Goal: Communication & Community: Answer question/provide support

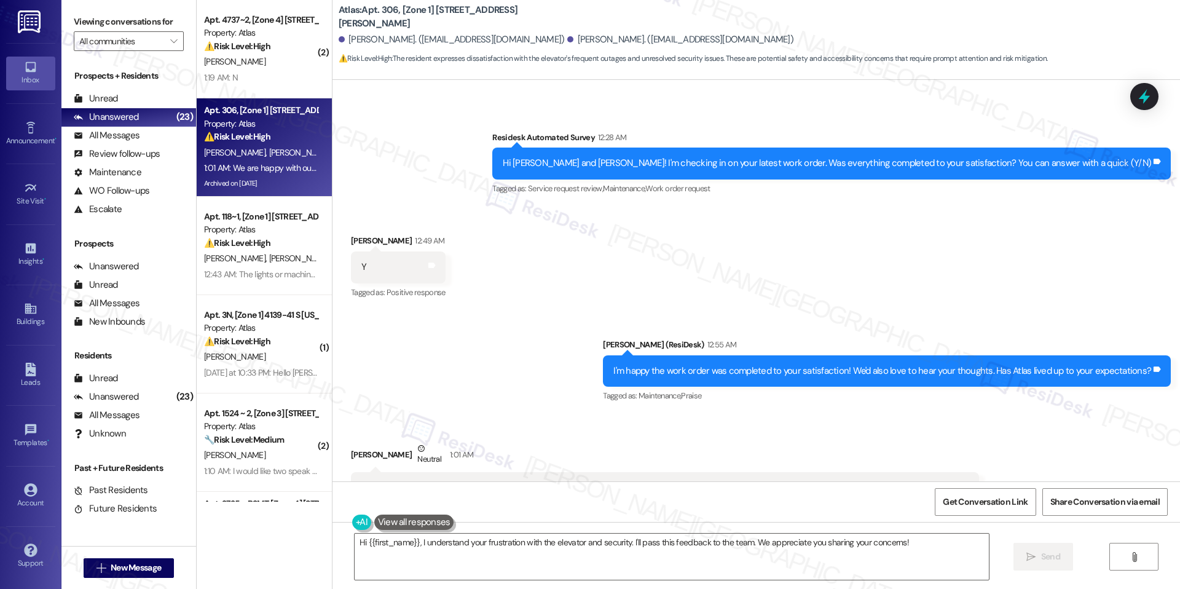
scroll to position [8699, 0]
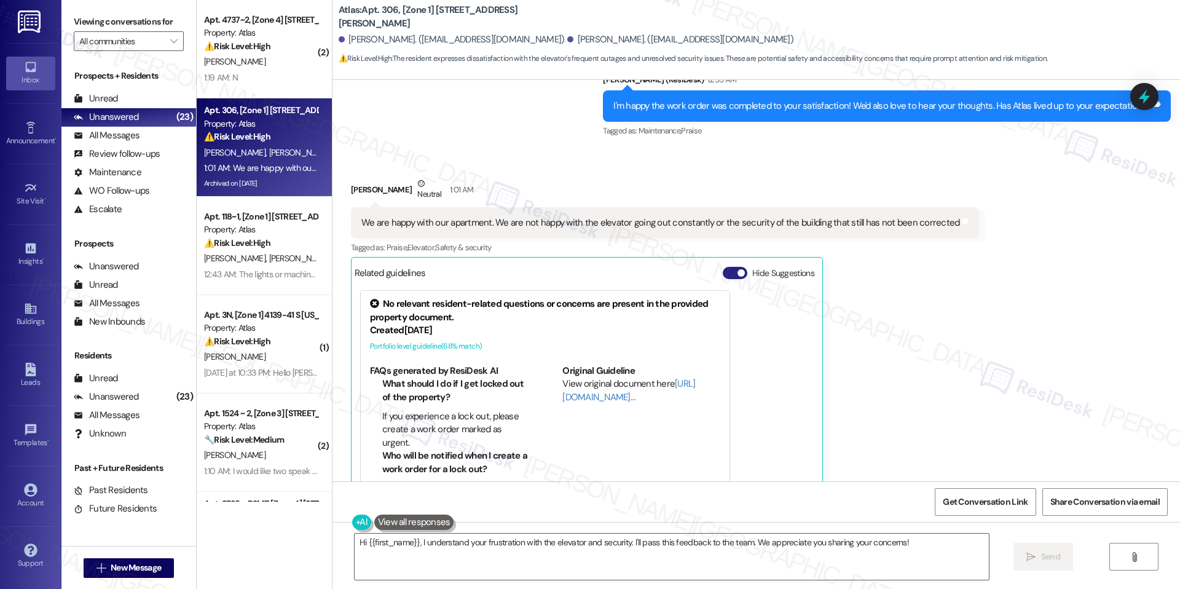
click at [738, 269] on span "button" at bounding box center [741, 272] width 7 height 7
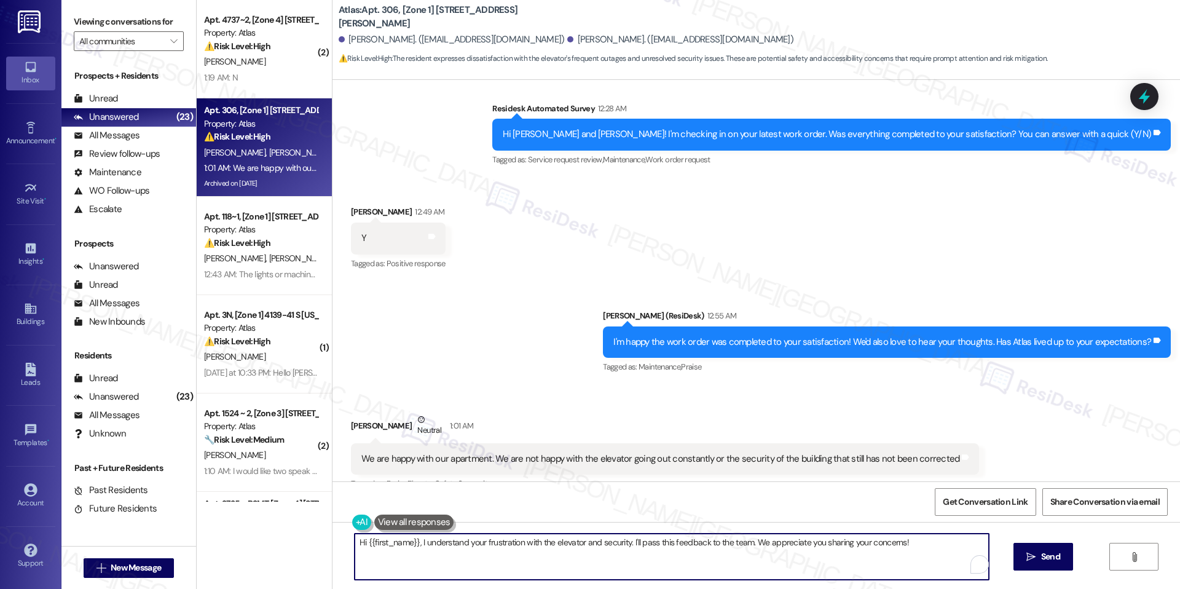
click at [576, 543] on textarea "Hi {{first_name}}, I understand your frustration with the elevator and security…" at bounding box center [672, 557] width 634 height 46
paste textarea "i Taylor, thank you for sharing this feedback. I’m glad to hear you’re happy wi…"
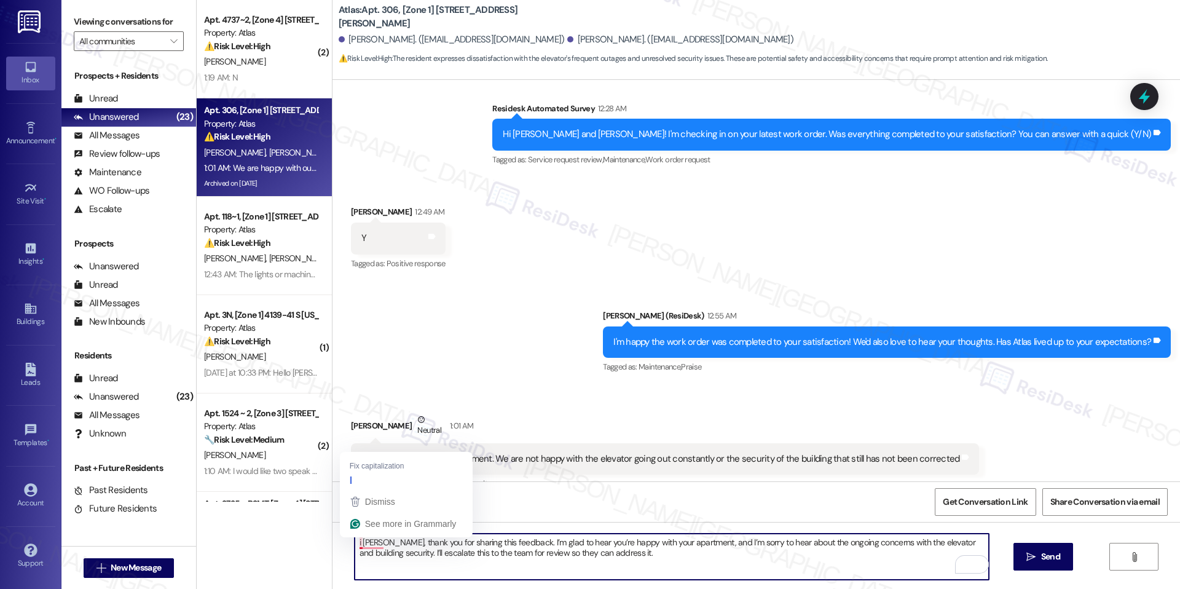
click at [355, 544] on textarea "i Taylor, thank you for sharing this feedback. I’m glad to hear you’re happy wi…" at bounding box center [672, 557] width 634 height 46
drag, startPoint x: 385, startPoint y: 545, endPoint x: 347, endPoint y: 547, distance: 38.2
click at [347, 547] on div "Hi Taylor, thank you for sharing this feedback. I’m glad to hear you’re happy w…" at bounding box center [757, 568] width 848 height 92
click at [427, 542] on textarea "Thank you for sharing this feedback. I’m glad to hear you’re happy with your ap…" at bounding box center [672, 557] width 634 height 46
click at [574, 555] on textarea "Thank you for sharing this feedback. I’m glad to hear you’re happy with your ap…" at bounding box center [672, 557] width 634 height 46
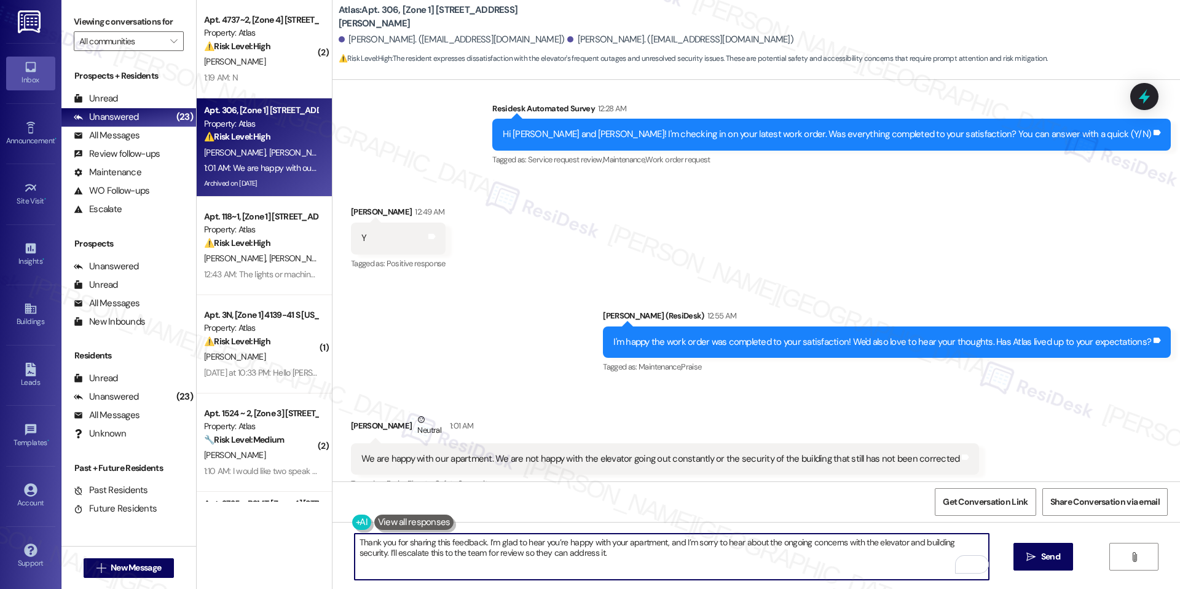
click at [377, 556] on textarea "Thank you for sharing this feedback. I’m glad to hear you’re happy with your ap…" at bounding box center [672, 557] width 634 height 46
click at [571, 552] on textarea "Thank you for sharing this feedback. I’m glad to hear you’re happy with your ap…" at bounding box center [672, 557] width 634 height 46
click at [602, 553] on textarea "Thank you for sharing this feedback. I’m glad to hear you’re happy with your ap…" at bounding box center [672, 557] width 634 height 46
click at [492, 541] on textarea "Thank you for sharing this feedback. I’m glad to hear you’re happy with your ap…" at bounding box center [672, 557] width 634 height 46
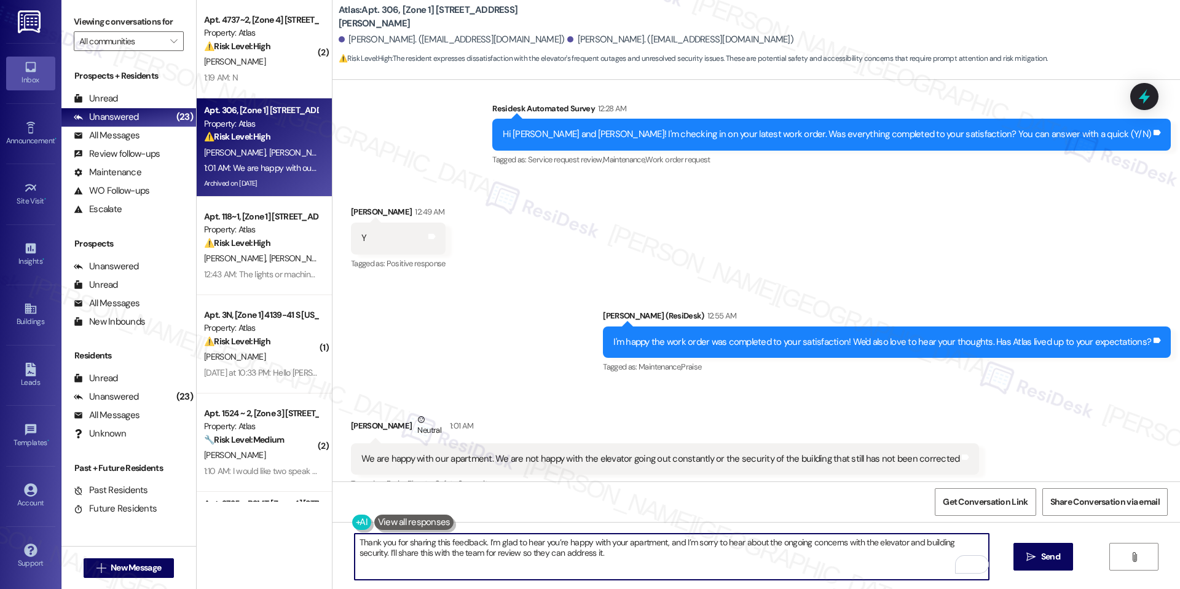
click at [492, 541] on textarea "Thank you for sharing this feedback. I’m glad to hear you’re happy with your ap…" at bounding box center [672, 557] width 634 height 46
paste textarea "Hi Taylor, thank you for sharing this feedback. I’m glad to hear you’re happy w…"
drag, startPoint x: 385, startPoint y: 543, endPoint x: 346, endPoint y: 545, distance: 40.0
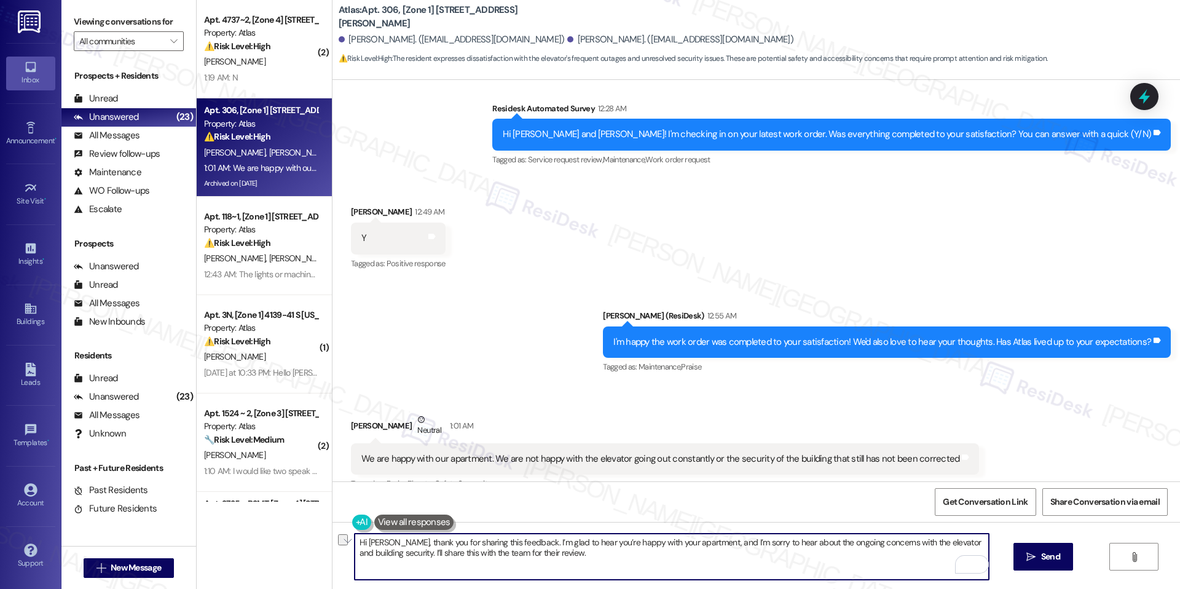
click at [346, 545] on div "Hi Taylor, thank you for sharing this feedback. I’m glad to hear you’re happy w…" at bounding box center [757, 568] width 848 height 92
type textarea "Hi Taylor, thank you for sharing this feedback. I’m glad to hear you’re happy w…"
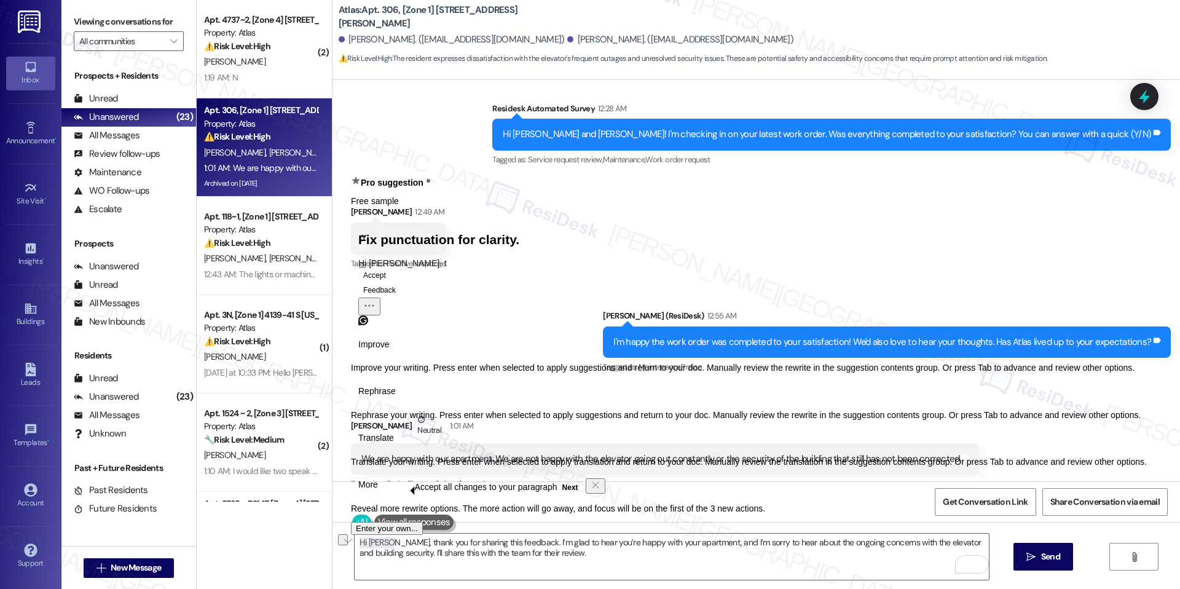
click at [394, 513] on div "Improve Improve your writing. Press enter when selected to apply suggestions an…" at bounding box center [749, 423] width 796 height 179
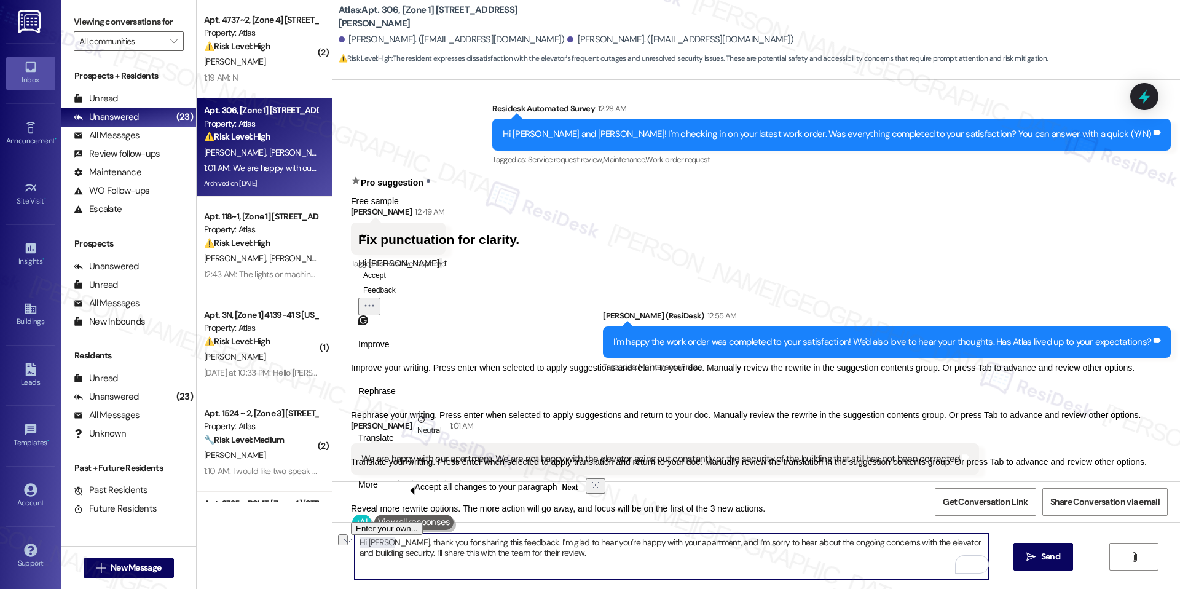
click at [378, 543] on textarea "Hi Taylor, thank you for sharing this feedback. I’m glad to hear you’re happy w…" at bounding box center [672, 557] width 634 height 46
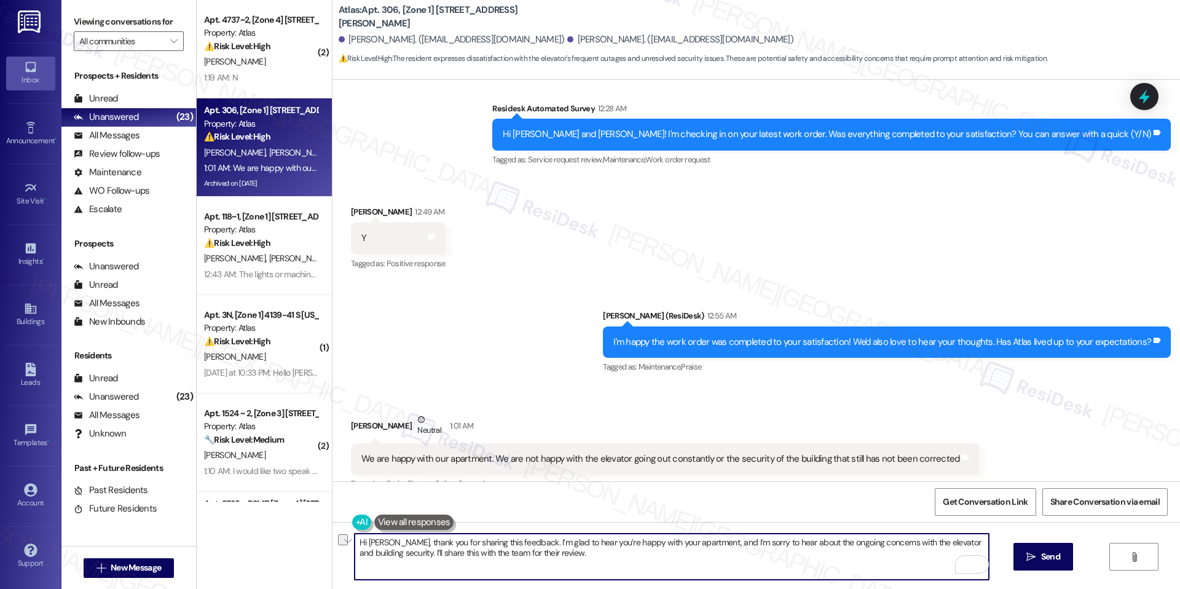
drag, startPoint x: 386, startPoint y: 543, endPoint x: 342, endPoint y: 545, distance: 43.7
click at [342, 545] on div "Hi Taylor, thank you for sharing this feedback. I’m glad to hear you’re happy w…" at bounding box center [757, 568] width 848 height 92
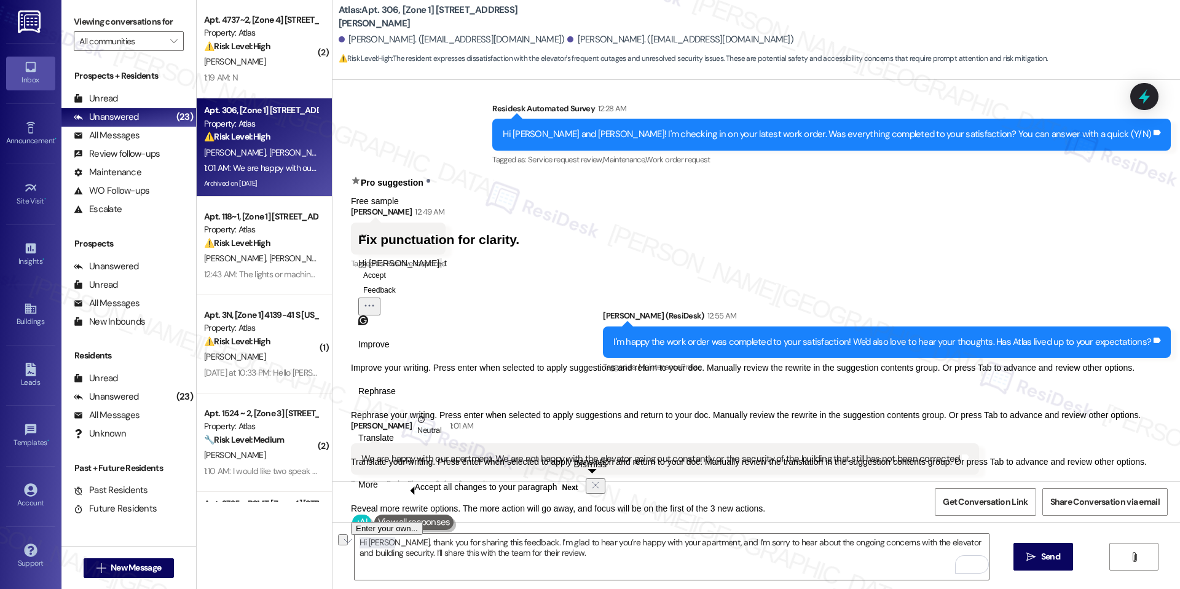
click at [591, 490] on icon "Dismiss" at bounding box center [596, 485] width 10 height 10
click at [746, 499] on div "Get Conversation Link Share Conversation via email" at bounding box center [757, 501] width 848 height 41
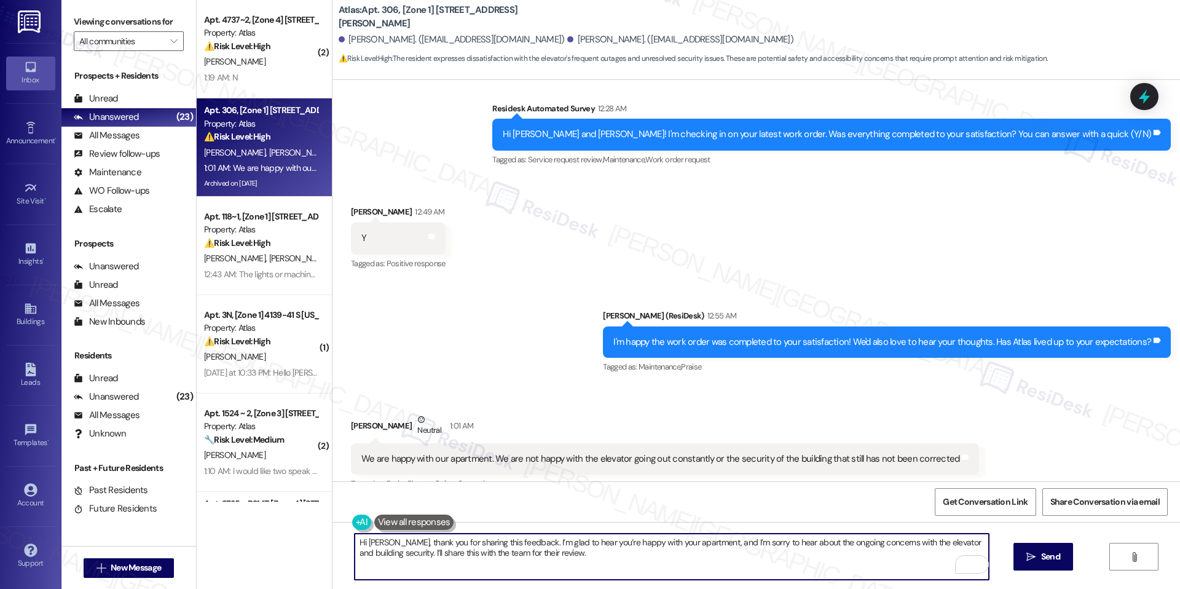
click at [385, 543] on textarea "Hi Taylor, thank you for sharing this feedback. I’m glad to hear you’re happy w…" at bounding box center [672, 557] width 634 height 46
click at [534, 562] on textarea "Thank you for sharing this feedback. I’m glad to hear you’re happy with your ap…" at bounding box center [672, 557] width 634 height 46
type textarea "Thank you for sharing this feedback. I’m glad to hear you’re happy with your ap…"
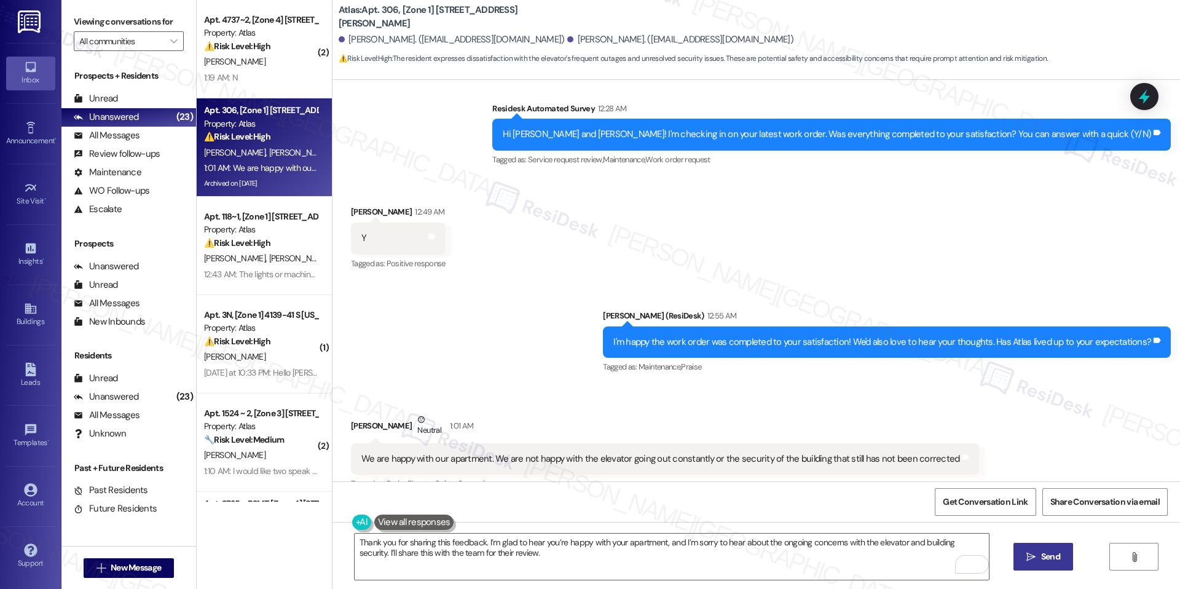
click at [1024, 559] on span " Send" at bounding box center [1043, 556] width 39 height 13
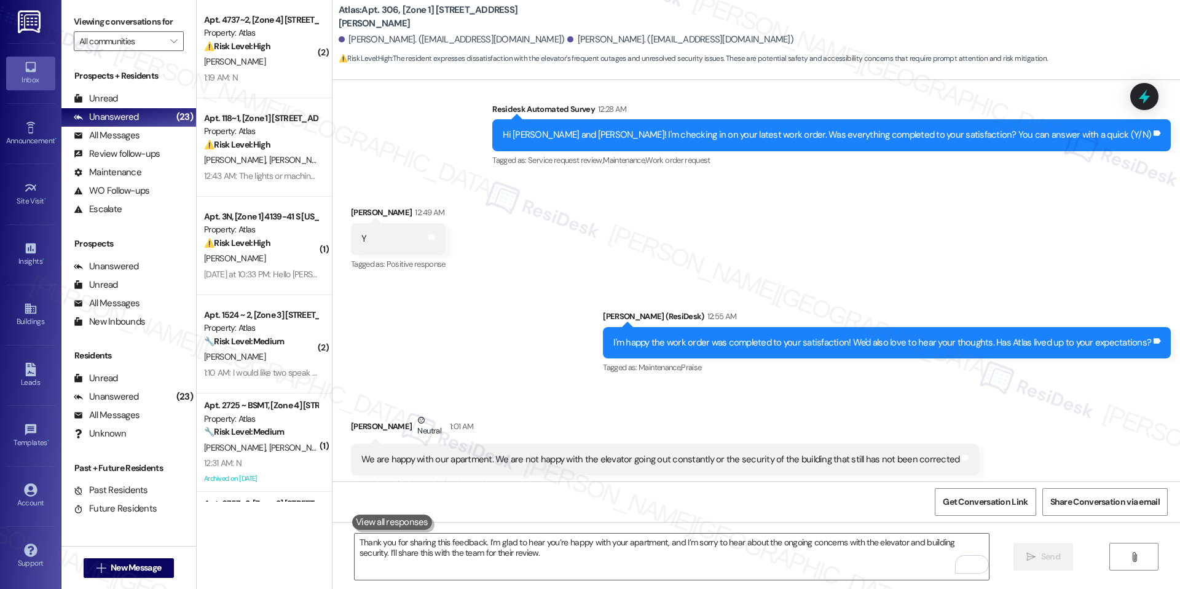
scroll to position [8562, 0]
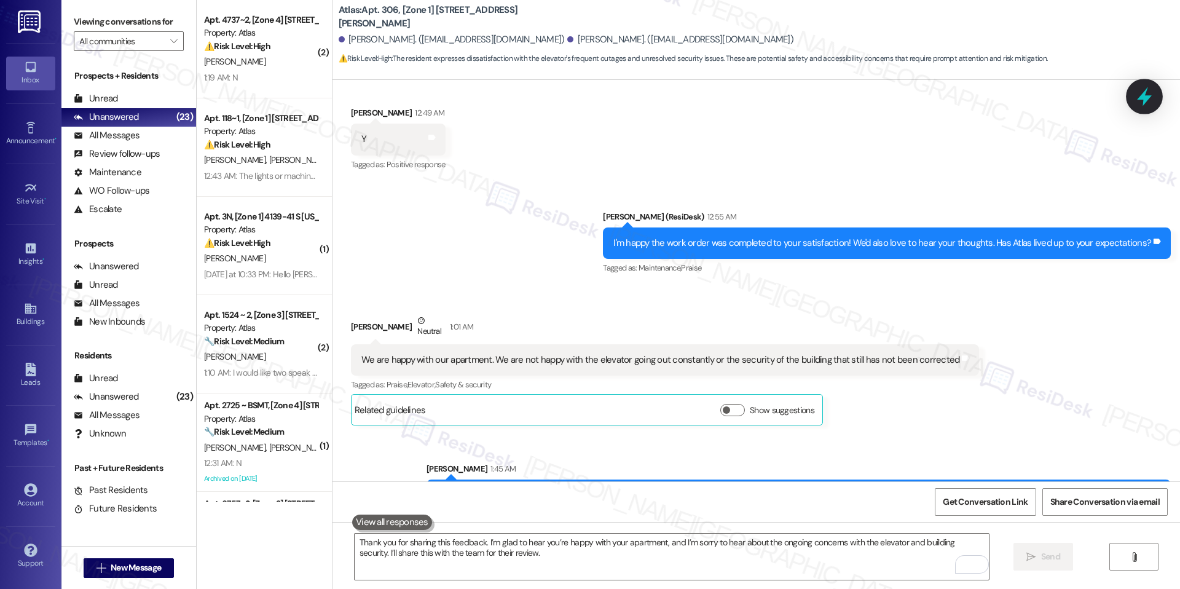
click at [1141, 100] on icon at bounding box center [1144, 96] width 21 height 21
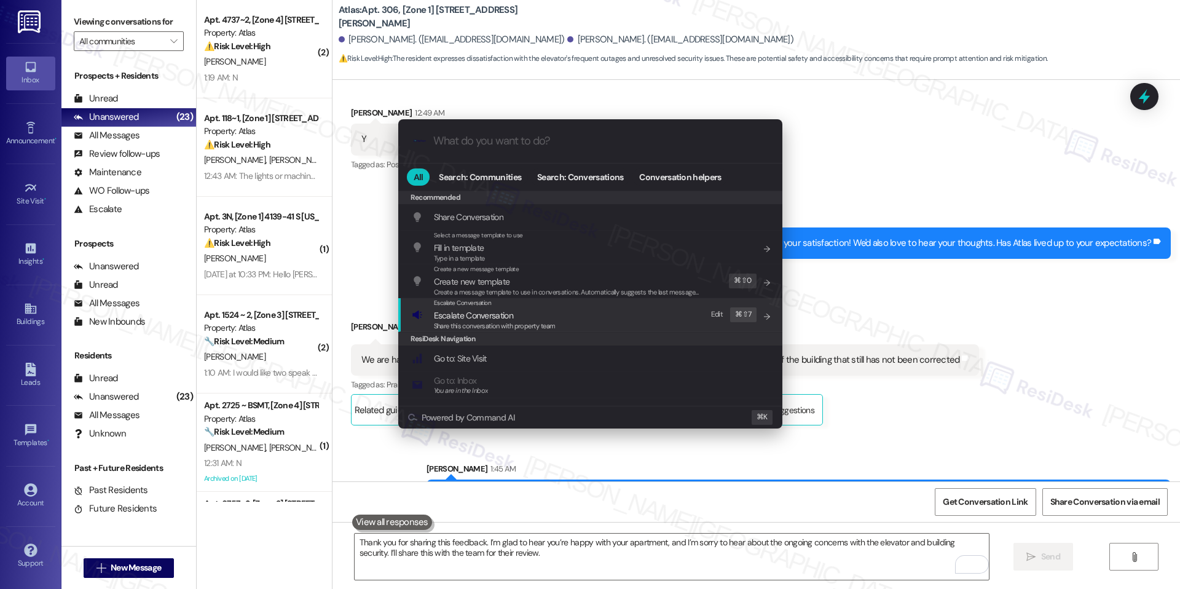
click at [614, 314] on div "Escalate Conversation Escalate Conversation Share this conversation with proper…" at bounding box center [592, 314] width 360 height 33
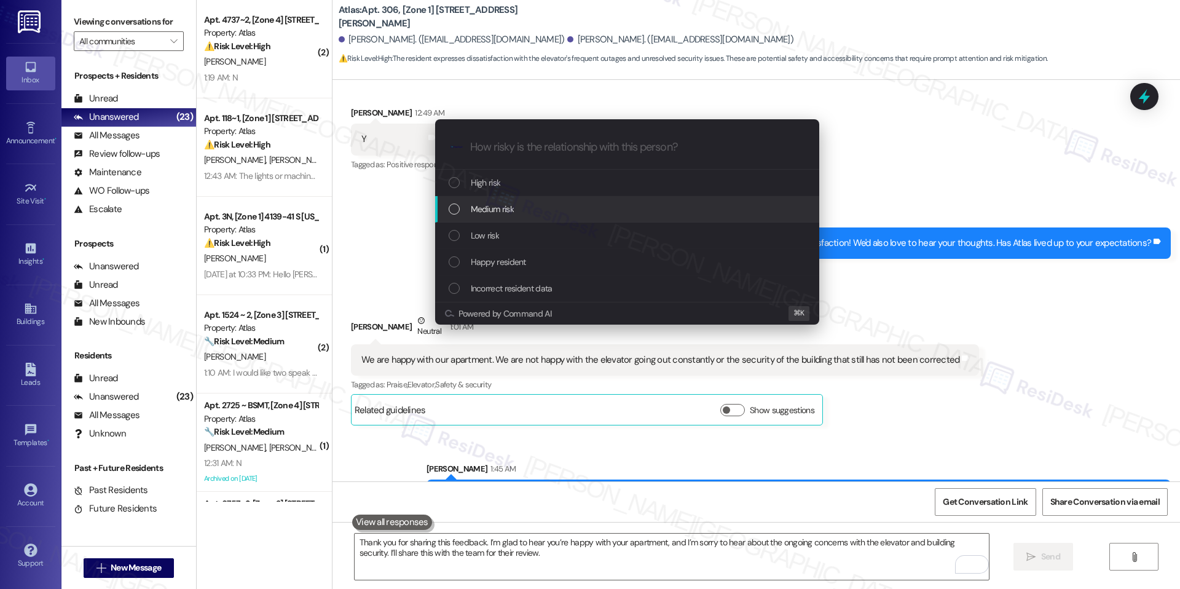
click at [572, 219] on div "Medium risk" at bounding box center [627, 209] width 384 height 26
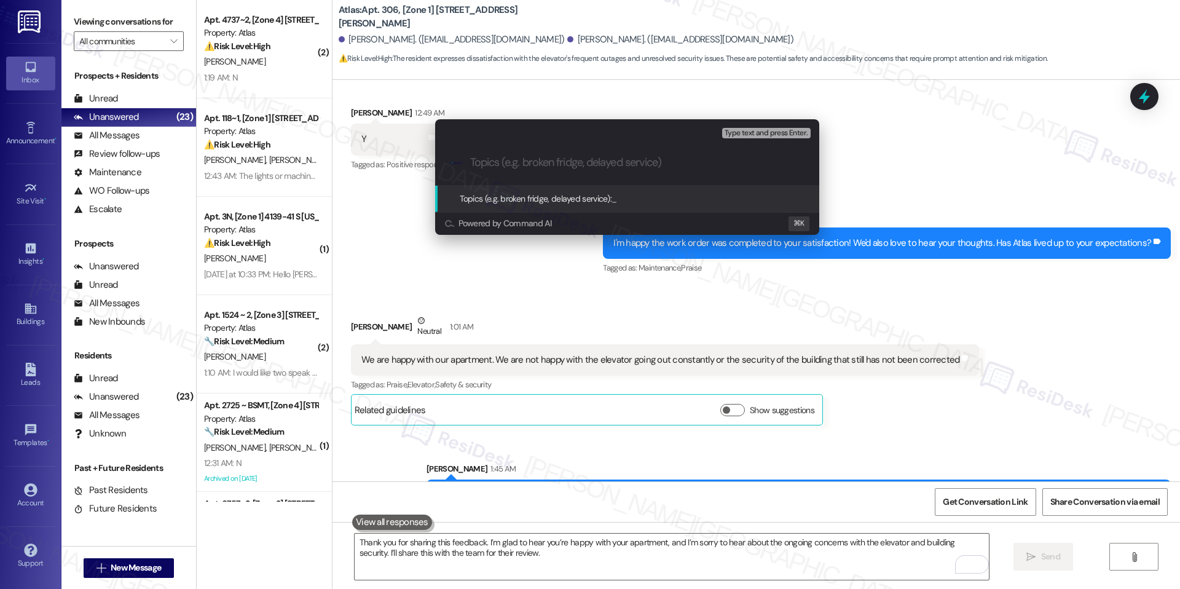
paste input "Elevator & Building Security"
type input "Elevator & Building Security"
click at [638, 202] on span "Elevator & Building Security" at bounding box center [660, 198] width 97 height 11
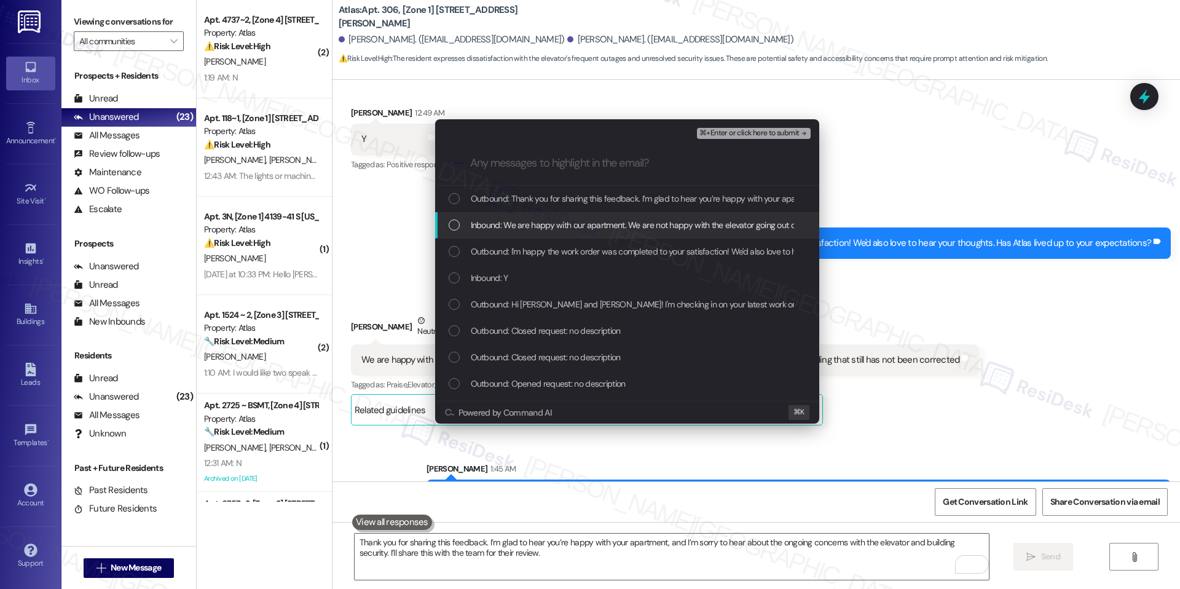
click at [597, 236] on div "Inbound: We are happy with our apartment. We are not happy with the elevator go…" at bounding box center [627, 225] width 384 height 26
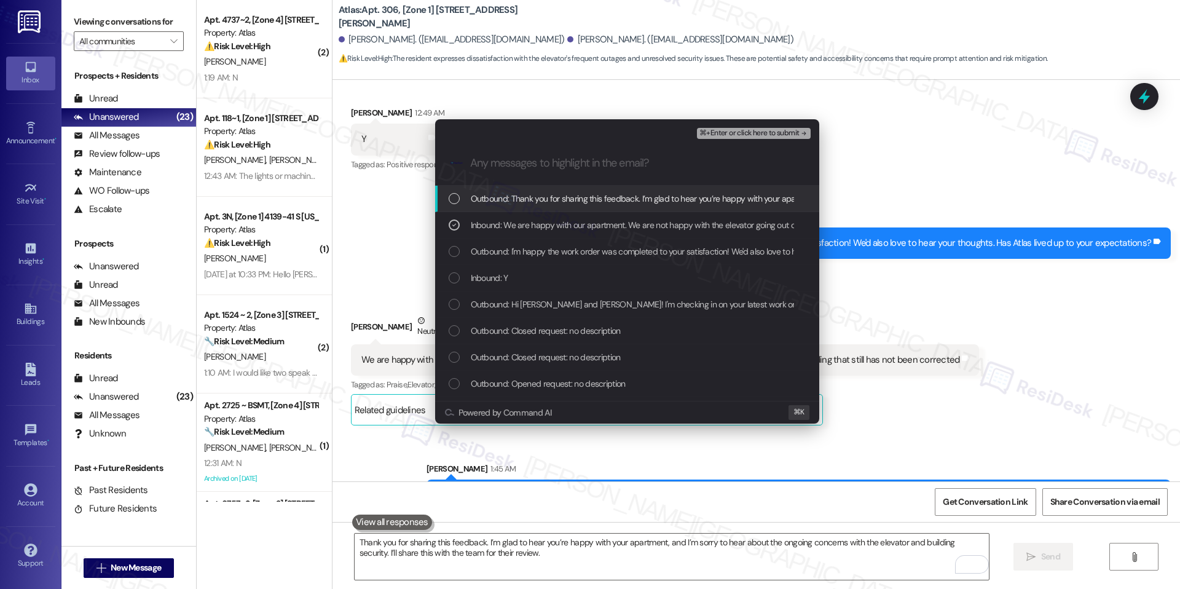
click at [772, 133] on span "⌘+Enter or click here to submit" at bounding box center [750, 133] width 100 height 9
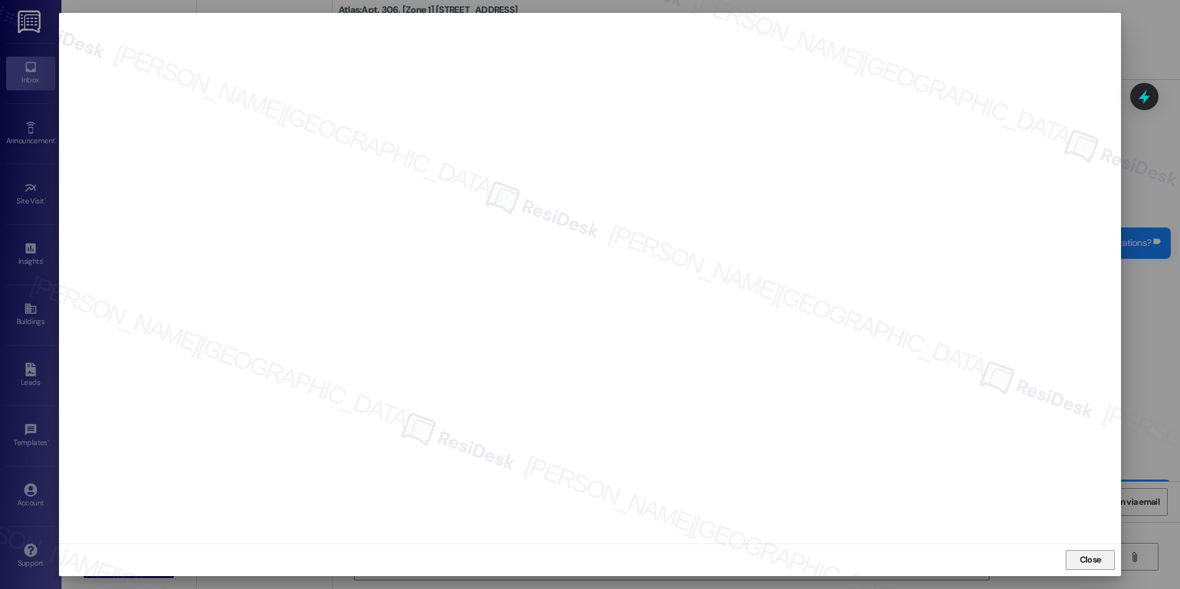
click at [1091, 551] on span "Close" at bounding box center [1091, 560] width 26 height 18
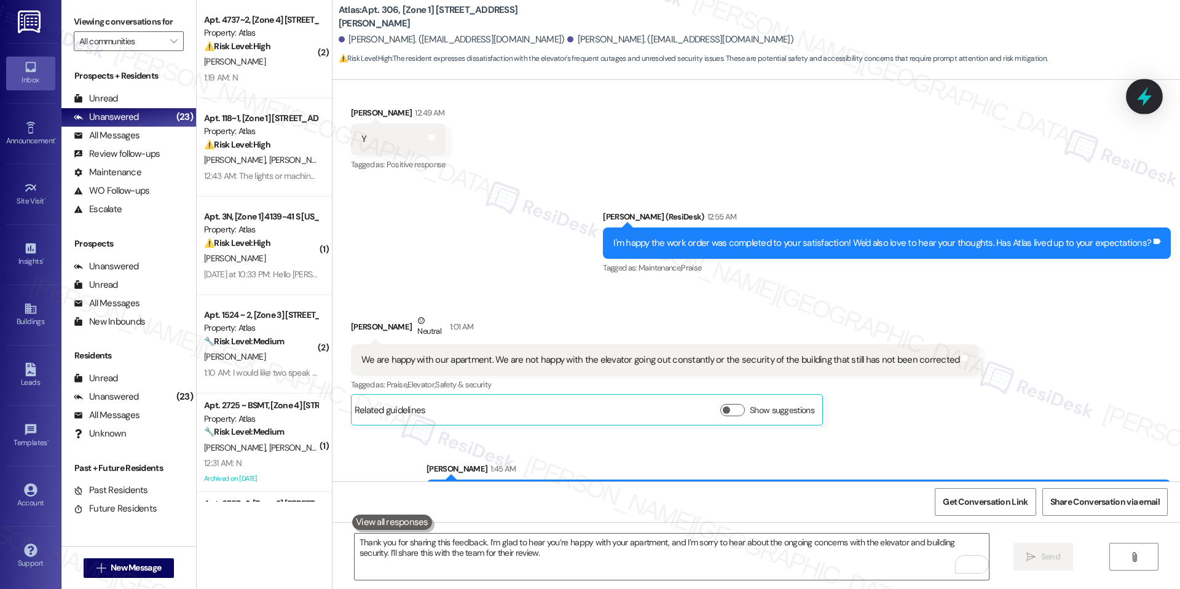
click at [1144, 105] on icon at bounding box center [1144, 96] width 21 height 21
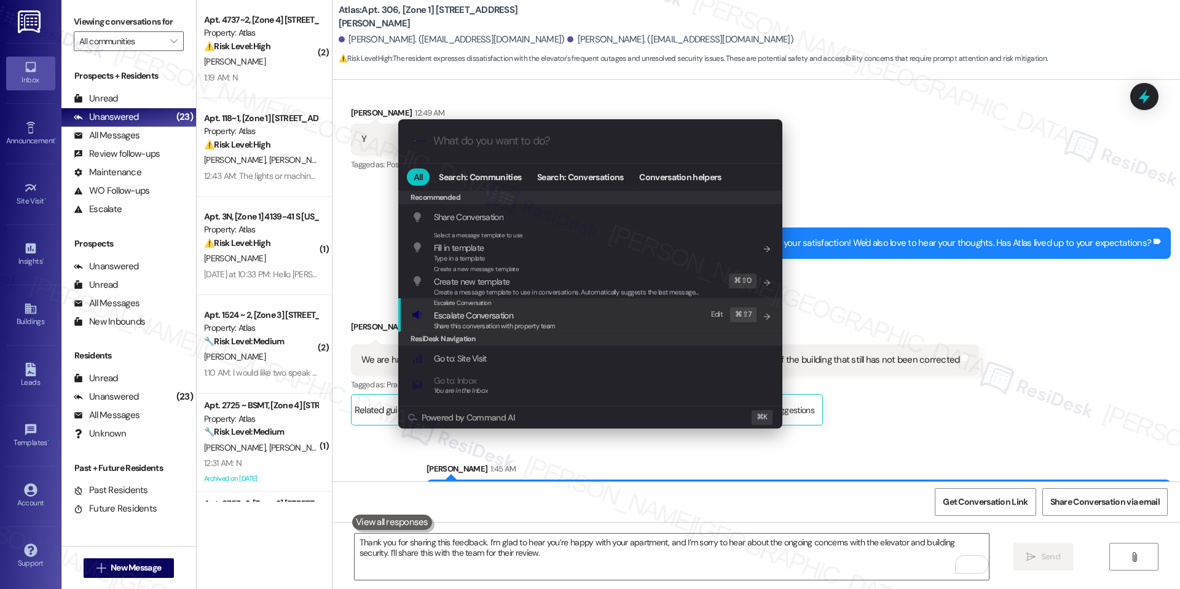
click at [650, 309] on div "Escalate Conversation Escalate Conversation Share this conversation with proper…" at bounding box center [592, 314] width 360 height 33
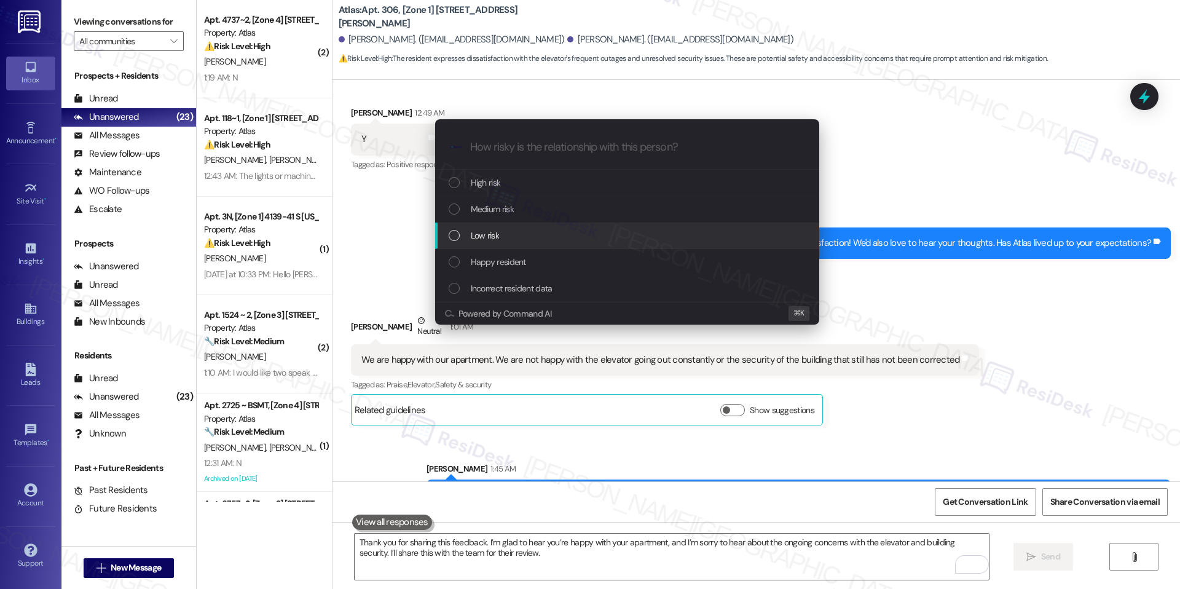
click at [548, 240] on div "Low risk" at bounding box center [629, 236] width 360 height 14
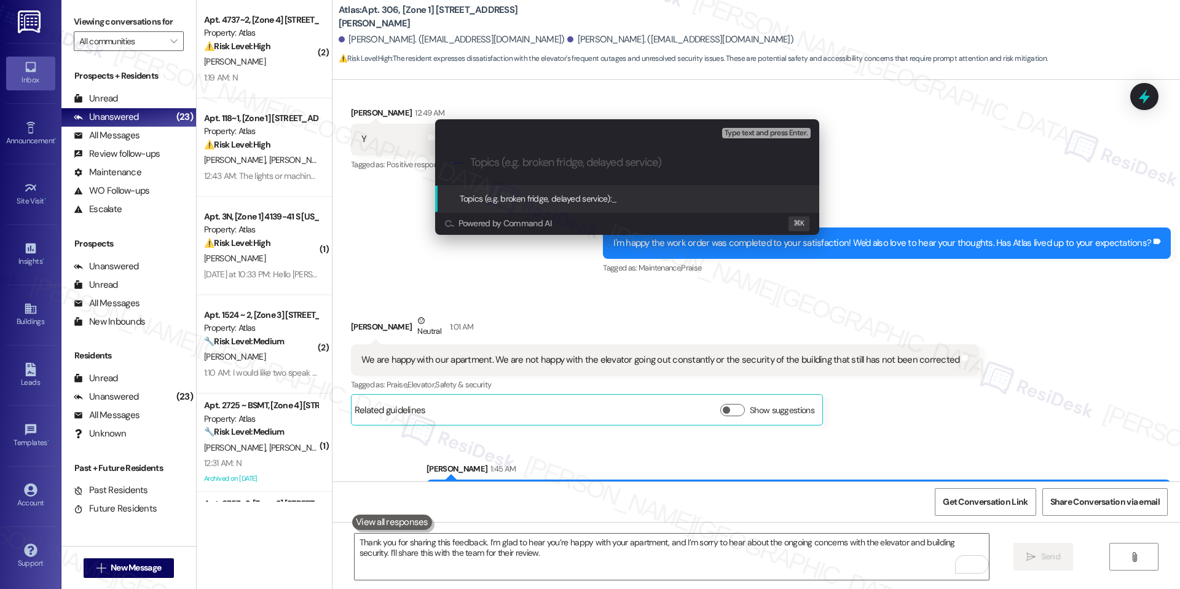
paste input "Elevator & Building Security"
type input "Elevator & Building Security"
click at [647, 195] on span "Elevator & Building Security" at bounding box center [660, 198] width 97 height 11
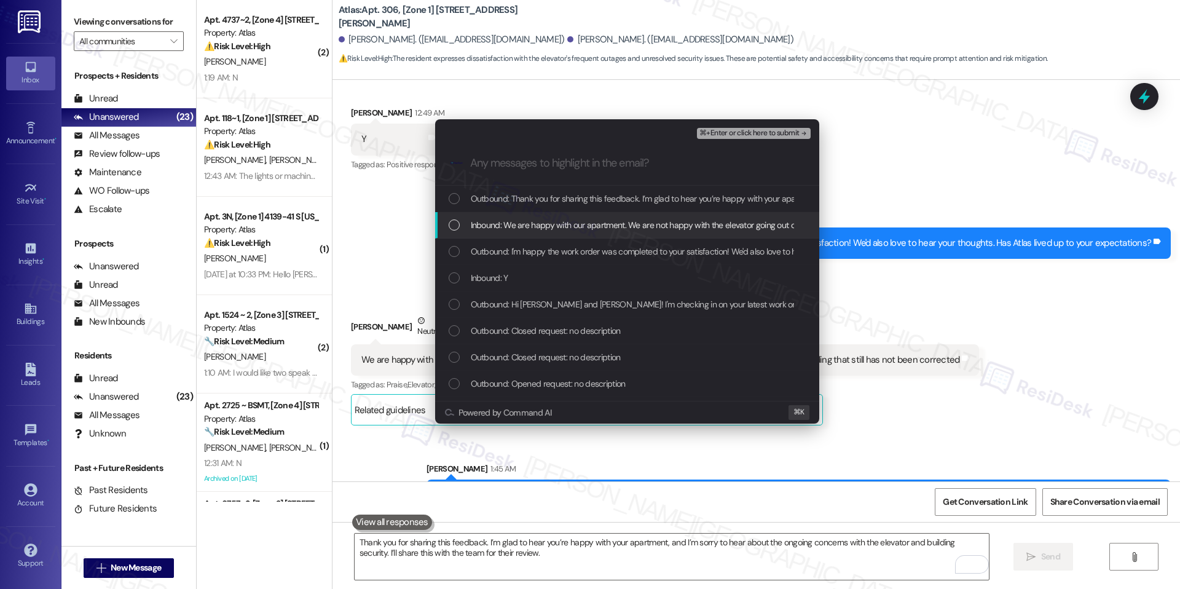
click at [630, 224] on span "Inbound: We are happy with our apartment. We are not happy with the elevator go…" at bounding box center [761, 225] width 580 height 14
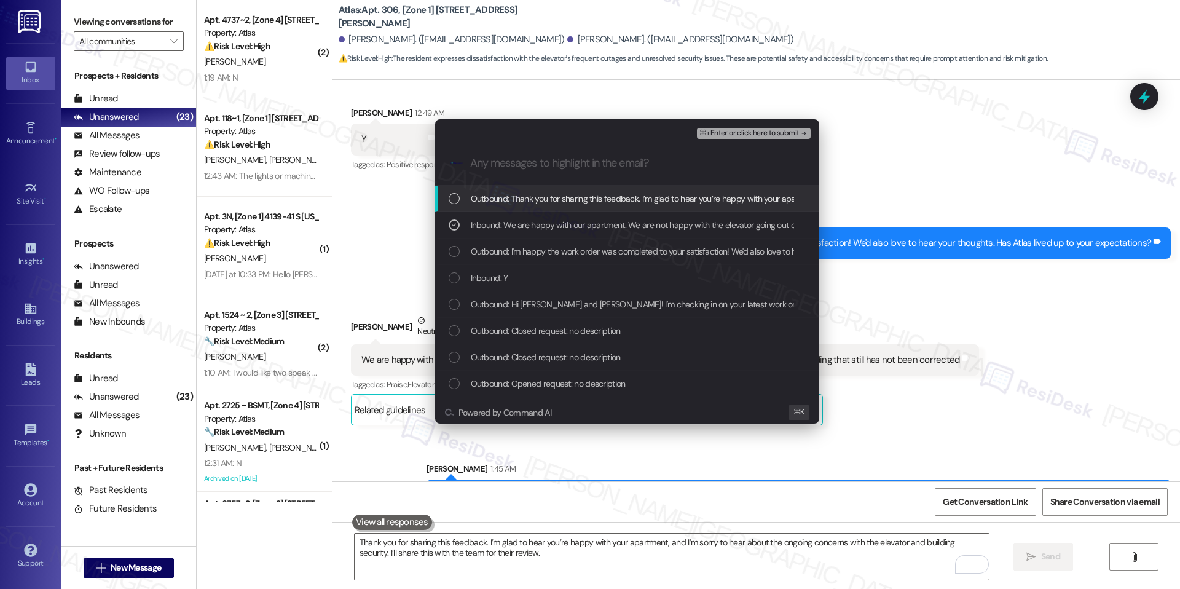
click at [751, 135] on span "⌘+Enter or click here to submit" at bounding box center [750, 133] width 100 height 9
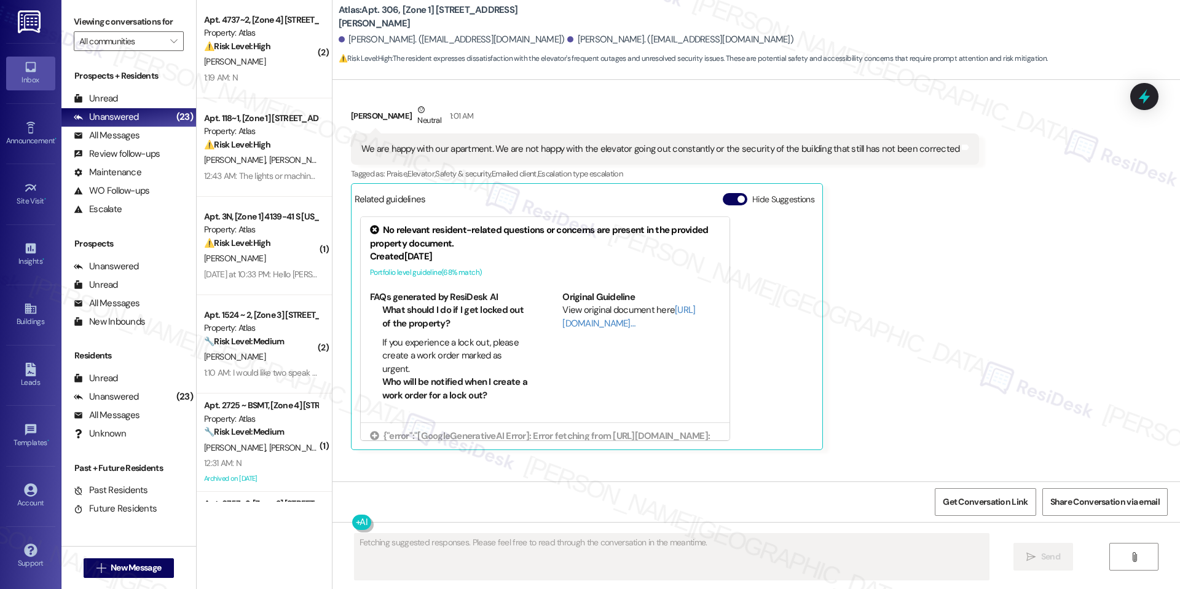
scroll to position [8816, 0]
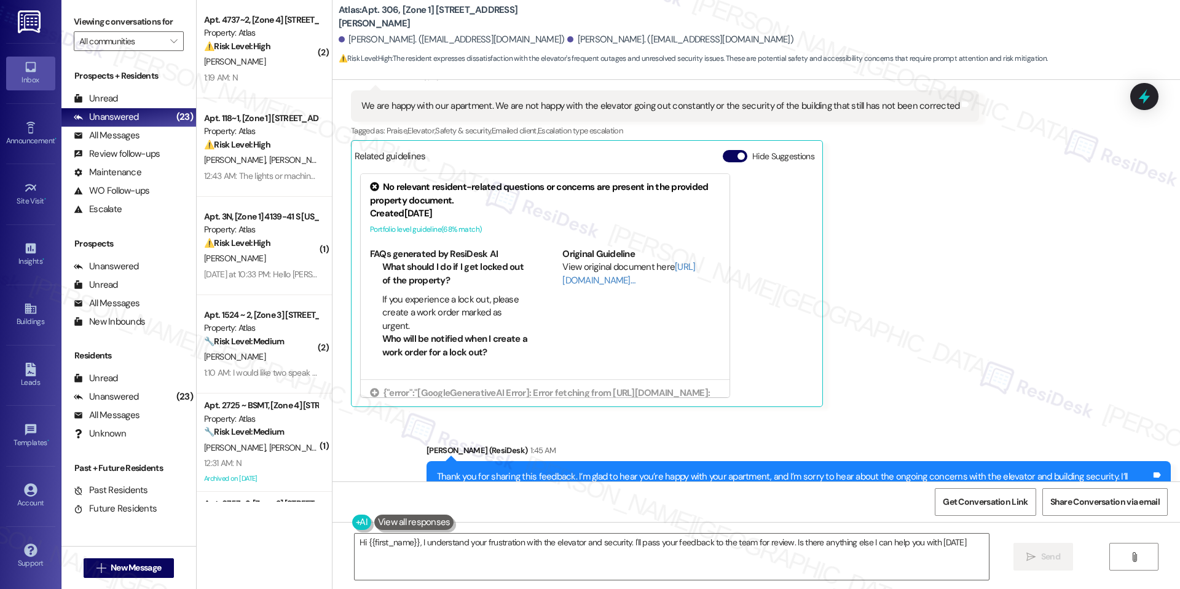
type textarea "Hi {{first_name}}, I understand your frustration with the elevator and security…"
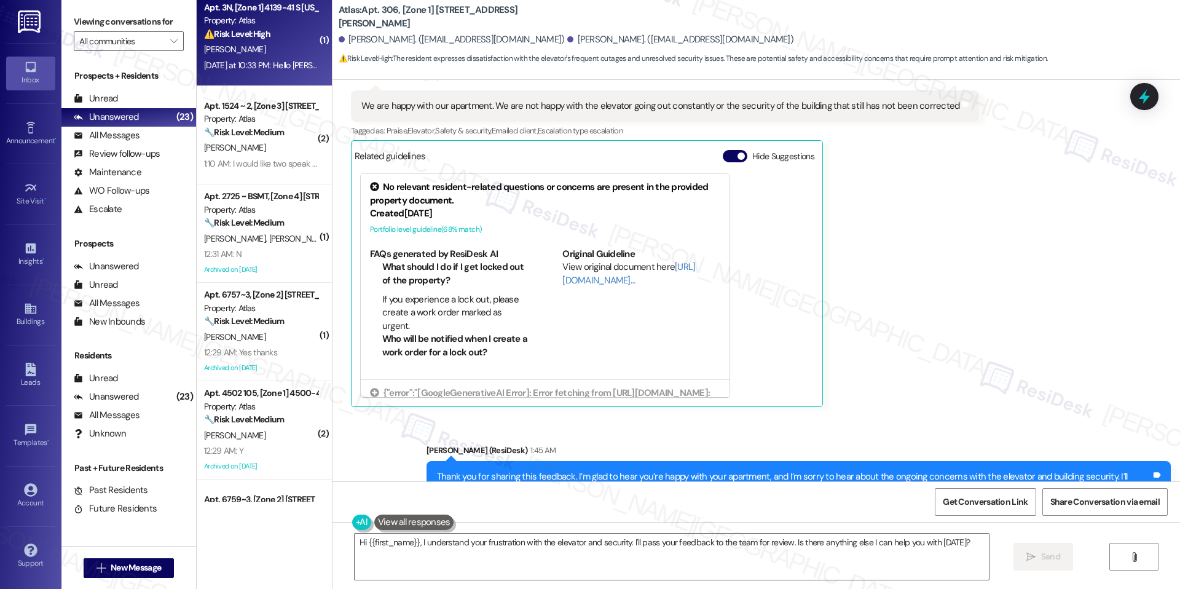
scroll to position [216, 0]
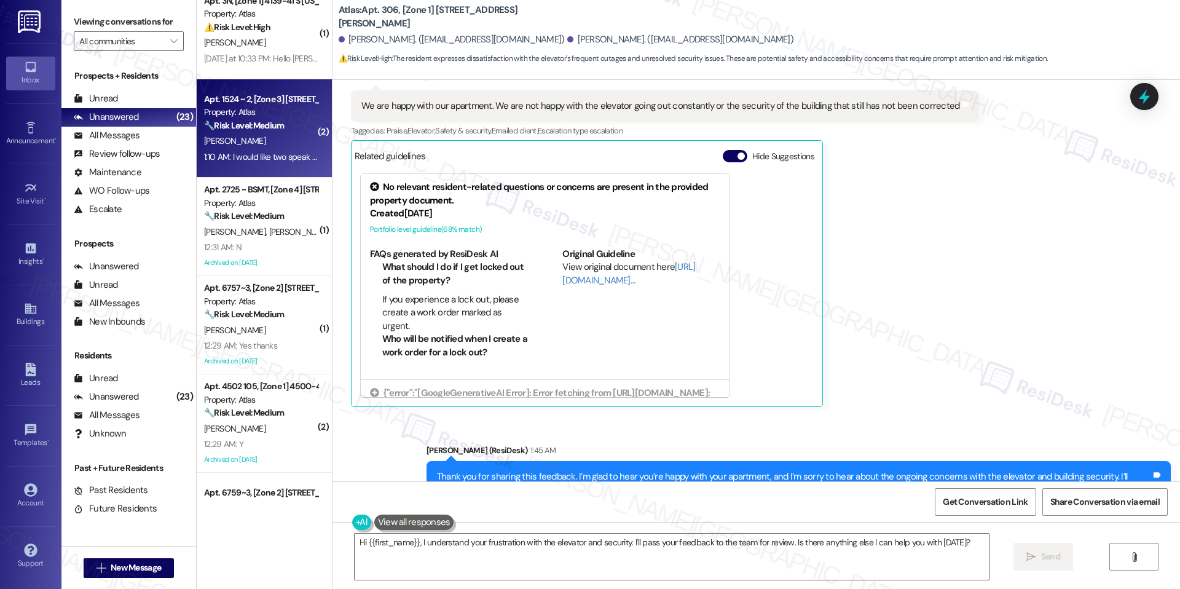
click at [274, 167] on div "Apt. 1524 ~ 2, [Zone 3] 1524 E 73rd St Property: Atlas 🔧 Risk Level: Medium The…" at bounding box center [264, 128] width 135 height 98
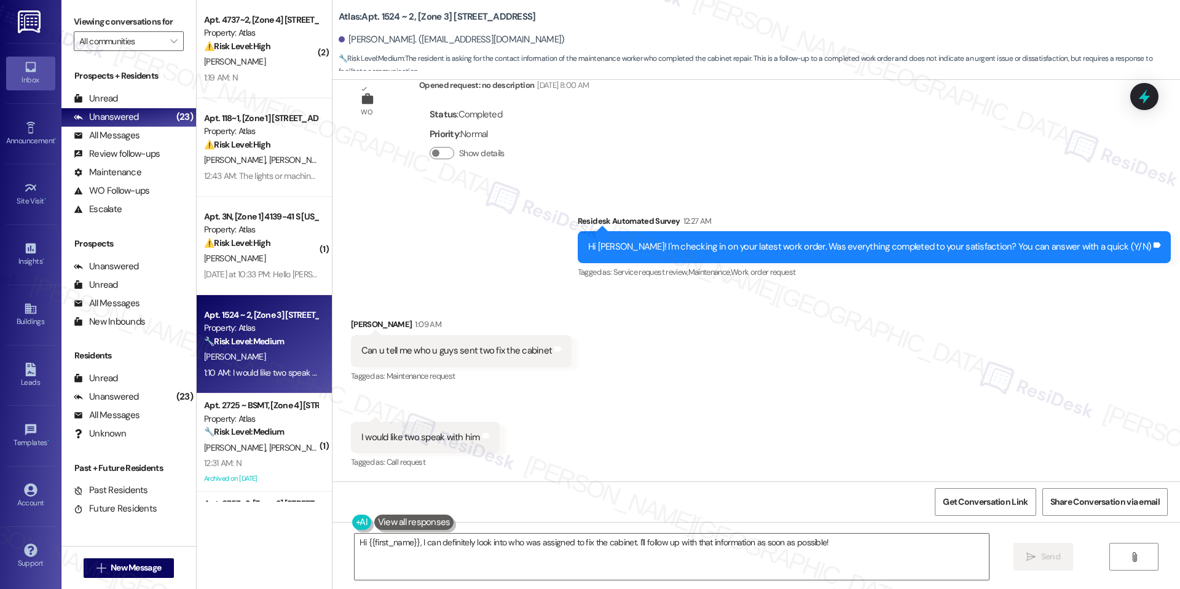
scroll to position [1051, 0]
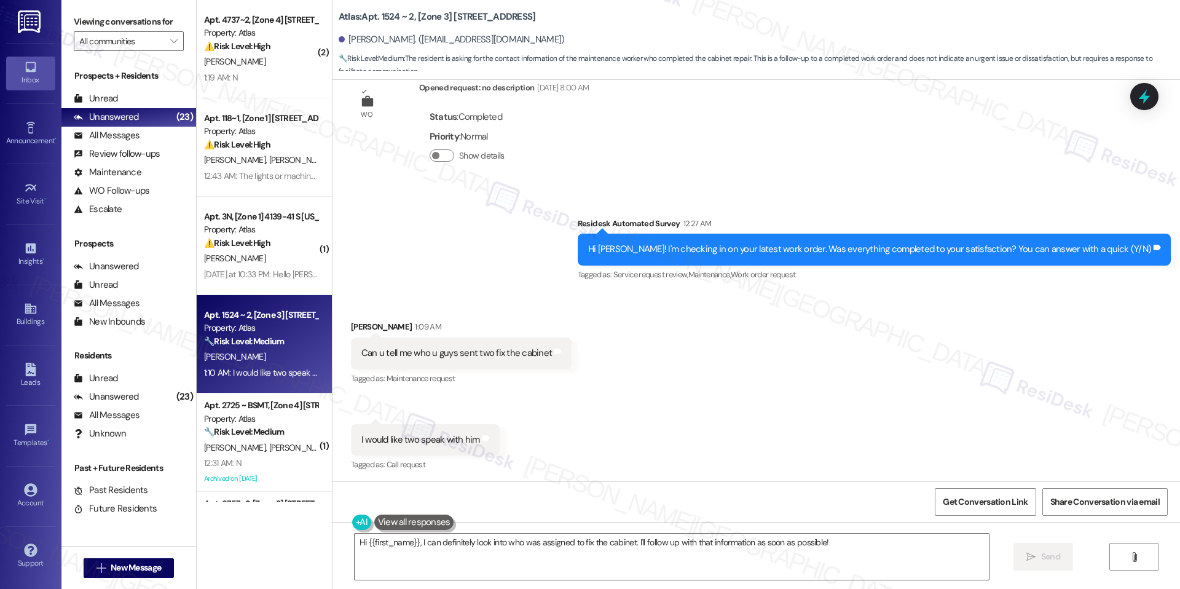
drag, startPoint x: 373, startPoint y: 18, endPoint x: 393, endPoint y: 22, distance: 20.7
click at [393, 22] on b "Atlas: Apt. 1524 ~ 2, [Zone 3] 1524 E 73rd St" at bounding box center [437, 16] width 197 height 13
drag, startPoint x: 373, startPoint y: 17, endPoint x: 403, endPoint y: 18, distance: 30.1
click at [403, 18] on b "Atlas: Apt. 1524 ~ 2, [Zone 3] 1524 E 73rd St" at bounding box center [437, 16] width 197 height 13
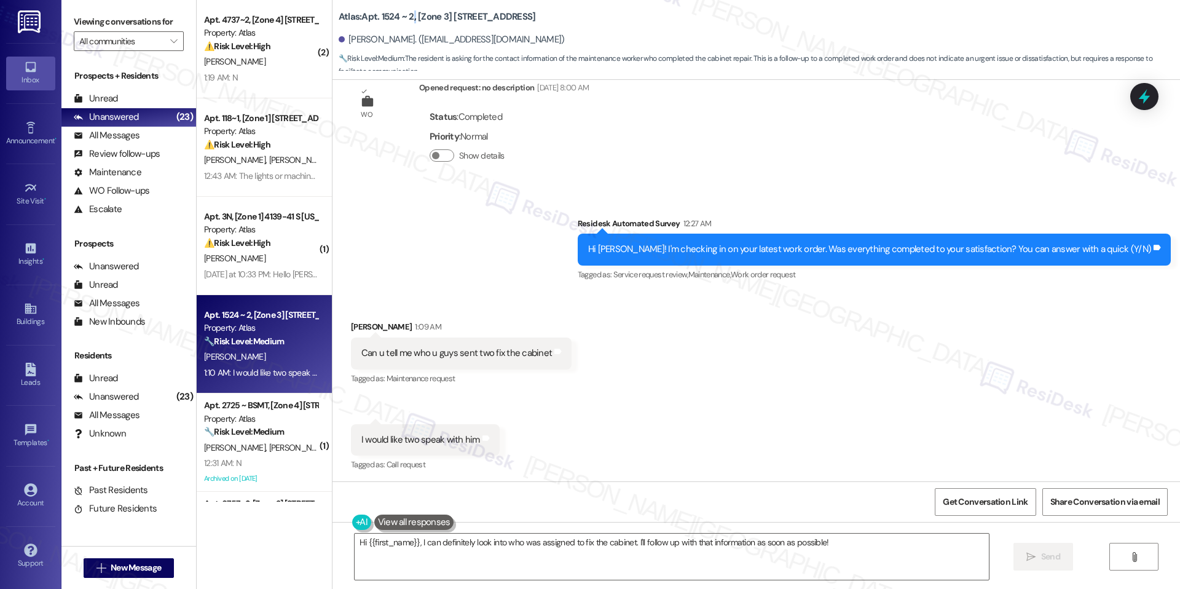
click at [403, 18] on b "Atlas: Apt. 1524 ~ 2, [Zone 3] 1524 E 73rd St" at bounding box center [437, 16] width 197 height 13
click at [399, 18] on b "Atlas: Apt. 1524 ~ 2, [Zone 3] 1524 E 73rd St" at bounding box center [437, 16] width 197 height 13
drag, startPoint x: 368, startPoint y: 17, endPoint x: 390, endPoint y: 22, distance: 22.7
click at [390, 22] on b "Atlas: Apt. 1524 ~ 2, [Zone 3] 1524 E 73rd St" at bounding box center [437, 16] width 197 height 13
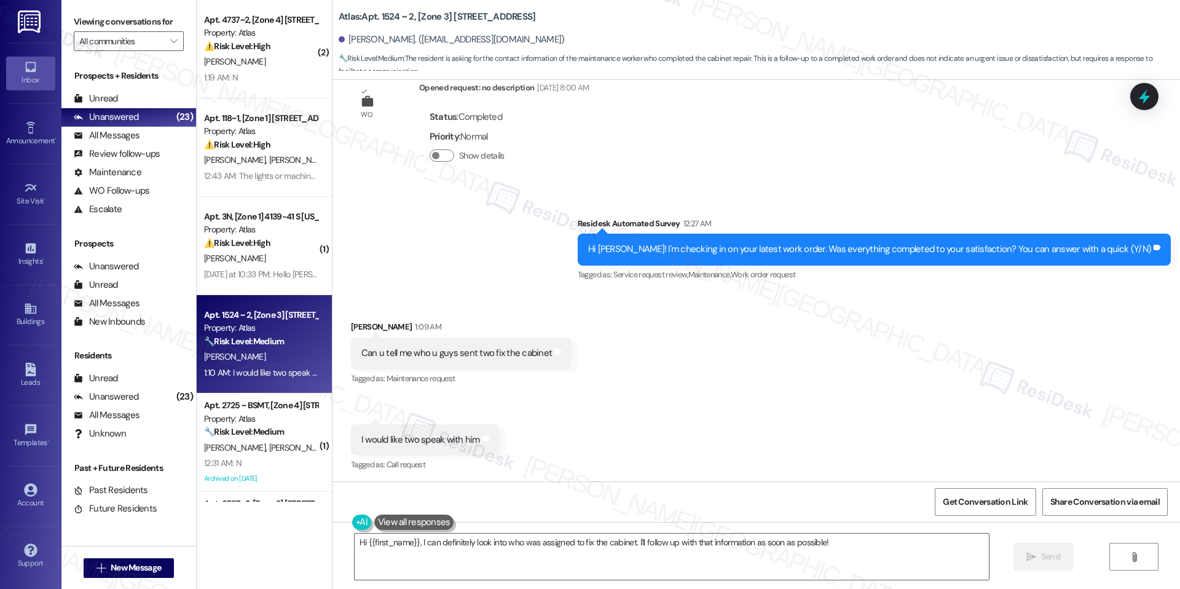
drag, startPoint x: 373, startPoint y: 18, endPoint x: 424, endPoint y: 22, distance: 51.8
click at [424, 22] on b "Atlas: Apt. 1524 ~ 2, [Zone 3] 1524 E 73rd St" at bounding box center [437, 16] width 197 height 13
drag, startPoint x: 403, startPoint y: 18, endPoint x: 373, endPoint y: 20, distance: 30.2
click at [373, 20] on b "Atlas: Apt. 1524 ~ 2, [Zone 3] 1524 E 73rd St" at bounding box center [437, 16] width 197 height 13
drag, startPoint x: 371, startPoint y: 18, endPoint x: 404, endPoint y: 15, distance: 32.7
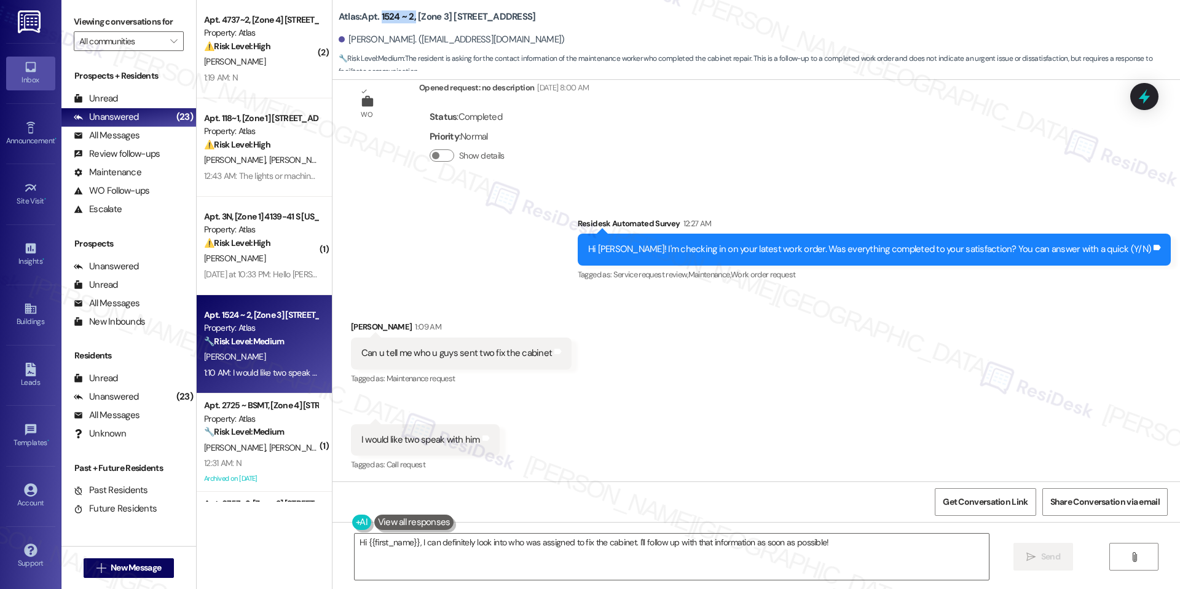
click at [404, 15] on b "Atlas: Apt. 1524 ~ 2, [Zone 3] 1524 E 73rd St" at bounding box center [437, 16] width 197 height 13
copy b "1524 ~ 2,"
click at [573, 539] on textarea "Hi {{first_name}}, I can definitely look into who was assigned to fix the cabin…" at bounding box center [672, 557] width 634 height 46
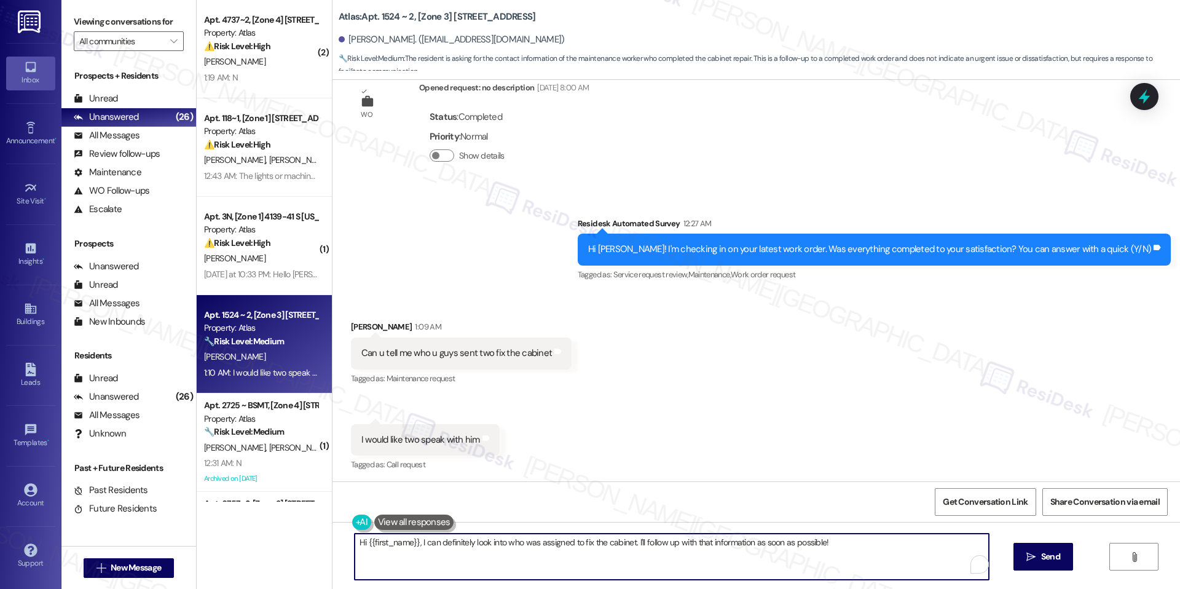
click at [573, 539] on textarea "Hi {{first_name}}, I can definitely look into who was assigned to fix the cabin…" at bounding box center [672, 557] width 634 height 46
paste textarea "Teresa, thank you for reaching out. I’ll escalate your request to the team to c…"
click at [831, 551] on textarea "Hi Teresa, thank you for reaching out. I’ll escalate your request to the team t…" at bounding box center [672, 557] width 634 height 46
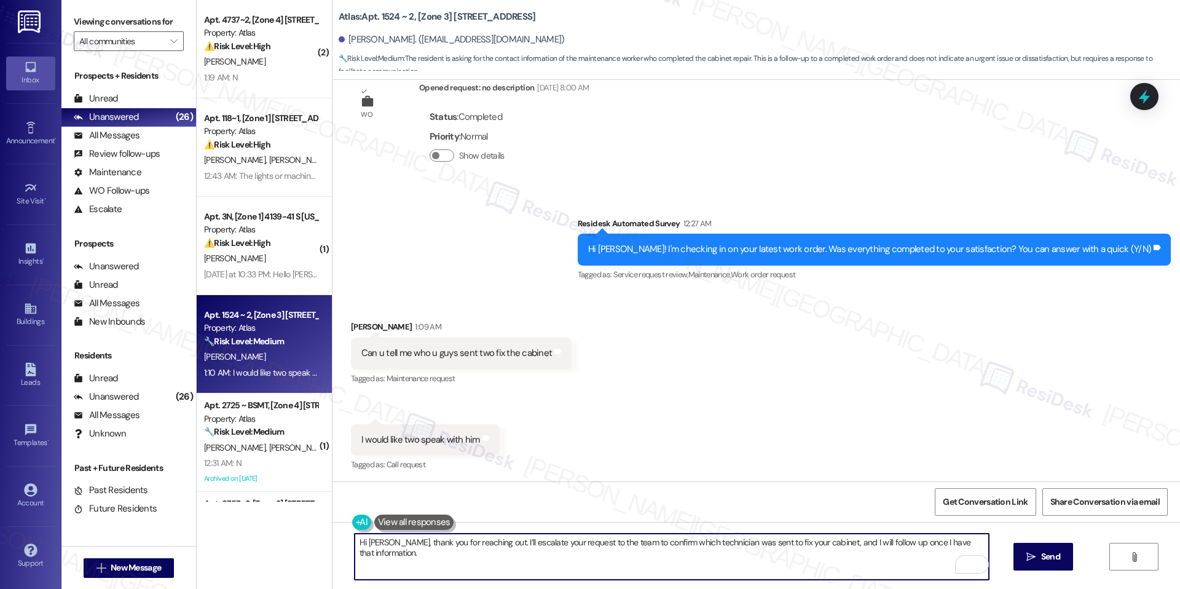
click at [923, 542] on textarea "Hi Teresa, thank you for reaching out. I’ll escalate your request to the team t…" at bounding box center [672, 557] width 634 height 46
type textarea "Hi Teresa, thank you for reaching out. I’ll escalate your request to the team t…"
click at [1039, 553] on span "Send" at bounding box center [1051, 556] width 24 height 13
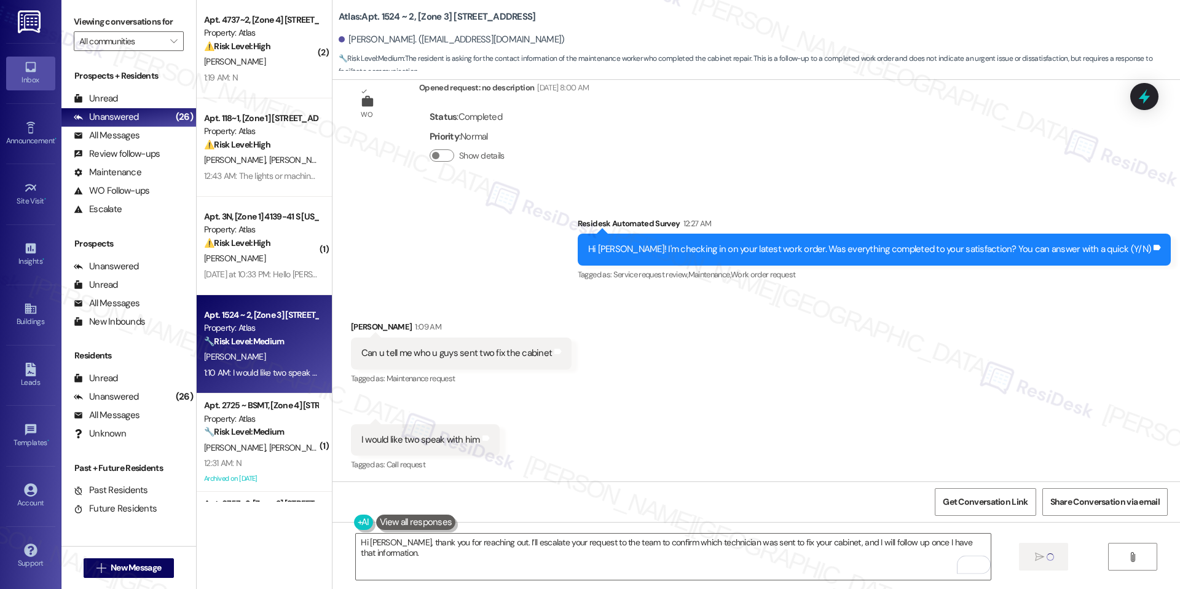
scroll to position [1053, 0]
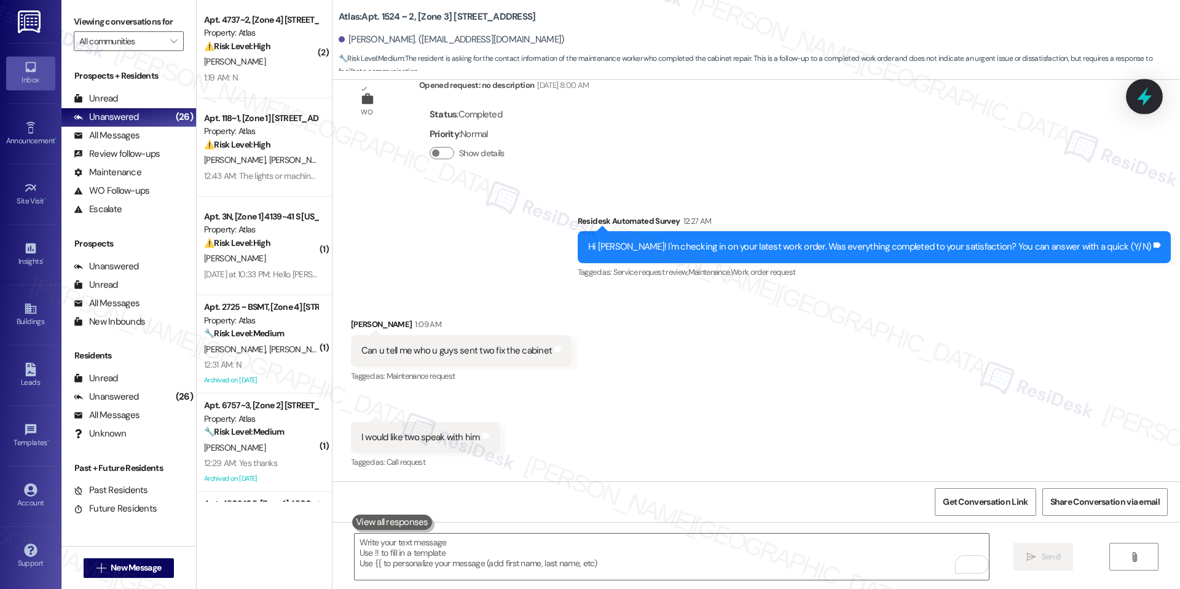
click at [1130, 97] on div at bounding box center [1144, 96] width 37 height 35
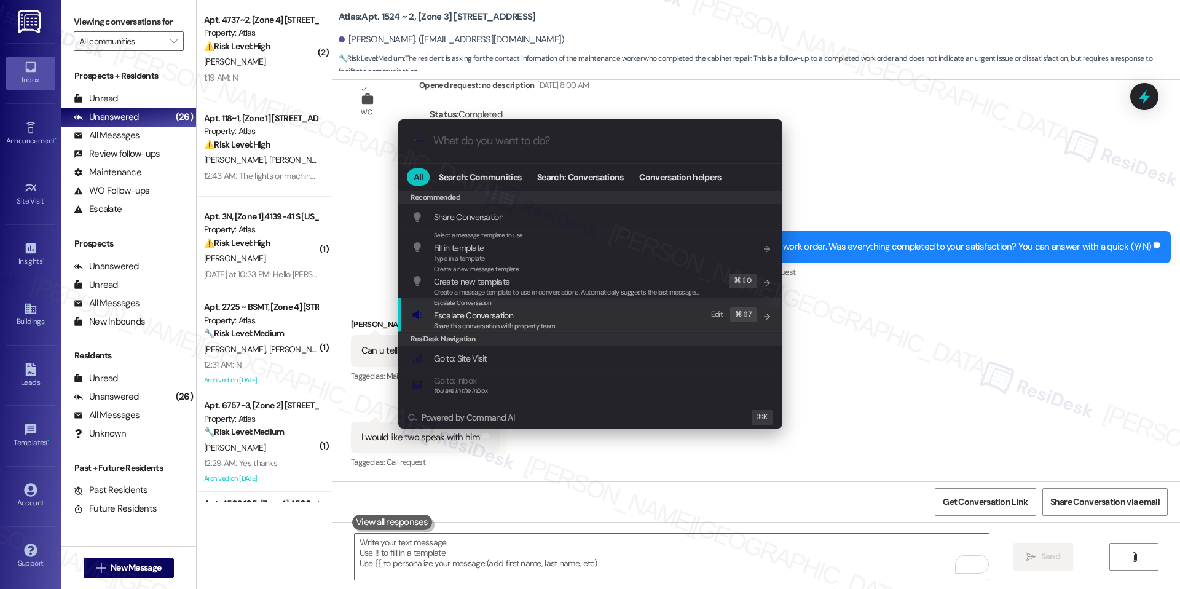
click at [526, 314] on span "Escalate Conversation" at bounding box center [495, 316] width 122 height 14
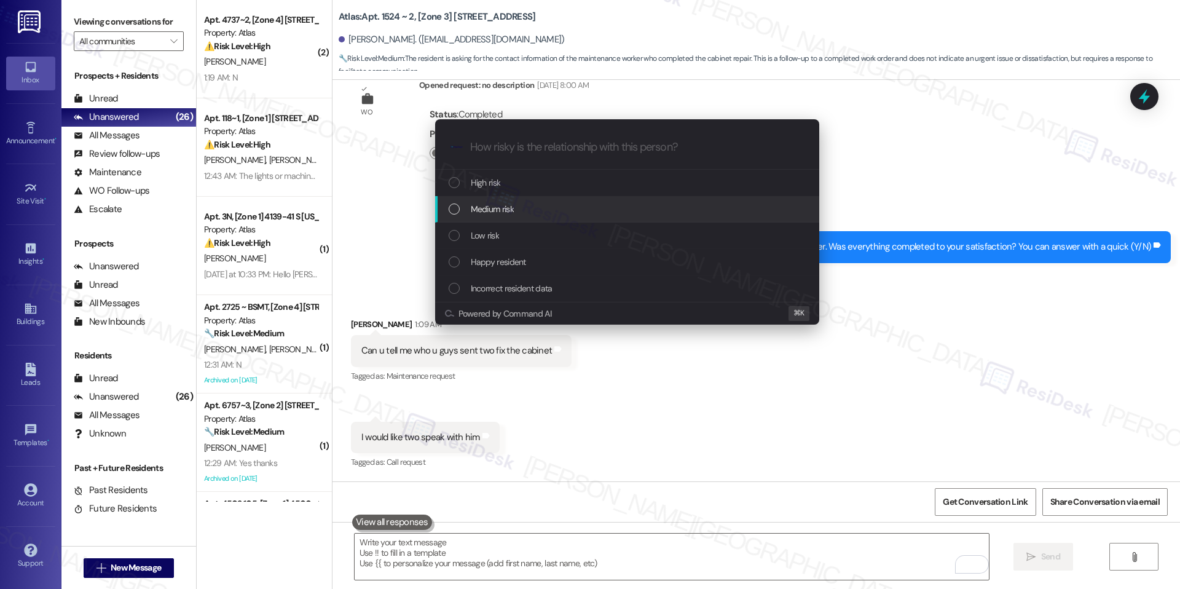
click at [530, 207] on div "Medium risk" at bounding box center [629, 209] width 360 height 14
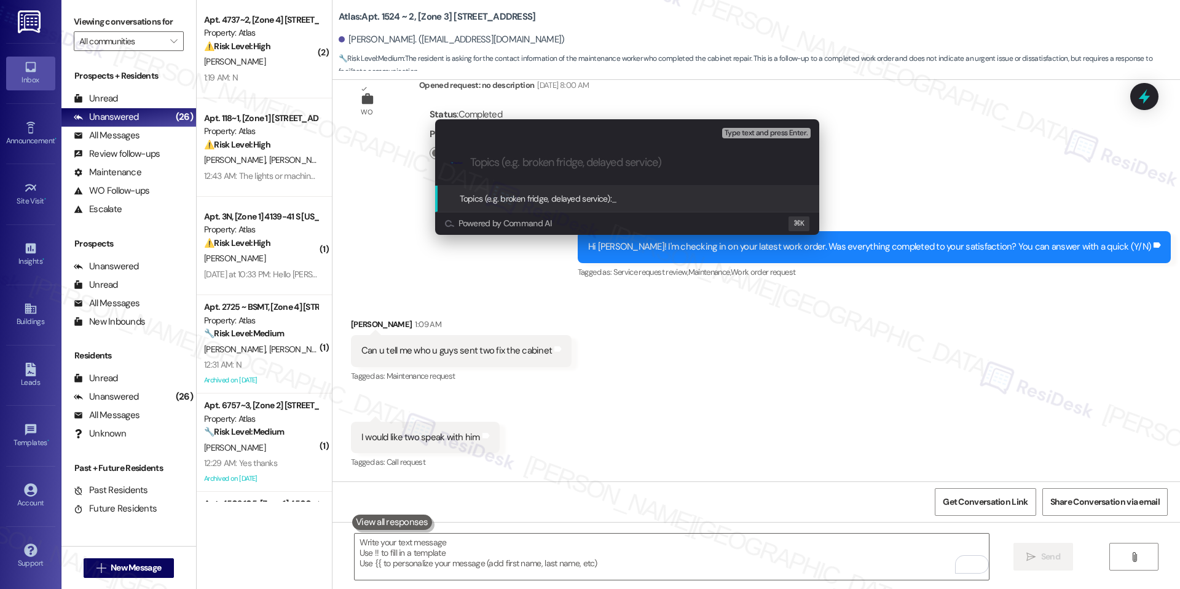
paste input "Resident Request – Technician Information"
type input "Resident Request – Technician Information"
click at [646, 197] on span "Resident Request – Technician Information" at bounding box center [688, 198] width 152 height 11
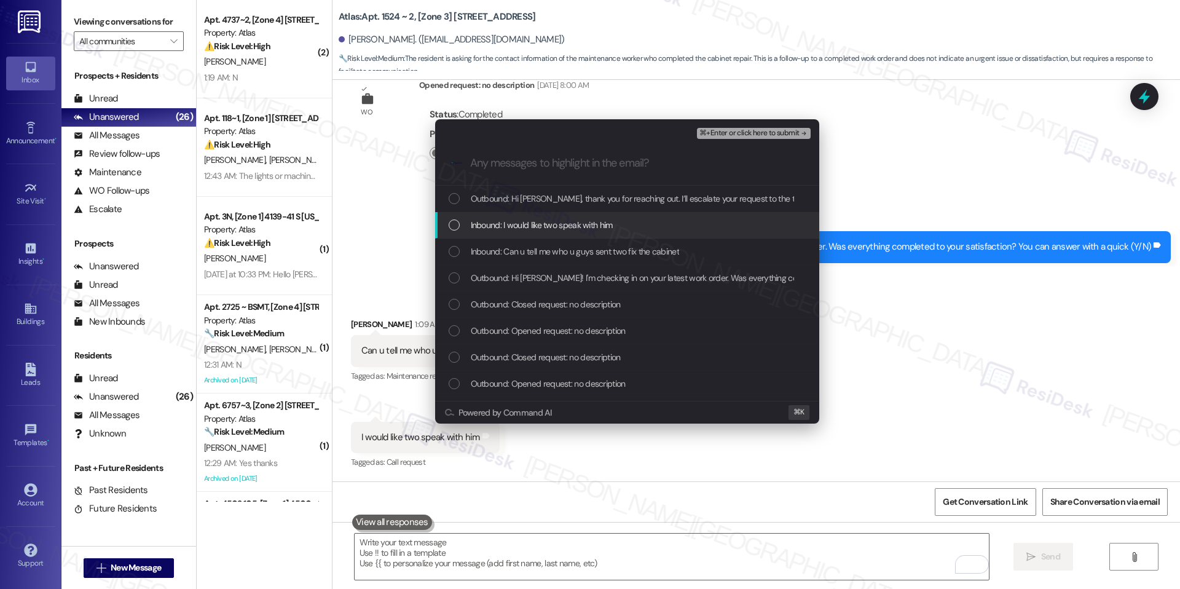
click at [455, 228] on div "List of options" at bounding box center [454, 224] width 11 height 11
click at [452, 261] on div "Inbound: Can u tell me who u guys sent two fix the cabinet" at bounding box center [627, 252] width 384 height 26
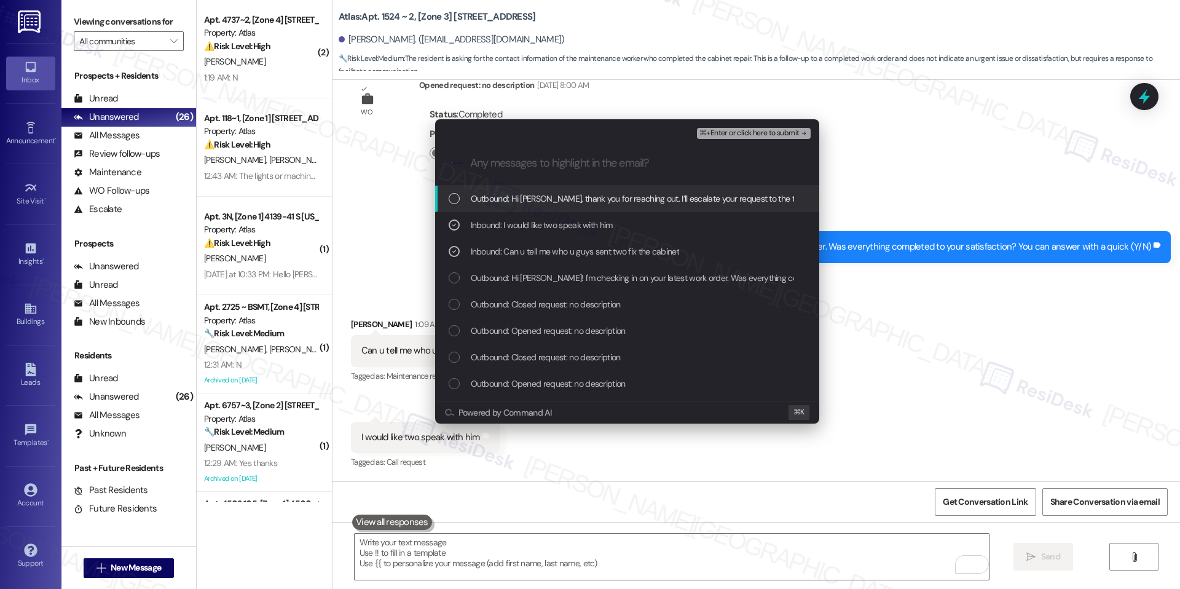
click at [747, 135] on span "⌘+Enter or click here to submit" at bounding box center [750, 133] width 100 height 9
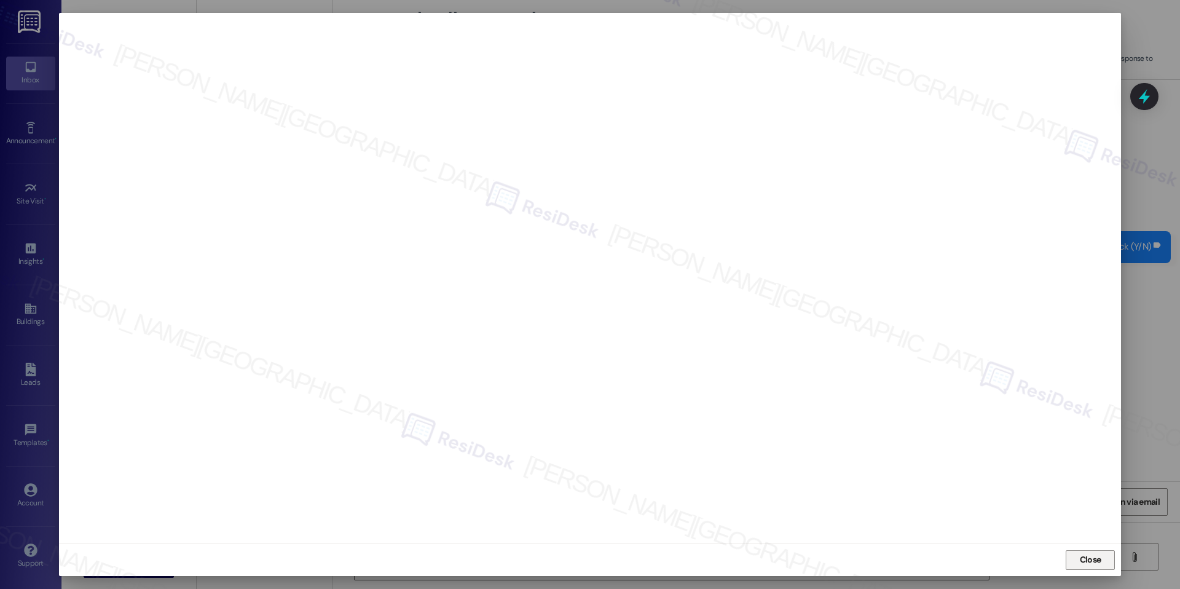
click at [1090, 566] on span "Close" at bounding box center [1091, 560] width 26 height 18
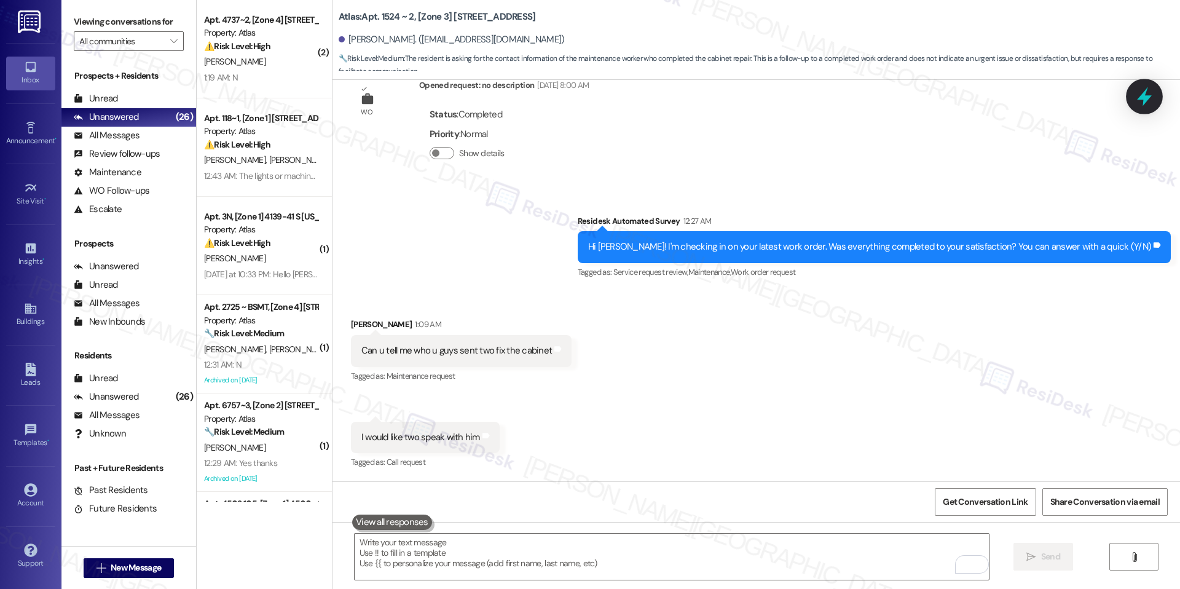
click at [1146, 101] on icon at bounding box center [1144, 96] width 21 height 21
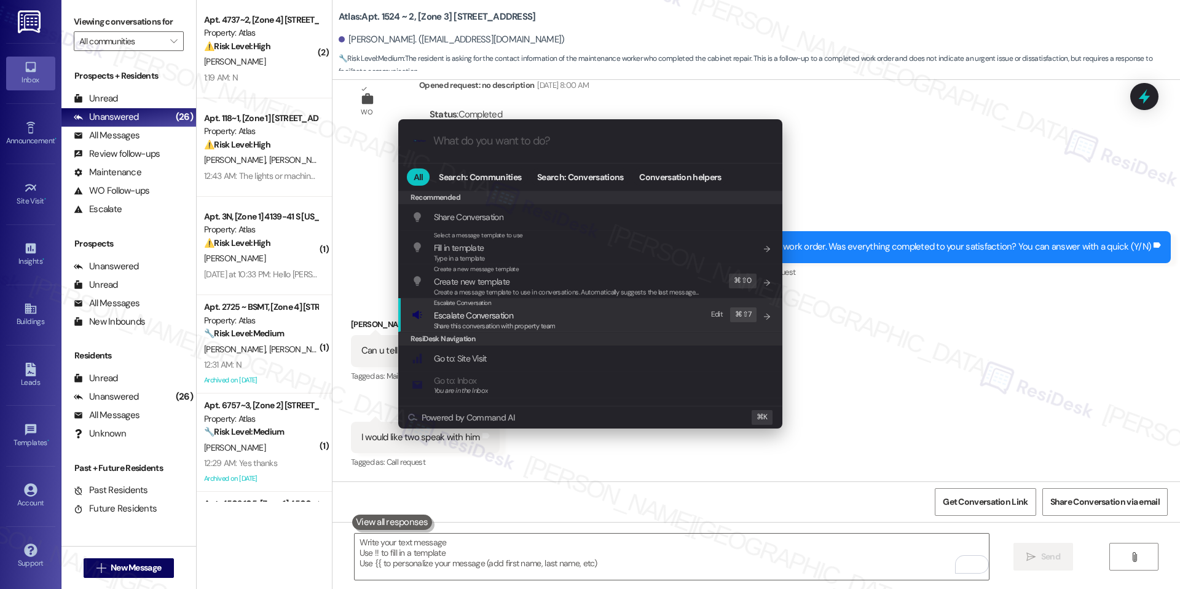
click at [711, 309] on div "Edit" at bounding box center [717, 314] width 12 height 13
click at [633, 325] on div "Escalate Conversation Escalate Conversation Share this conversation with proper…" at bounding box center [592, 314] width 360 height 33
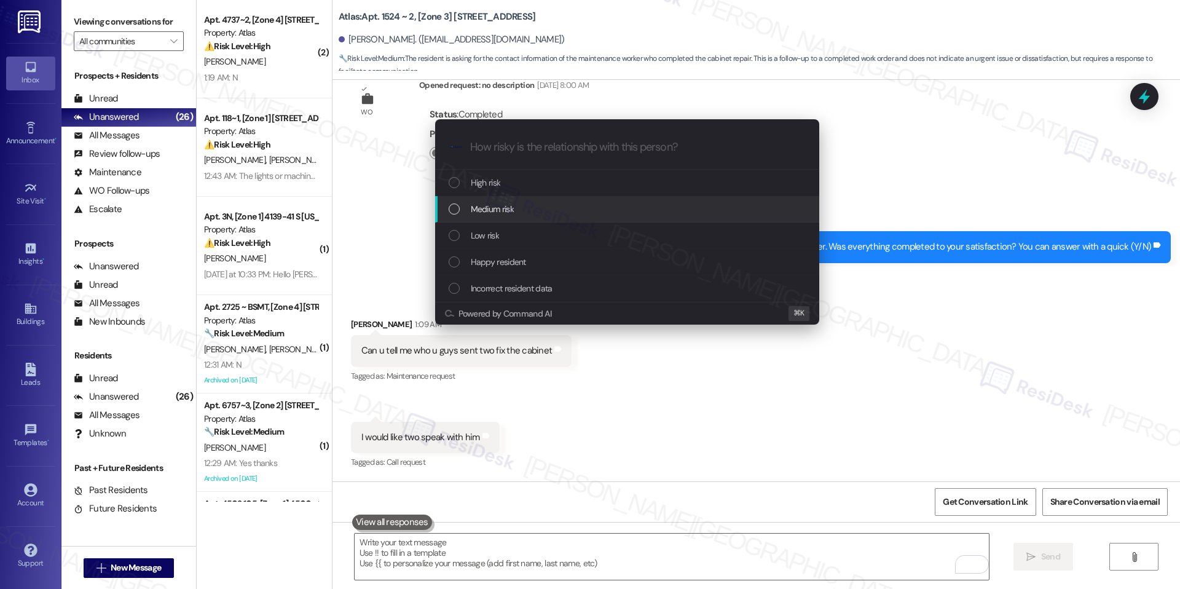
click at [618, 212] on div "Medium risk" at bounding box center [629, 209] width 360 height 14
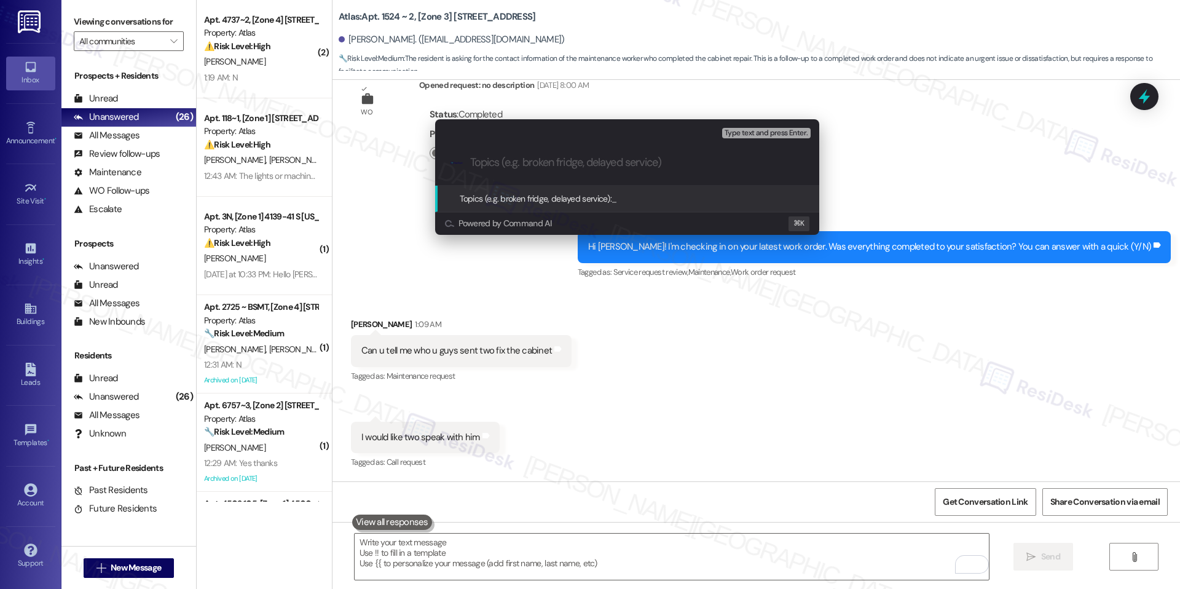
type input "v"
paste input "Resident Request – Technician Information"
type input "Resident Request – Technician Information"
click at [642, 205] on div "Topics (e.g. broken fridge, delayed service): Resident Request – Technician Inf…" at bounding box center [612, 199] width 304 height 14
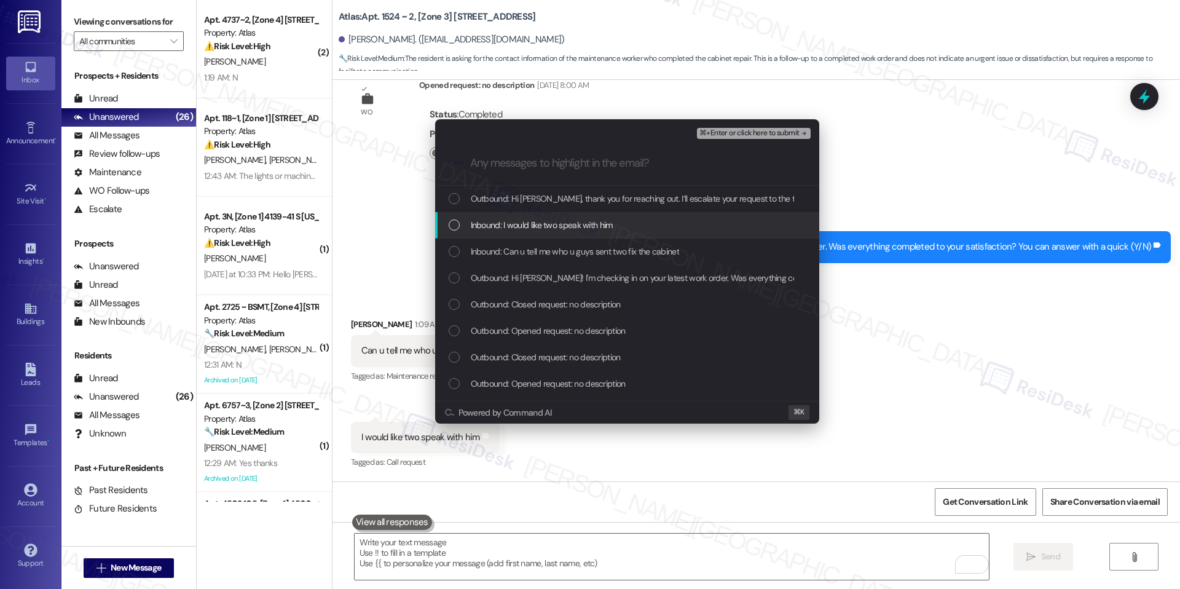
click at [631, 229] on div "Inbound: I would like two speak with him" at bounding box center [629, 225] width 360 height 14
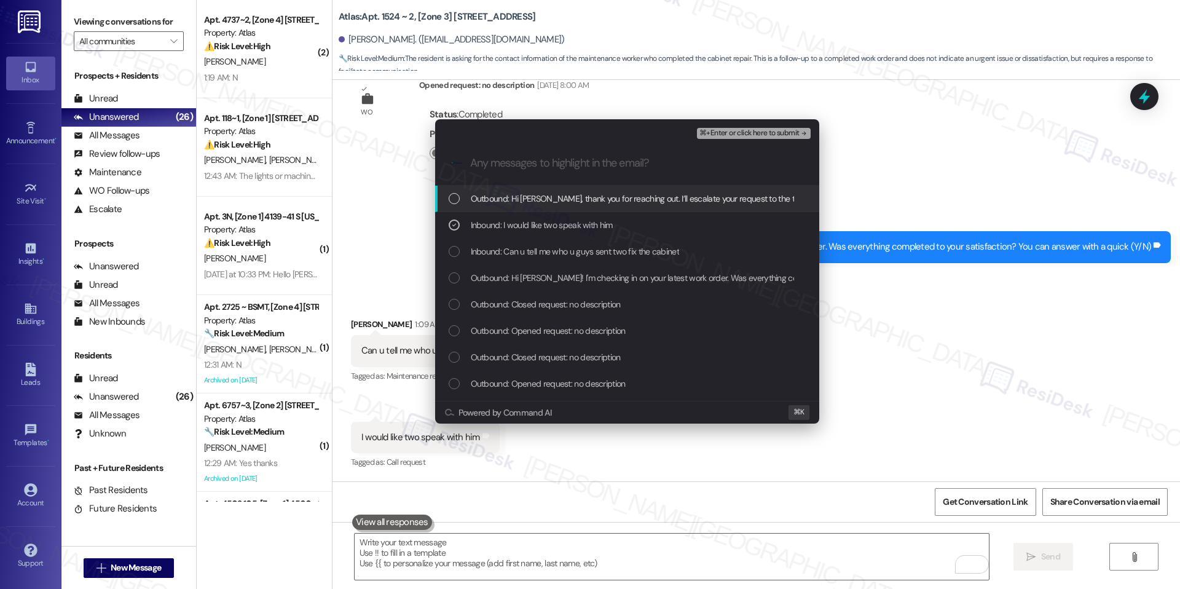
click at [748, 135] on span "⌘+Enter or click here to submit" at bounding box center [750, 133] width 100 height 9
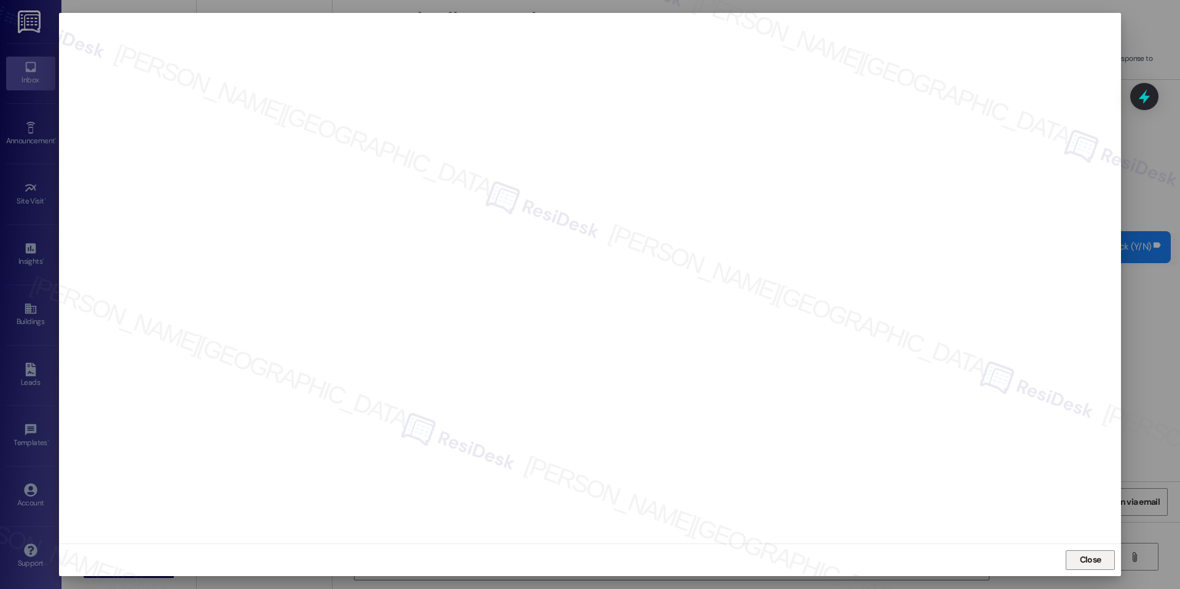
click at [1083, 561] on span "Close" at bounding box center [1091, 559] width 22 height 13
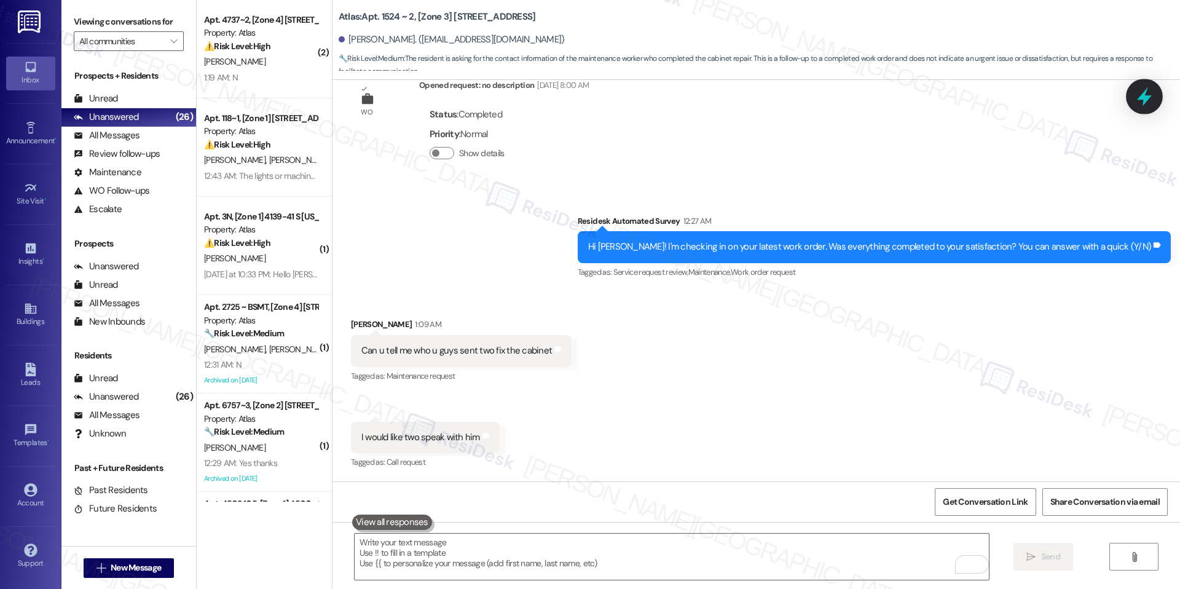
click at [1146, 102] on icon at bounding box center [1144, 96] width 21 height 21
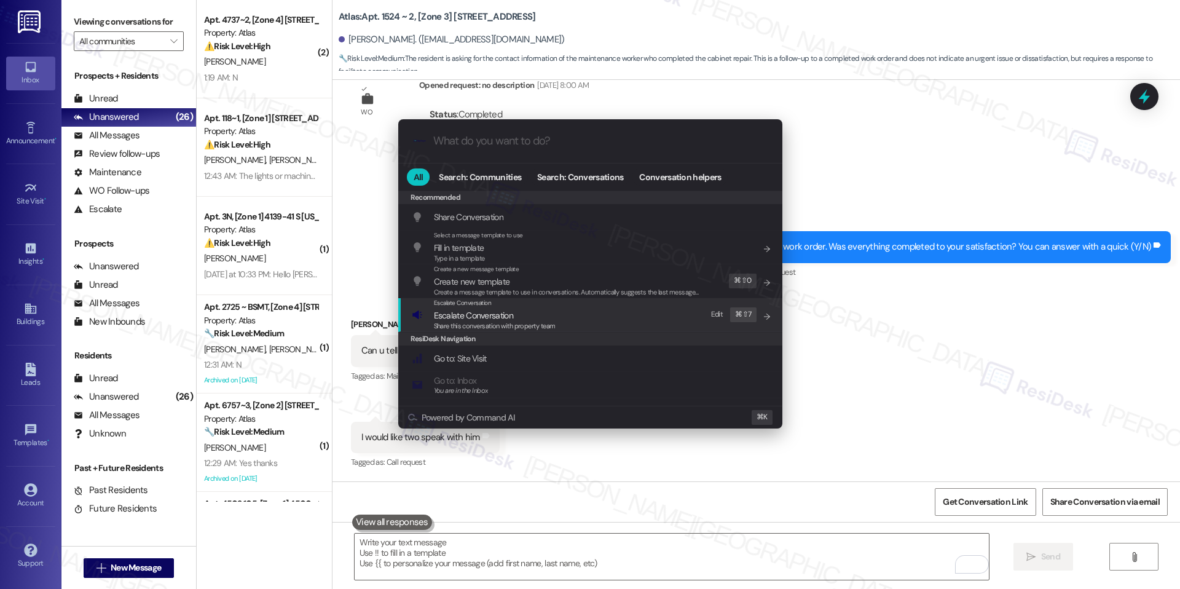
click at [556, 322] on div "Escalate Conversation Escalate Conversation Share this conversation with proper…" at bounding box center [592, 314] width 360 height 33
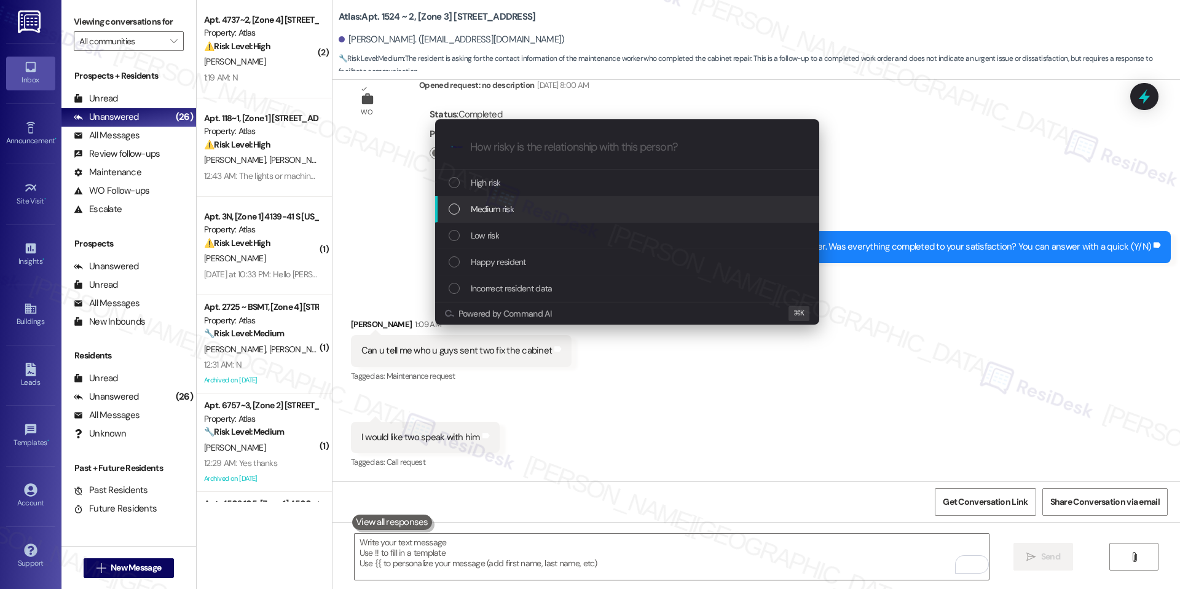
click at [526, 213] on div "Medium risk" at bounding box center [629, 209] width 360 height 14
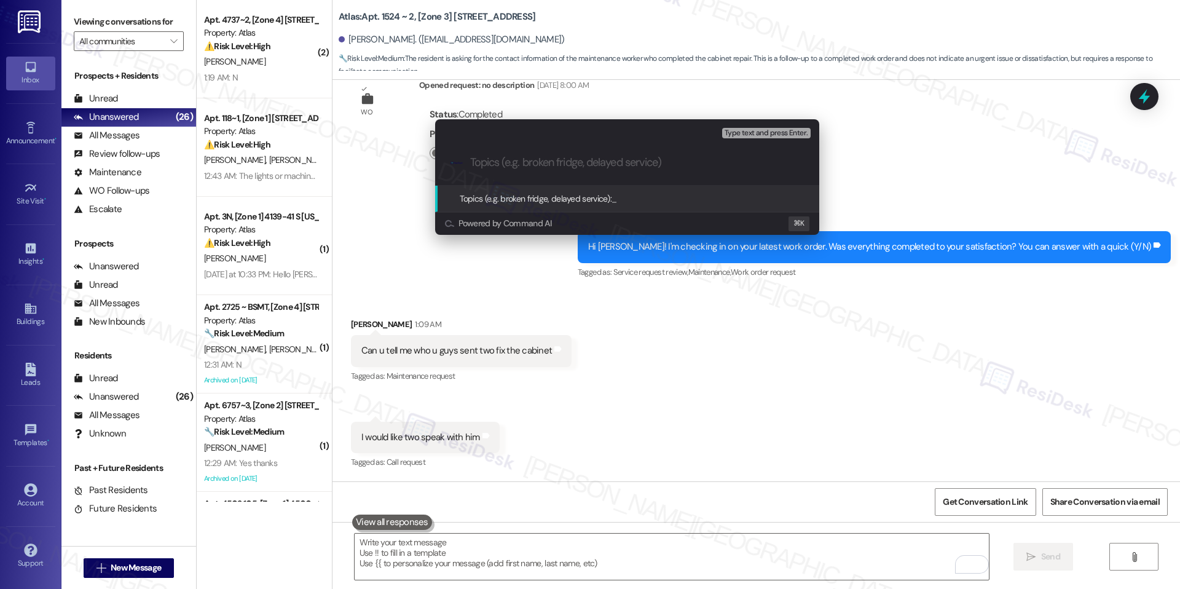
paste input "Resident Request – Technician Information"
type input "Resident Request – Technician Information"
click at [660, 199] on span "Resident Request – Technician Information" at bounding box center [688, 198] width 152 height 11
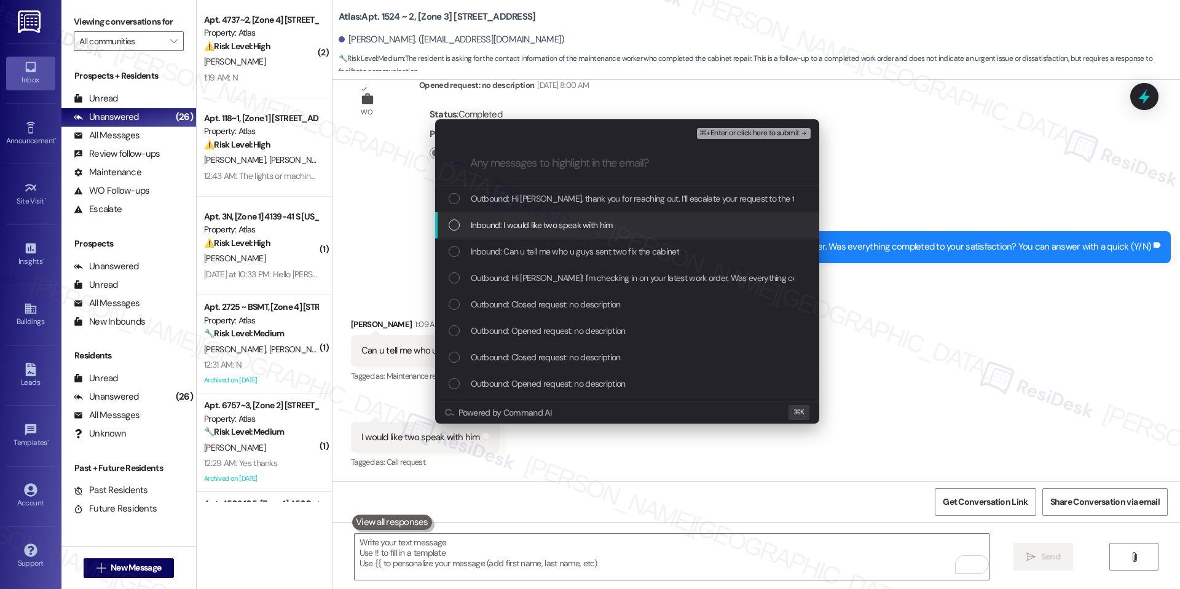
click at [584, 218] on span "Inbound: I would like two speak with him" at bounding box center [542, 225] width 142 height 14
click at [629, 243] on div "Inbound: Can u tell me who u guys sent two fix the cabinet" at bounding box center [627, 252] width 384 height 26
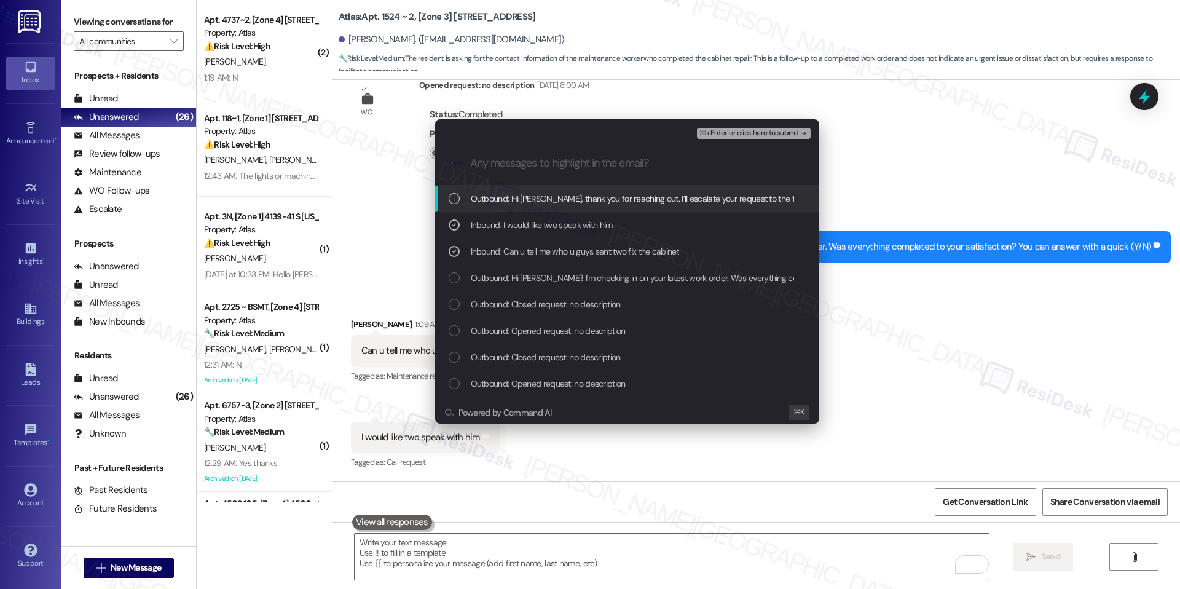
click at [753, 125] on div "⌘+Enter or click here to submit" at bounding box center [755, 133] width 116 height 16
click at [902, 121] on div "Escalate Conversation Medium risk Resident Request – Technician Information Inb…" at bounding box center [590, 294] width 1180 height 589
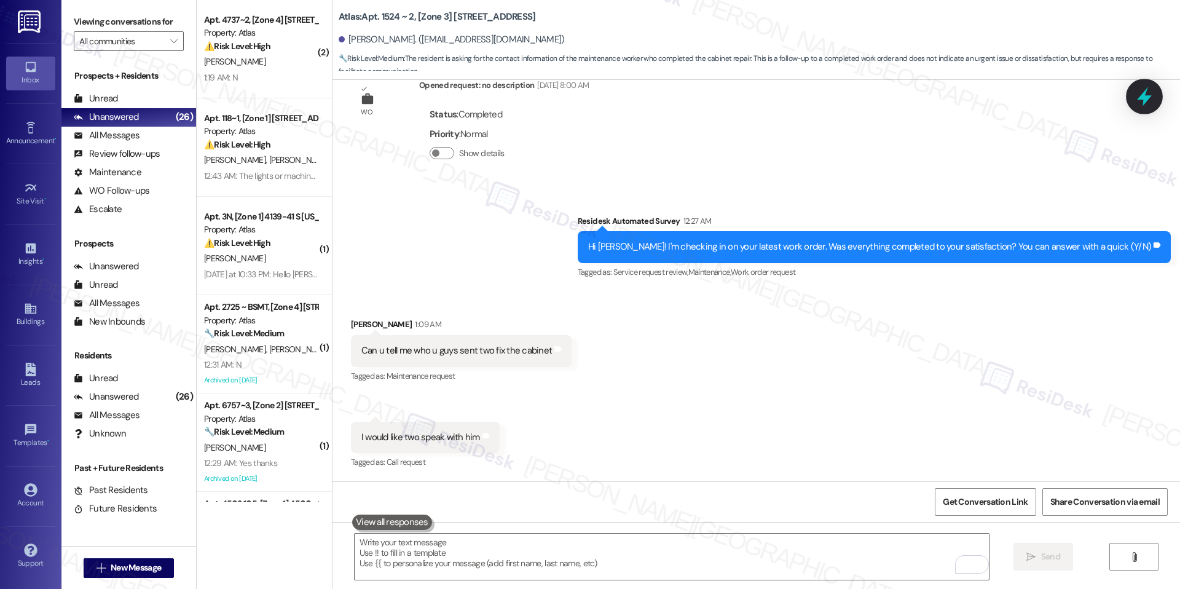
click at [1152, 105] on icon at bounding box center [1144, 96] width 21 height 21
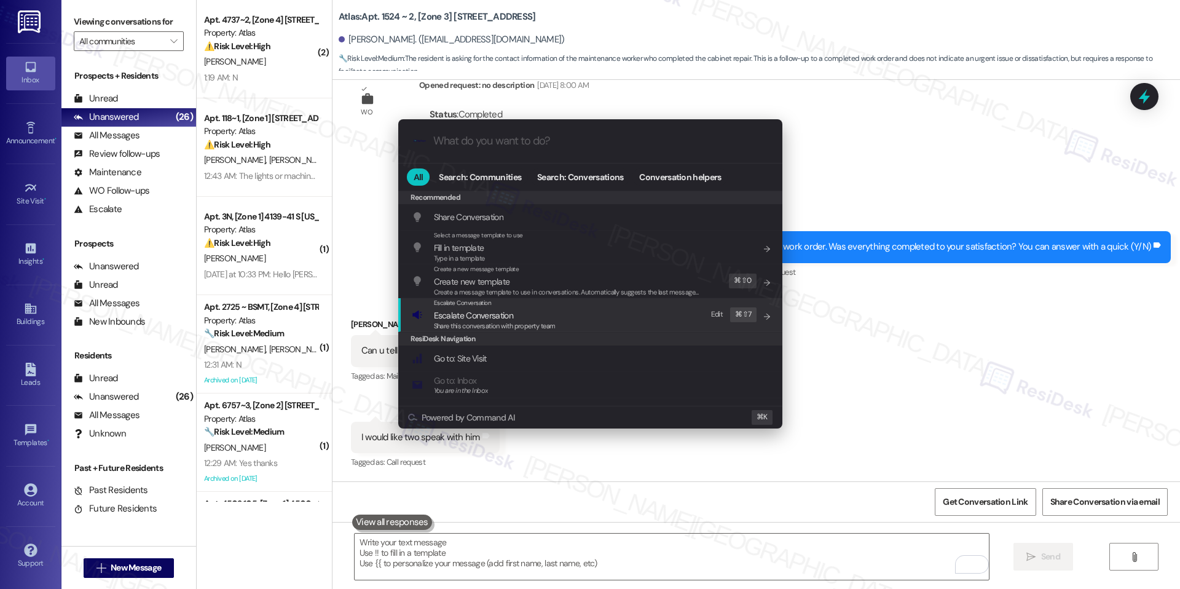
click at [561, 311] on div "Escalate Conversation Escalate Conversation Share this conversation with proper…" at bounding box center [592, 314] width 360 height 33
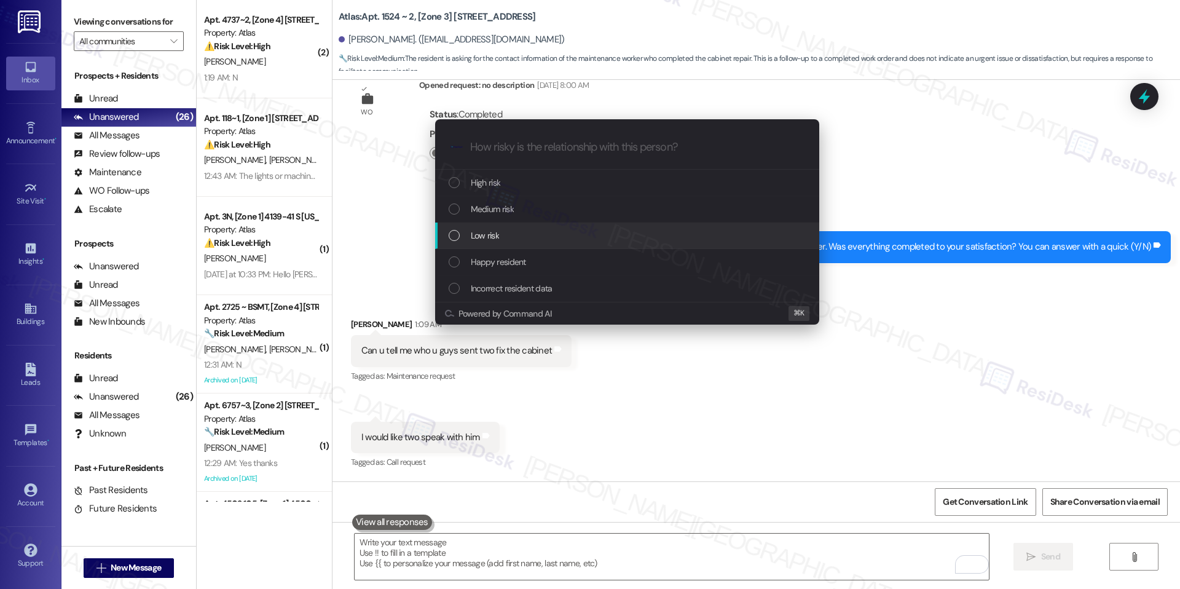
click at [537, 243] on div "Low risk" at bounding box center [627, 236] width 384 height 26
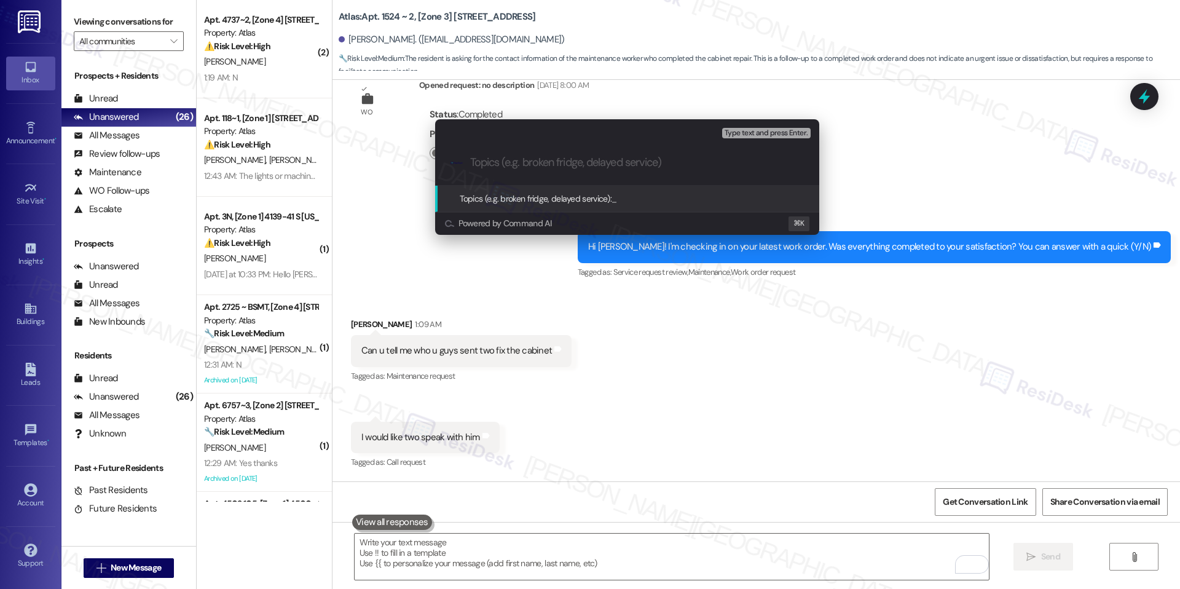
paste input "Resident Request – Technician Information"
type input "Resident Request – Technician Information"
click at [635, 195] on span "Resident Request – Technician Information" at bounding box center [688, 198] width 152 height 11
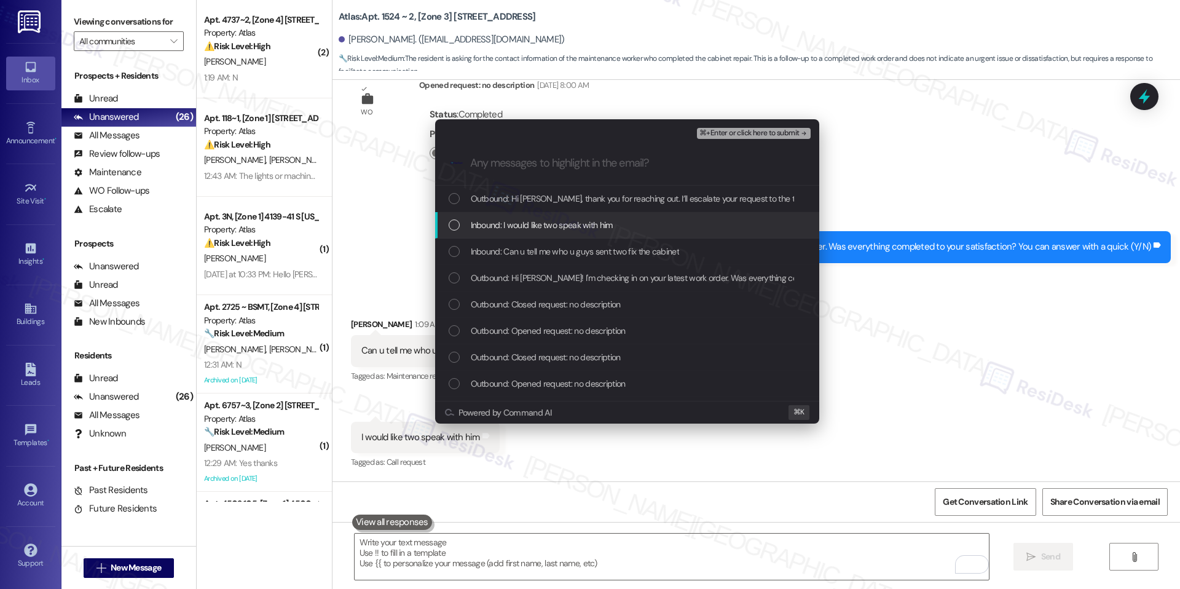
click at [618, 219] on div "Inbound: I would like two speak with him" at bounding box center [629, 225] width 360 height 14
click at [612, 243] on div "Inbound: Can u tell me who u guys sent two fix the cabinet" at bounding box center [627, 252] width 384 height 26
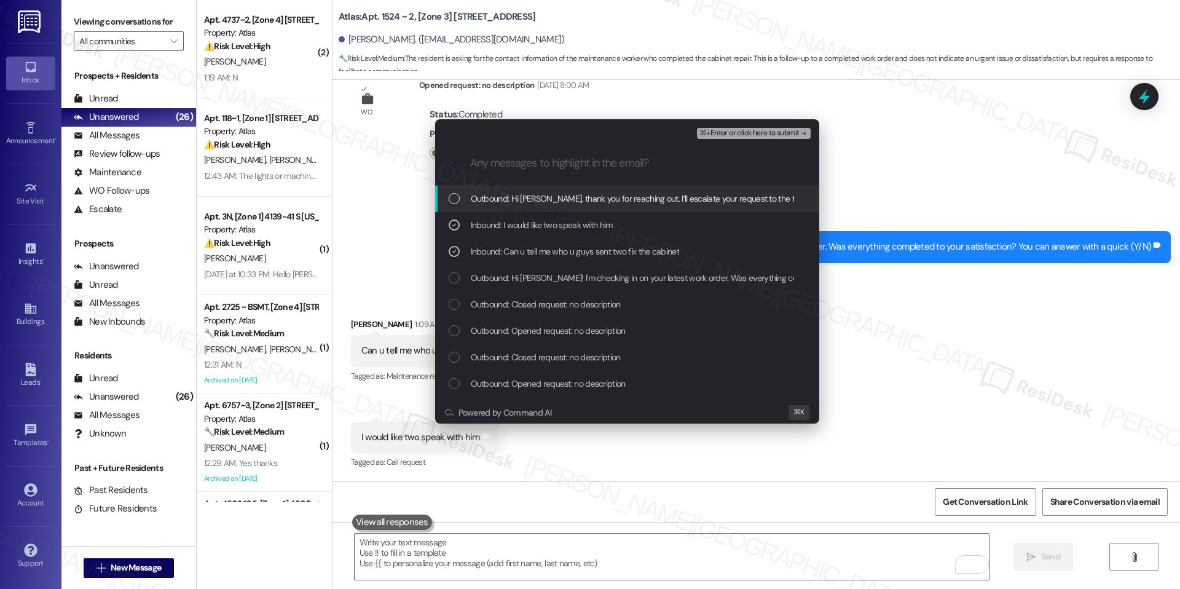
click at [768, 133] on span "⌘+Enter or click here to submit" at bounding box center [750, 133] width 100 height 9
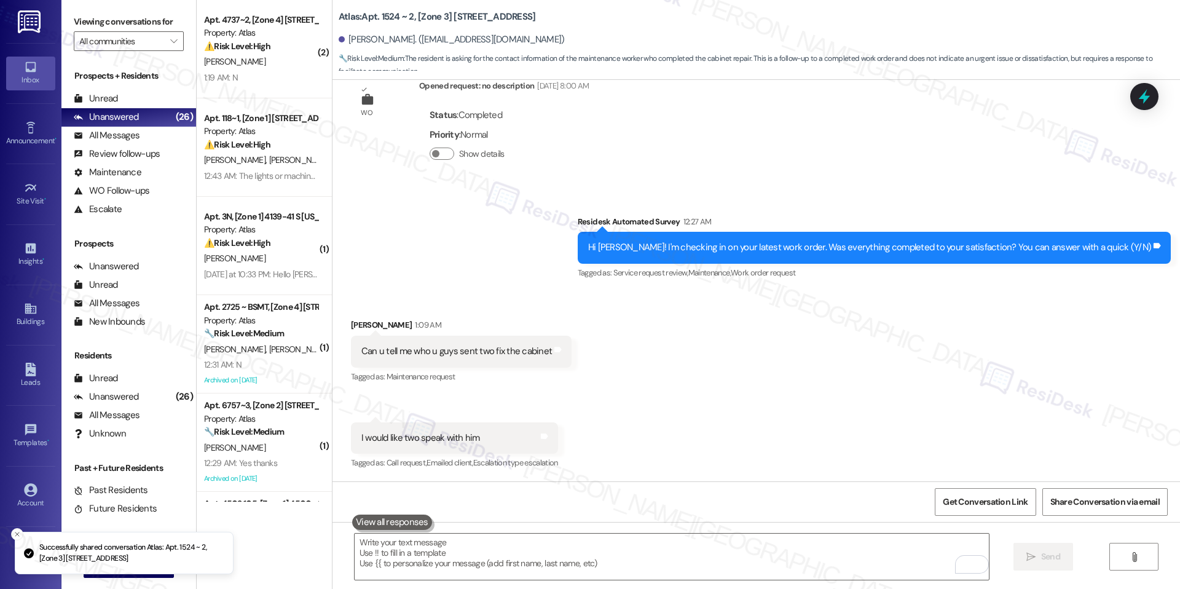
scroll to position [1157, 0]
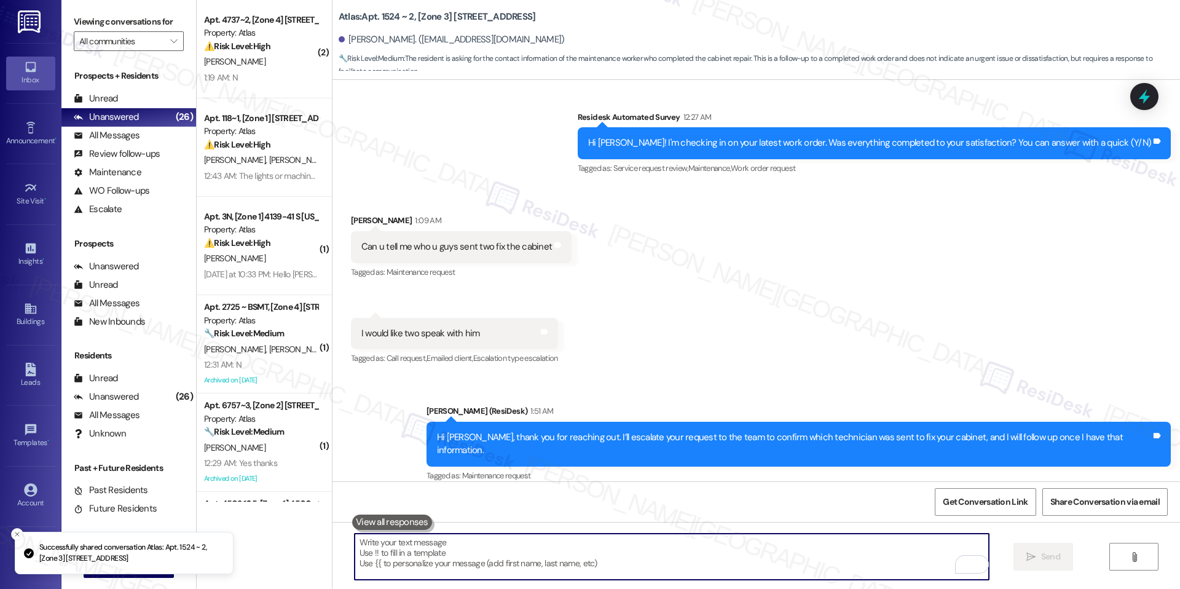
click at [695, 559] on textarea "To enrich screen reader interactions, please activate Accessibility in Grammarl…" at bounding box center [672, 557] width 634 height 46
paste textarea "In the meantime, could you share a bit more about why you’d like to speak with …"
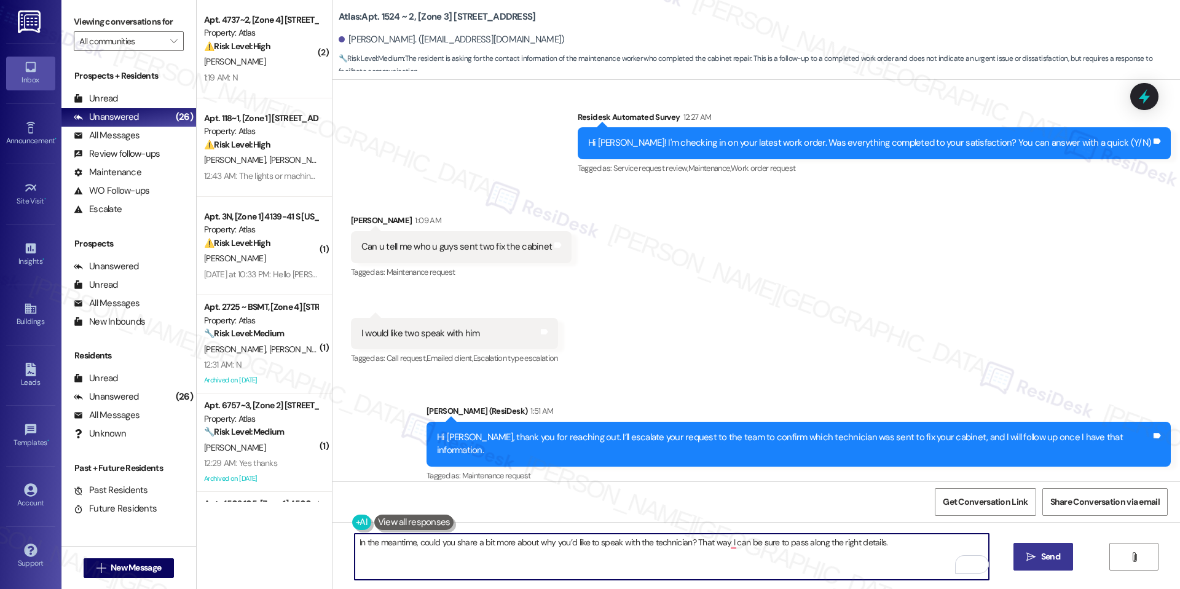
click at [852, 557] on textarea "In the meantime, could you share a bit more about why you’d like to speak with …" at bounding box center [672, 557] width 634 height 46
type textarea "In the meantime, could you share a bit more about why you’d like to speak with …"
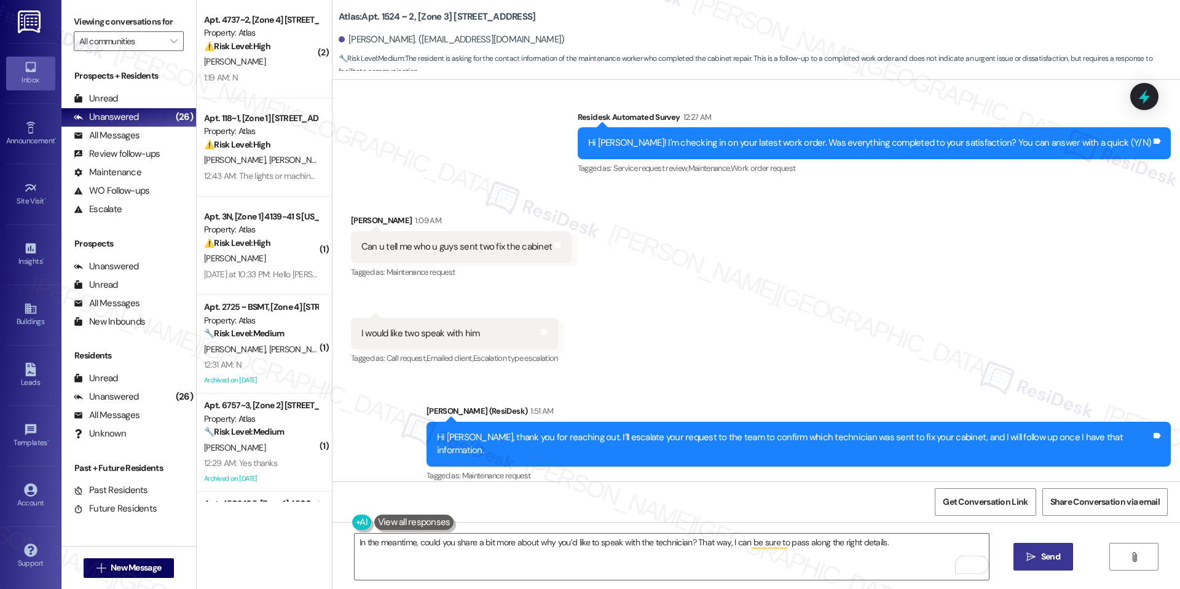
click at [1030, 546] on button " Send" at bounding box center [1044, 557] width 60 height 28
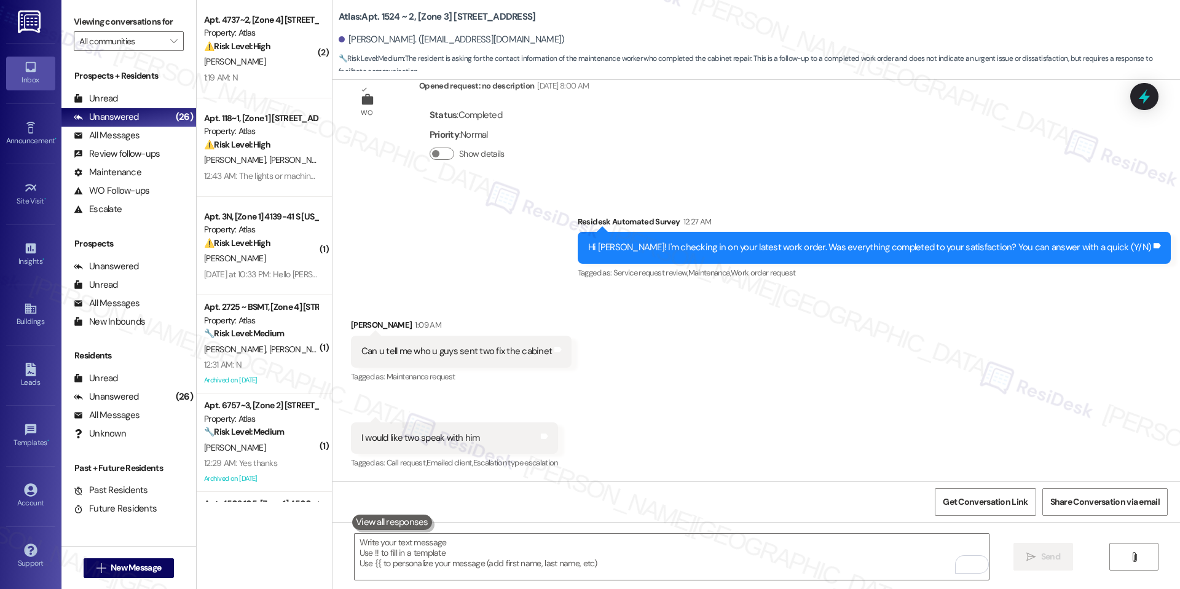
scroll to position [1242, 0]
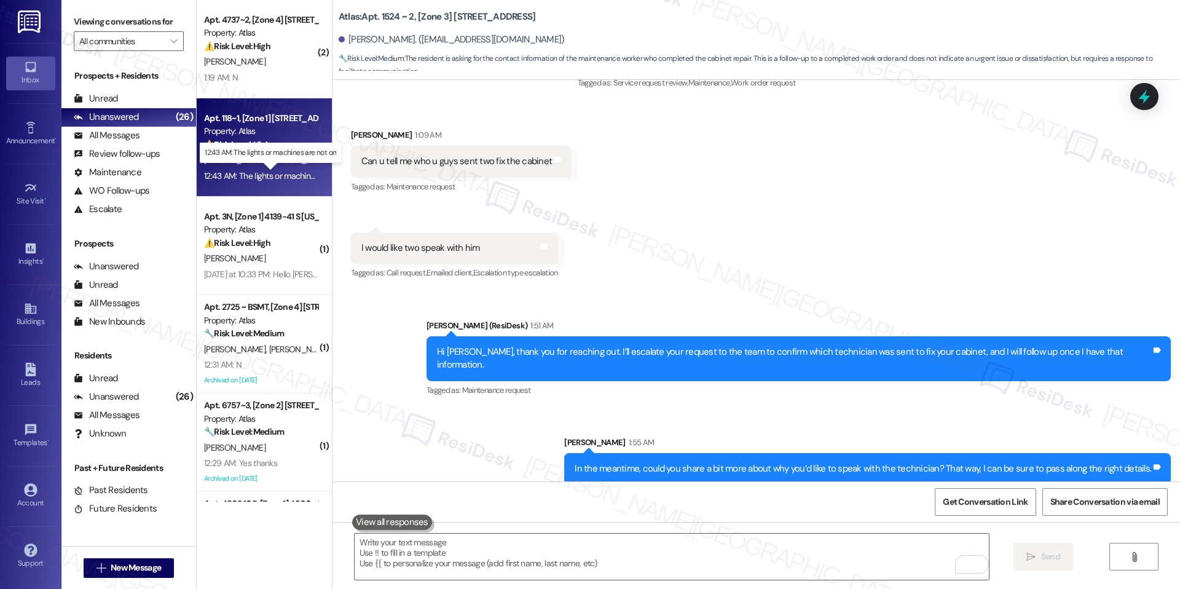
click at [267, 175] on div "12:43 AM: The lights or machines are not on 12:43 AM: The lights or machines ar…" at bounding box center [280, 175] width 153 height 11
type textarea "Fetching suggested responses. Please feel free to read through the conversation…"
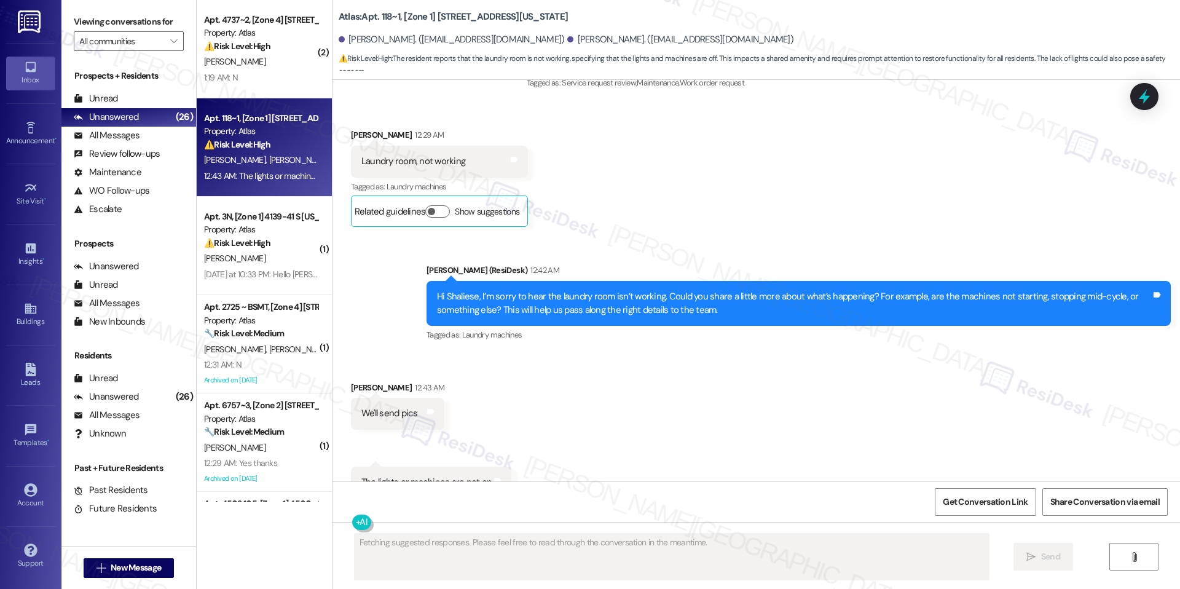
scroll to position [4725, 0]
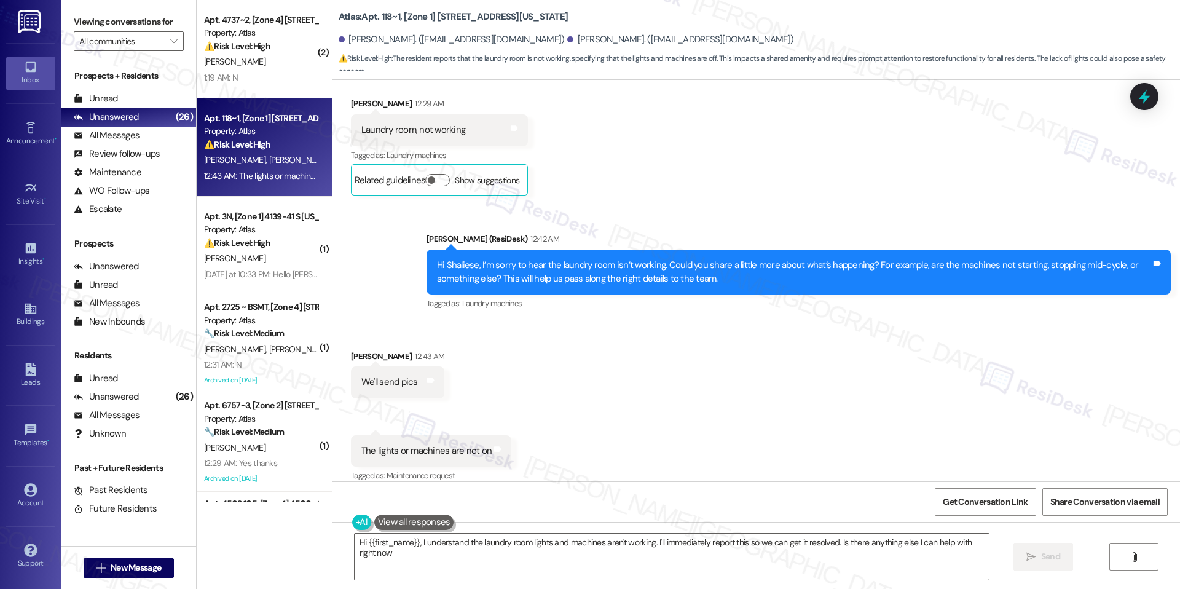
type textarea "Hi {{first_name}}, I understand the laundry room lights and machines aren't wor…"
click at [426, 14] on b "Atlas: Apt. 118~1, [Zone 1] 4352-58 S Indiana Ave" at bounding box center [453, 16] width 229 height 13
drag, startPoint x: 371, startPoint y: 17, endPoint x: 392, endPoint y: 20, distance: 21.2
click at [392, 20] on b "Atlas: Apt. 118~1, [Zone 1] 4352-58 S Indiana Ave" at bounding box center [453, 16] width 229 height 13
copy b "118~1,"
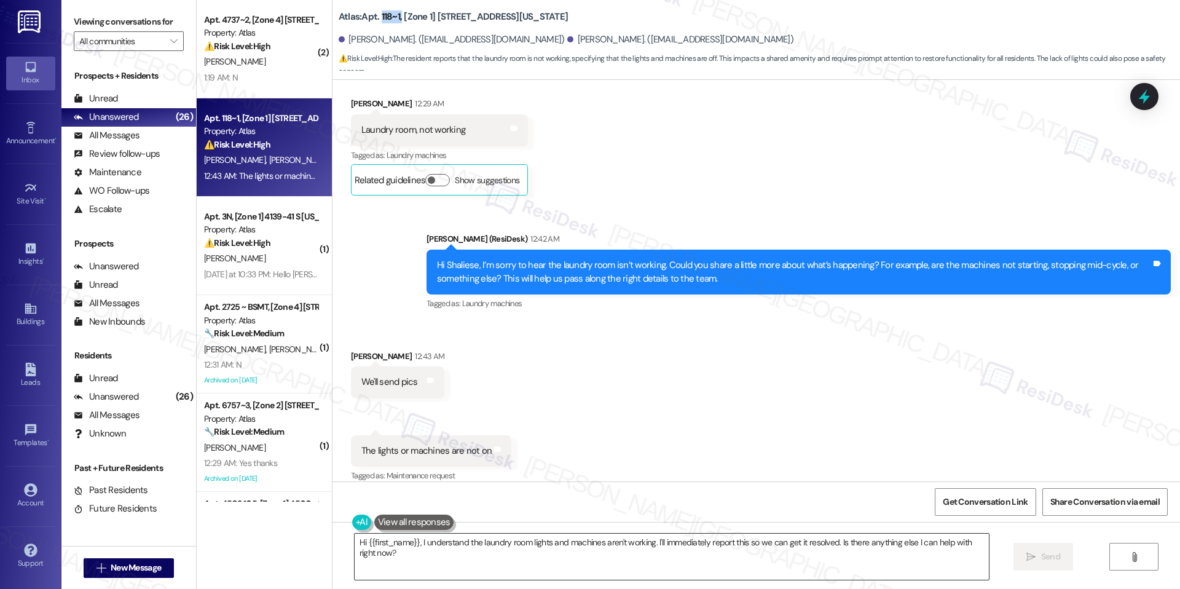
click at [638, 555] on textarea "Hi {{first_name}}, I understand the laundry room lights and machines aren't wor…" at bounding box center [672, 557] width 634 height 46
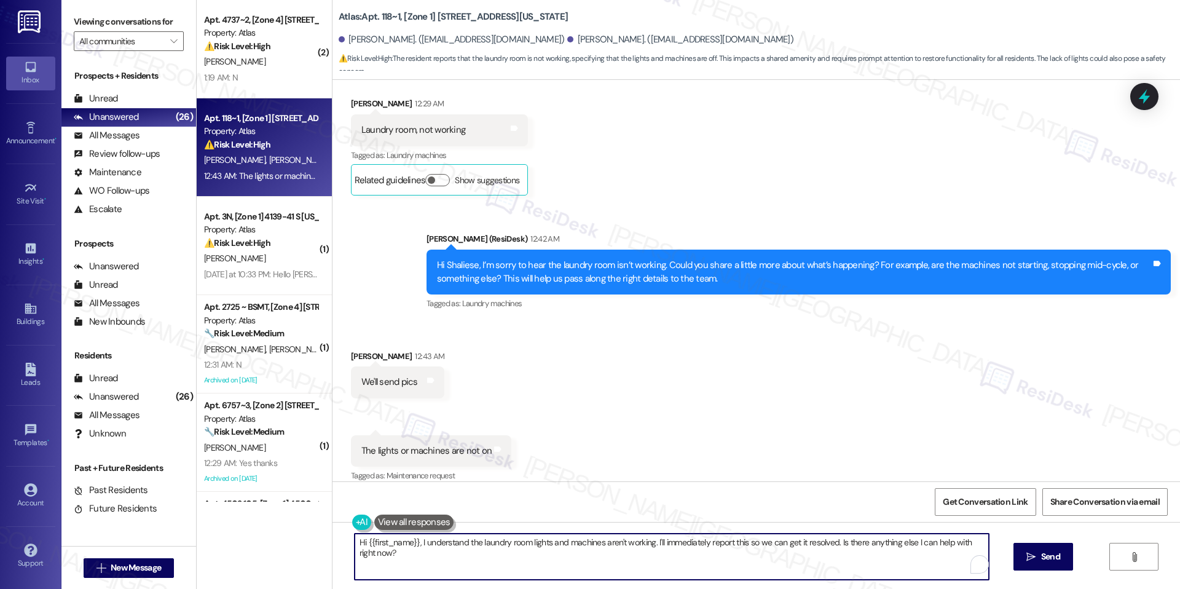
click at [638, 555] on textarea "Hi {{first_name}}, I understand the laundry room lights and machines aren't wor…" at bounding box center [672, 557] width 634 height 46
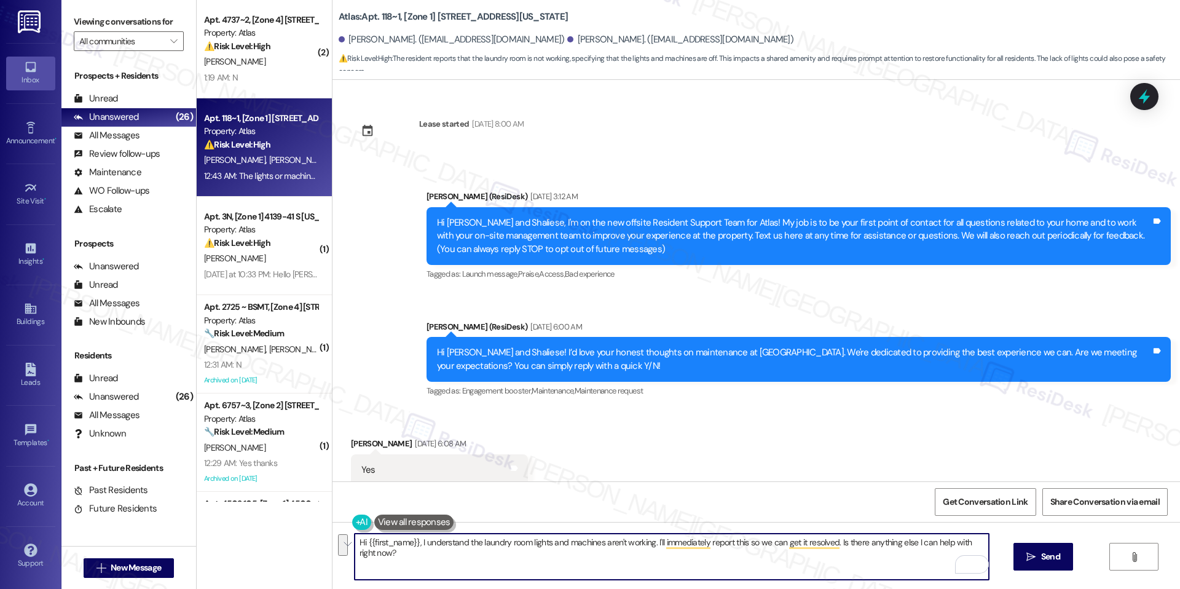
click at [527, 541] on textarea "Hi {{first_name}}, I understand the laundry room lights and machines aren't wor…" at bounding box center [672, 557] width 634 height 46
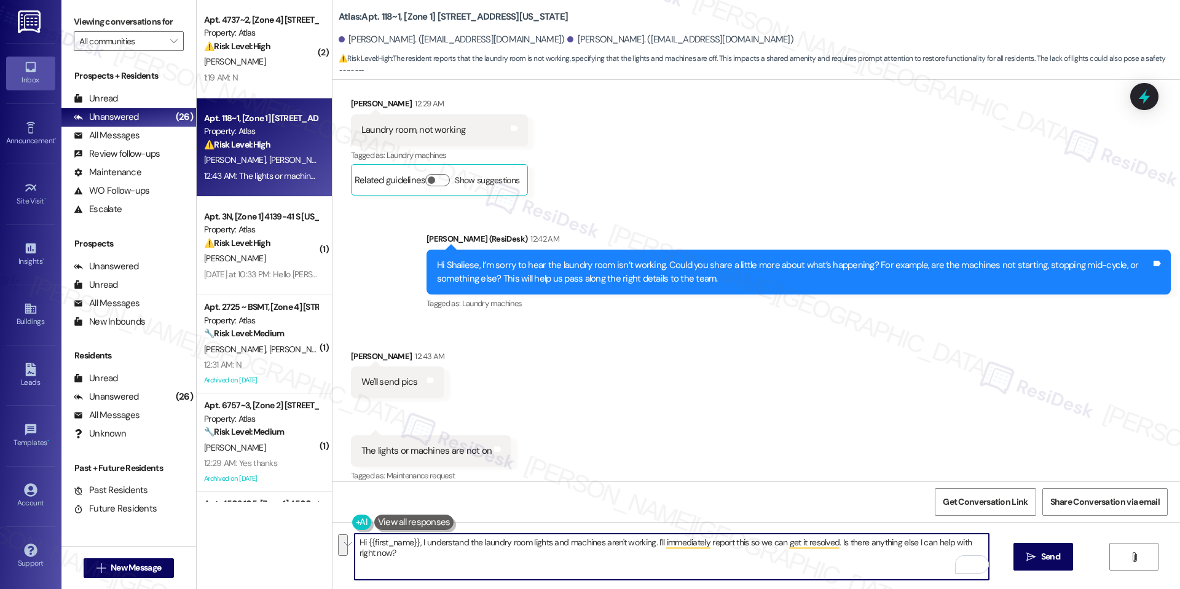
click at [527, 541] on textarea "Hi {{first_name}}, I understand the laundry room lights and machines aren't wor…" at bounding box center [672, 557] width 634 height 46
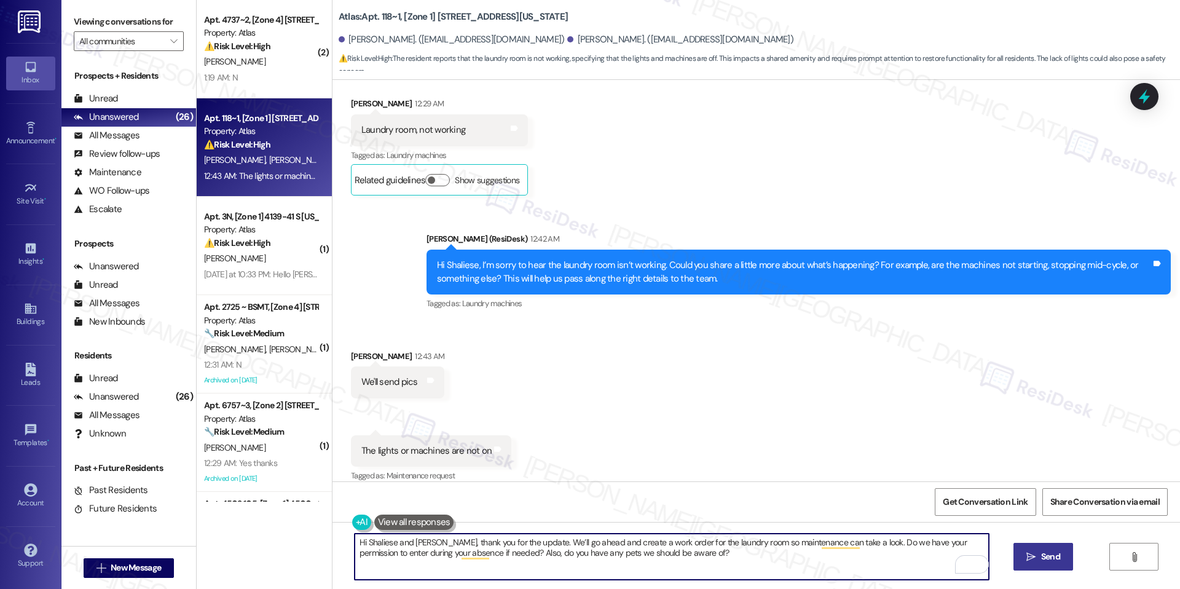
type textarea "Hi Shaliese and Dustin, thank you for the update. We’ll go ahead and create a w…"
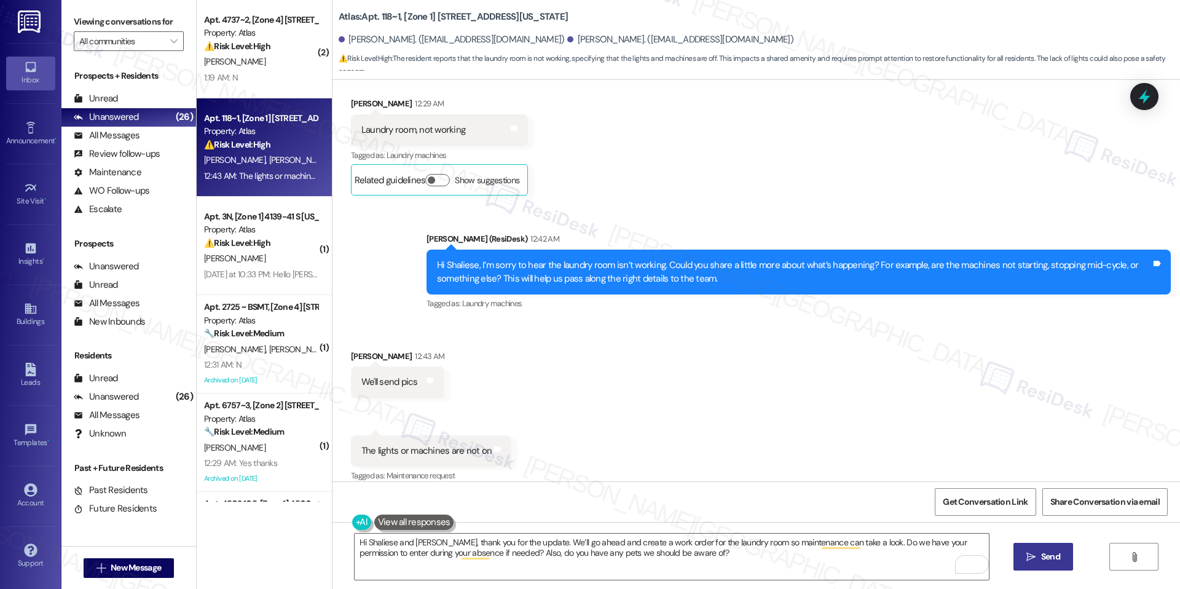
click at [1064, 561] on button " Send" at bounding box center [1044, 557] width 60 height 28
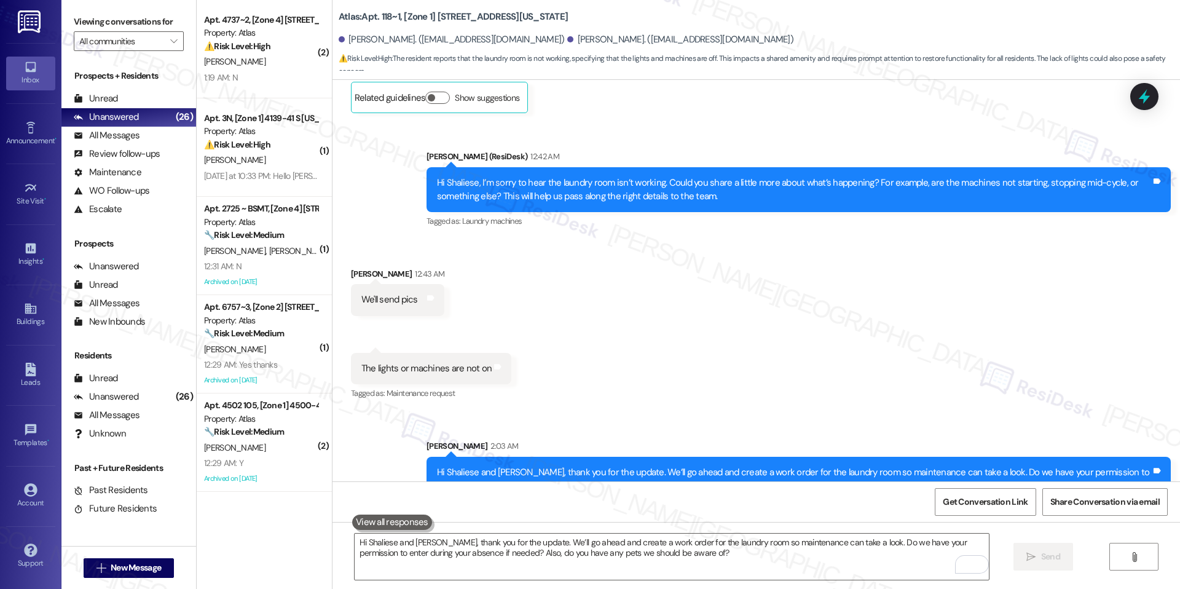
scroll to position [4824, 0]
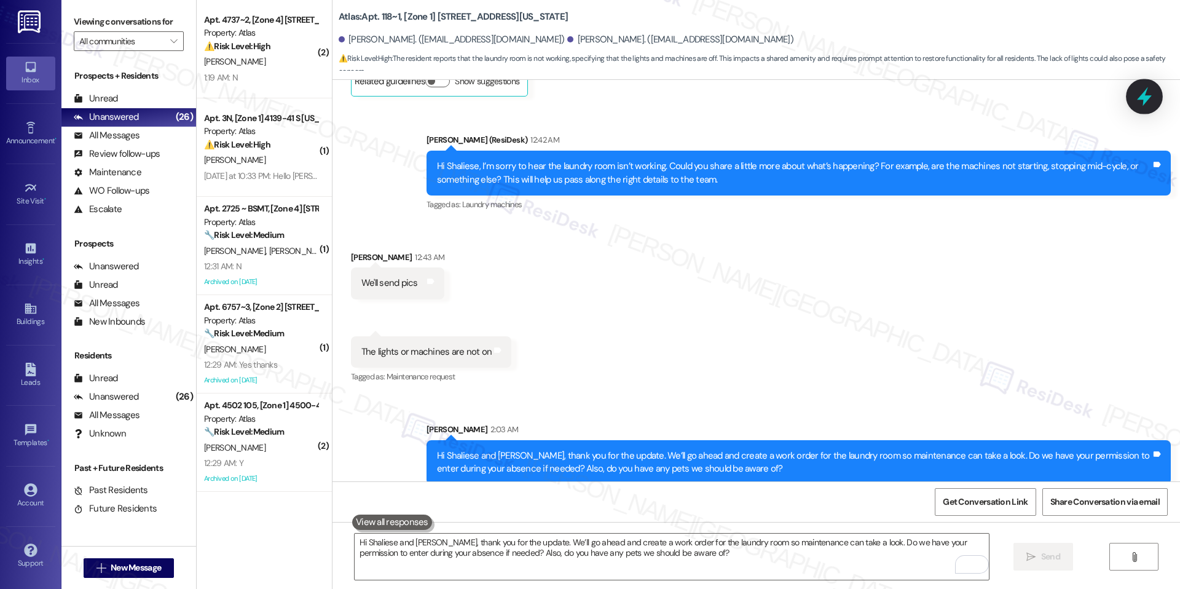
click at [1146, 96] on icon at bounding box center [1144, 96] width 15 height 19
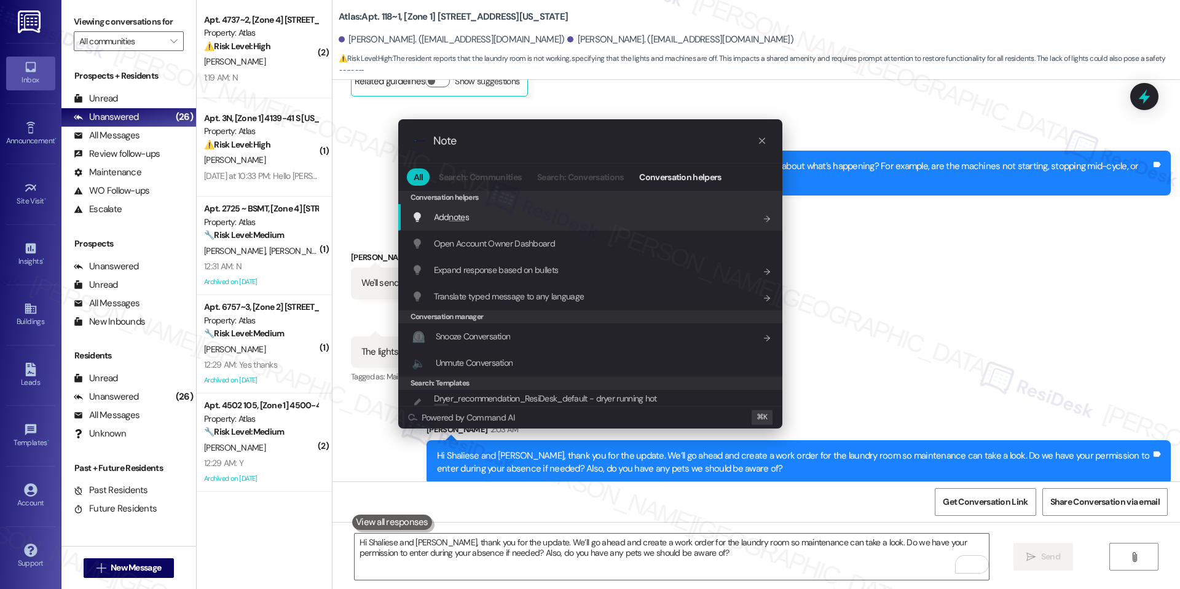
type input "Note"
click at [462, 219] on span "note" at bounding box center [457, 216] width 16 height 11
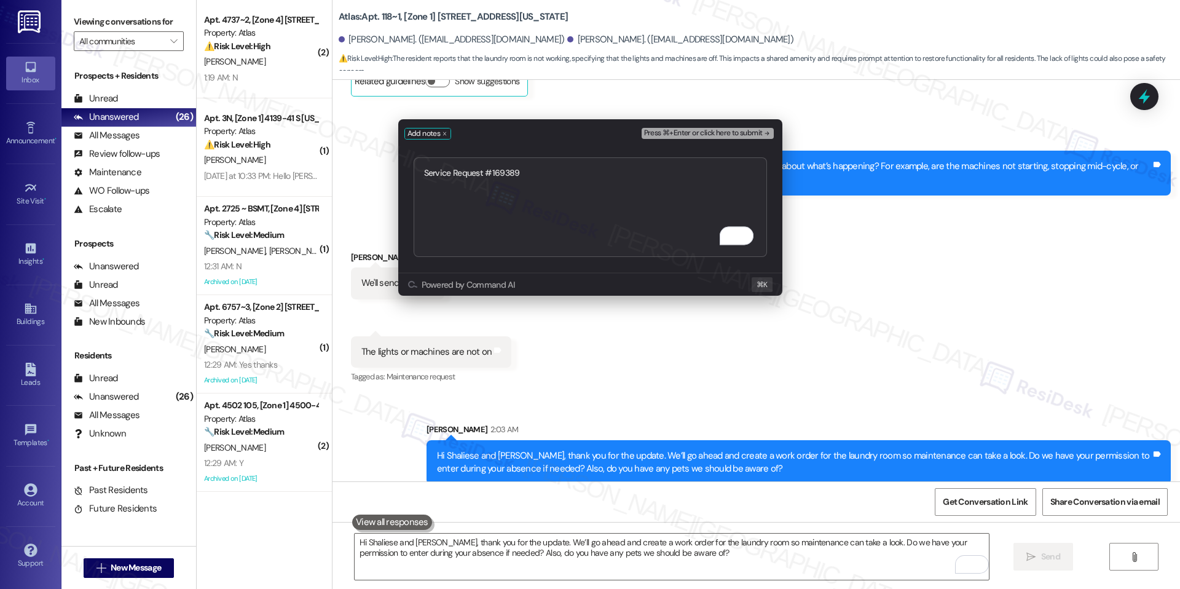
type textarea "Service Request #169389"
click at [744, 138] on button "Press ⌘+Enter or click here to submit" at bounding box center [708, 133] width 132 height 11
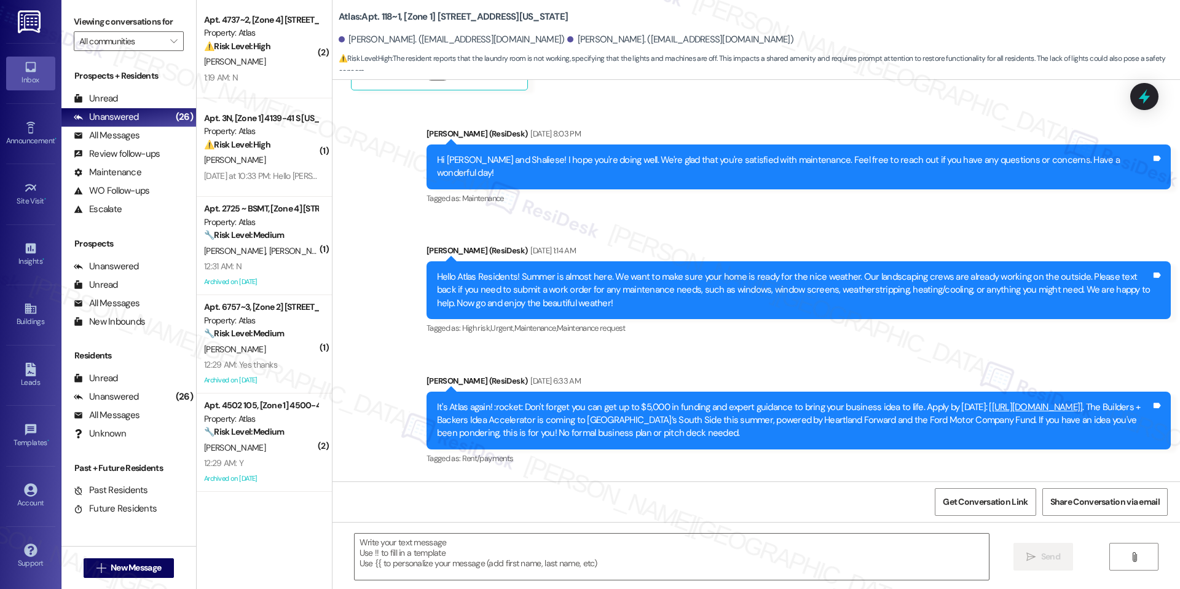
type textarea "Fetching suggested responses. Please feel free to read through the conversation…"
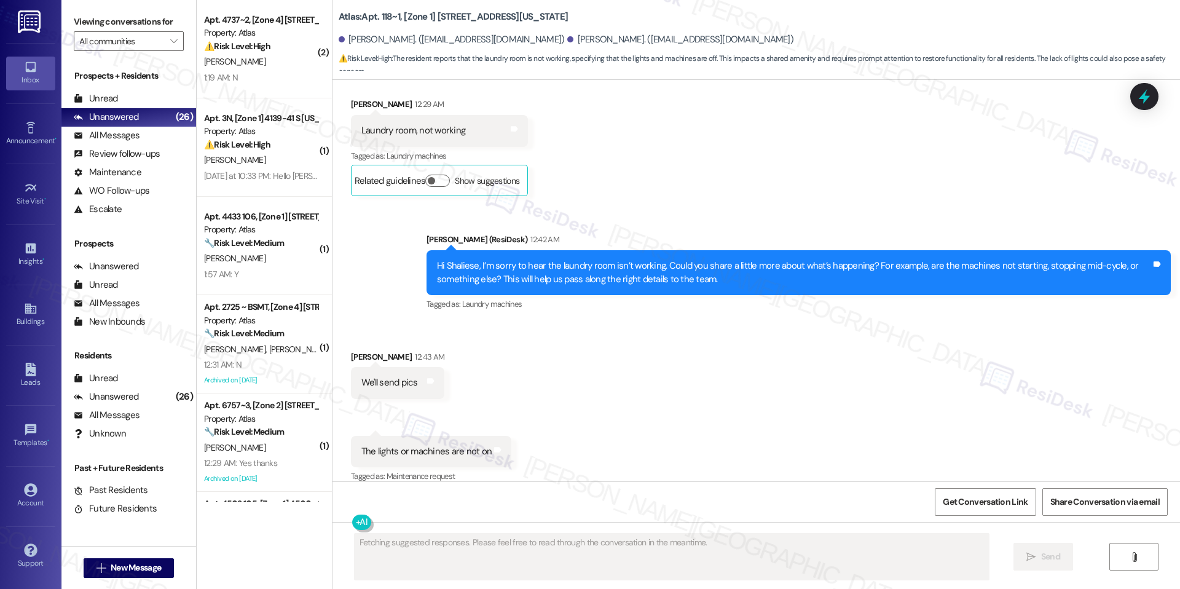
scroll to position [4947, 0]
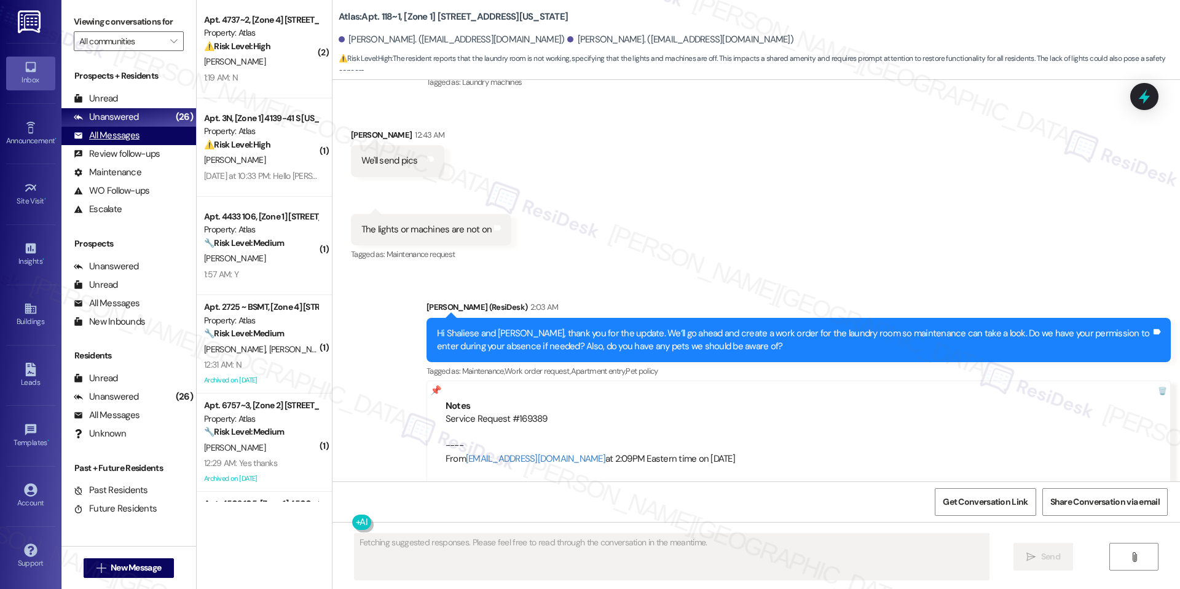
click at [107, 140] on div "All Messages" at bounding box center [107, 135] width 66 height 13
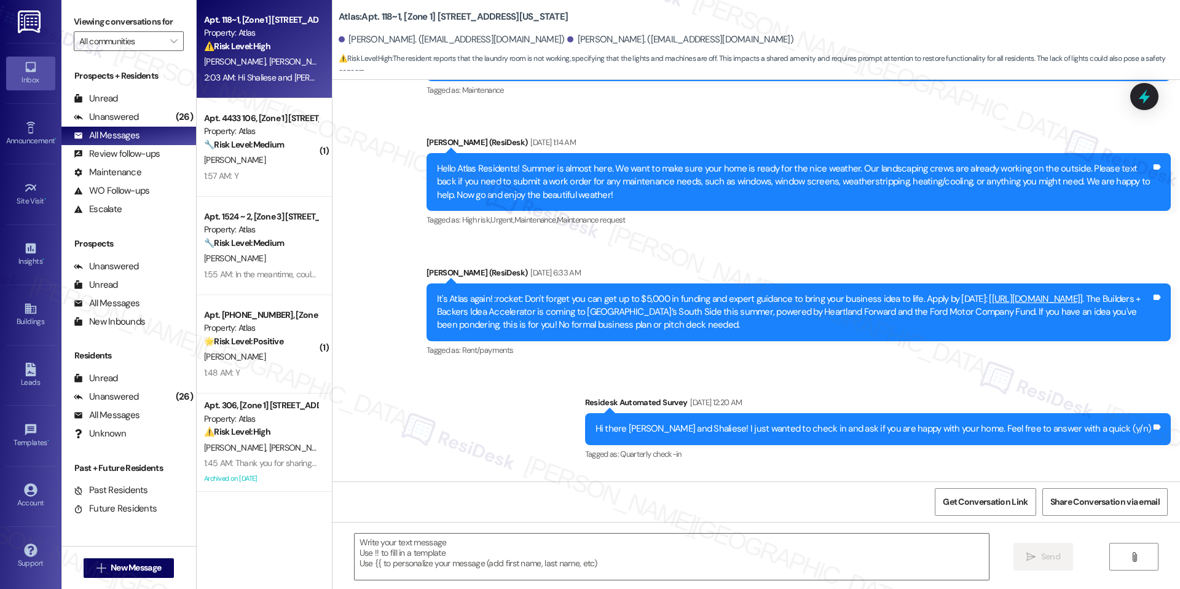
type textarea "Fetching suggested responses. Please feel free to read through the conversation…"
click at [269, 61] on span "S. Pomerlee" at bounding box center [299, 61] width 61 height 11
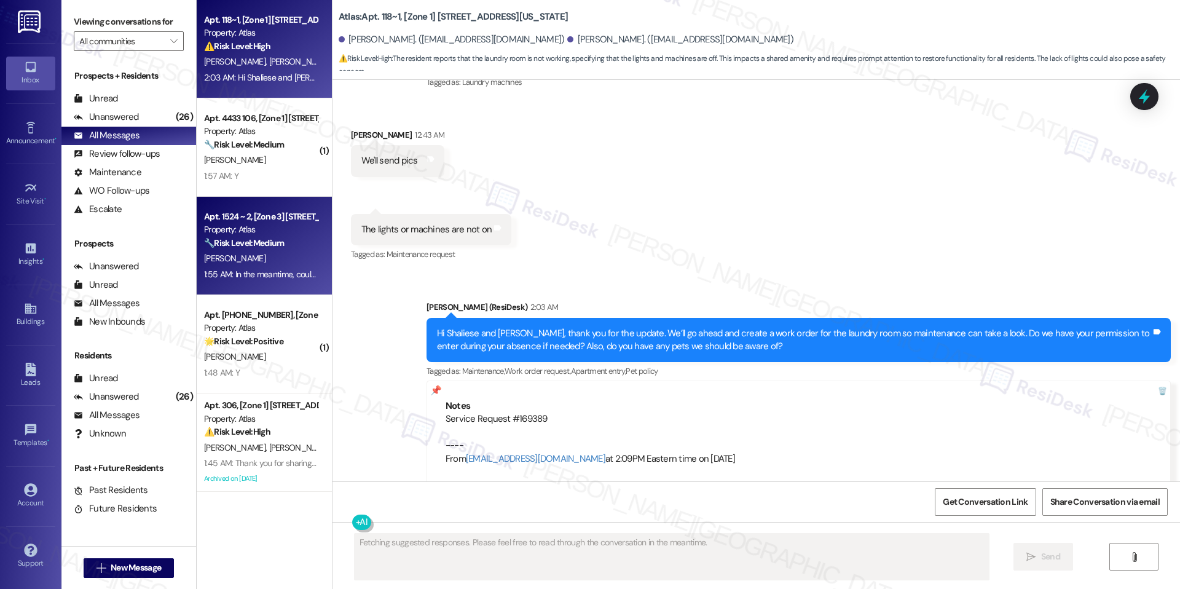
click at [273, 222] on div "Apt. 1524 ~ 2, [Zone 3] 1524 E 73rd St" at bounding box center [261, 216] width 114 height 13
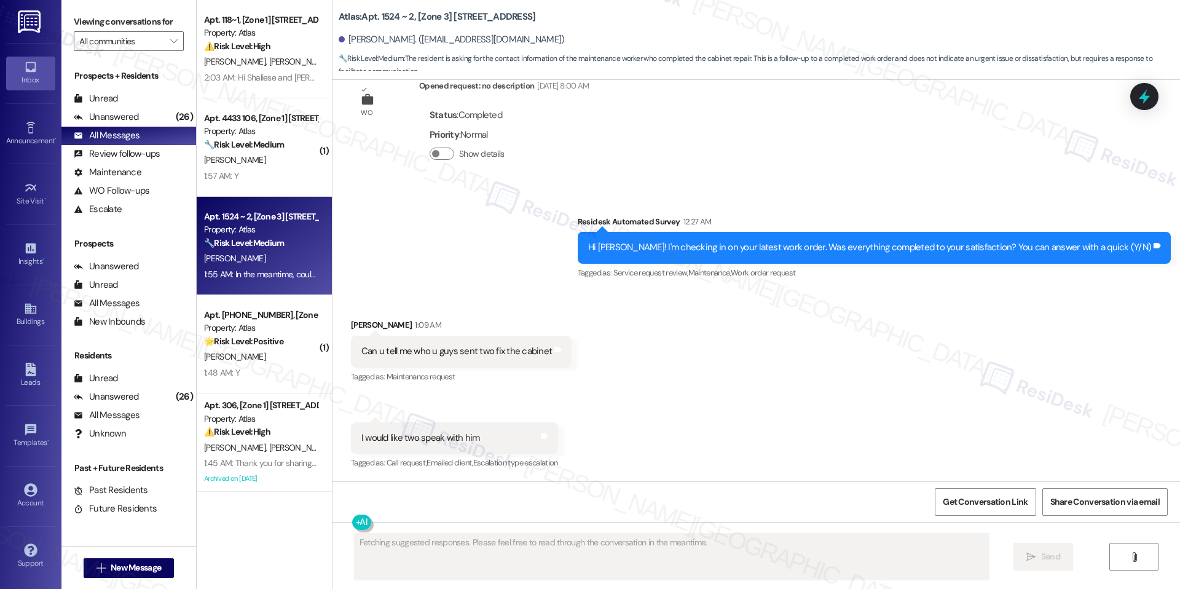
scroll to position [1382, 0]
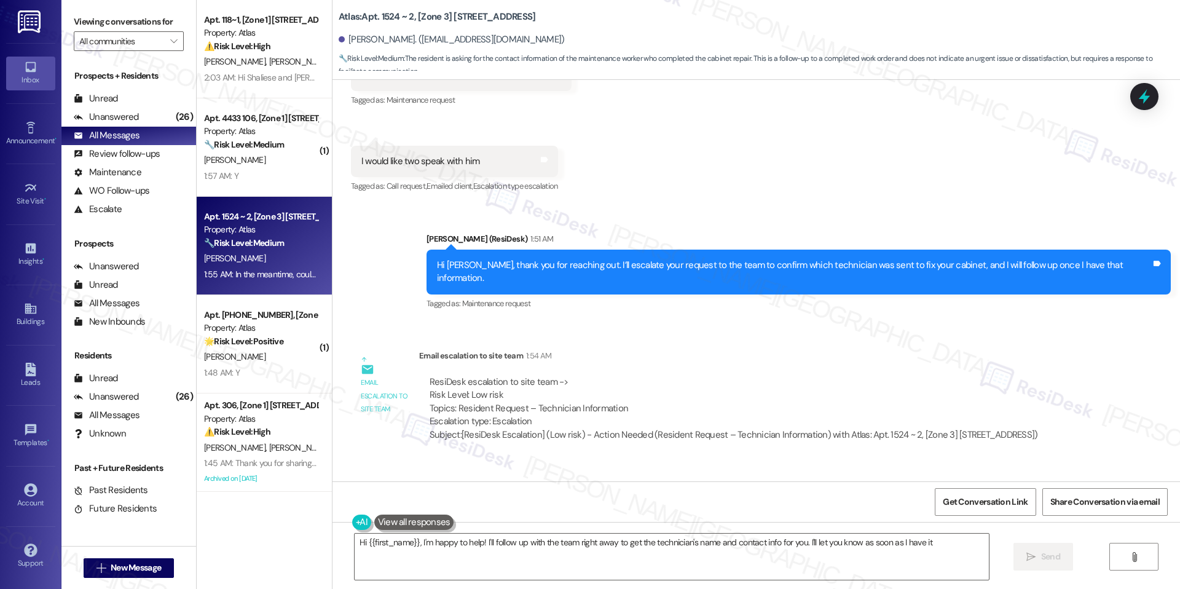
type textarea "Hi {{first_name}}, I'm happy to help! I'll follow up with the team right away t…"
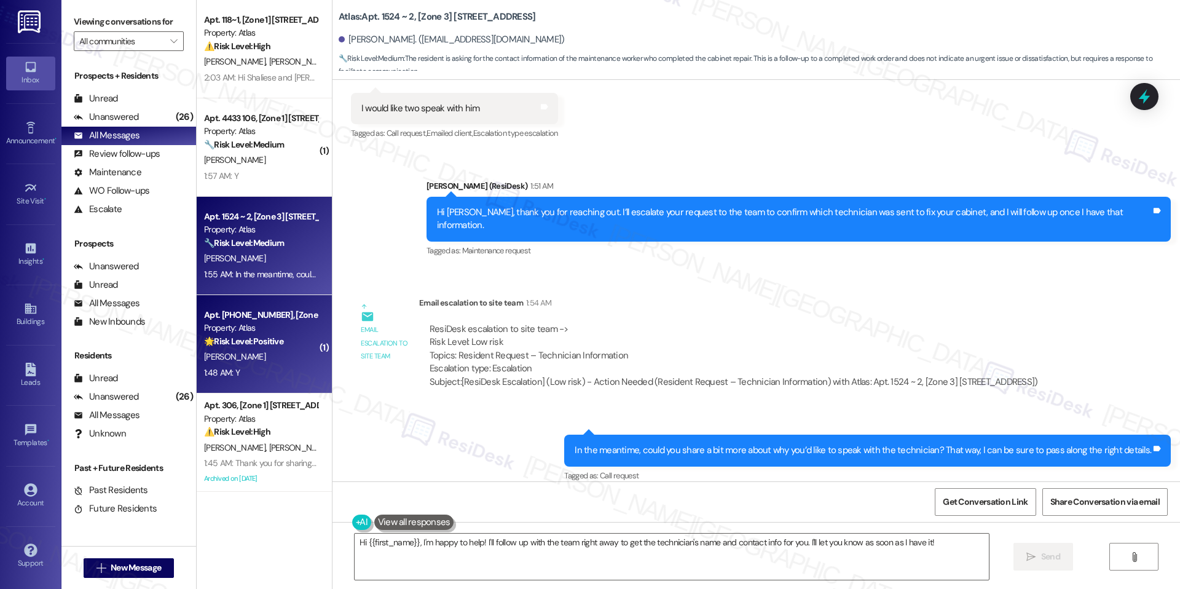
click at [260, 347] on div "🌟 Risk Level: Positive The resident responded positively to a check-in regardin…" at bounding box center [261, 341] width 114 height 13
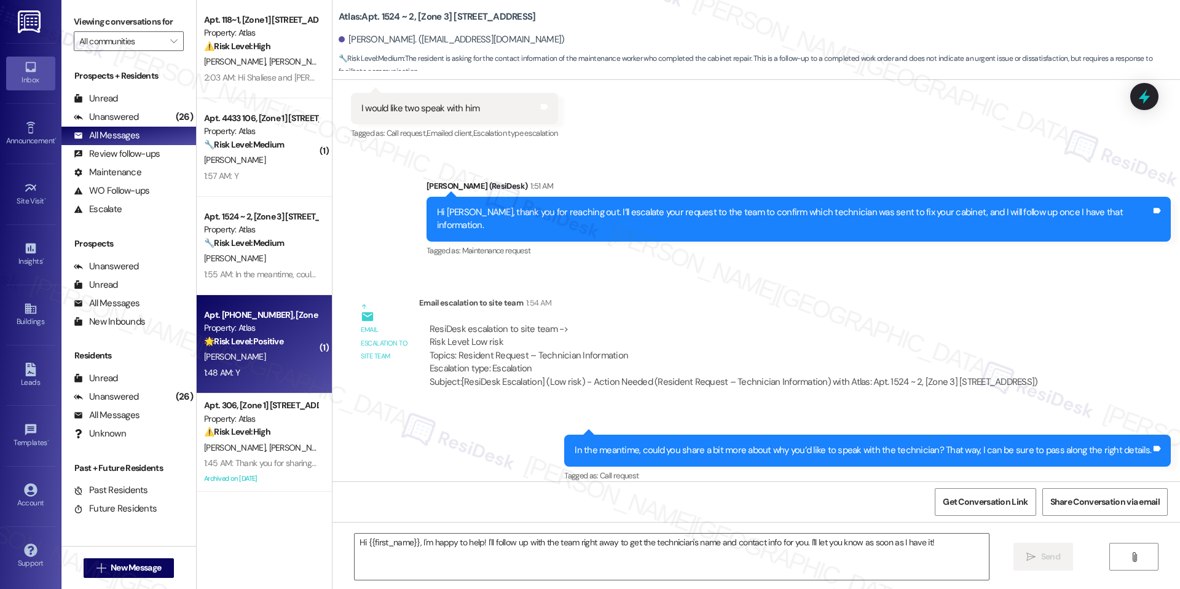
type textarea "Fetching suggested responses. Please feel free to read through the conversation…"
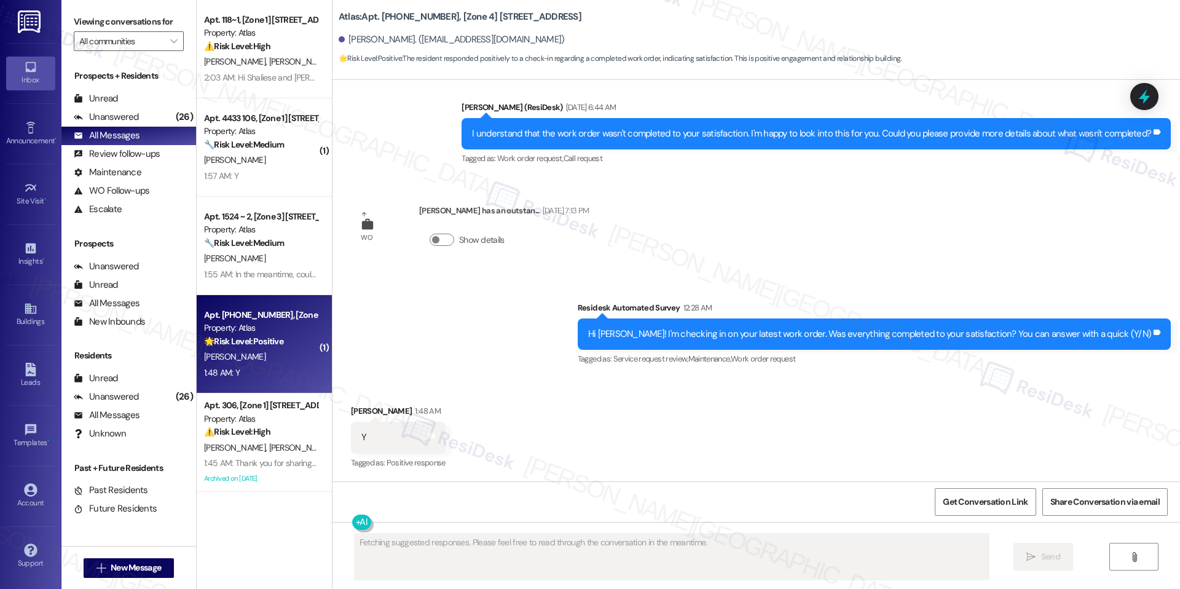
scroll to position [1178, 0]
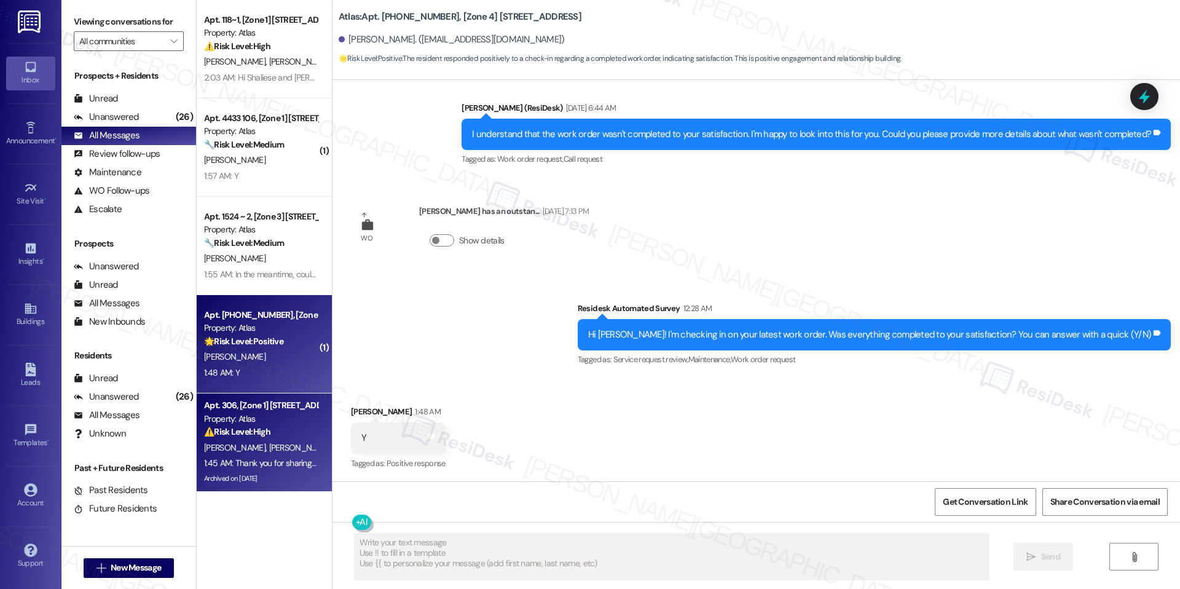
click at [269, 446] on span "M. Mcmahon" at bounding box center [299, 447] width 61 height 11
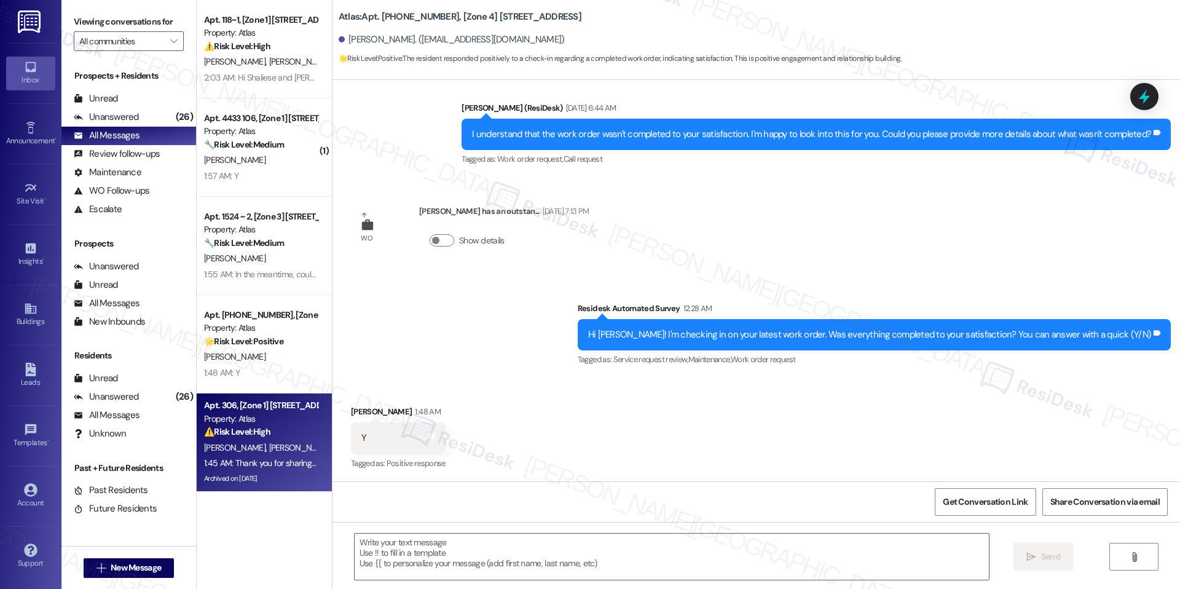
type textarea "Fetching suggested responses. Please feel free to read through the conversation…"
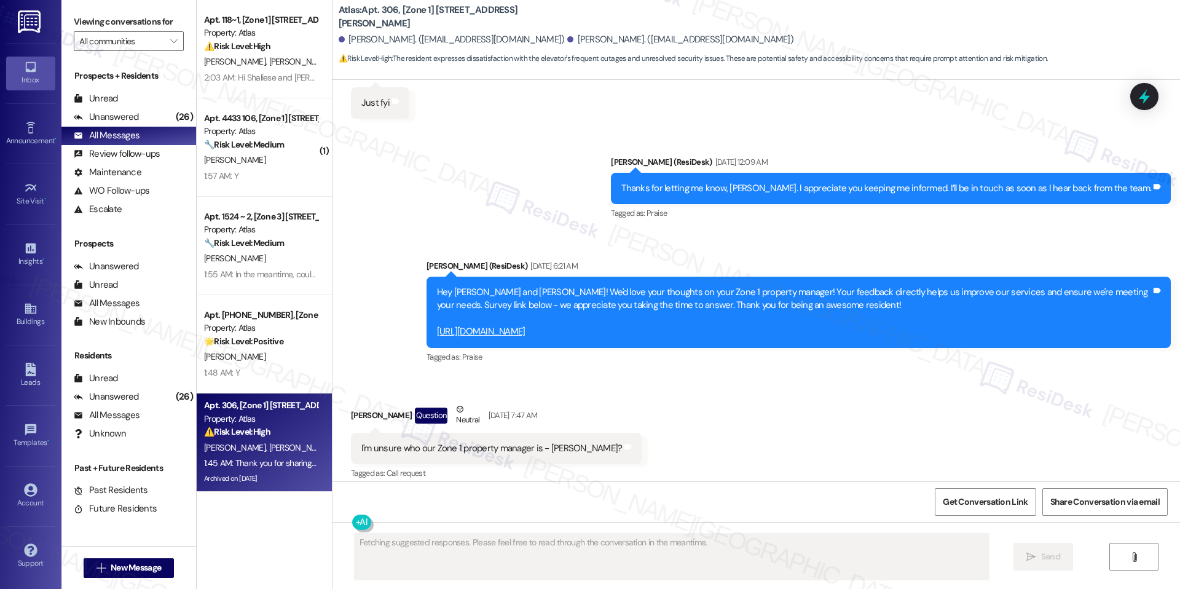
scroll to position [8699, 0]
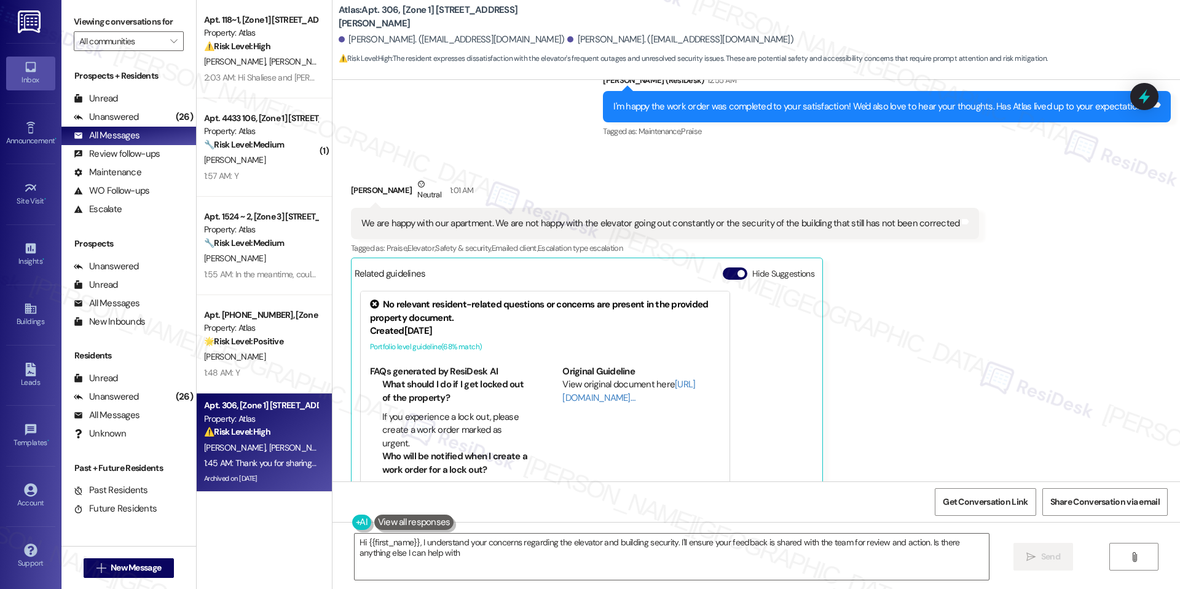
type textarea "Hi {{first_name}}, I understand your concerns regarding the elevator and buildi…"
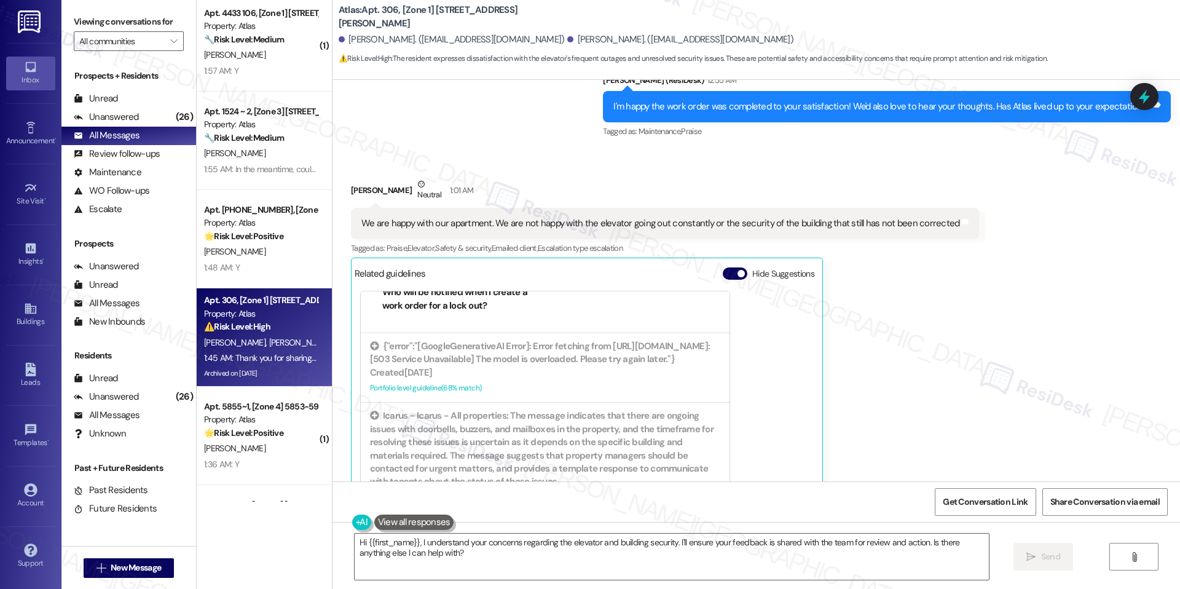
scroll to position [200, 0]
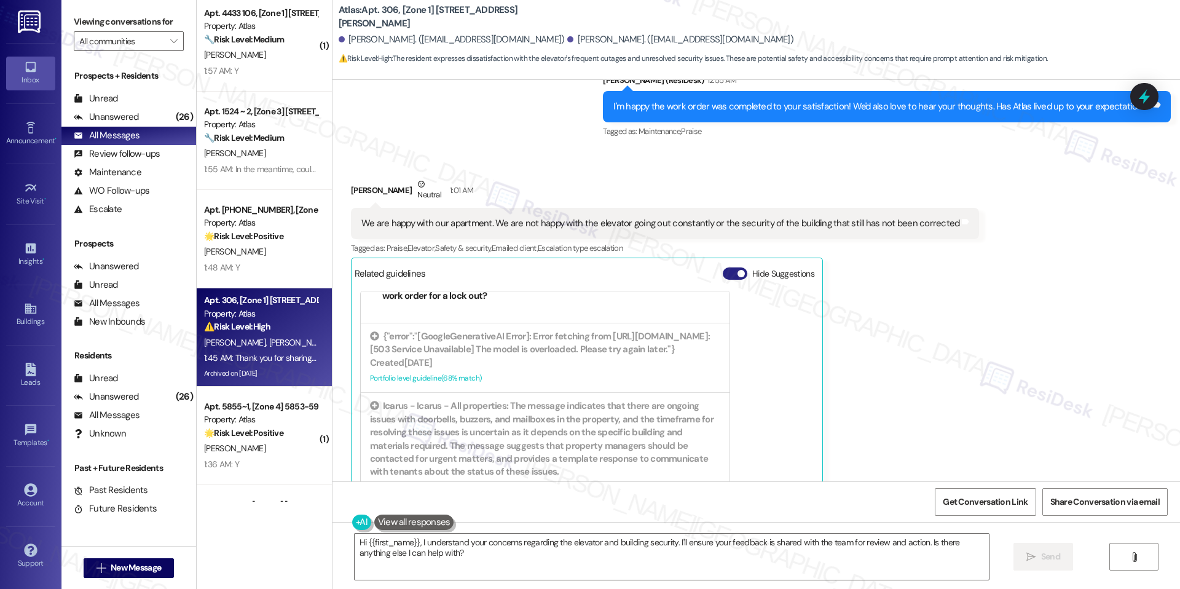
click at [723, 267] on button "Hide Suggestions" at bounding box center [735, 273] width 25 height 12
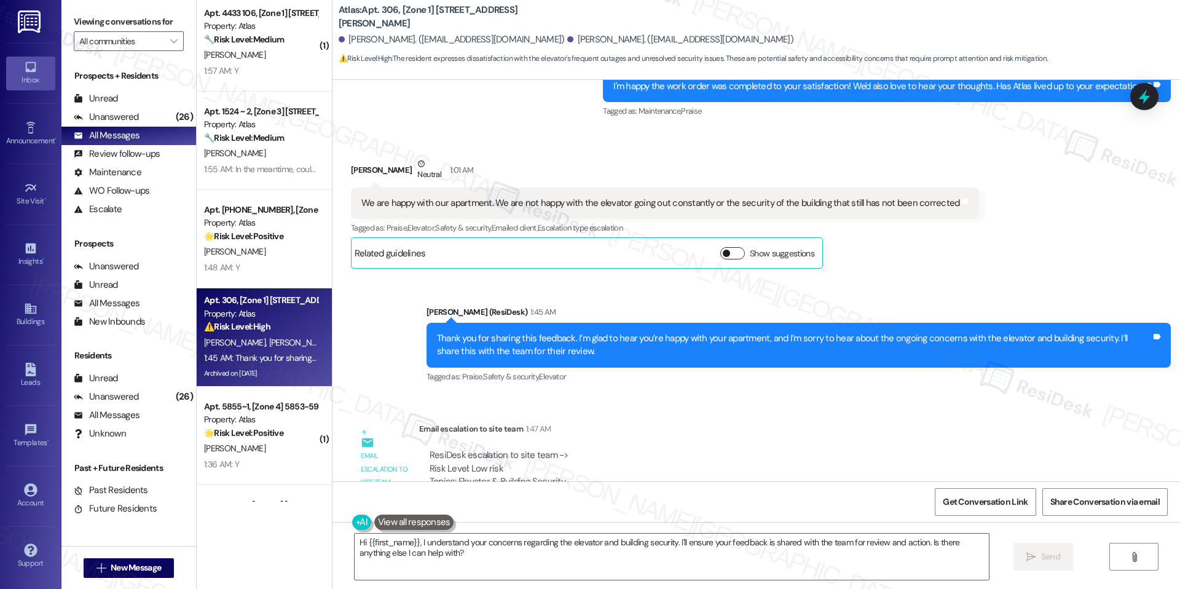
scroll to position [8715, 0]
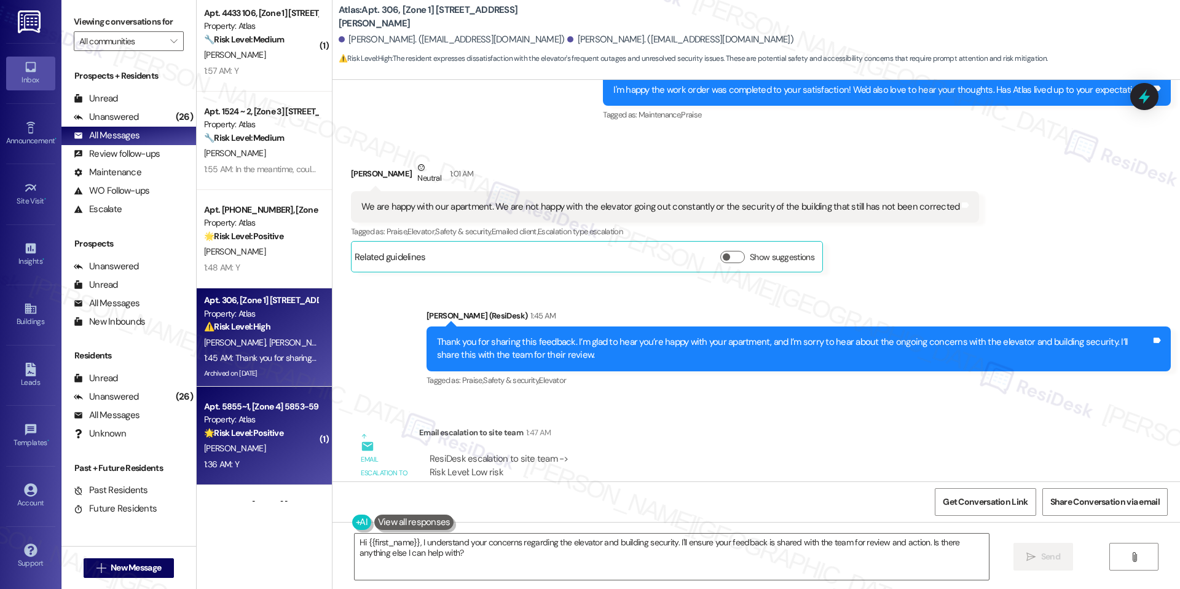
click at [221, 444] on div "W. Hall" at bounding box center [261, 448] width 116 height 15
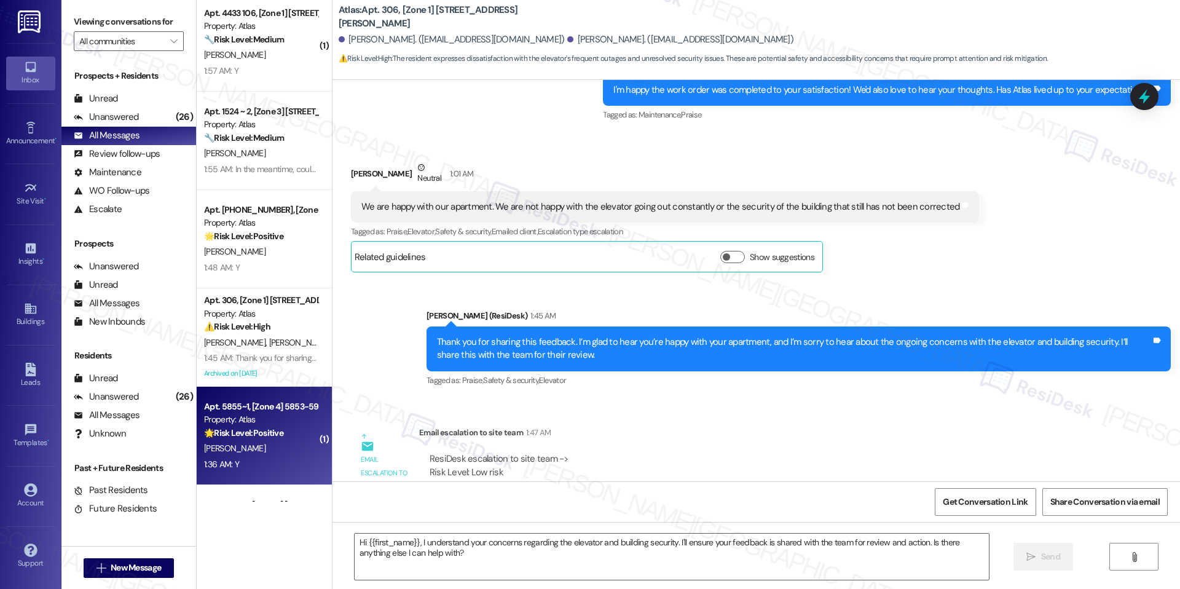
type textarea "Fetching suggested responses. Please feel free to read through the conversation…"
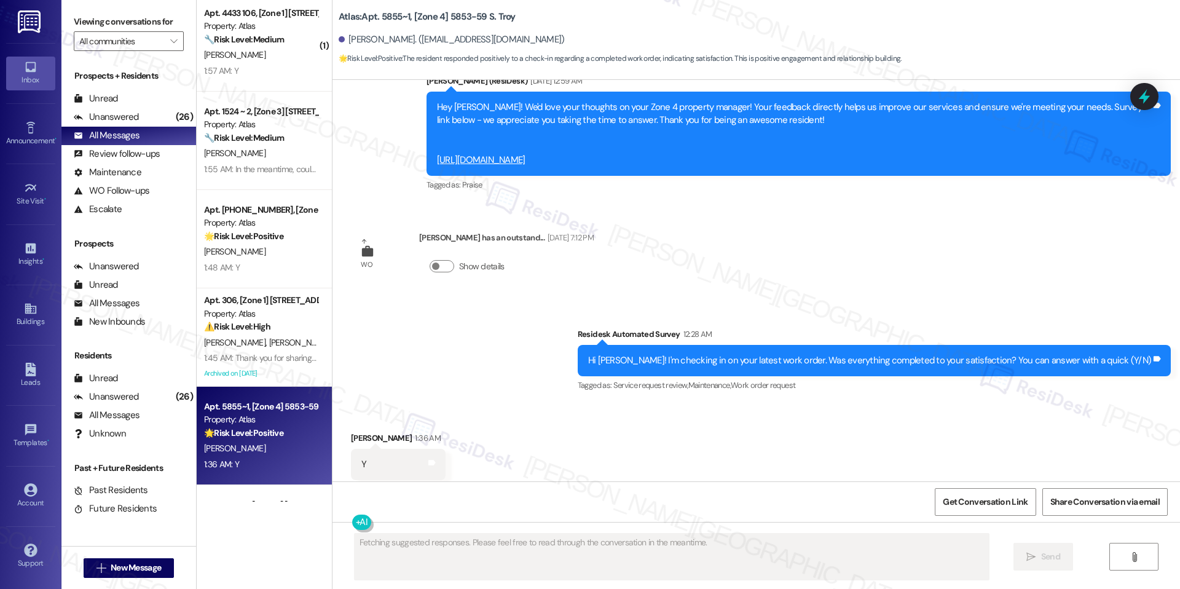
scroll to position [3882, 0]
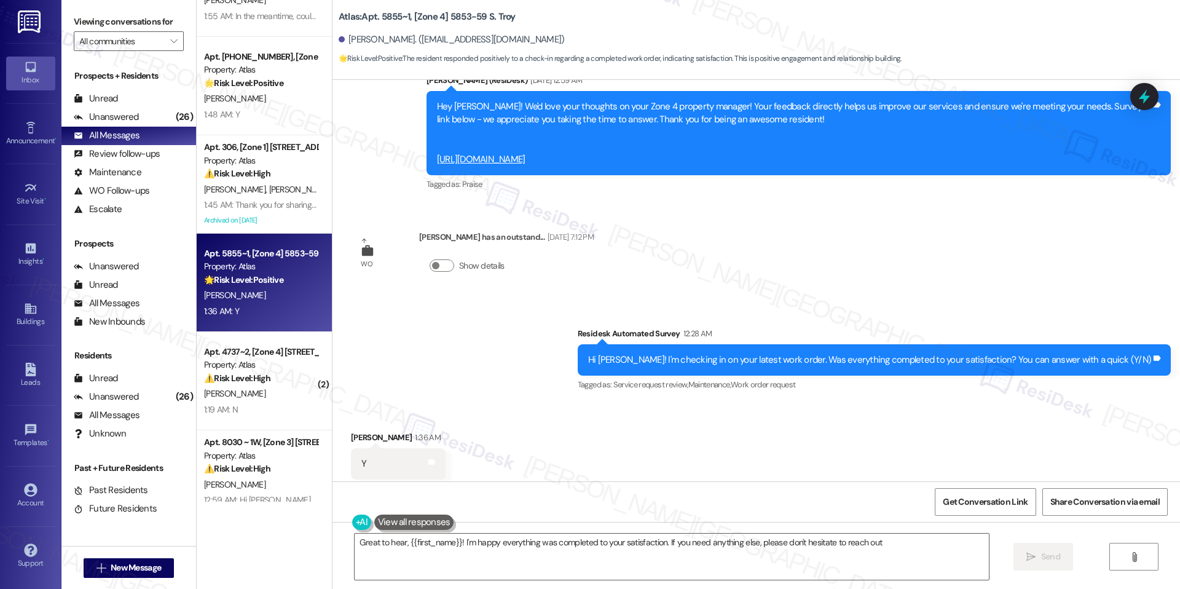
type textarea "Great to hear, {{first_name}}! I'm happy everything was completed to your satis…"
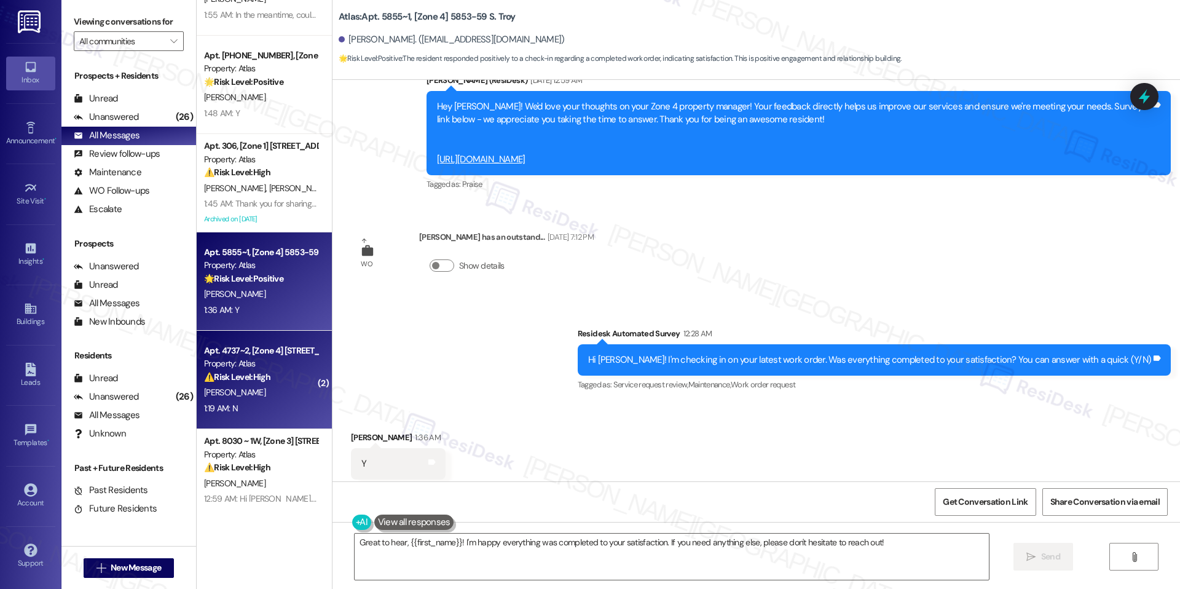
click at [267, 363] on div "Property: Atlas" at bounding box center [261, 363] width 114 height 13
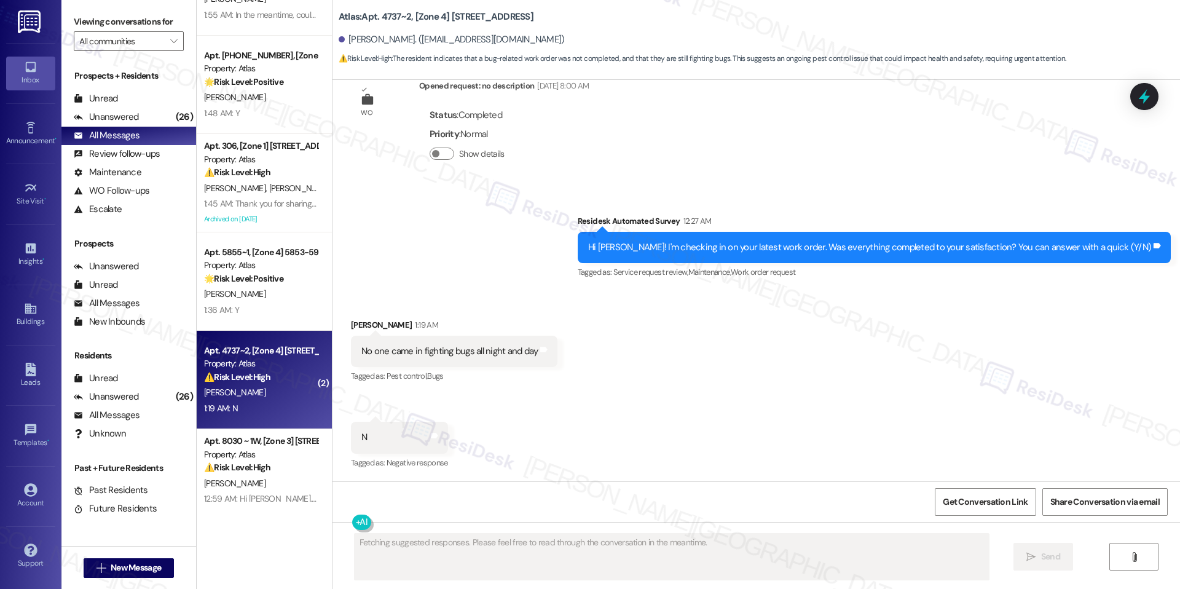
scroll to position [901, 0]
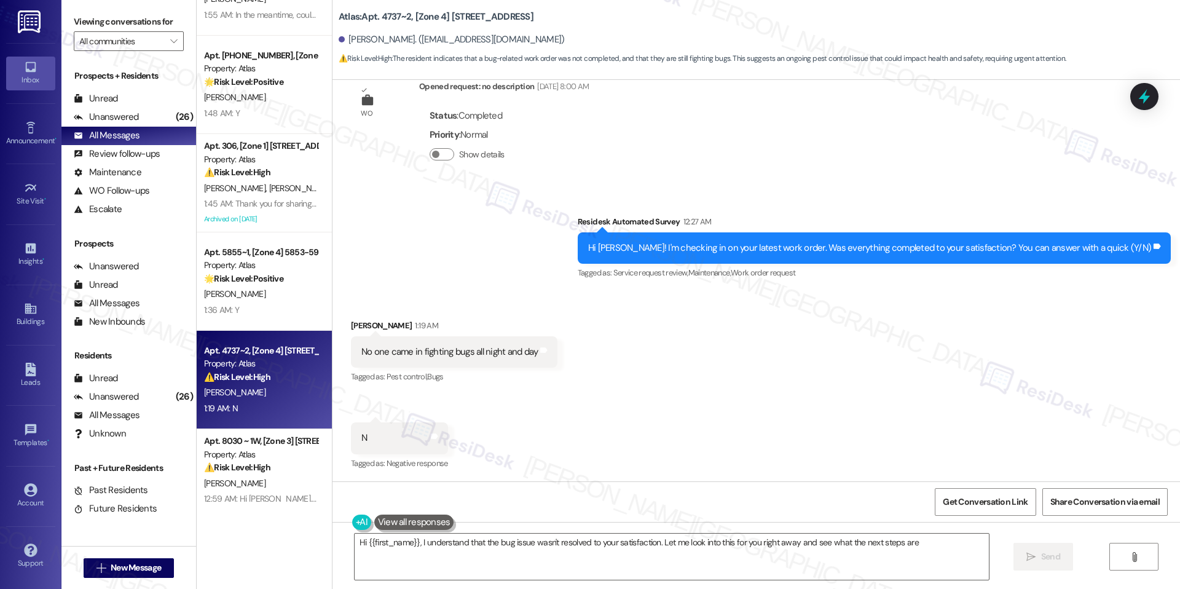
type textarea "Hi {{first_name}}, I understand that the bug issue wasn't resolved to your sati…"
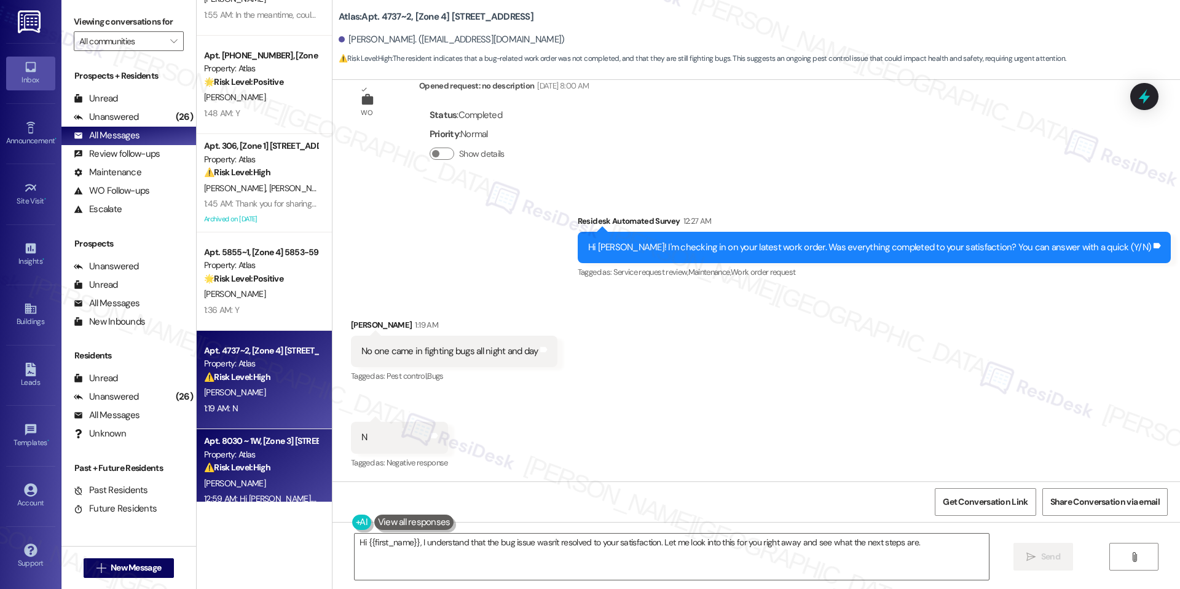
click at [229, 444] on div "Apt. 8030 ~ 1W, [Zone 3] 8030 S Yates Blvd" at bounding box center [261, 441] width 114 height 13
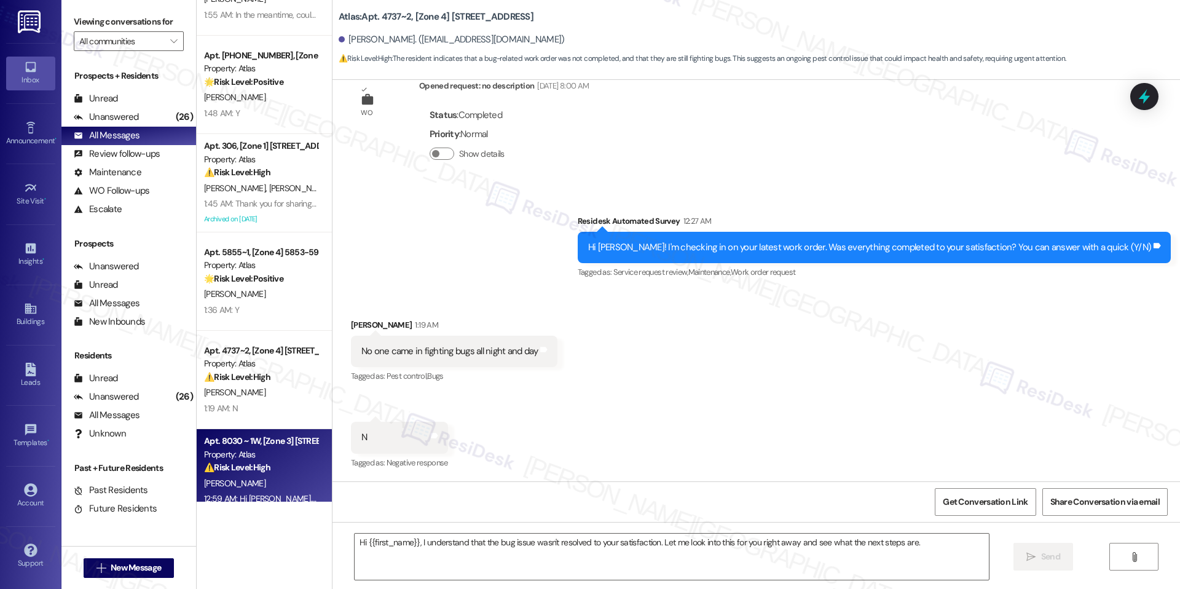
type textarea "Fetching suggested responses. Please feel free to read through the conversation…"
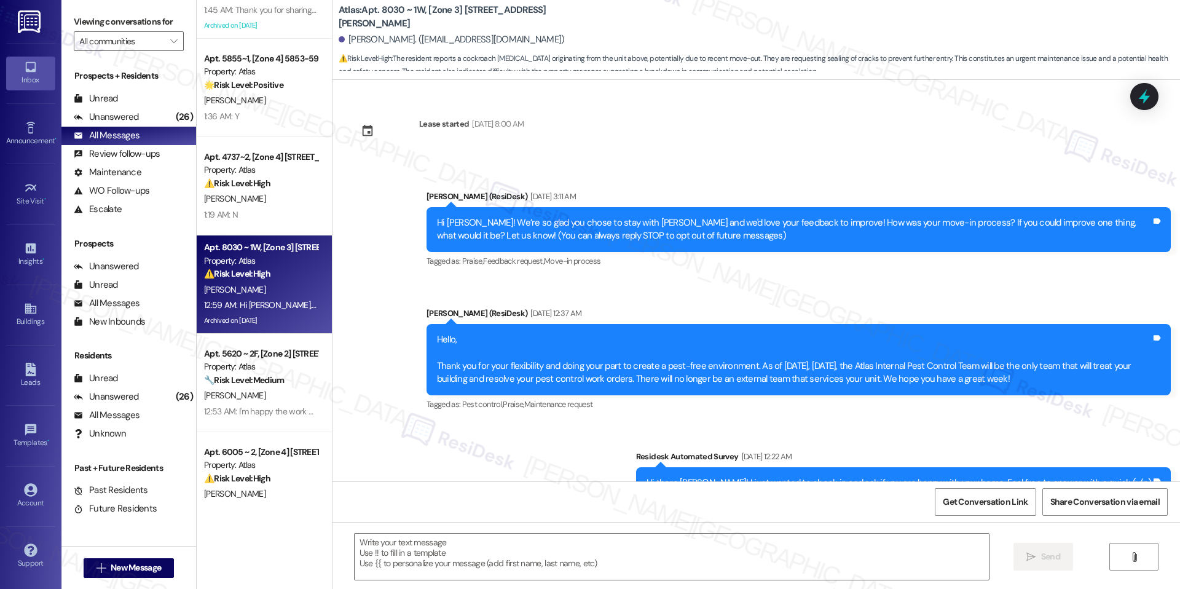
scroll to position [473, 0]
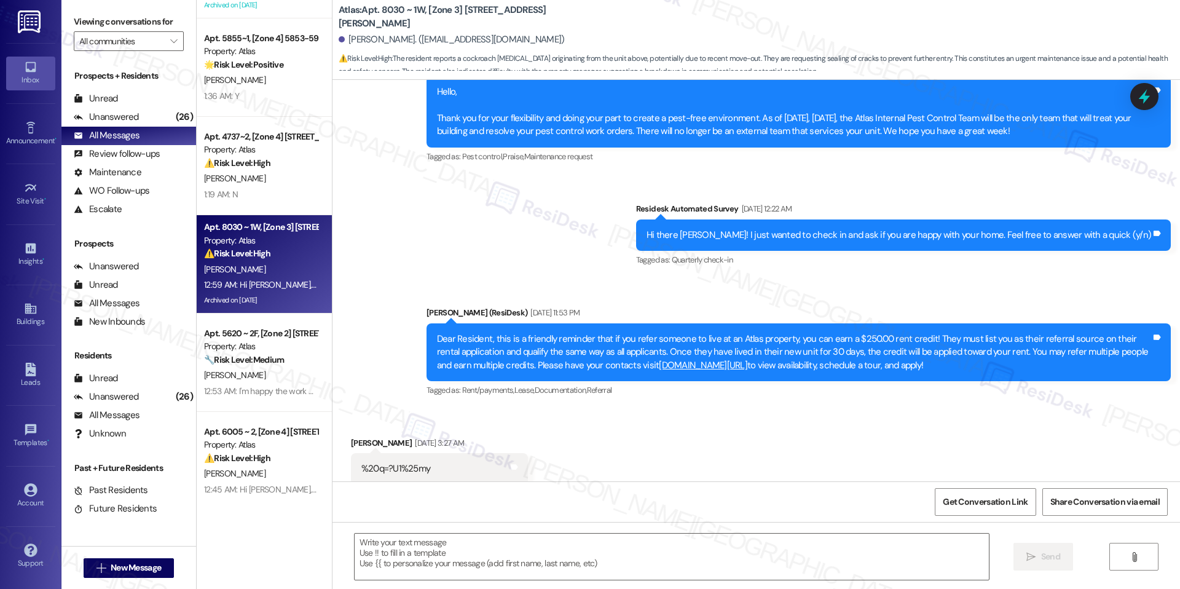
type textarea "Fetching suggested responses. Please feel free to read through the conversation…"
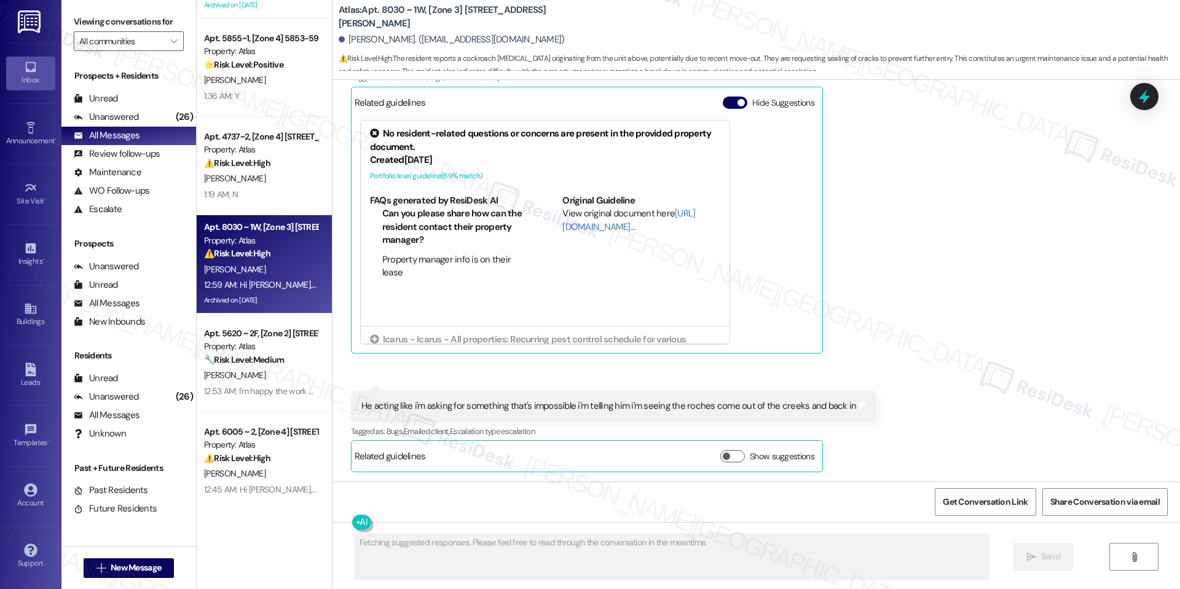
scroll to position [3714, 0]
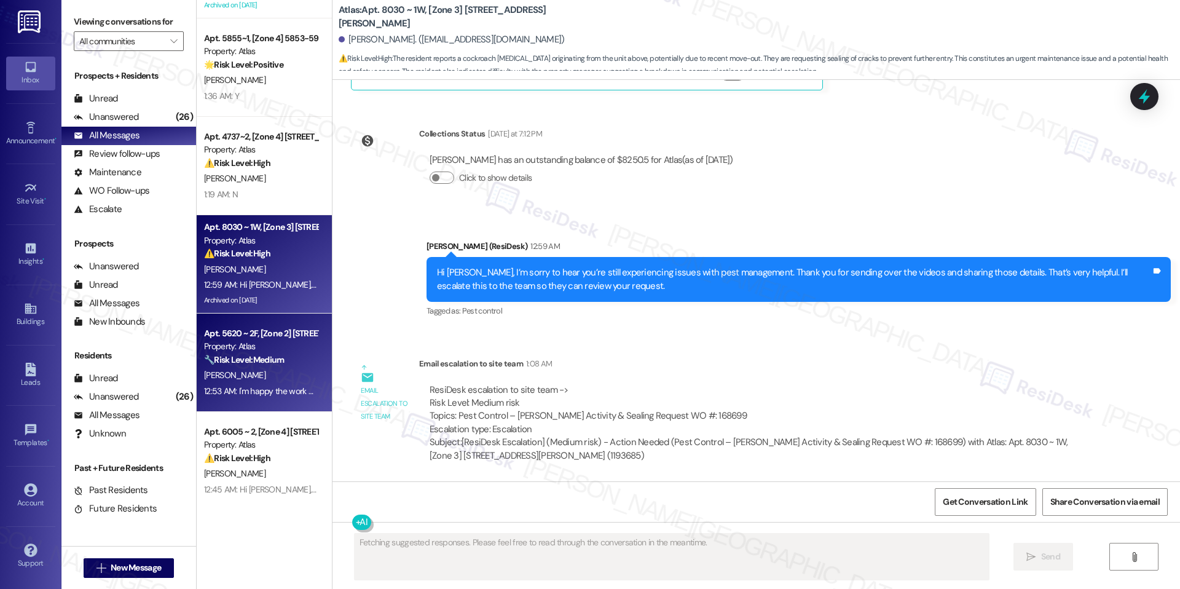
click at [284, 370] on div "J. Tunstill" at bounding box center [261, 375] width 116 height 15
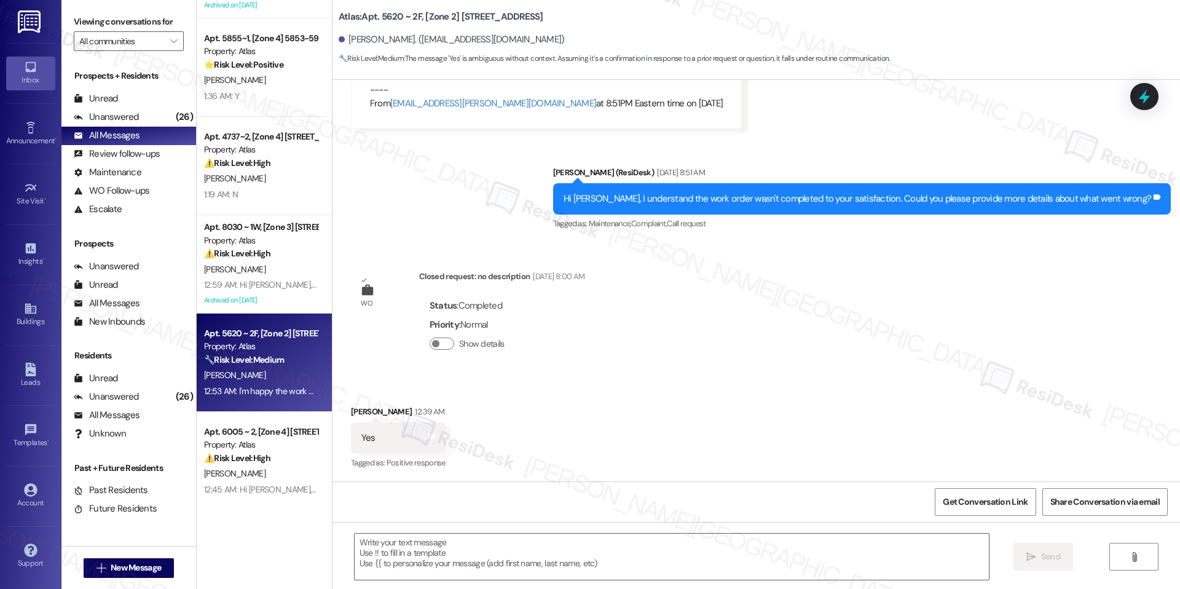
type textarea "Fetching suggested responses. Please feel free to read through the conversation…"
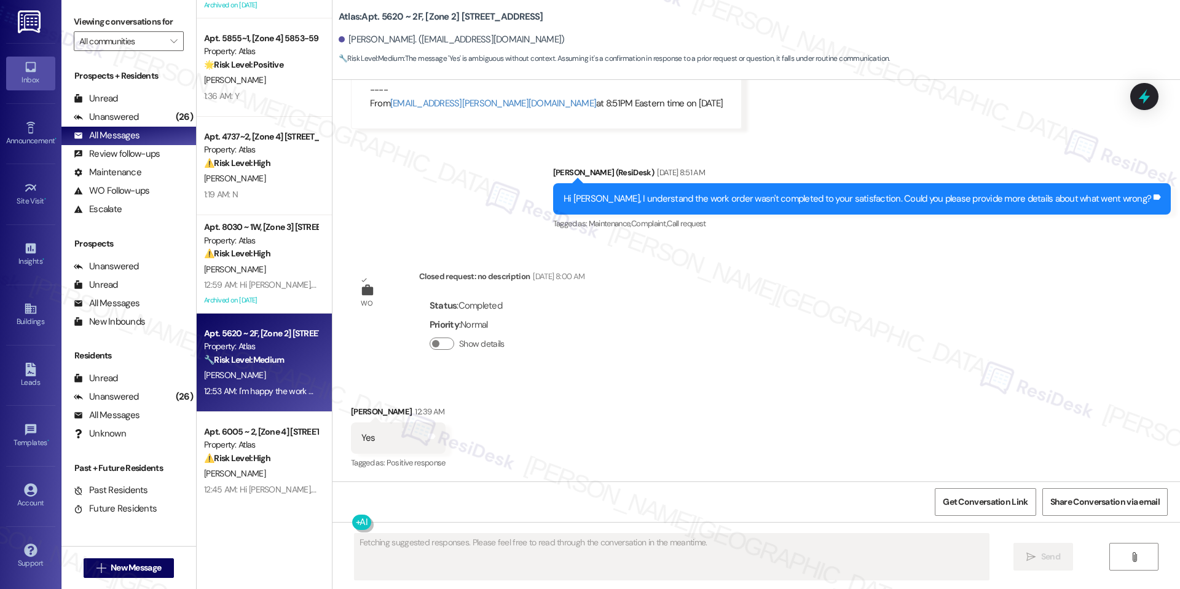
scroll to position [5170, 0]
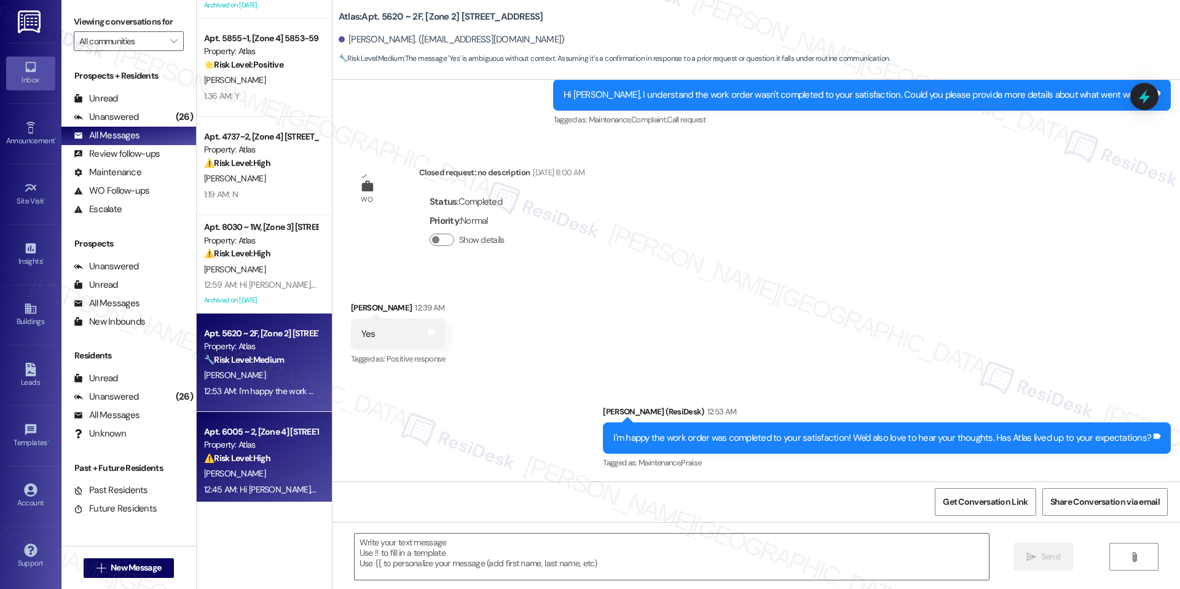
click at [262, 441] on div "Property: Atlas" at bounding box center [261, 444] width 114 height 13
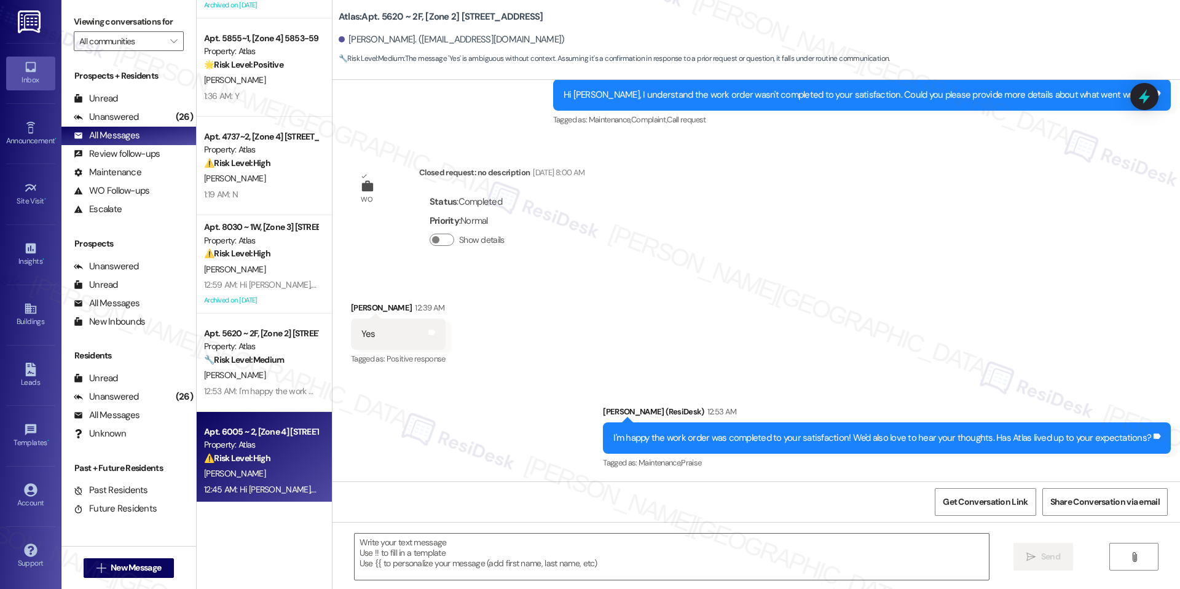
type textarea "Fetching suggested responses. Please feel free to read through the conversation…"
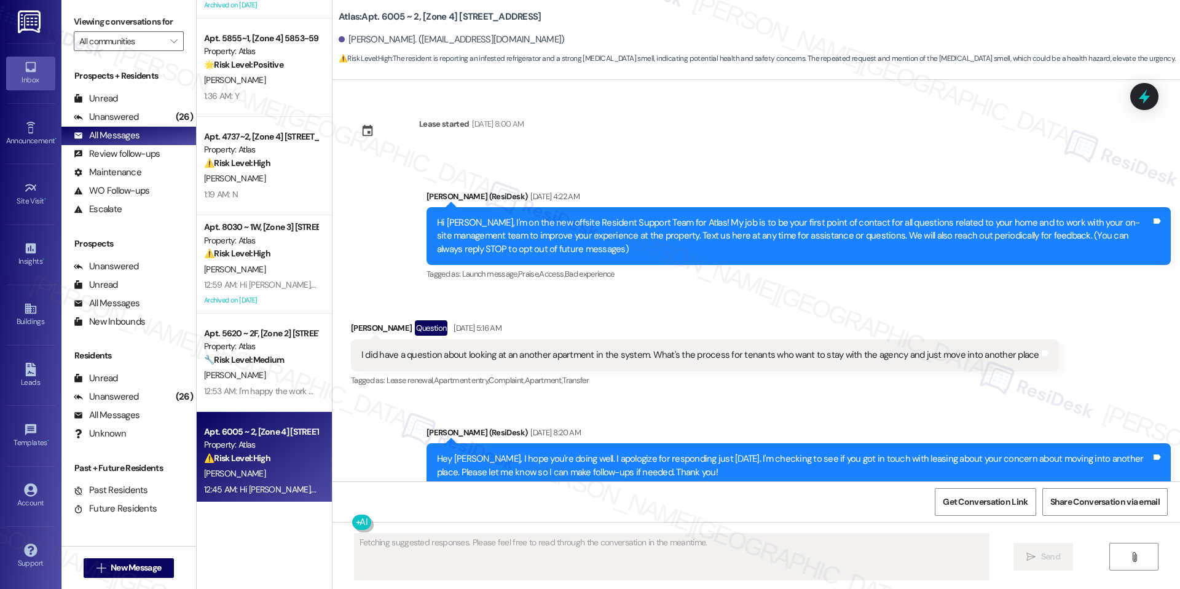
scroll to position [13402, 0]
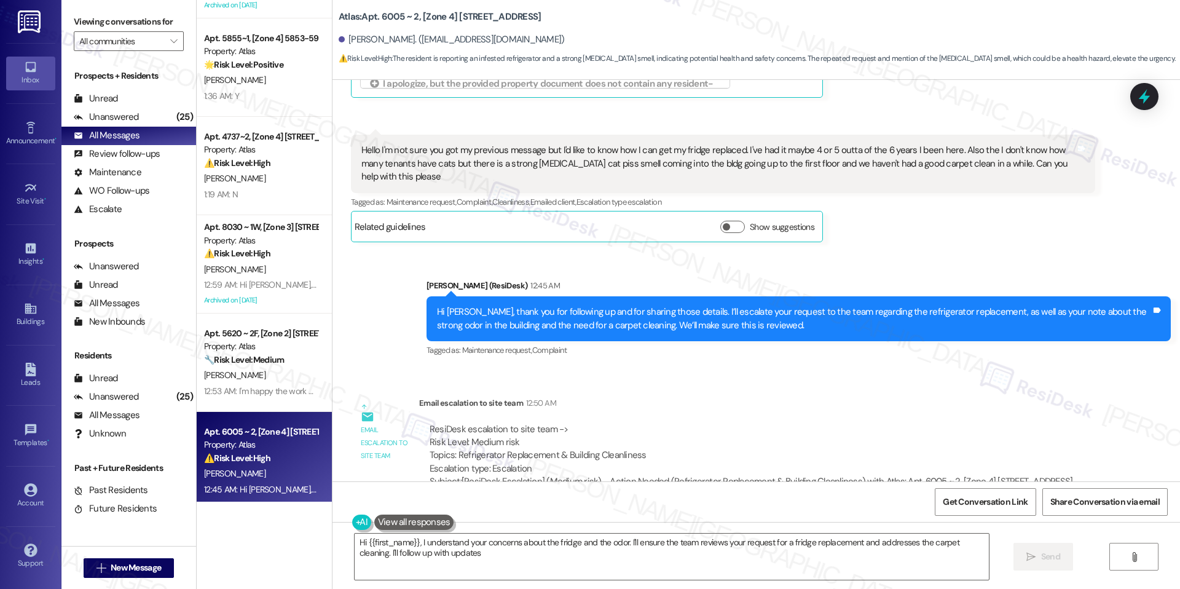
type textarea "Hi {{first_name}}, I understand your concerns about the fridge and the odor. I'…"
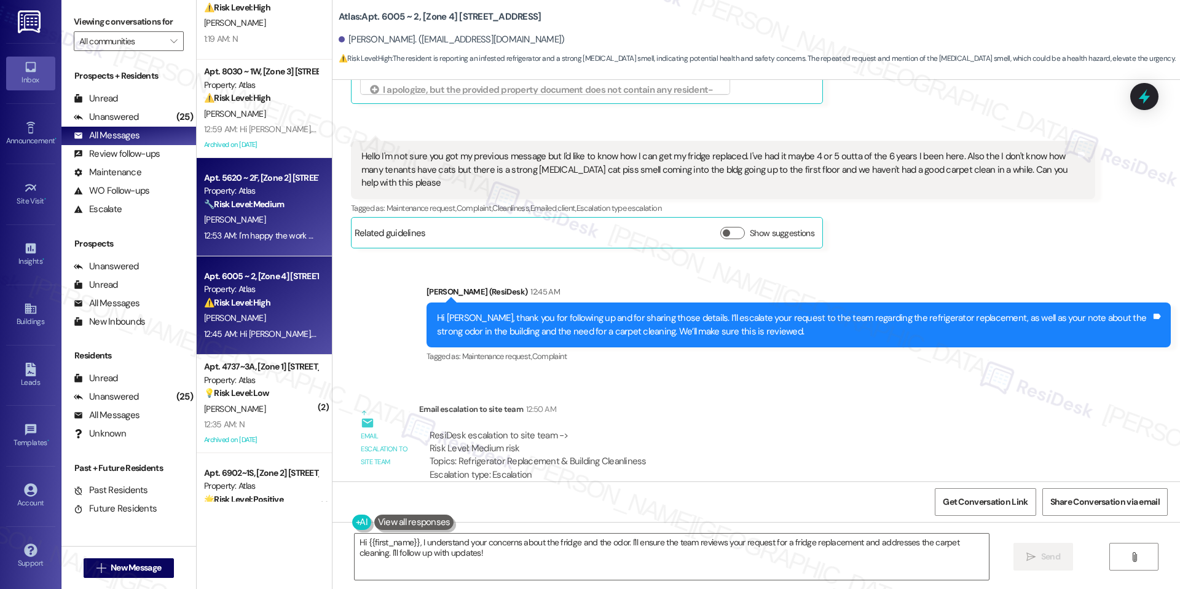
click at [293, 402] on div "T. Walker" at bounding box center [261, 408] width 116 height 15
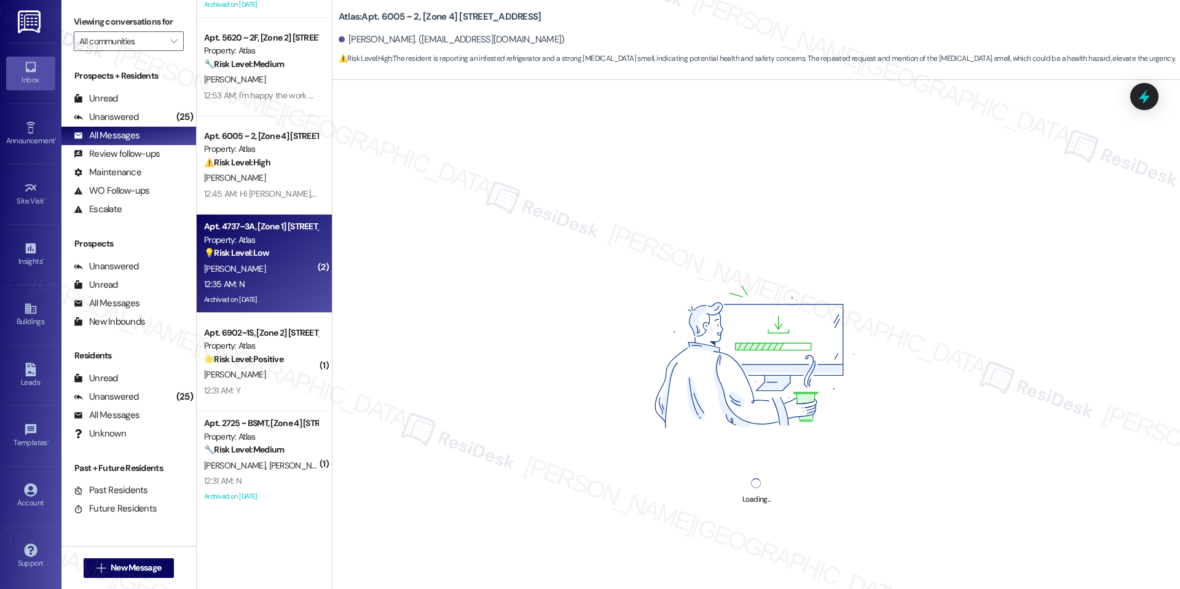
scroll to position [768, 0]
click at [293, 402] on div "Apt. 6902~1S, [Zone 2] 6900-6902 S Paxton Ave Property: Atlas 🌟 Risk Level: Pos…" at bounding box center [264, 363] width 135 height 98
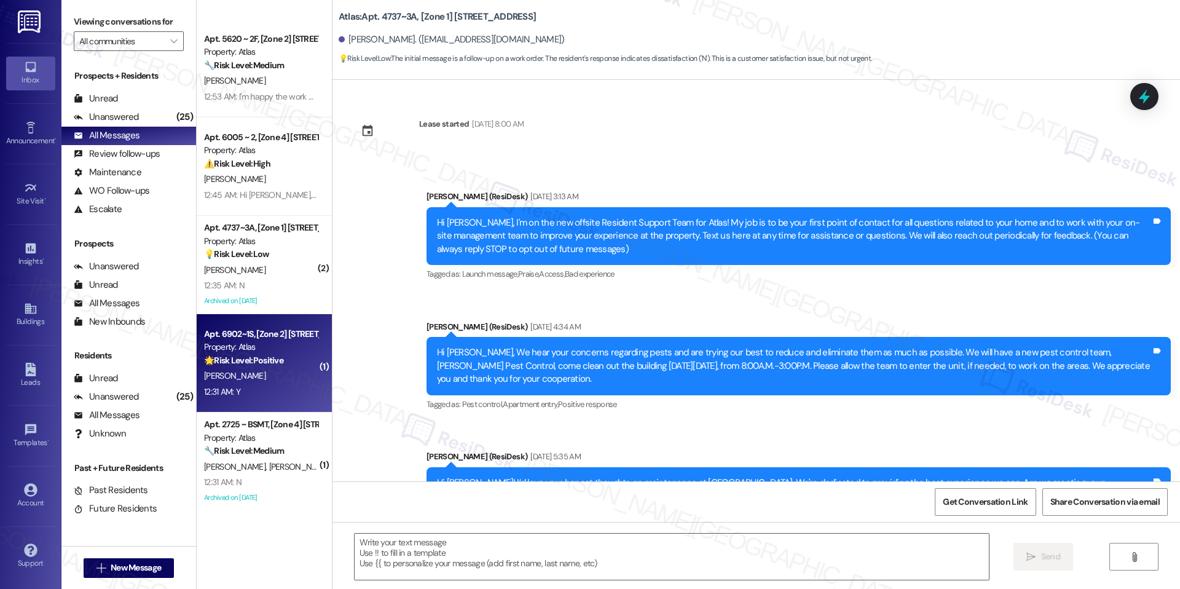
click at [296, 331] on div "Apt. 5620 ~ 2F, [Zone 2] 5618 S MLK Dr Property: Atlas 🔧 Risk Level: Medium The…" at bounding box center [264, 251] width 135 height 502
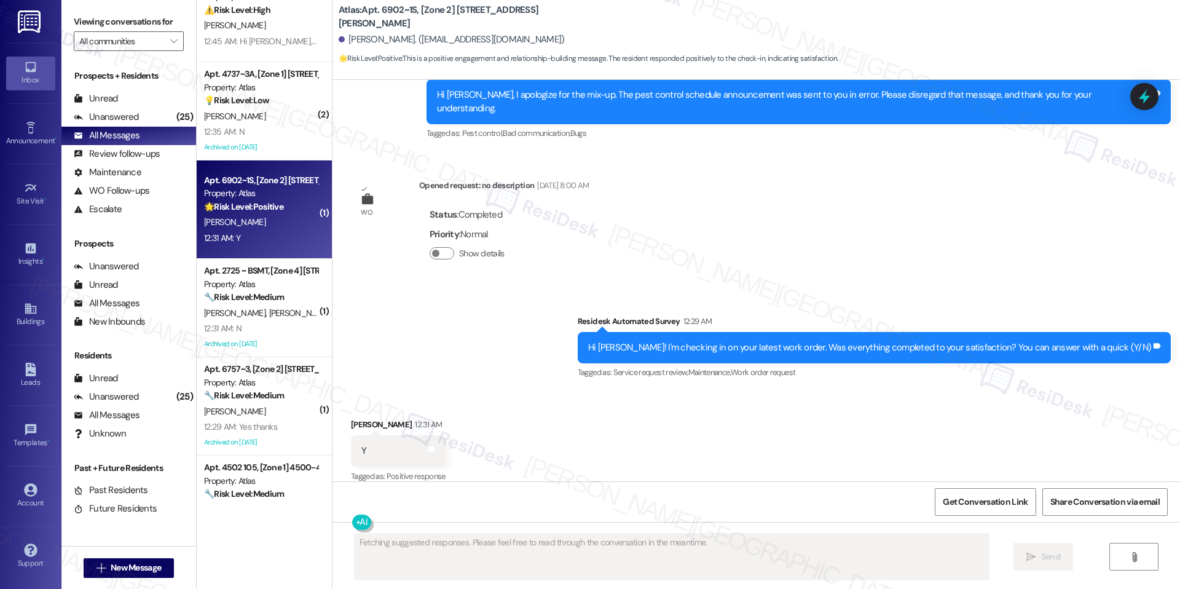
scroll to position [3767, 0]
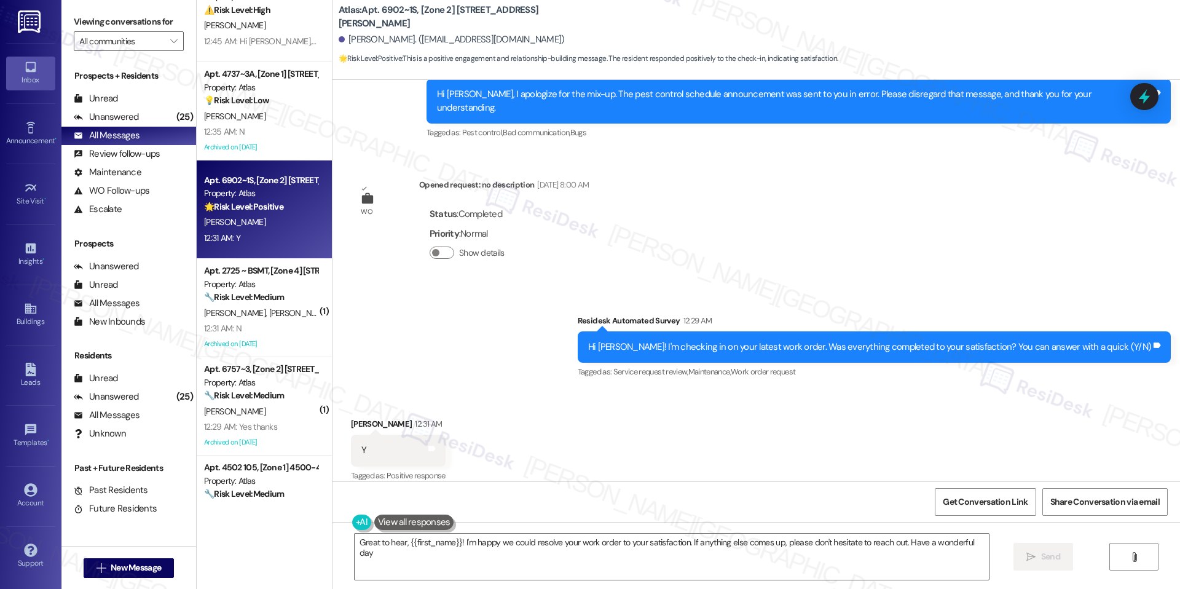
type textarea "Great to hear, {{first_name}}! I'm happy we could resolve your work order to yo…"
click at [132, 120] on div "Unanswered" at bounding box center [106, 117] width 65 height 13
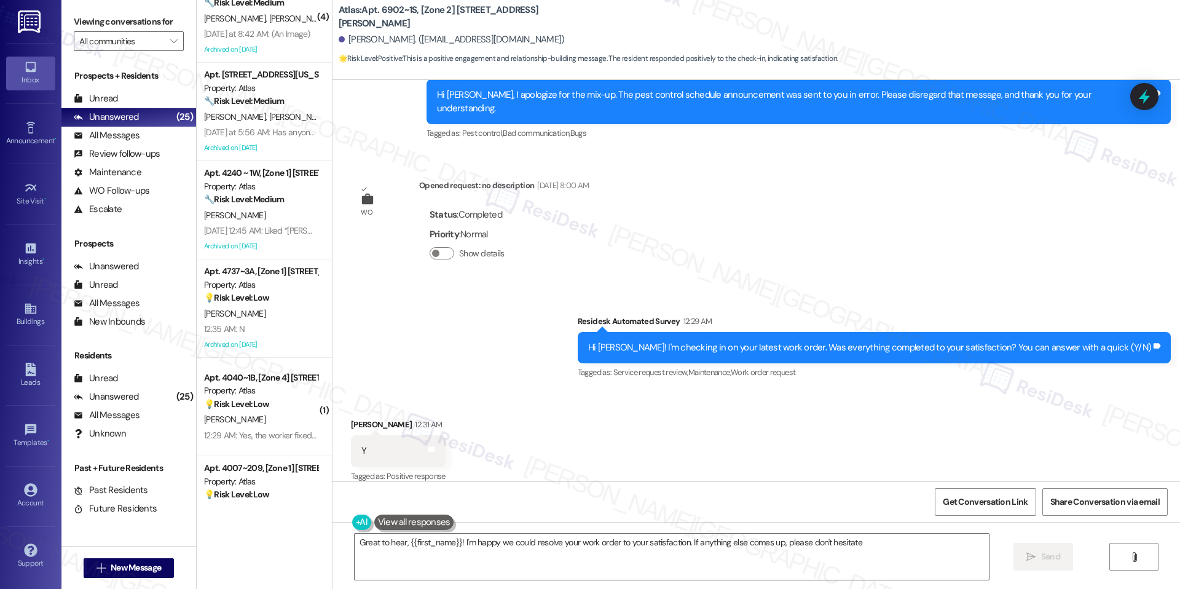
scroll to position [613, 0]
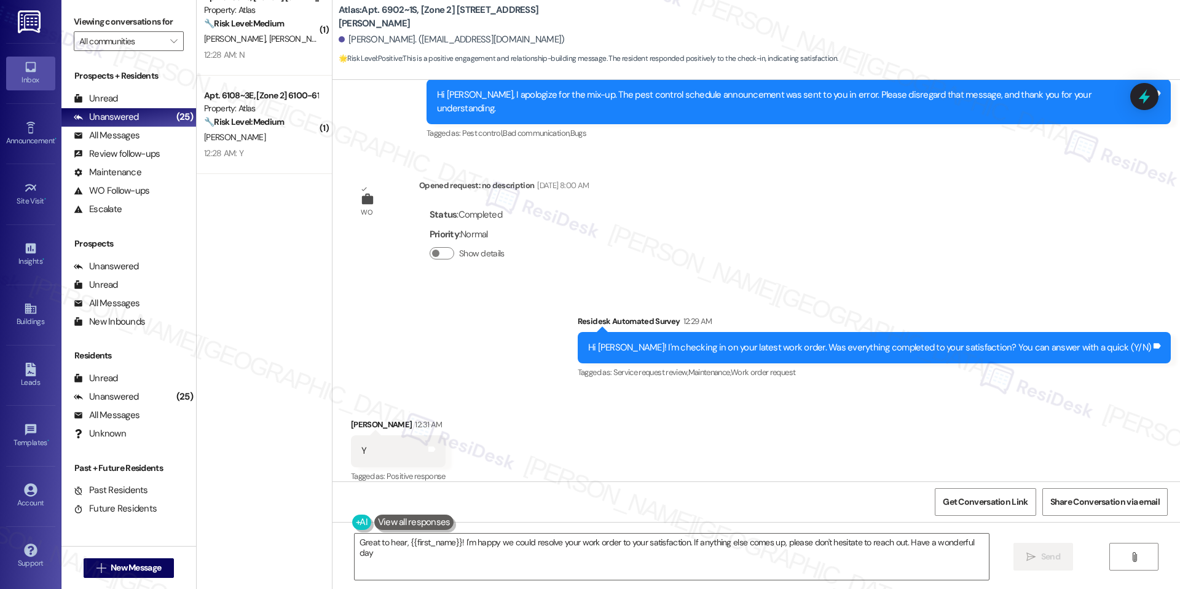
type textarea "Great to hear, {{first_name}}! I'm happy we could resolve your work order to yo…"
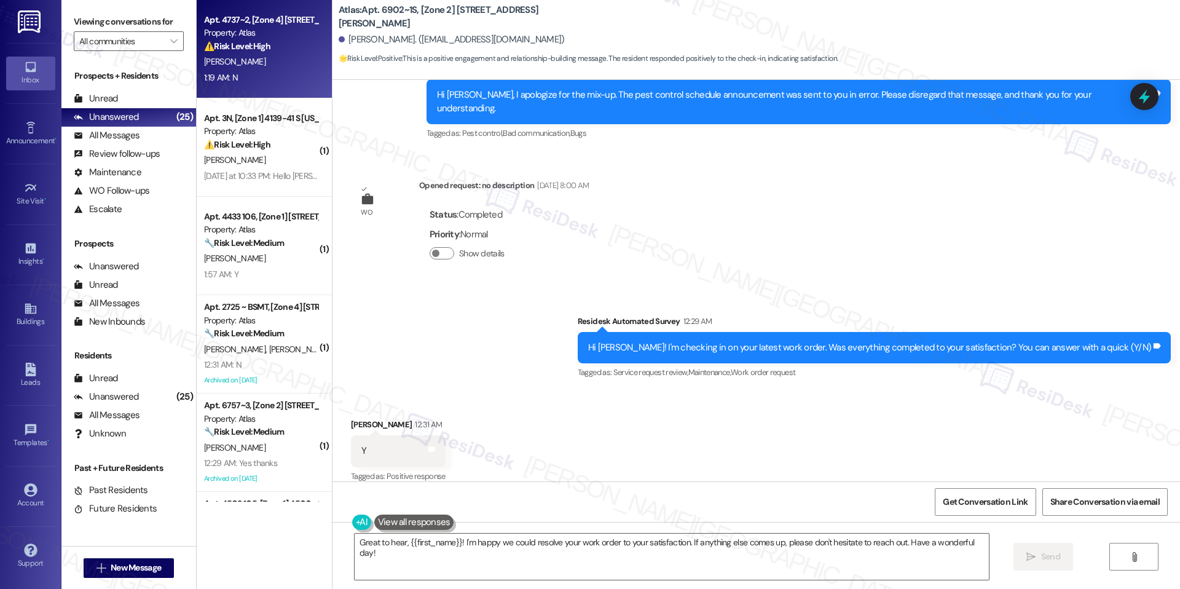
click at [269, 65] on div "U. Tyler" at bounding box center [261, 61] width 116 height 15
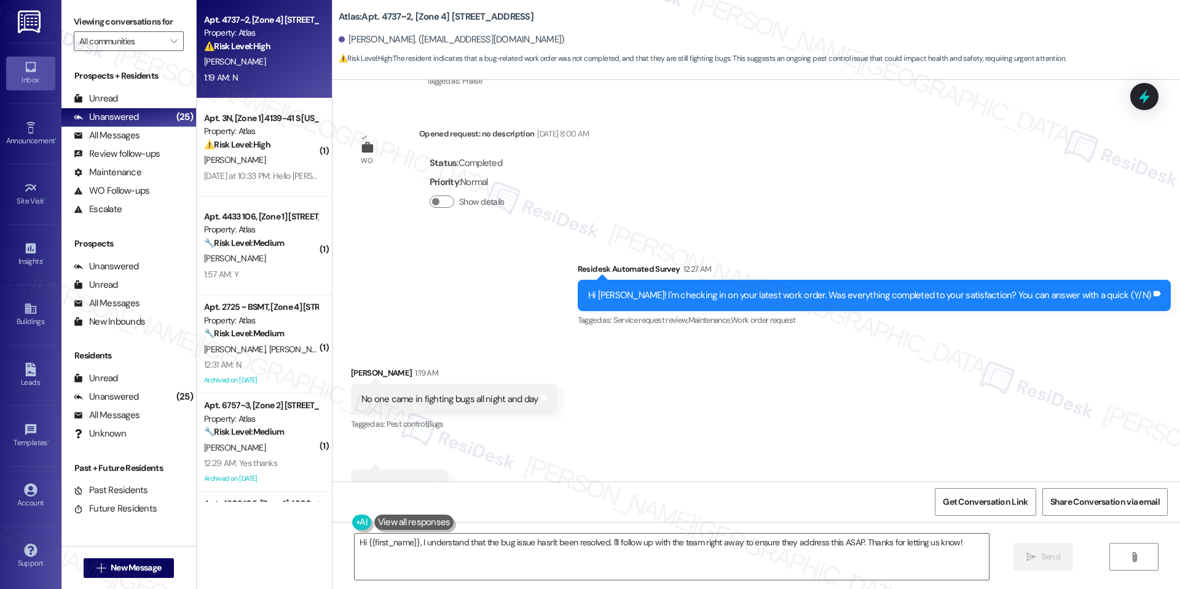
scroll to position [902, 0]
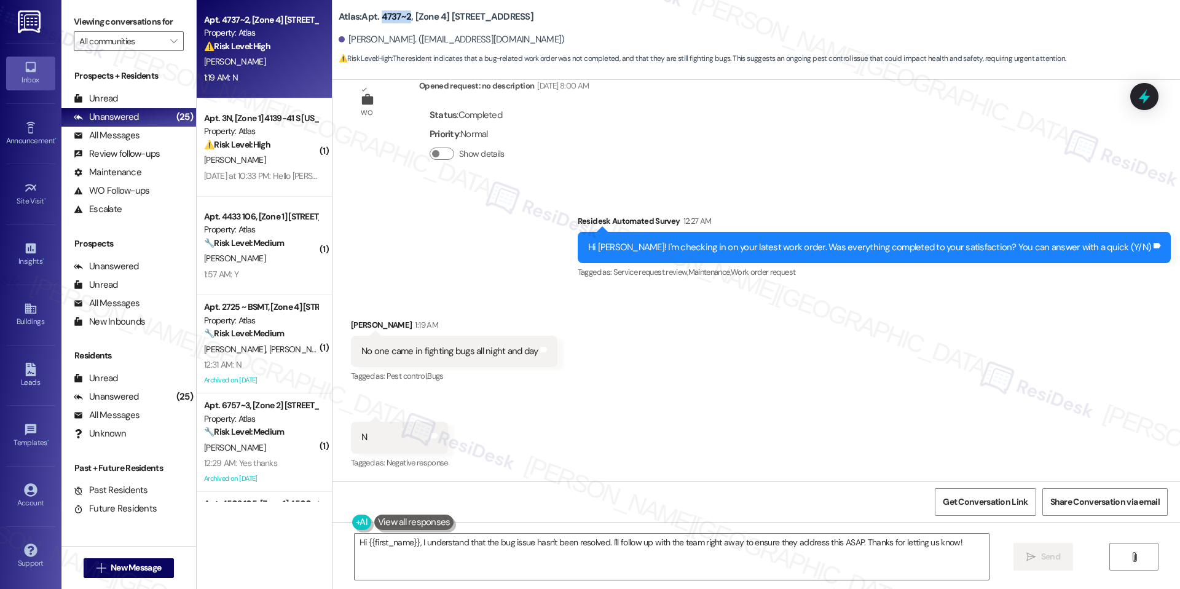
drag, startPoint x: 373, startPoint y: 17, endPoint x: 401, endPoint y: 15, distance: 27.7
click at [401, 15] on b "Atlas: Apt. 4737~2, [Zone 4] 4737-43 W. 65th St" at bounding box center [436, 16] width 195 height 13
copy b "4737~2"
click at [712, 543] on textarea "Hi {{first_name}}, I understand that the bug issue hasn't been resolved. I'll f…" at bounding box center [672, 557] width 634 height 46
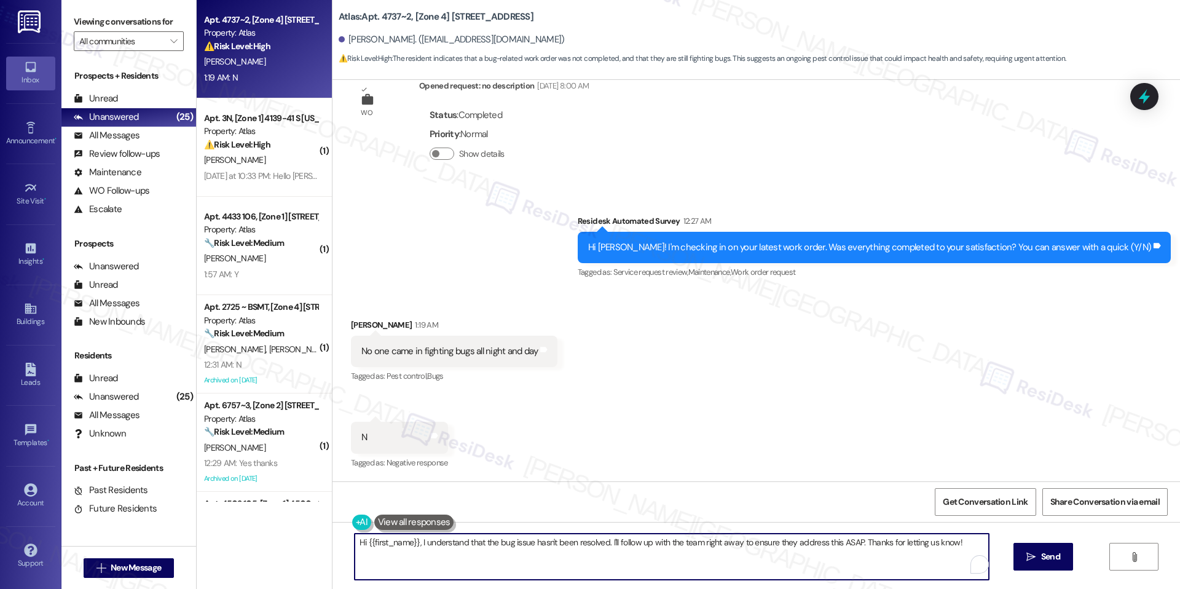
click at [712, 543] on textarea "Hi {{first_name}}, I understand that the bug issue hasn't been resolved. I'll f…" at bounding box center [672, 557] width 634 height 46
paste textarea "Urshala, I’m so sorry to hear that no one came out and that you’re still dealin…"
click at [390, 540] on textarea "Hi Urshala, I’m so sorry to hear that no one came out and that you’re still dea…" at bounding box center [672, 557] width 634 height 46
click at [910, 558] on textarea "I’m so sorry to hear that no one came out and that you’re still dealing with bu…" at bounding box center [672, 557] width 634 height 46
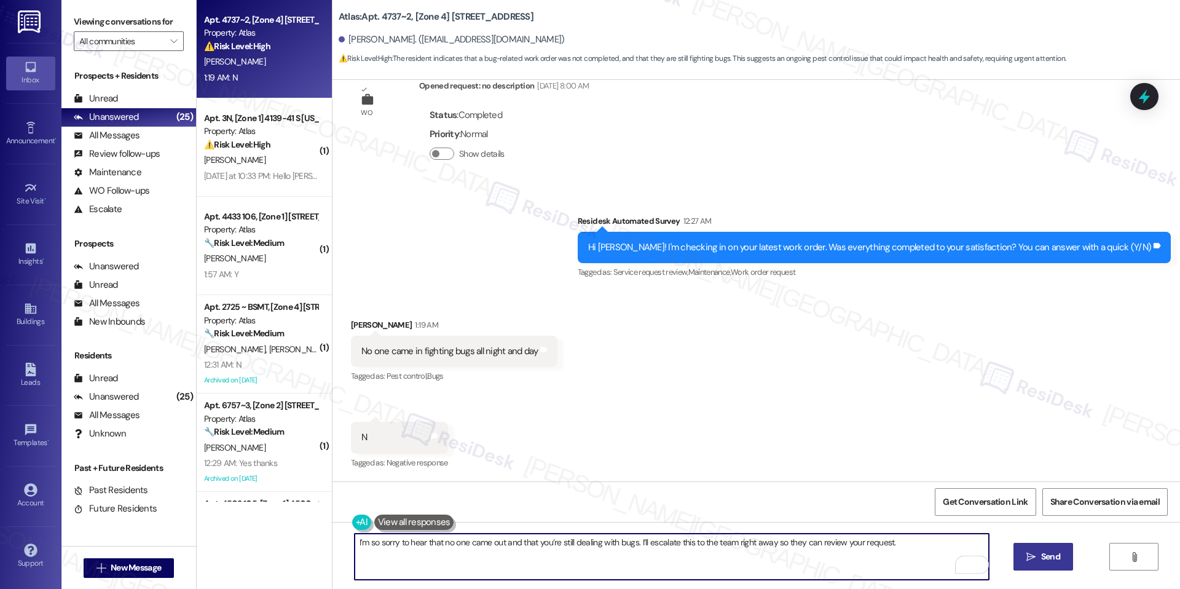
type textarea "I’m so sorry to hear that no one came out and that you’re still dealing with bu…"
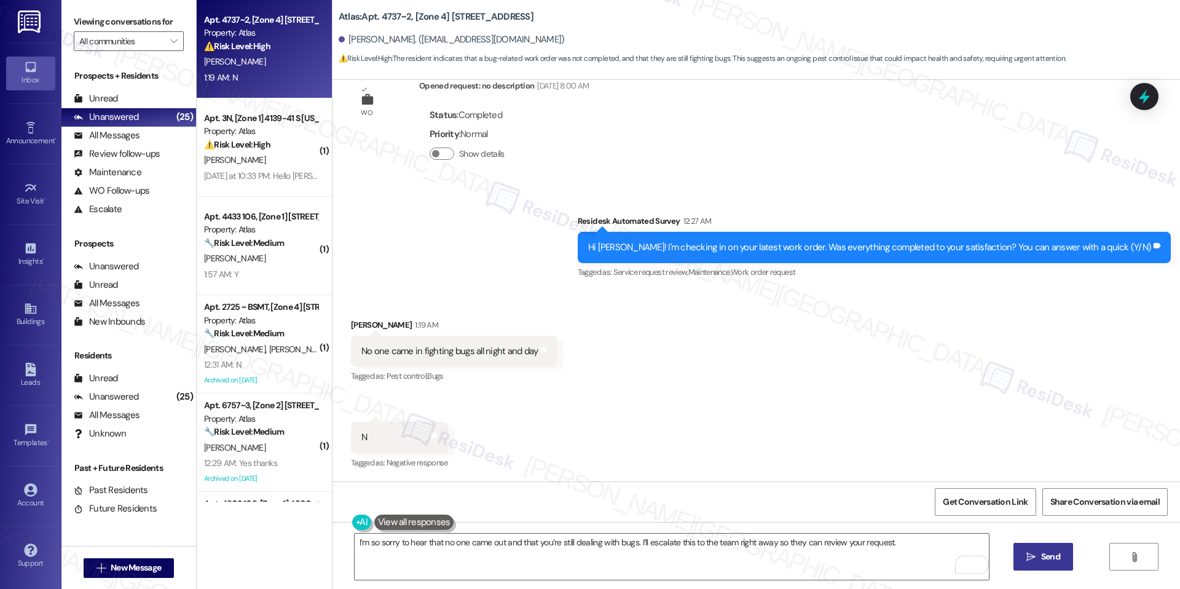
click at [1053, 555] on span "Send" at bounding box center [1050, 556] width 19 height 13
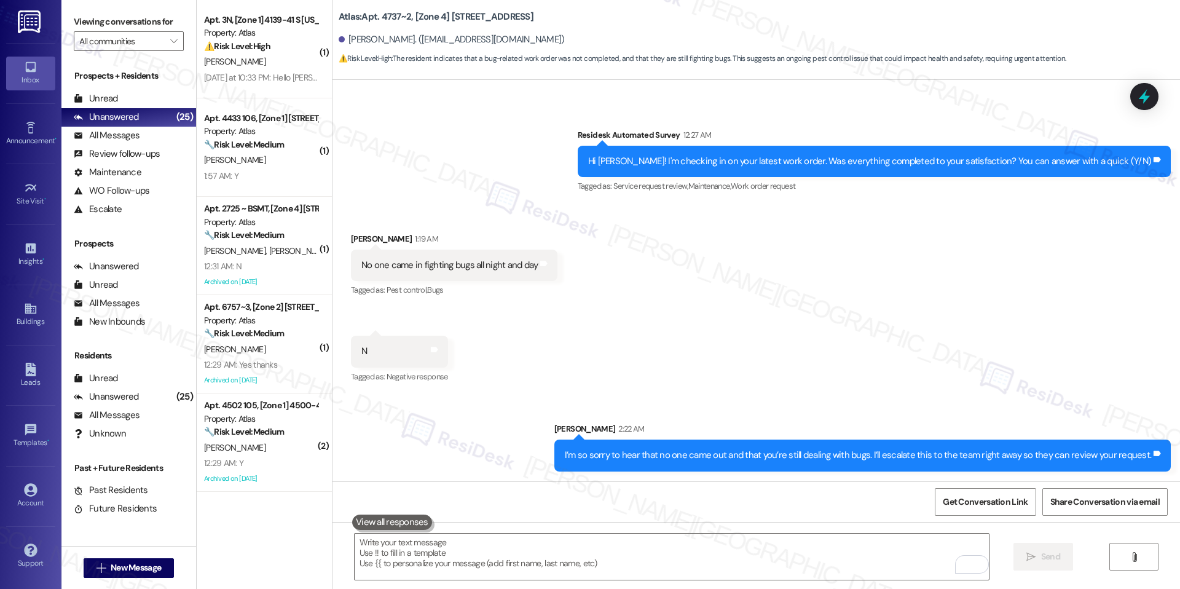
scroll to position [988, 0]
click at [1149, 100] on icon at bounding box center [1144, 96] width 21 height 21
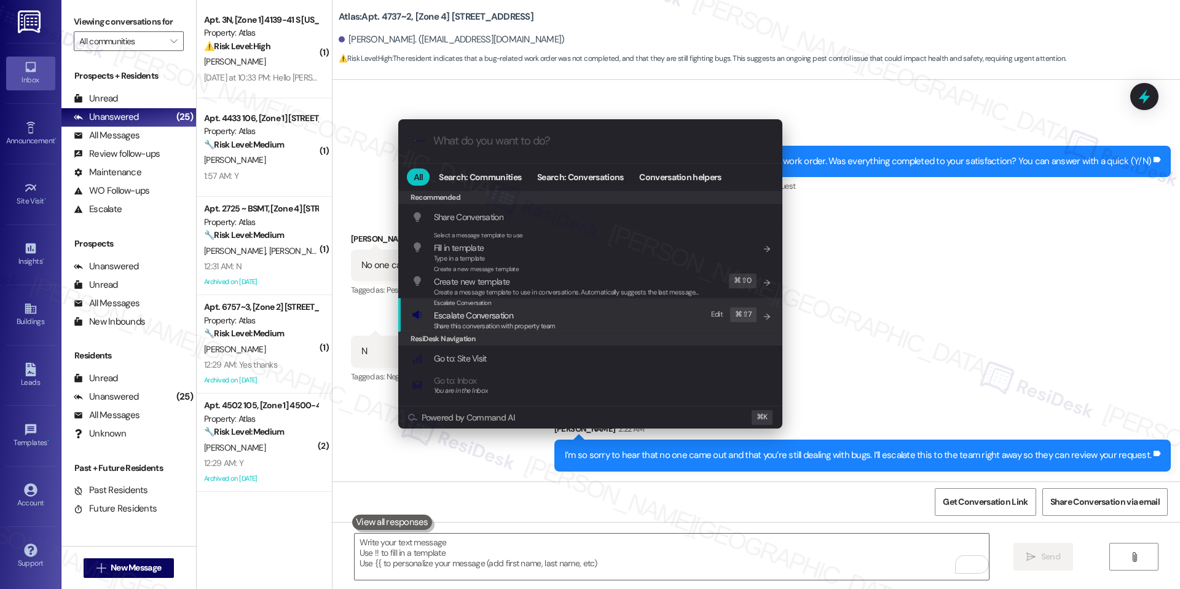
click at [566, 323] on div "Escalate Conversation Escalate Conversation Share this conversation with proper…" at bounding box center [592, 314] width 360 height 33
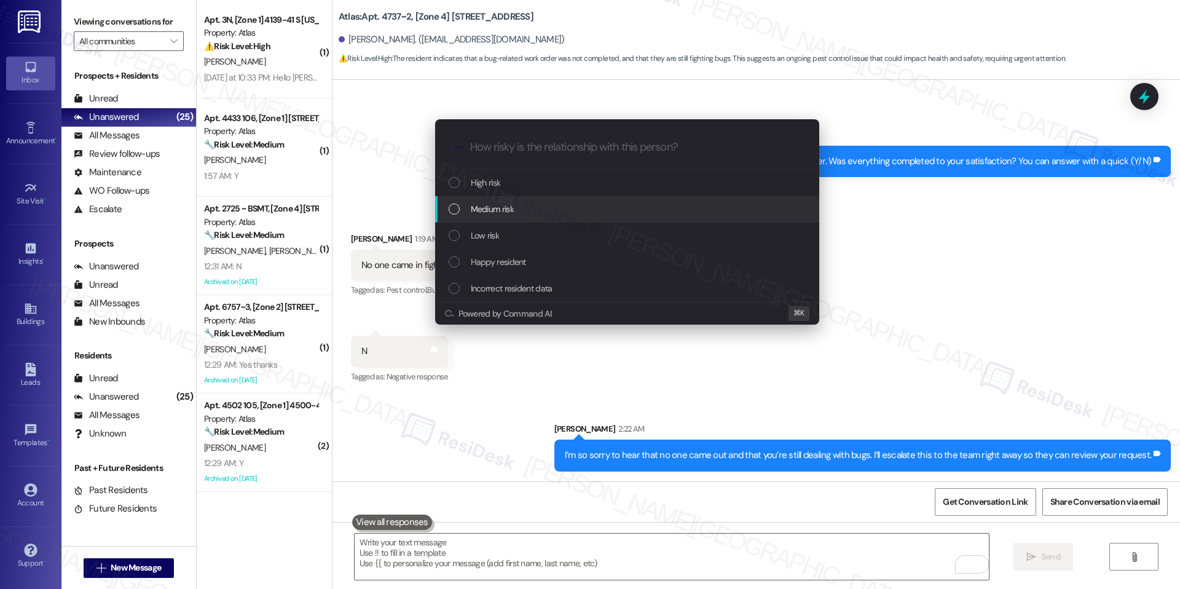
click at [588, 213] on div "Medium risk" at bounding box center [629, 209] width 360 height 14
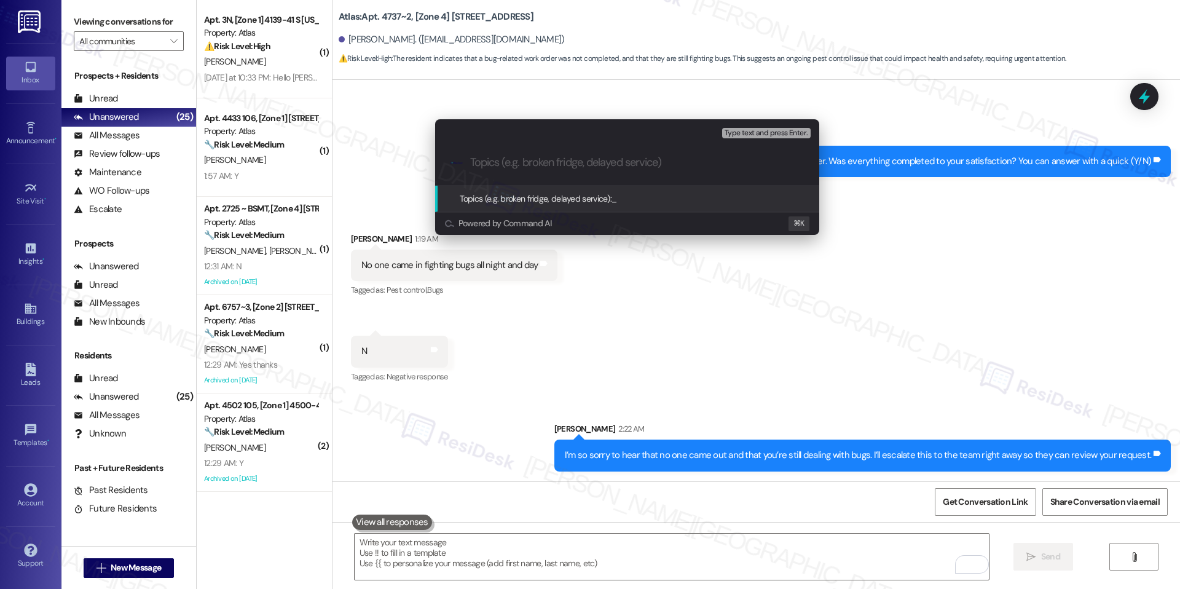
paste input "Pest Control – Unresolved Request"
type input "Pest Control – Unresolved Request"
click at [692, 195] on span "Pest Control – Unresolved Request" at bounding box center [674, 198] width 124 height 11
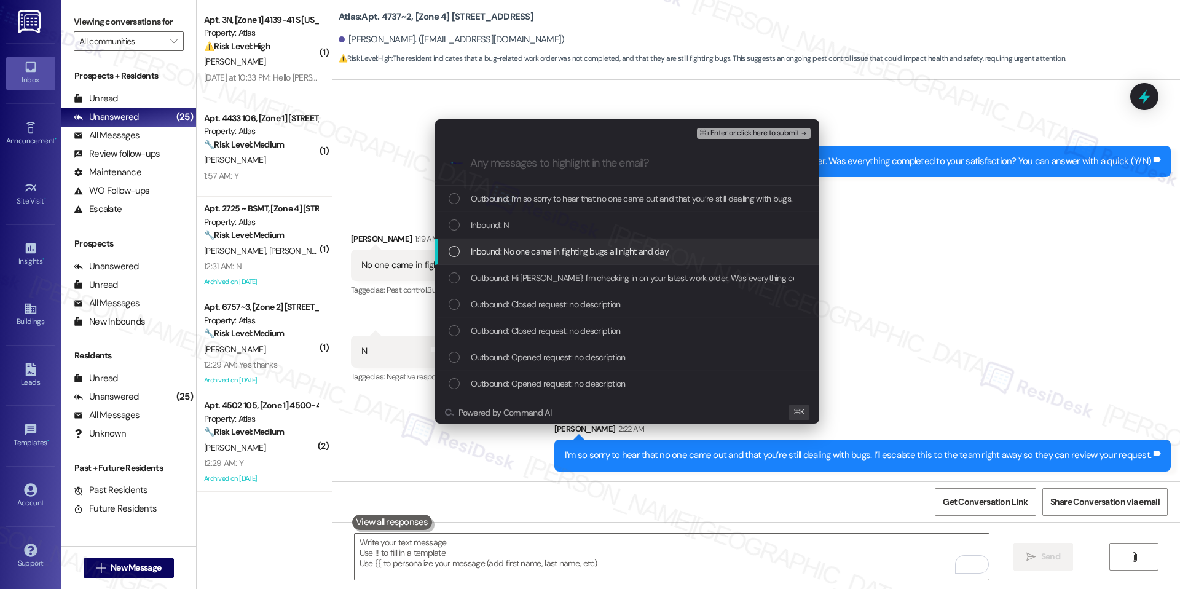
click at [620, 252] on span "Inbound: No one came in fighting bugs all night and day" at bounding box center [570, 252] width 199 height 14
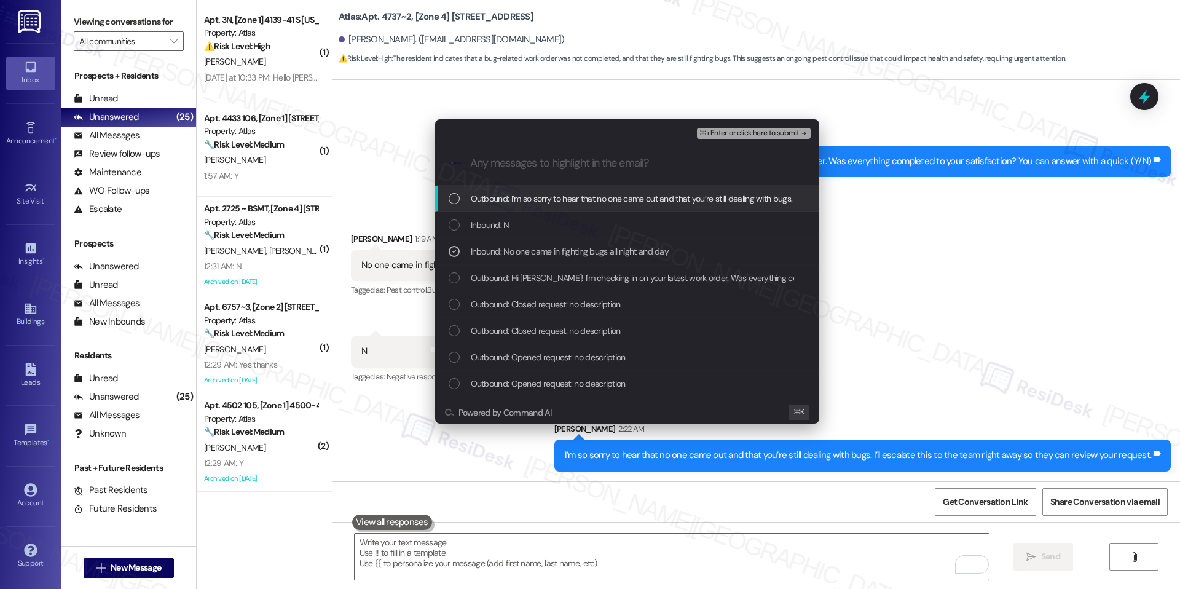
click at [759, 132] on span "⌘+Enter or click here to submit" at bounding box center [750, 133] width 100 height 9
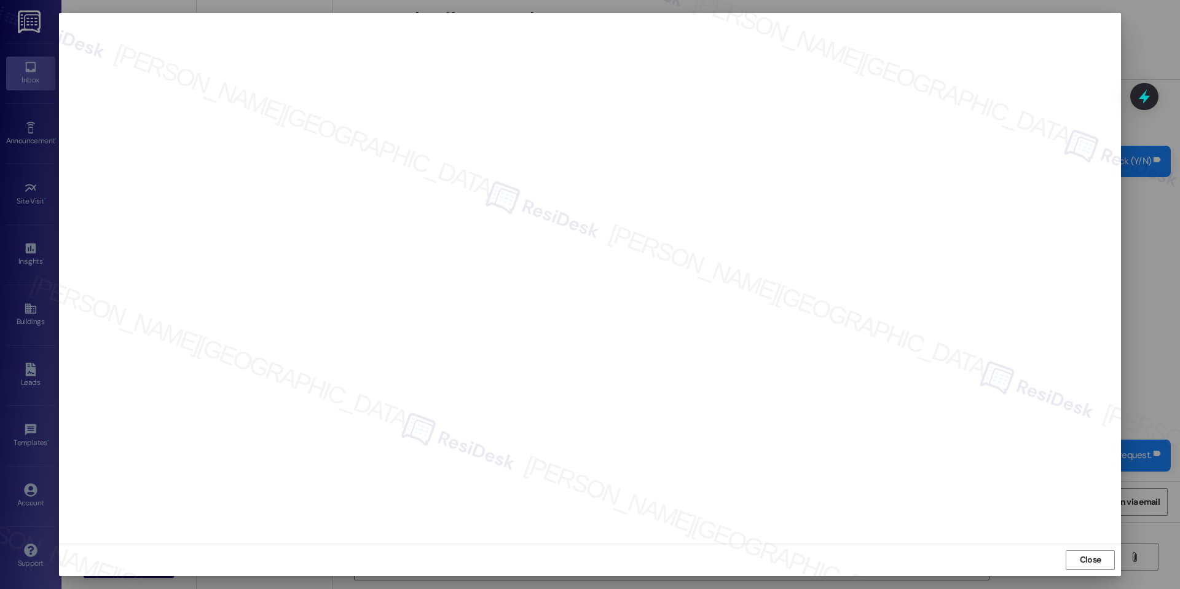
click at [1091, 538] on div at bounding box center [590, 278] width 1062 height 530
click at [1089, 545] on div "Close" at bounding box center [590, 559] width 1062 height 33
click at [1089, 547] on div "Close" at bounding box center [590, 559] width 1062 height 33
click at [1089, 553] on span "Close" at bounding box center [1091, 559] width 22 height 13
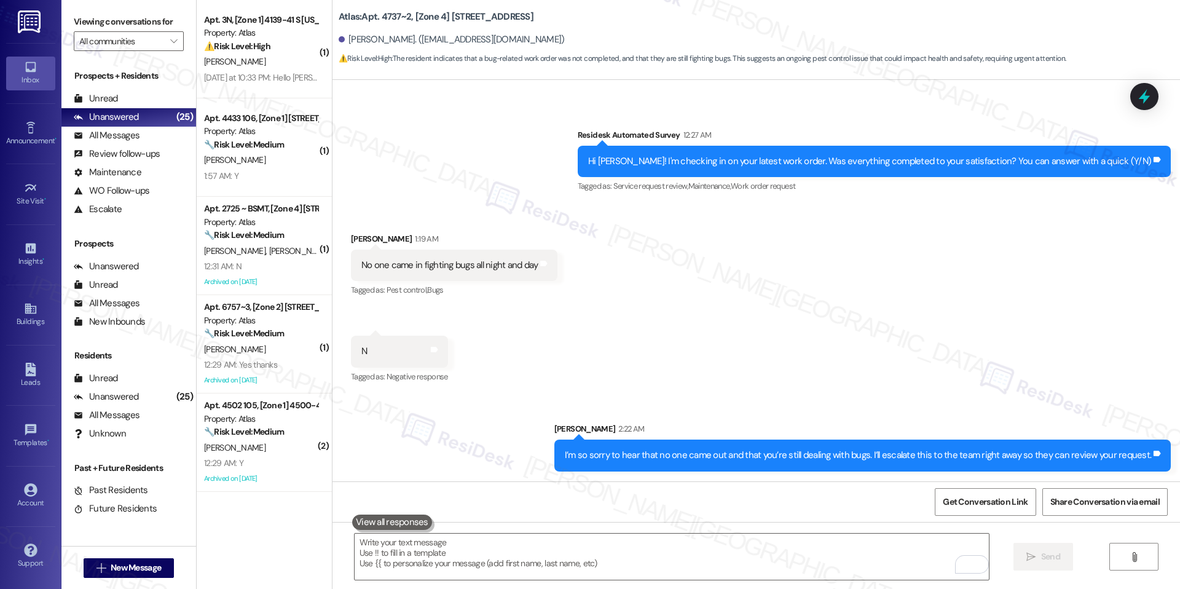
click at [1145, 111] on div "Survey, sent via SMS Residesk Automated Survey 12:27 AM Hi Urshala! I'm checkin…" at bounding box center [757, 153] width 848 height 104
click at [1145, 102] on icon at bounding box center [1144, 96] width 15 height 19
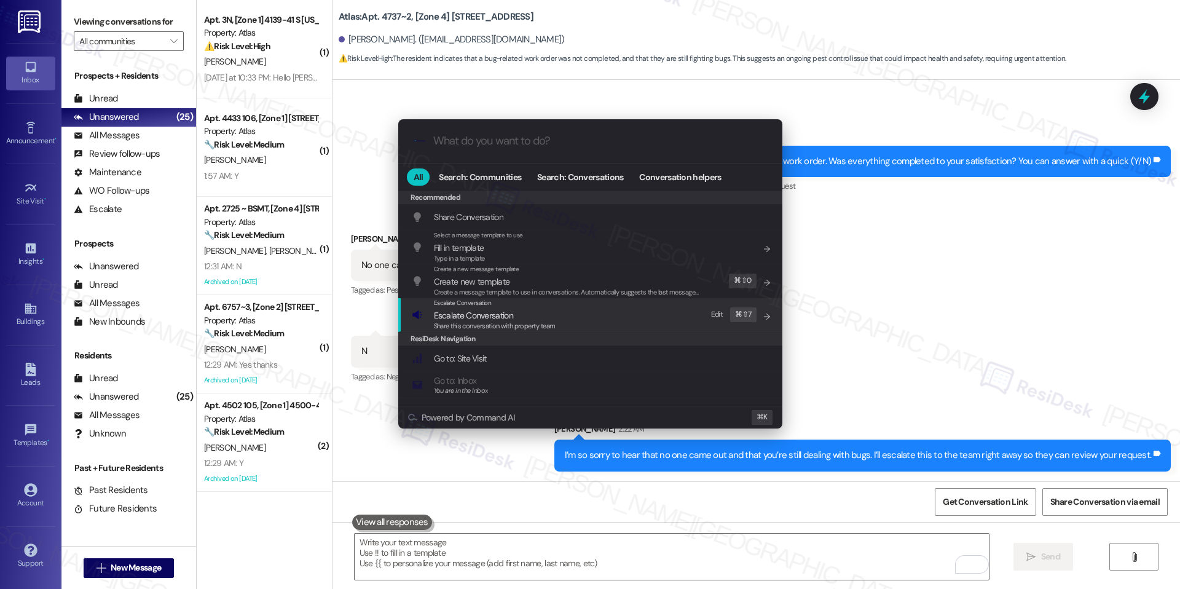
click at [579, 326] on div "Escalate Conversation Escalate Conversation Share this conversation with proper…" at bounding box center [592, 314] width 360 height 33
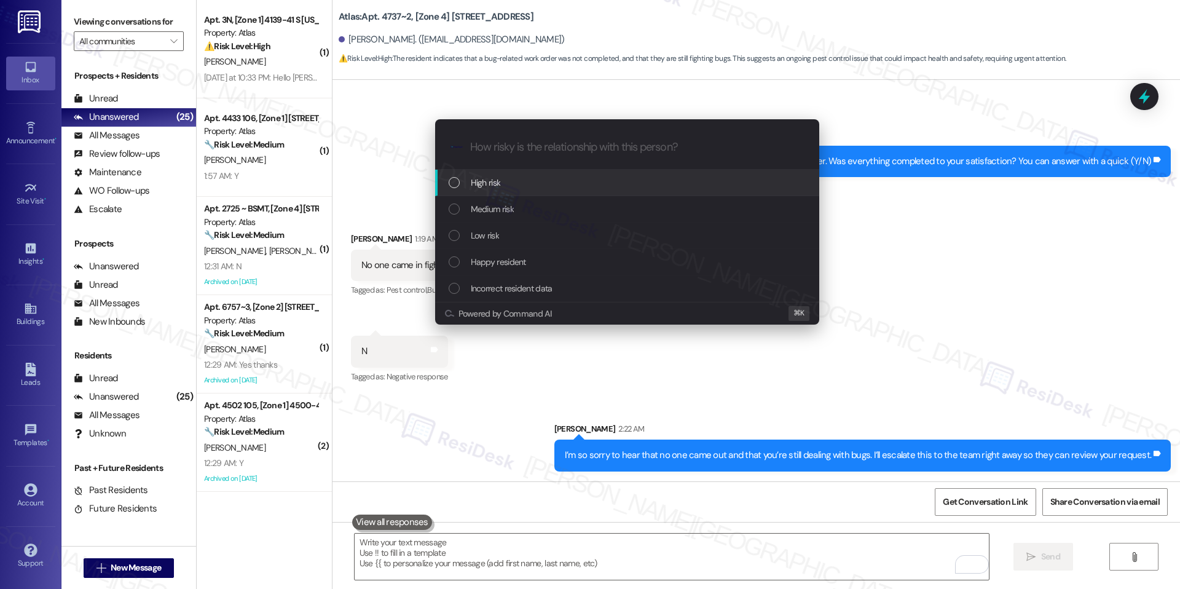
paste input "Pest Control – Unresolved Request"
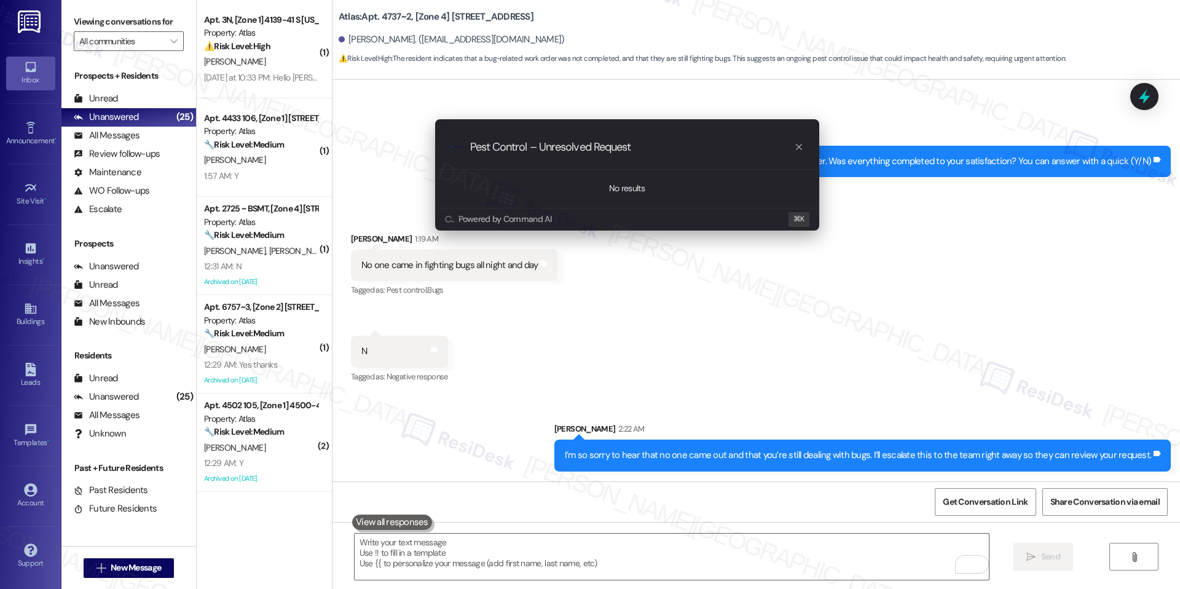
type input "Pest Control – Unresolved Request"
click at [797, 149] on icon "progress bar" at bounding box center [799, 147] width 10 height 10
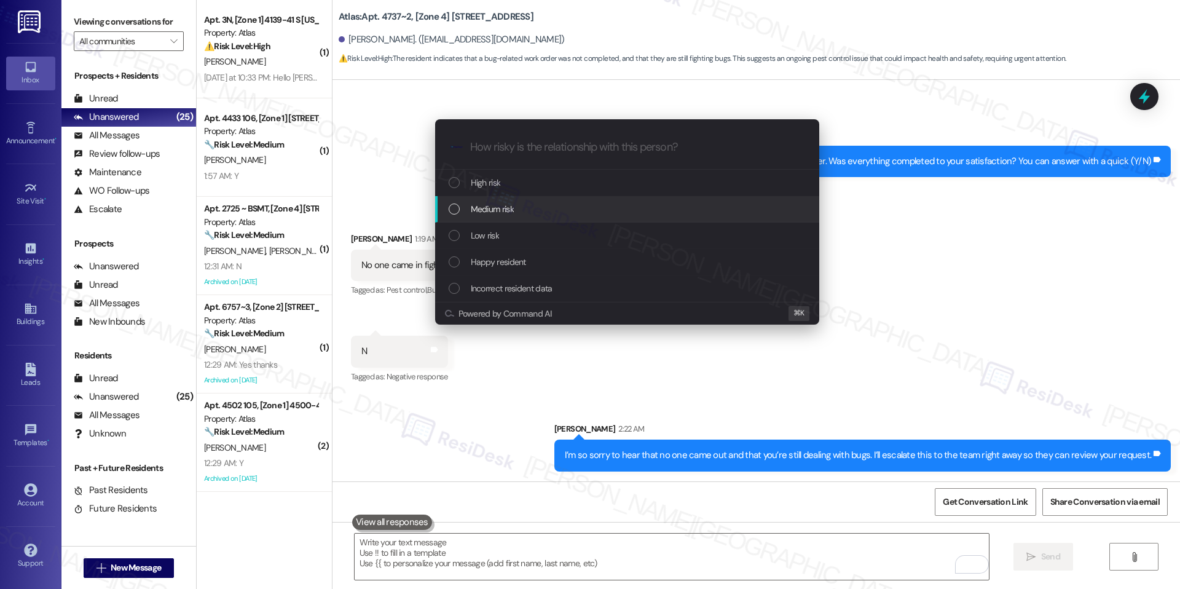
click at [534, 201] on div "Medium risk" at bounding box center [627, 209] width 384 height 26
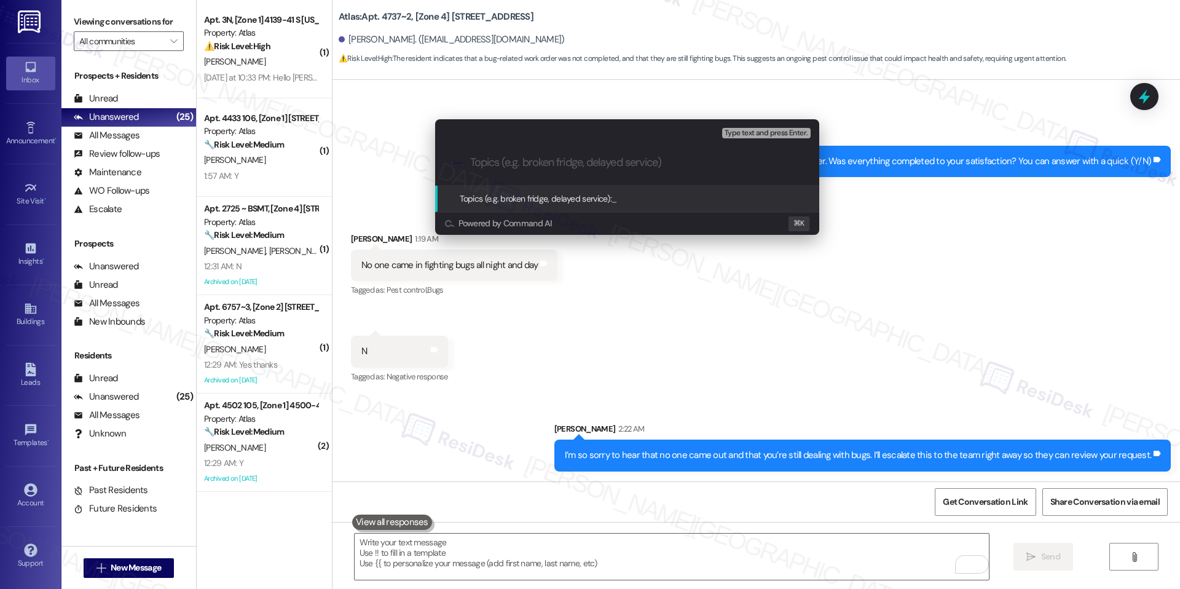
paste input "Pest Control – Unresolved Request"
type input "Pest Control – Unresolved Request"
click at [622, 202] on span "Pest Control – Unresolved Request" at bounding box center [674, 198] width 124 height 11
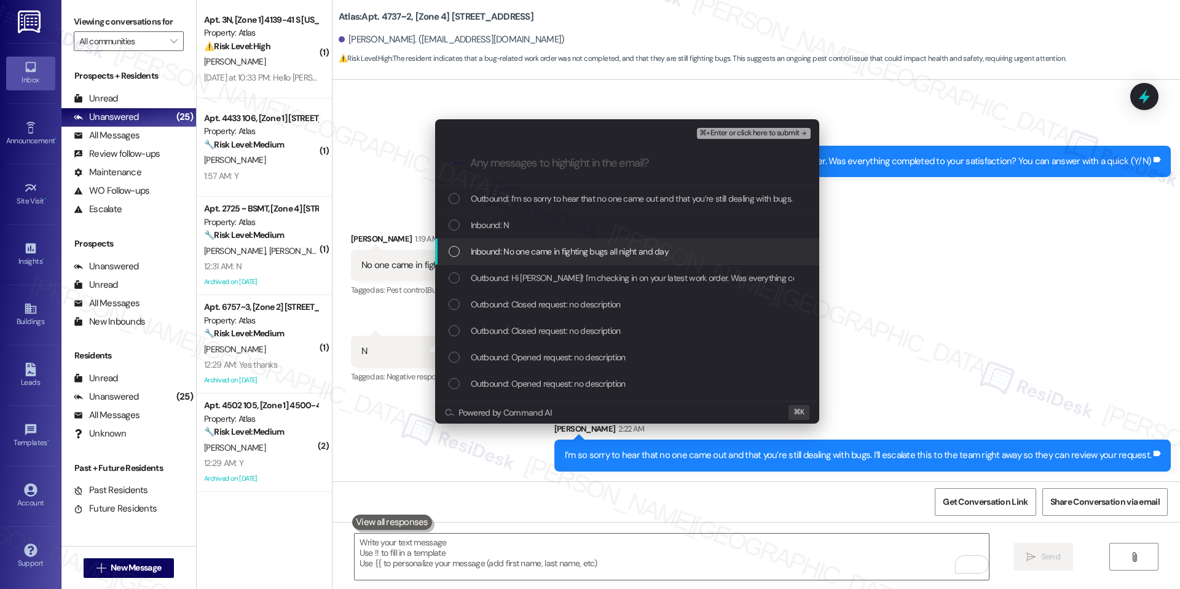
click at [467, 257] on div "Inbound: No one came in fighting bugs all night and day" at bounding box center [629, 252] width 360 height 14
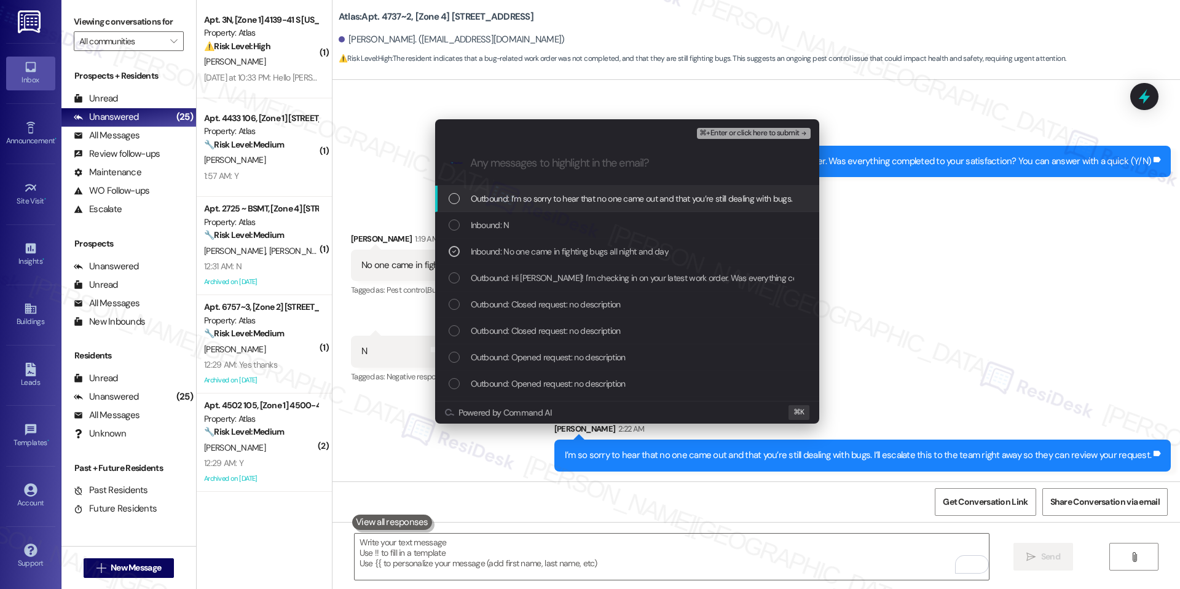
click at [752, 136] on span "⌘+Enter or click here to submit" at bounding box center [750, 133] width 100 height 9
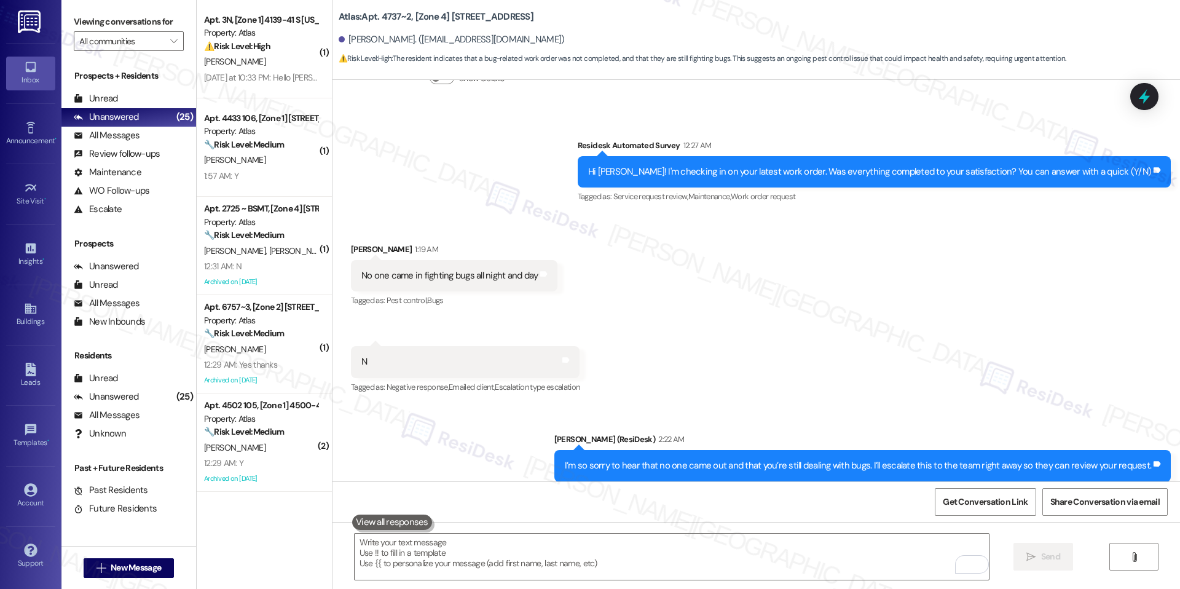
scroll to position [1006, 0]
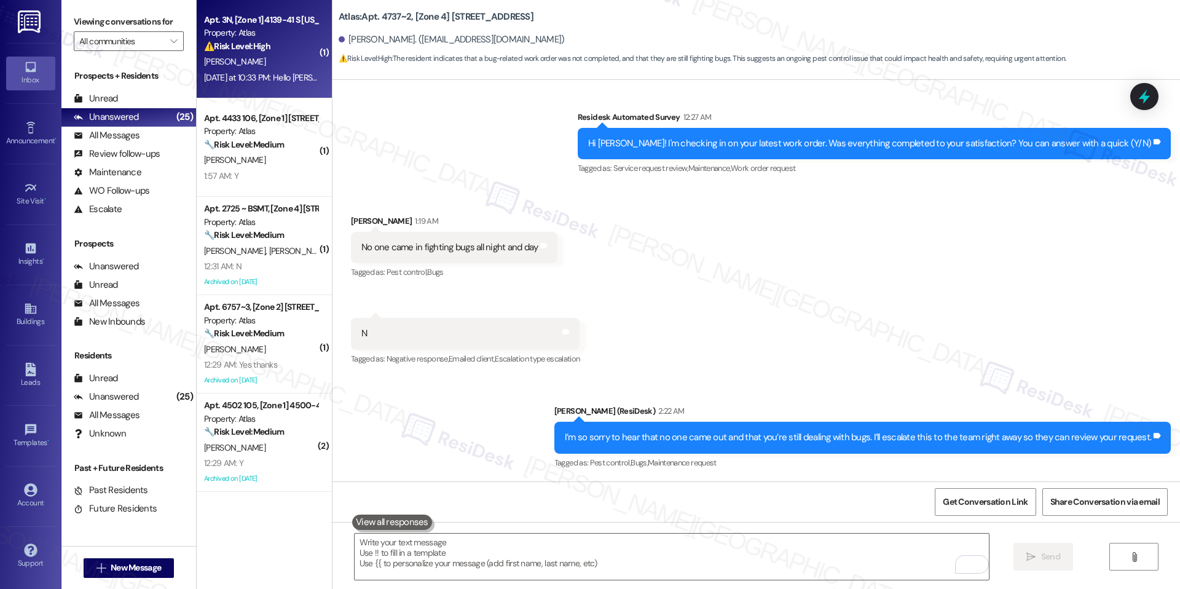
click at [289, 90] on div "Apt. 3N, [Zone 1] 4139-41 S Indiana Property: Atlas ⚠️ Risk Level: High The res…" at bounding box center [264, 49] width 135 height 98
type textarea "Fetching suggested responses. Please feel free to read through the conversation…"
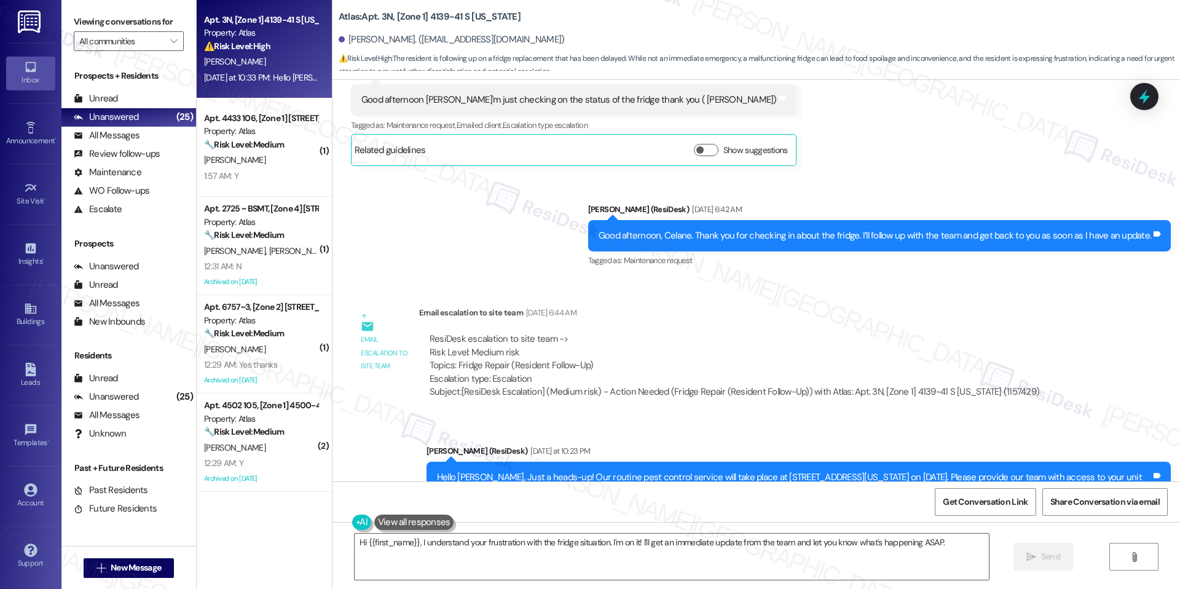
scroll to position [9026, 0]
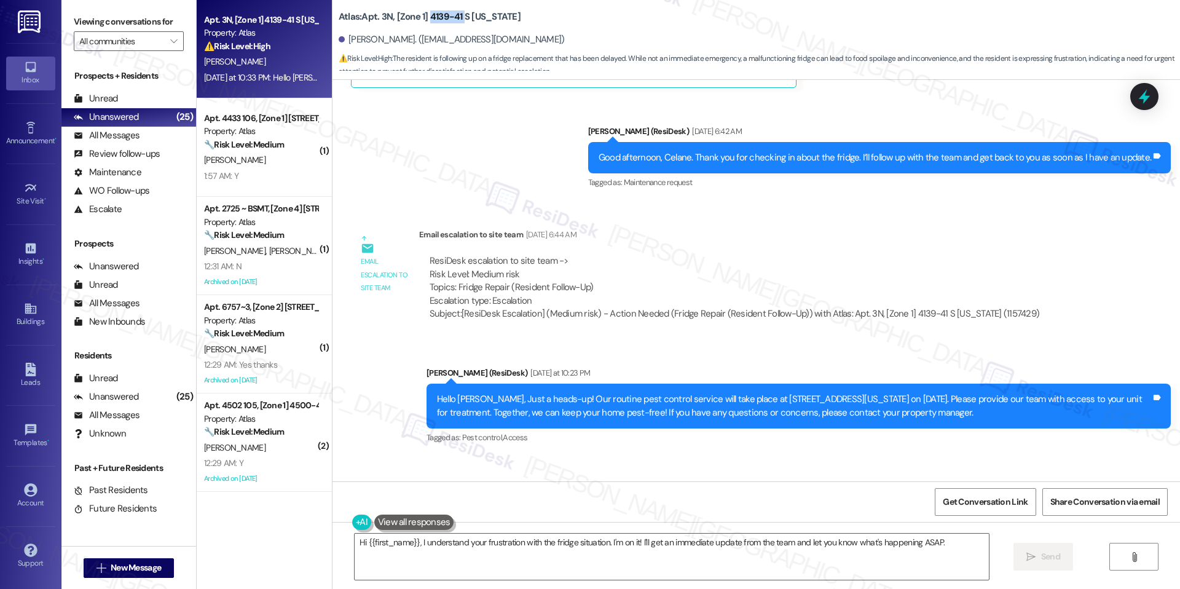
drag, startPoint x: 420, startPoint y: 14, endPoint x: 452, endPoint y: 17, distance: 32.7
click at [452, 17] on b "Atlas: Apt. 3N, [Zone 1] 4139-41 S Indiana" at bounding box center [430, 16] width 182 height 13
copy b "4139-41"
click at [469, 535] on textarea "Hi {{first_name}}, I understand your frustration with the fridge situation. I'm…" at bounding box center [672, 557] width 634 height 46
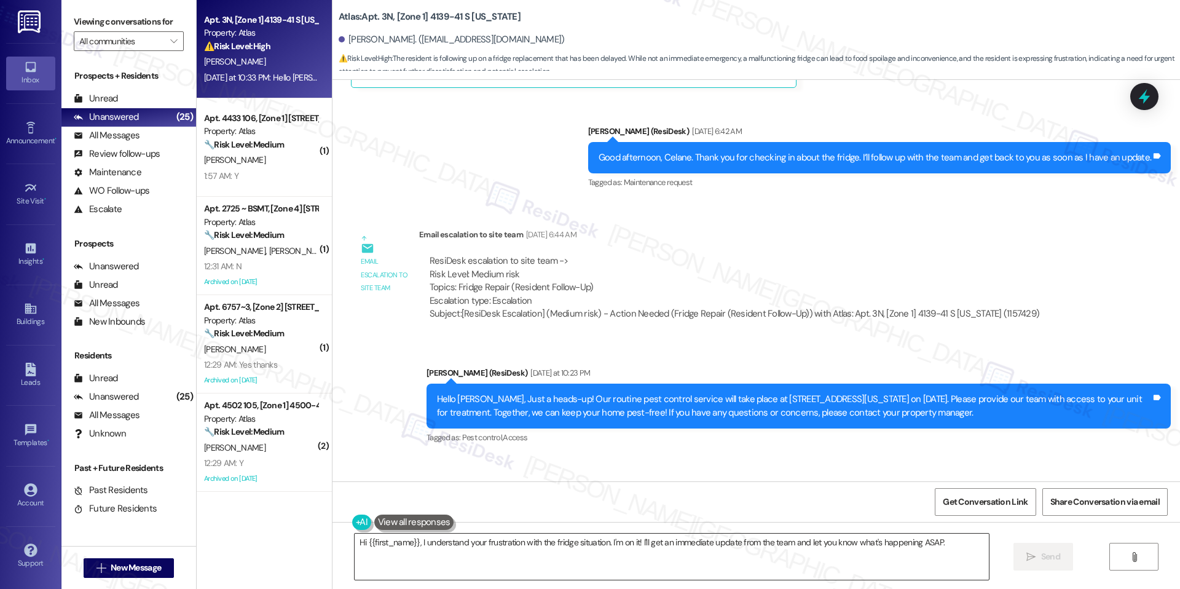
click at [469, 535] on textarea "Hi {{first_name}}, I understand your frustration with the fridge situation. I'm…" at bounding box center [672, 557] width 634 height 46
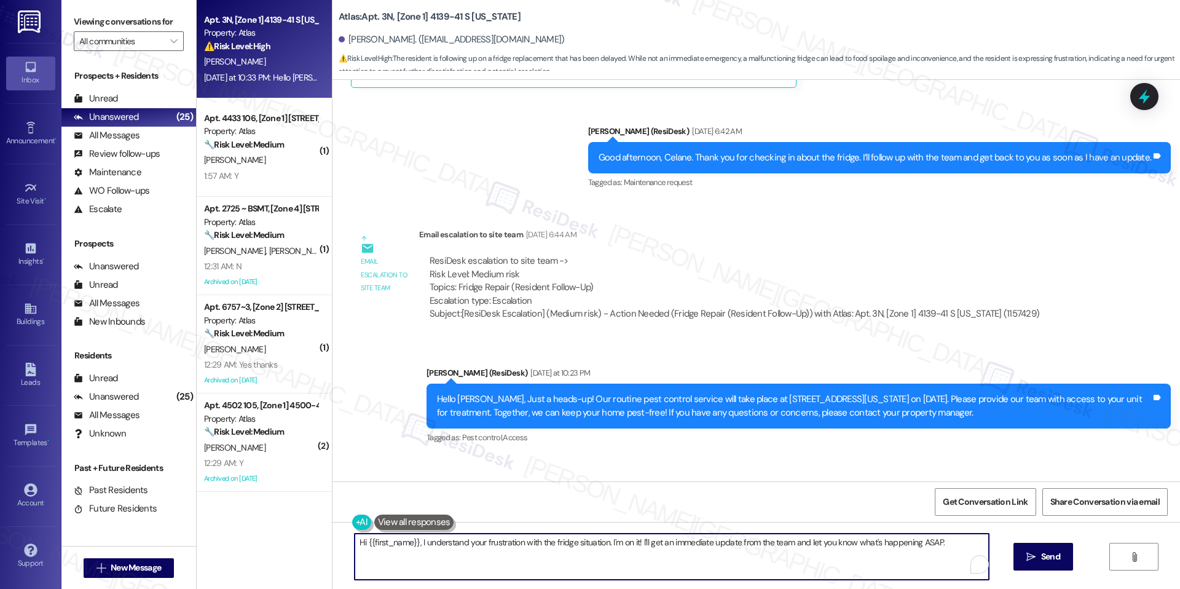
click at [469, 535] on textarea "Hi {{first_name}}, I understand your frustration with the fridge situation. I'm…" at bounding box center [672, 557] width 634 height 46
click at [522, 555] on textarea "Hi {{first_name}}, I understand your frustration with the fridge situation. I'm…" at bounding box center [672, 557] width 634 height 46
click at [548, 561] on textarea "Hi {{first_name}}, I understand your frustration with the fridge situation. I'm…" at bounding box center [672, 557] width 634 height 46
click at [593, 543] on textarea "Hi {{first_name}}, I understand your frustration with the fridge situation. I'm…" at bounding box center [672, 557] width 634 height 46
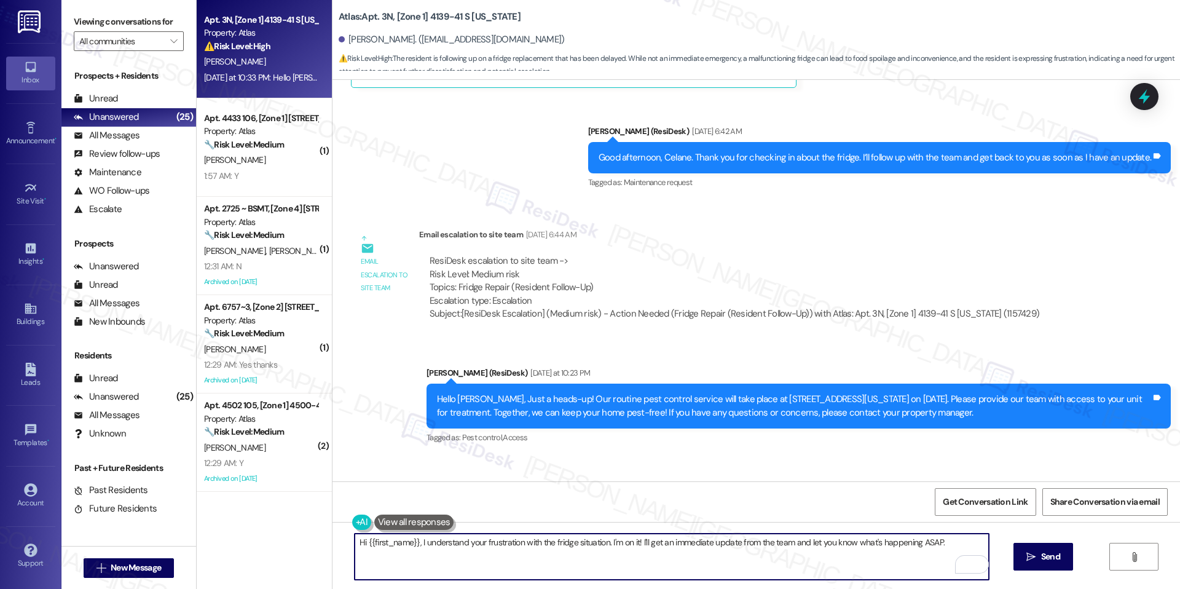
click at [612, 542] on textarea "Hi {{first_name}}, I understand your frustration with the fridge situation. I'm…" at bounding box center [672, 557] width 634 height 46
drag, startPoint x: 604, startPoint y: 540, endPoint x: 960, endPoint y: 556, distance: 356.3
click at [960, 556] on div "Hi {{first_name}}, I understand your frustration with the fridge situation. I'm…" at bounding box center [672, 556] width 636 height 47
type textarea "Hi {{first_name}}, I understand your frustration with the fridge situation. I w…"
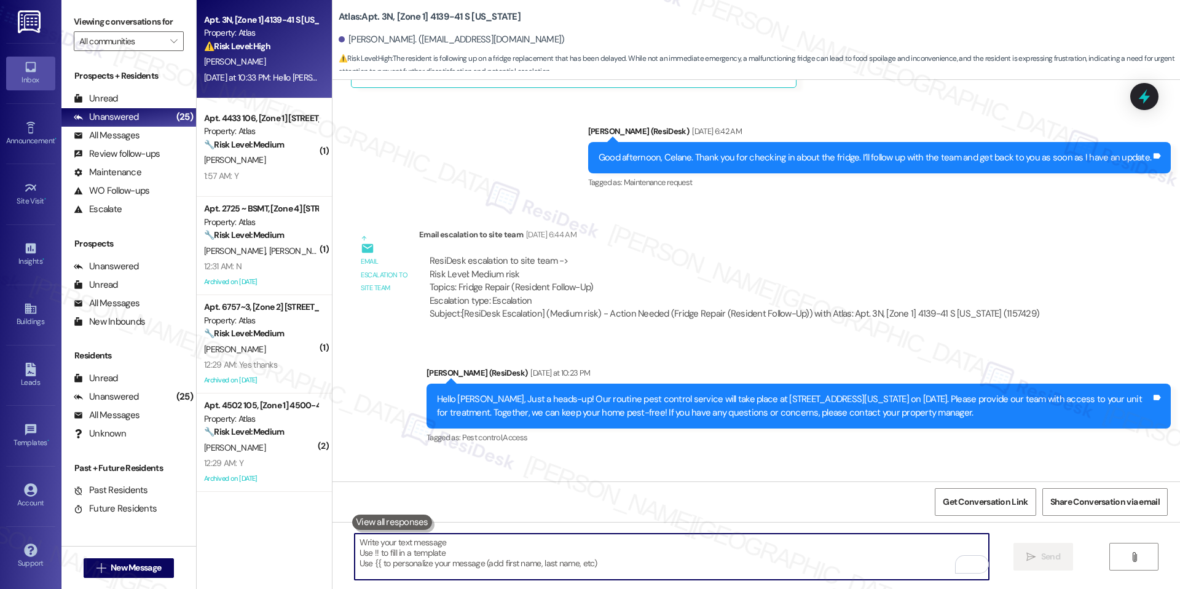
click at [604, 545] on textarea "To enrich screen reader interactions, please activate Accessibility in Grammarl…" at bounding box center [672, 557] width 634 height 46
paste textarea "Hi Celane, I’m really sorry you’re still dealing with the fridge issue—I know t…"
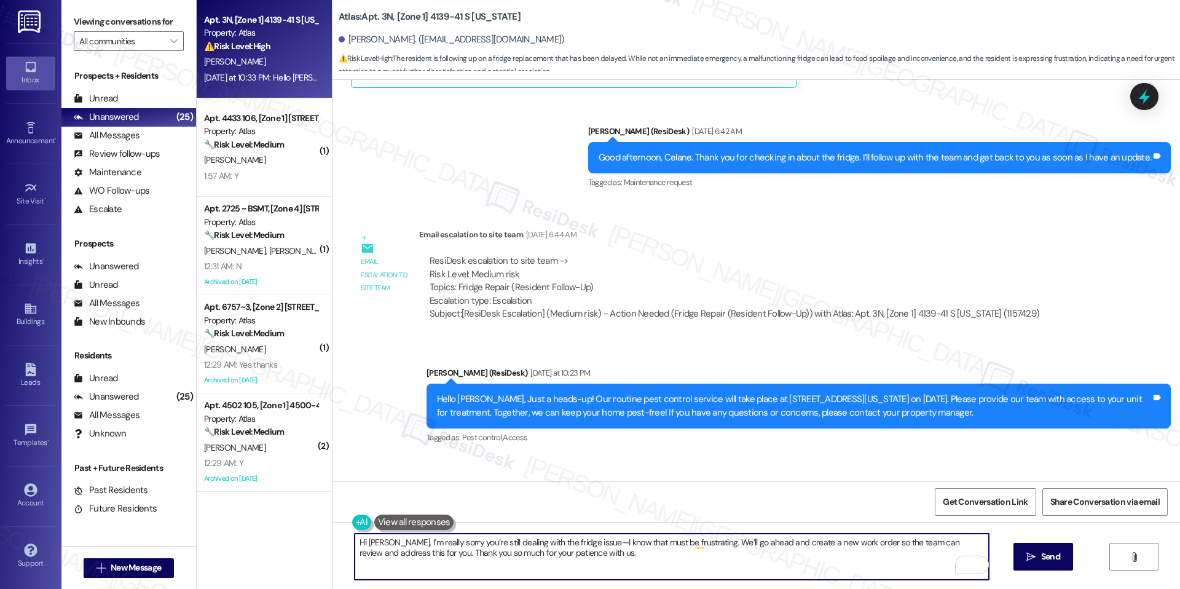
click at [582, 545] on textarea "Hi Celane, I’m really sorry you’re still dealing with the fridge issue—I know t…" at bounding box center [672, 557] width 634 height 46
click at [615, 558] on textarea "Hi Celane, I’m really sorry you’re still dealing with the fridge issue. I know …" at bounding box center [672, 557] width 634 height 46
type textarea "Hi Celane, I’m really sorry you’re still dealing with the fridge issue. I know …"
click at [1029, 553] on icon "" at bounding box center [1031, 557] width 9 height 10
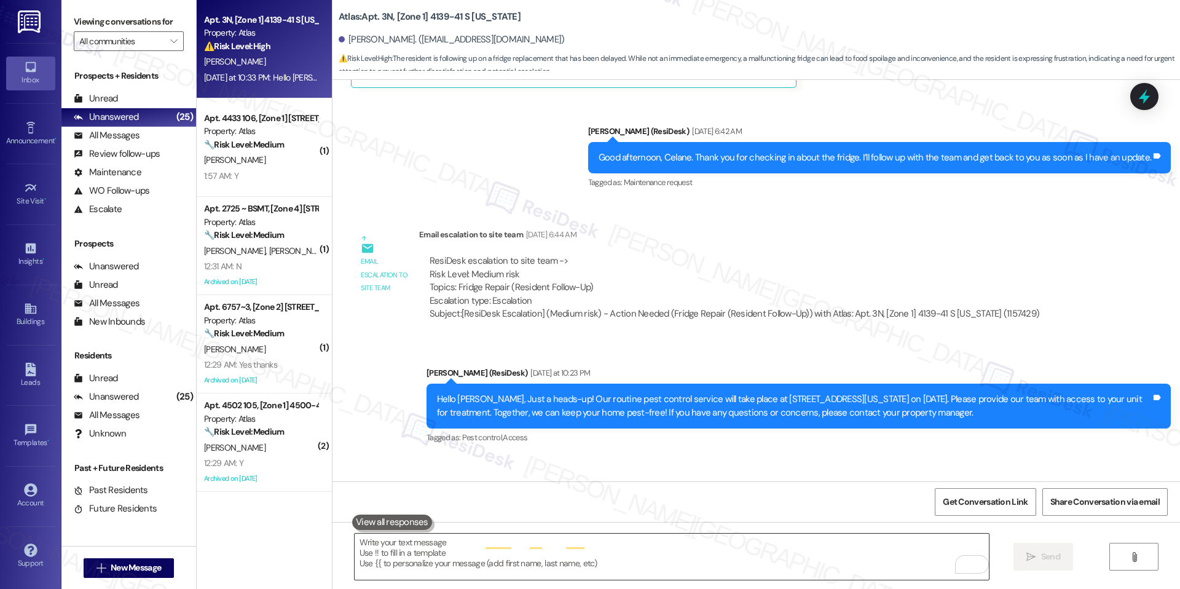
scroll to position [9026, 0]
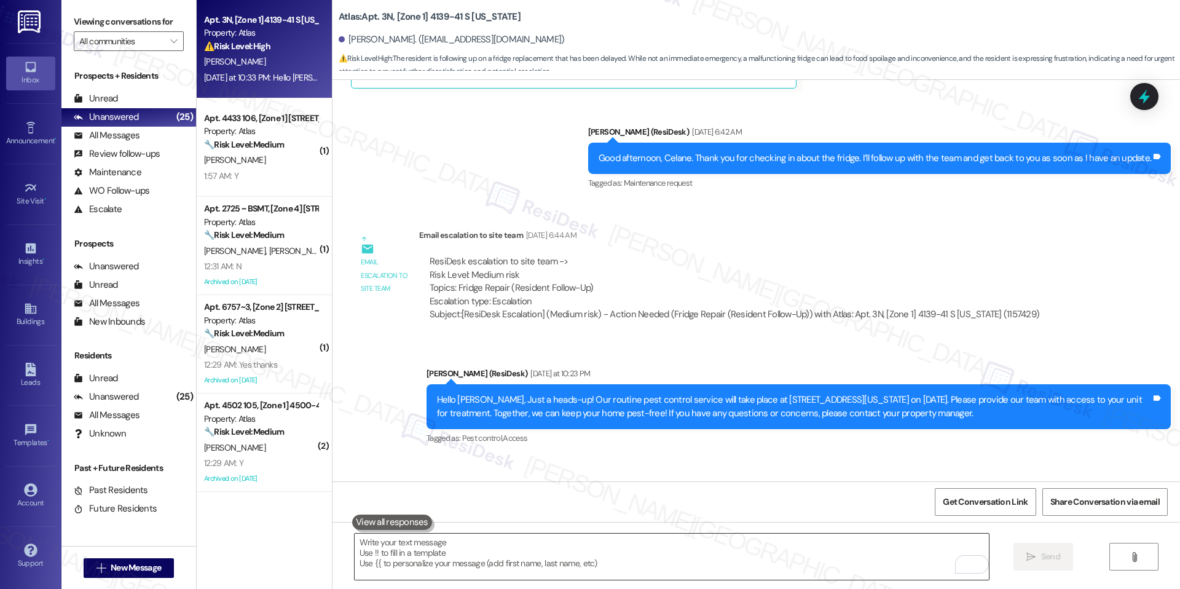
click at [842, 560] on textarea "To enrich screen reader interactions, please activate Accessibility in Grammarl…" at bounding box center [672, 557] width 634 height 46
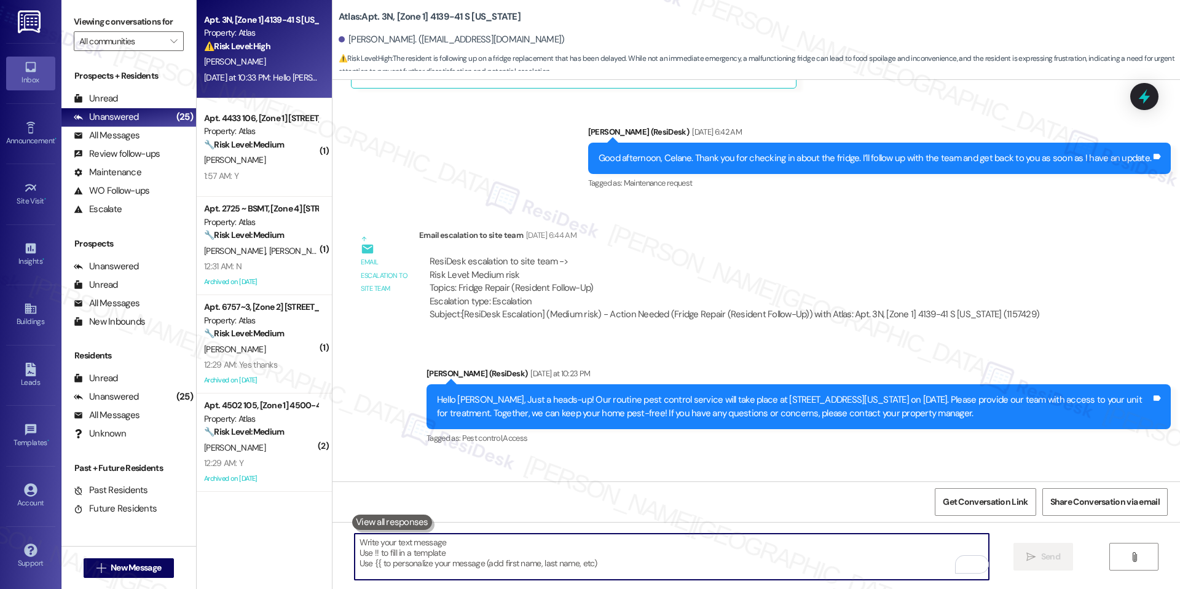
paste textarea "Do we have your permission to enter during your absence? Do you have pets that …"
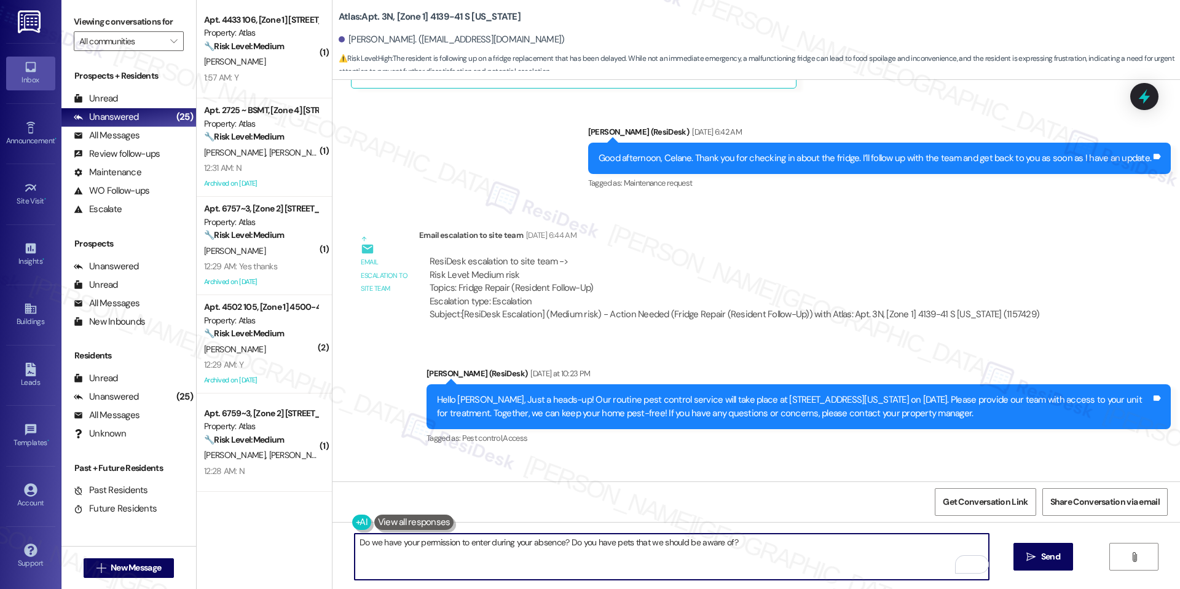
scroll to position [9125, 0]
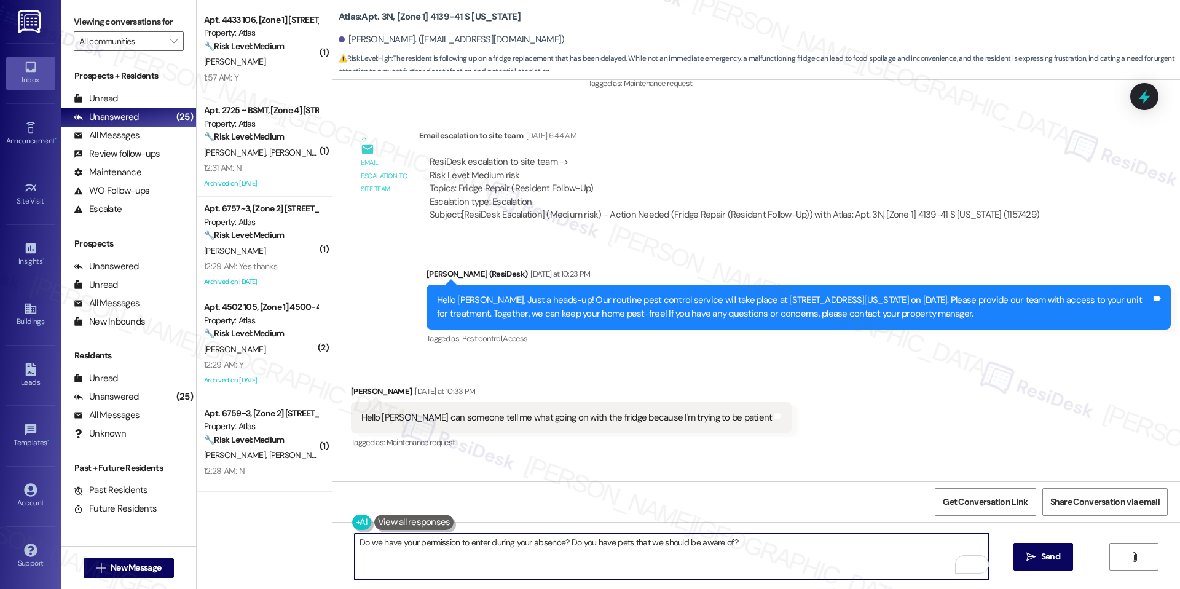
type textarea "Do we have your permission to enter during your absence? Do you have pets that …"
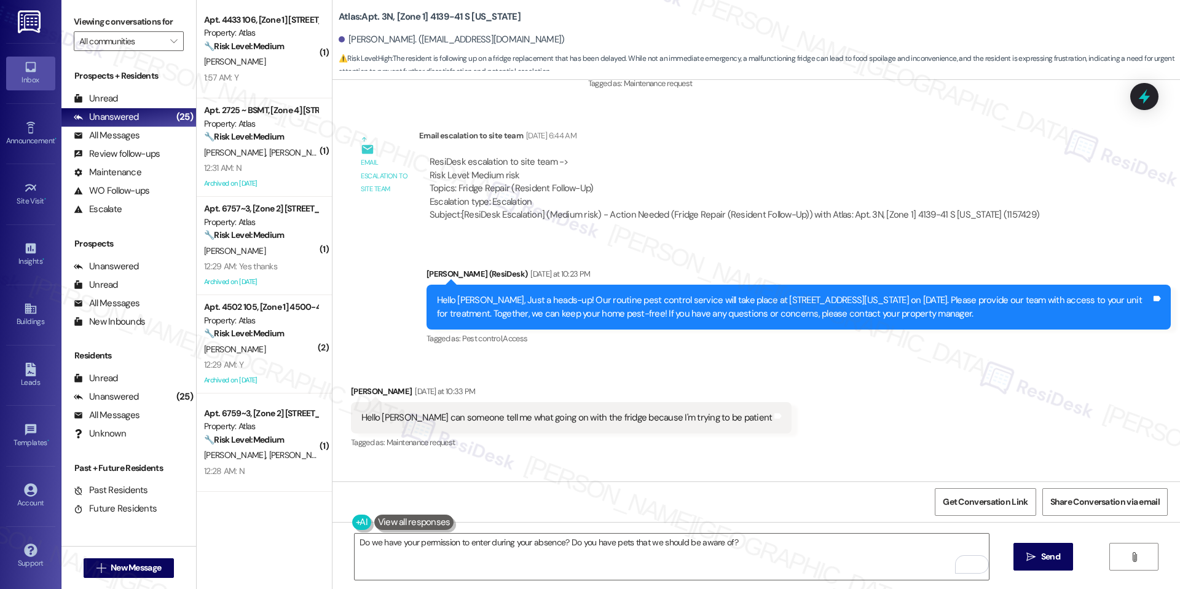
click at [1075, 551] on div "Do we have your permission to enter during your absence? Do you have pets that …" at bounding box center [757, 568] width 848 height 92
click at [1061, 556] on span "Send" at bounding box center [1051, 556] width 24 height 13
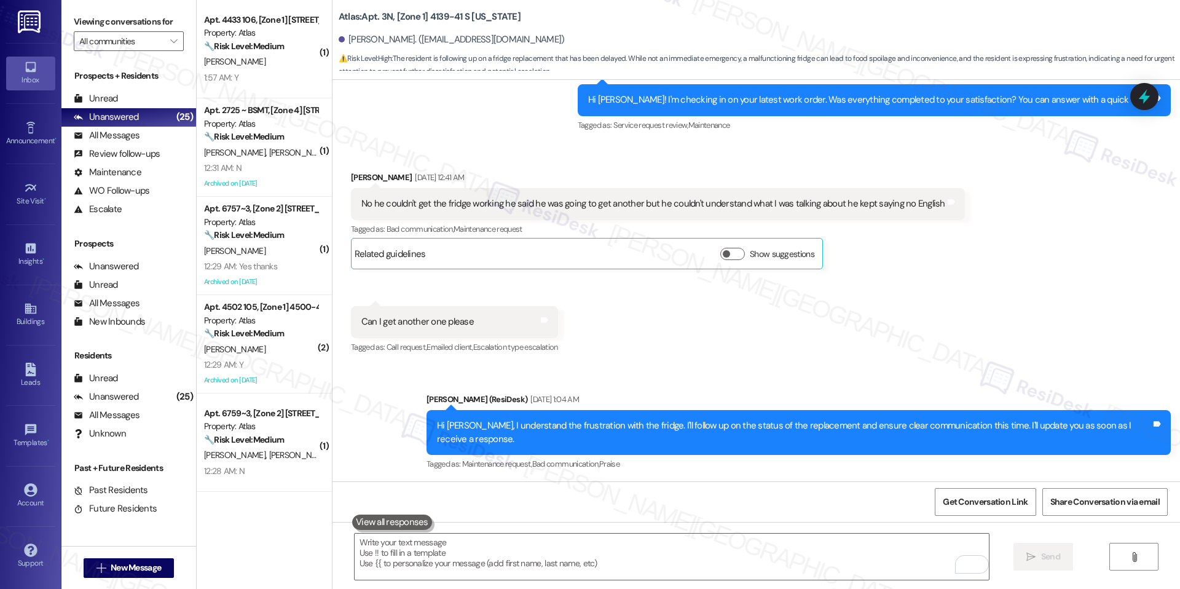
scroll to position [8162, 0]
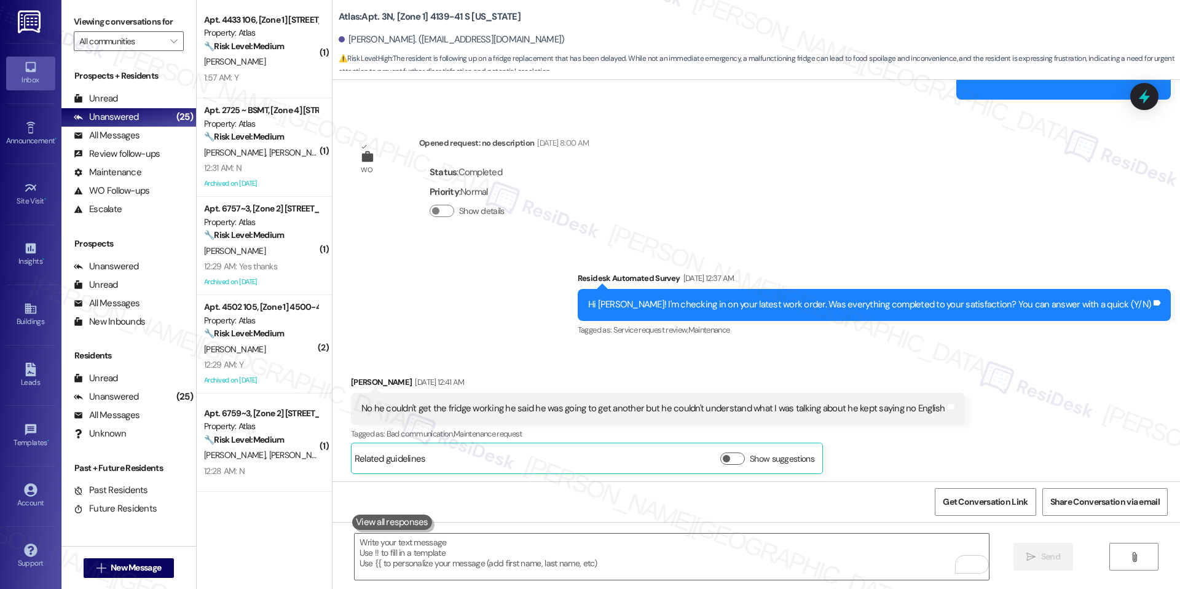
click at [623, 402] on div "No he couldn't get the fridge working he said he was going to get another but h…" at bounding box center [653, 408] width 584 height 13
click at [725, 366] on div "Received via SMS Celane Brewer Sep 16, 2025 at 12:41 AM No he couldn't get the …" at bounding box center [658, 424] width 633 height 117
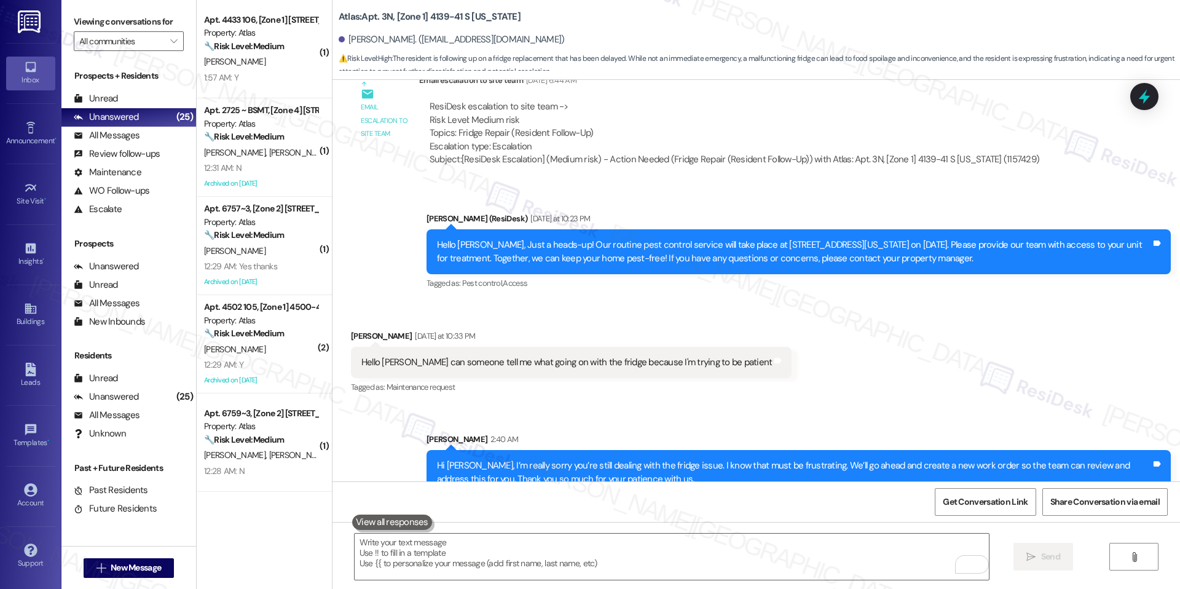
scroll to position [9211, 0]
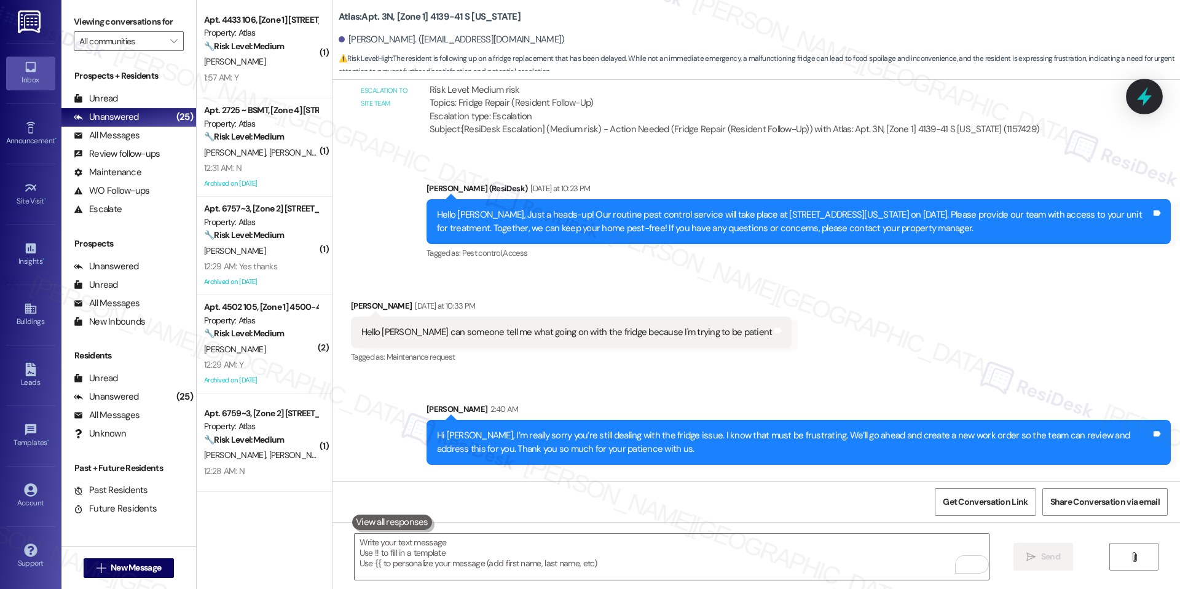
click at [1148, 103] on icon at bounding box center [1144, 96] width 21 height 21
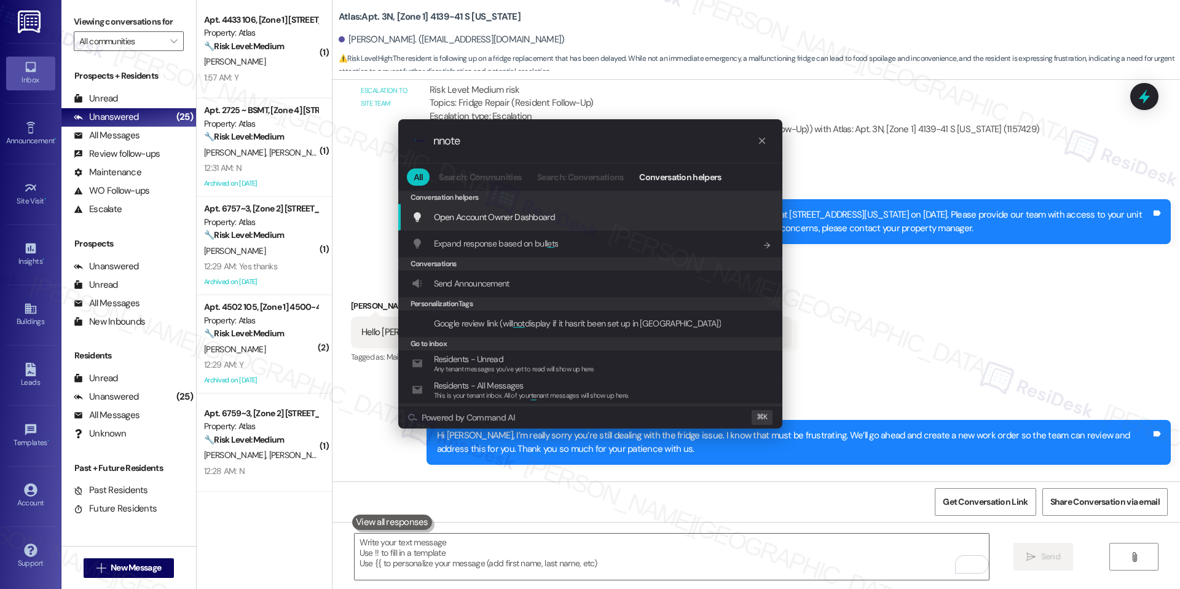
click at [589, 212] on div "Open Account Owner Dashboard Add shortcut" at bounding box center [592, 217] width 360 height 14
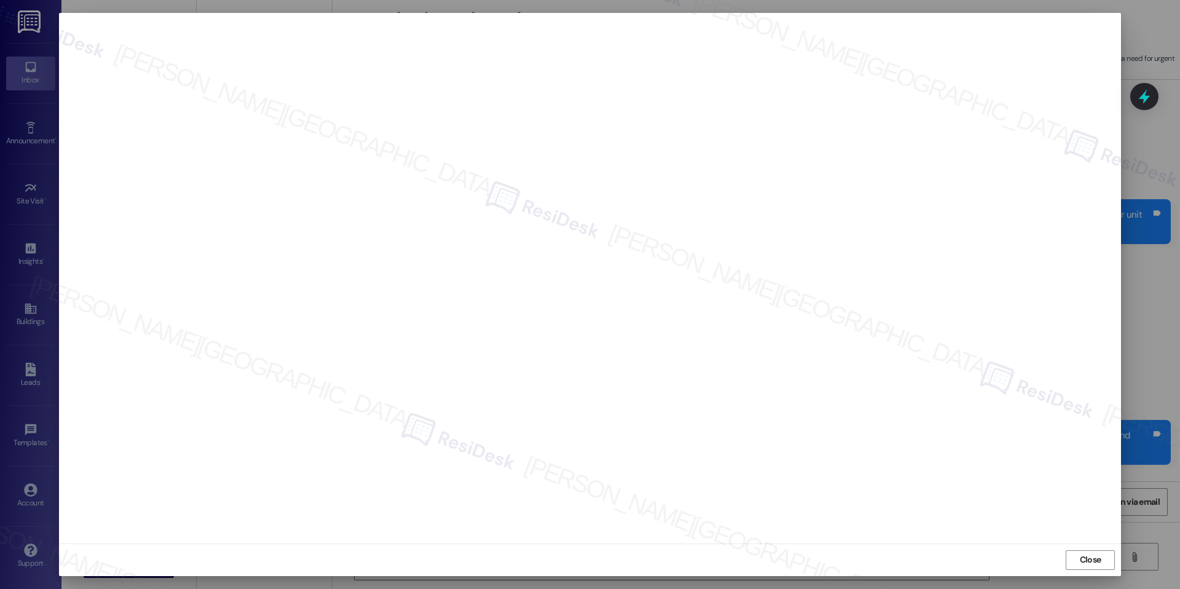
click at [0, 588] on com-1password-button at bounding box center [0, 589] width 0 height 0
click at [1113, 555] on button "Close" at bounding box center [1090, 560] width 49 height 20
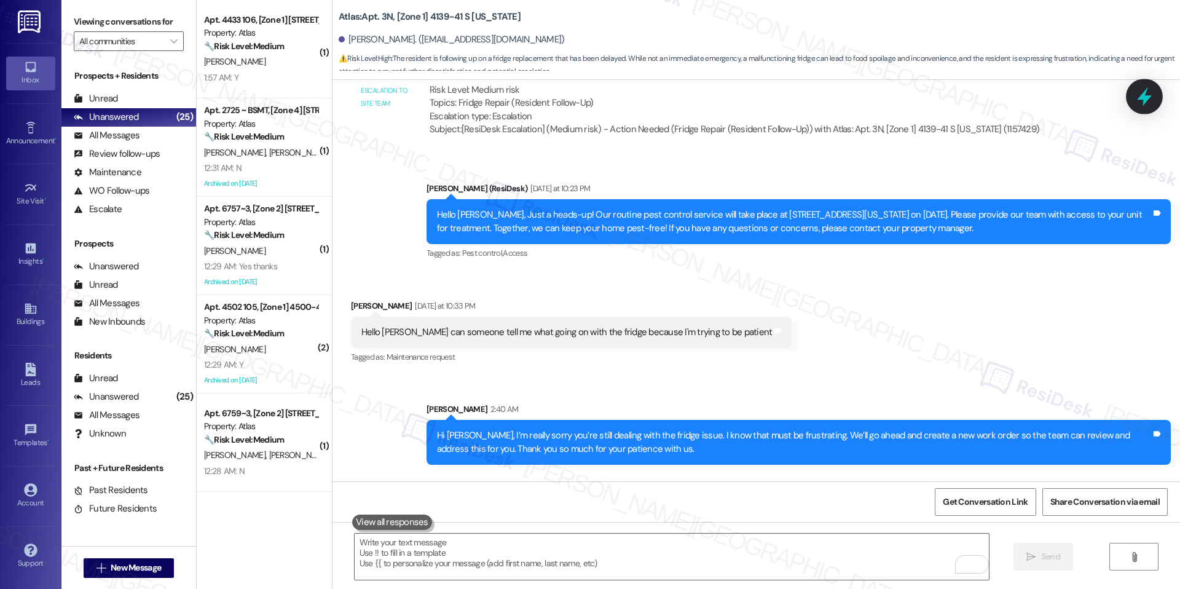
click at [1153, 92] on icon at bounding box center [1144, 96] width 21 height 21
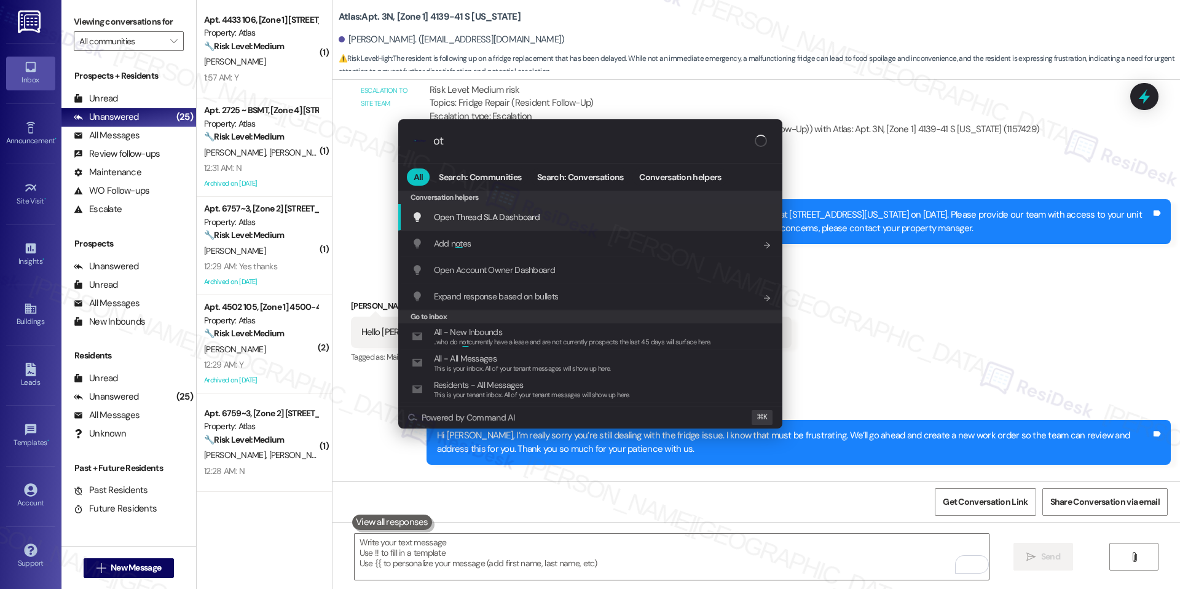
type input "o"
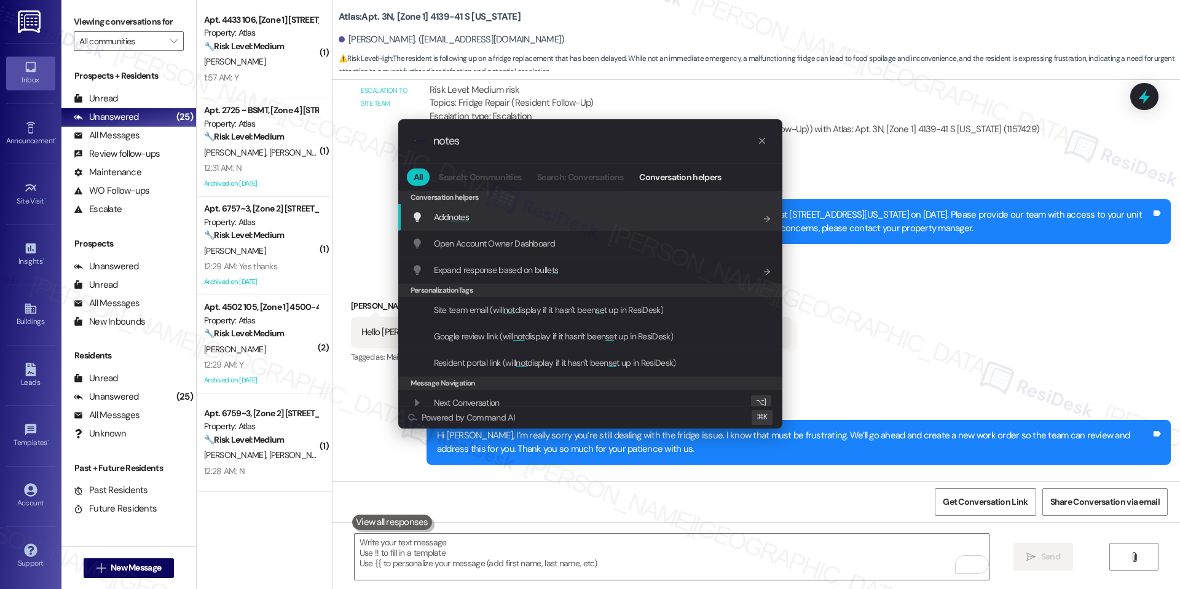
type input "notes"
click at [473, 221] on div "Add notes Add shortcut" at bounding box center [592, 217] width 360 height 14
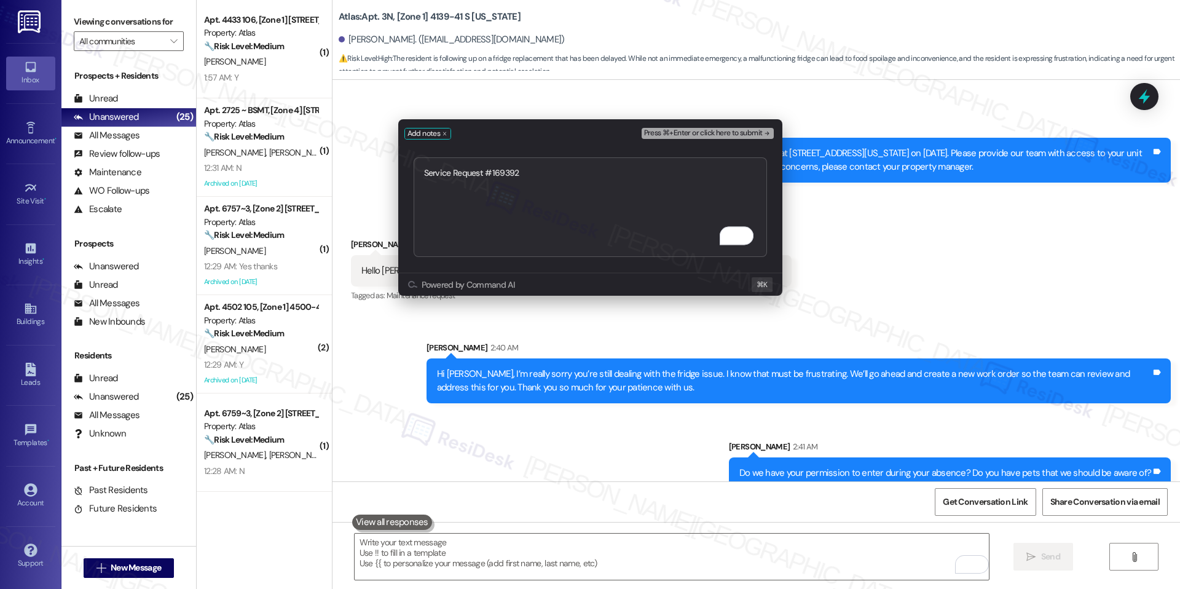
scroll to position [9295, 0]
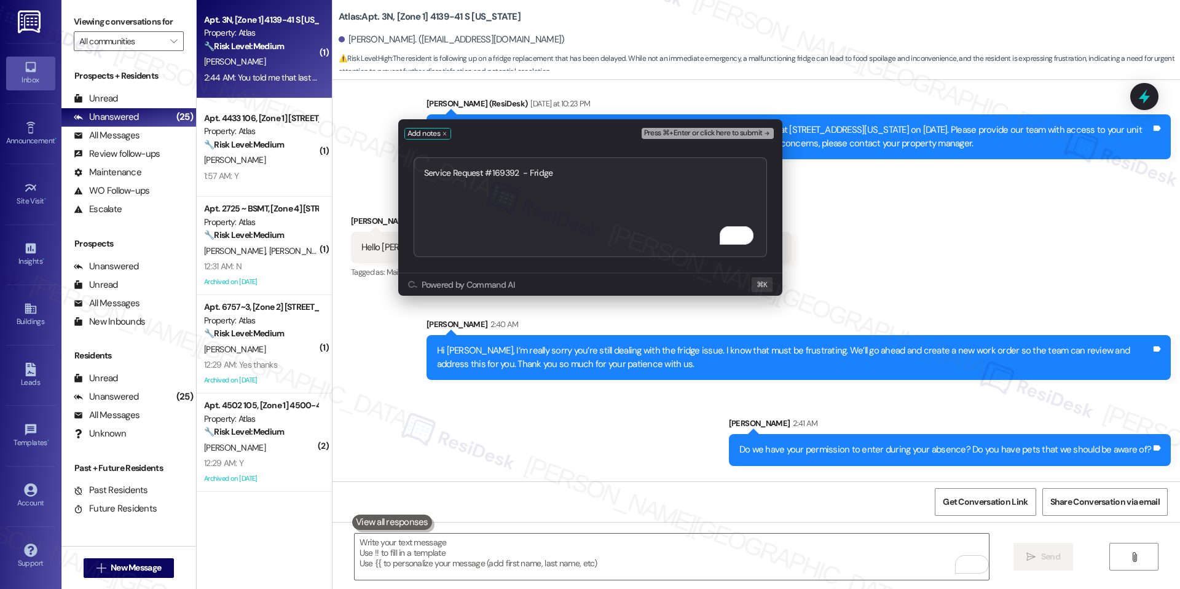
type textarea "Service Request #169392 - Fridge"
click at [752, 138] on button "Press ⌘+Enter or click here to submit" at bounding box center [708, 133] width 132 height 11
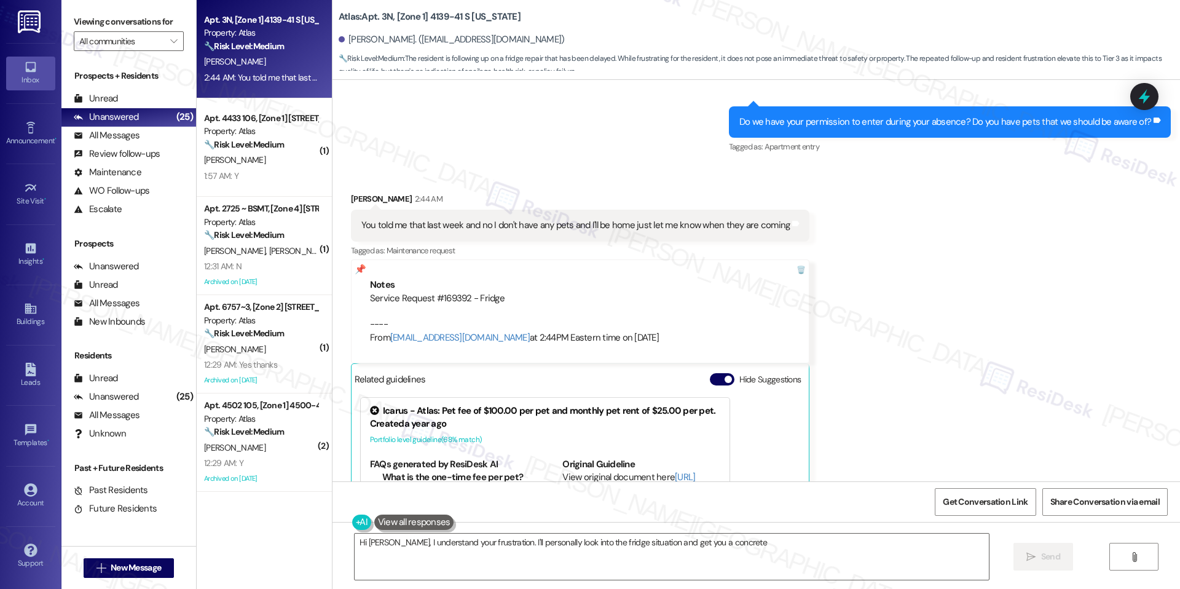
scroll to position [9617, 0]
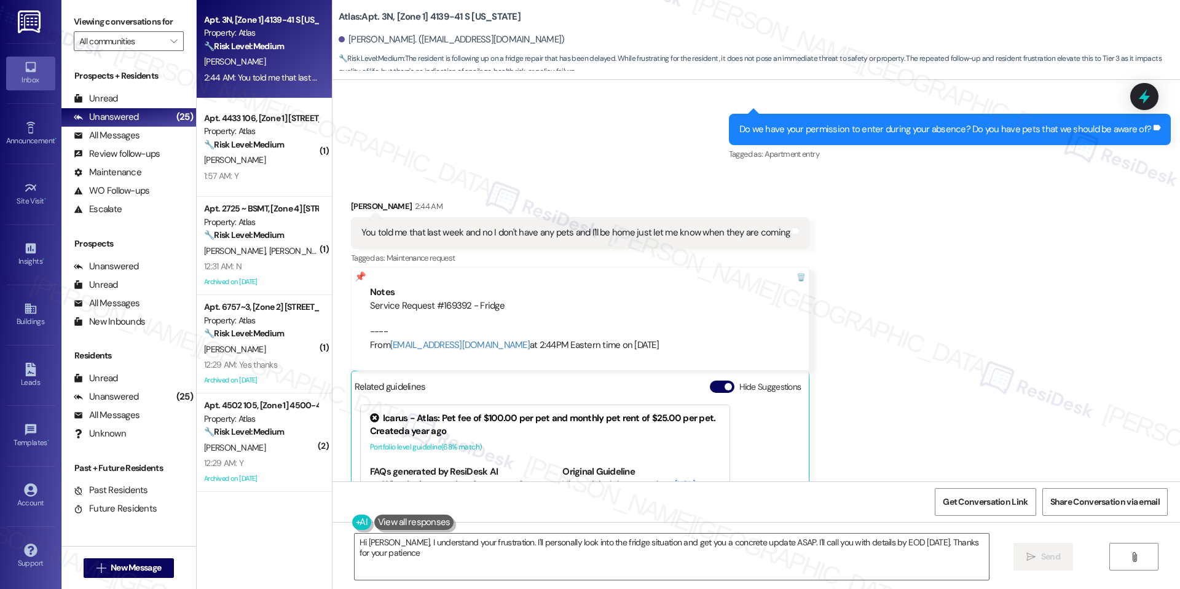
type textarea "Hi [PERSON_NAME], I understand your frustration. I'll personally look into the …"
click at [725, 383] on span "button" at bounding box center [728, 386] width 7 height 7
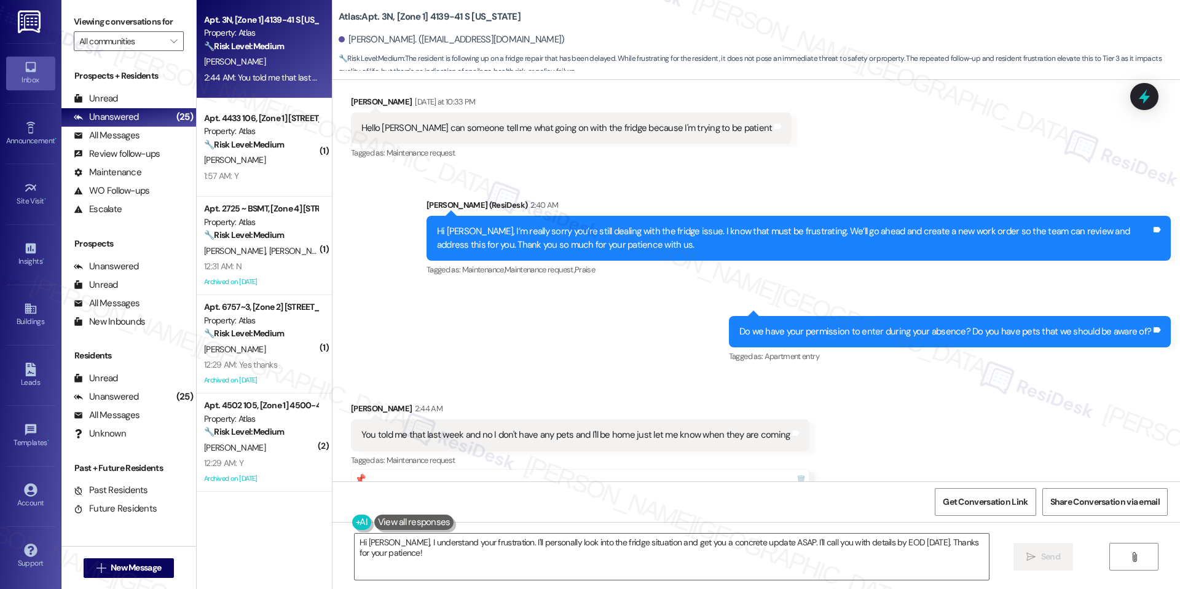
scroll to position [9405, 0]
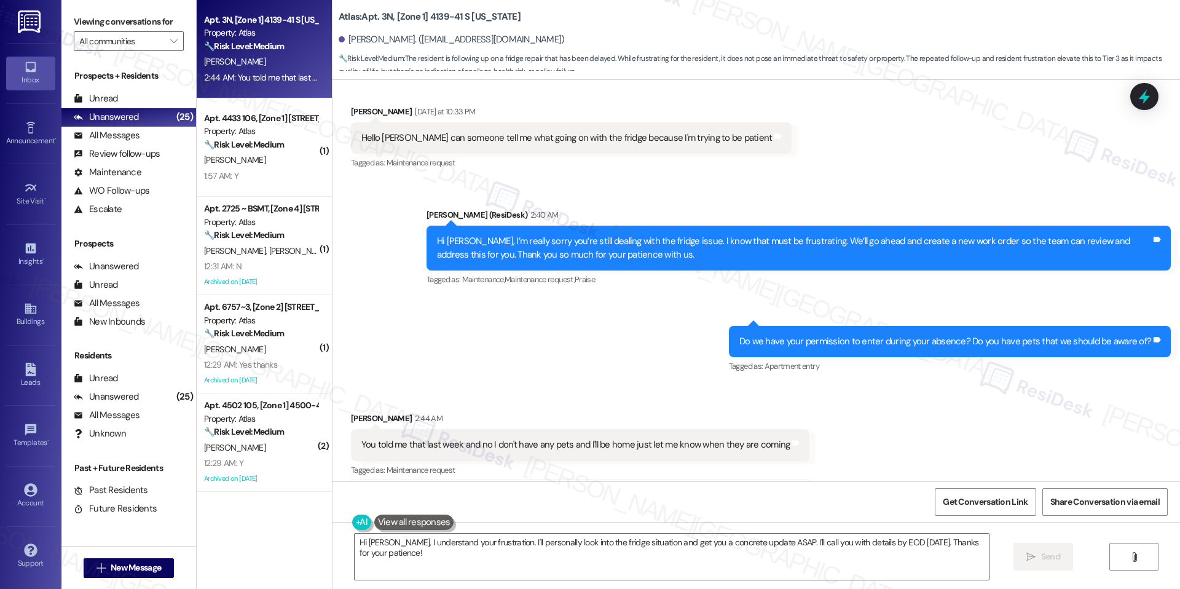
drag, startPoint x: 423, startPoint y: 436, endPoint x: 462, endPoint y: 437, distance: 38.7
click at [462, 511] on div "Service Request #169392 - Fridge ---- From automated-surveys-icarus-raven.forro…" at bounding box center [580, 537] width 421 height 53
copy div "#169392"
click at [634, 544] on textarea "Hi Celane, I understand your frustration. I'll personally look into the fridge …" at bounding box center [672, 557] width 634 height 46
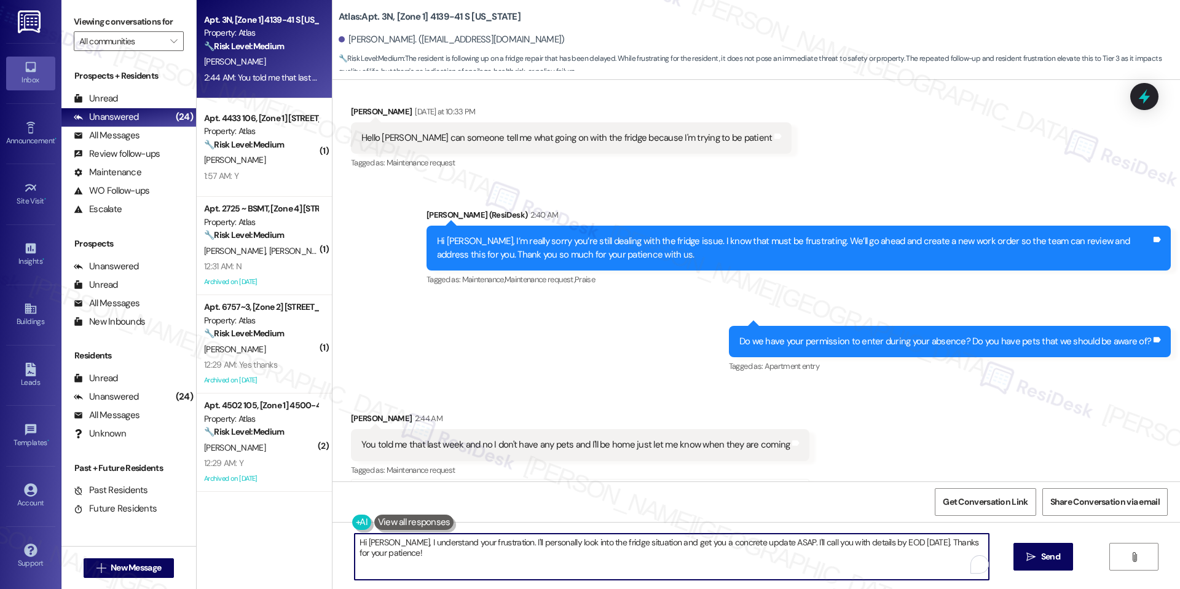
click at [634, 544] on textarea "Hi Celane, I understand your frustration. I'll personally look into the fridge …" at bounding box center [672, 557] width 634 height 46
paste textarea "thank you for confirming. We did escalate this to the team, but since we haven’…"
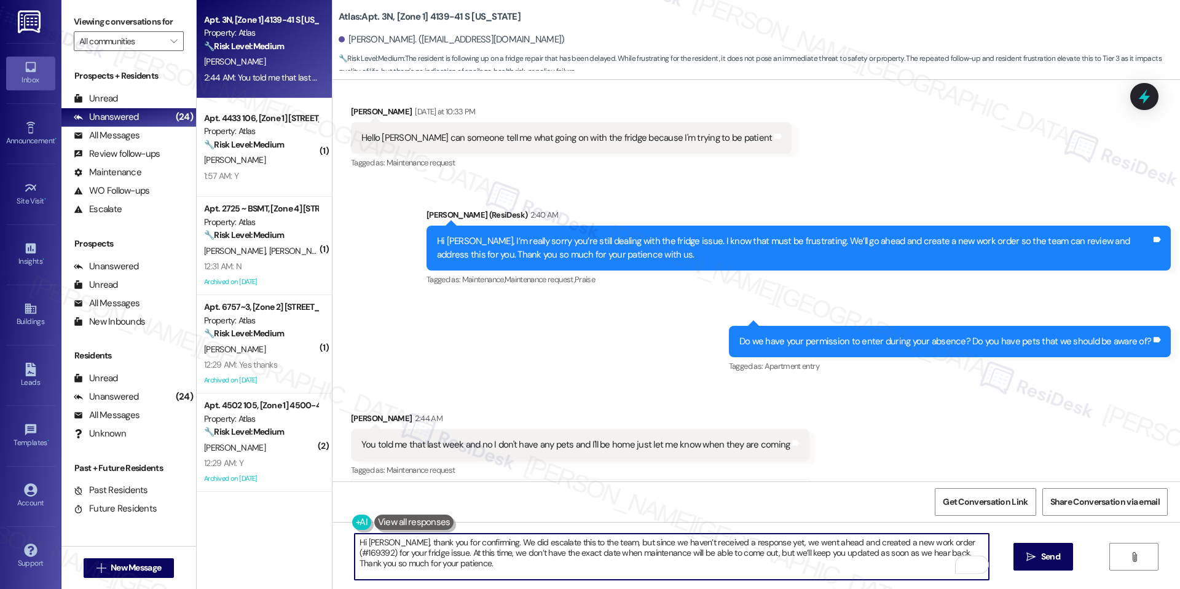
scroll to position [9469, 0]
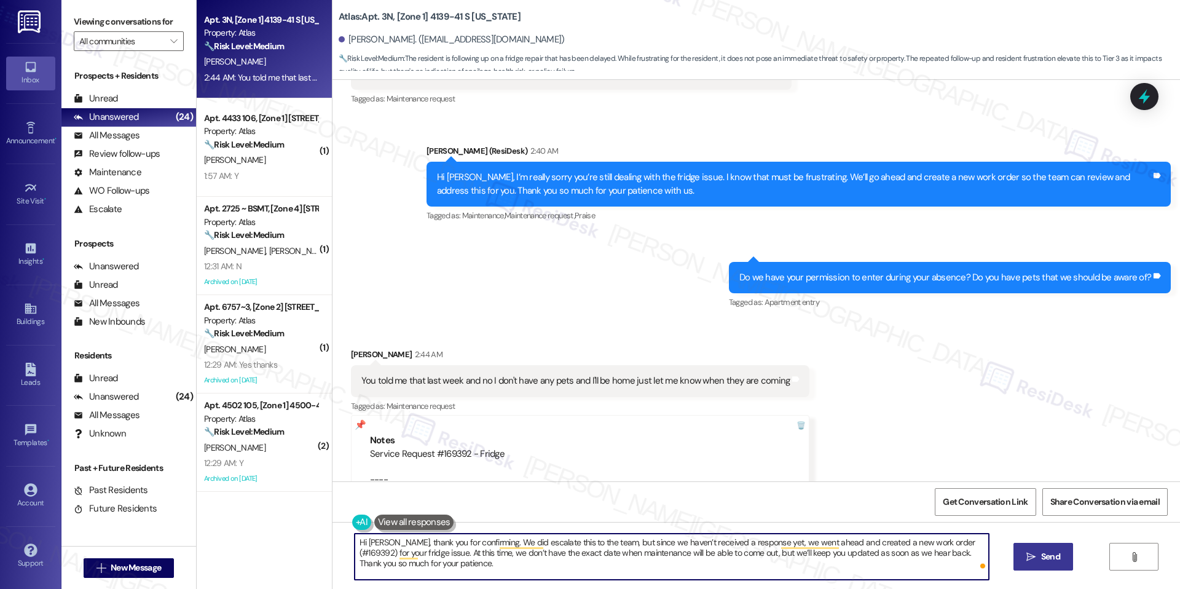
type textarea "Hi Celane, thank you for confirming. We did escalate this to the team, but sinc…"
click at [1027, 559] on icon "" at bounding box center [1031, 557] width 9 height 10
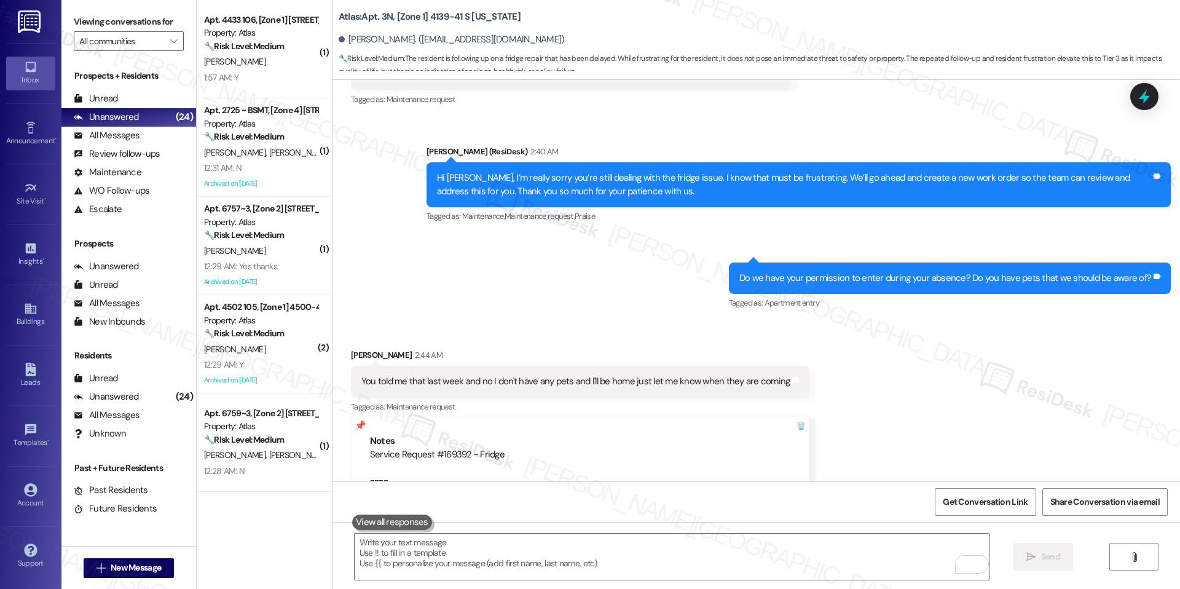
scroll to position [9568, 0]
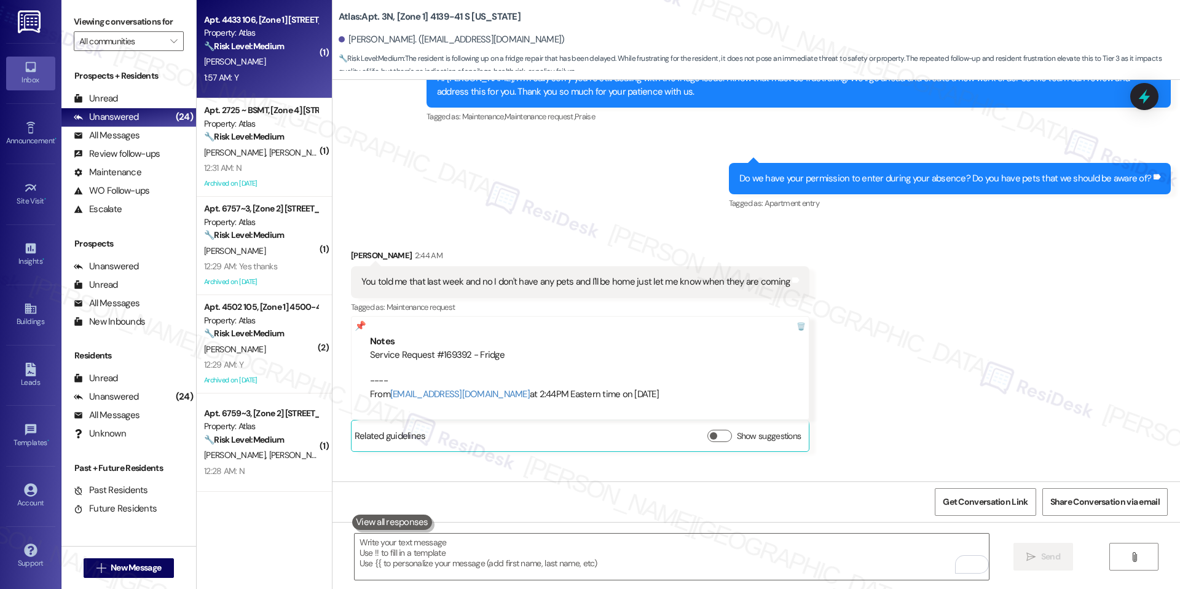
click at [225, 61] on span "G. Mcelroy" at bounding box center [234, 61] width 61 height 11
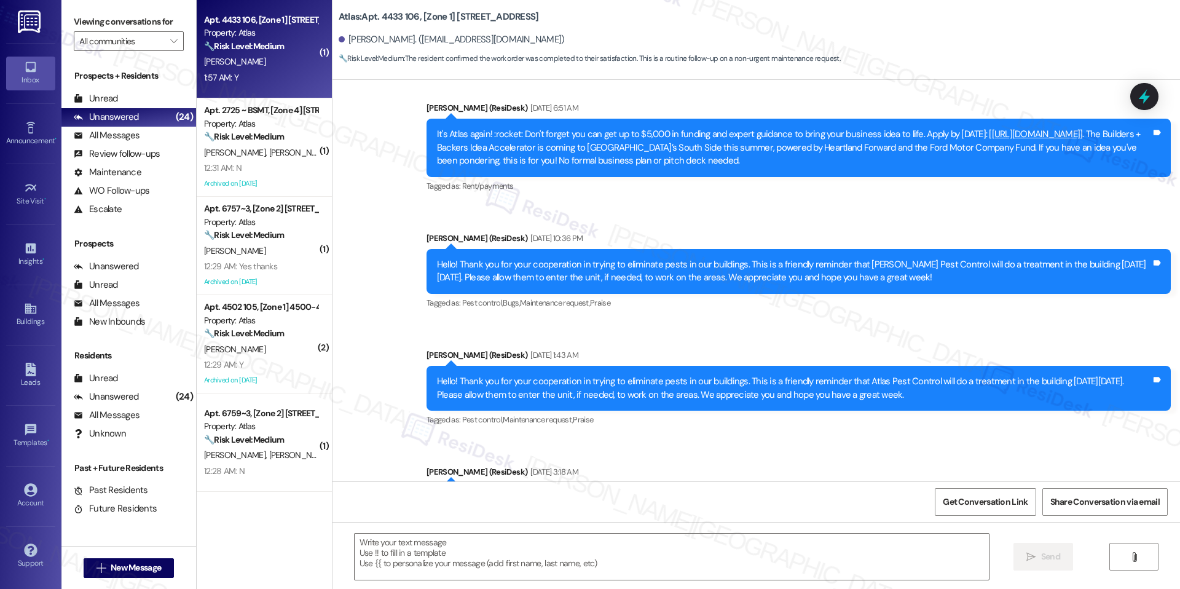
type textarea "Fetching suggested responses. Please feel free to read through the conversation…"
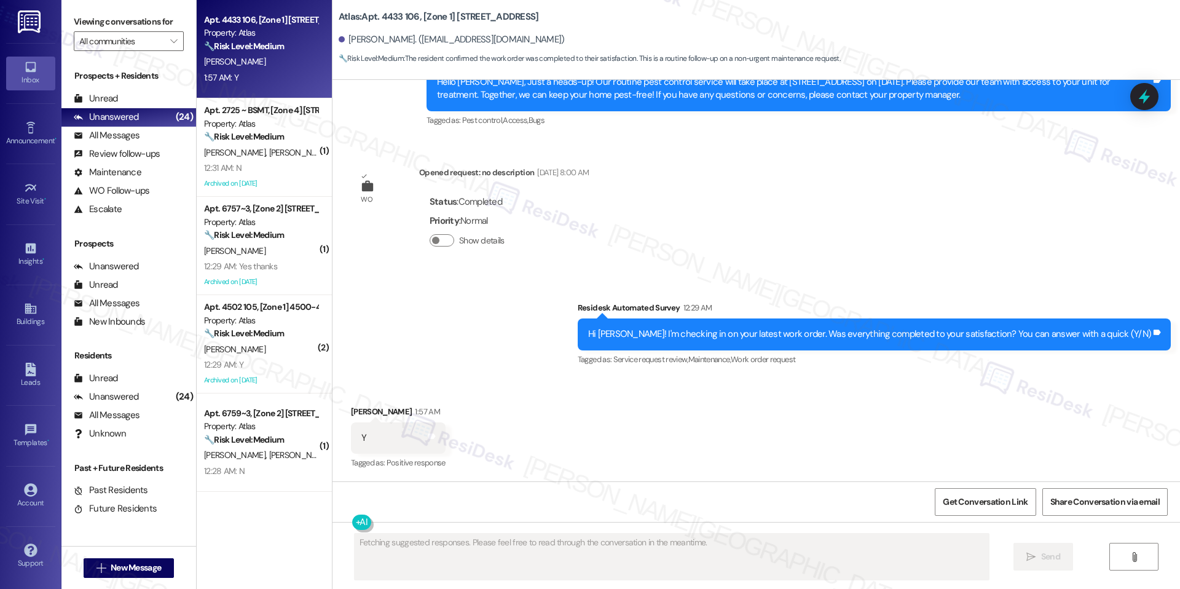
scroll to position [4702, 0]
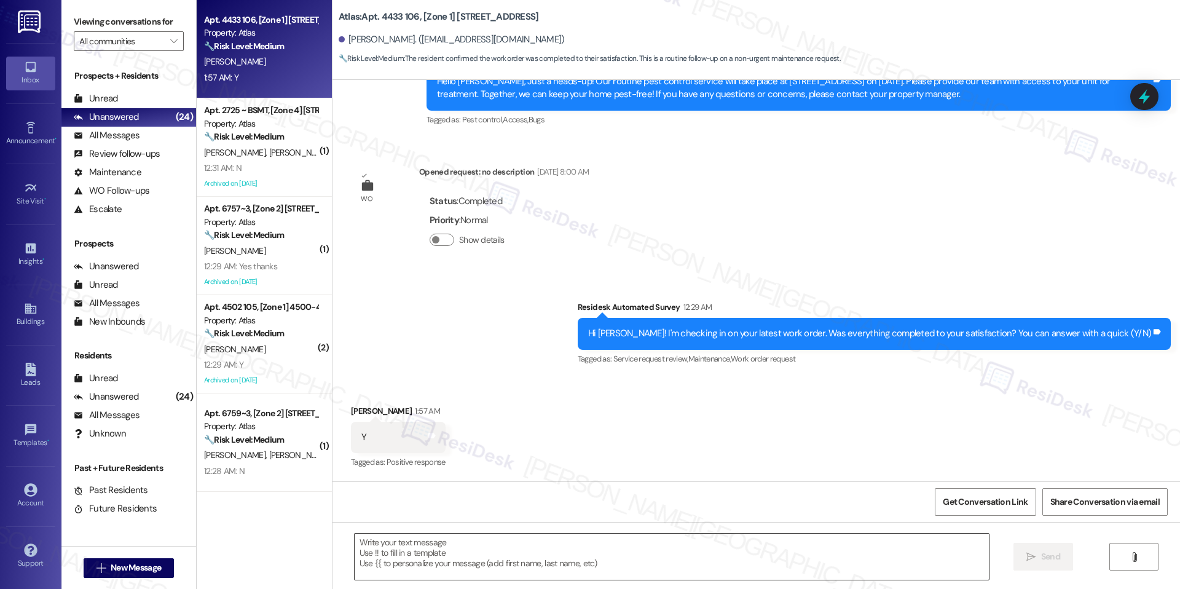
click at [591, 543] on textarea at bounding box center [672, 557] width 634 height 46
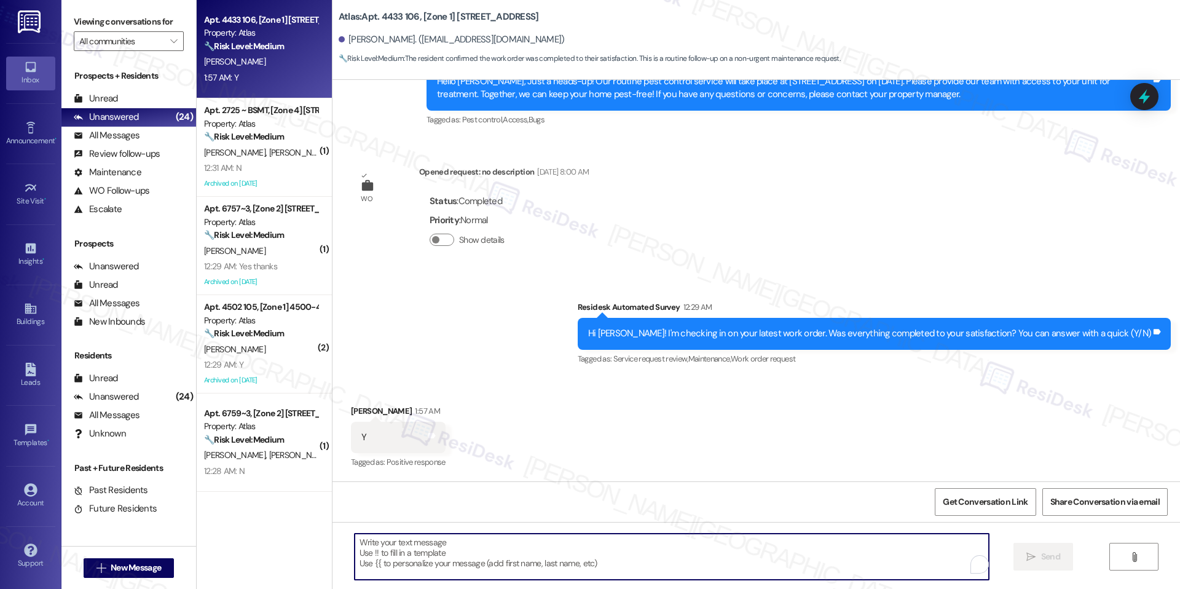
paste textarea "I'm happy the work order was completed to your satisfaction! We'd also love to …"
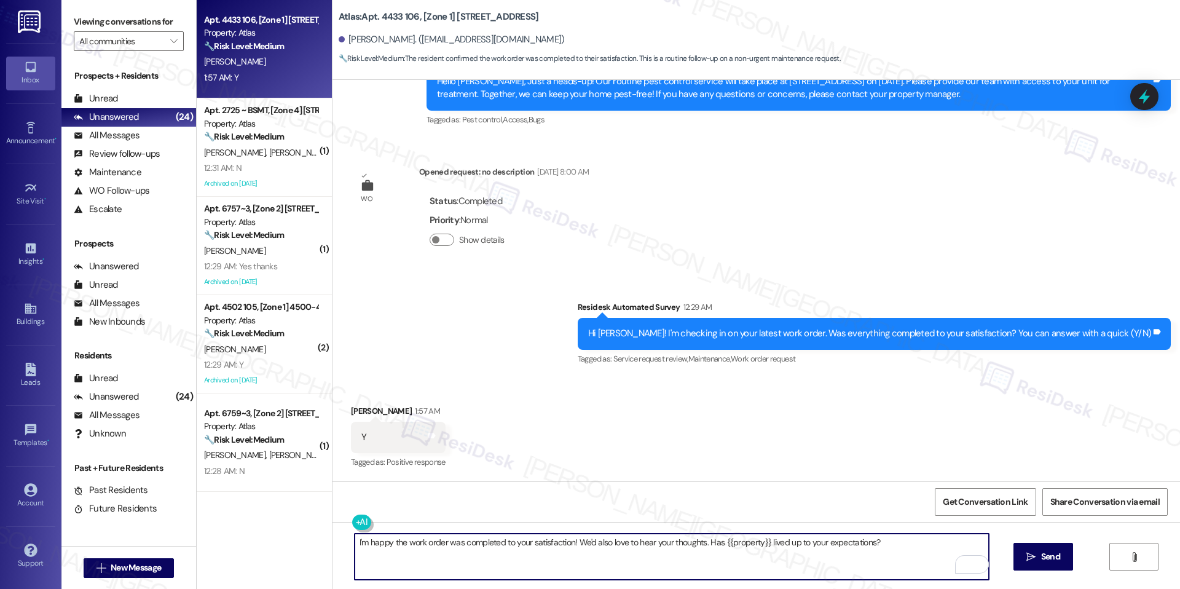
type textarea "I'm happy the work order was completed to your satisfaction! We'd also love to …"
click at [1029, 559] on icon "" at bounding box center [1031, 557] width 9 height 10
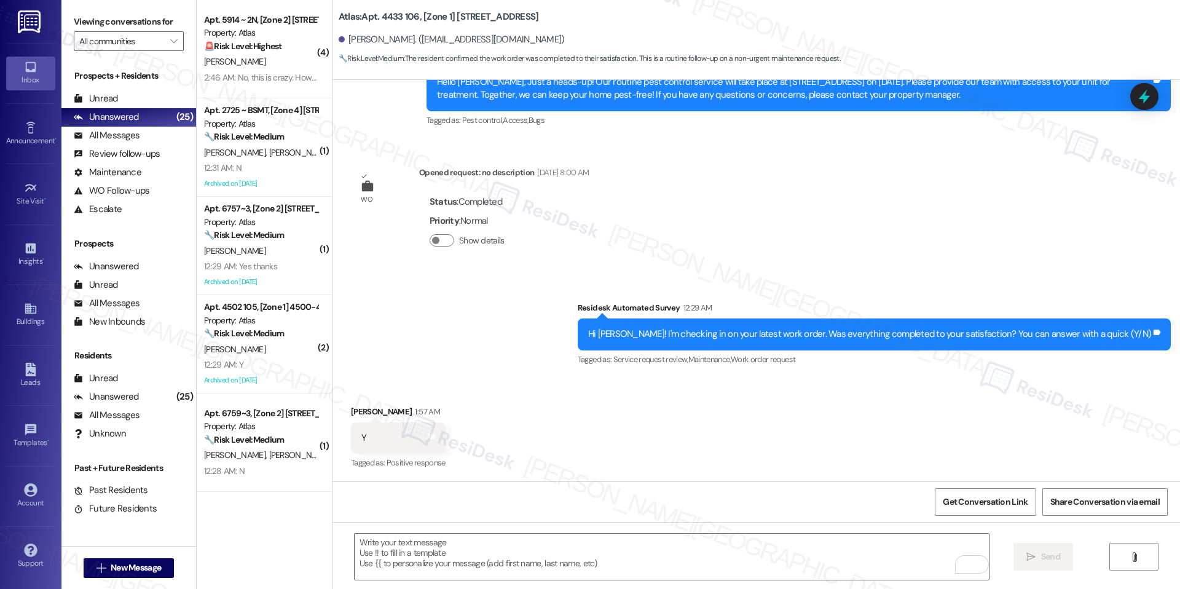
scroll to position [4787, 0]
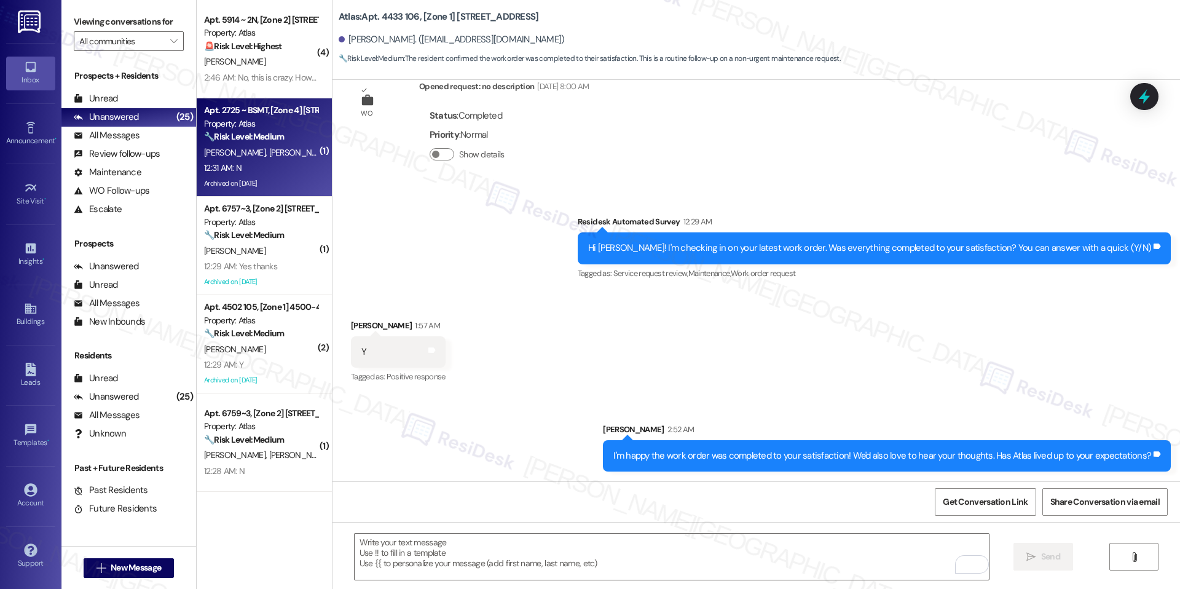
click at [256, 126] on div "Property: Atlas" at bounding box center [261, 123] width 114 height 13
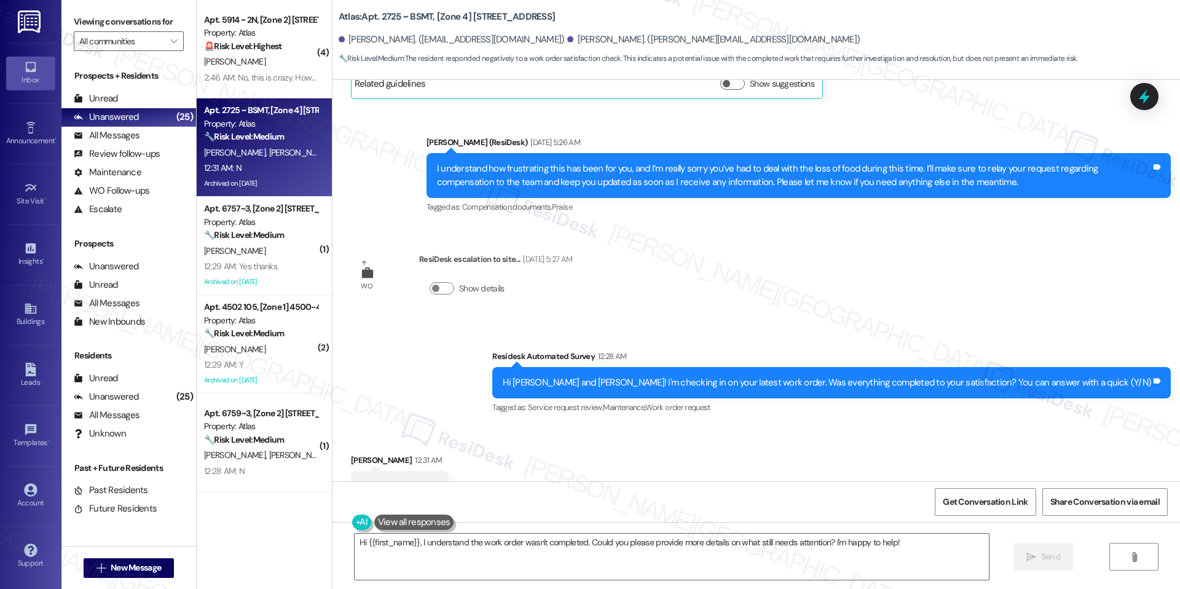
scroll to position [4362, 0]
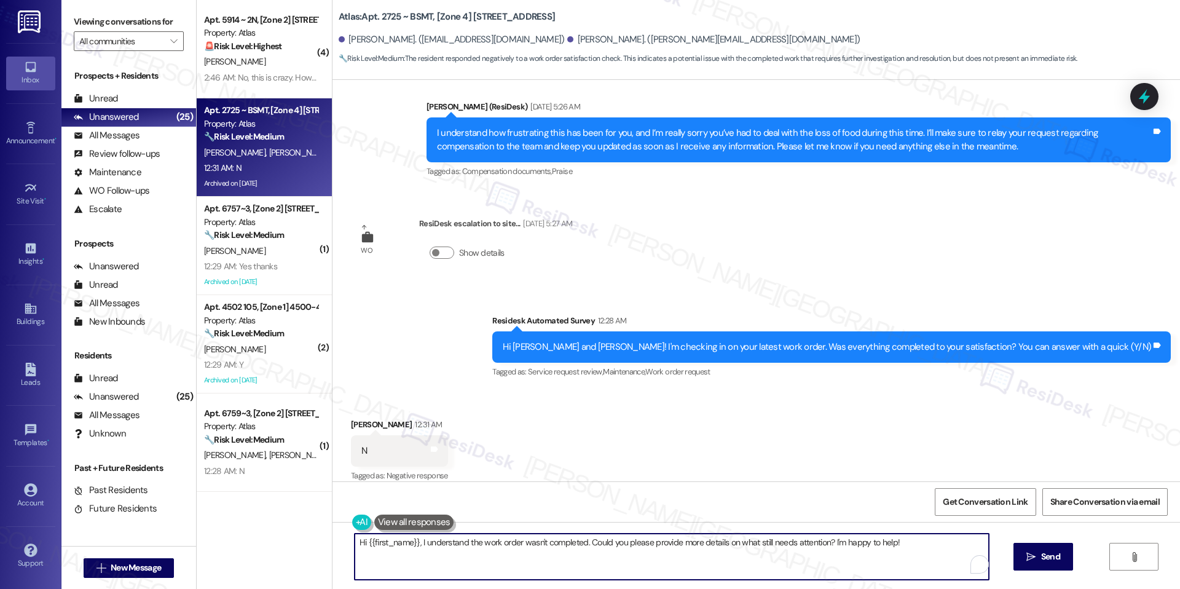
click at [537, 545] on textarea "Hi {{first_name}}, I understand the work order wasn't completed. Could you plea…" at bounding box center [672, 557] width 634 height 46
paste textarea "at the work order was not completed to your satisfaction. I'm happy to look int…"
drag, startPoint x: 413, startPoint y: 542, endPoint x: 360, endPoint y: 541, distance: 52.3
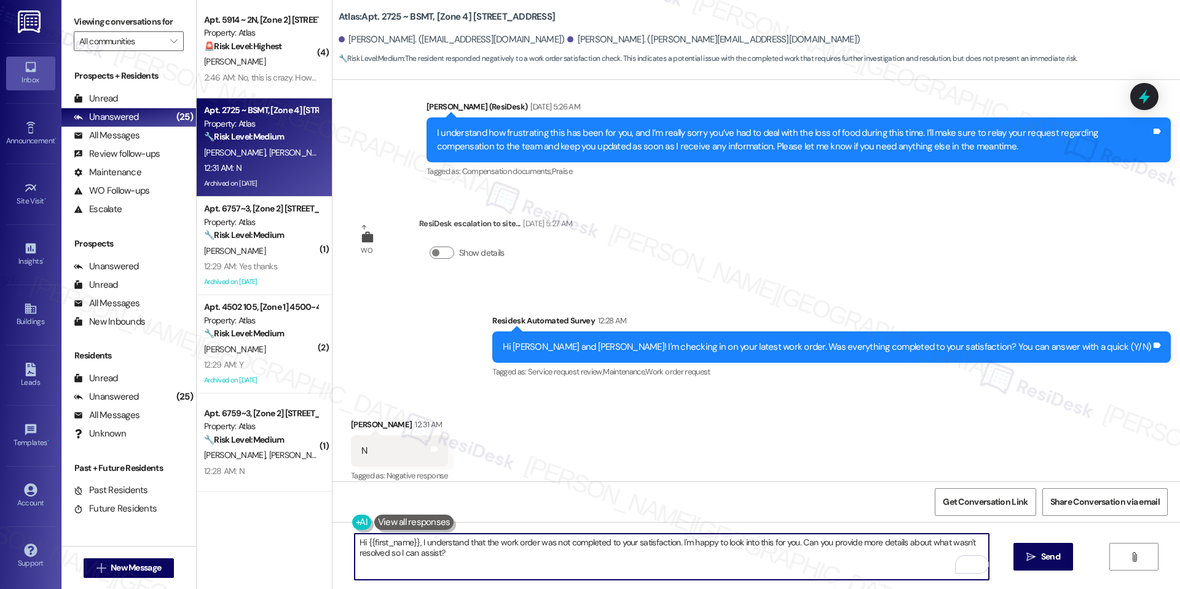
click at [360, 541] on textarea "Hi {{first_name}}, I understand that the work order was not completed to your s…" at bounding box center [672, 557] width 634 height 46
click at [566, 546] on textarea "I understand that the work order was not completed to your satisfaction. I'm ha…" at bounding box center [672, 557] width 634 height 46
paste textarea "Hi {{first_name}}, I understand that the work order was not completed to your s…"
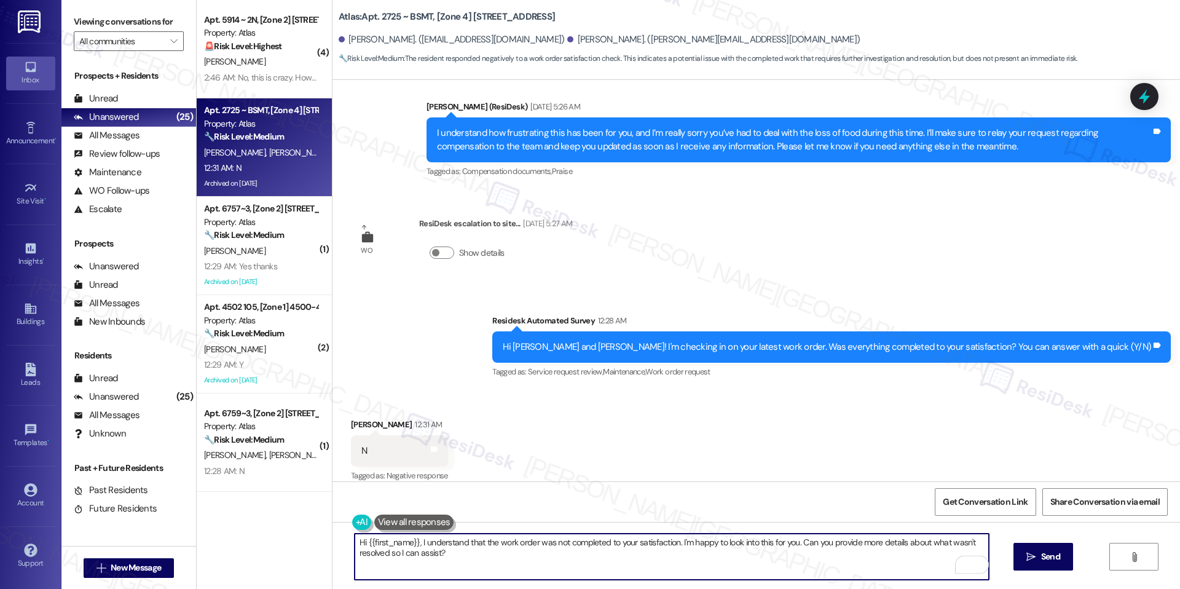
click at [705, 569] on textarea "Hi {{first_name}}, I understand that the work order was not completed to your s…" at bounding box center [672, 557] width 634 height 46
drag, startPoint x: 411, startPoint y: 540, endPoint x: 349, endPoint y: 542, distance: 61.5
click at [355, 542] on textarea "Hi {{first_name}}, I understand that the work order was not completed to your s…" at bounding box center [672, 557] width 634 height 46
type textarea "I understand that the work order was not completed to your satisfaction. I'm ha…"
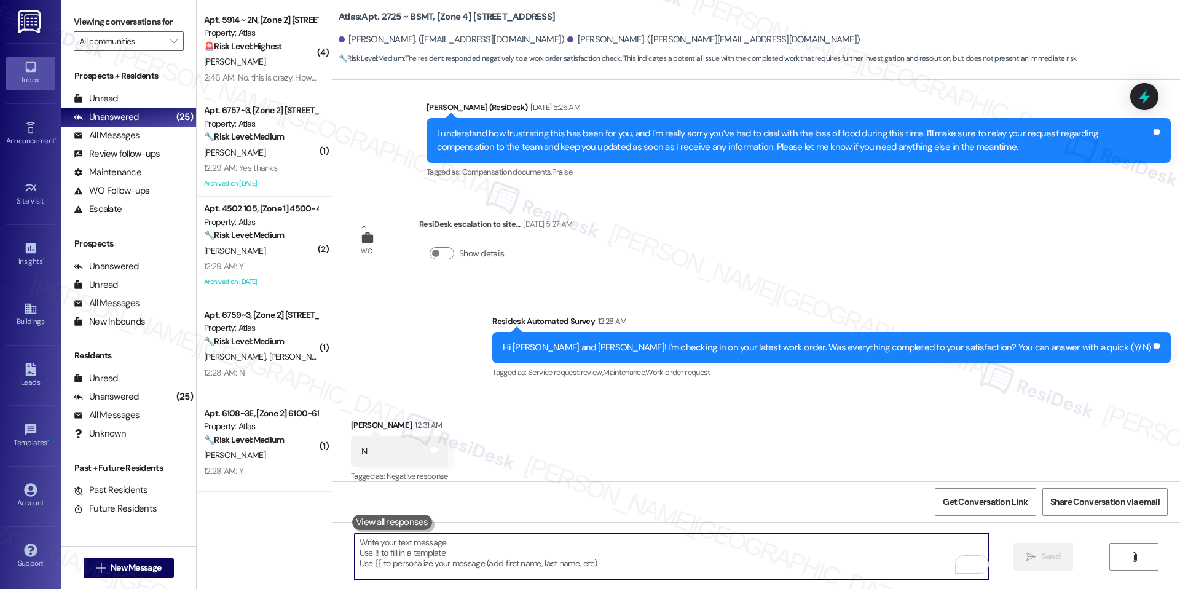
scroll to position [4447, 0]
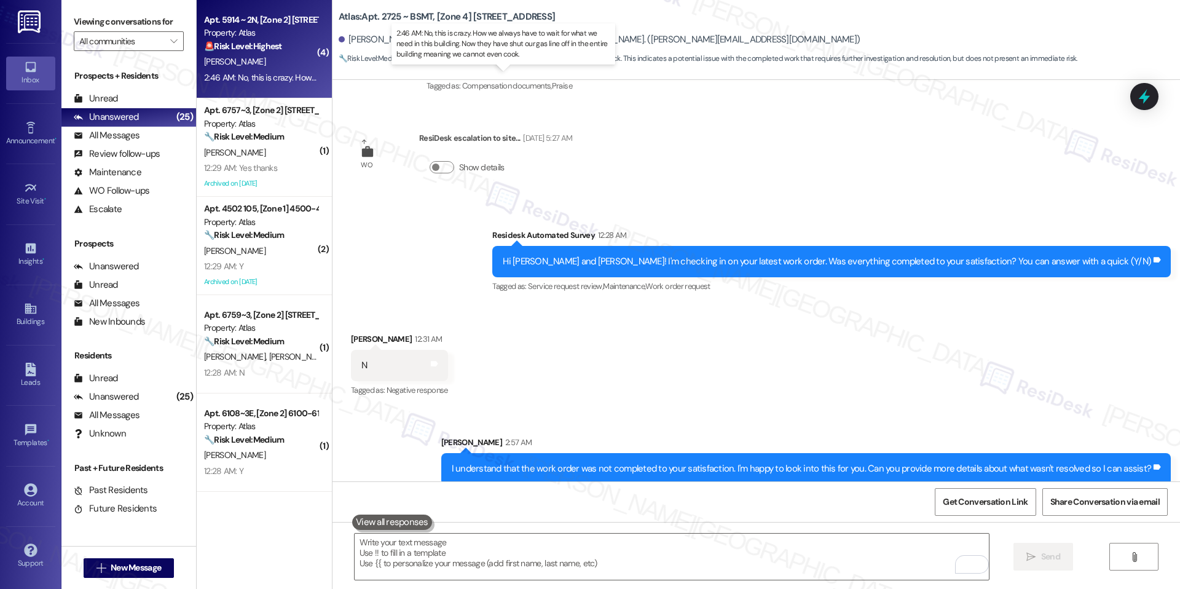
click at [289, 77] on div "2:46 AM: No, this is crazy. How we always have to wait for what we need in this…" at bounding box center [517, 77] width 626 height 11
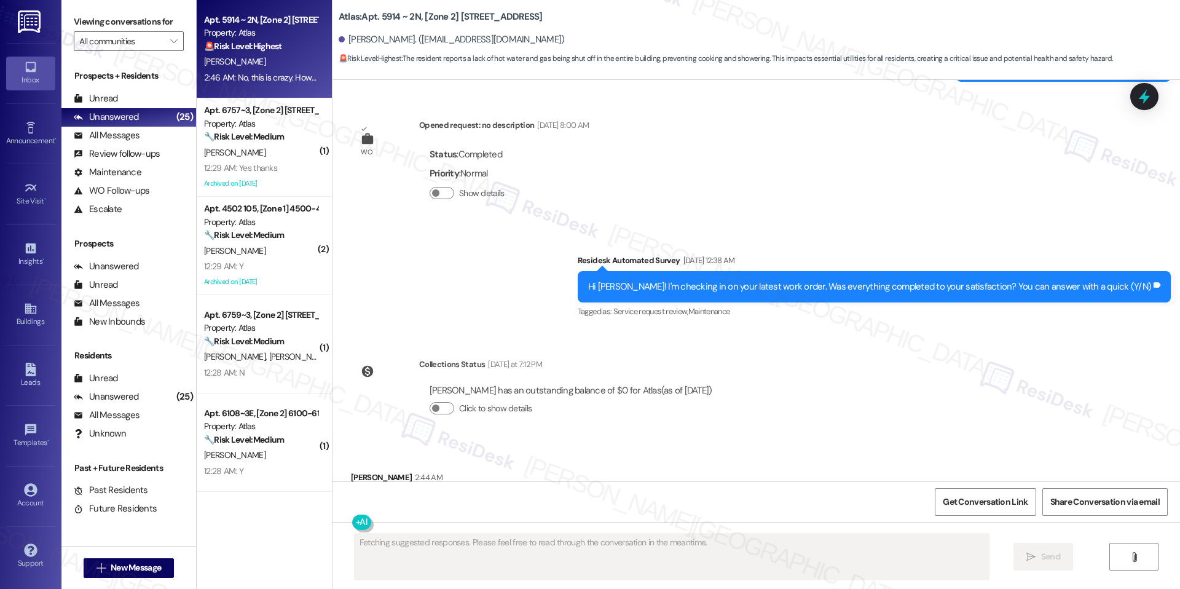
scroll to position [2500, 0]
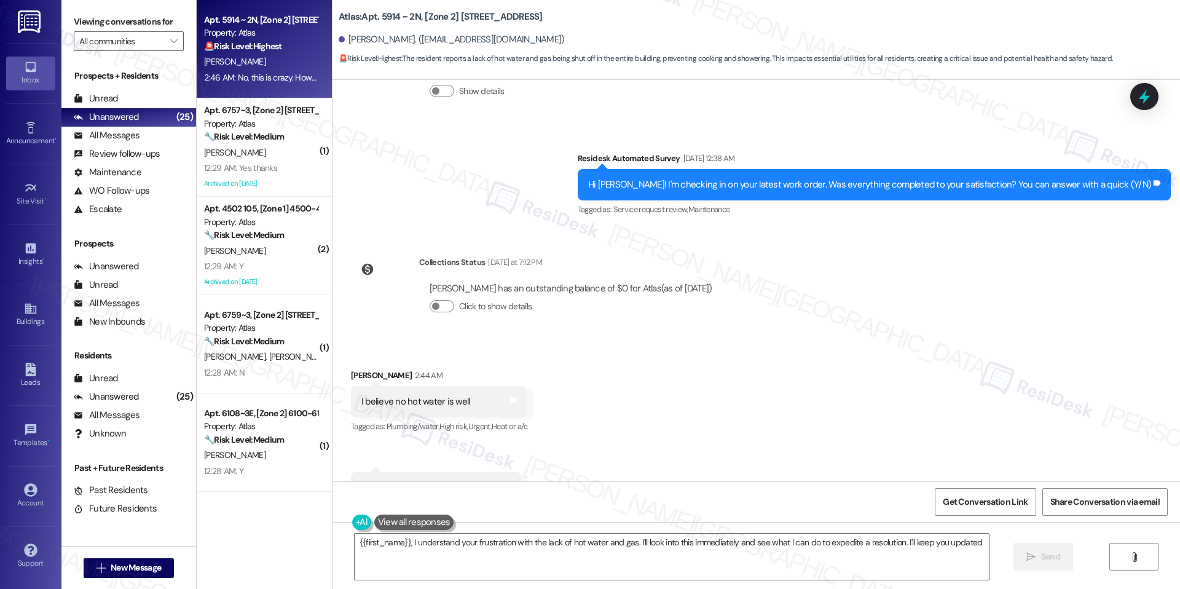
type textarea "{{first_name}}, I understand your frustration with the lack of hot water and ga…"
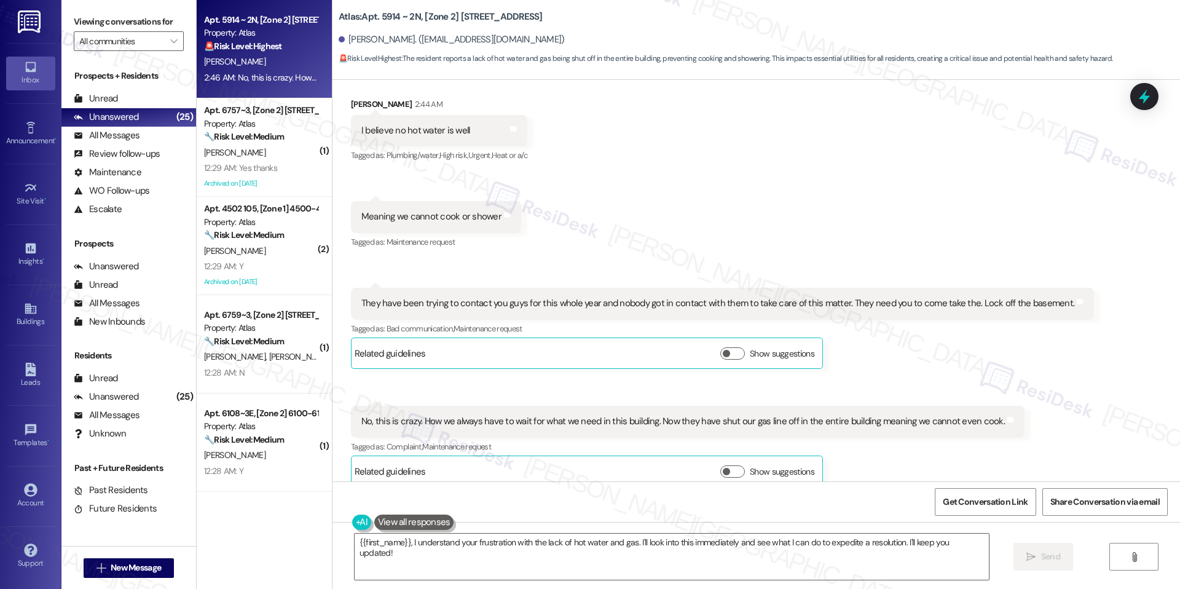
scroll to position [2897, 0]
click at [949, 498] on span "Get Conversation Link" at bounding box center [985, 502] width 85 height 13
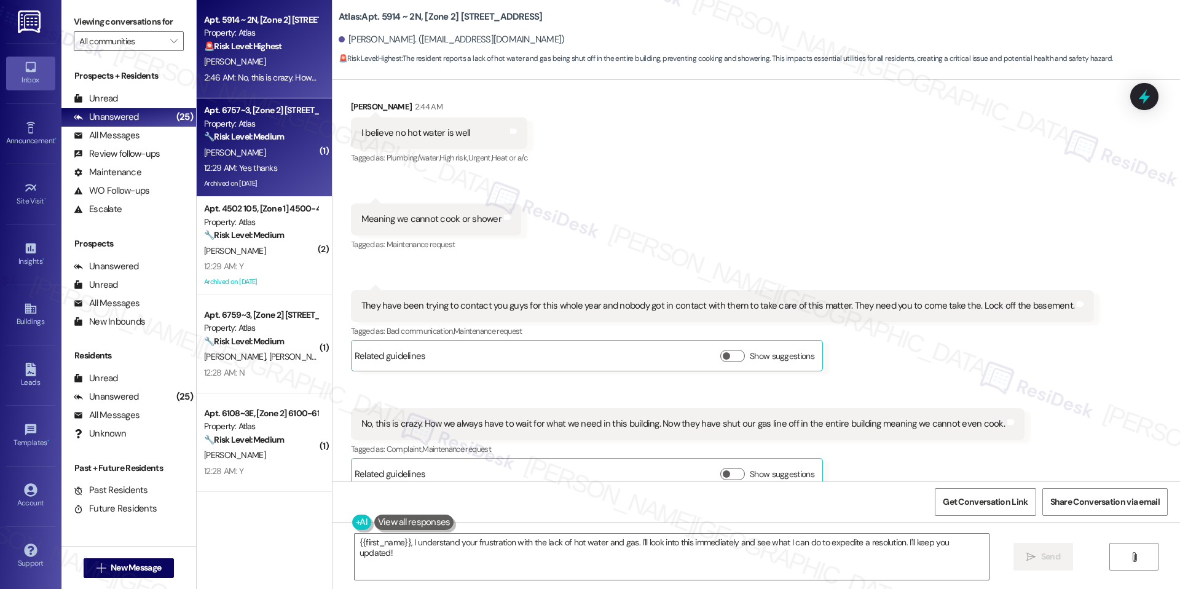
click at [253, 150] on div "M. Edgeston" at bounding box center [261, 152] width 116 height 15
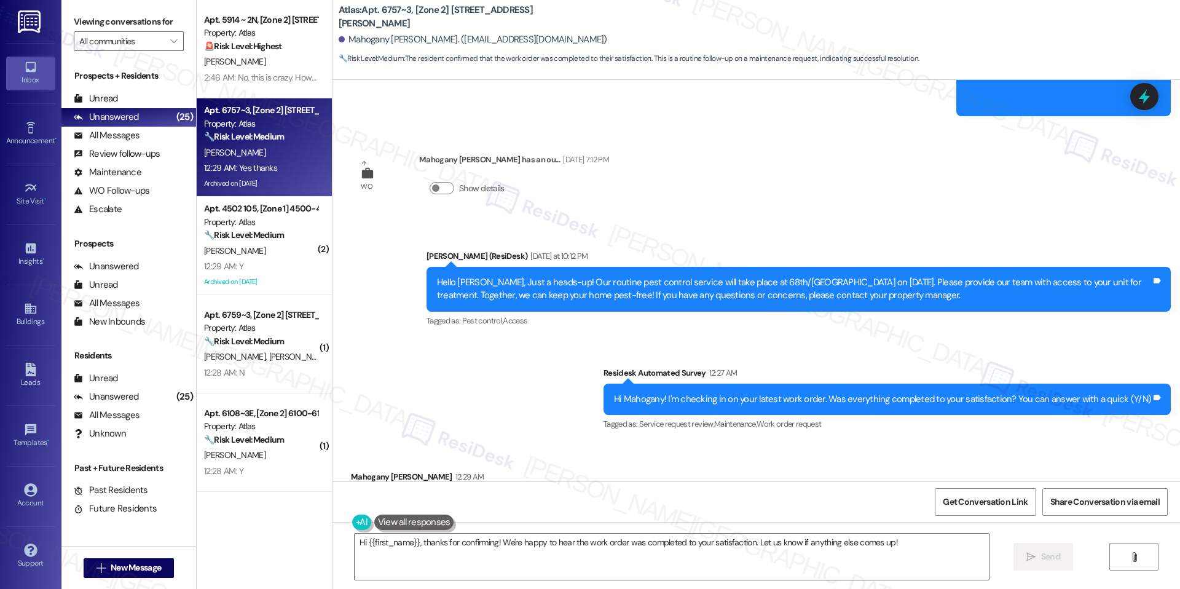
scroll to position [24468, 0]
click at [483, 534] on textarea "Hi {{first_name}}, thanks for confirming! We're happy to hear the work order wa…" at bounding box center [672, 557] width 634 height 46
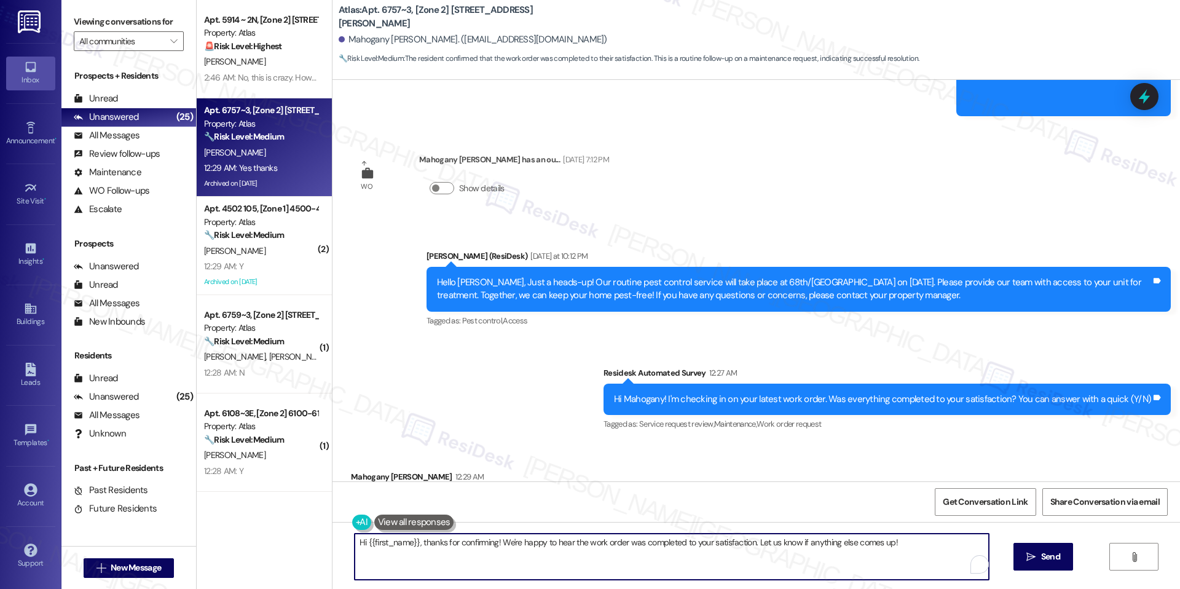
click at [483, 534] on textarea "Hi {{first_name}}, thanks for confirming! We're happy to hear the work order wa…" at bounding box center [672, 557] width 634 height 46
paste textarea "I'm happy the work order was completed to your satisfaction! We'd also love to …"
type textarea "I'm happy the work order was completed to your satisfaction! We'd also love to …"
click at [1061, 556] on span "Send" at bounding box center [1051, 556] width 24 height 13
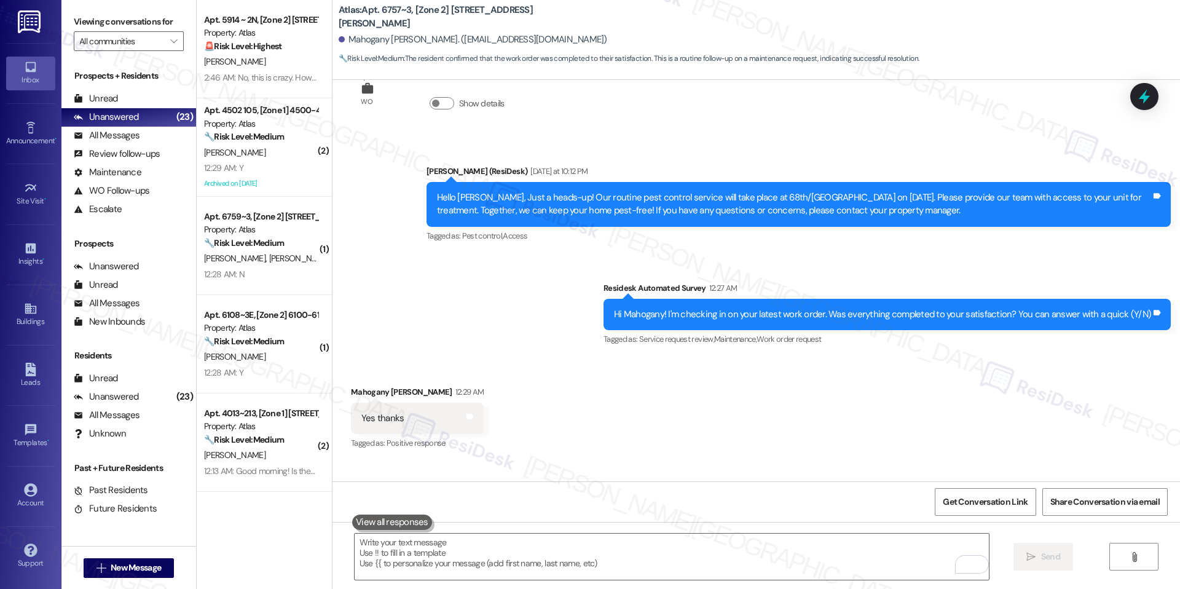
scroll to position [24553, 0]
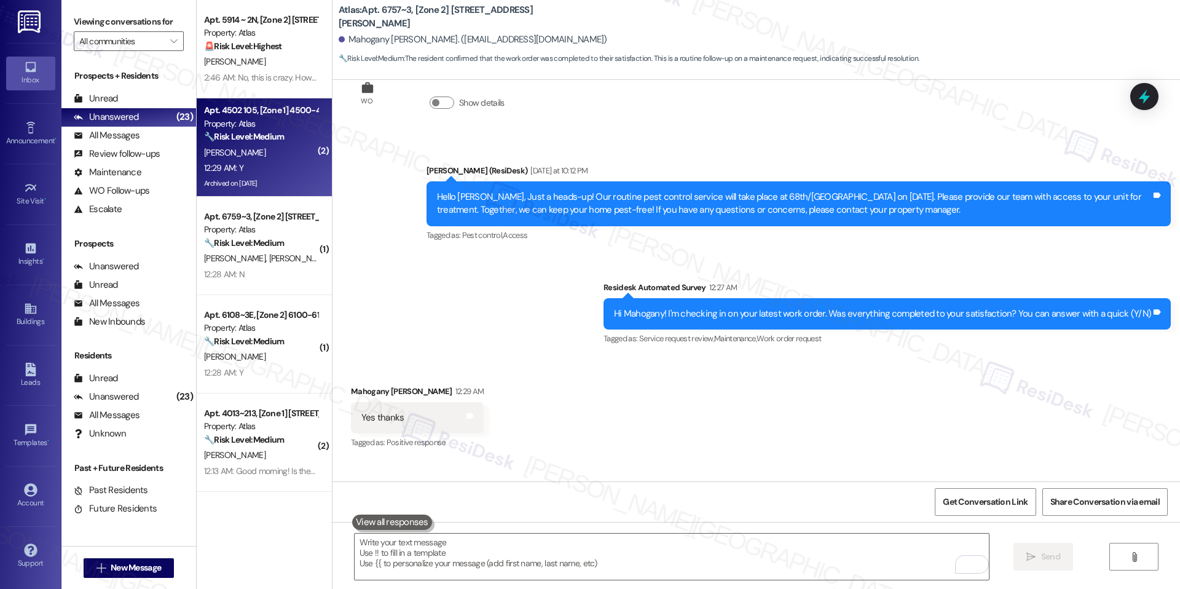
click at [248, 183] on div "Archived on 12/17/2024" at bounding box center [261, 183] width 116 height 15
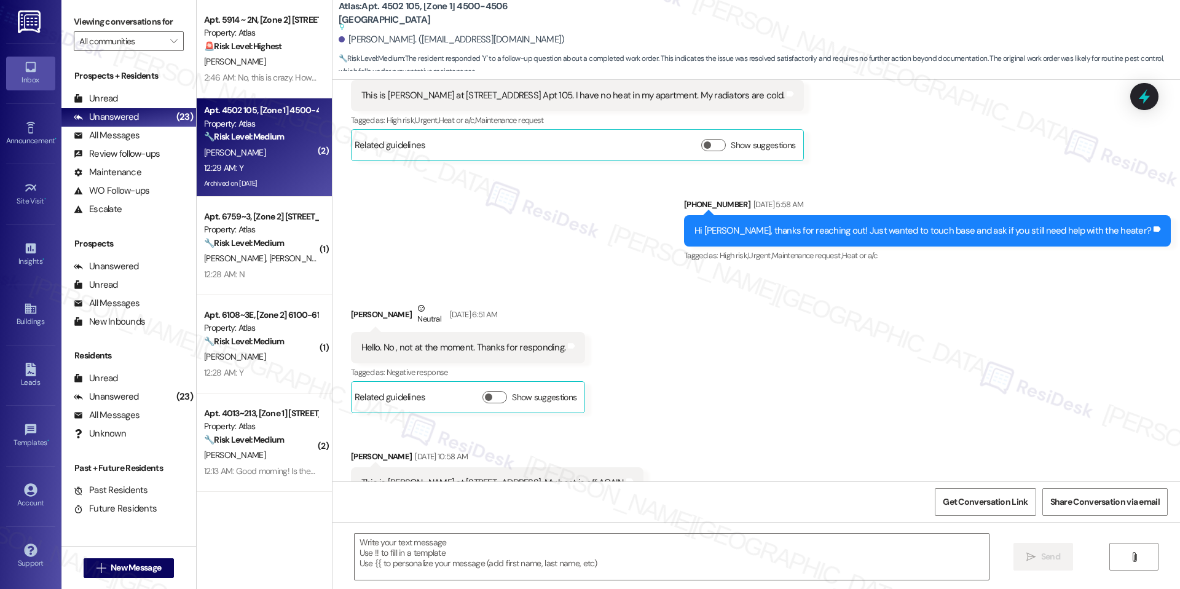
type textarea "Fetching suggested responses. Please feel free to read through the conversation…"
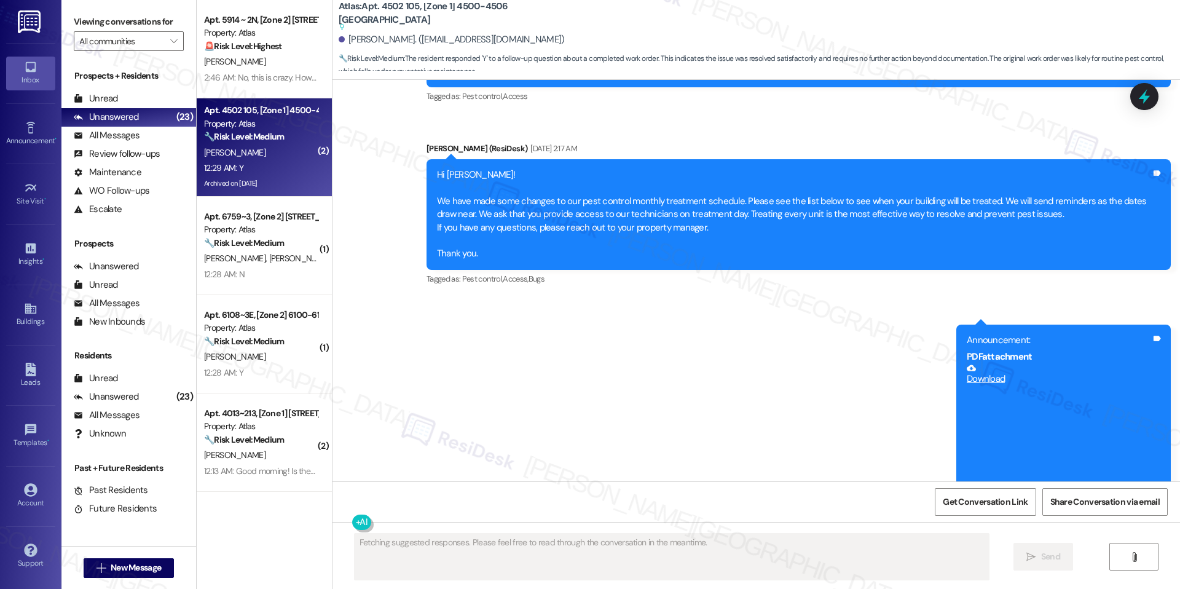
scroll to position [5164, 0]
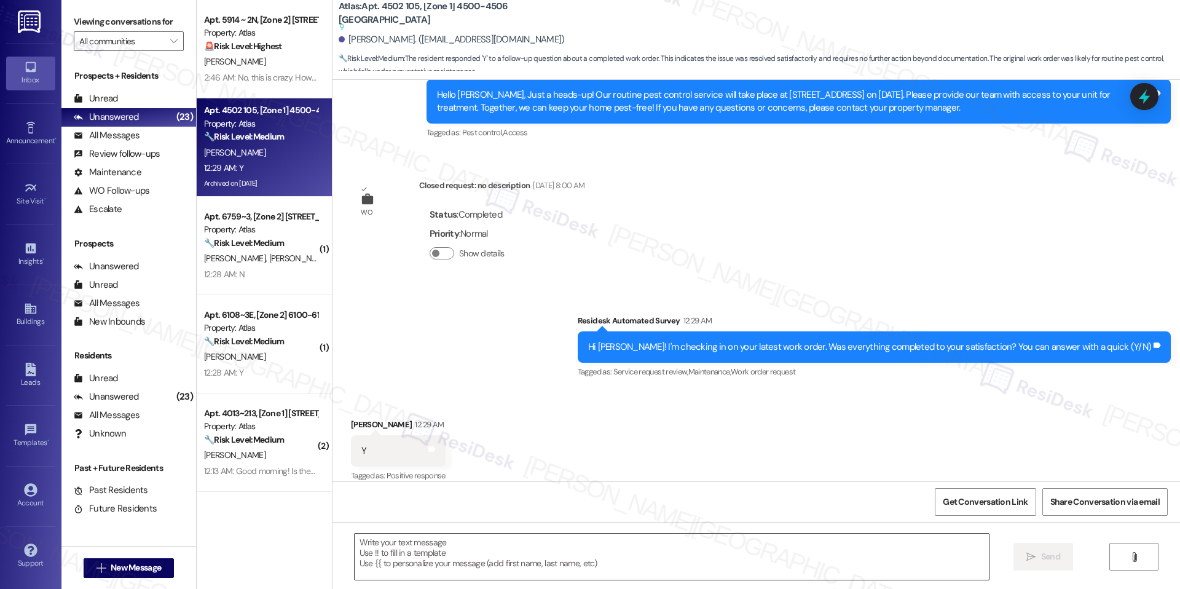
click at [489, 563] on textarea at bounding box center [672, 557] width 634 height 46
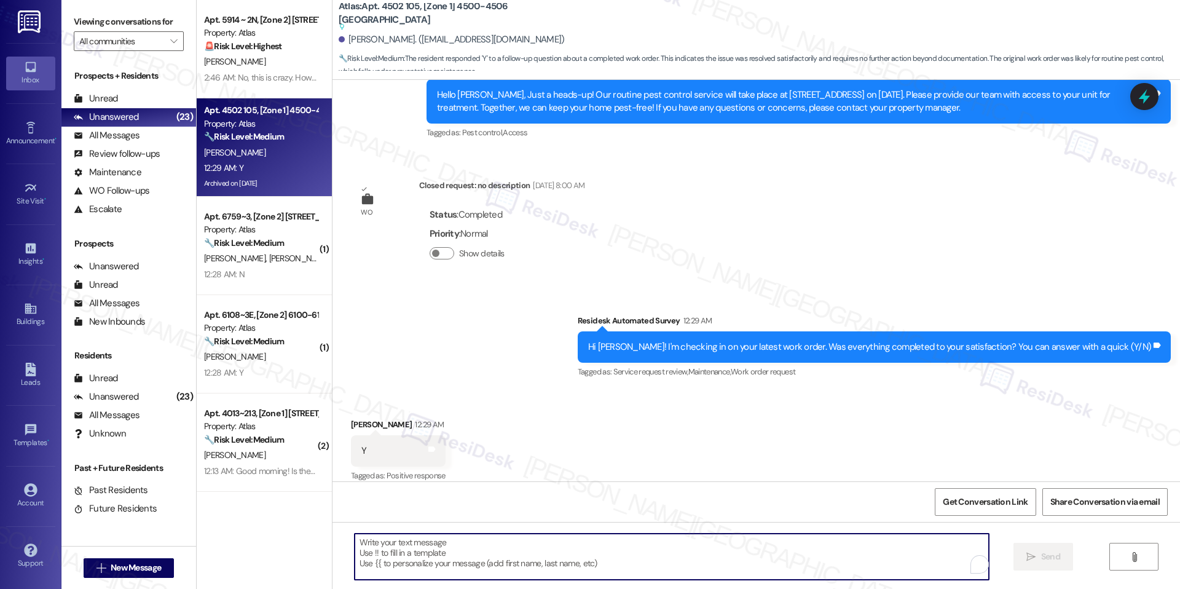
paste textarea "I'm happy the work order was completed to your satisfaction! We'd also love to …"
type textarea "I'm happy the work order was completed to your satisfaction! We'd also love to …"
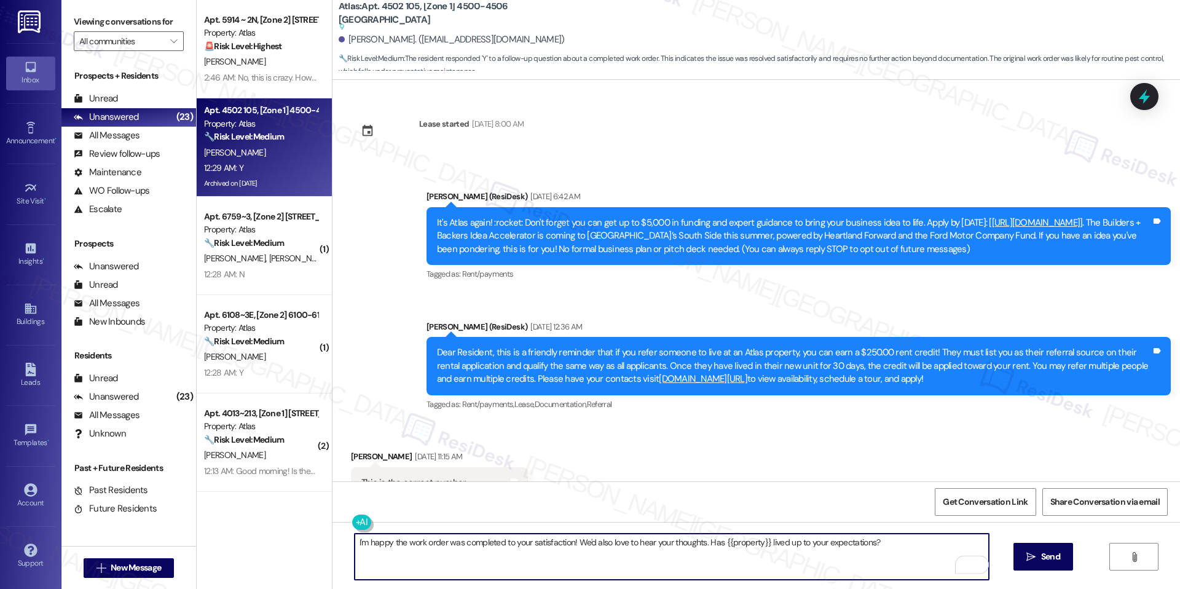
scroll to position [5164, 0]
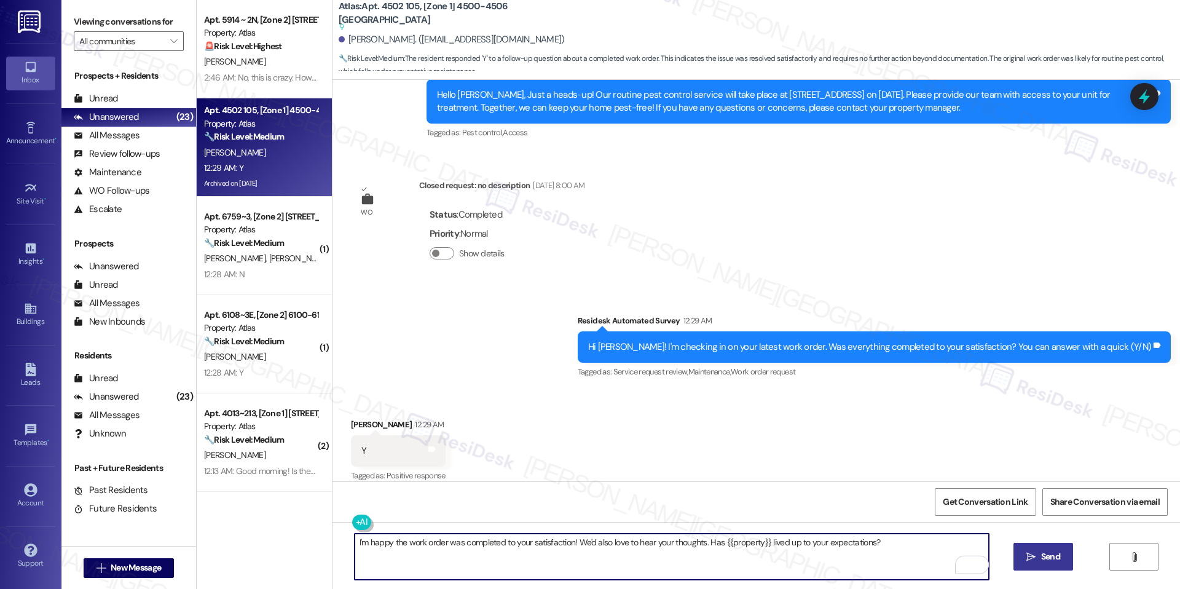
type textarea "I'm happy the work order was completed to your satisfaction! We'd also love to …"
click at [1035, 545] on button " Send" at bounding box center [1044, 557] width 60 height 28
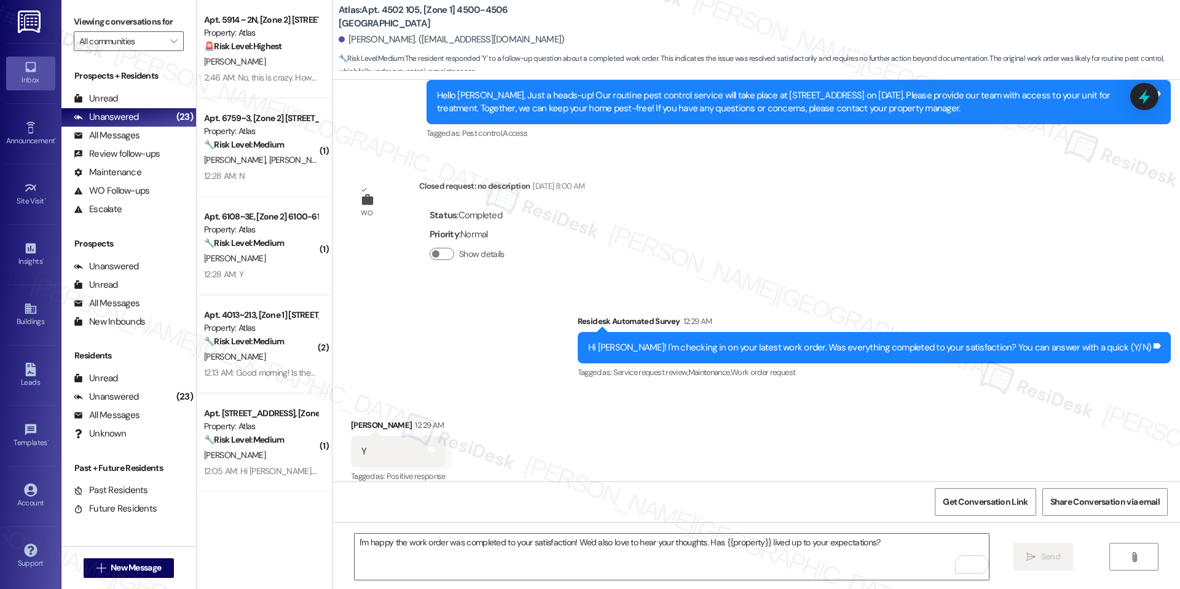
scroll to position [5250, 0]
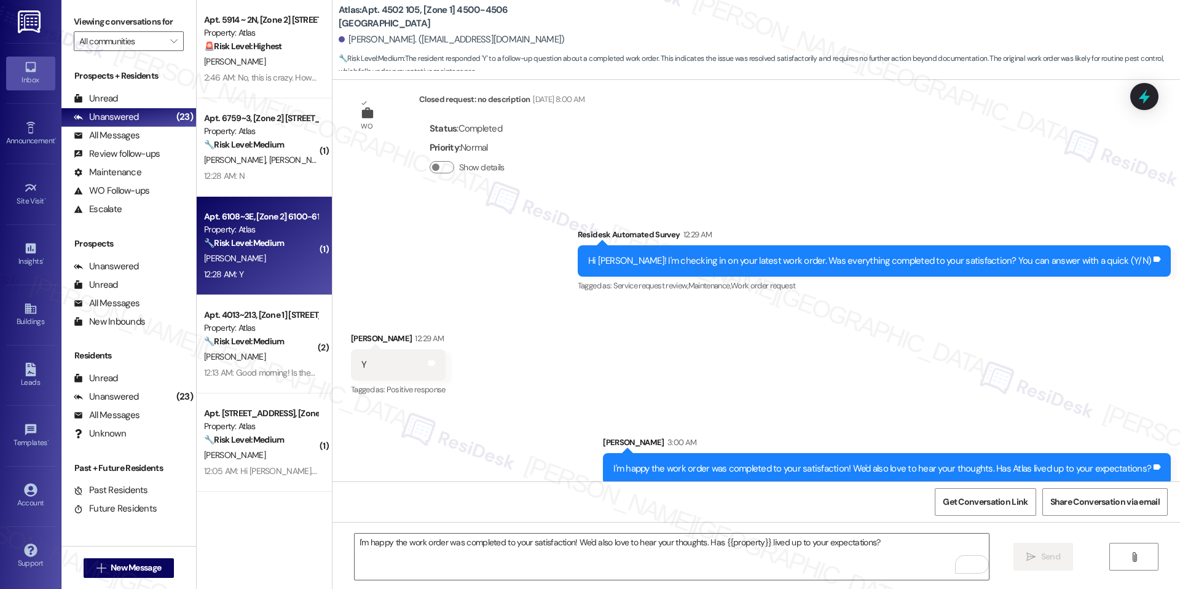
click at [276, 200] on div "Apt. 6108~3E, [Zone 2] 6100-6108 S Eberhart Property: Atlas 🔧 Risk Level: Mediu…" at bounding box center [264, 246] width 135 height 98
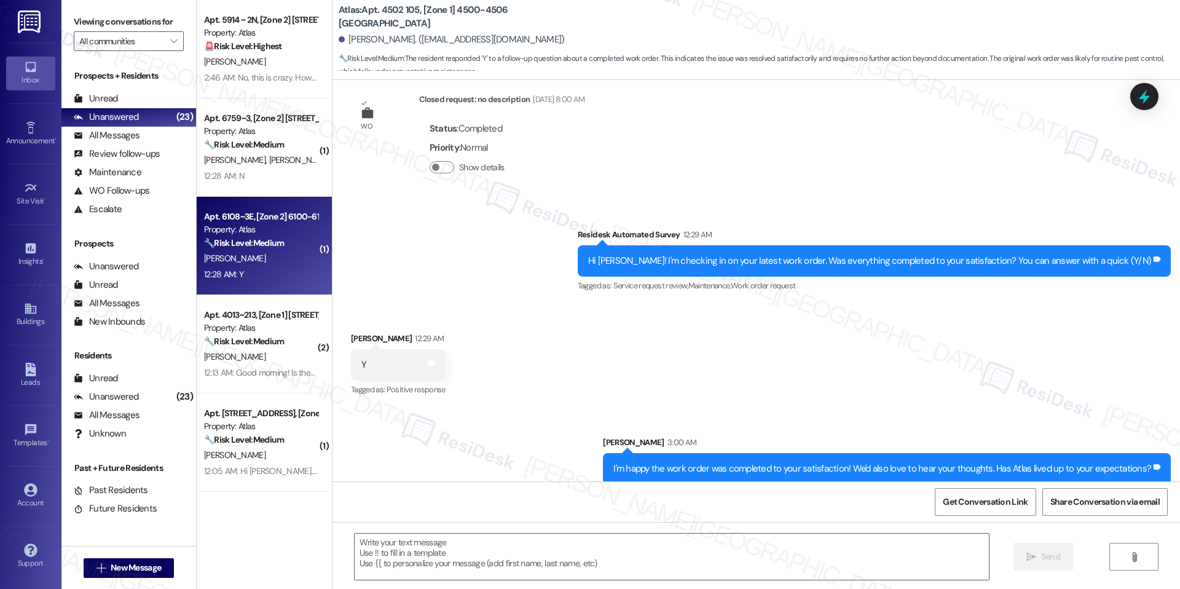
type textarea "Fetching suggested responses. Please feel free to read through the conversation…"
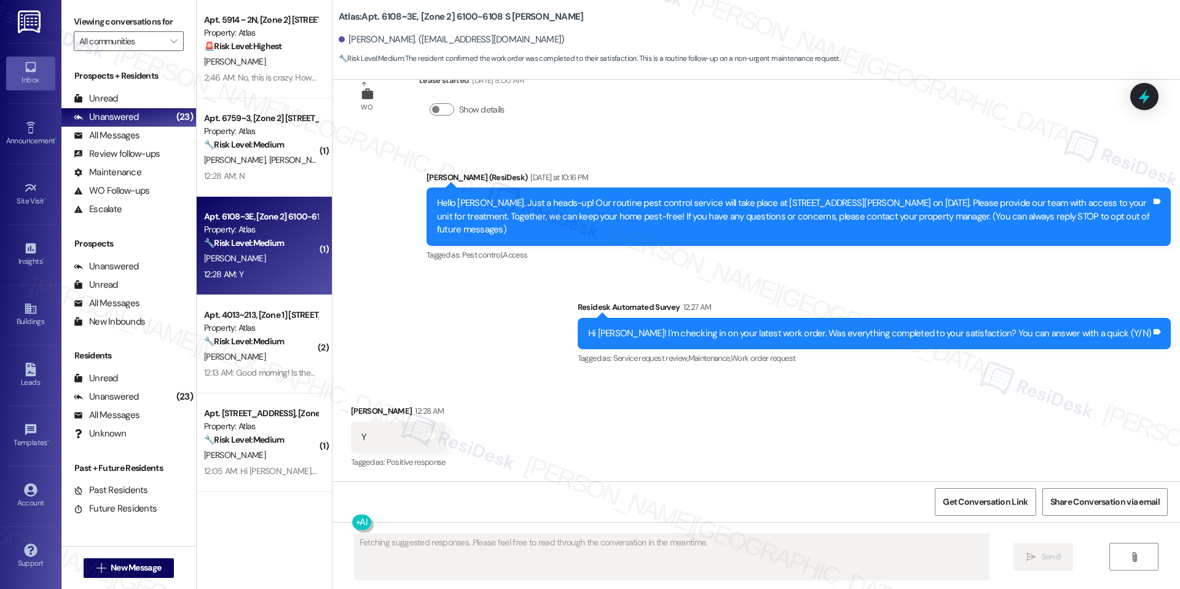
scroll to position [165, 0]
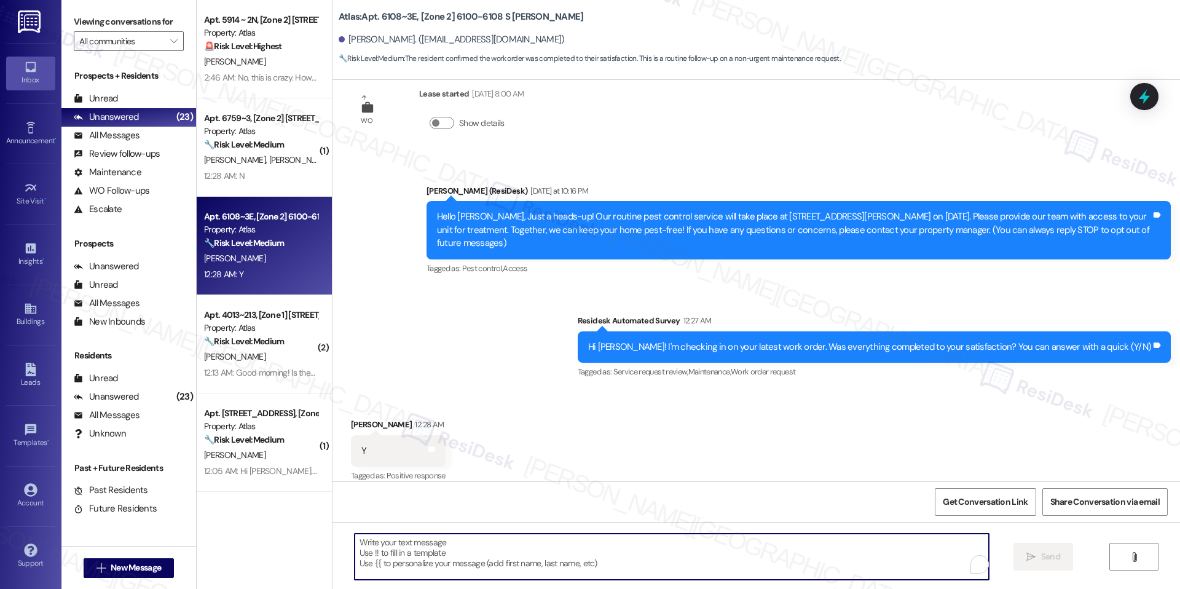
click at [604, 539] on textarea "To enrich screen reader interactions, please activate Accessibility in Grammarl…" at bounding box center [672, 557] width 634 height 46
paste textarea "I'm happy the work order was completed to your satisfaction! We'd also love to …"
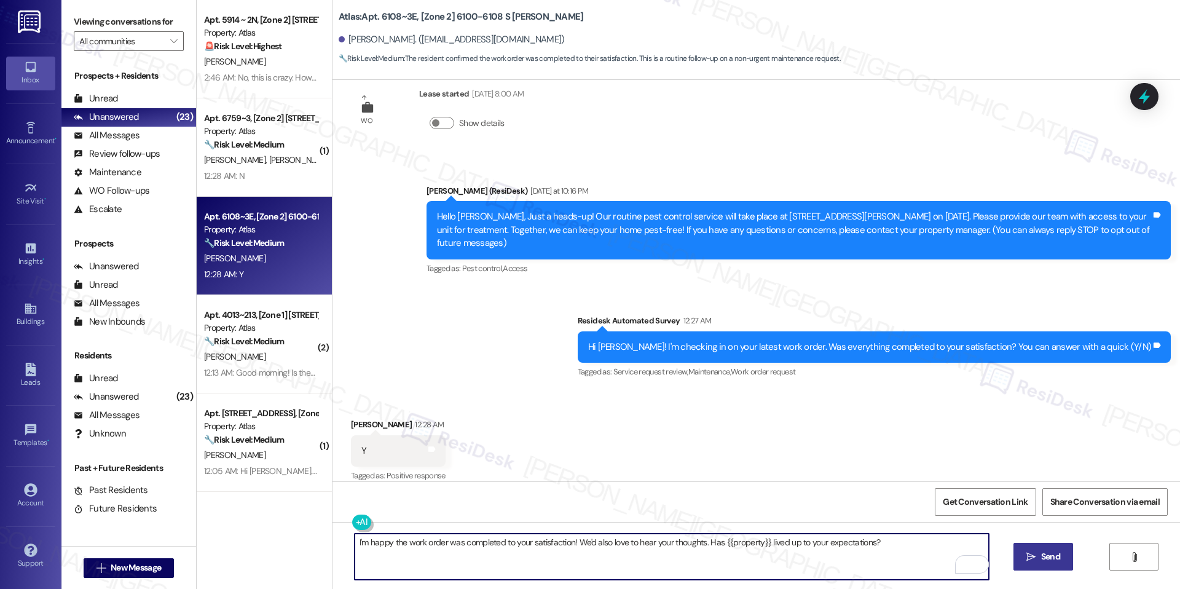
type textarea "I'm happy the work order was completed to your satisfaction! We'd also love to …"
click at [1048, 543] on button " Send" at bounding box center [1044, 557] width 60 height 28
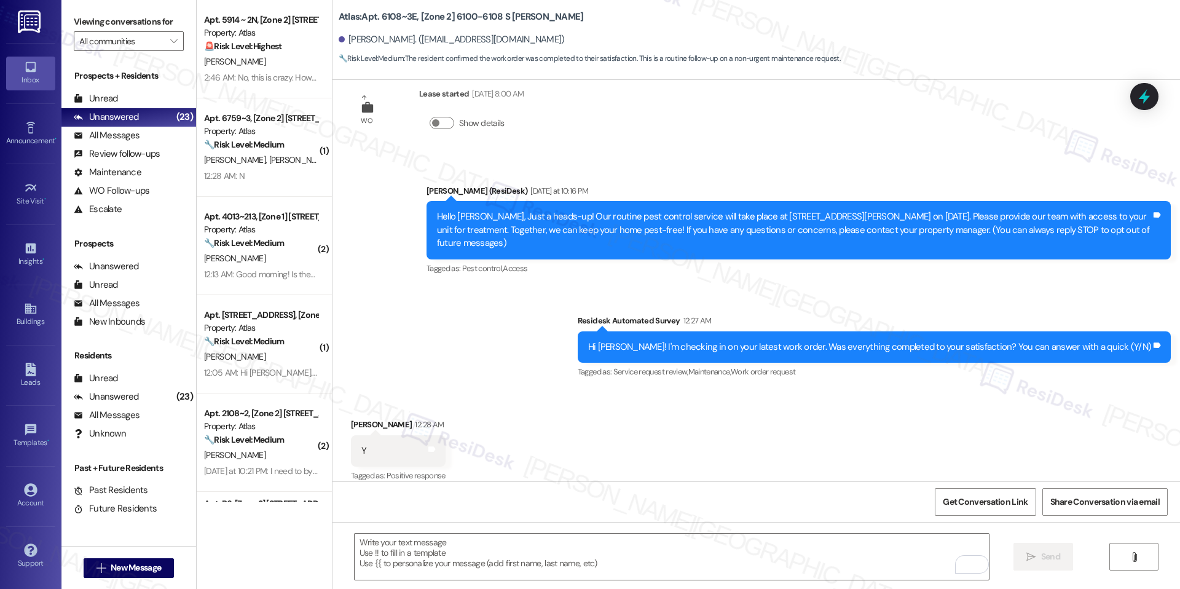
scroll to position [251, 0]
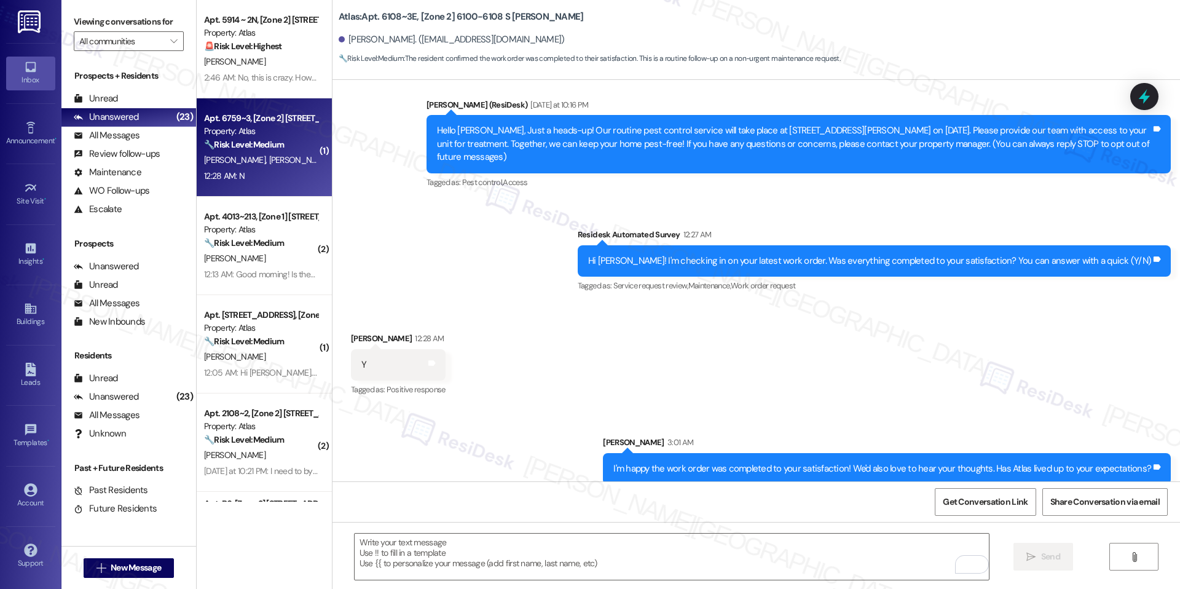
click at [257, 98] on div "Apt. 6759~3, [Zone 2] 6757-6759 S Clyde Ave Property: Atlas 🔧 Risk Level: Mediu…" at bounding box center [264, 147] width 135 height 98
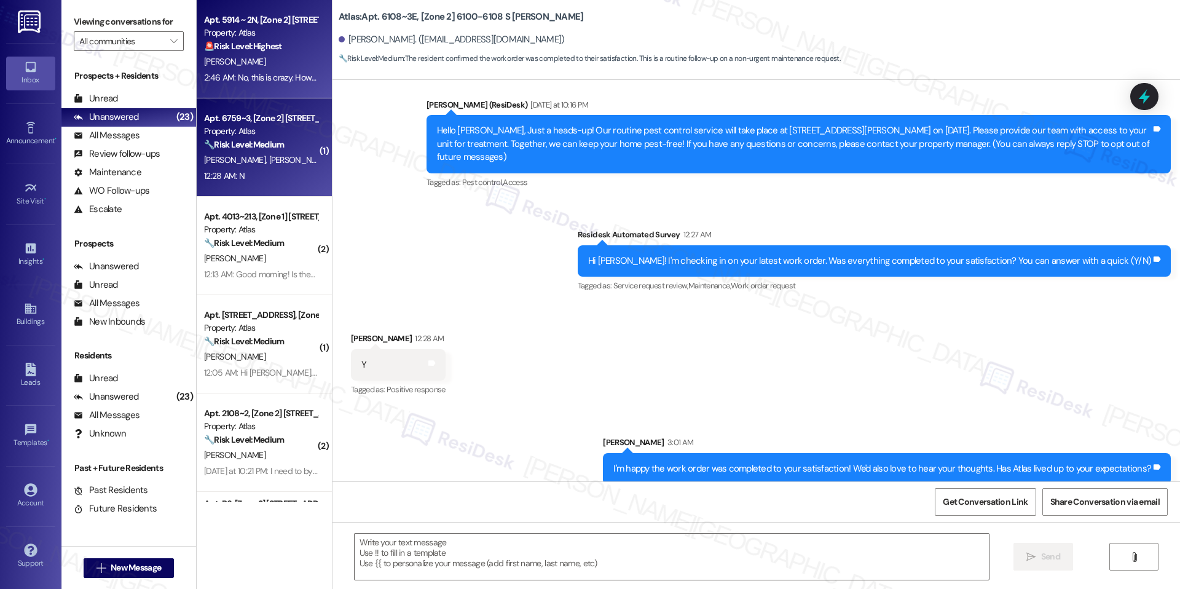
type textarea "Fetching suggested responses. Please feel free to read through the conversation…"
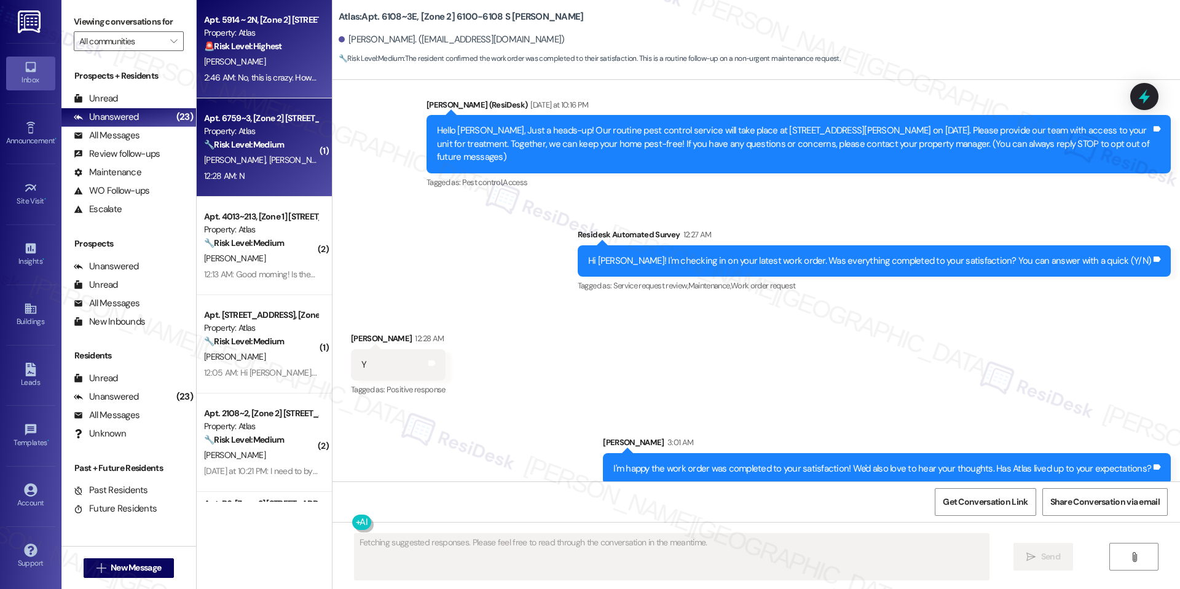
click at [267, 74] on div "2:46 AM: No, this is crazy. How we always have to wait for what we need in this…" at bounding box center [517, 77] width 626 height 11
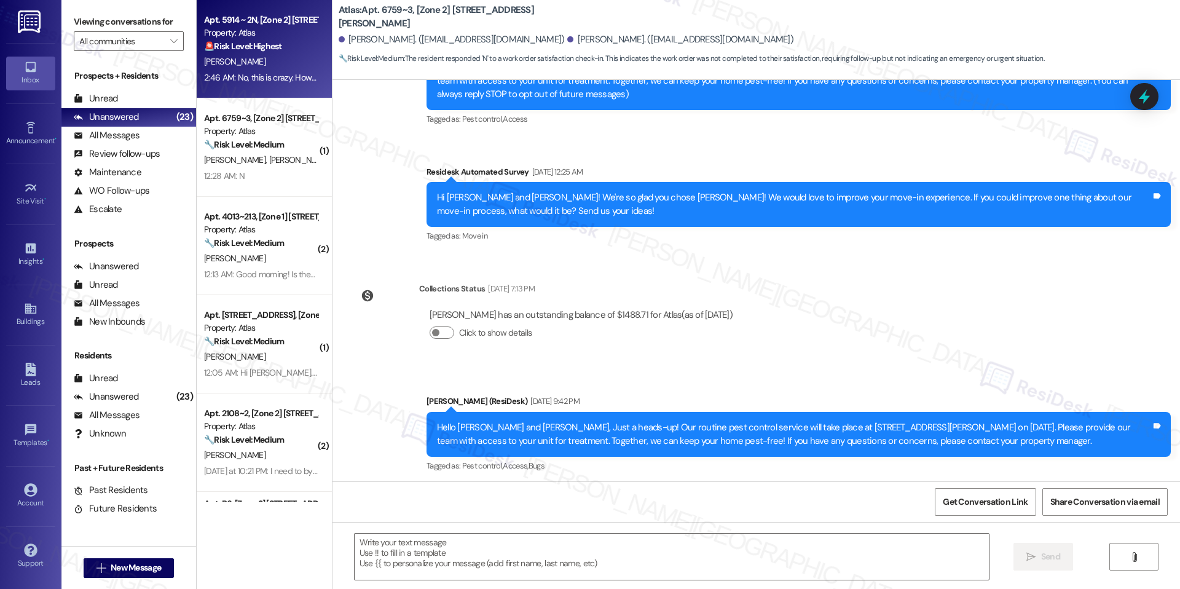
scroll to position [661, 0]
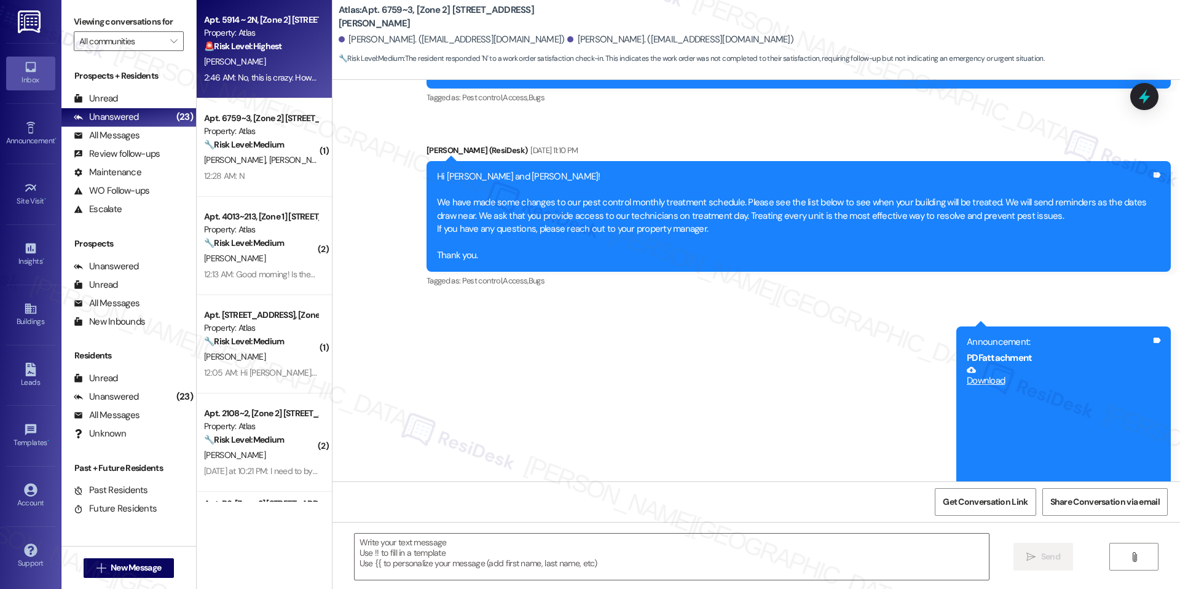
type textarea "Fetching suggested responses. Please feel free to read through the conversation…"
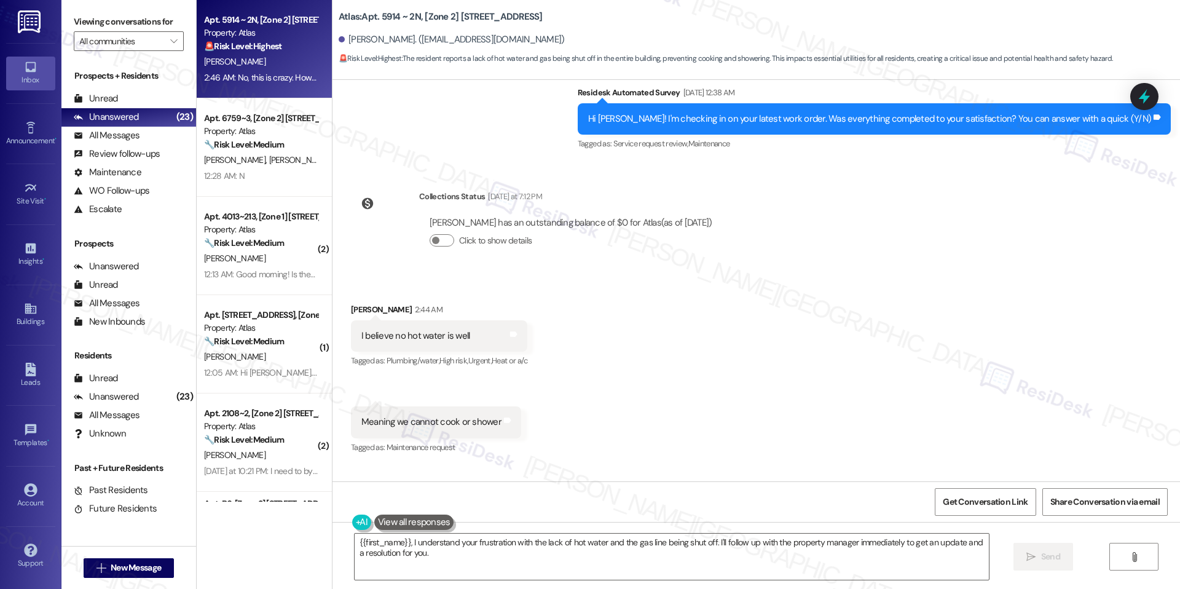
scroll to position [2900, 0]
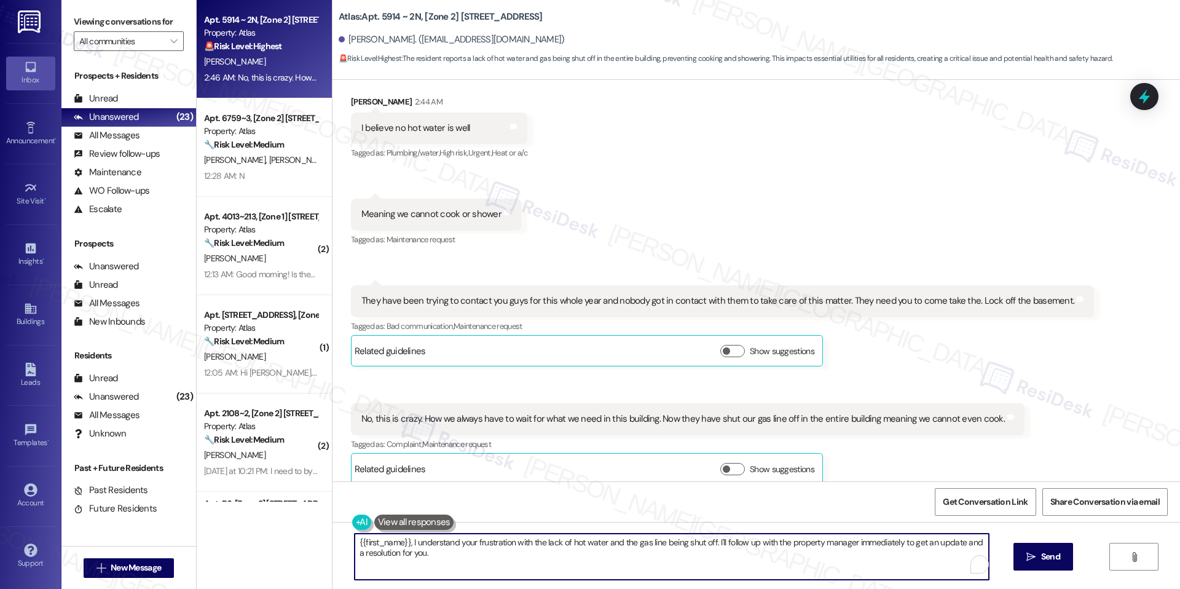
click at [526, 542] on textarea "{{first_name}}, I understand your frustration with the lack of hot water and th…" at bounding box center [672, 557] width 634 height 46
paste textarea "Hi Eleanor, I’m so sorry you’re experiencing this. I completely understand how …"
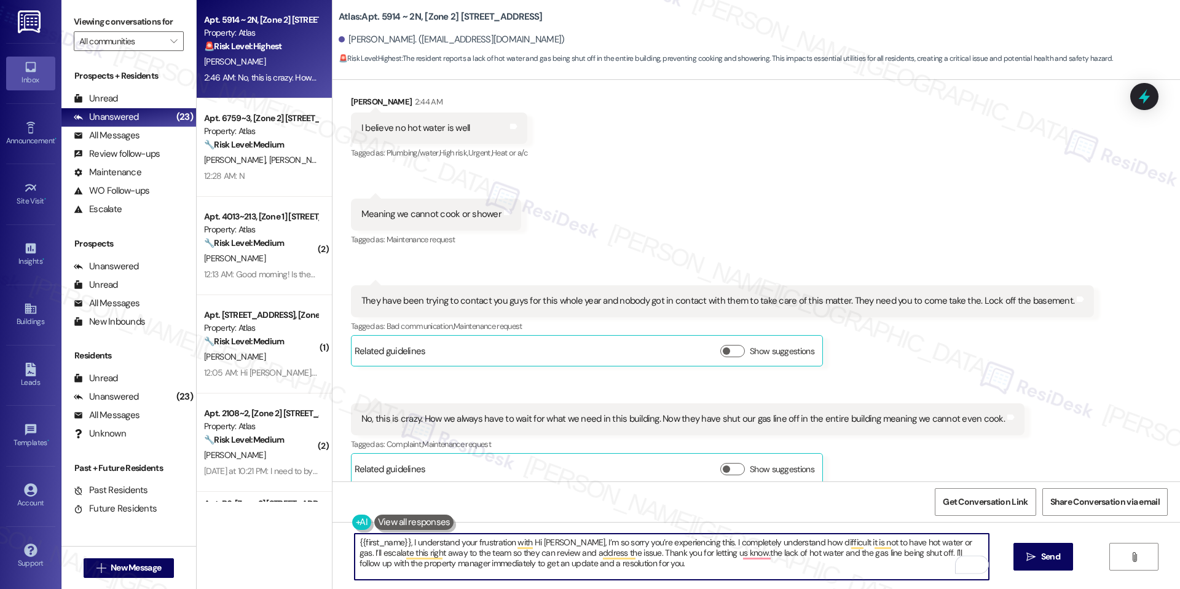
click at [526, 542] on textarea "{{first_name}}, I understand your frustration with Hi Eleanor, I’m so sorry you…" at bounding box center [672, 557] width 634 height 46
paste textarea "Hi Eleanor, I’m so sorry you’re experiencing this. I completely understand how …"
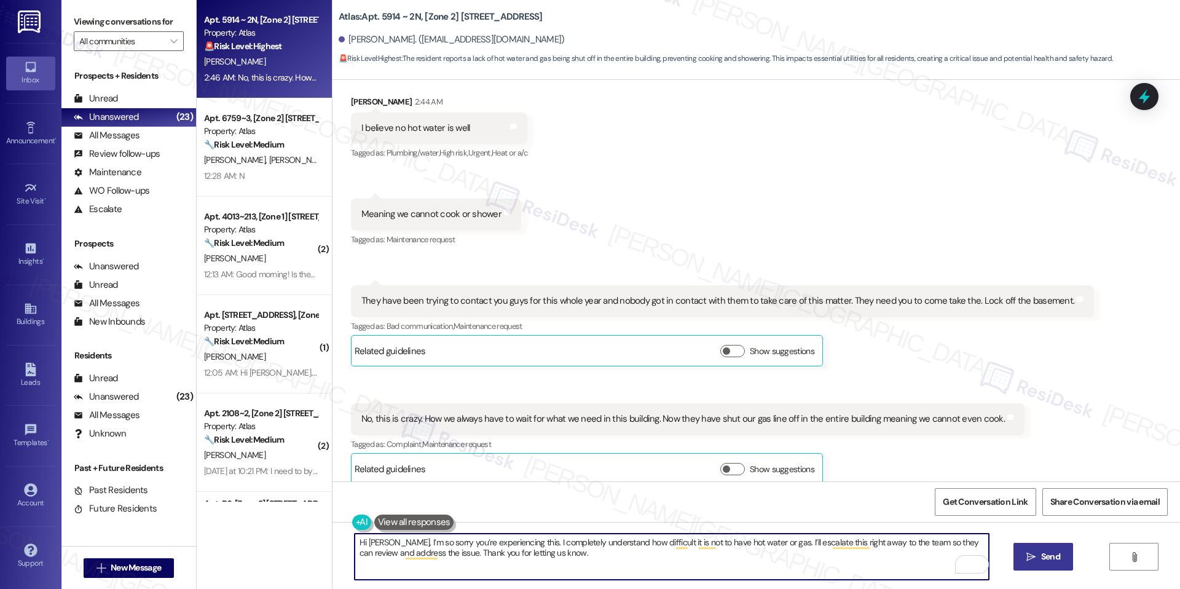
type textarea "Hi Eleanor, I’m so sorry you’re experiencing this. I completely understand how …"
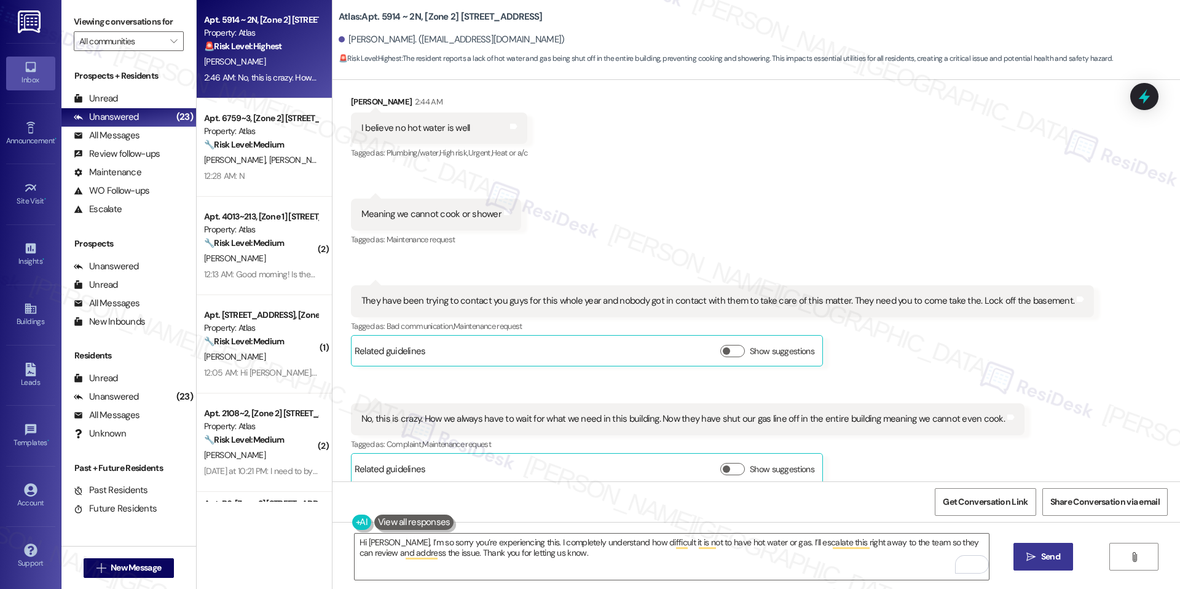
click at [1032, 553] on icon "" at bounding box center [1031, 557] width 9 height 10
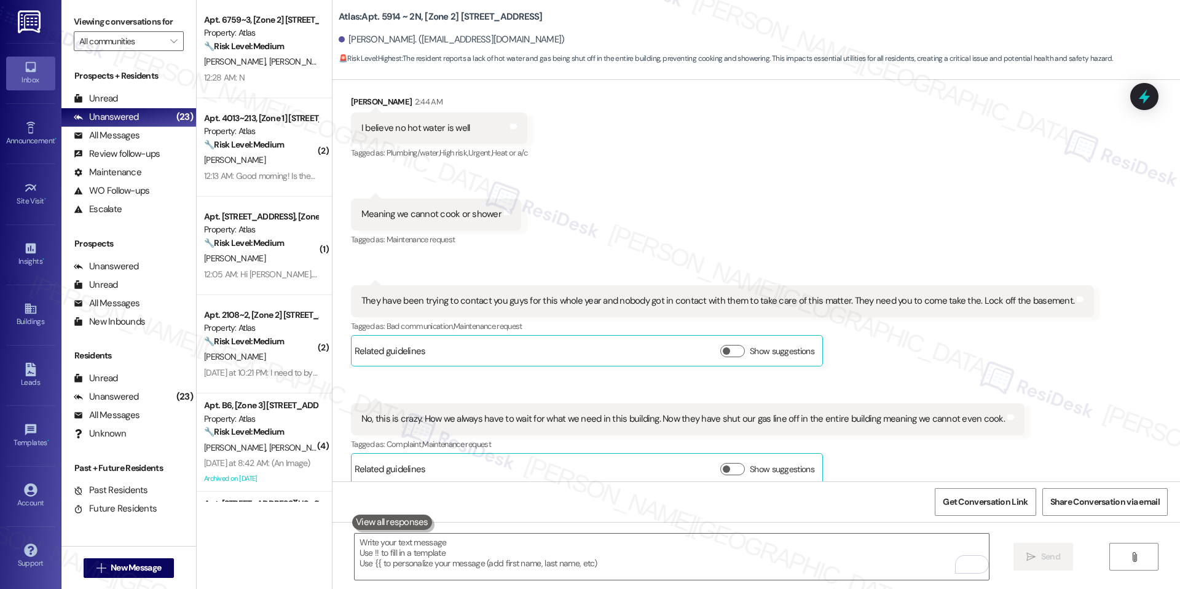
scroll to position [2899, 0]
click at [1147, 98] on icon at bounding box center [1144, 96] width 15 height 19
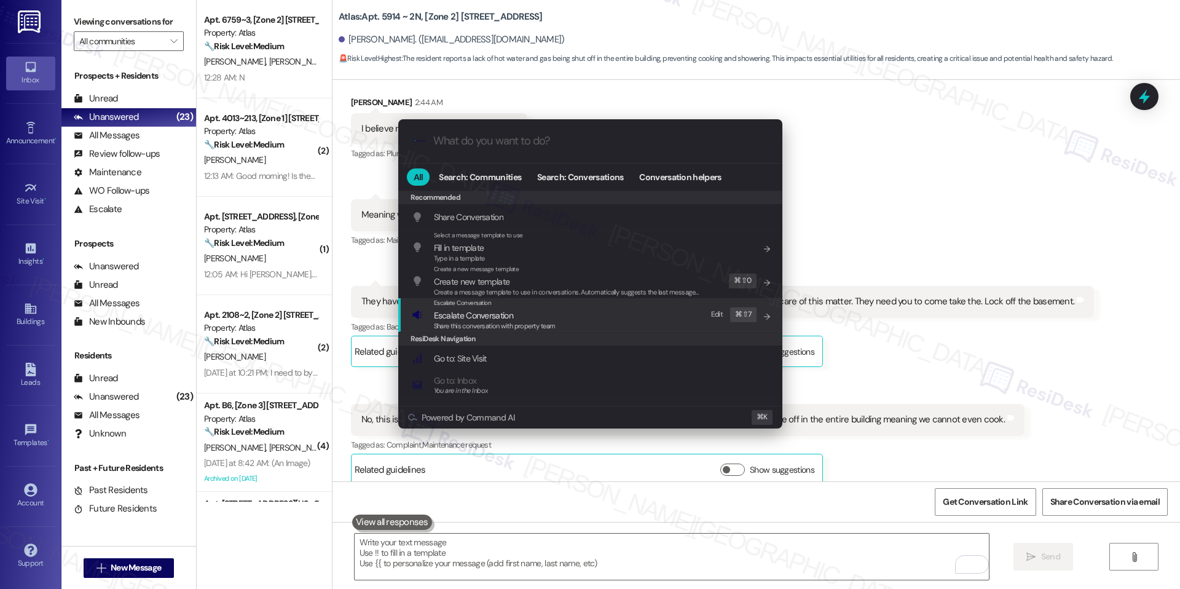
click at [545, 323] on span "Share this conversation with property team" at bounding box center [495, 326] width 122 height 9
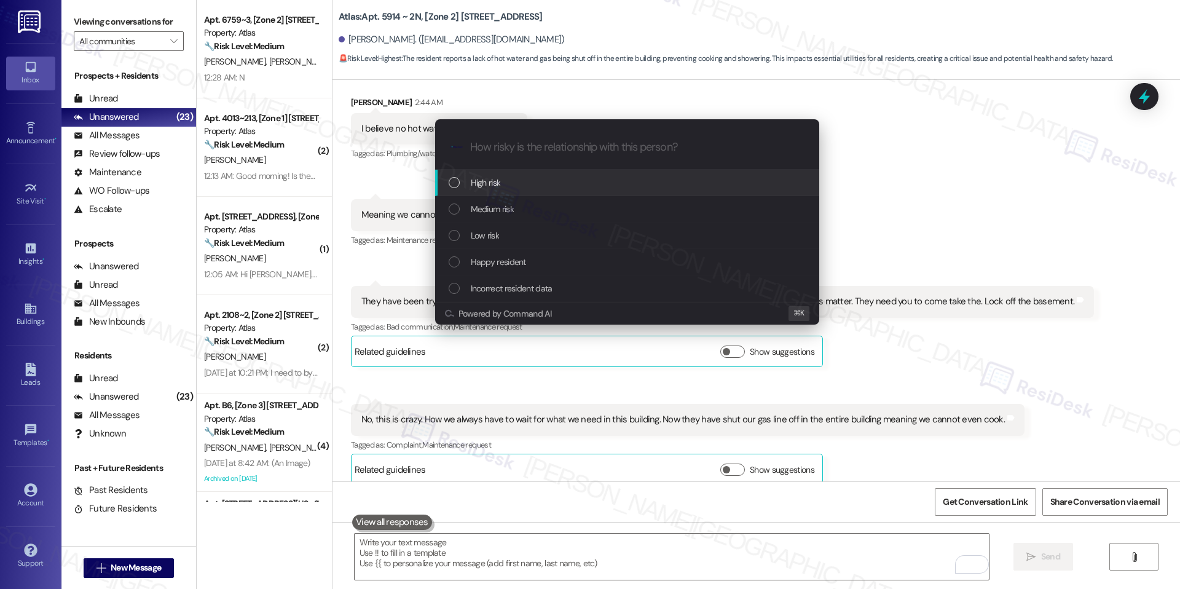
click at [526, 184] on div "High risk" at bounding box center [629, 183] width 360 height 14
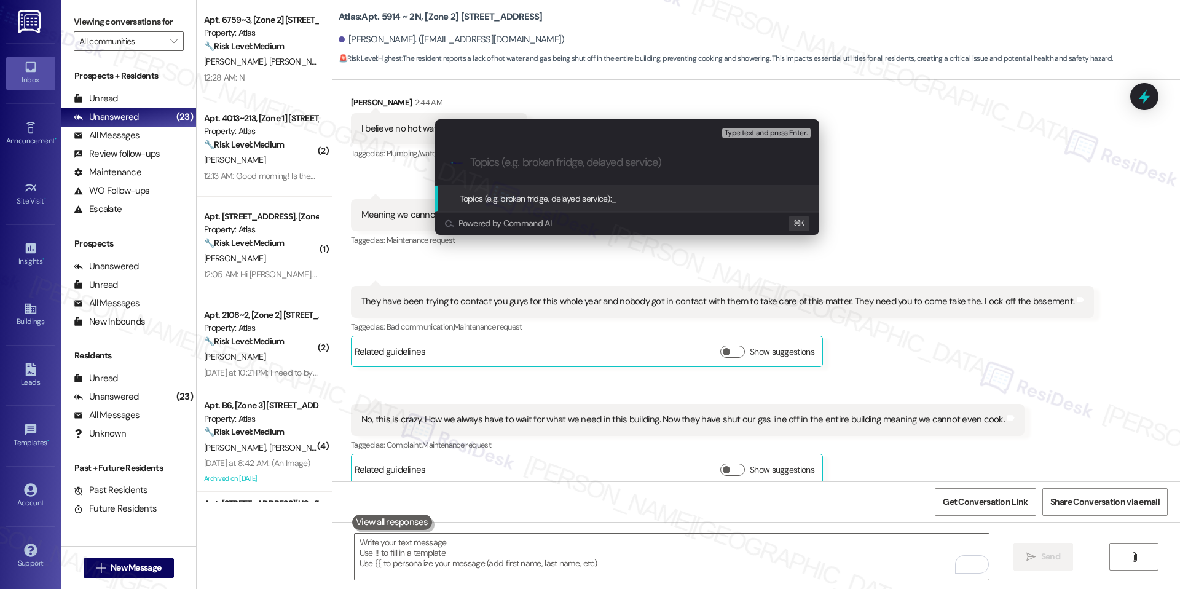
paste input "Urgent – No Hot Water/Gas Shut Off"
type input "Urgent – No Hot Water/Gas Shut Off"
click at [649, 199] on span "Urgent – No Hot Water/Gas Shut Off" at bounding box center [677, 198] width 131 height 11
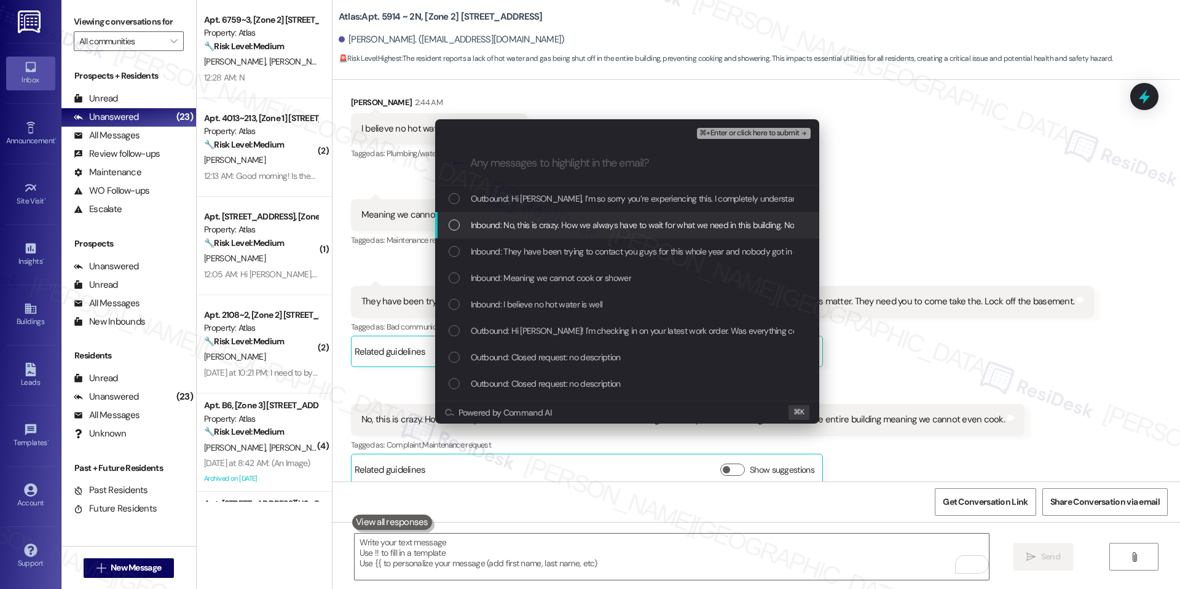
click at [624, 215] on div "Inbound: No, this is crazy. How we always have to wait for what we need in this…" at bounding box center [627, 225] width 384 height 26
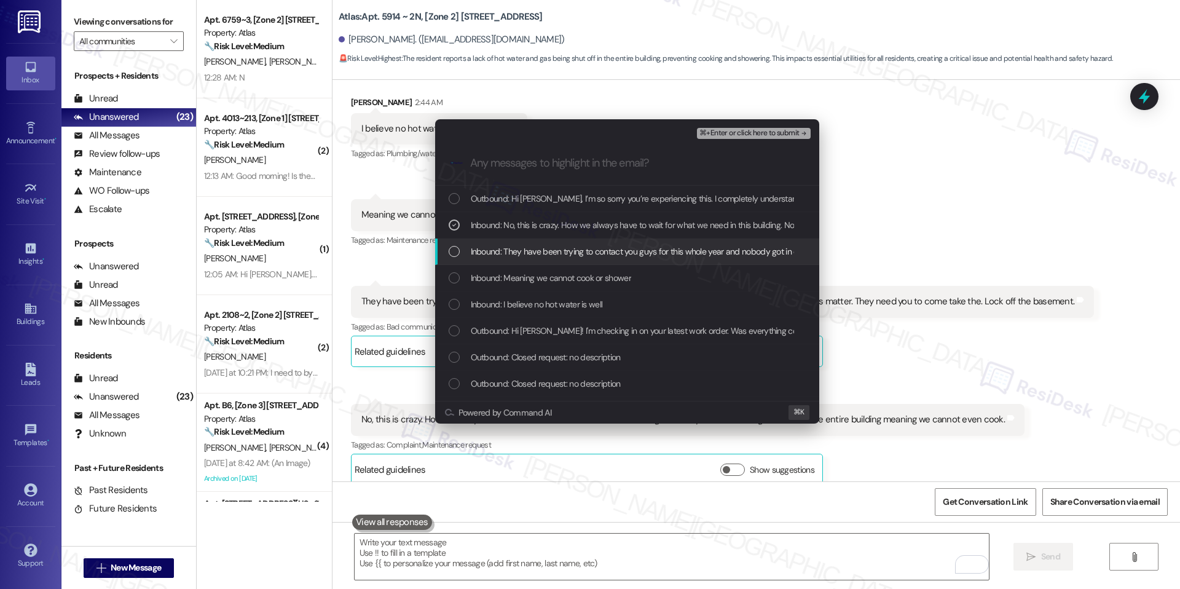
click at [606, 254] on span "Inbound: They have been trying to contact you guys for this whole year and nobo…" at bounding box center [814, 252] width 686 height 14
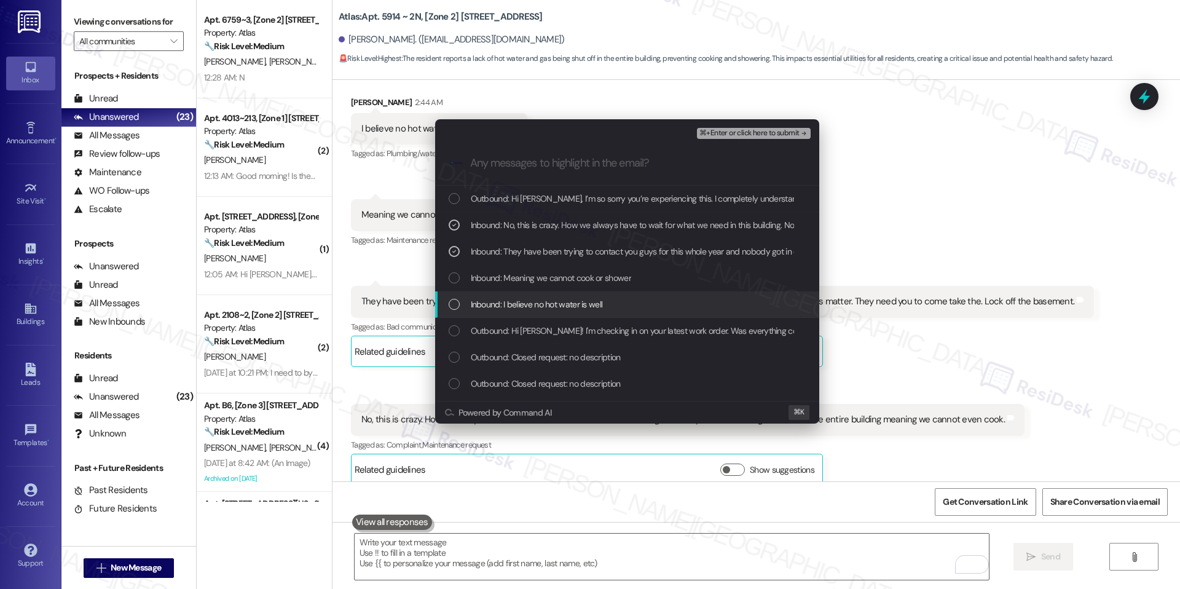
click at [597, 296] on div "Inbound: I believe no hot water is well" at bounding box center [627, 304] width 384 height 26
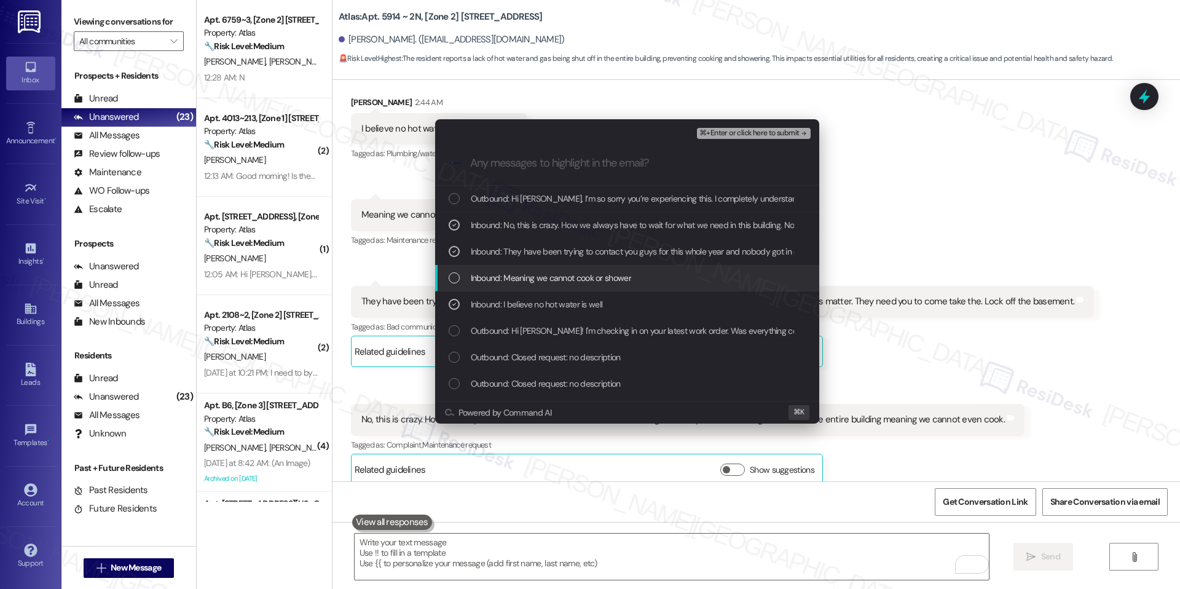
click at [606, 278] on span "Inbound: Meaning we cannot cook or shower" at bounding box center [551, 278] width 160 height 14
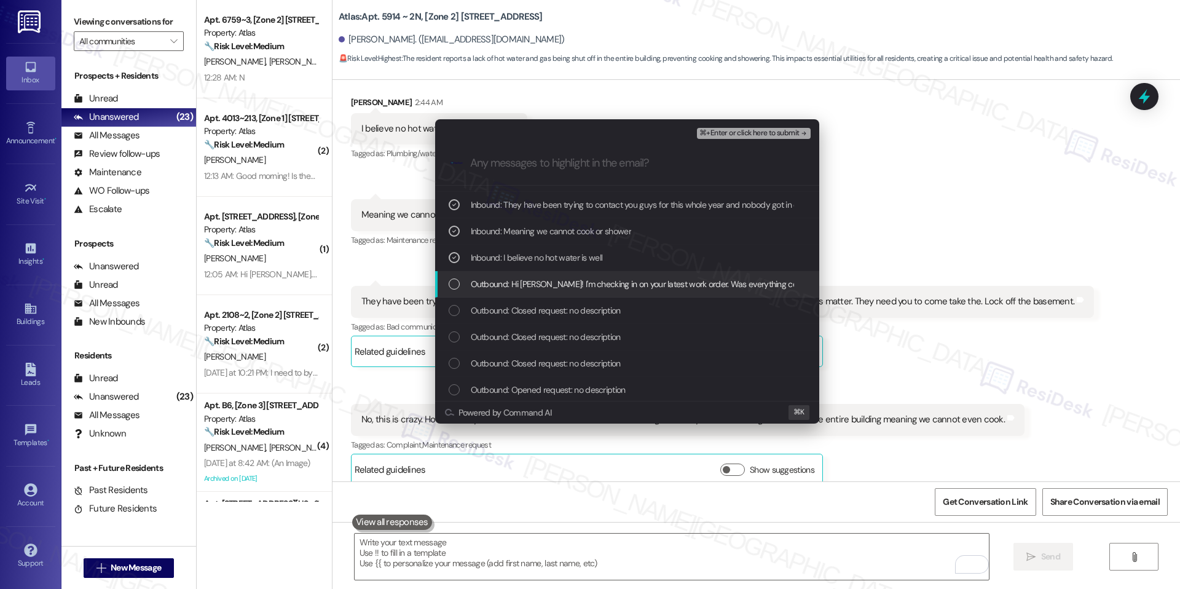
scroll to position [0, 0]
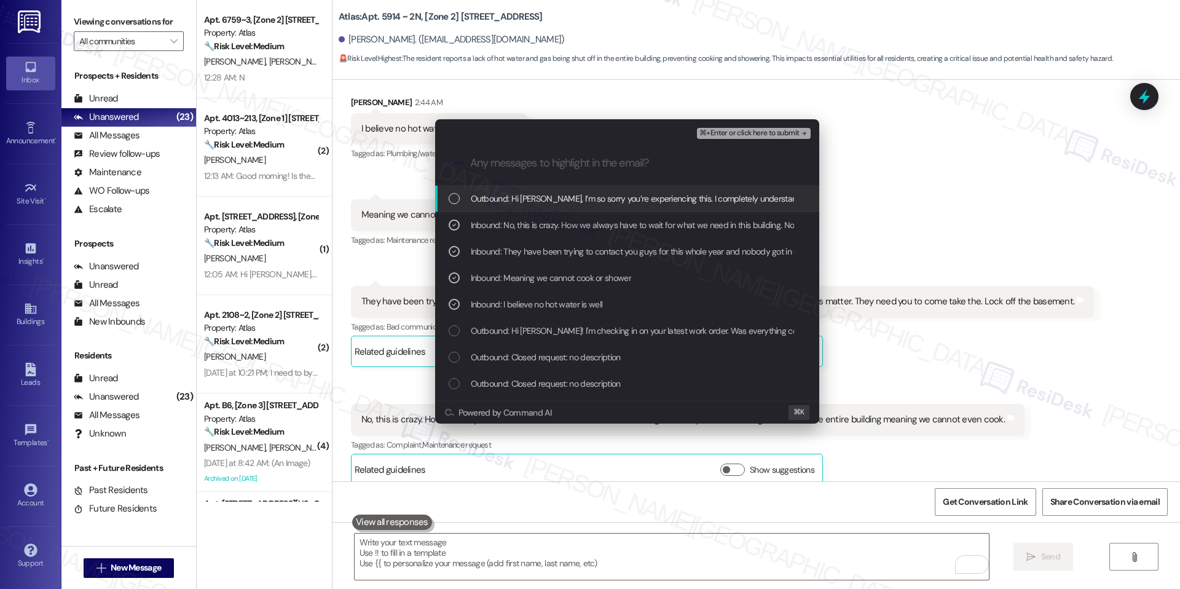
click at [759, 135] on span "⌘+Enter or click here to submit" at bounding box center [750, 133] width 100 height 9
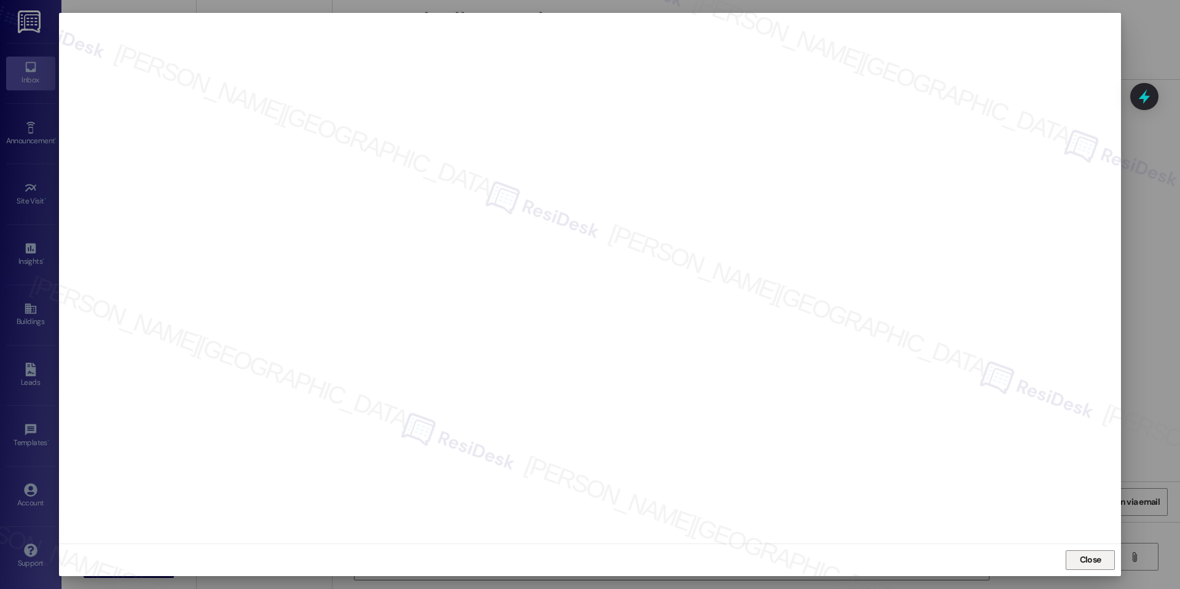
click at [1102, 564] on span "Close" at bounding box center [1091, 559] width 26 height 13
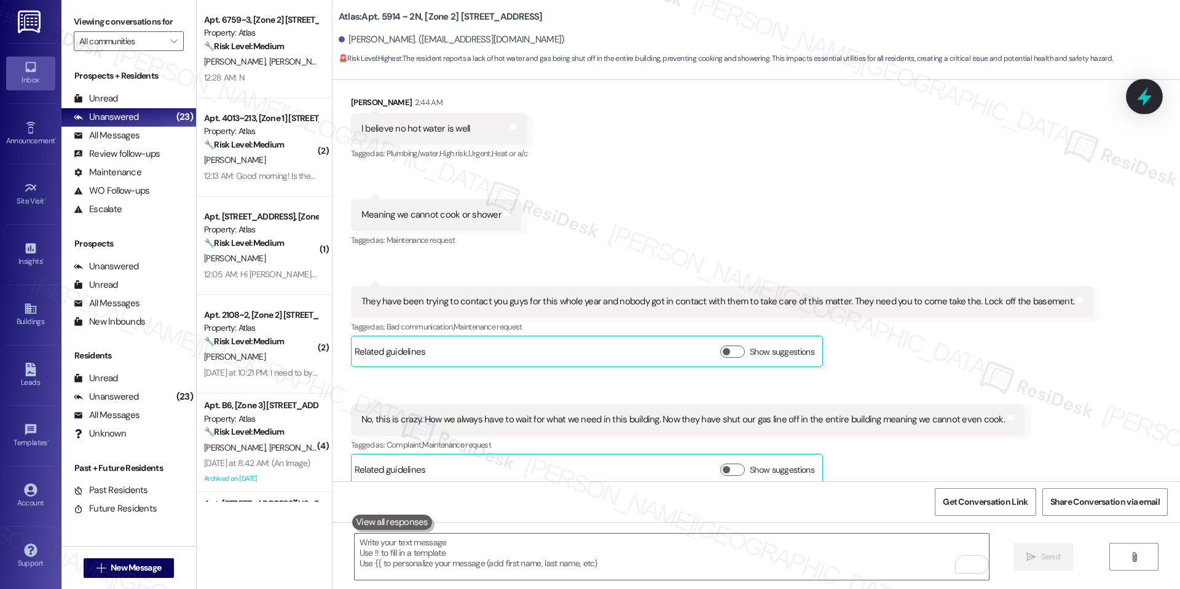
click at [1140, 105] on icon at bounding box center [1144, 96] width 21 height 21
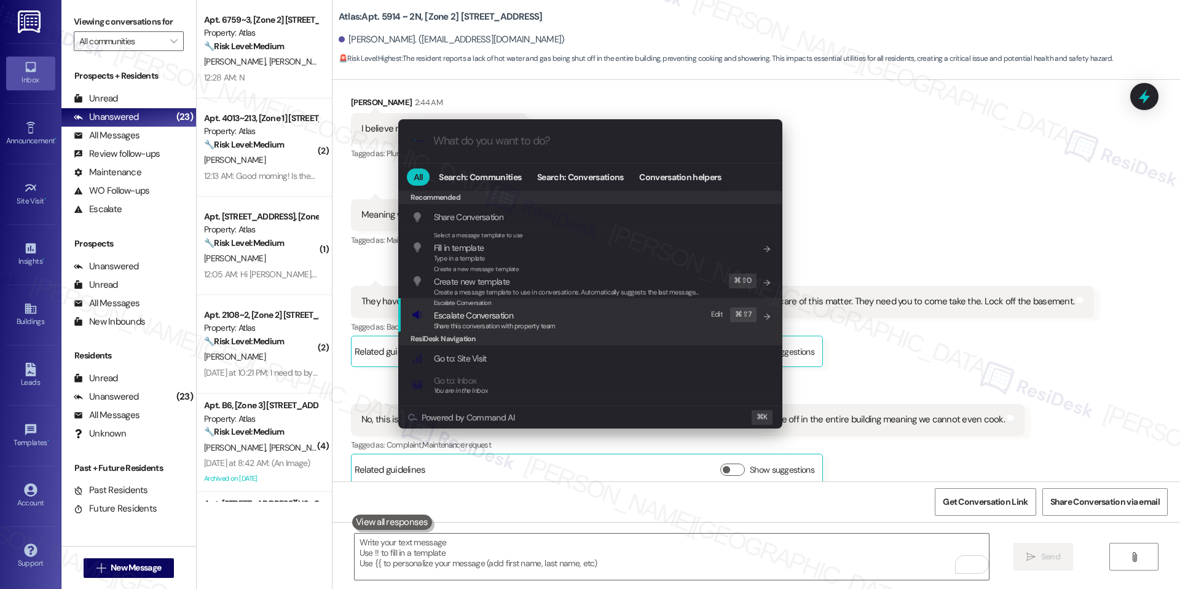
click at [602, 306] on div "Escalate Conversation Escalate Conversation Share this conversation with proper…" at bounding box center [592, 314] width 360 height 33
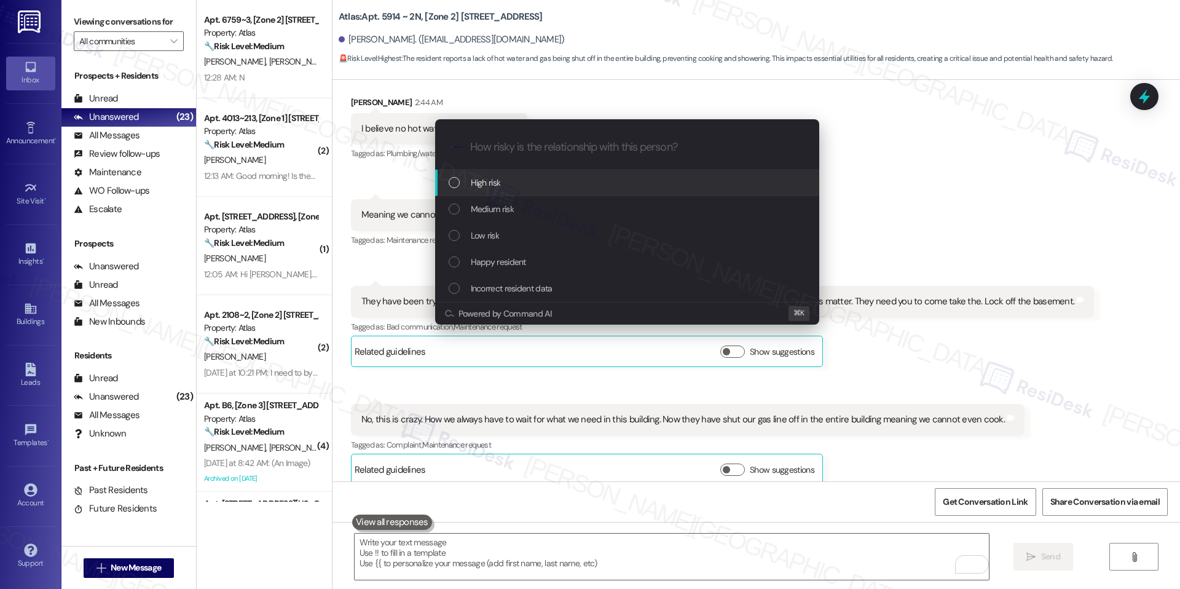
click at [577, 181] on div "High risk" at bounding box center [629, 183] width 360 height 14
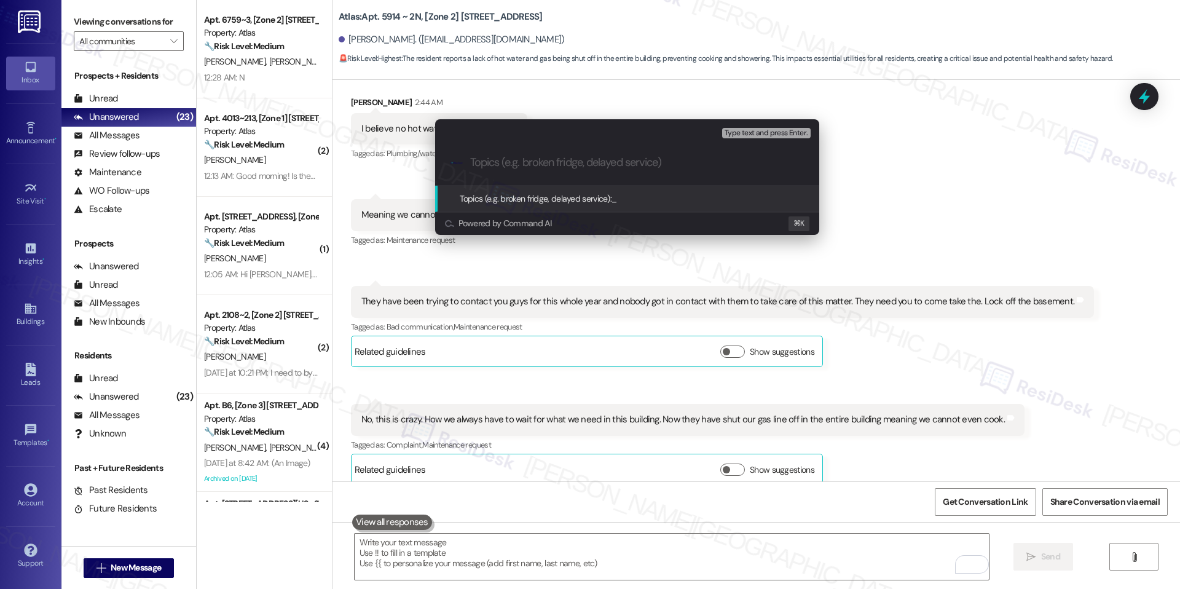
paste input "Urgent – No Hot Water/Gas Shut Off"
type input "Urgent – No Hot Water/Gas Shut Off"
click at [655, 196] on span "Urgent – No Hot Water/Gas Shut Off" at bounding box center [677, 198] width 131 height 11
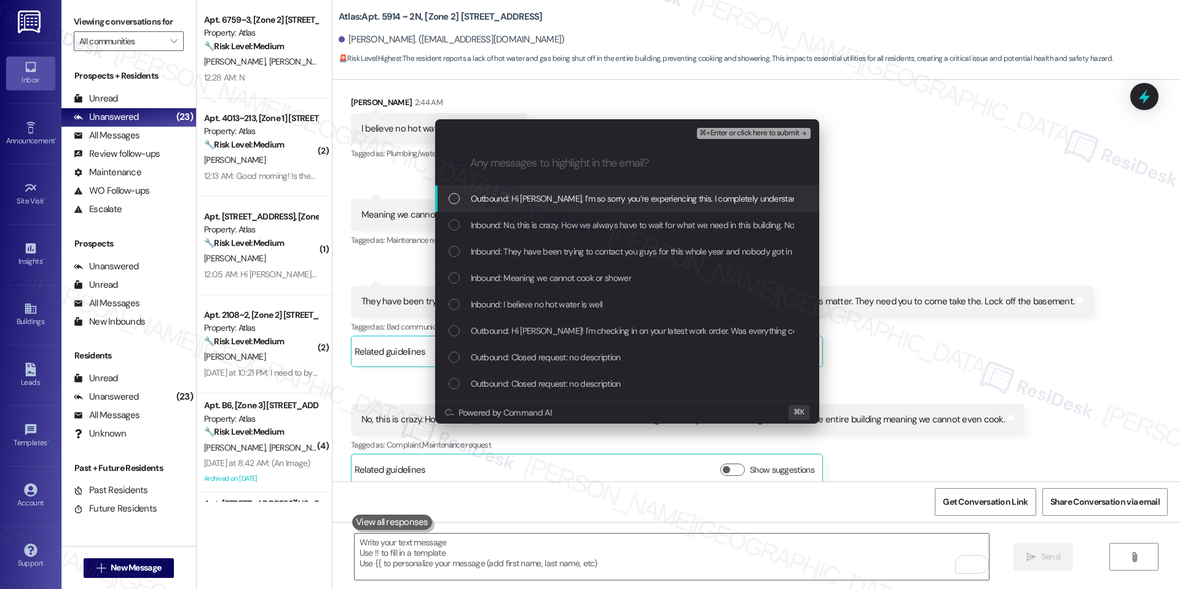
click at [634, 204] on span "Outbound: Hi Eleanor, I’m so sorry you’re experiencing this. I completely under…" at bounding box center [916, 199] width 891 height 14
click at [633, 205] on span "Outbound: Hi Eleanor, I’m so sorry you’re experiencing this. I completely under…" at bounding box center [916, 199] width 891 height 14
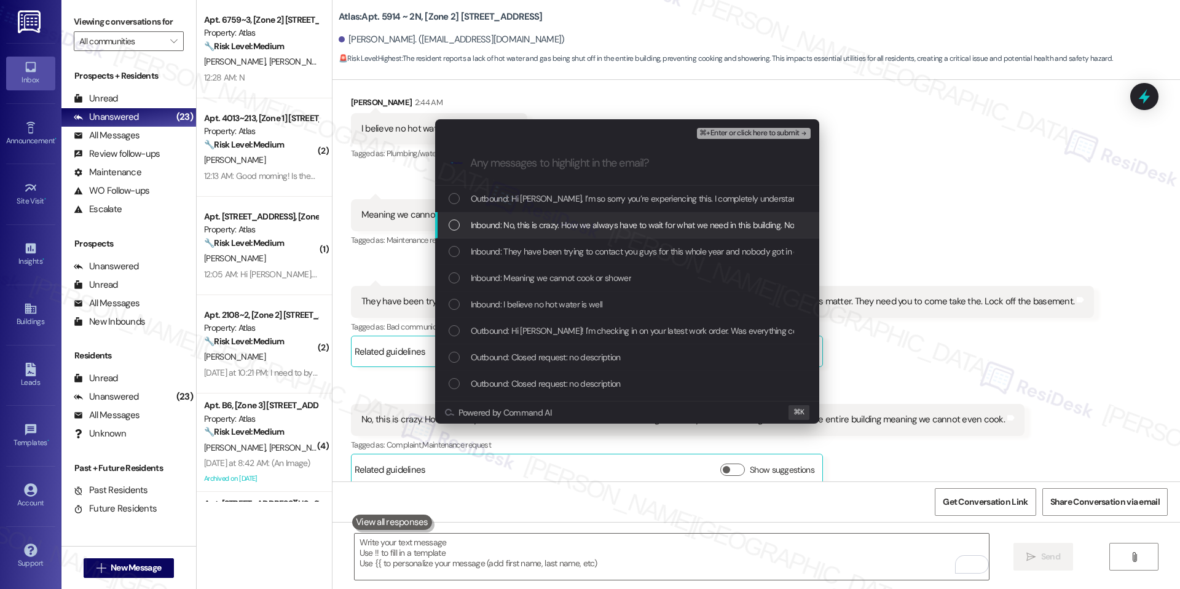
click at [628, 218] on span "Inbound: No, this is crazy. How we always have to wait for what we need in this…" at bounding box center [784, 225] width 626 height 14
click at [622, 236] on div "Inbound: No, this is crazy. How we always have to wait for what we need in this…" at bounding box center [627, 225] width 384 height 26
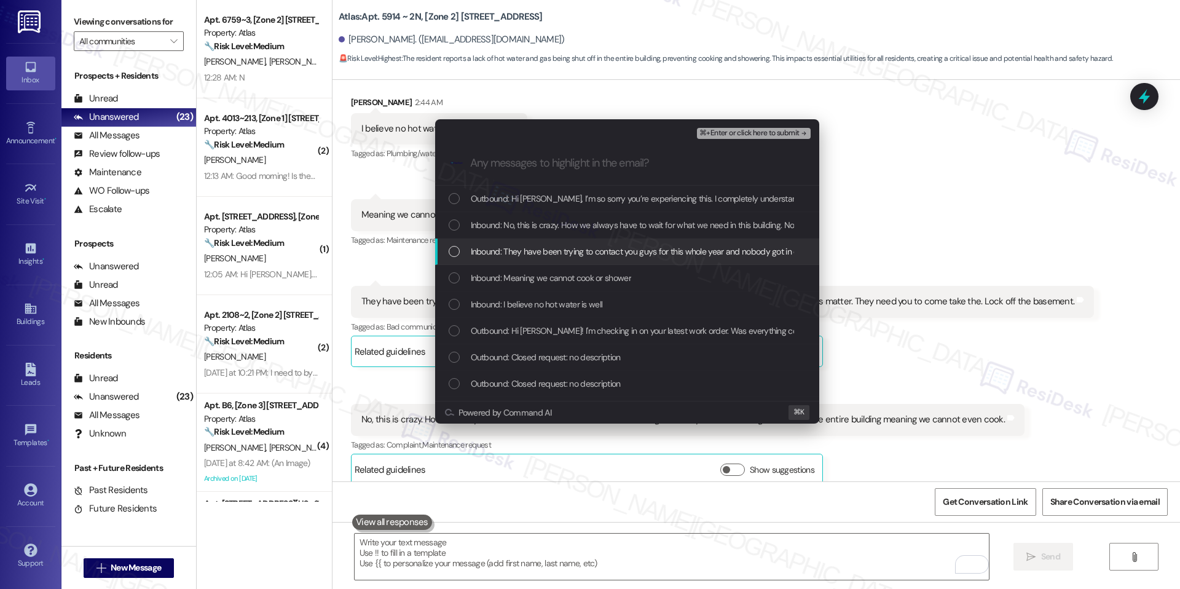
click at [612, 247] on span "Inbound: They have been trying to contact you guys for this whole year and nobo…" at bounding box center [814, 252] width 686 height 14
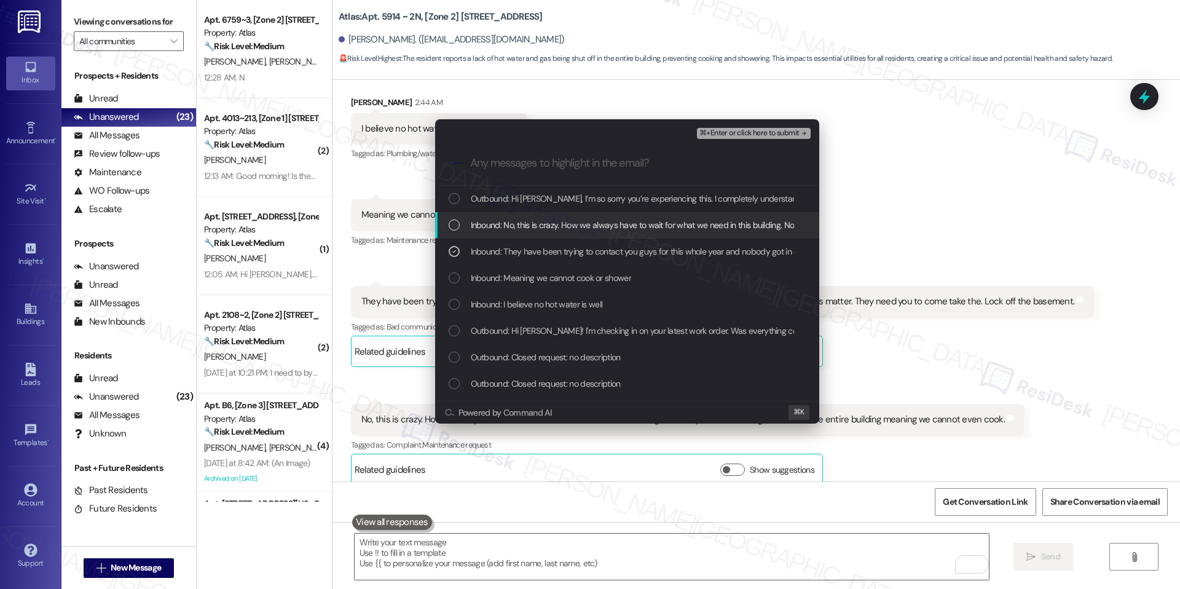
click at [633, 218] on span "Inbound: No, this is crazy. How we always have to wait for what we need in this…" at bounding box center [784, 225] width 626 height 14
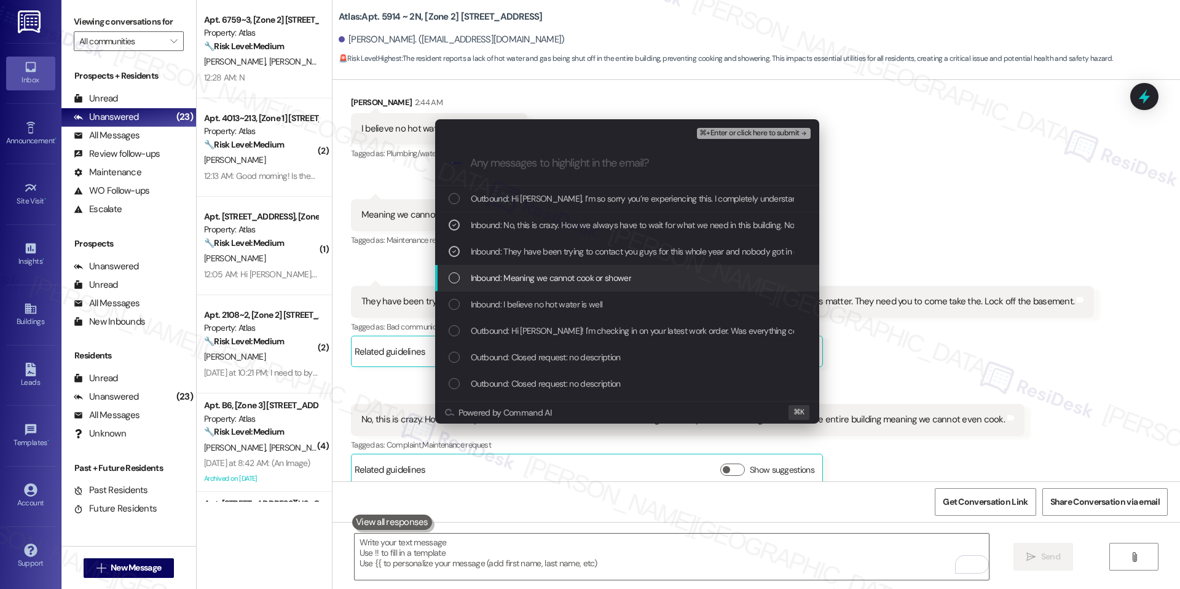
click at [594, 289] on div "Inbound: Meaning we cannot cook or shower" at bounding box center [627, 278] width 384 height 26
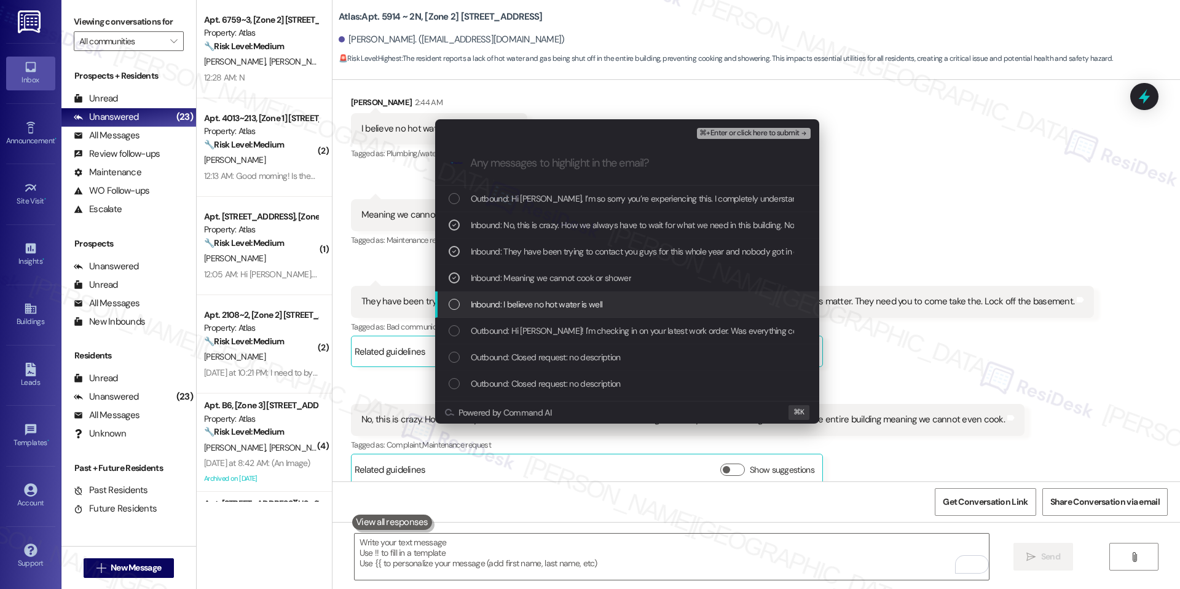
click at [586, 310] on span "Inbound: I believe no hot water is well" at bounding box center [537, 305] width 132 height 14
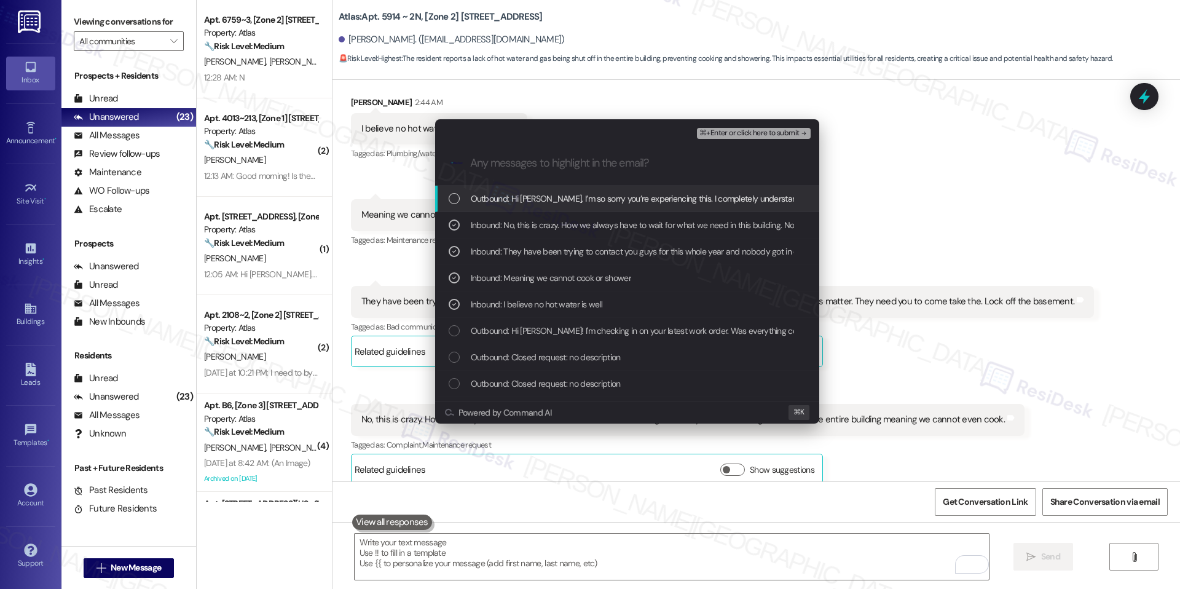
click at [729, 129] on span "⌘+Enter or click here to submit" at bounding box center [750, 133] width 100 height 9
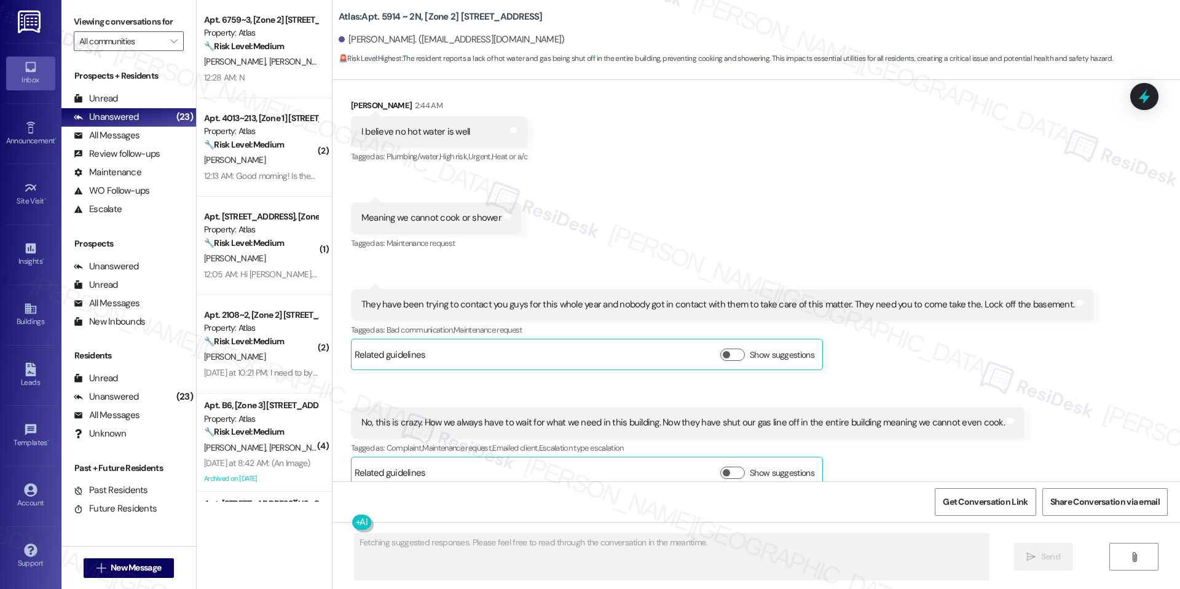
scroll to position [2899, 0]
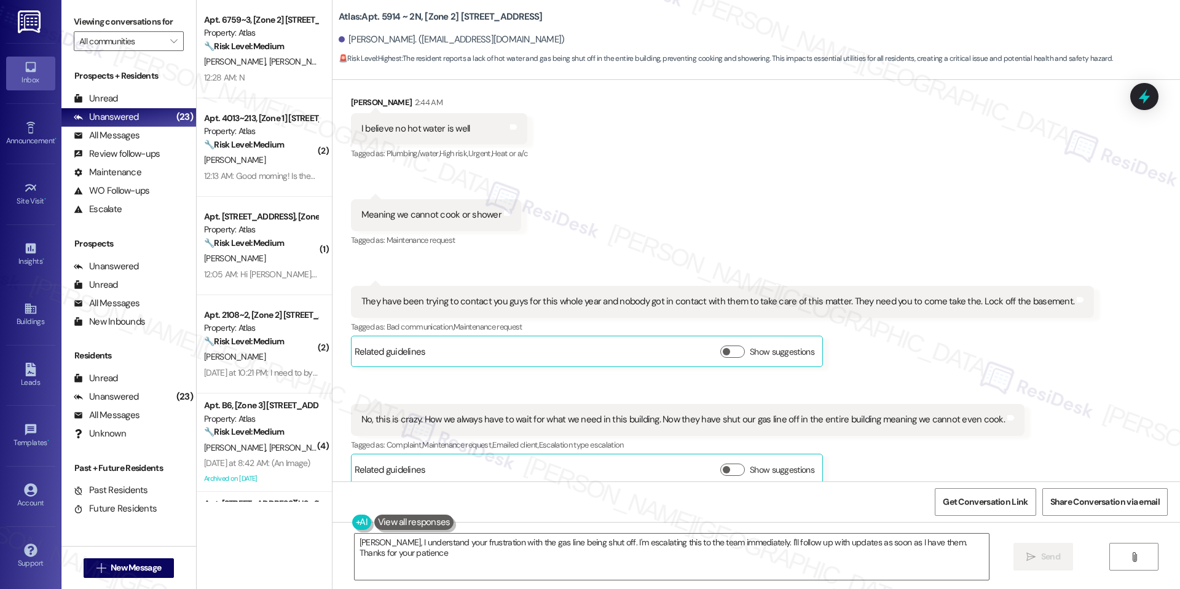
type textarea "Eleanor, I understand your frustration with the gas line being shut off. I'm es…"
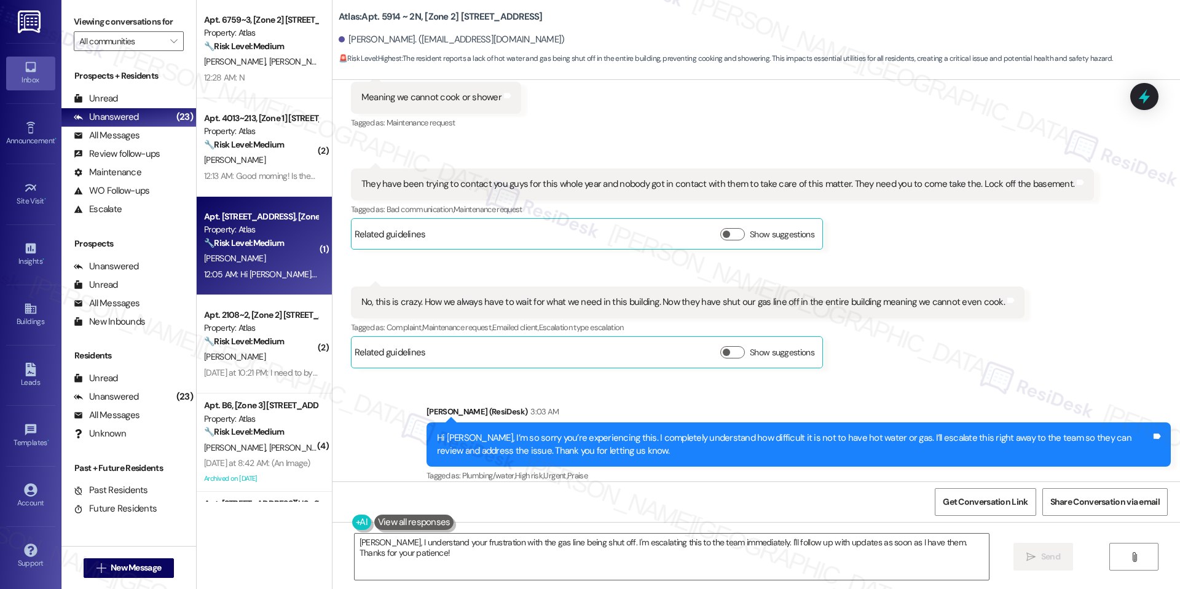
click at [249, 237] on strong "🔧 Risk Level: Medium" at bounding box center [244, 242] width 80 height 11
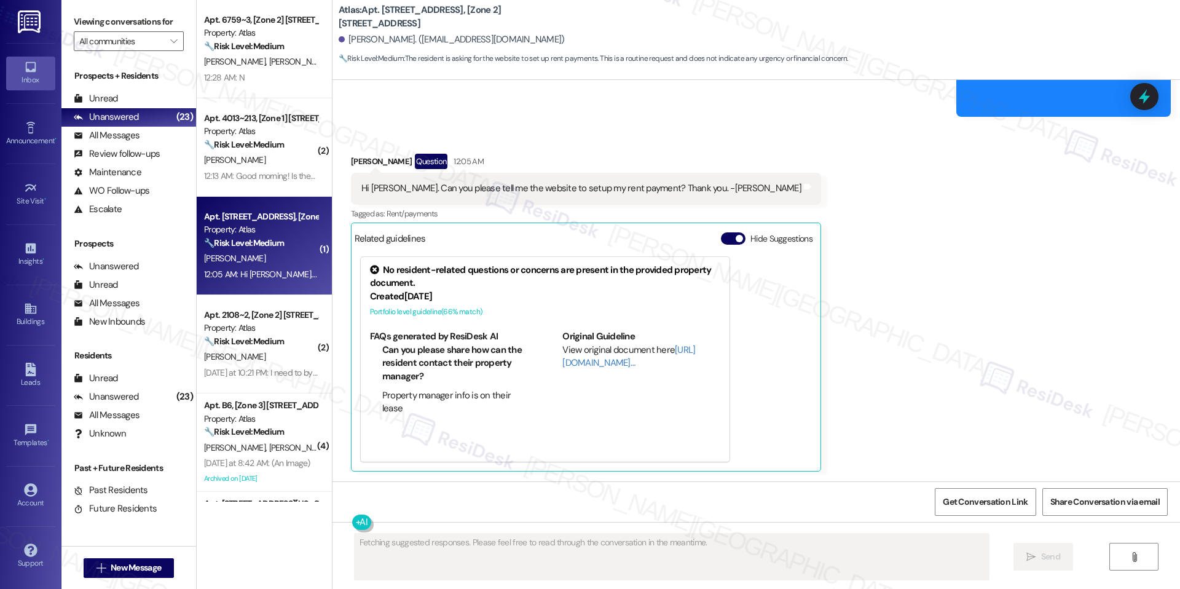
scroll to position [926, 0]
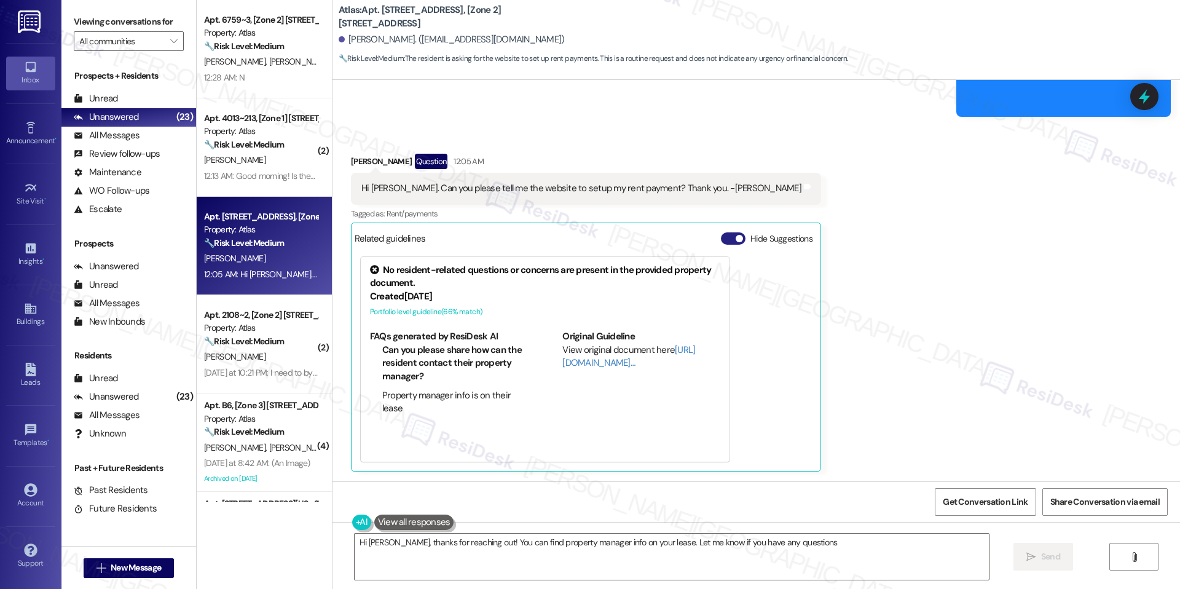
type textarea "Hi Danielle, thanks for reaching out! You can find property manager info on you…"
click at [721, 242] on button "Hide Suggestions" at bounding box center [733, 238] width 25 height 12
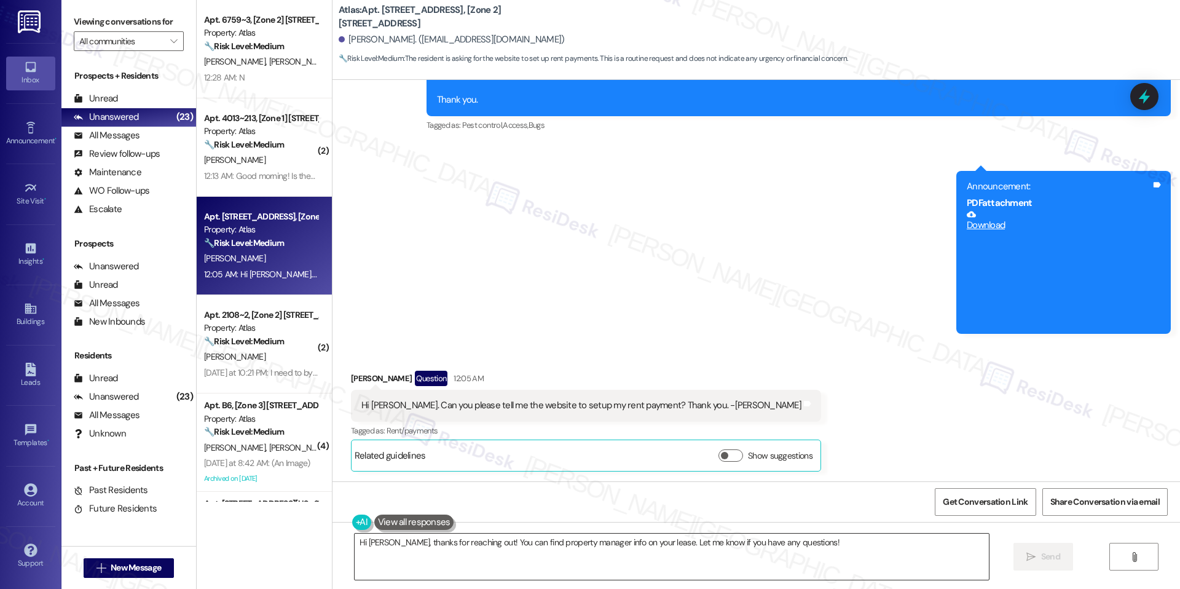
click at [583, 542] on textarea "Hi Danielle, thanks for reaching out! You can find property manager info on you…" at bounding box center [672, 557] width 634 height 46
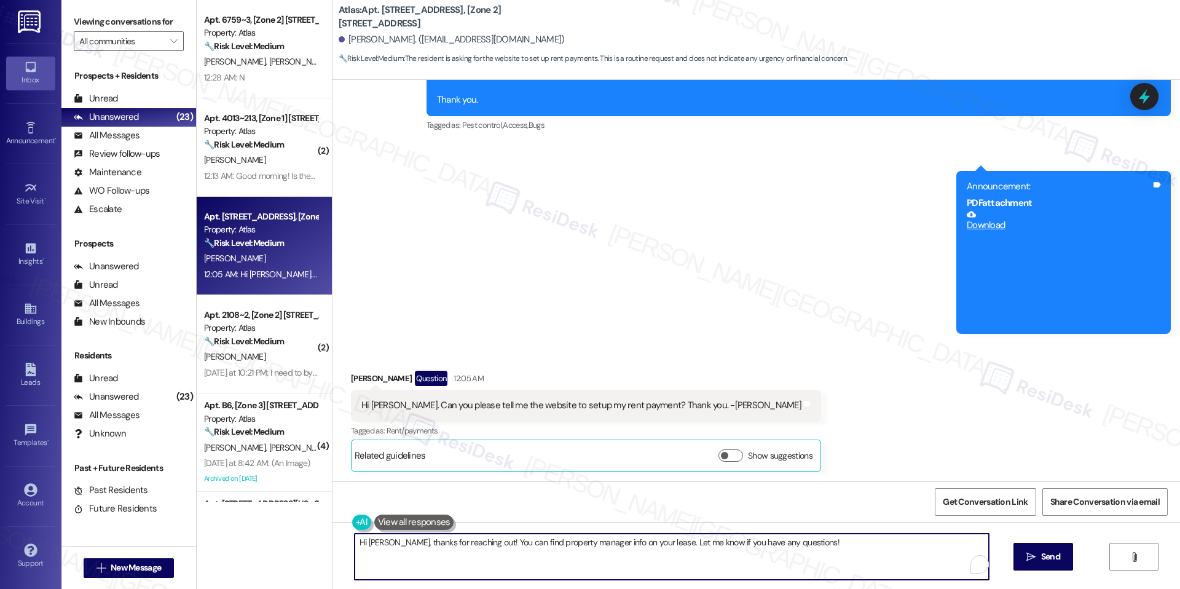
click at [583, 542] on textarea "Hi Danielle, thanks for reaching out! You can find property manager info on you…" at bounding box center [672, 557] width 634 height 46
paste textarea "you for reaching out. I’ll check with the team to confirm the correct website f…"
type textarea "Hi Danielle, thank you for reaching out. I’ll check with the team to confirm th…"
click at [1049, 560] on span "Send" at bounding box center [1050, 556] width 19 height 13
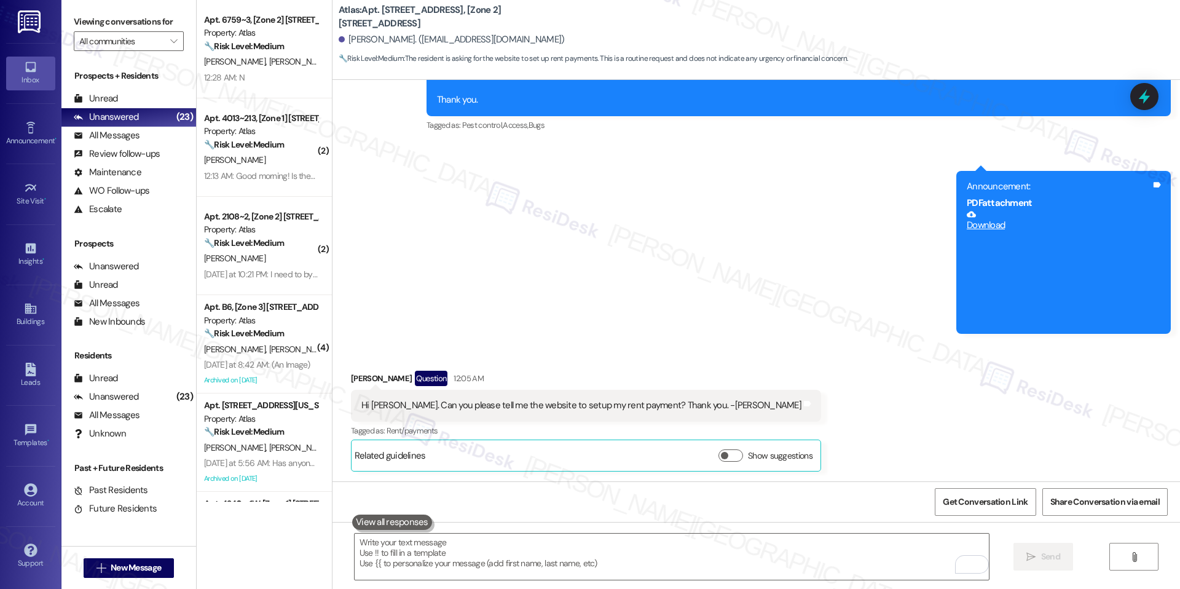
scroll to position [794, 0]
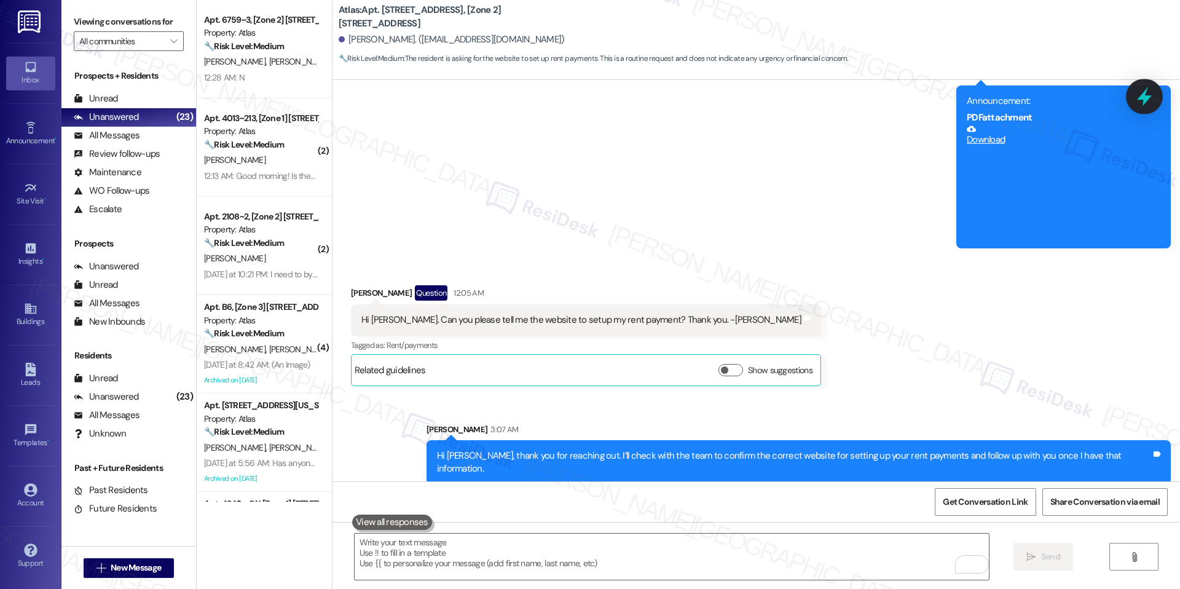
click at [1141, 89] on icon at bounding box center [1144, 96] width 21 height 21
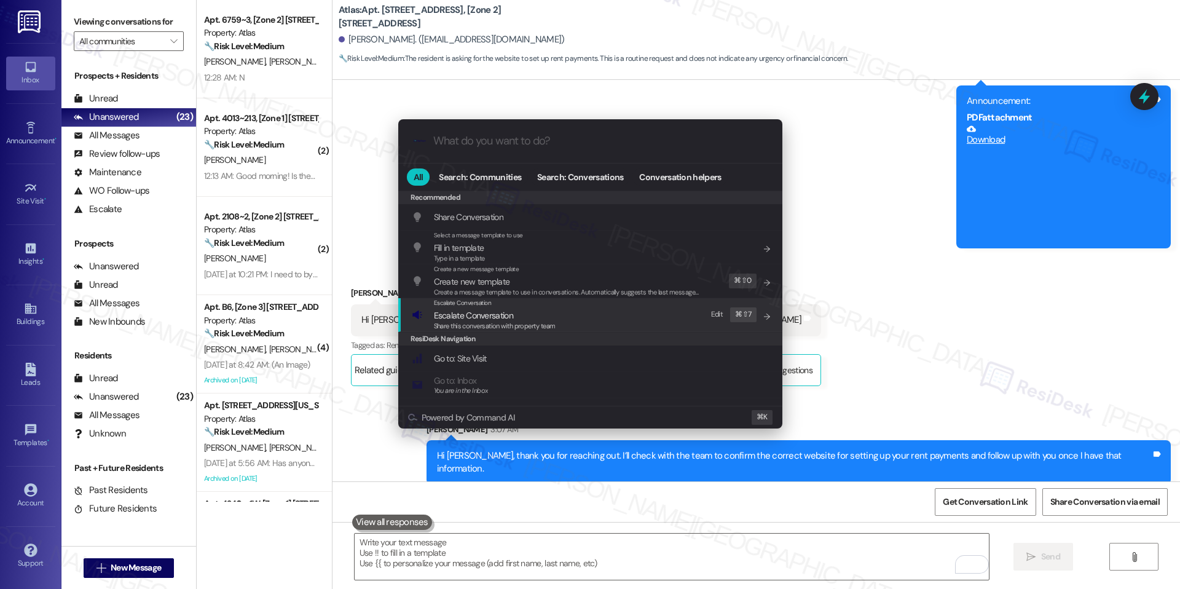
click at [555, 314] on div "Escalate Conversation Escalate Conversation Share this conversation with proper…" at bounding box center [592, 314] width 360 height 33
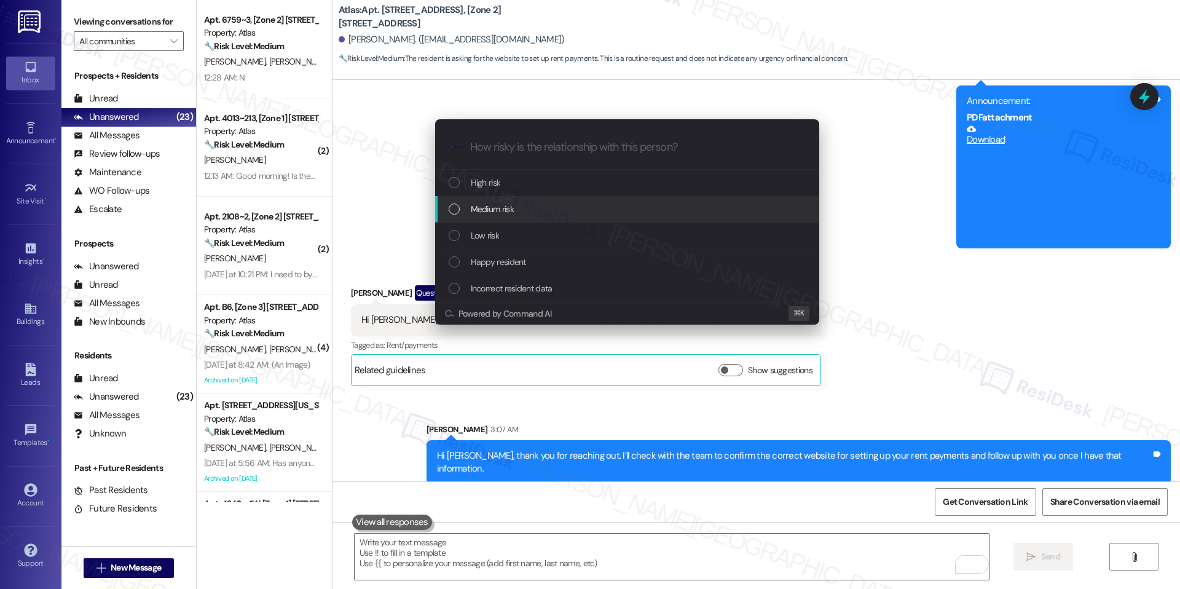
click at [591, 197] on div "Medium risk" at bounding box center [627, 209] width 384 height 26
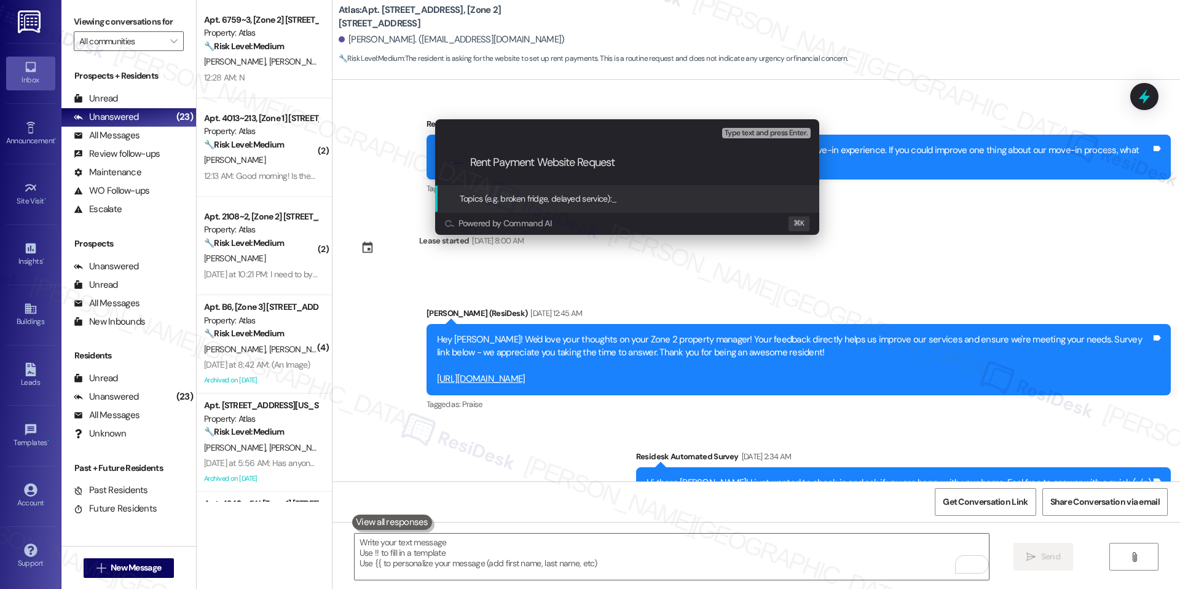
scroll to position [794, 0]
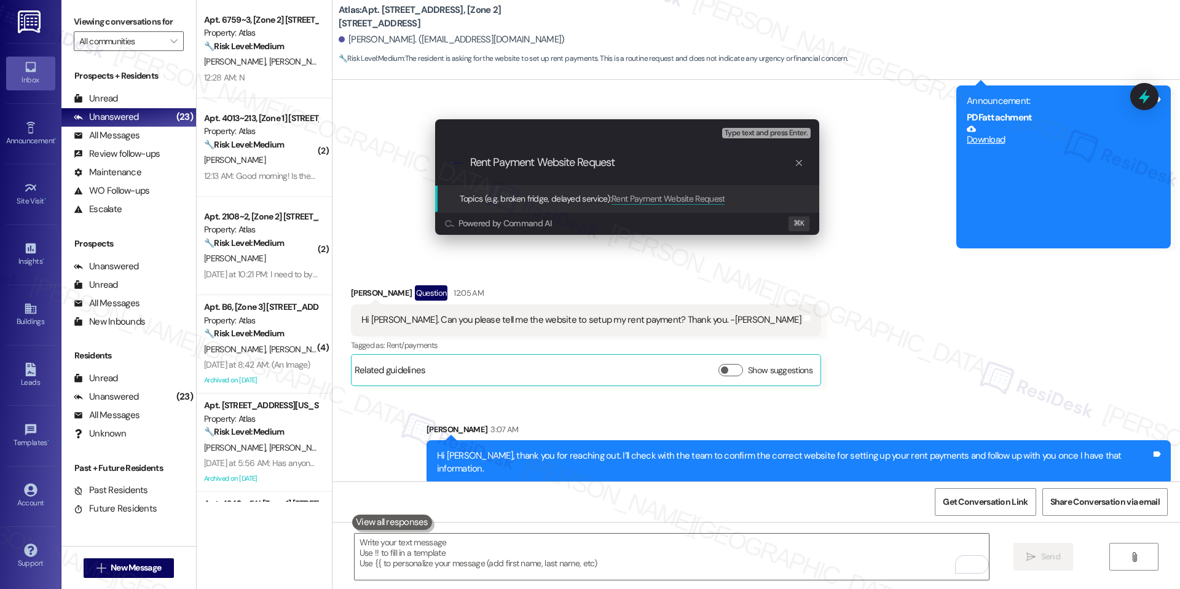
type input "Rent Payment Website Request"
click at [638, 203] on span "Rent Payment Website Request" at bounding box center [668, 198] width 113 height 11
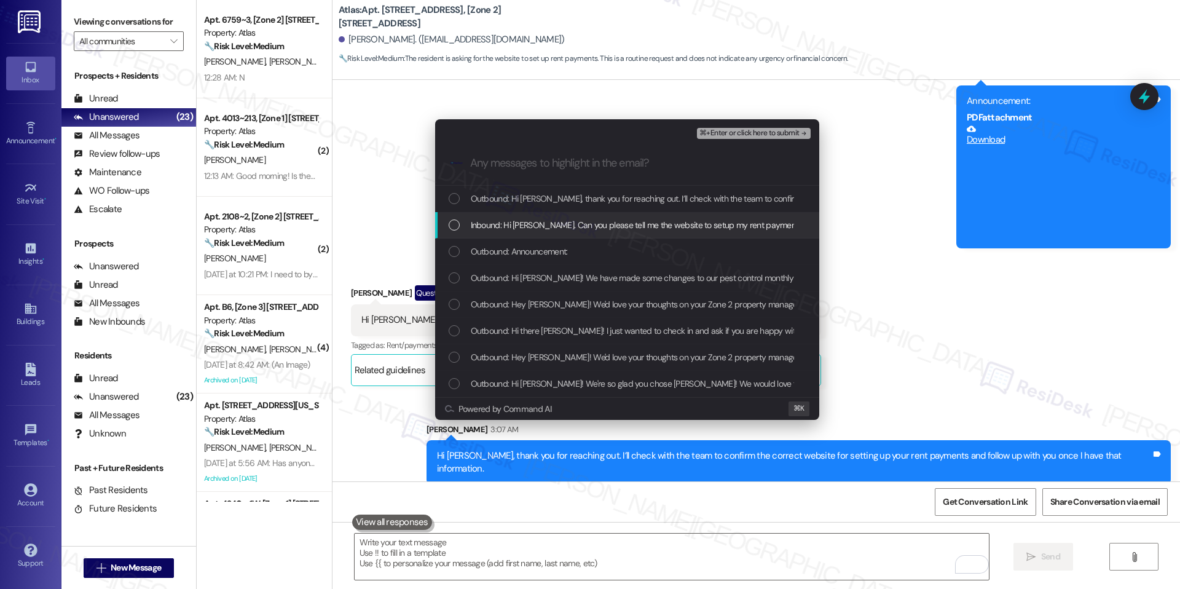
click at [620, 224] on span "Inbound: Hi [PERSON_NAME]. Can you please tell me the website to setup my rent …" at bounding box center [691, 225] width 440 height 14
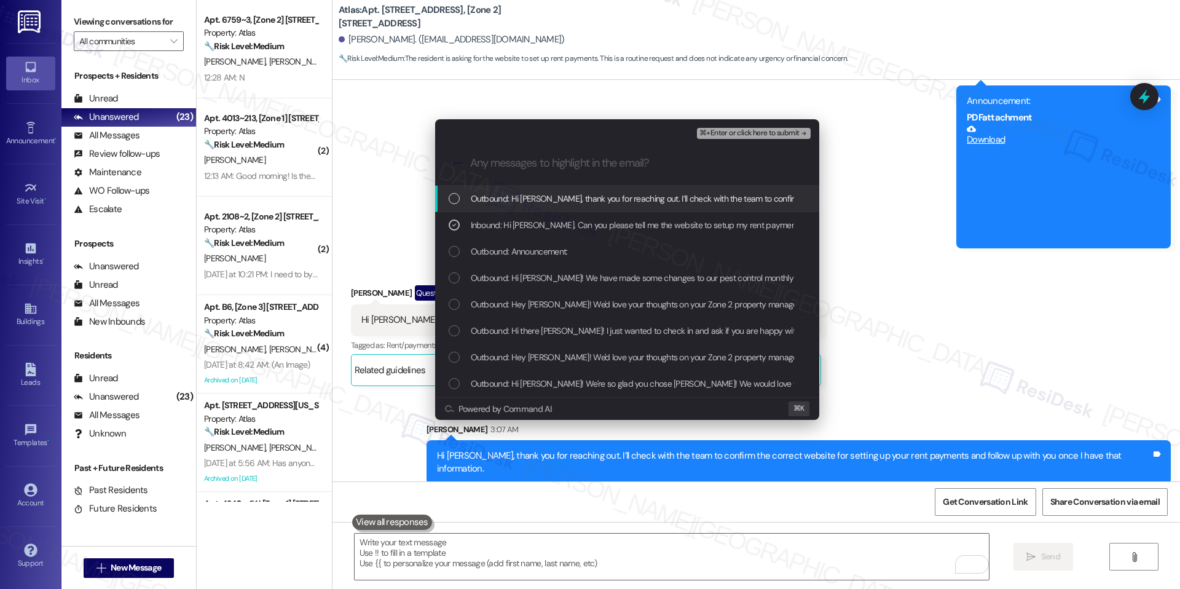
click at [775, 129] on span "⌘+Enter or click here to submit" at bounding box center [750, 133] width 100 height 9
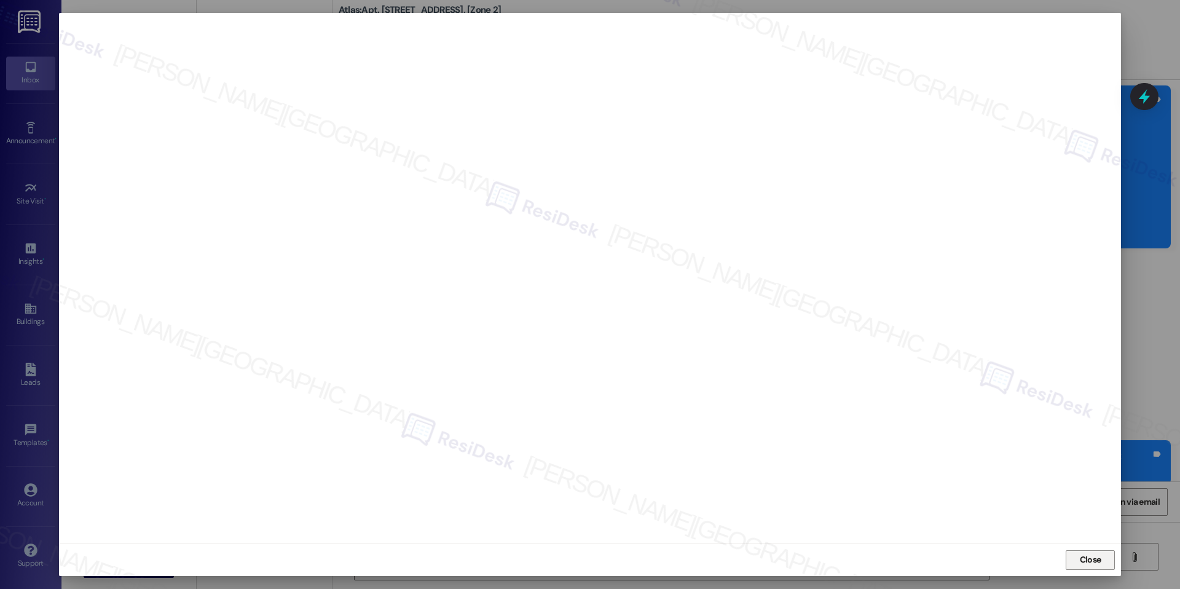
click at [1088, 562] on span "Close" at bounding box center [1091, 559] width 22 height 13
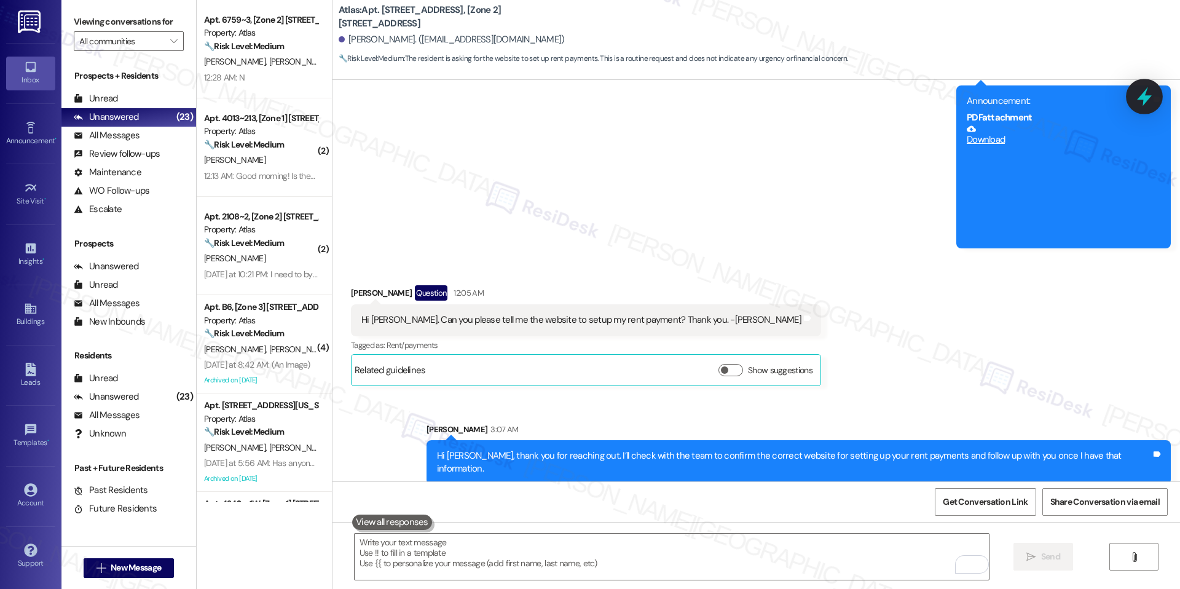
click at [1143, 85] on div at bounding box center [1144, 96] width 37 height 35
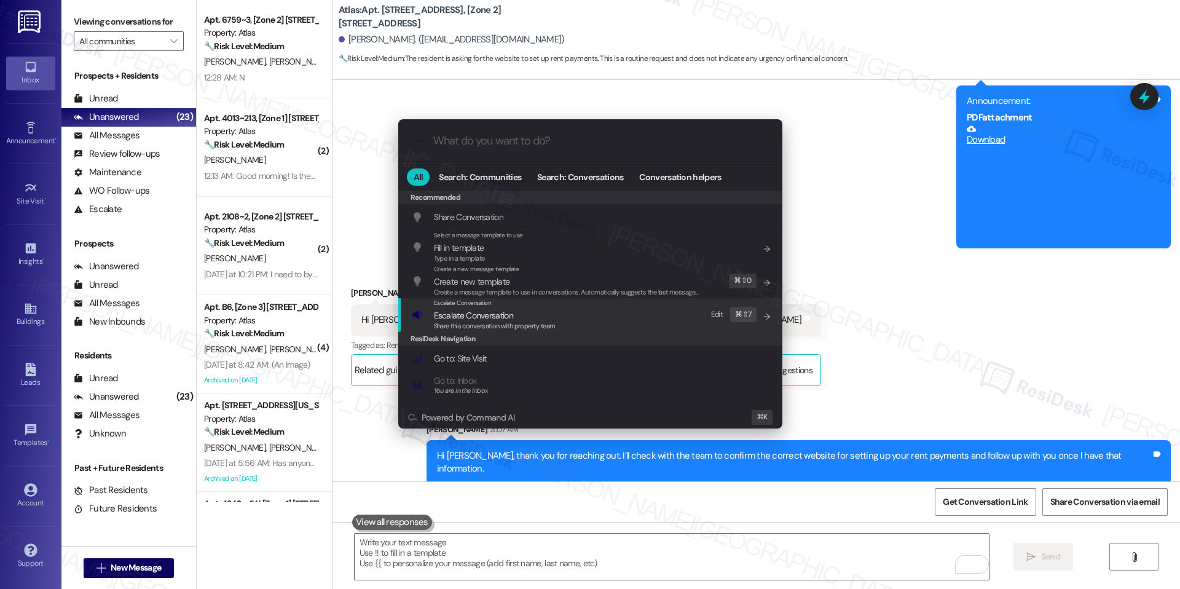
click at [561, 314] on div "Escalate Conversation Escalate Conversation Share this conversation with proper…" at bounding box center [592, 314] width 360 height 33
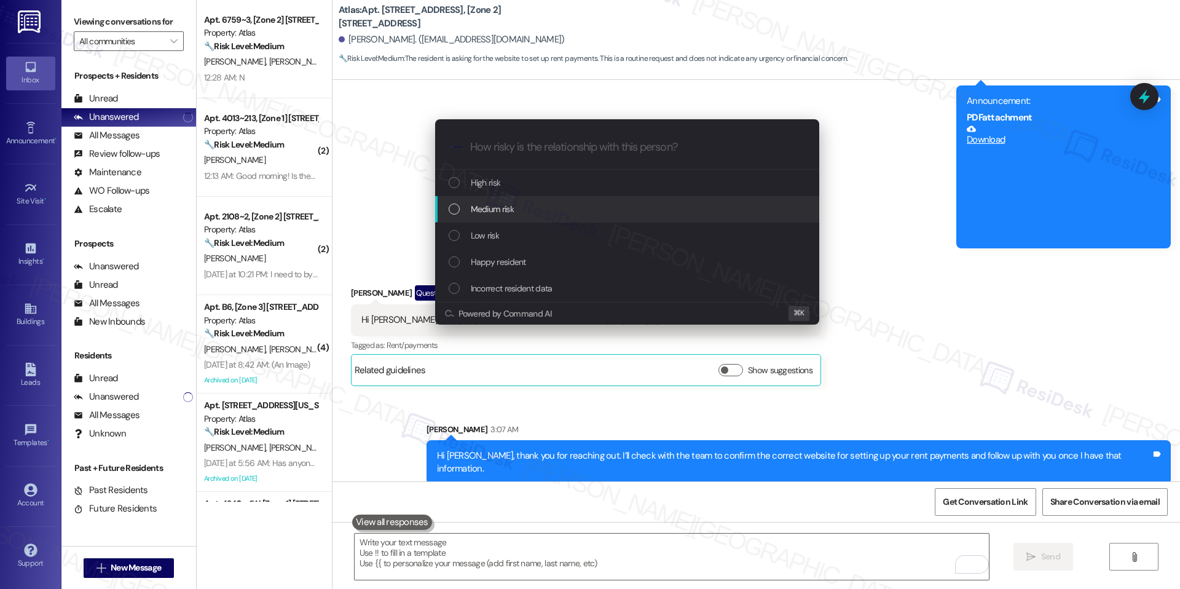
click at [596, 215] on div "Medium risk" at bounding box center [629, 209] width 360 height 14
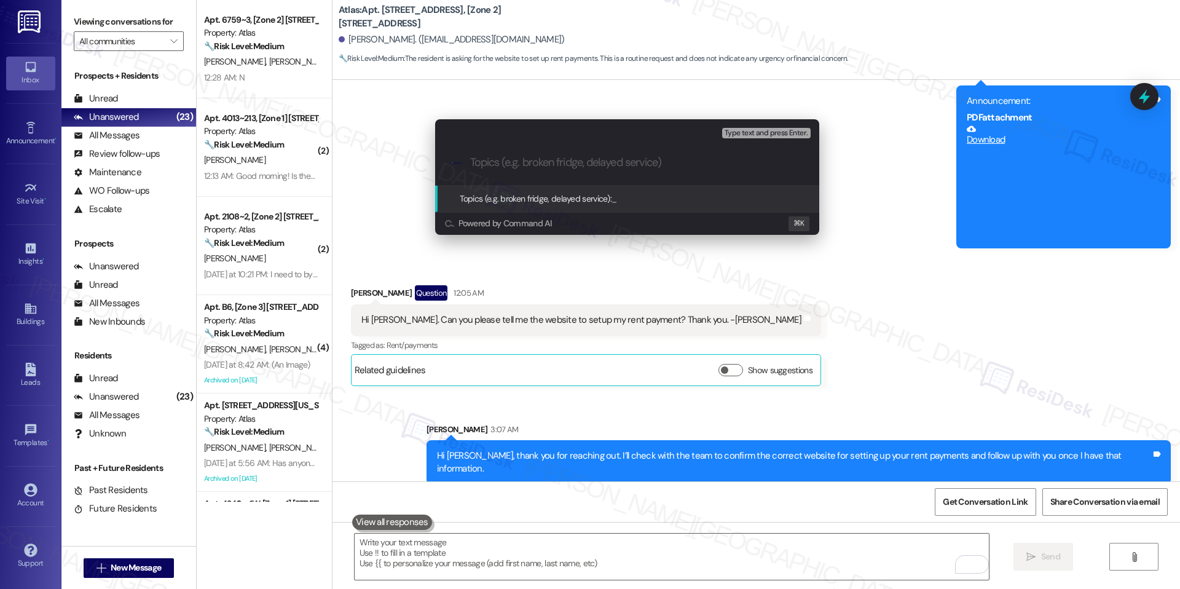
paste input "Rent Payment Website Request"
type input "Rent Payment Website Request"
click at [678, 202] on span "Rent Payment Website Request" at bounding box center [668, 198] width 113 height 11
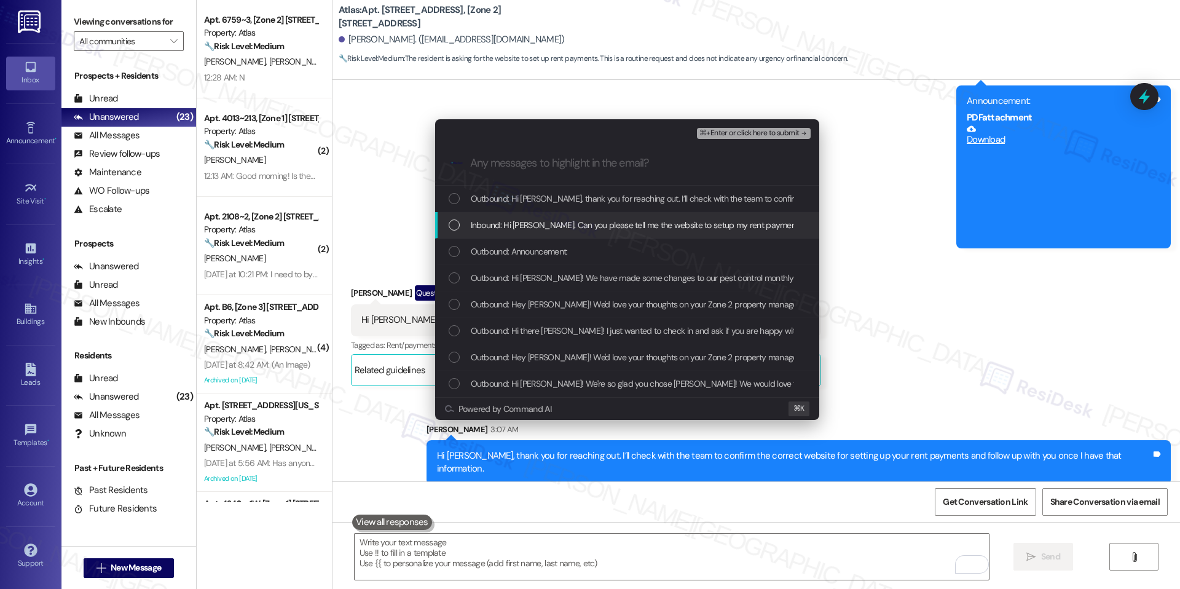
click at [623, 227] on span "Inbound: Hi [PERSON_NAME]. Can you please tell me the website to setup my rent …" at bounding box center [691, 225] width 440 height 14
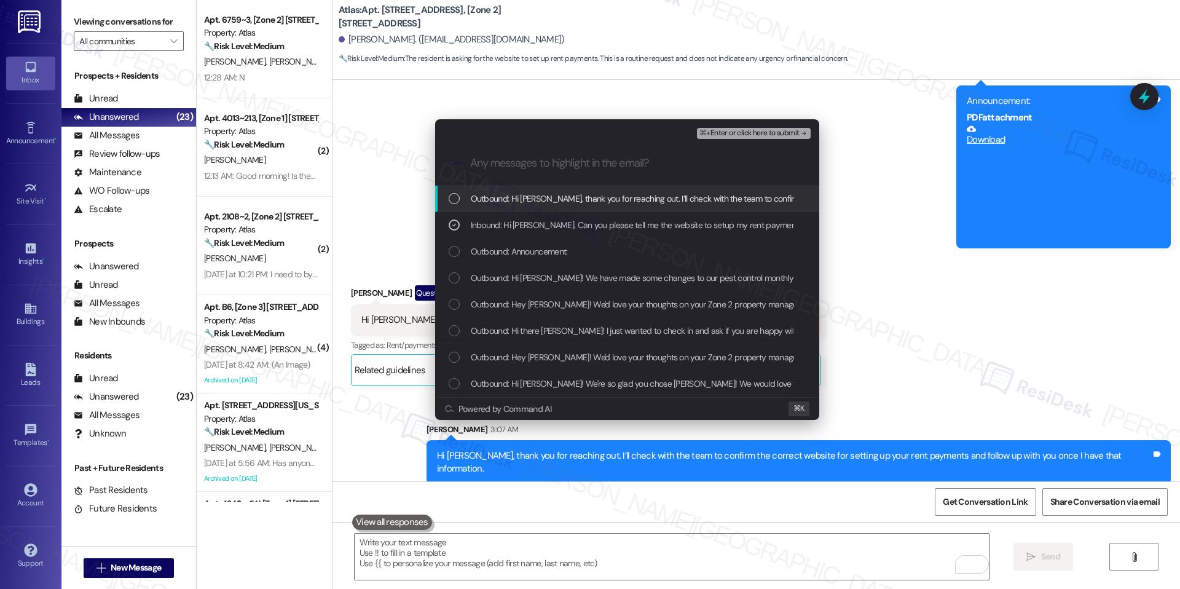
click at [750, 137] on button "⌘+Enter or click here to submit" at bounding box center [753, 133] width 113 height 11
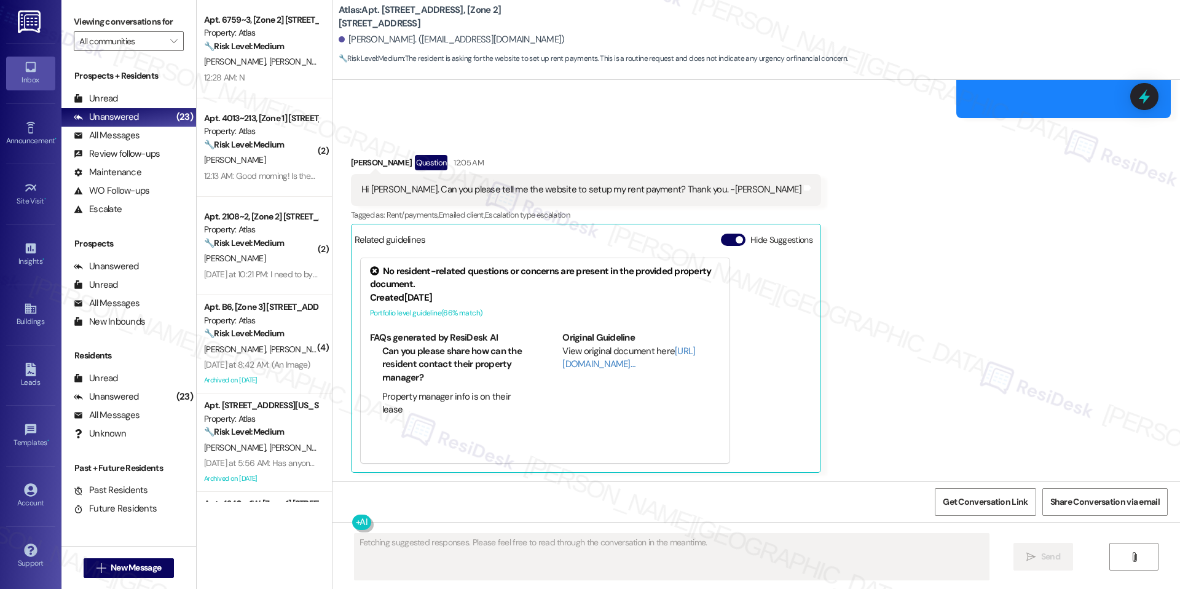
scroll to position [925, 0]
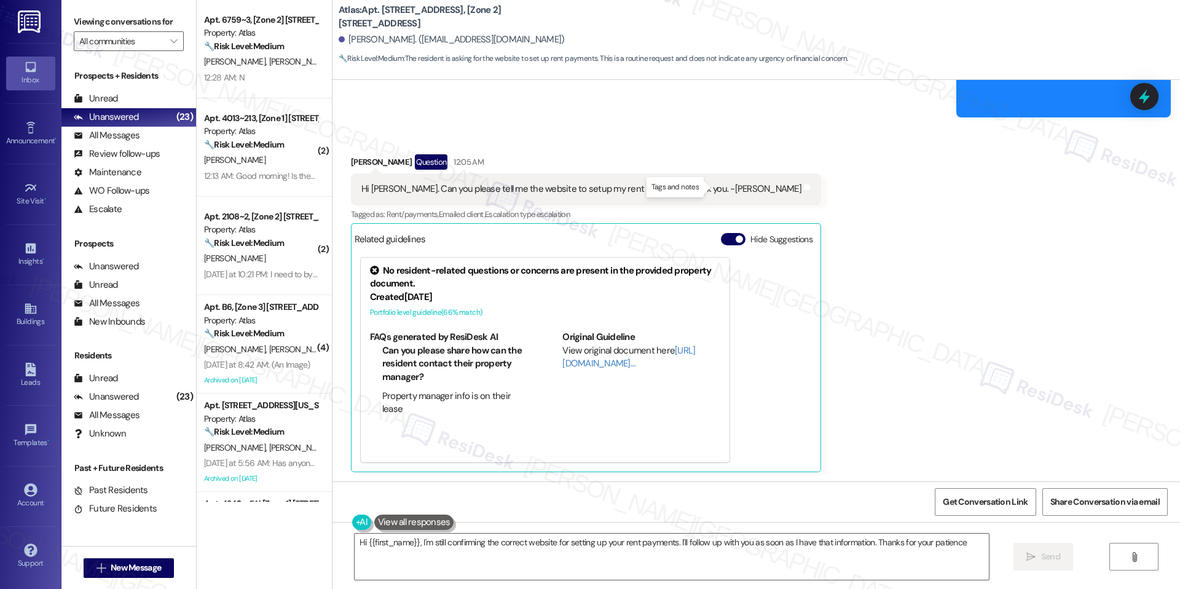
type textarea "Hi {{first_name}}, I'm still confirming the correct website for setting up your…"
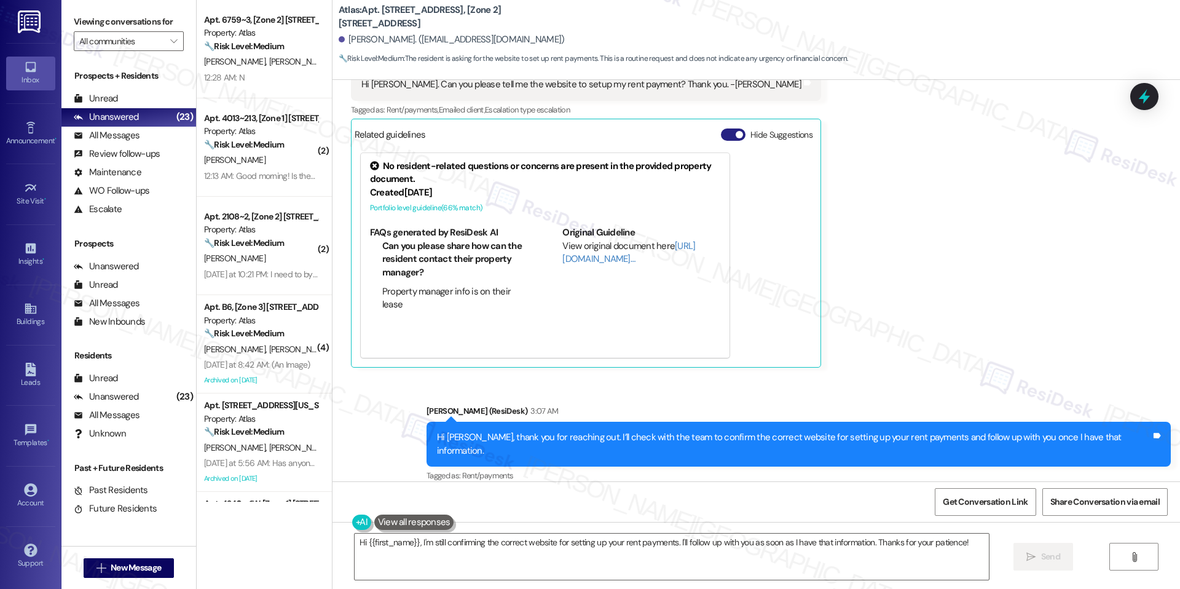
click at [721, 133] on button "Hide Suggestions" at bounding box center [733, 134] width 25 height 12
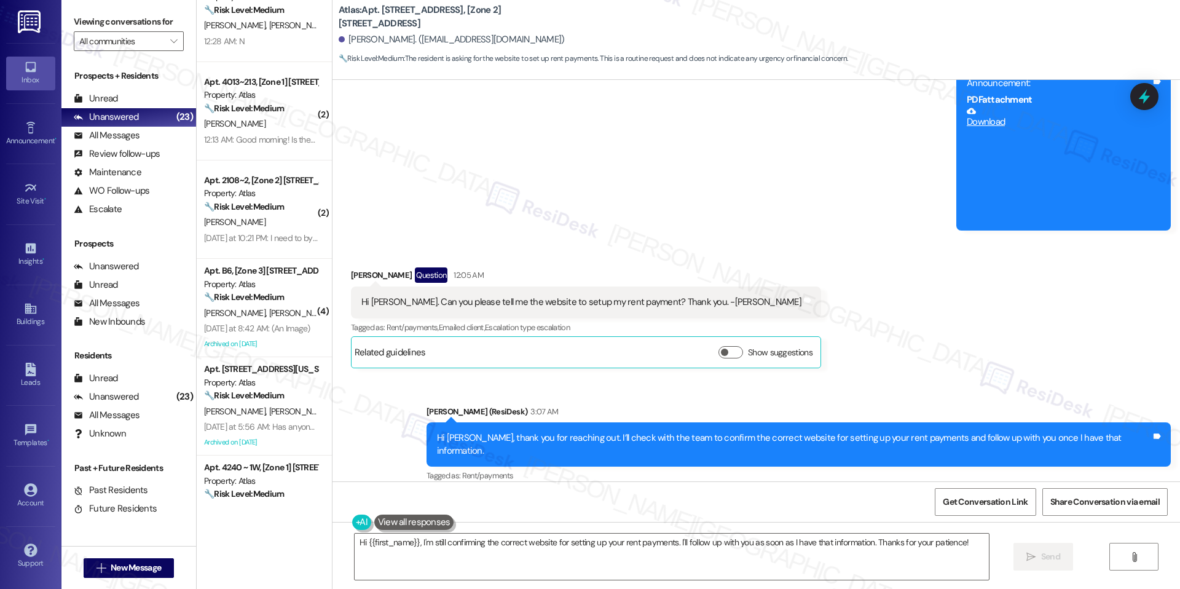
scroll to position [0, 0]
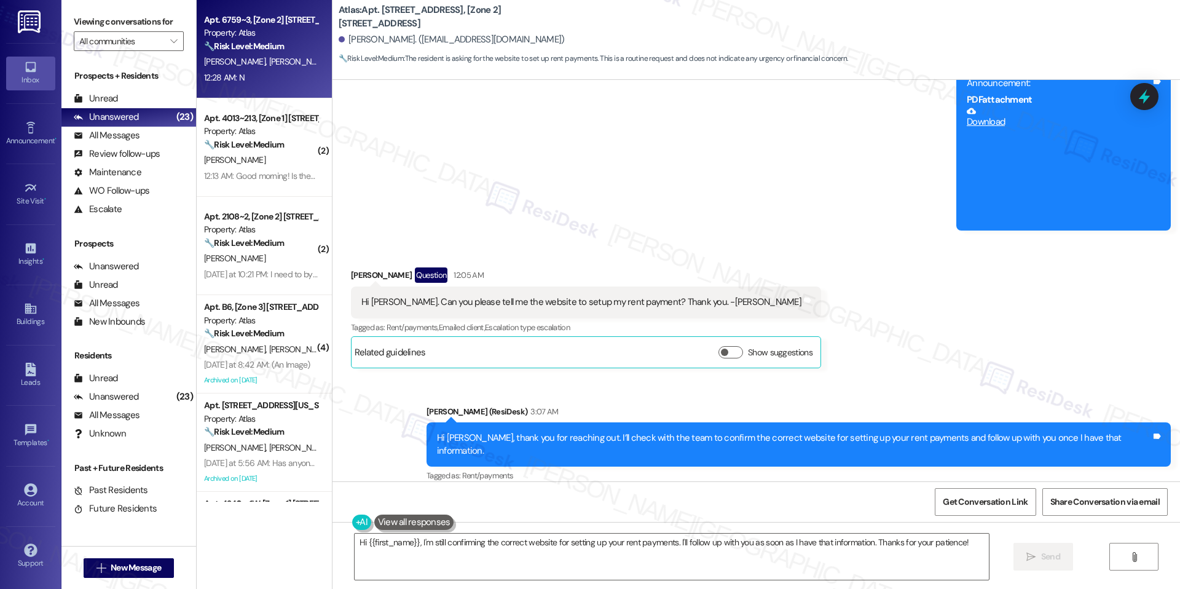
click at [267, 93] on div "Apt. 6759~3, [Zone 2] [STREET_ADDRESS][PERSON_NAME] Property: Atlas 🔧 Risk Leve…" at bounding box center [264, 49] width 135 height 98
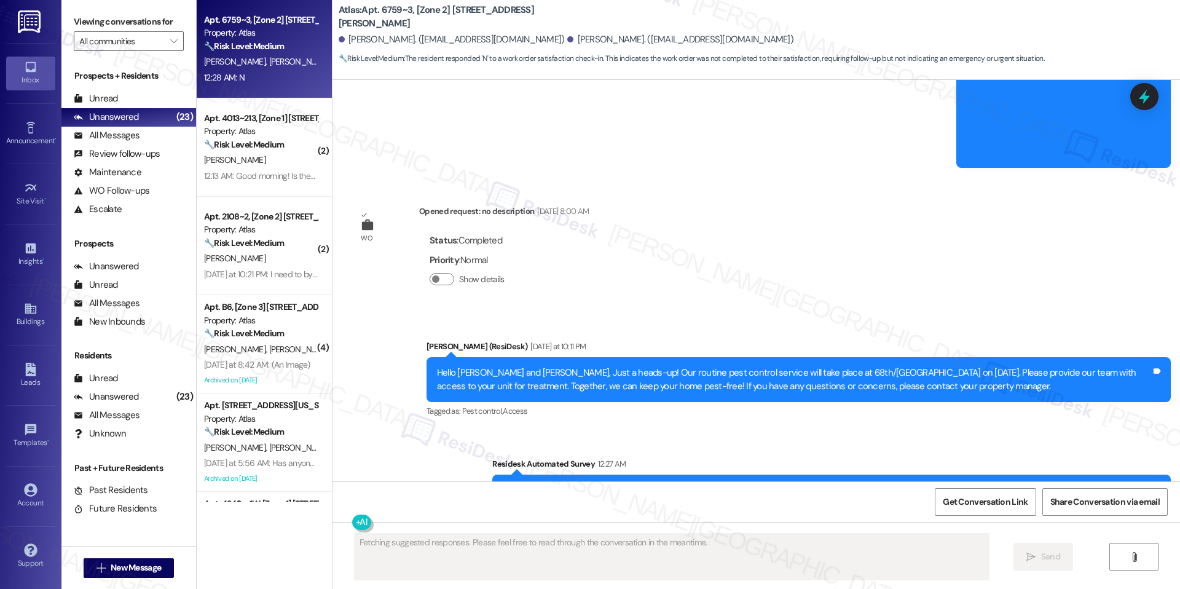
scroll to position [1000, 0]
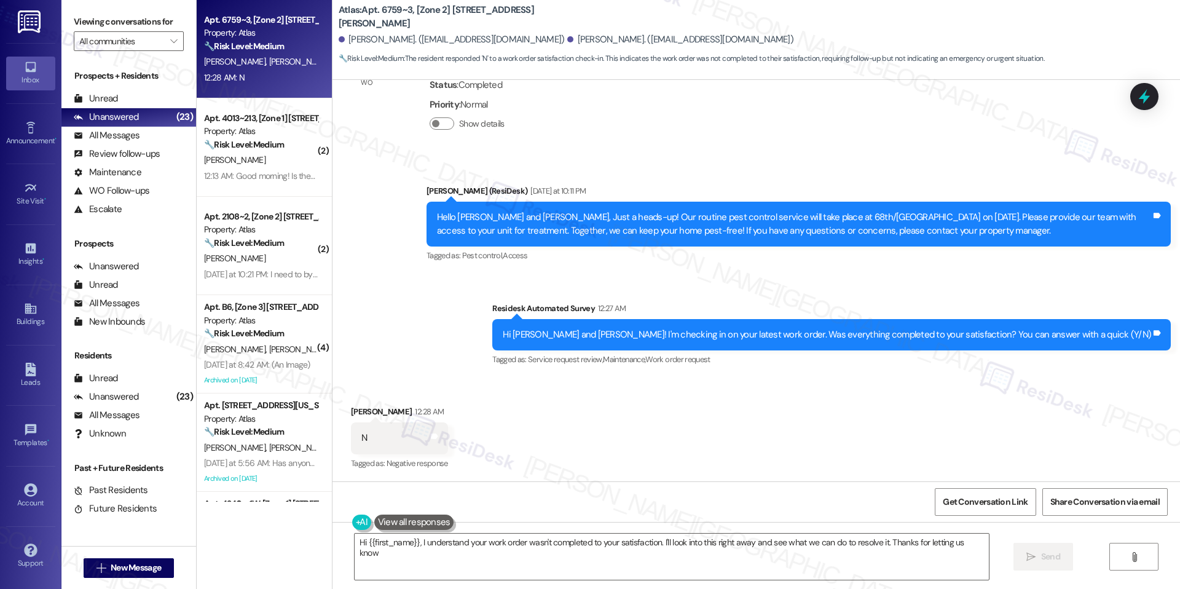
type textarea "Hi {{first_name}}, I understand your work order wasn't completed to your satisf…"
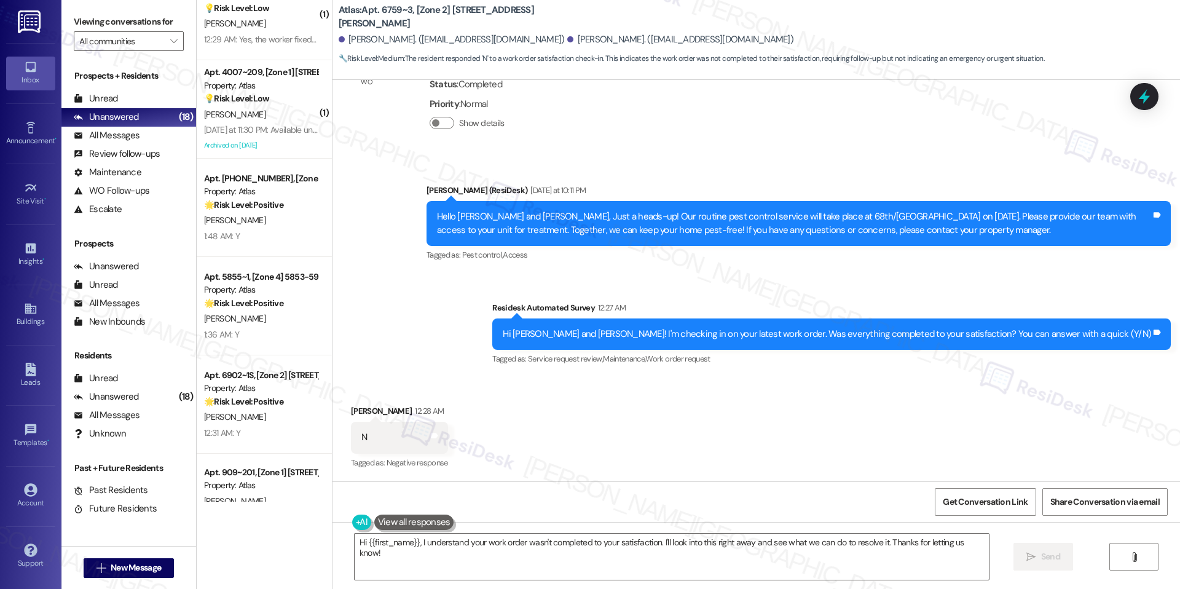
scroll to position [0, 0]
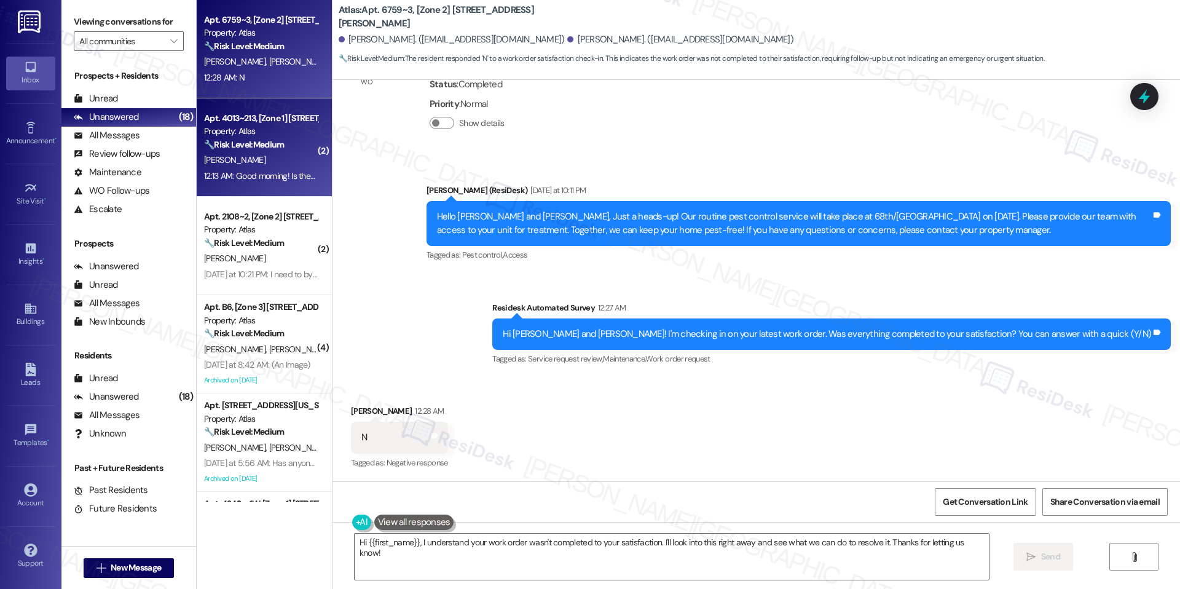
click at [269, 184] on div "Apt. 4013~213, [Zone 1] [STREET_ADDRESS][PERSON_NAME] Property: Atlas 🔧 Risk Le…" at bounding box center [264, 147] width 135 height 98
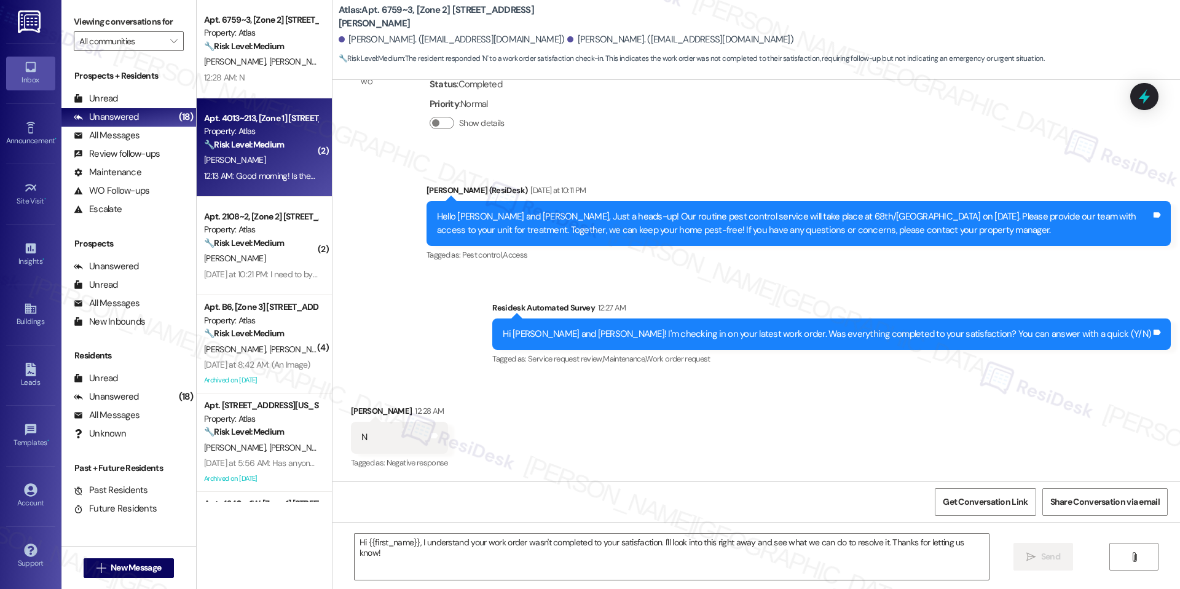
type textarea "Fetching suggested responses. Please feel free to read through the conversation…"
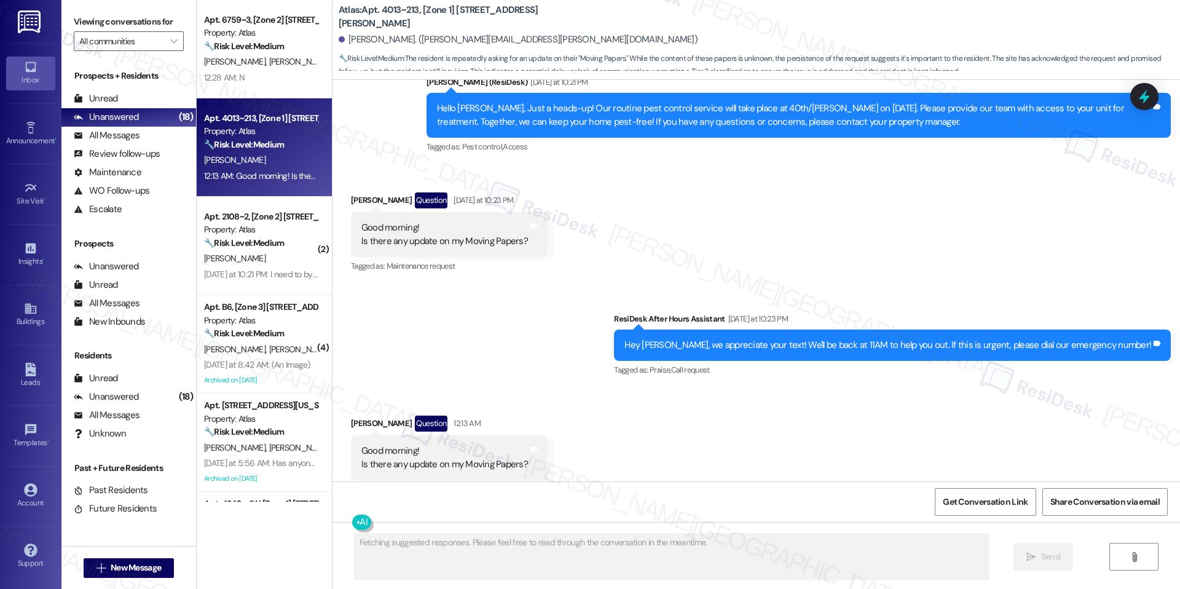
scroll to position [3243, 0]
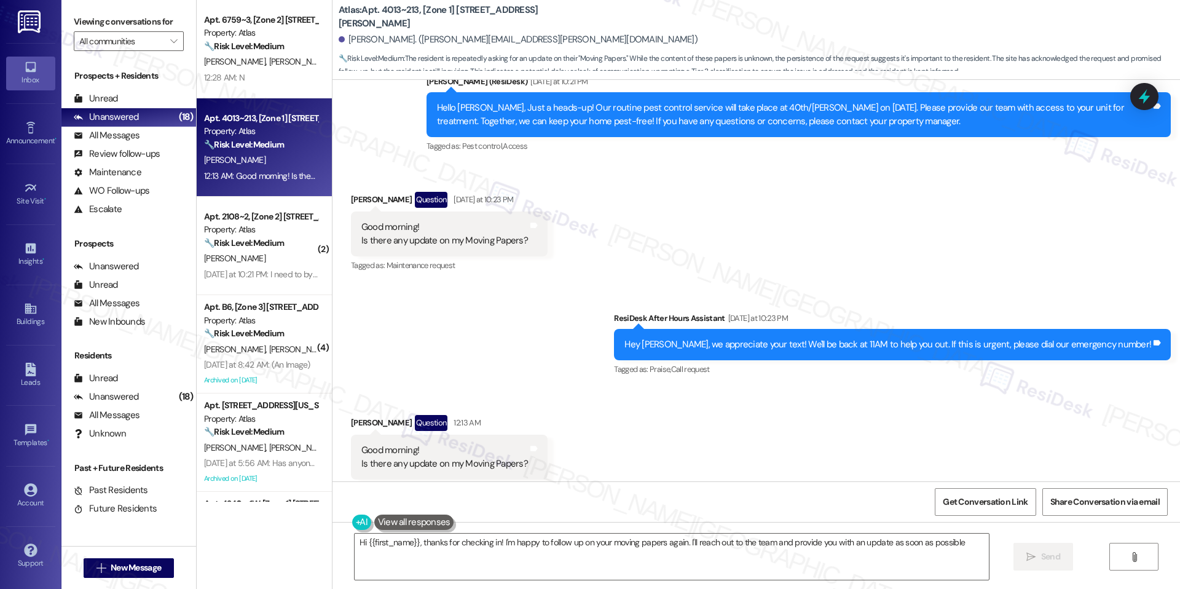
type textarea "Hi {{first_name}}, thanks for checking in! I'm happy to follow up on your movin…"
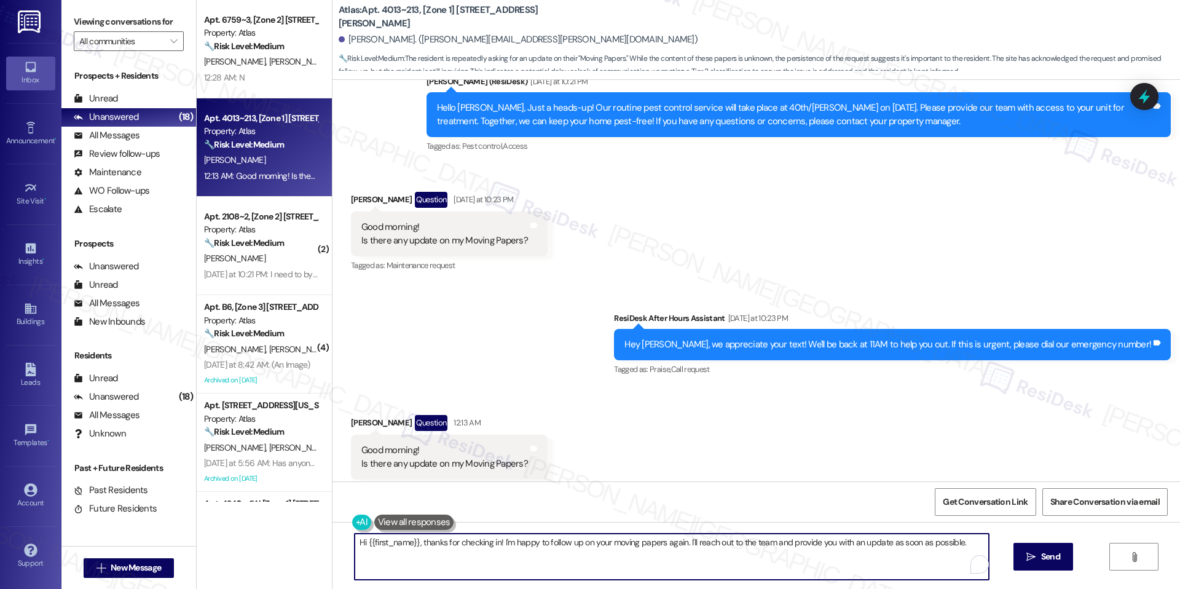
click at [708, 559] on textarea "Hi {{first_name}}, thanks for checking in! I'm happy to follow up on your movin…" at bounding box center [672, 557] width 634 height 46
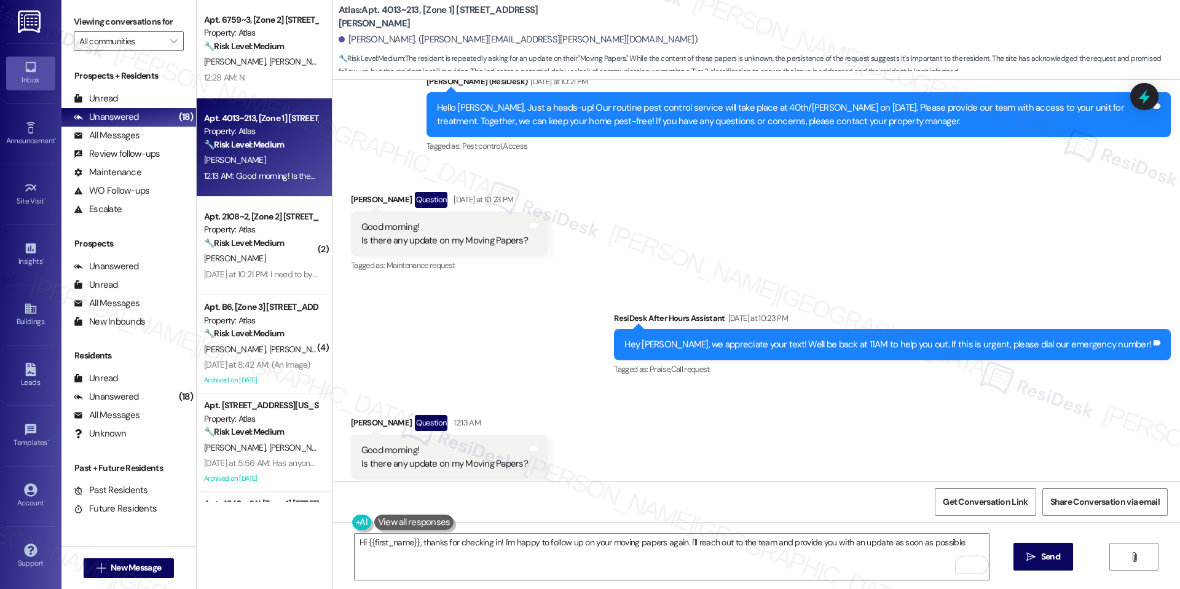
click at [1031, 571] on div "Hi {{first_name}}, thanks for checking in! I'm happy to follow up on your movin…" at bounding box center [757, 568] width 848 height 92
click at [1049, 554] on span "Send" at bounding box center [1050, 556] width 19 height 13
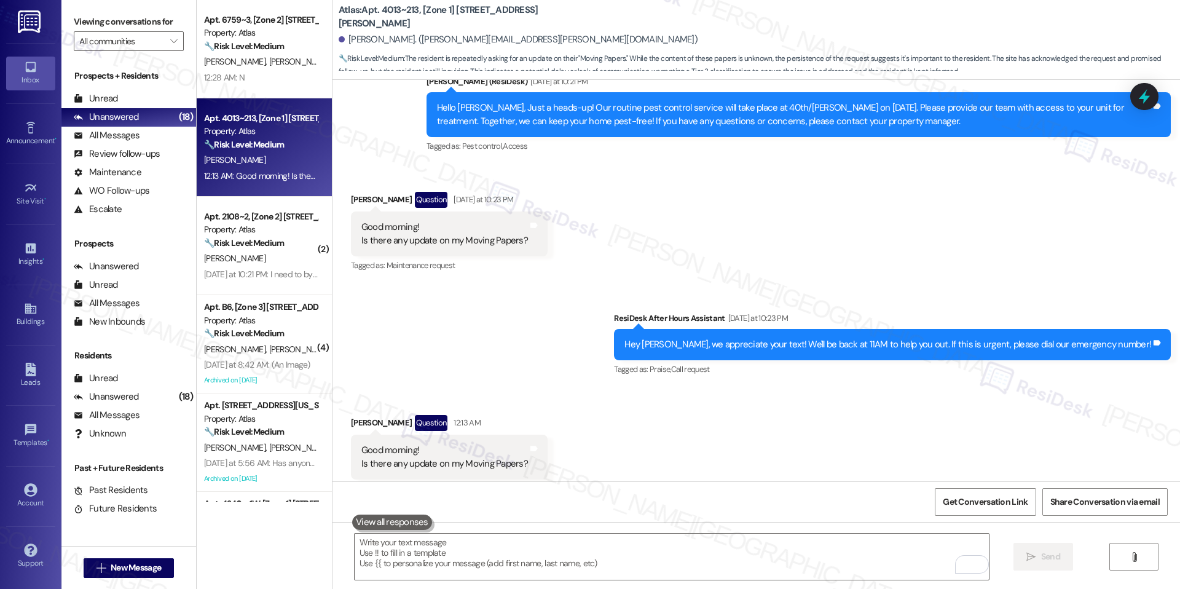
scroll to position [3242, 0]
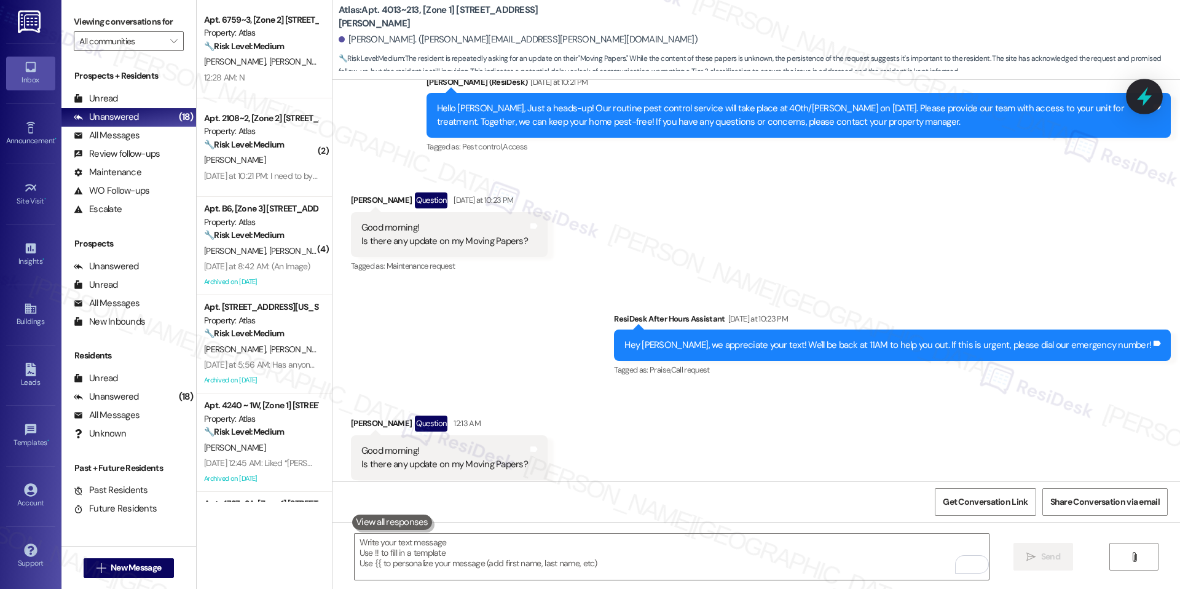
click at [1146, 104] on icon at bounding box center [1144, 96] width 21 height 21
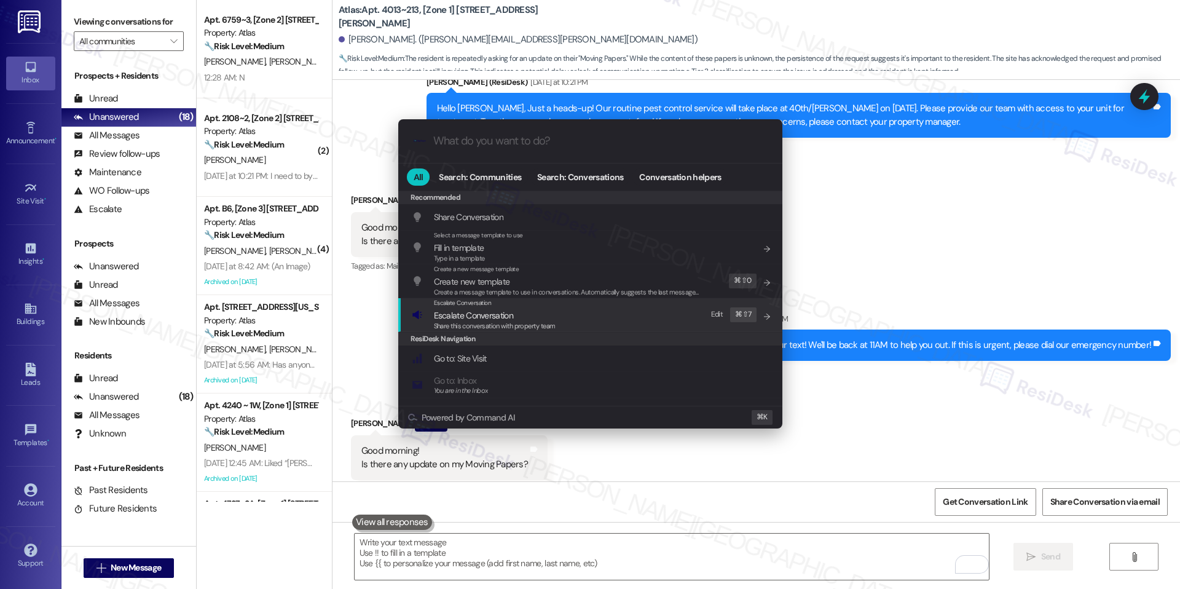
click at [596, 325] on div "Escalate Conversation Escalate Conversation Share this conversation with proper…" at bounding box center [592, 314] width 360 height 33
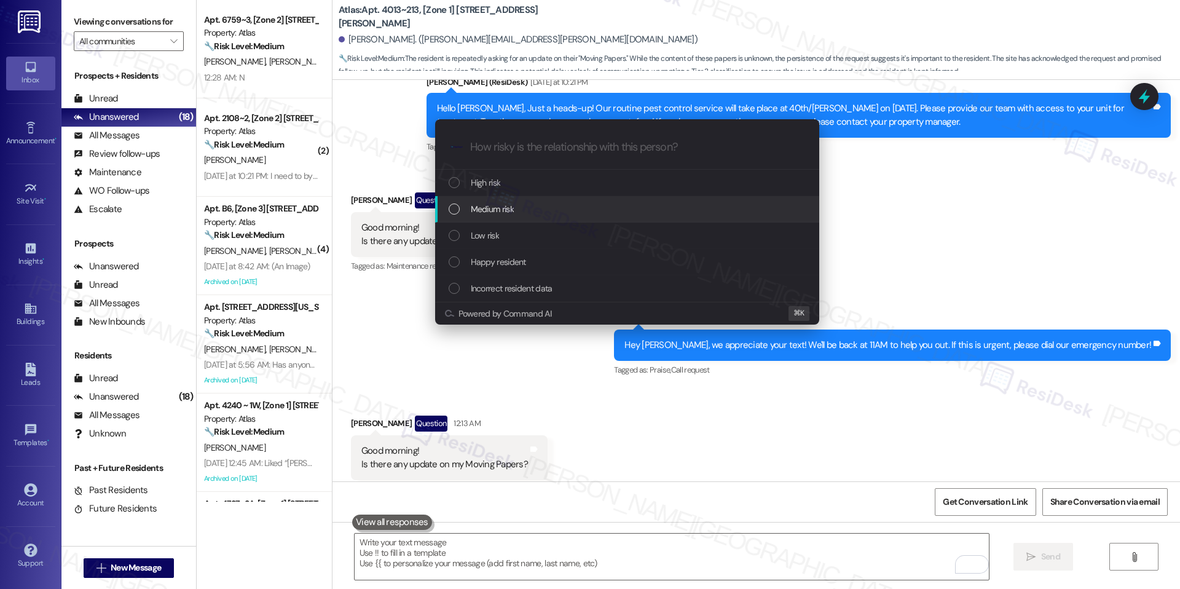
click at [543, 214] on div "Medium risk" at bounding box center [629, 209] width 360 height 14
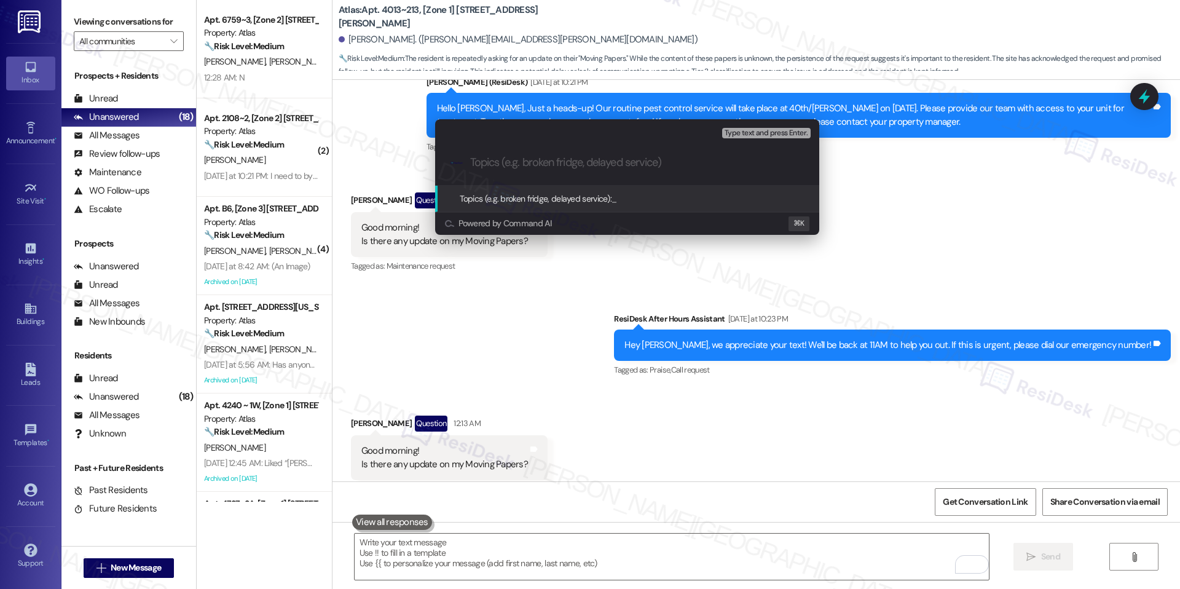
paste input "Resident Request – Moving Papers"
type input "Resident Request – Moving Papers"
click at [629, 191] on div "Topics (e.g. broken fridge, delayed service): Resident Request – Moving Papers" at bounding box center [627, 199] width 384 height 26
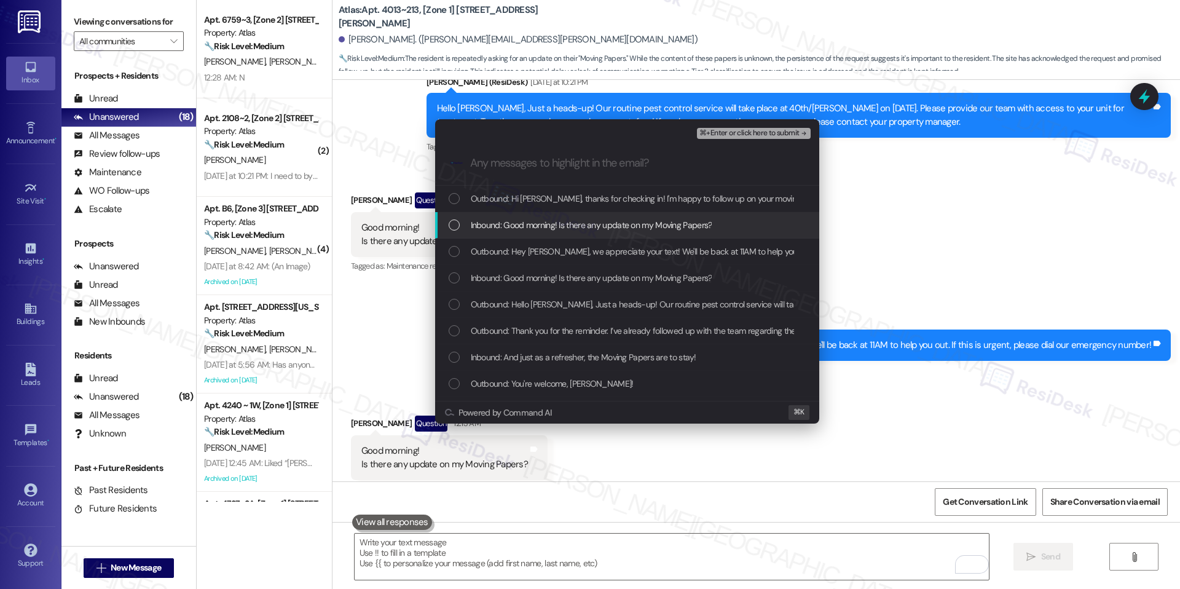
click at [588, 229] on span "Inbound: Good morning! Is there any update on my Moving Papers?" at bounding box center [592, 225] width 242 height 14
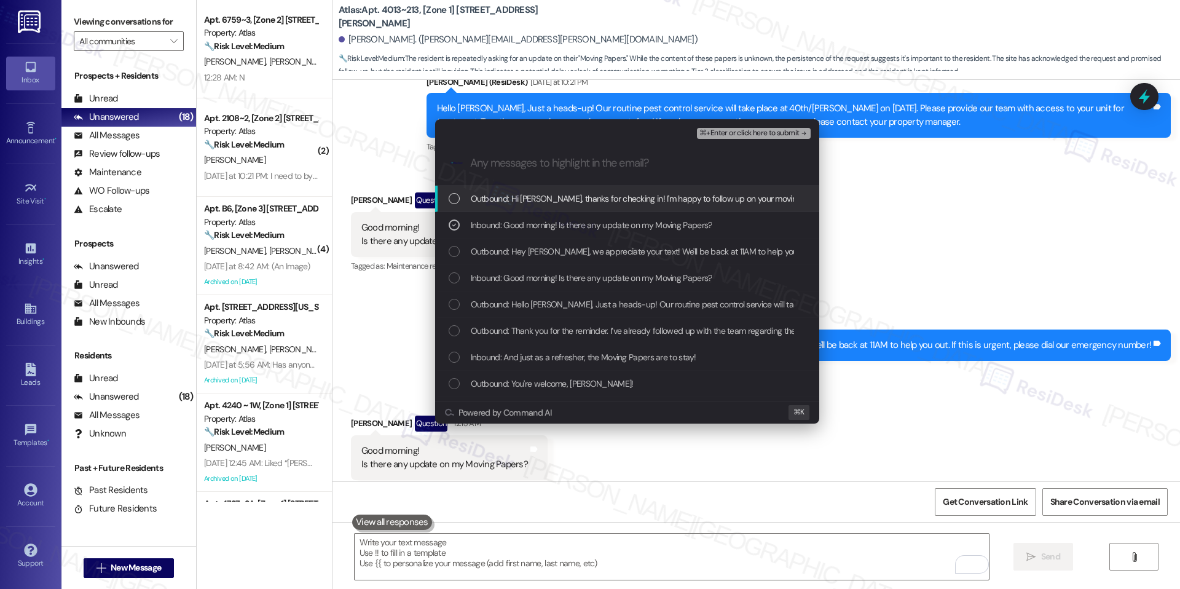
click at [622, 283] on span "Inbound: Good morning! Is there any update on my Moving Papers?" at bounding box center [592, 278] width 242 height 14
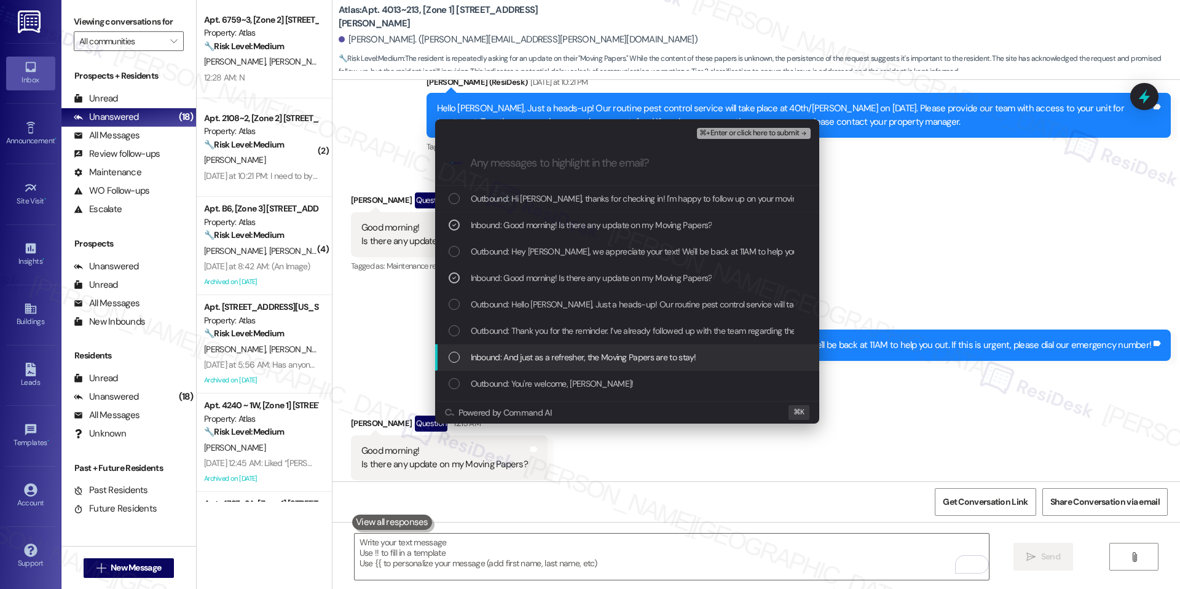
click at [595, 353] on span "Inbound: And just as a refresher, the Moving Papers are to stay!" at bounding box center [584, 357] width 226 height 14
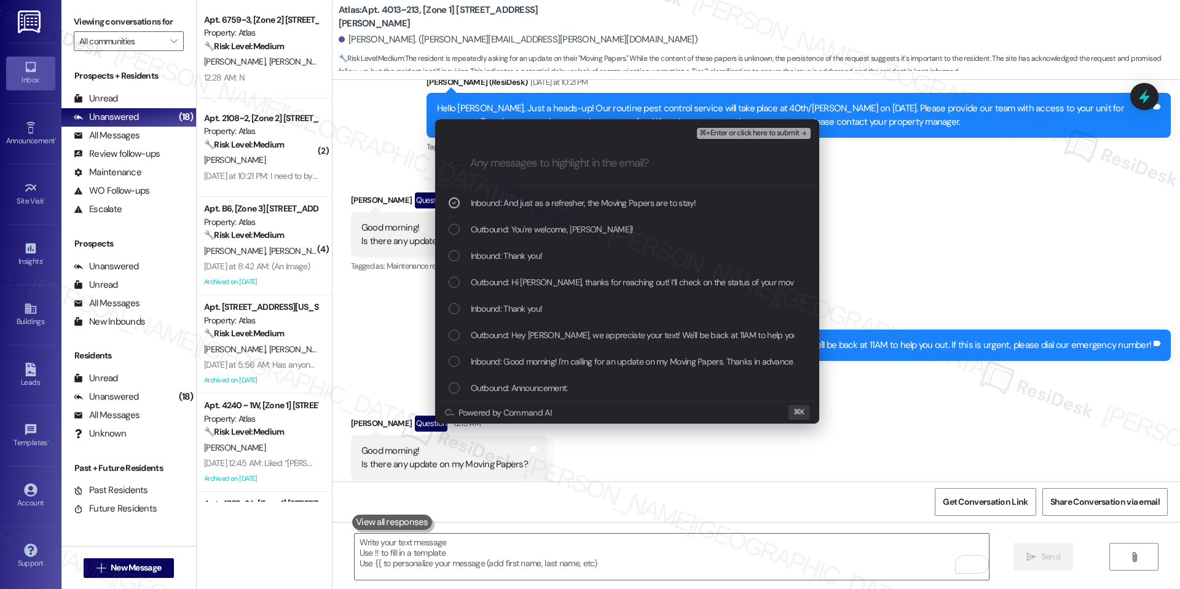
scroll to position [154, 0]
click at [599, 363] on span "Inbound: Good morning! I'm calling for an update on my Moving Papers. Thanks in…" at bounding box center [688, 362] width 435 height 14
click at [775, 129] on span "⌘+Enter or click here to submit" at bounding box center [750, 133] width 100 height 9
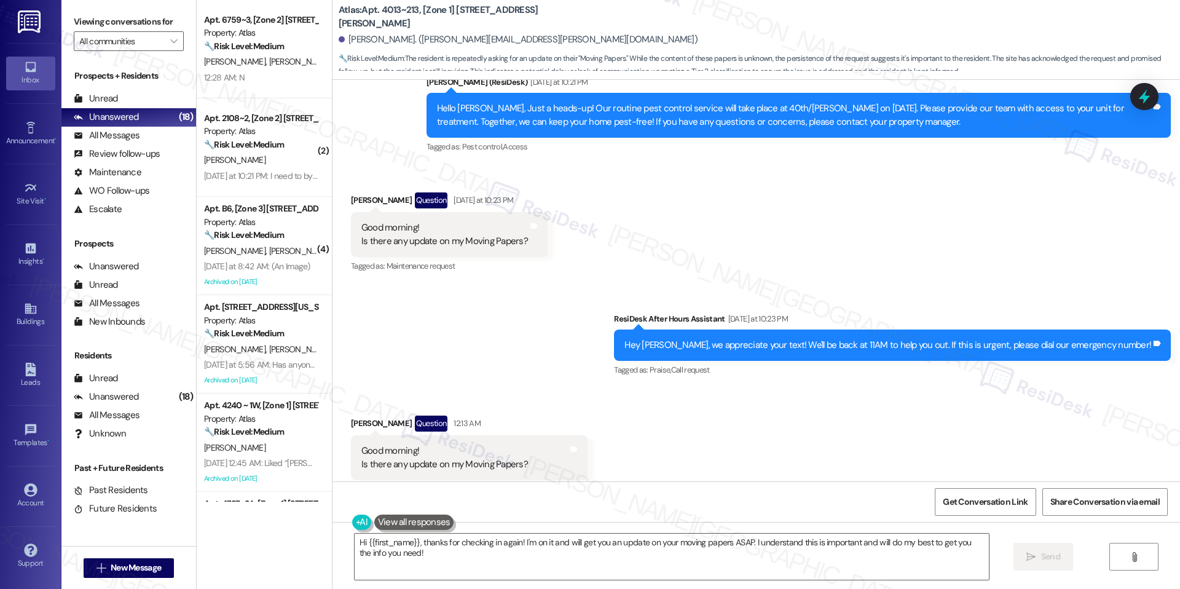
scroll to position [3346, 0]
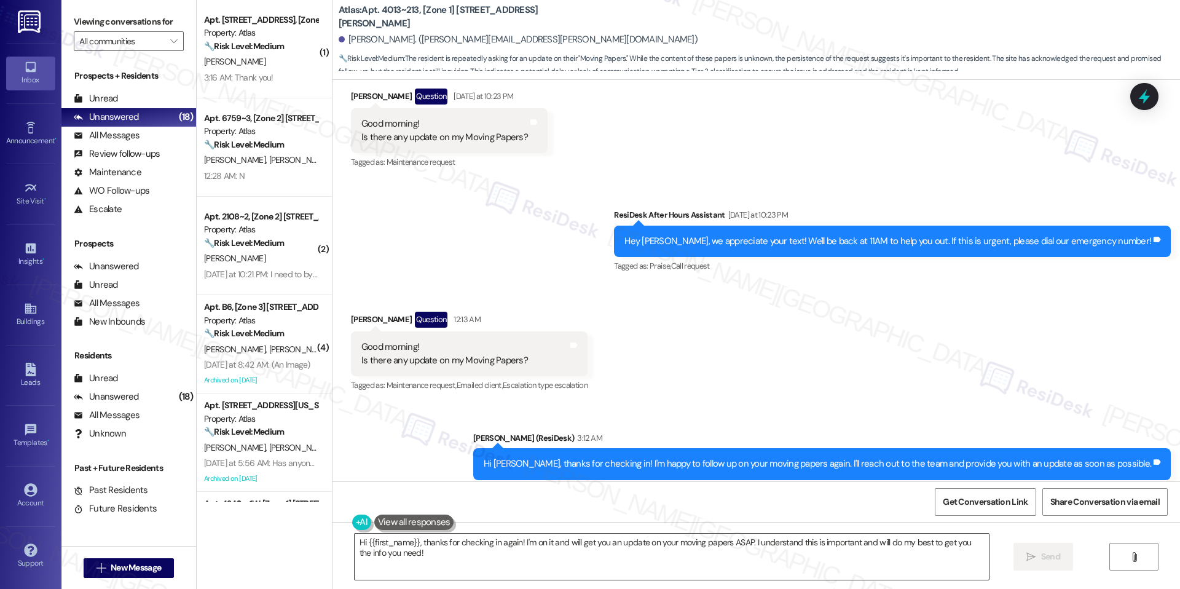
click at [521, 548] on textarea "Hi {{first_name}}, thanks for checking in again! I'm on it and will get you an …" at bounding box center [672, 557] width 634 height 46
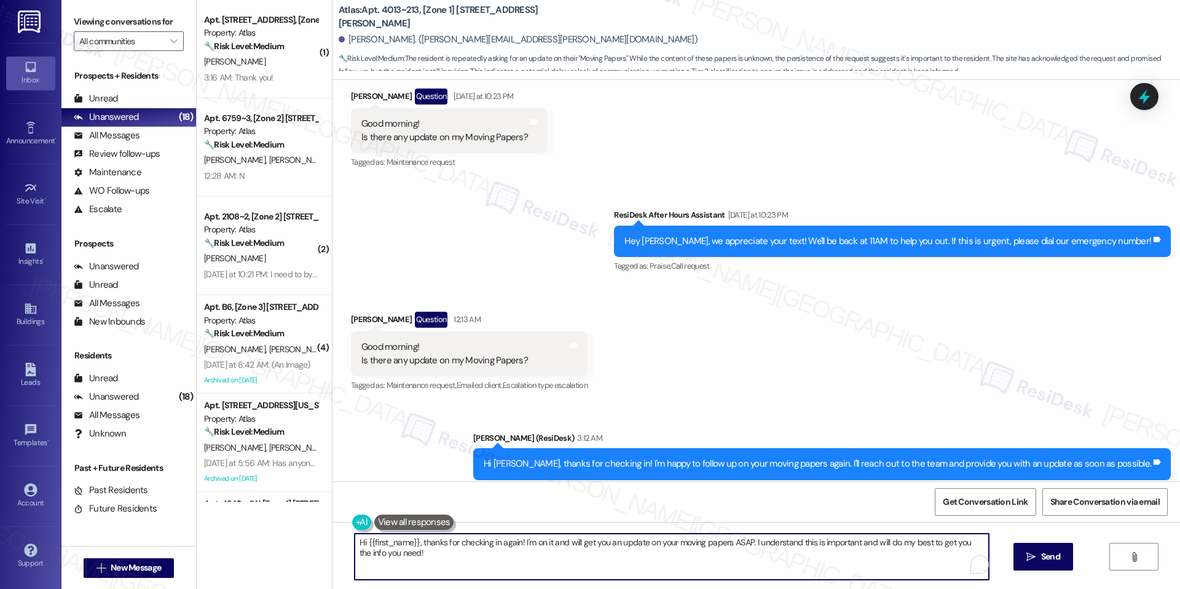
click at [521, 548] on textarea "Hi {{first_name}}, thanks for checking in again! I'm on it and will get you an …" at bounding box center [672, 557] width 634 height 46
paste textarea "Good day, I just received an update from the team, and they mentioned that the …"
type textarea "Good day, I just received an update from the team, and they mentioned that the …"
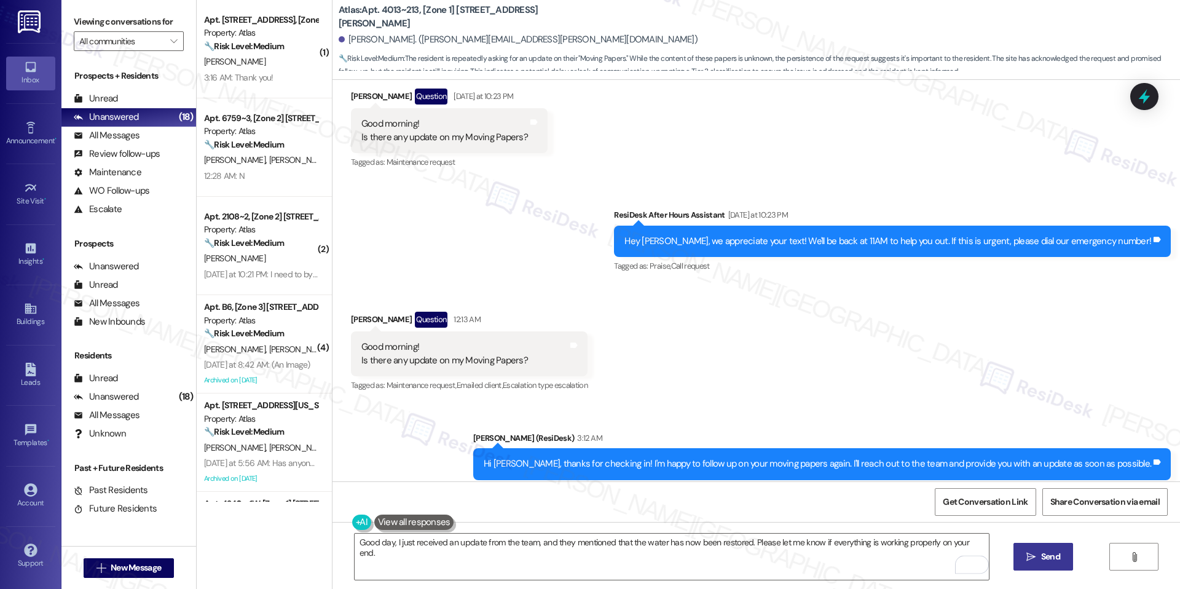
click at [1022, 563] on button " Send" at bounding box center [1044, 557] width 60 height 28
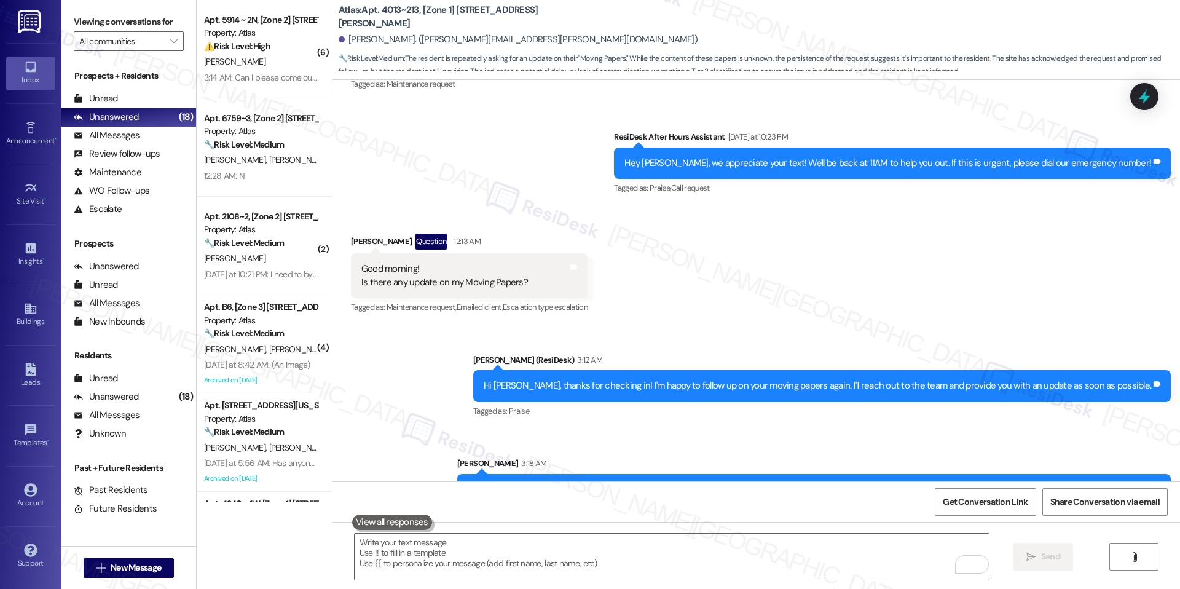
scroll to position [3432, 0]
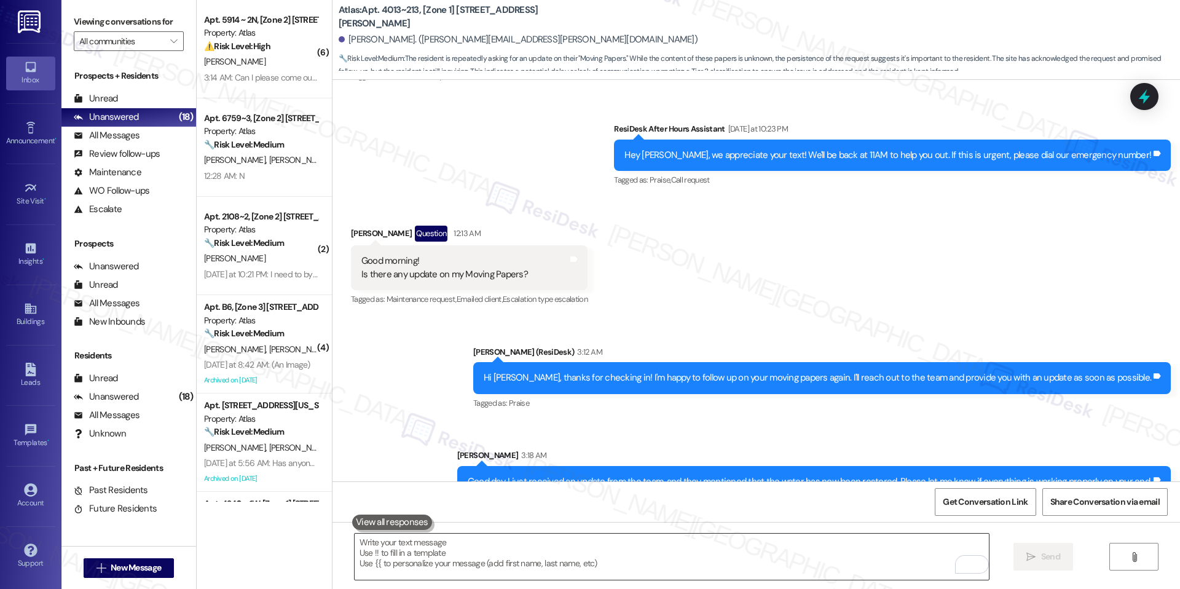
click at [683, 551] on textarea "To enrich screen reader interactions, please activate Accessibility in Grammarl…" at bounding box center [672, 557] width 634 height 46
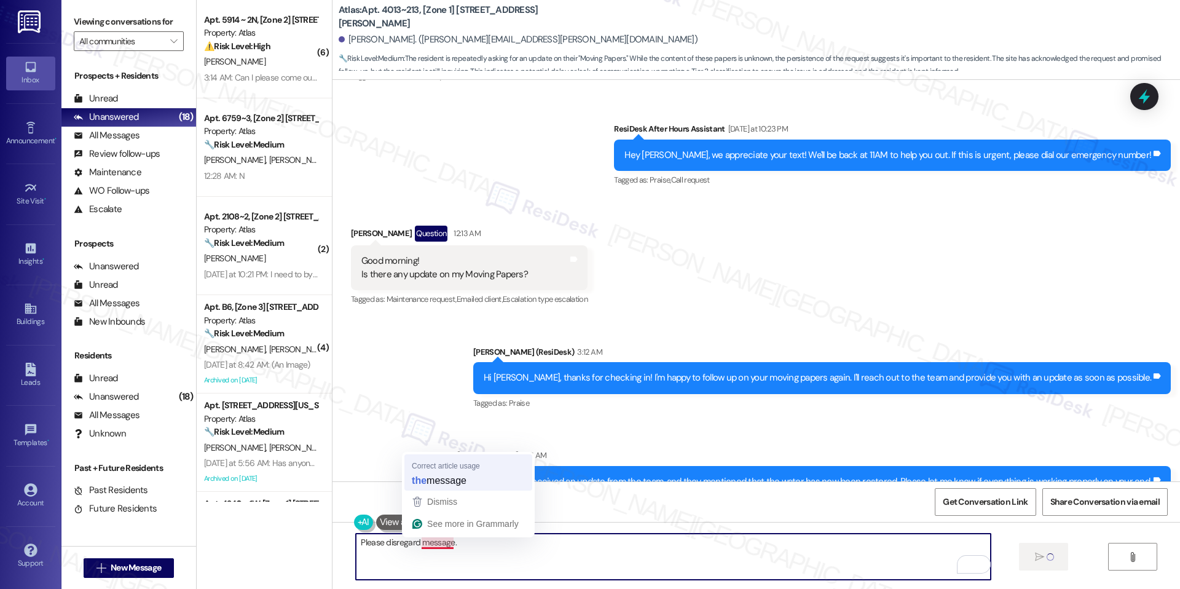
type textarea "Please disregard the message."
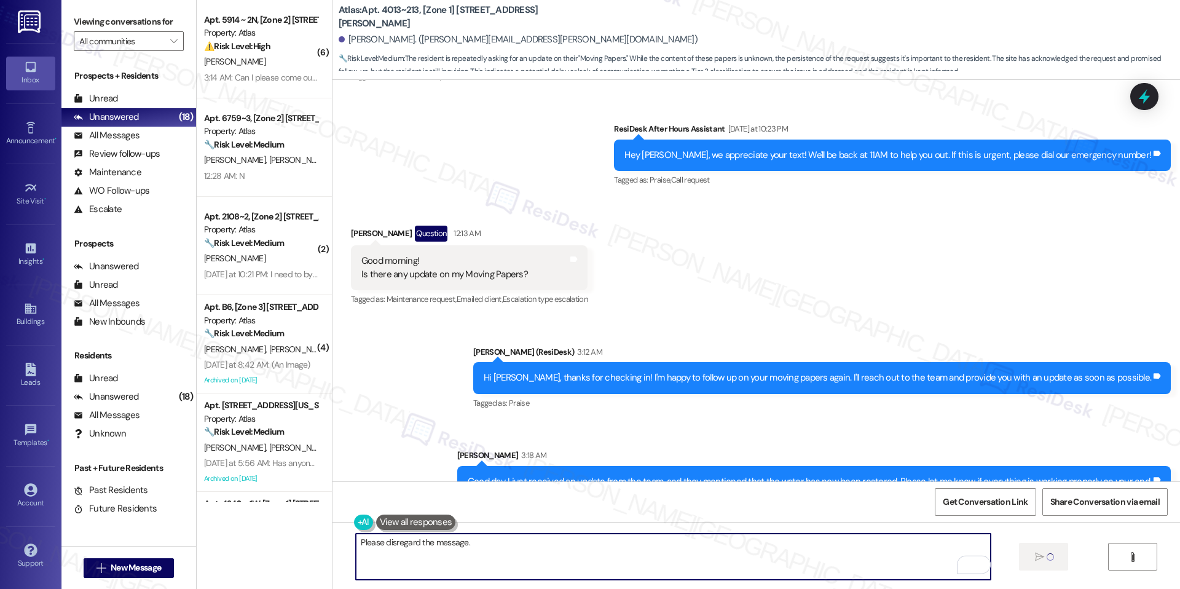
click at [494, 546] on textarea "Please disregard the message." at bounding box center [673, 557] width 634 height 46
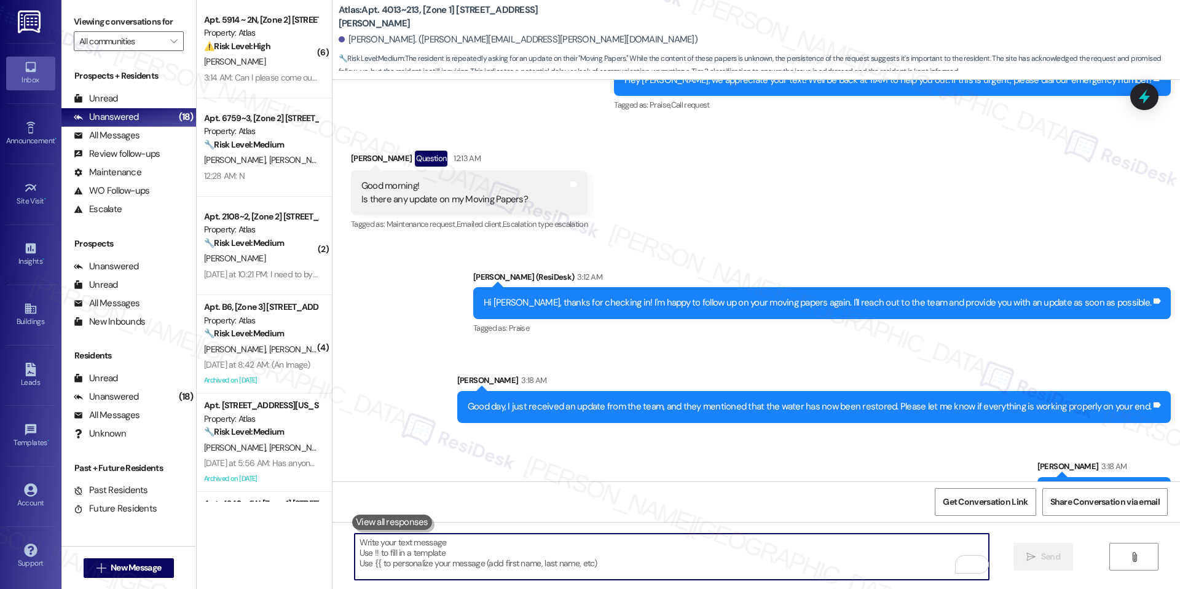
scroll to position [3518, 0]
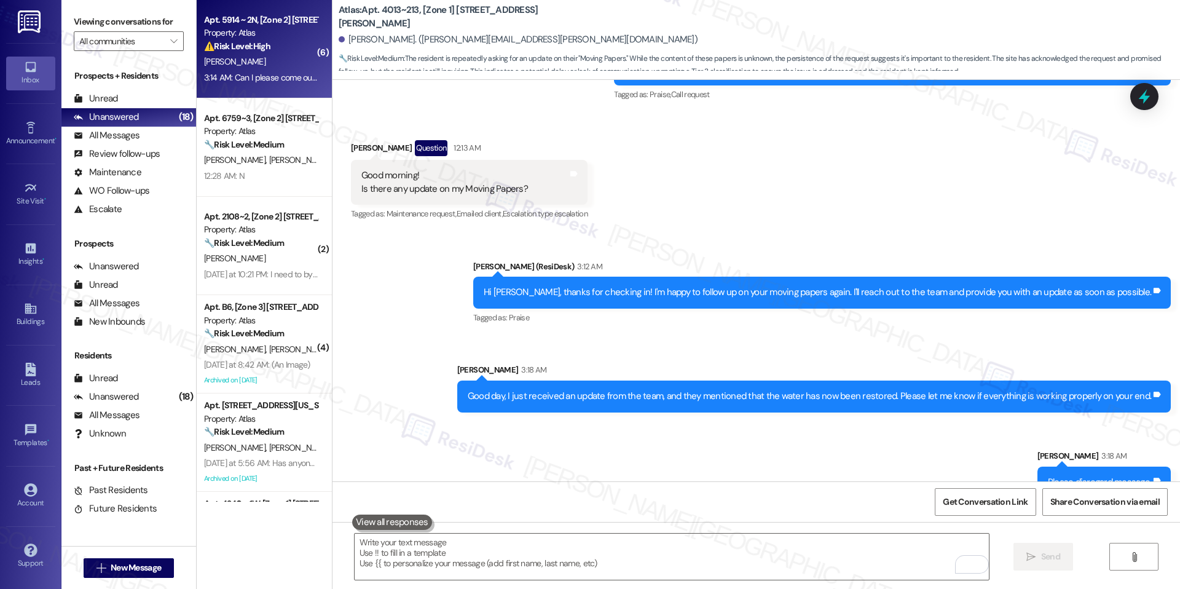
click at [264, 68] on div "E. Johnson" at bounding box center [261, 61] width 116 height 15
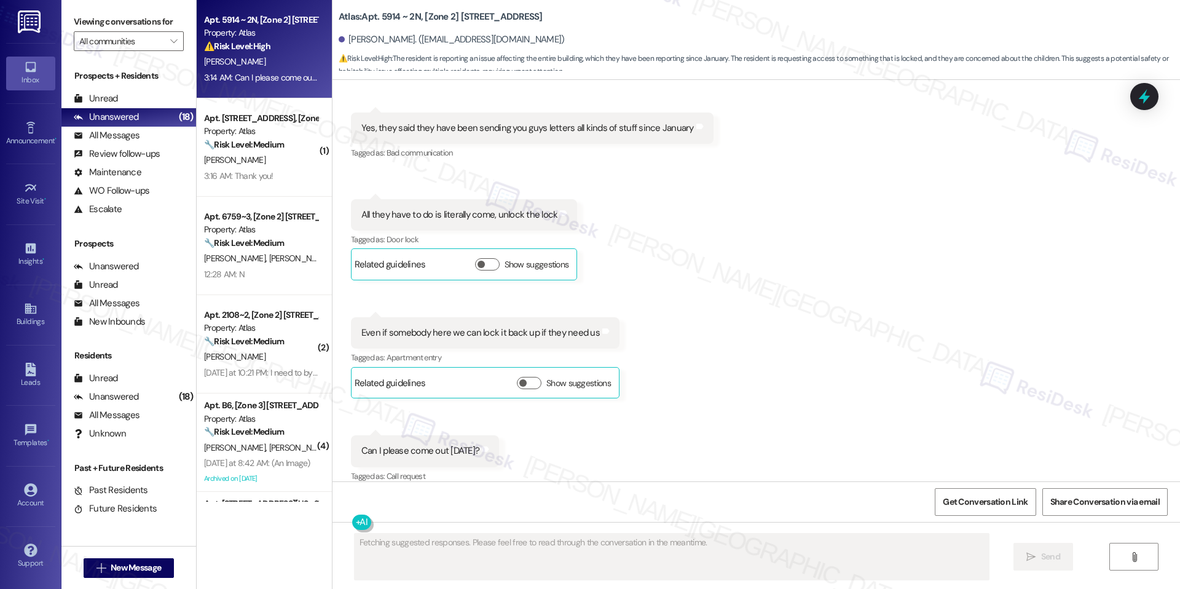
scroll to position [4005, 0]
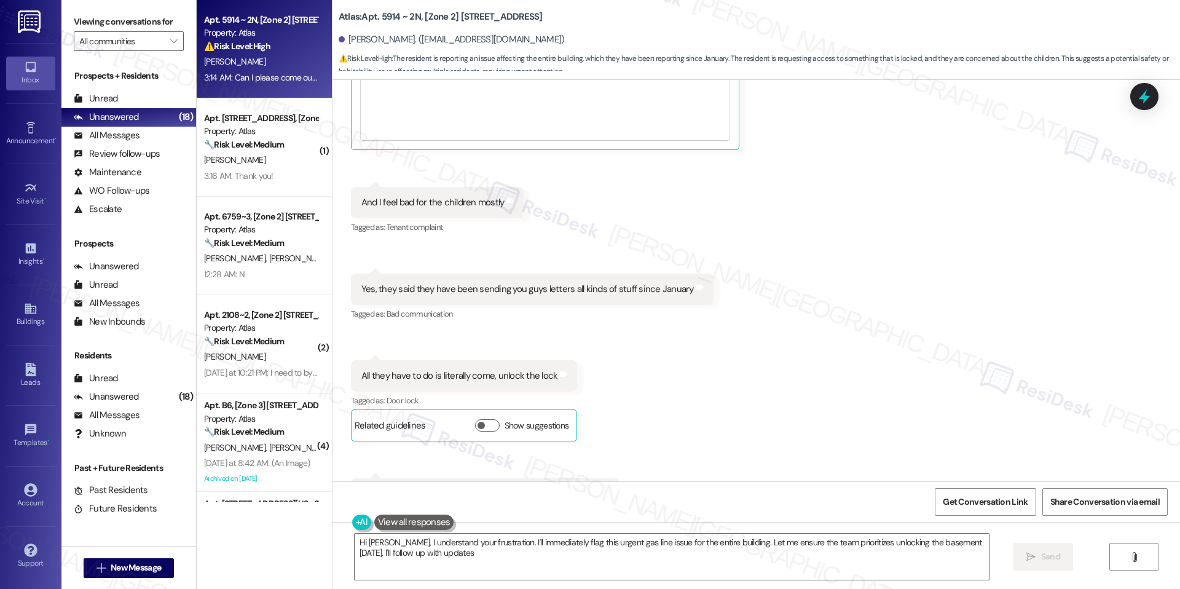
type textarea "Hi Eleanor, I understand your frustration. I'll immediately flag this urgent ga…"
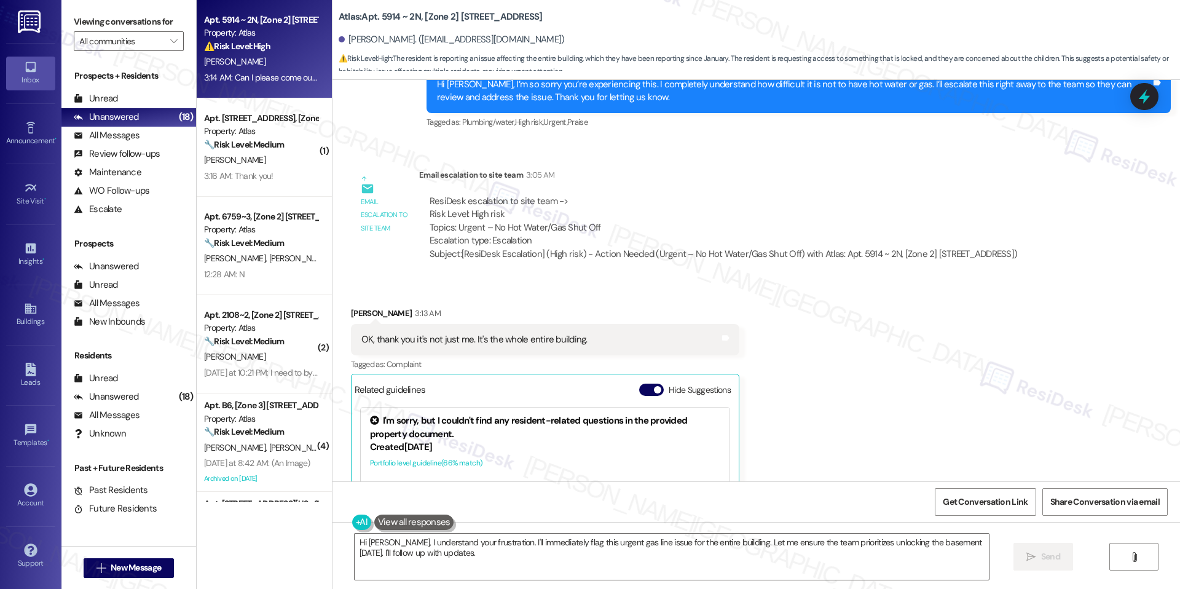
scroll to position [3330, 0]
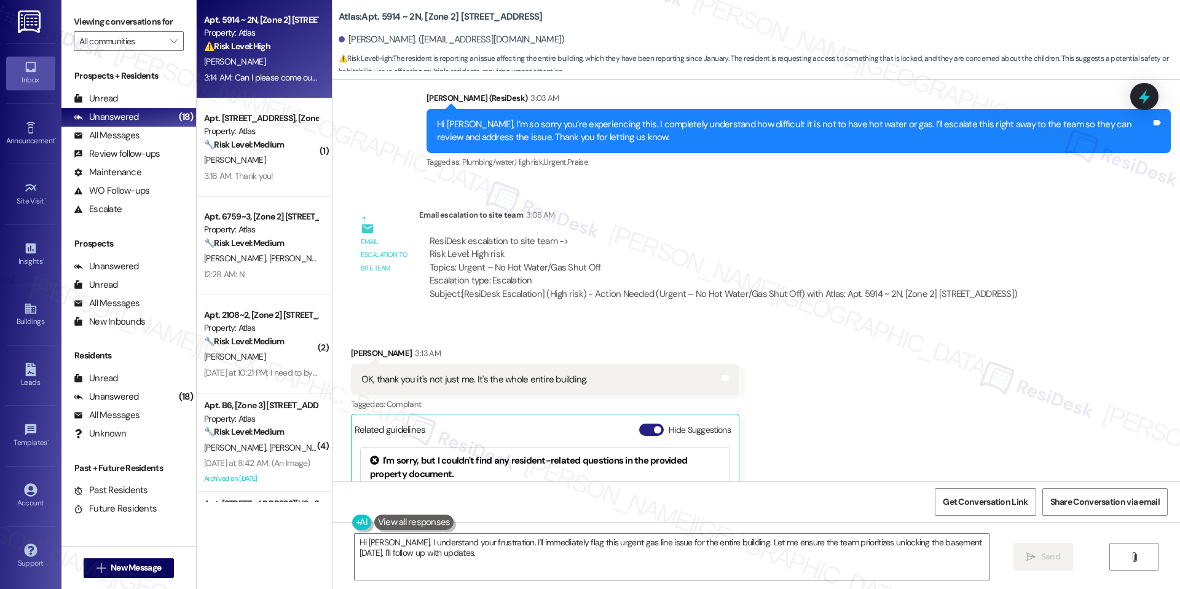
click at [650, 424] on button "Hide Suggestions" at bounding box center [651, 430] width 25 height 12
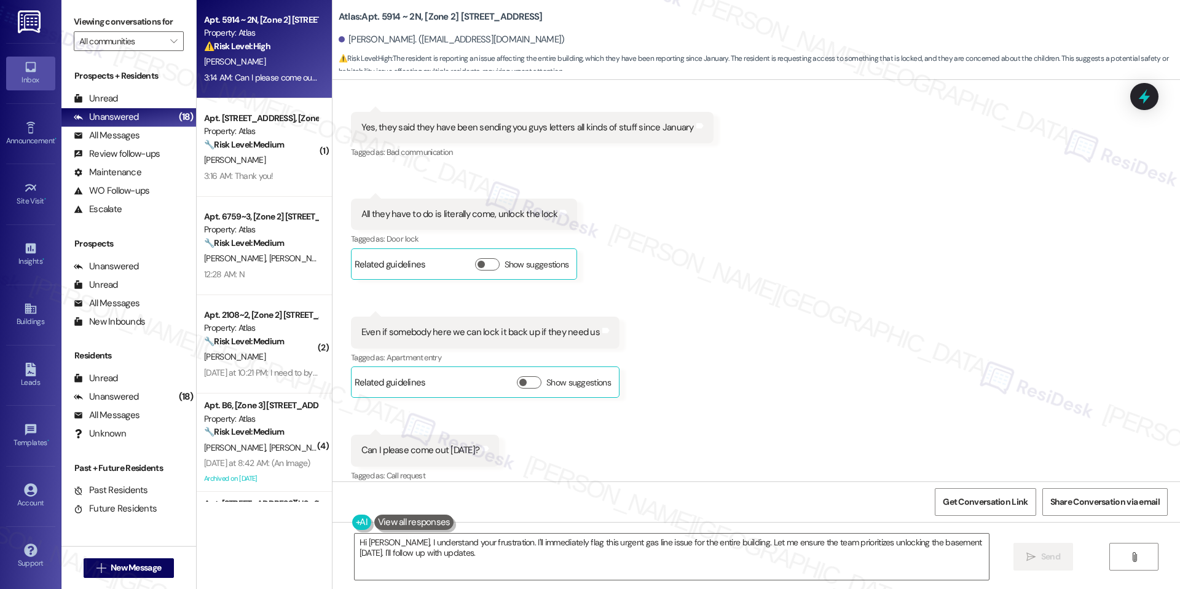
scroll to position [3786, 0]
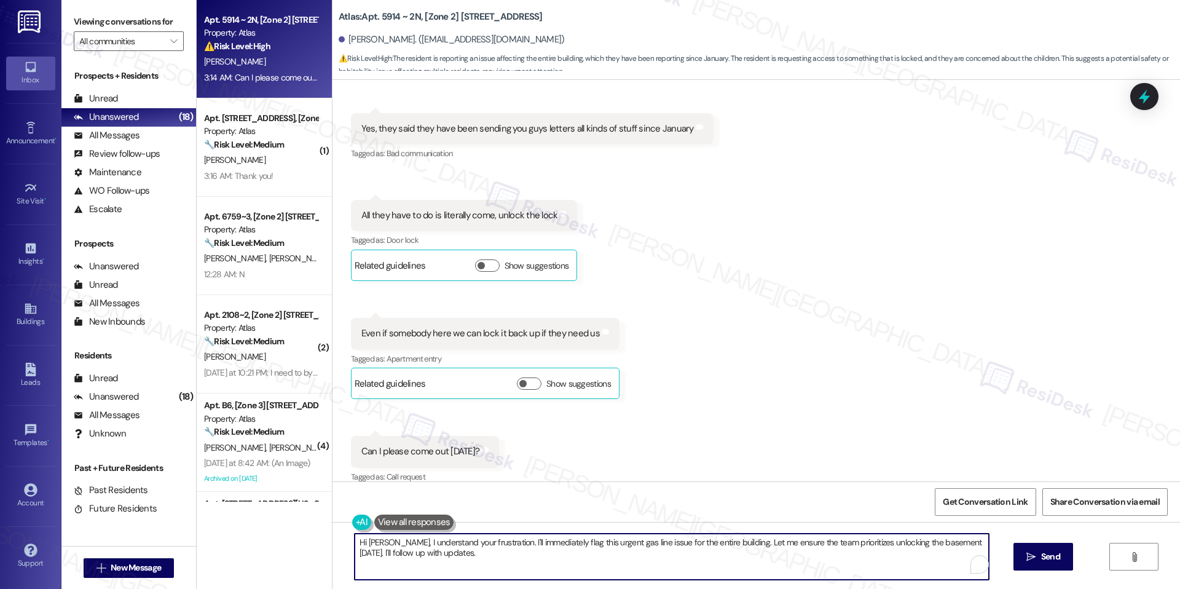
click at [613, 548] on textarea "Hi Eleanor, I understand your frustration. I'll immediately flag this urgent ga…" at bounding box center [672, 557] width 634 height 46
paste textarea "point and appreciate you explaining. At this time, we’re still waiting on the t…"
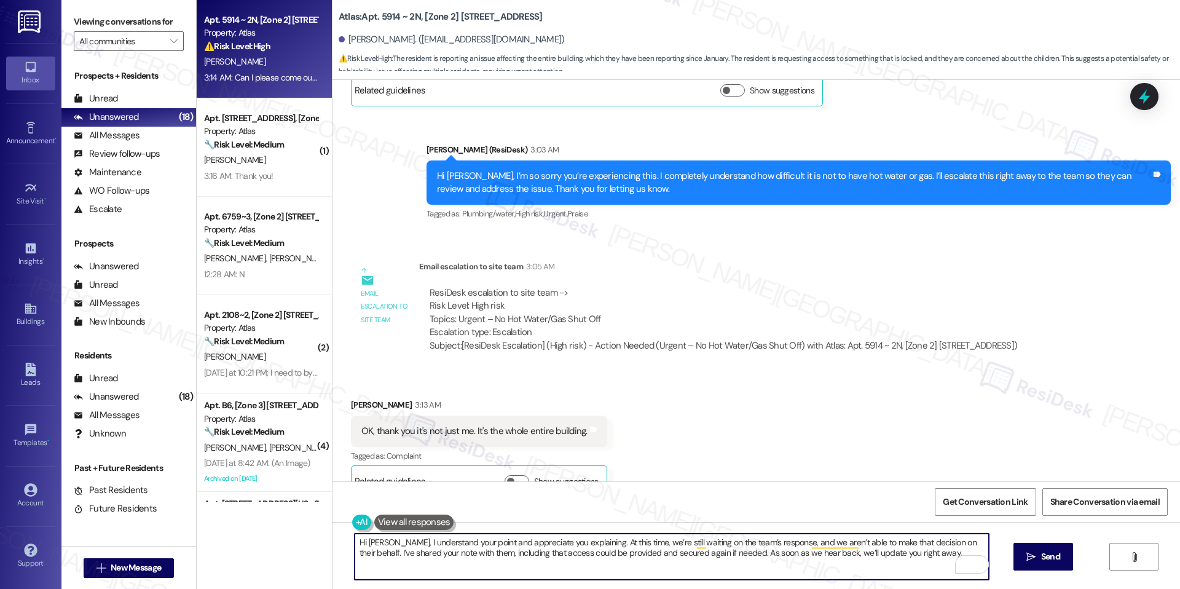
scroll to position [3787, 0]
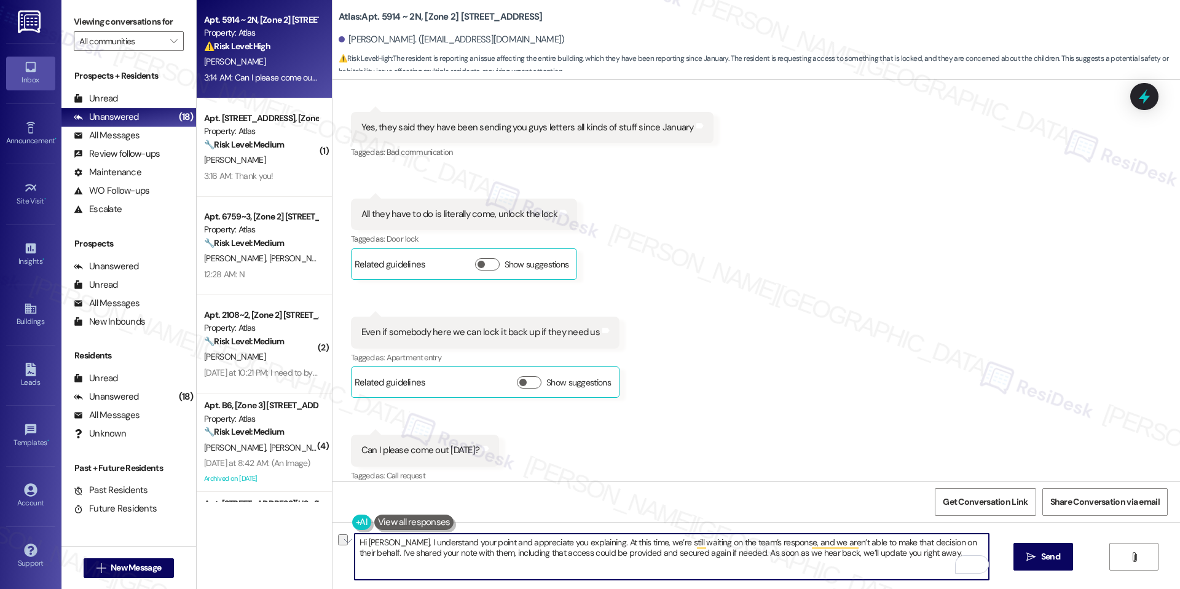
drag, startPoint x: 387, startPoint y: 543, endPoint x: 338, endPoint y: 542, distance: 49.2
click at [348, 542] on div "Hi Eleanor, I understand your point and appreciate you explaining. At this time…" at bounding box center [666, 556] width 636 height 47
click at [413, 558] on textarea "I understand your point and appreciate you explaining. At this time, we’re stil…" at bounding box center [672, 557] width 634 height 46
click at [598, 554] on textarea "I understand your point and appreciate your explanation. At this time, we’re st…" at bounding box center [672, 557] width 634 height 46
drag, startPoint x: 448, startPoint y: 553, endPoint x: 697, endPoint y: 558, distance: 249.7
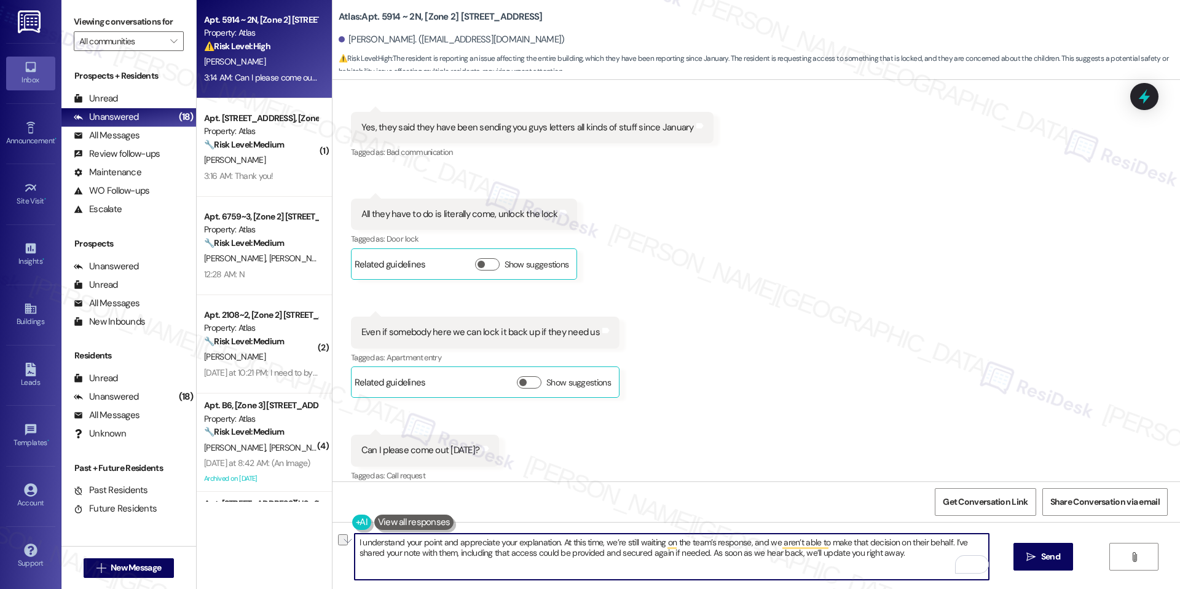
click at [697, 558] on textarea "I understand your point and appreciate your explanation. At this time, we’re st…" at bounding box center [672, 557] width 634 height 46
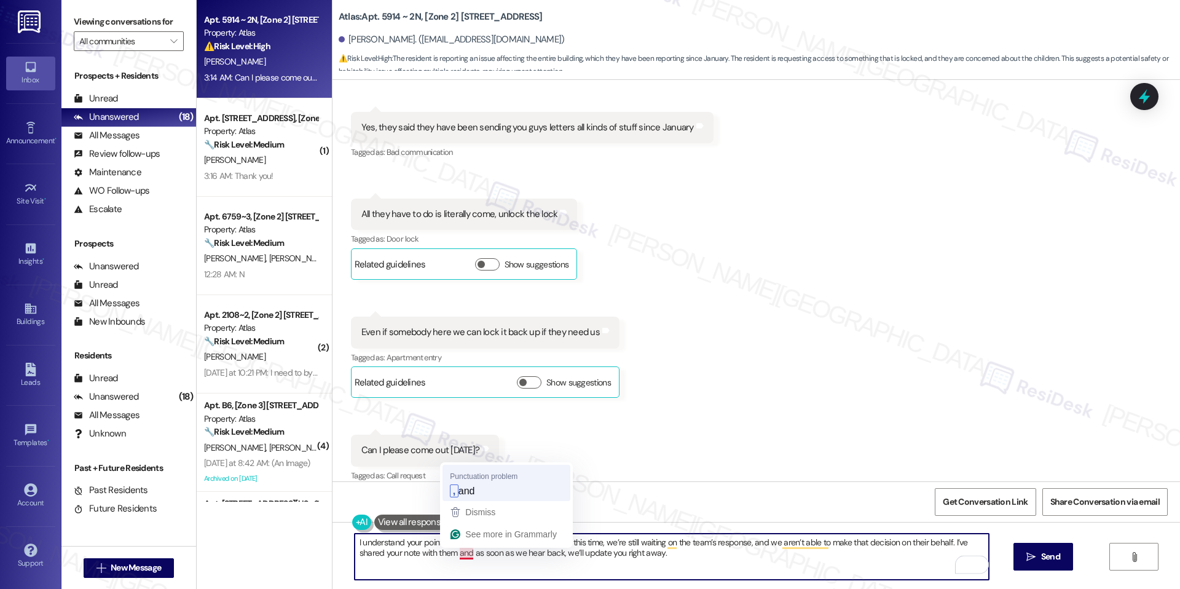
type textarea "I understand your point and appreciate your explanation. At this time, we’re st…"
click at [523, 553] on textarea "I understand your point and appreciate your explanation. At this time, we’re st…" at bounding box center [672, 557] width 634 height 46
click at [668, 550] on textarea "I understand your point and appreciate your explanation. At this time, we’re st…" at bounding box center [672, 557] width 634 height 46
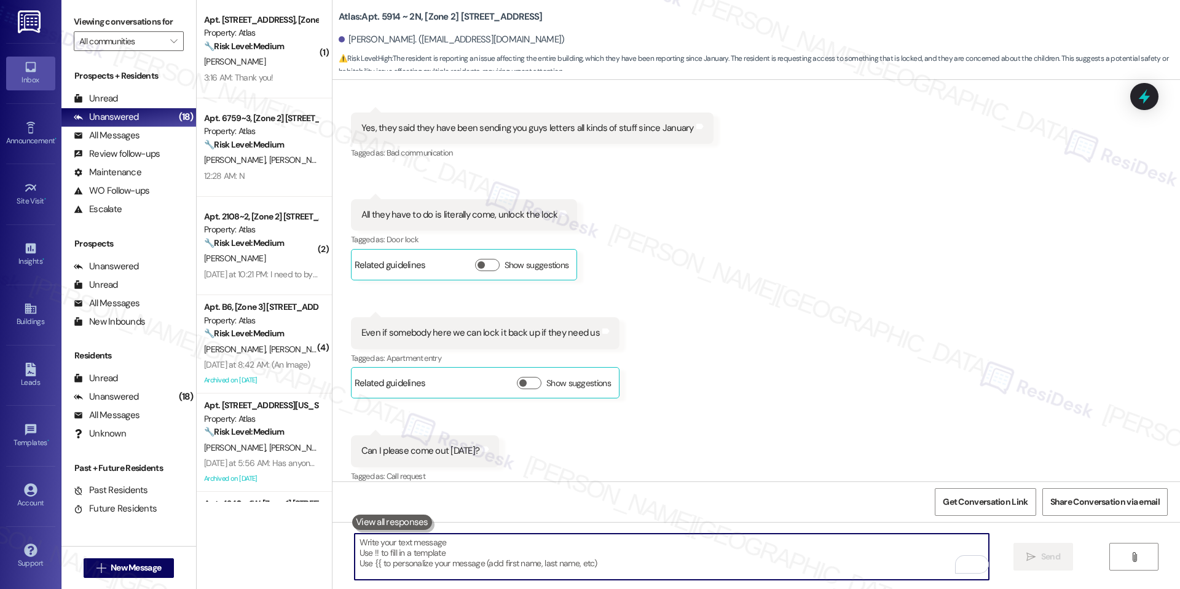
scroll to position [3886, 0]
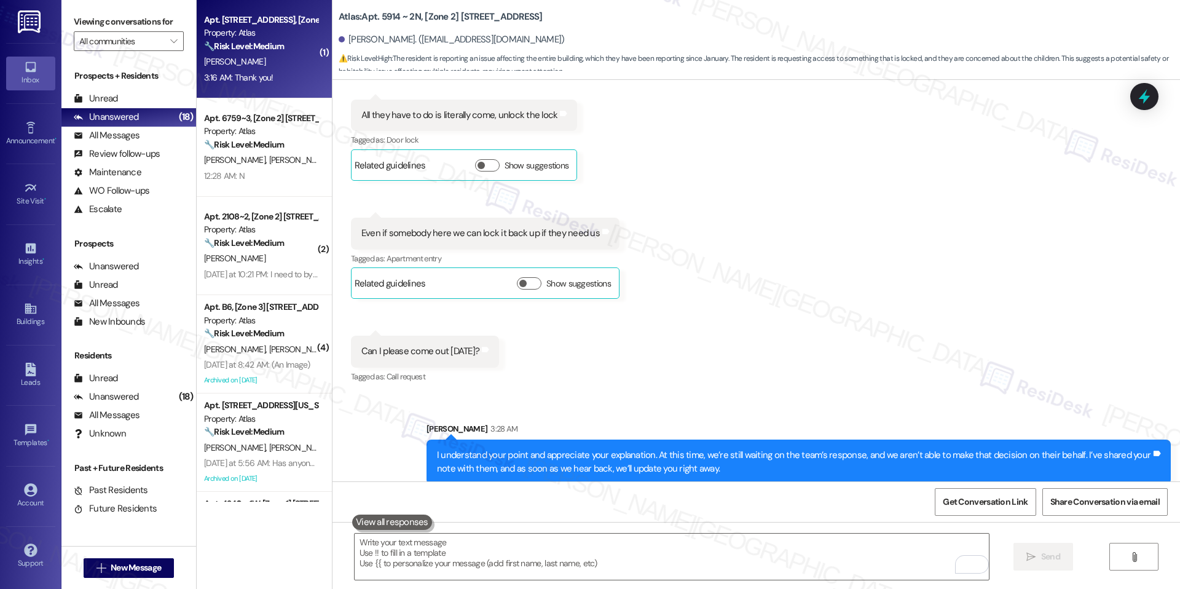
click at [270, 63] on div "D. Bragg-Eldridge" at bounding box center [261, 61] width 116 height 15
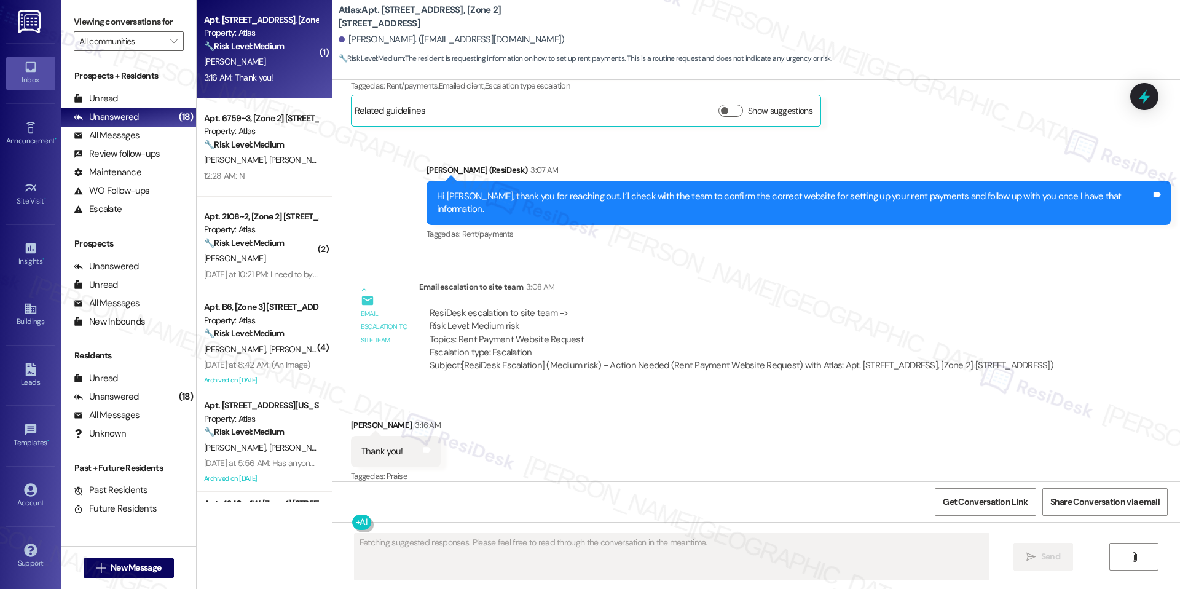
scroll to position [1054, 0]
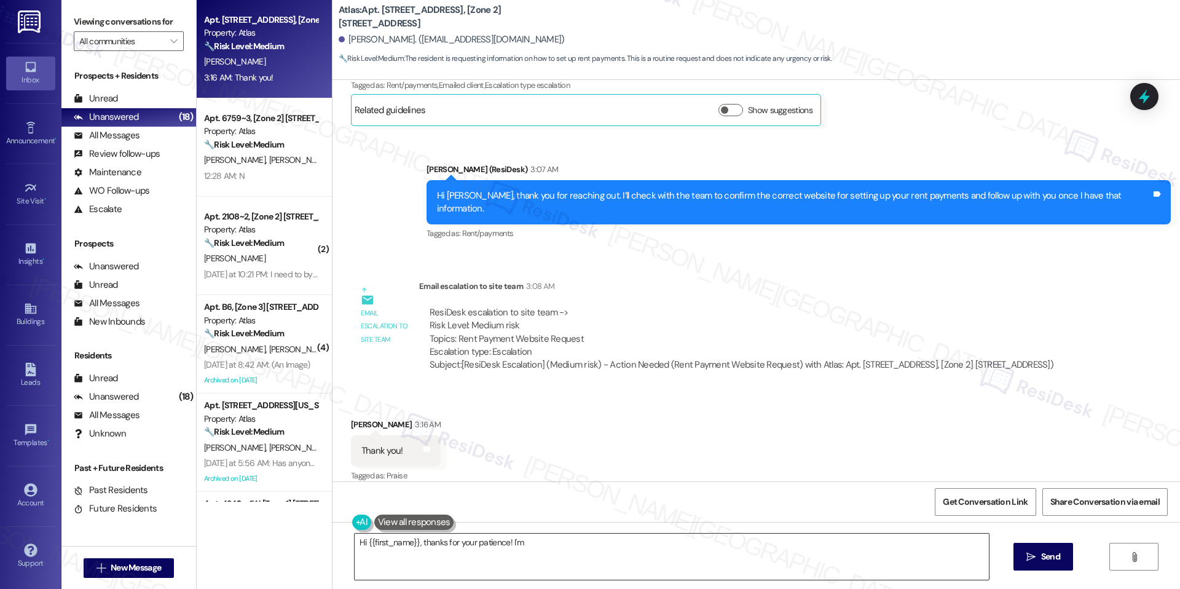
click at [543, 547] on textarea "Hi {{first_name}}, thanks for your patience" at bounding box center [672, 557] width 634 height 46
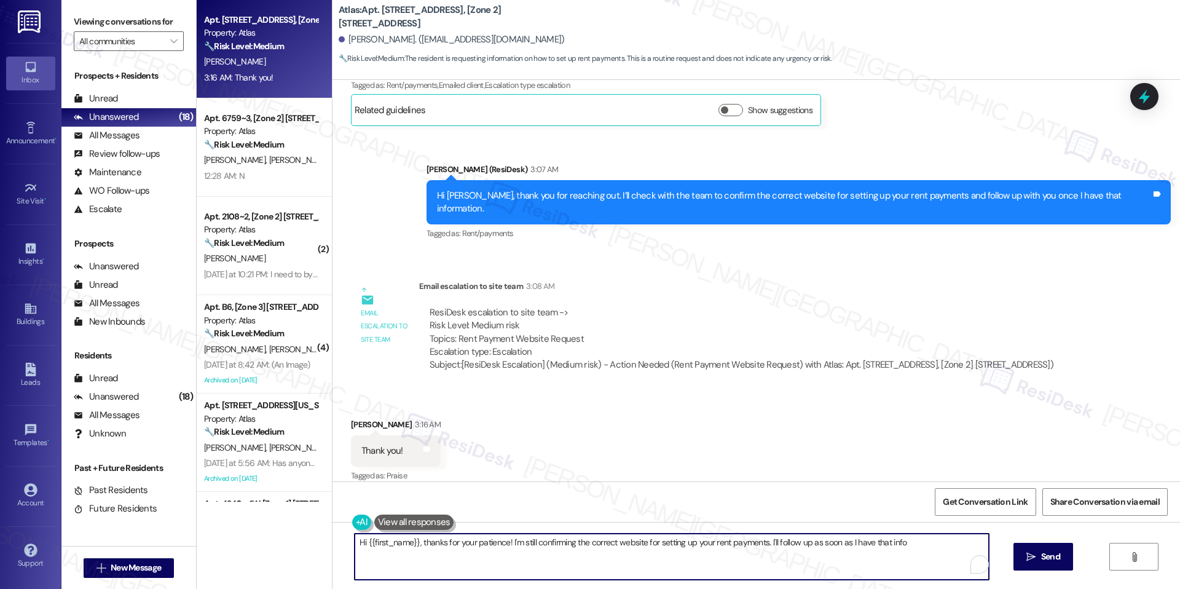
type textarea "Hi {{first_name}}, thanks for your patience! I'm still confirming the correct w…"
click at [478, 546] on textarea "Hi {{first_name}}, thanks for your patience! I'm still confirming the correct w…" at bounding box center [672, 557] width 634 height 46
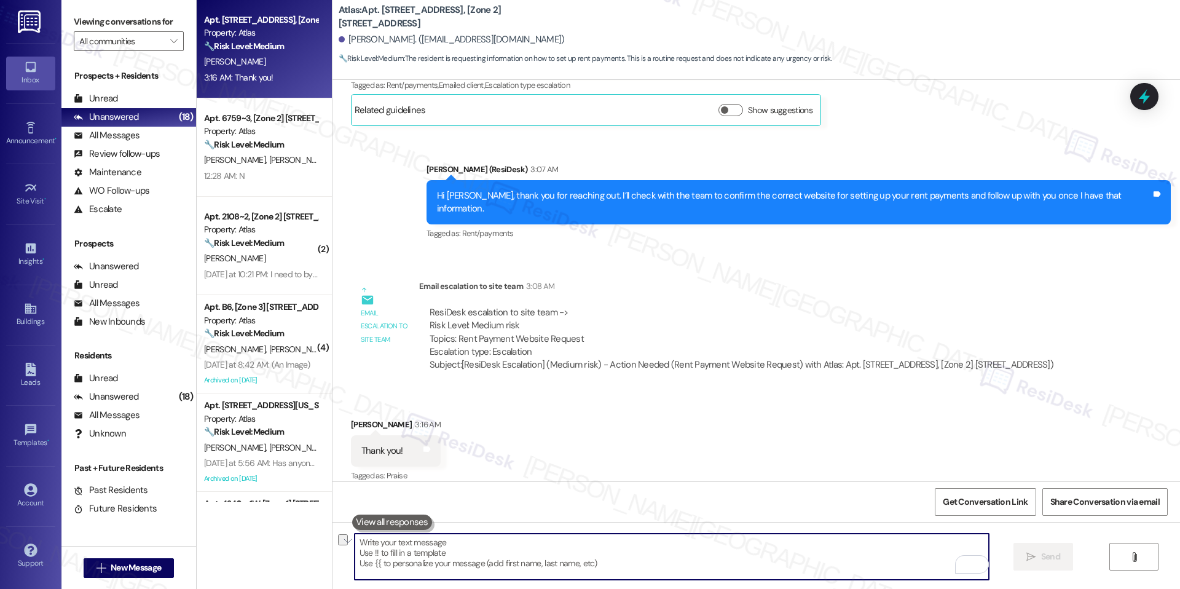
paste textarea "Anytime, happy to help"
type textarea "Anytime, happy to help"
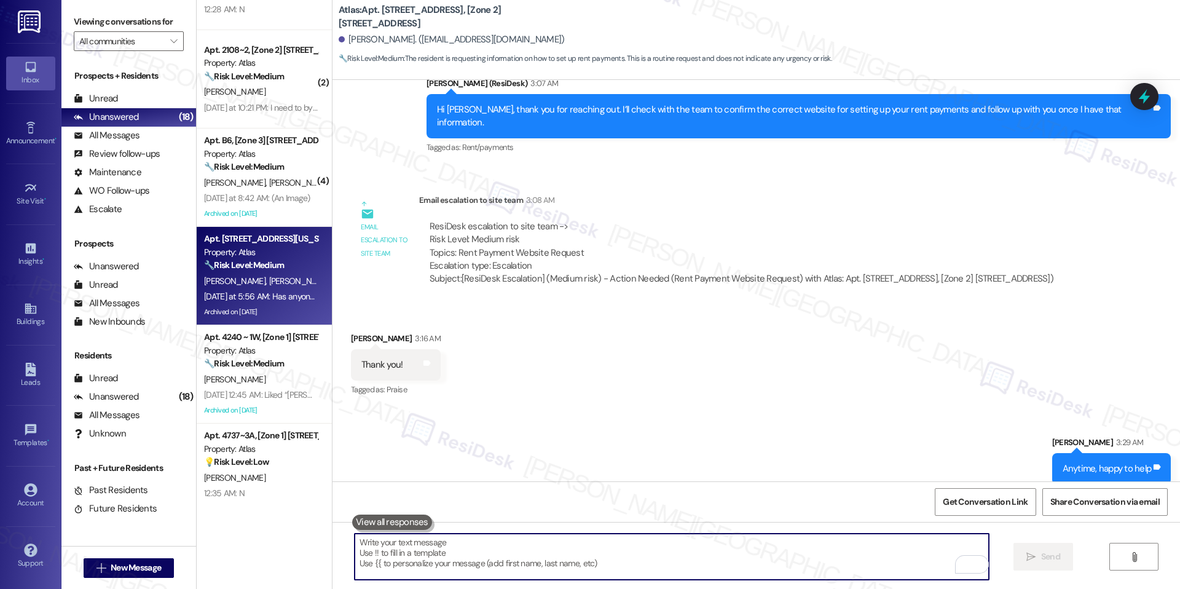
scroll to position [0, 0]
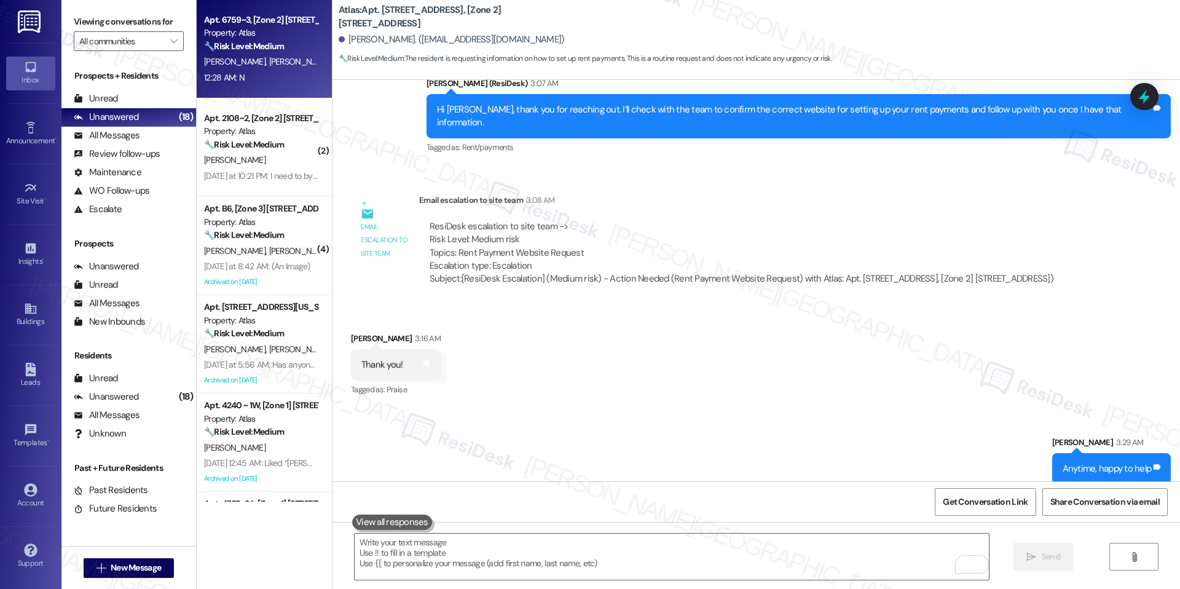
click at [269, 60] on span "C. Curry" at bounding box center [299, 61] width 61 height 11
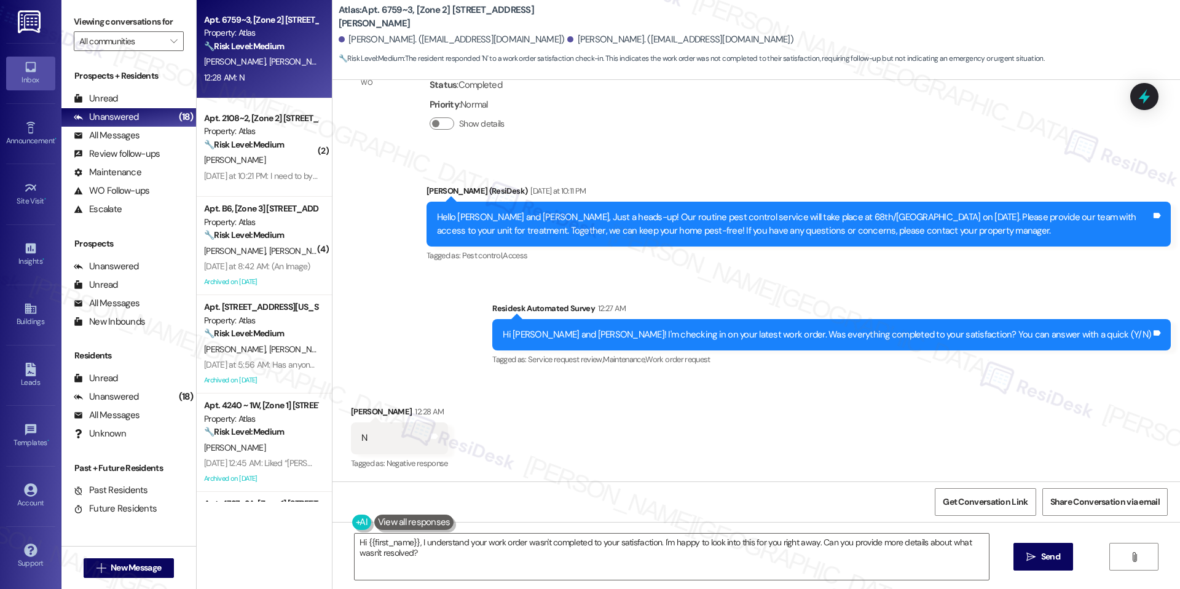
scroll to position [1000, 0]
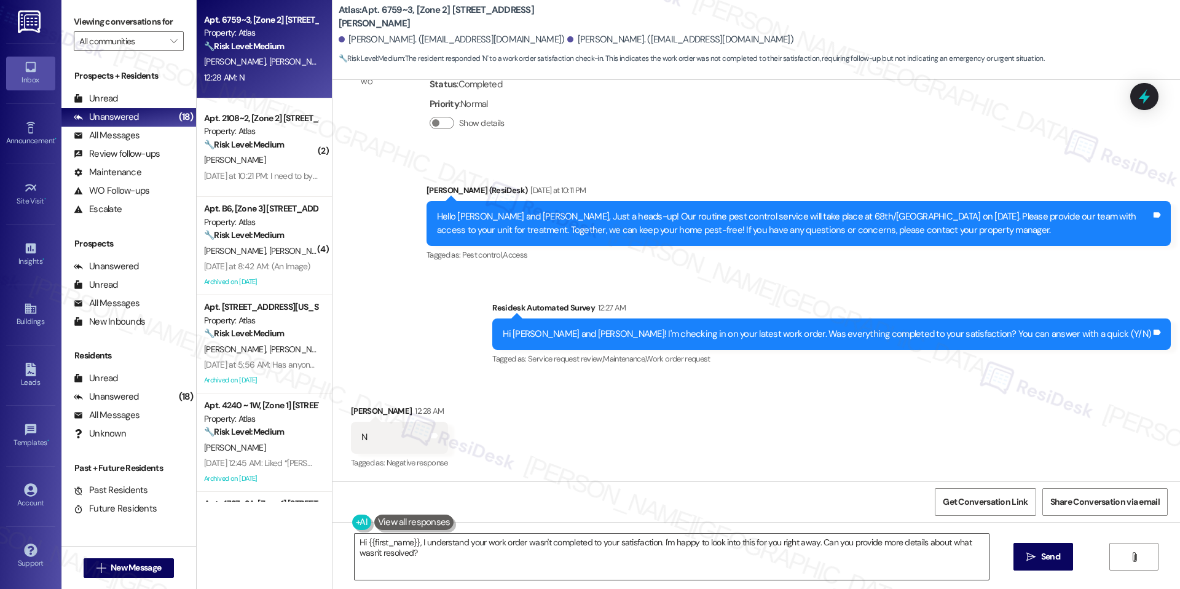
click at [444, 539] on textarea "Hi {{first_name}}, I understand your work order wasn't completed to your satisf…" at bounding box center [672, 557] width 634 height 46
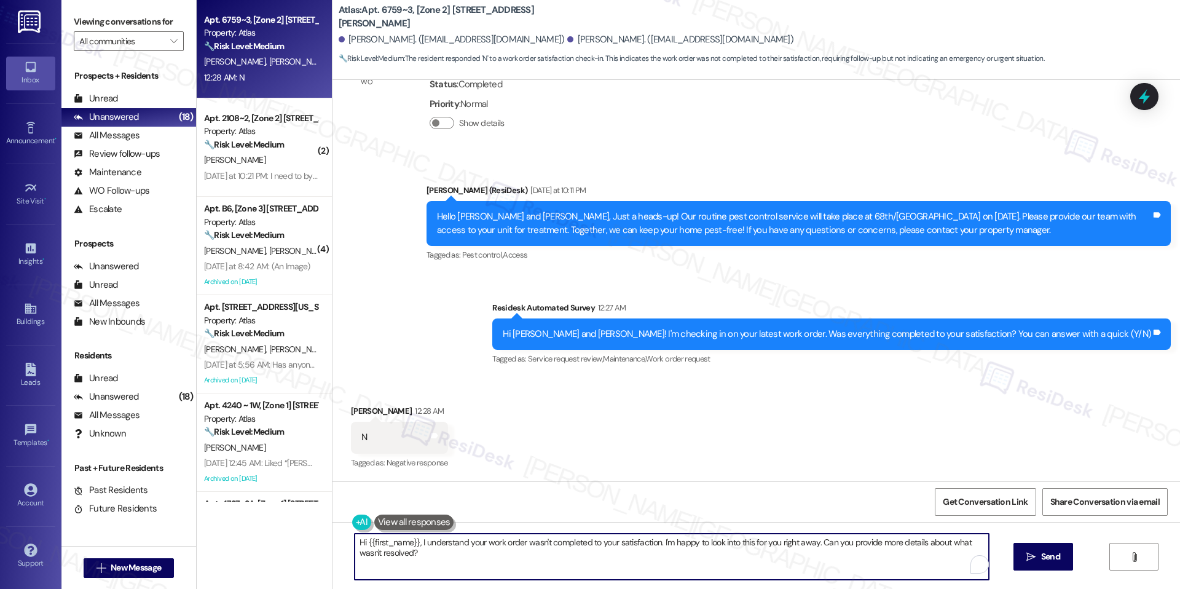
click at [444, 539] on textarea "Hi {{first_name}}, I understand your work order wasn't completed to your satisf…" at bounding box center [672, 557] width 634 height 46
paste textarea "that the work order was not completed to your satisfaction. I'm happy to look i…"
click at [610, 553] on textarea "Hi {{first_name}}, I understand that the work order was not completed to your s…" at bounding box center [672, 557] width 634 height 46
type textarea "Hi {{first_name}}, I understand that the work order was not completed to your s…"
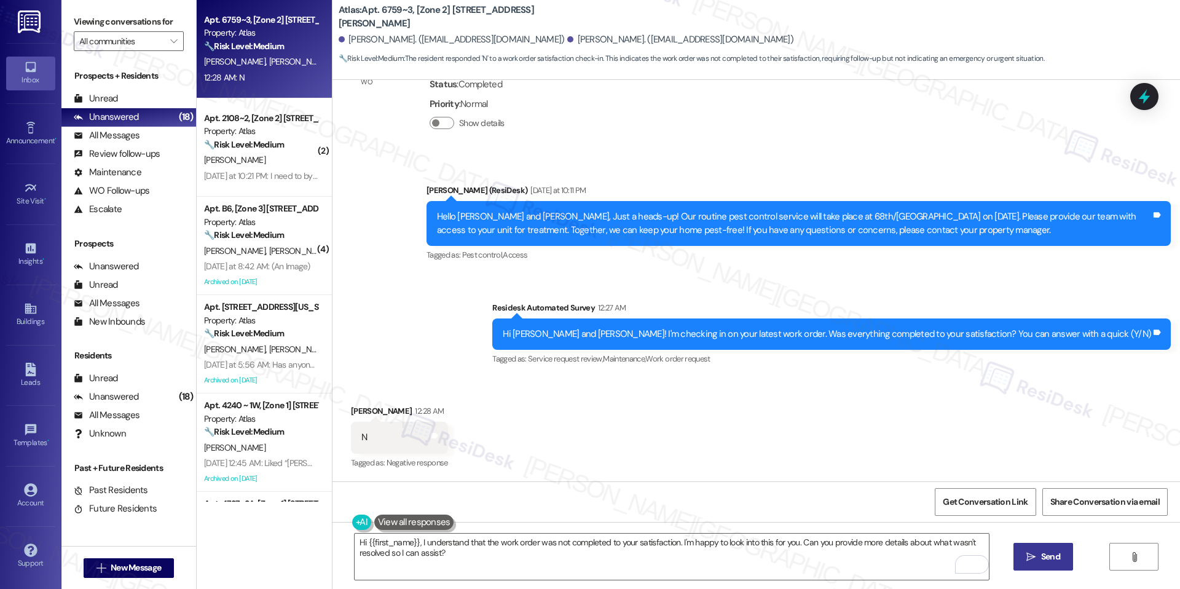
click at [1062, 559] on button " Send" at bounding box center [1044, 557] width 60 height 28
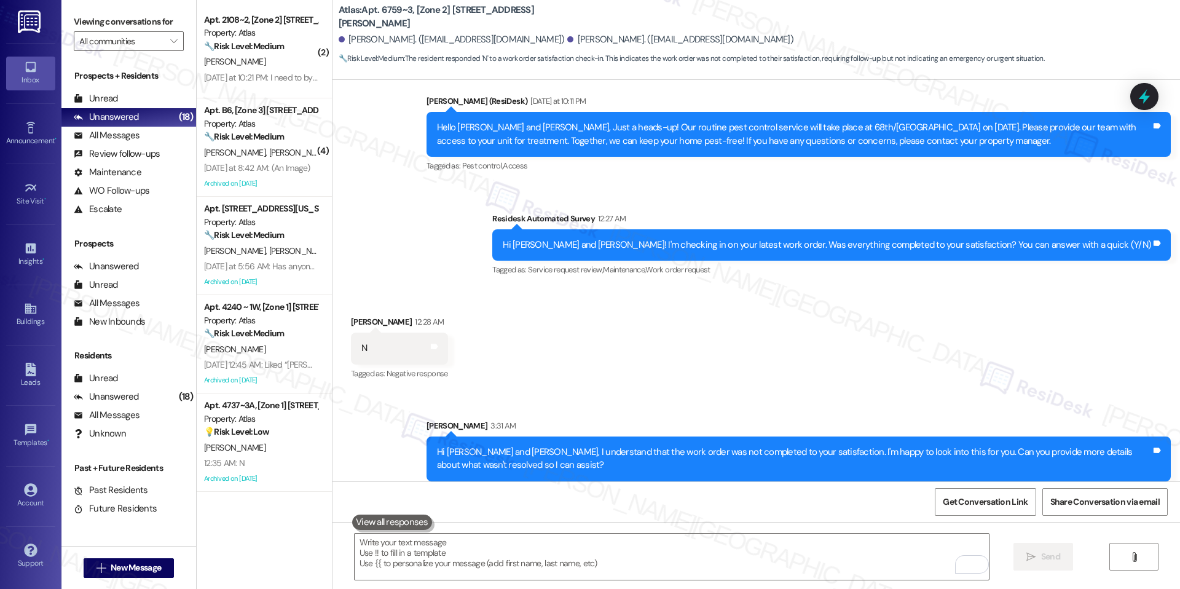
scroll to position [1099, 0]
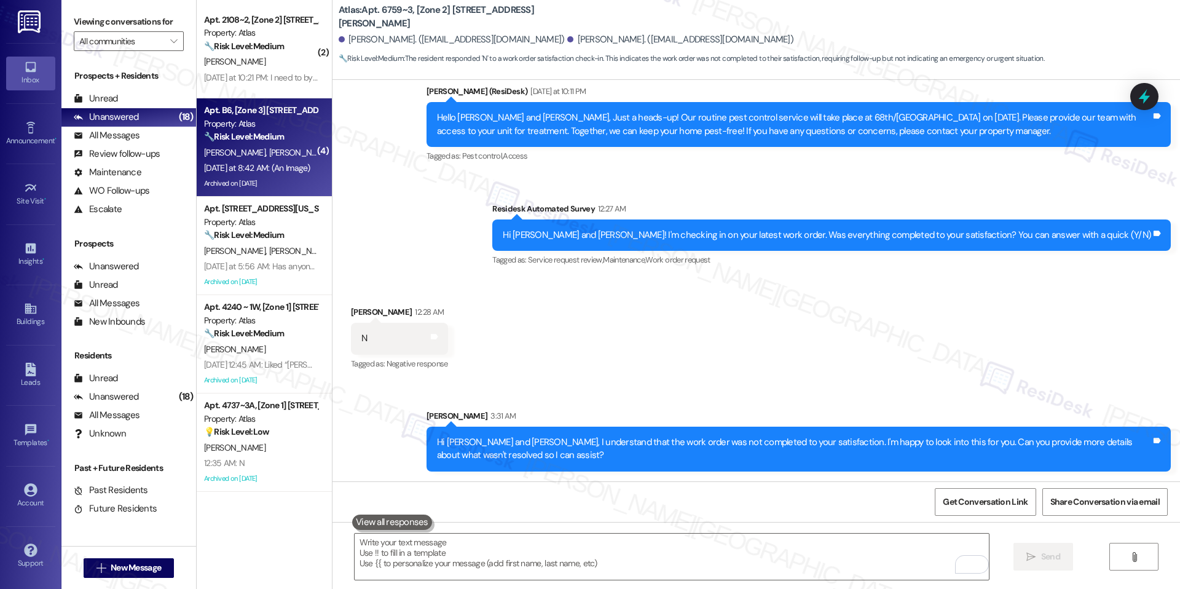
click at [283, 143] on div "Apt. B6, [Zone 3] 7819 S Shore Dr Property: Atlas 🔧 Risk Level: Medium The resi…" at bounding box center [261, 124] width 116 height 42
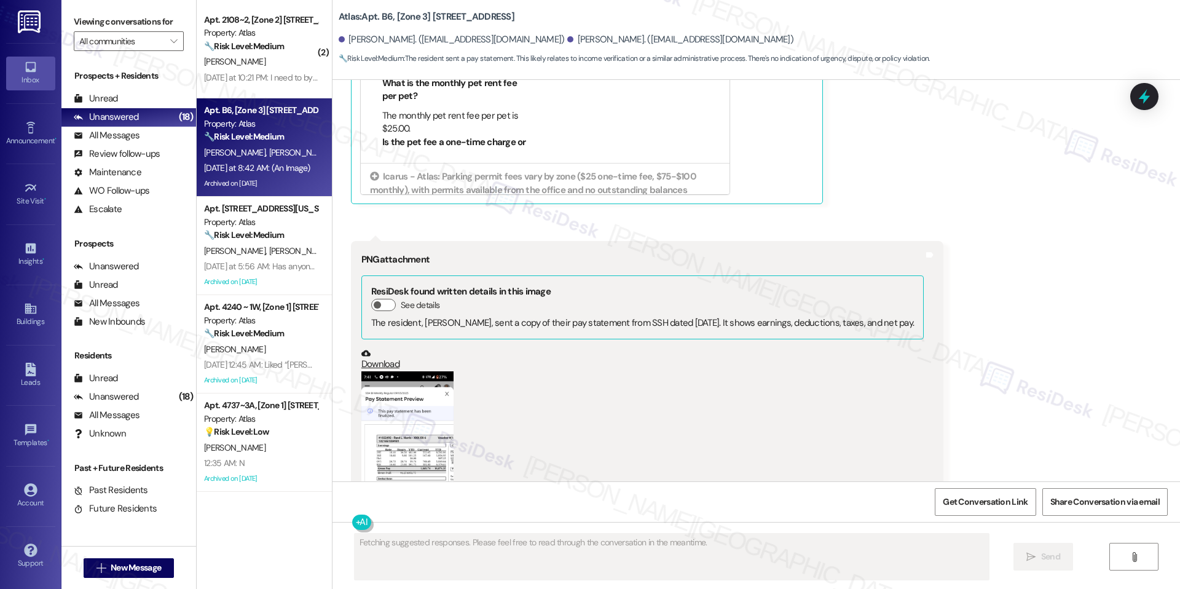
scroll to position [7752, 0]
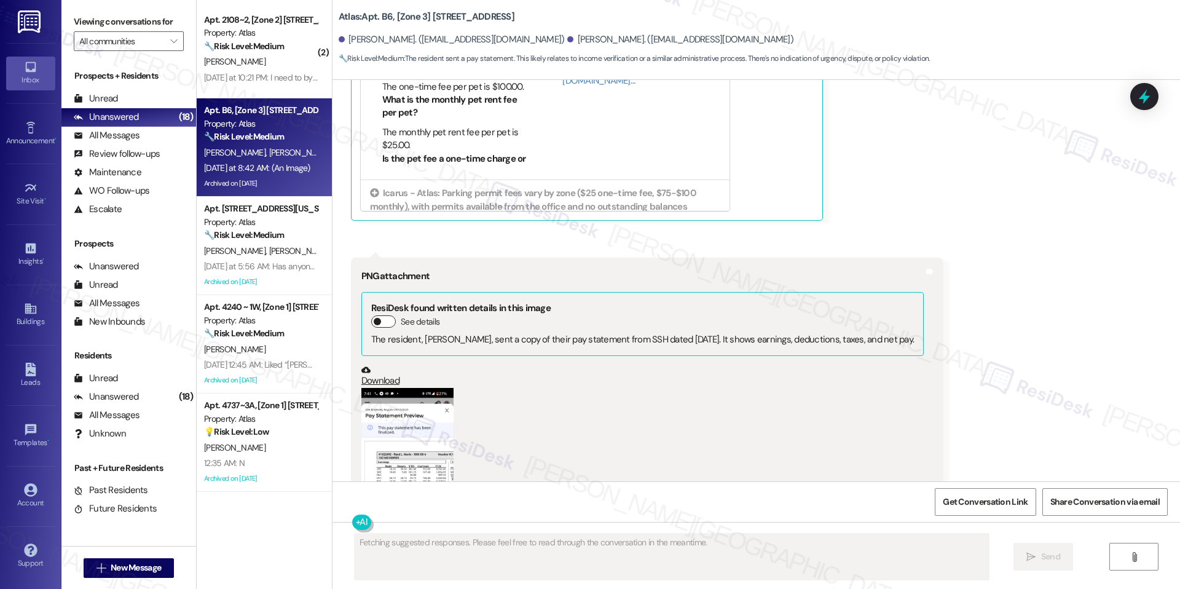
click at [382, 315] on button "See details" at bounding box center [383, 321] width 25 height 12
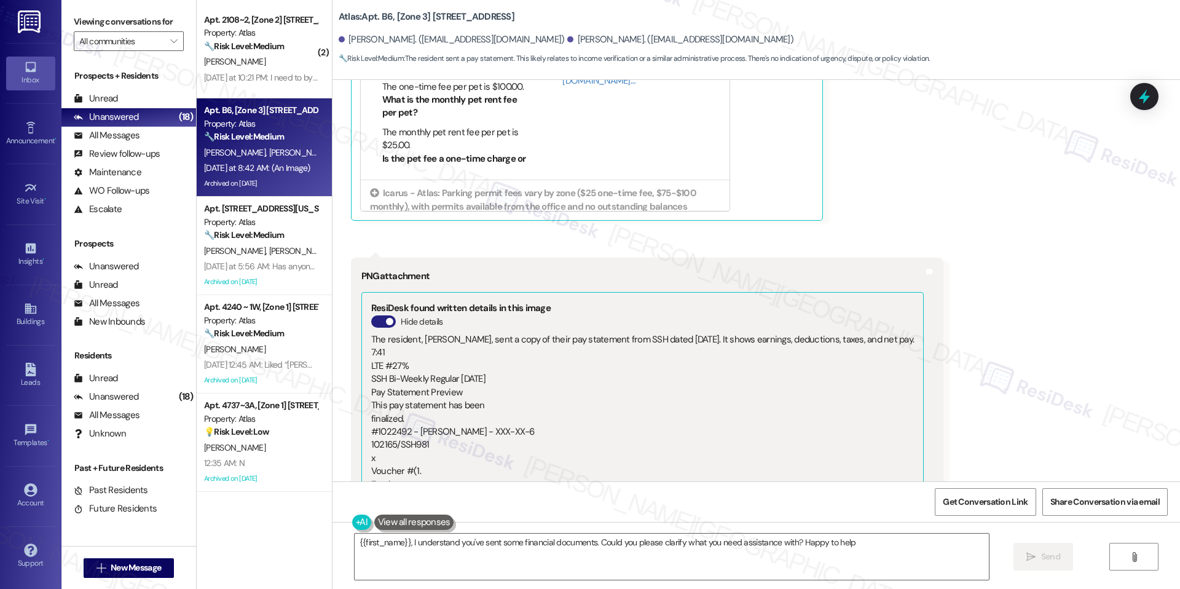
type textarea "{{first_name}}, I understand you've sent some financial documents. Could you pl…"
click at [371, 315] on button "Hide details" at bounding box center [383, 321] width 25 height 12
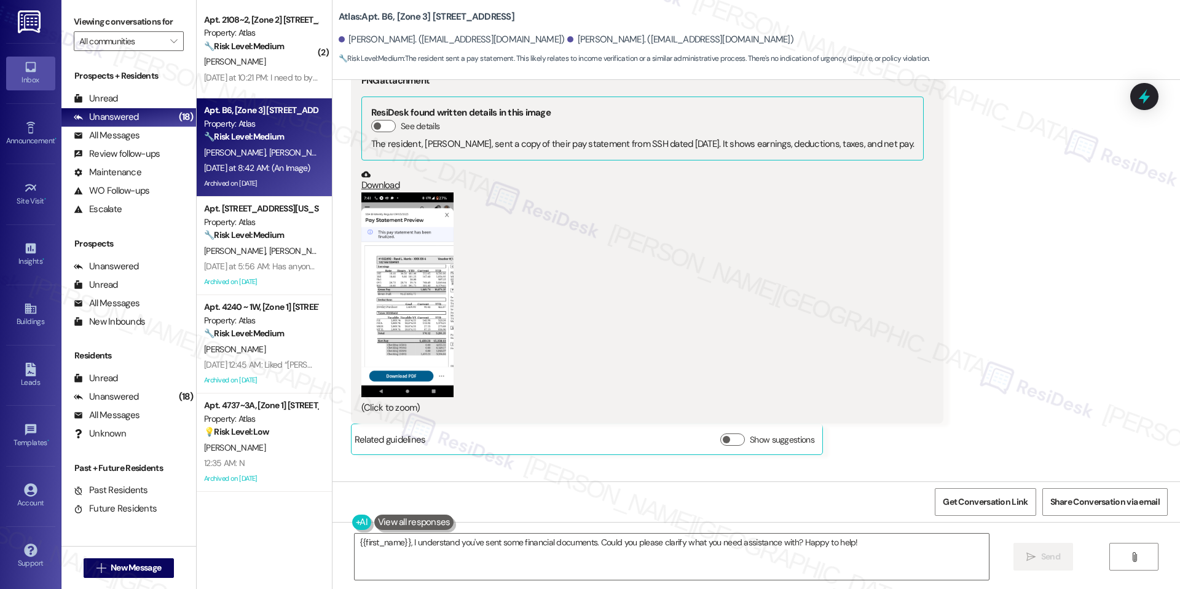
scroll to position [8018, 0]
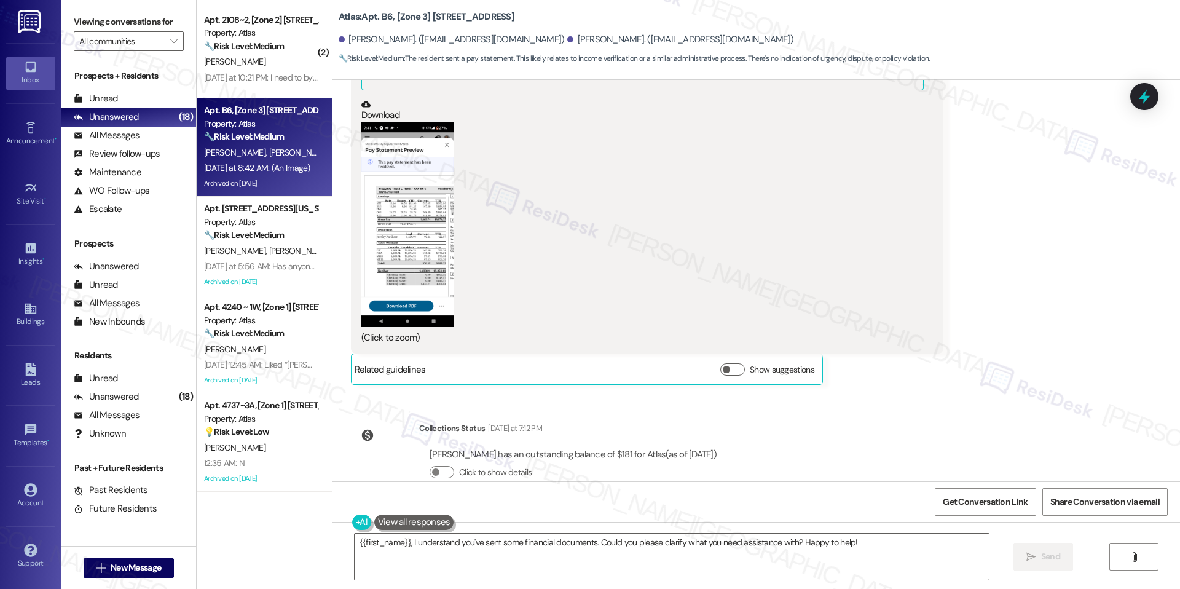
click at [419, 258] on button "Zoom image" at bounding box center [407, 224] width 92 height 205
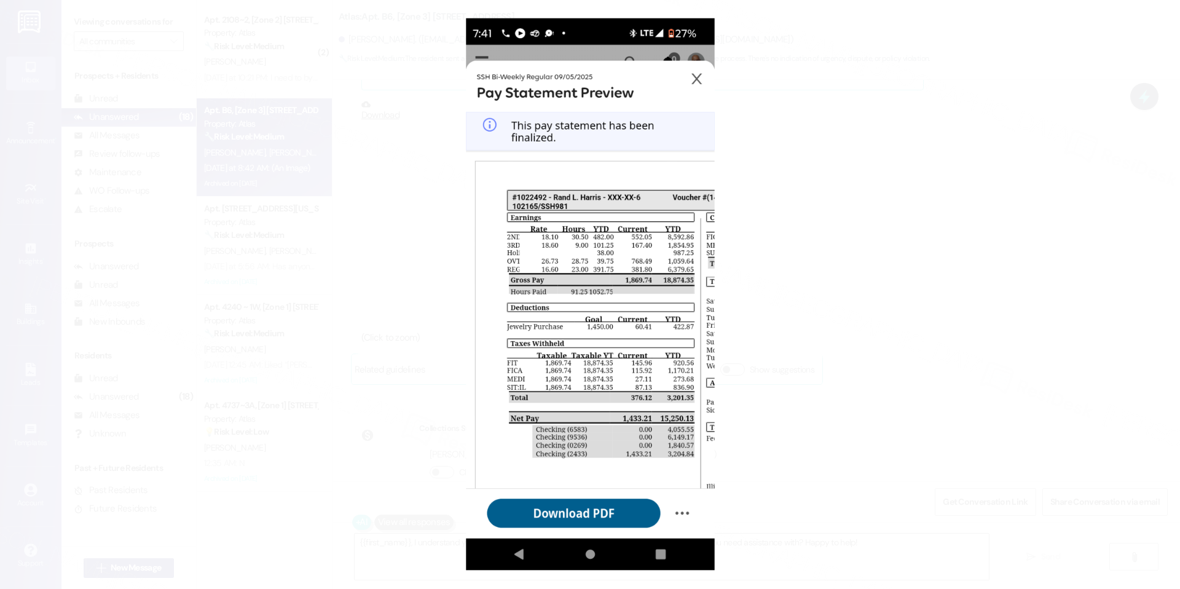
click at [897, 102] on button "Unzoom image" at bounding box center [590, 294] width 1180 height 589
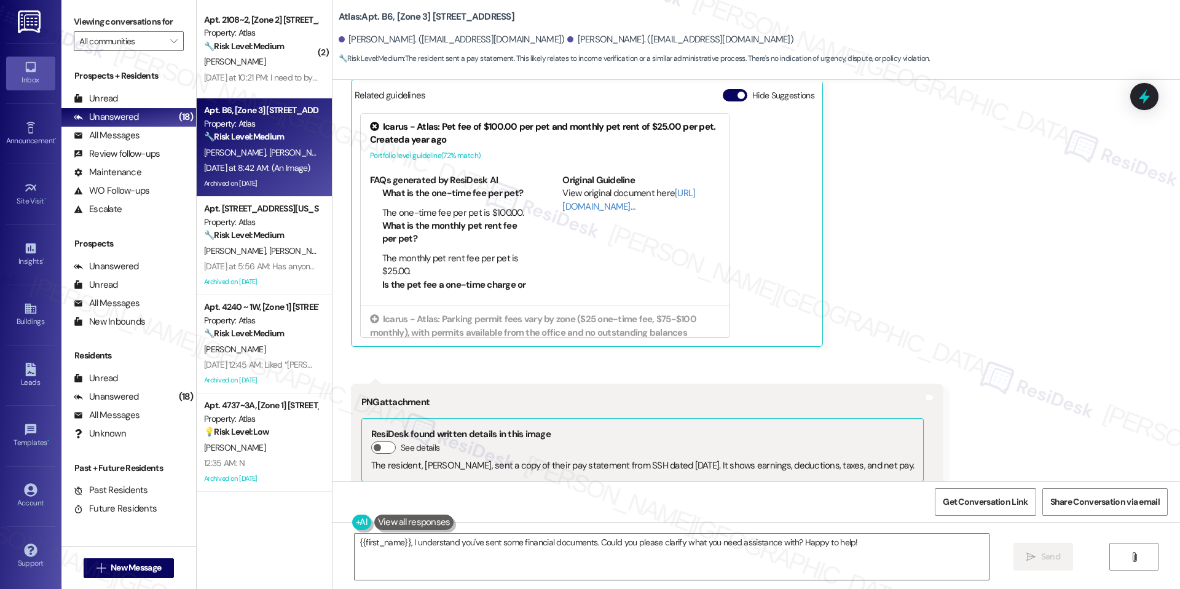
scroll to position [7575, 0]
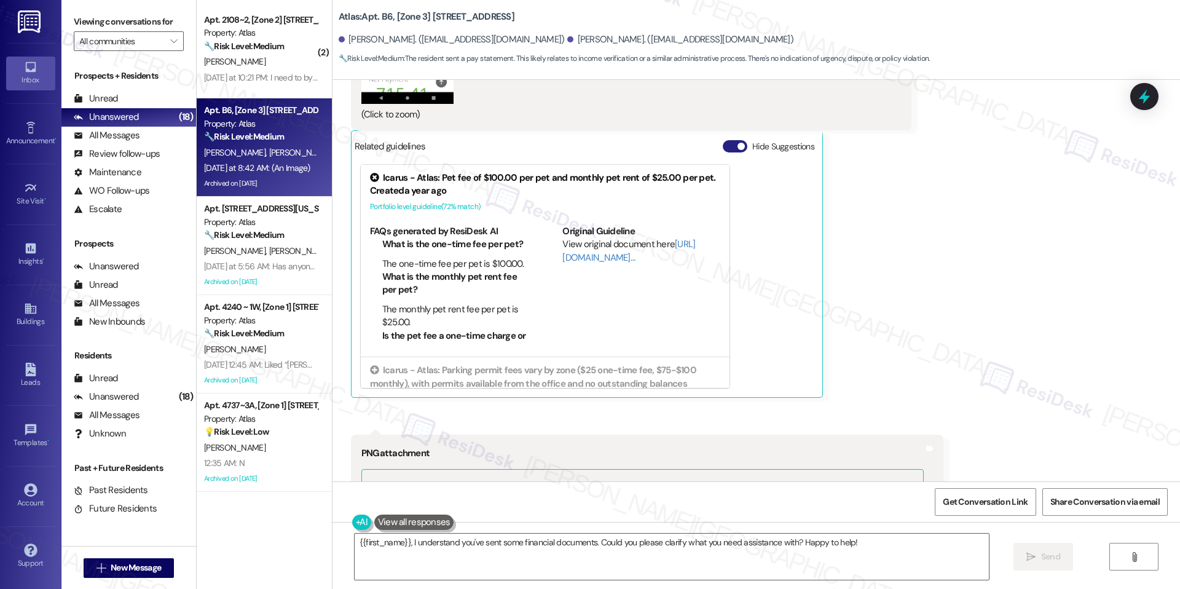
click at [725, 140] on button "Hide Suggestions" at bounding box center [735, 146] width 25 height 12
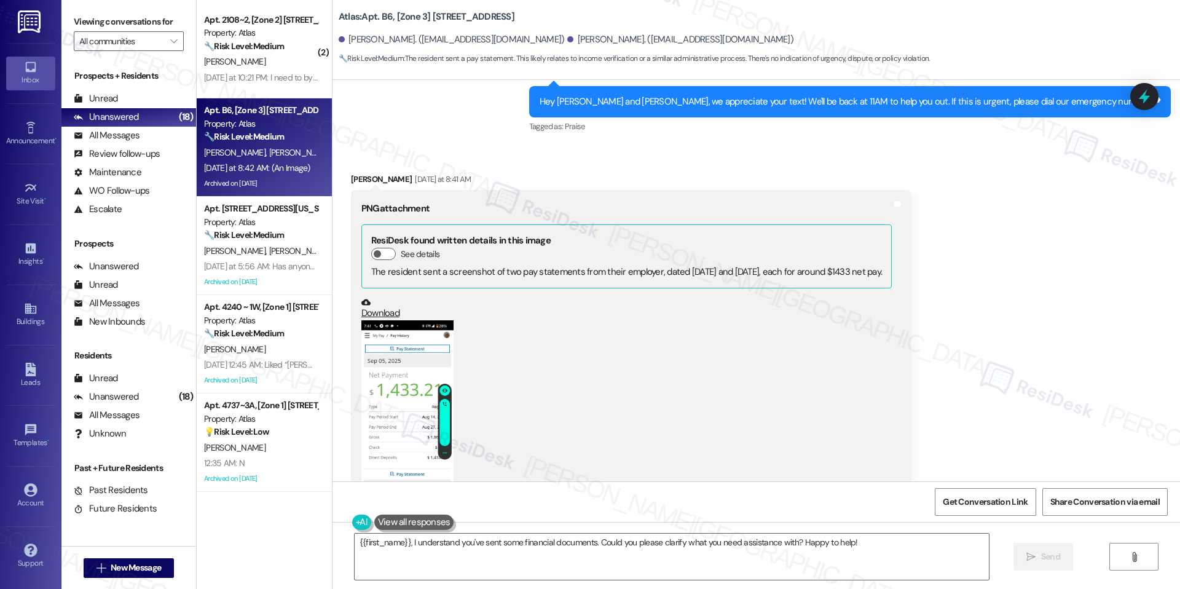
scroll to position [7146, 0]
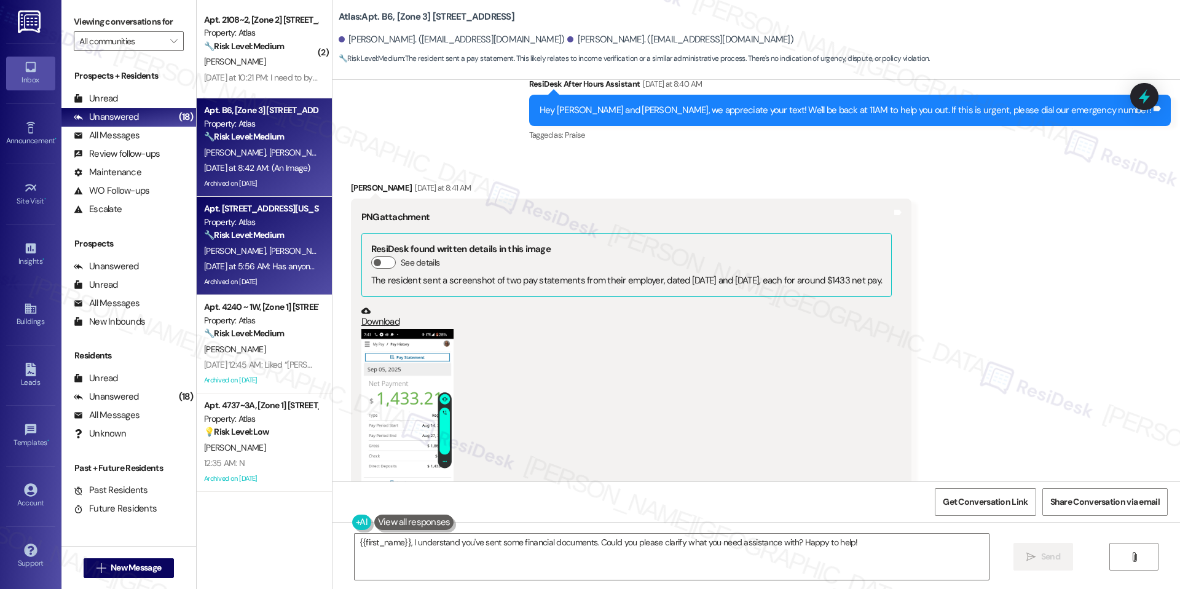
click at [291, 262] on div "Yesterday at 5:56 AM: Has anyone reached out to You mom Yesterday at 5:56 AM: H…" at bounding box center [304, 266] width 201 height 11
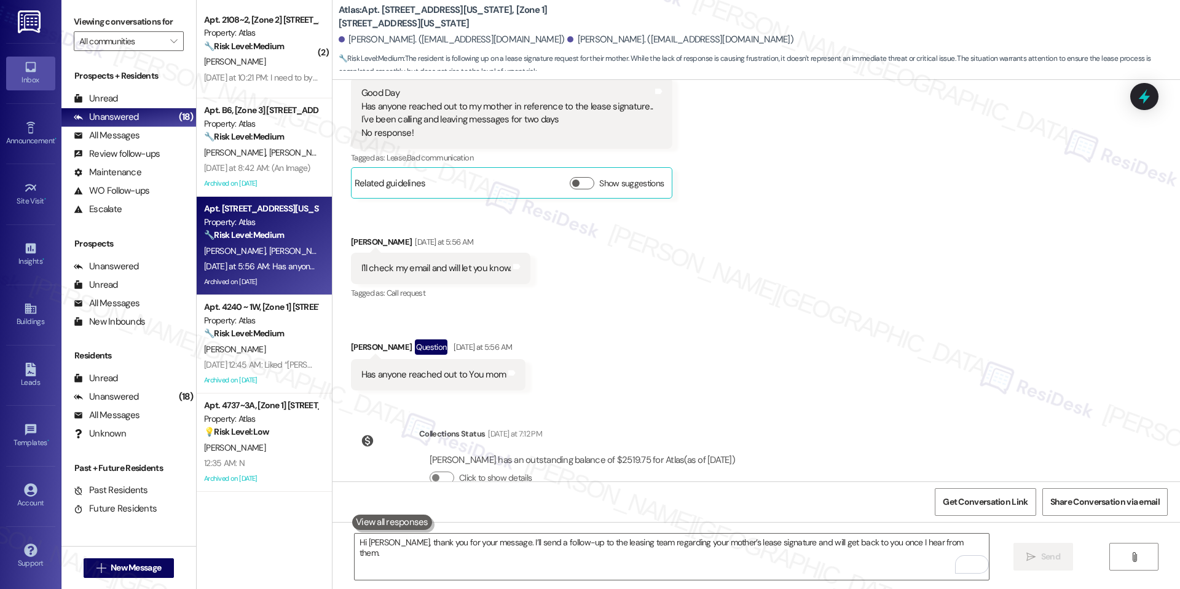
scroll to position [5312, 0]
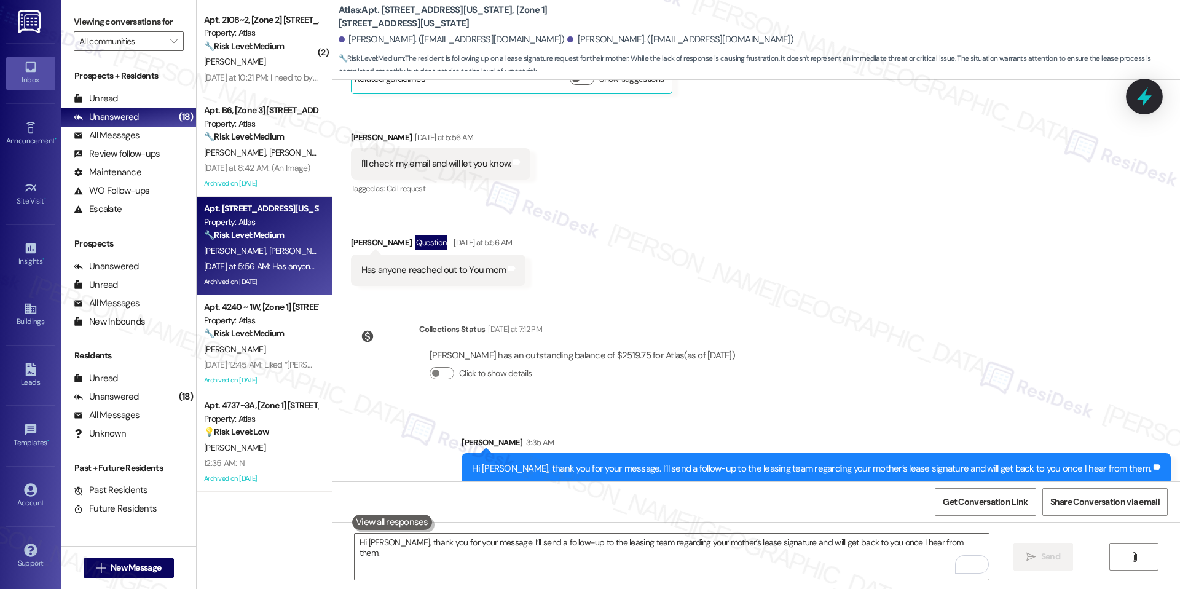
click at [1147, 93] on icon at bounding box center [1144, 96] width 21 height 21
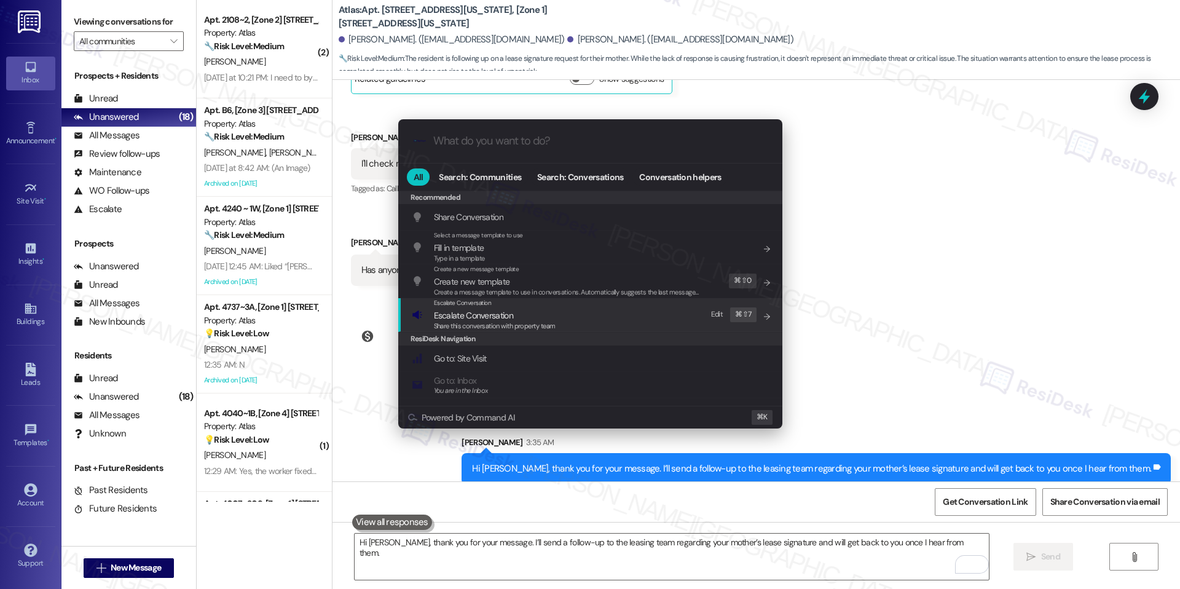
click at [607, 309] on div "Escalate Conversation Escalate Conversation Share this conversation with proper…" at bounding box center [592, 314] width 360 height 33
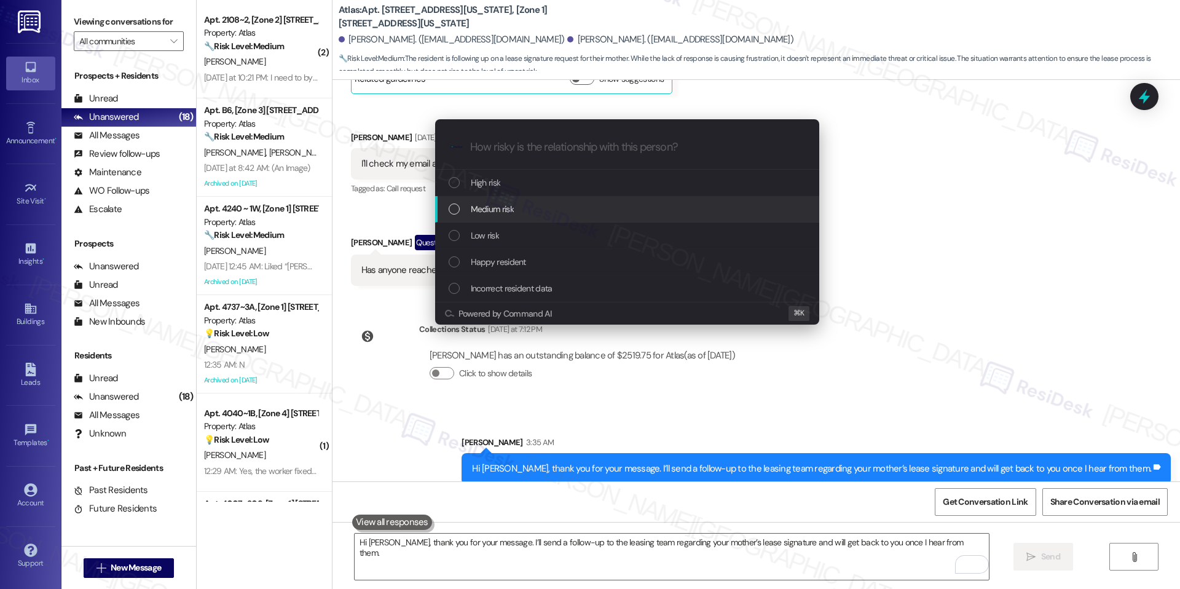
click at [616, 215] on div "Medium risk" at bounding box center [629, 209] width 360 height 14
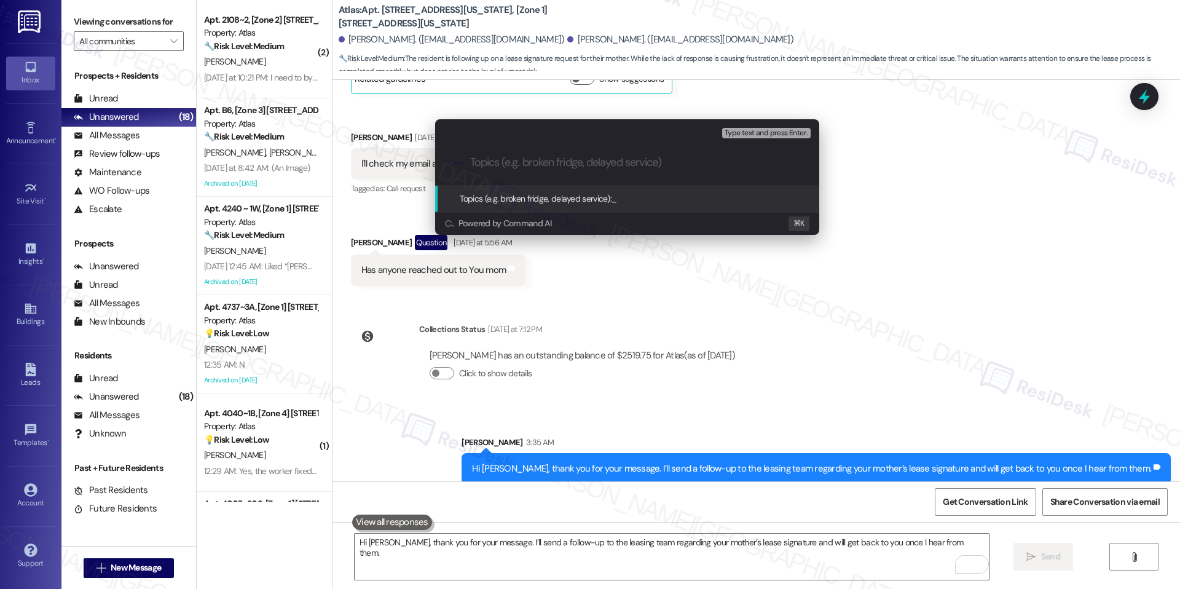
paste input "Leasing – DocuSign Lease Signature Follow-Up"
type input "Leasing – DocuSign Lease Signature Follow-Up"
click at [639, 206] on div "Topics (e.g. broken fridge, delayed service): Leasing – DocuSign Lease Signatur…" at bounding box center [627, 199] width 384 height 26
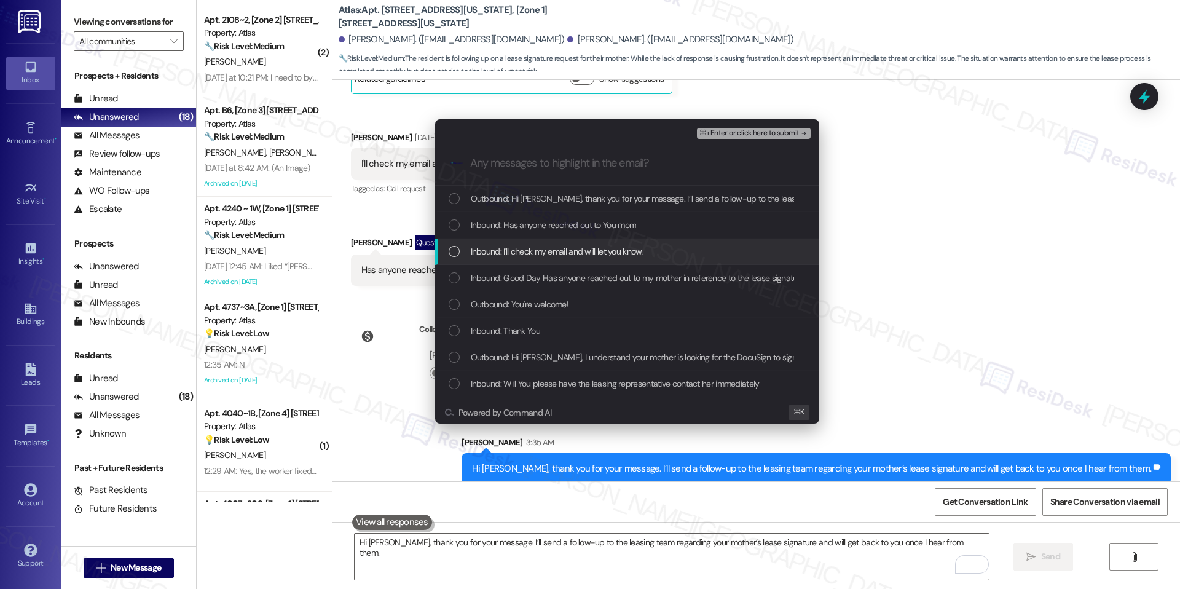
click at [609, 262] on div "Inbound: I'll check my email and will let you know." at bounding box center [627, 252] width 384 height 26
click at [623, 223] on span "Inbound: Has anyone reached out to You mom" at bounding box center [554, 225] width 166 height 14
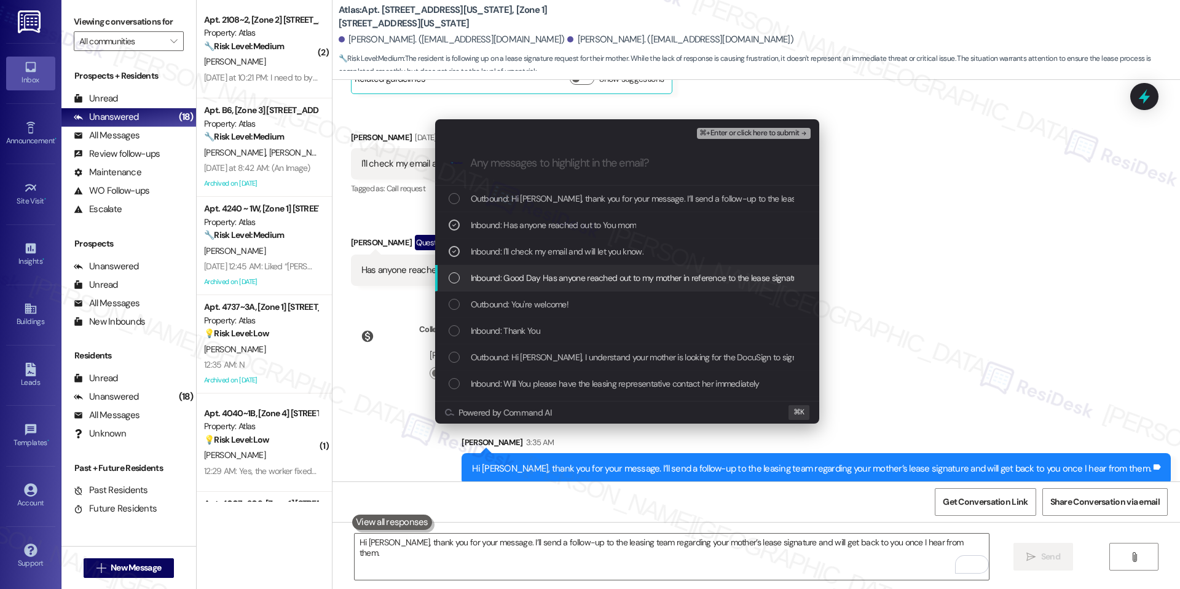
click at [621, 274] on span "Inbound: Good Day Has anyone reached out to my mother in reference to the lease…" at bounding box center [757, 278] width 573 height 14
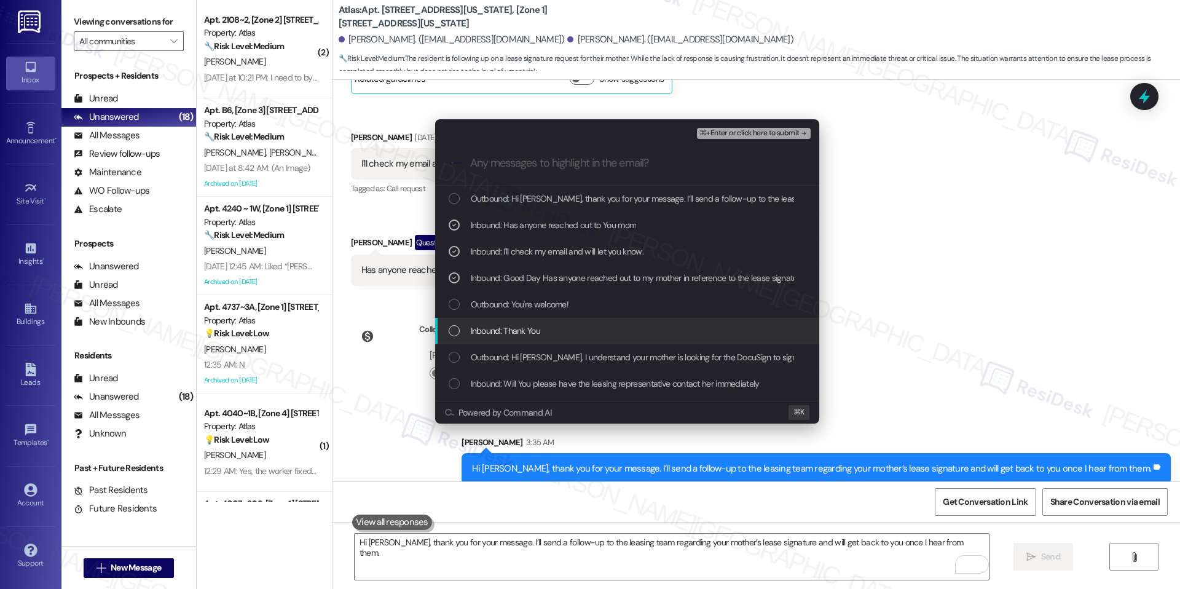
click at [609, 327] on div "Inbound: Thank You" at bounding box center [629, 331] width 360 height 14
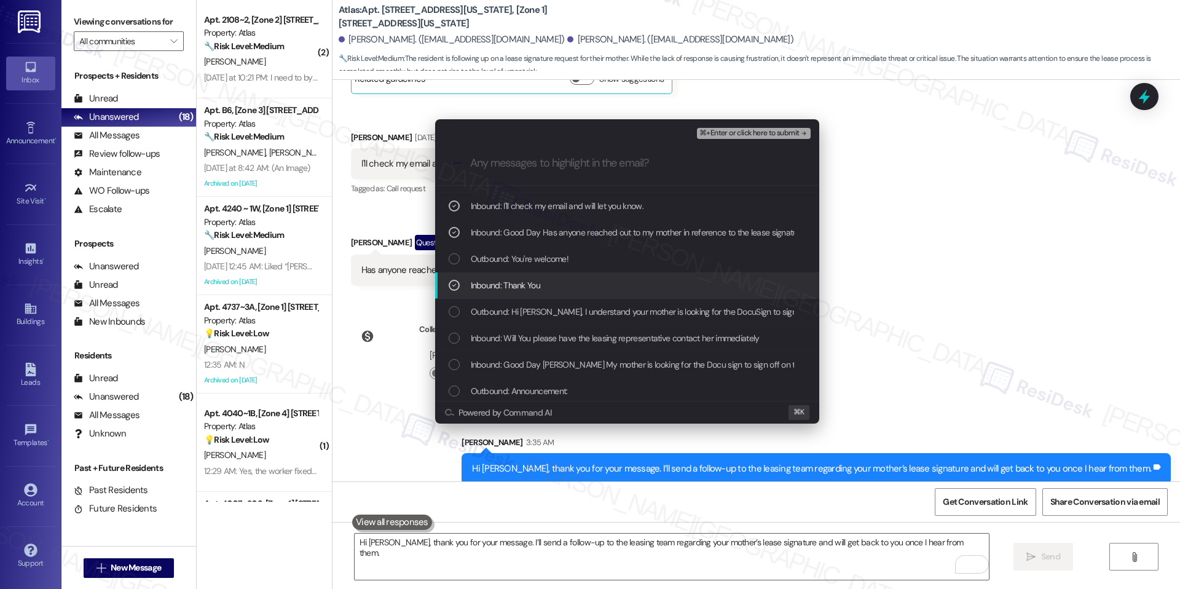
scroll to position [44, 0]
click at [626, 286] on div "Inbound: Thank You" at bounding box center [629, 287] width 360 height 14
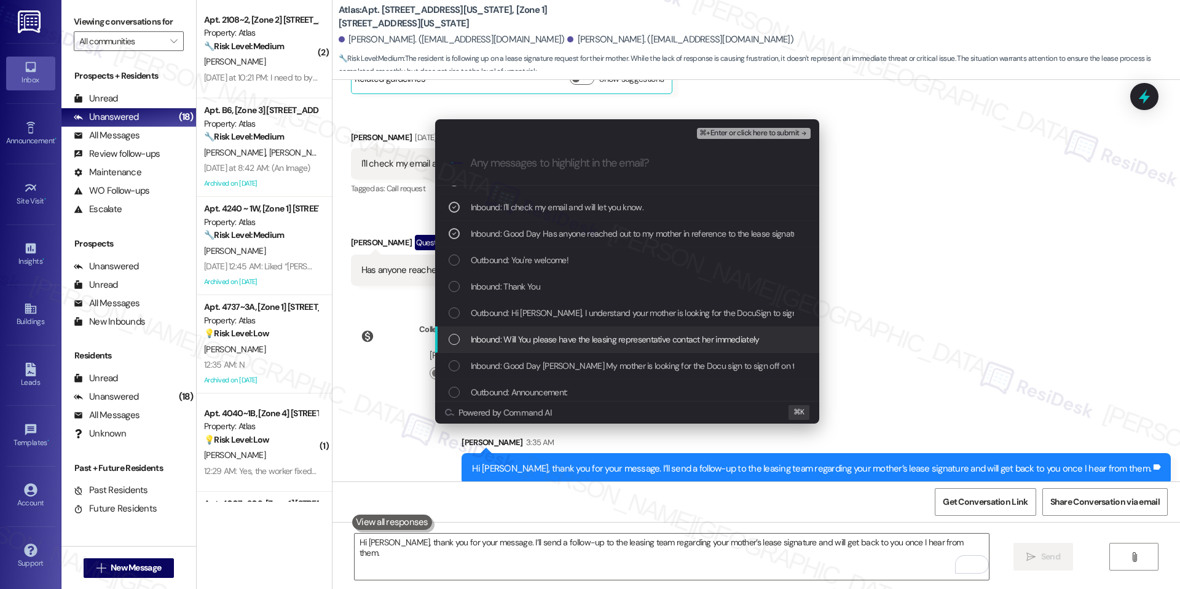
click at [637, 330] on div "Inbound: Will You please have the leasing representative contact her immediately" at bounding box center [627, 339] width 384 height 26
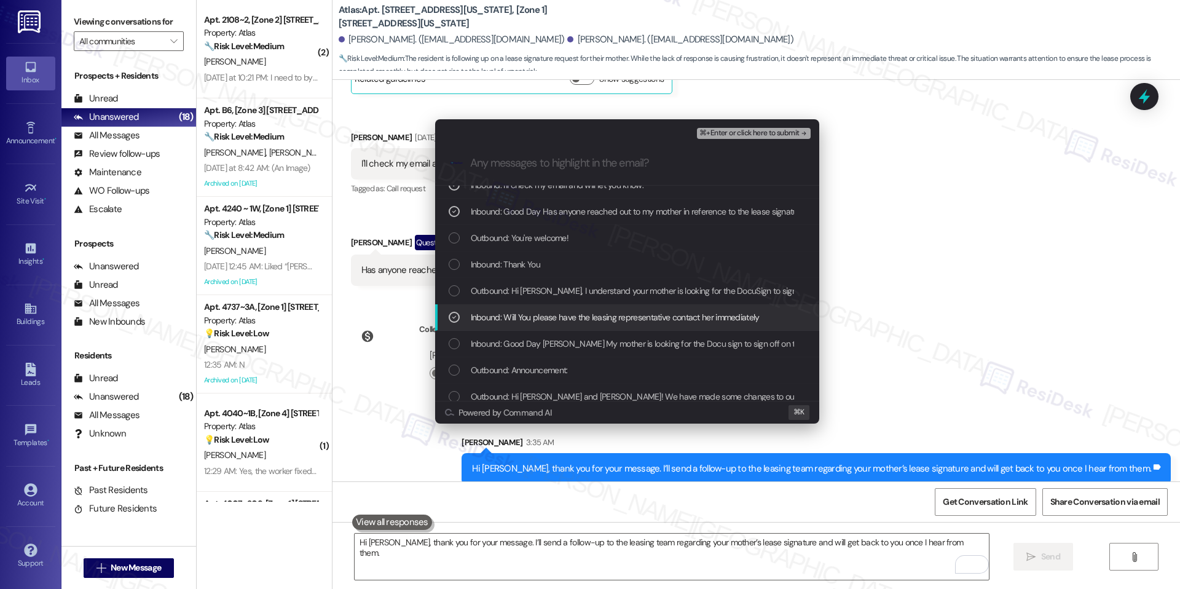
scroll to position [63, 0]
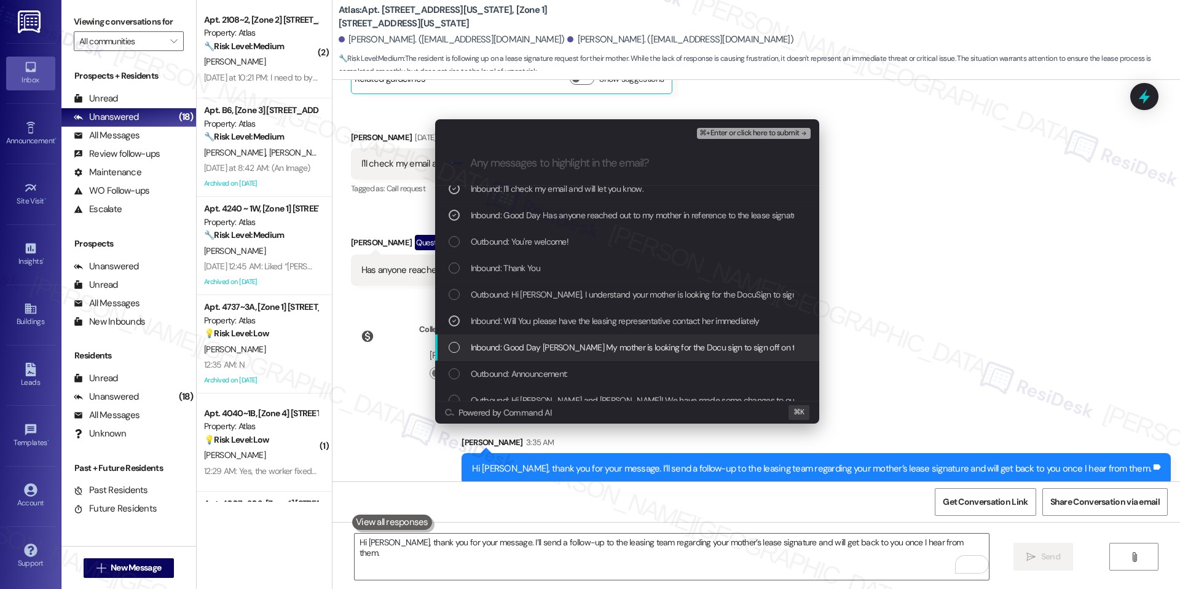
click at [633, 352] on span "Inbound: Good Day [PERSON_NAME] My mother is looking for the Docu sign to sign …" at bounding box center [739, 348] width 537 height 14
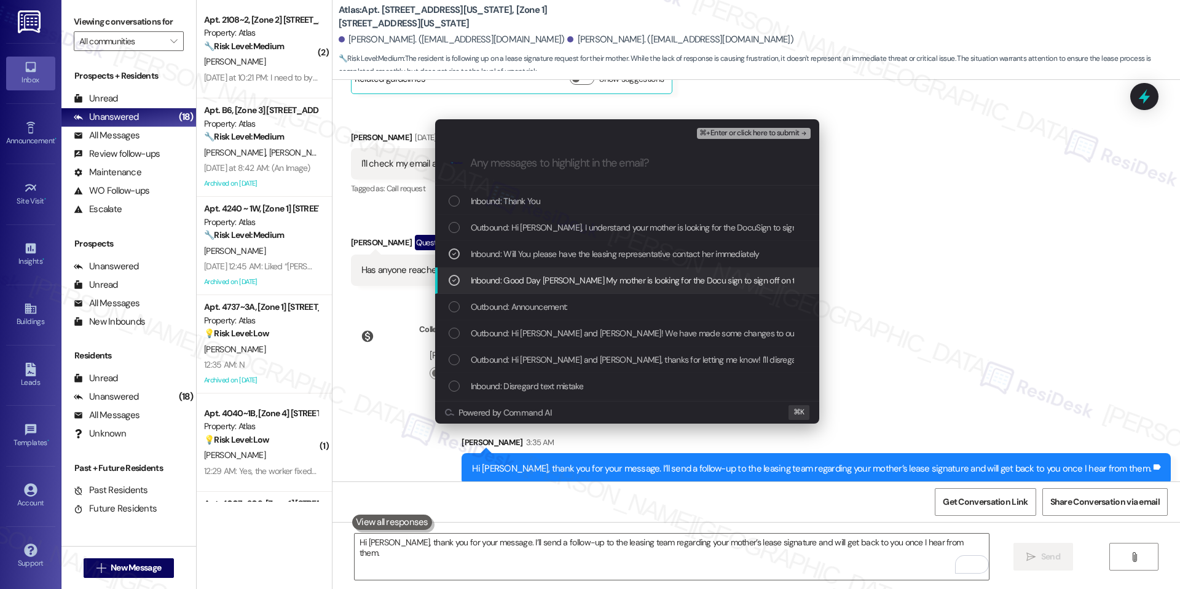
scroll to position [177, 0]
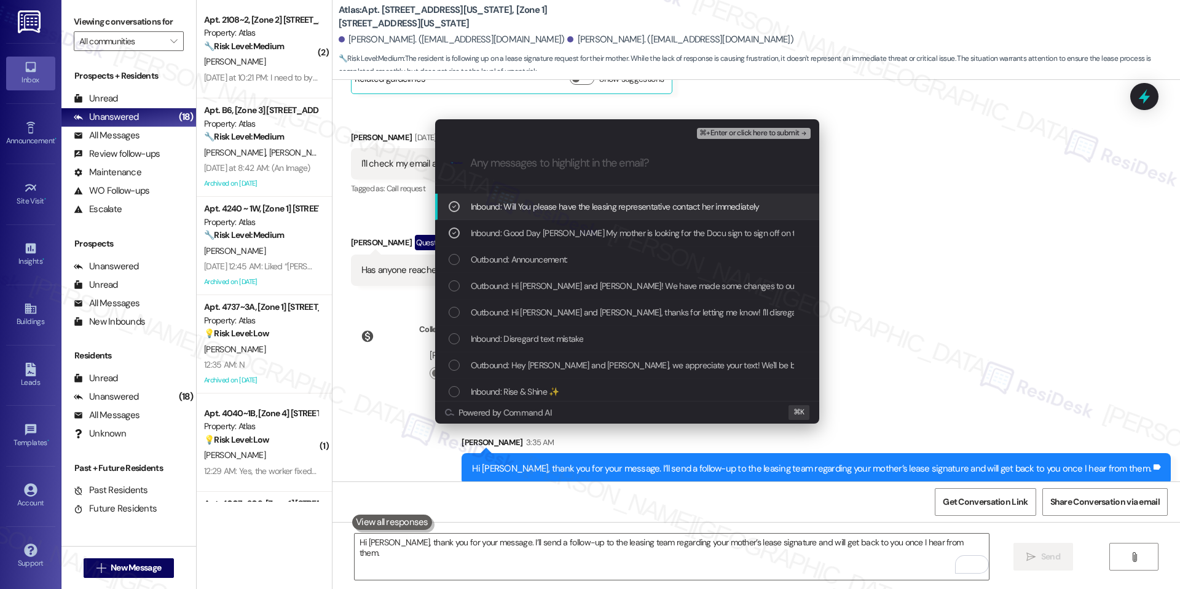
click at [757, 135] on span "⌘+Enter or click here to submit" at bounding box center [750, 133] width 100 height 9
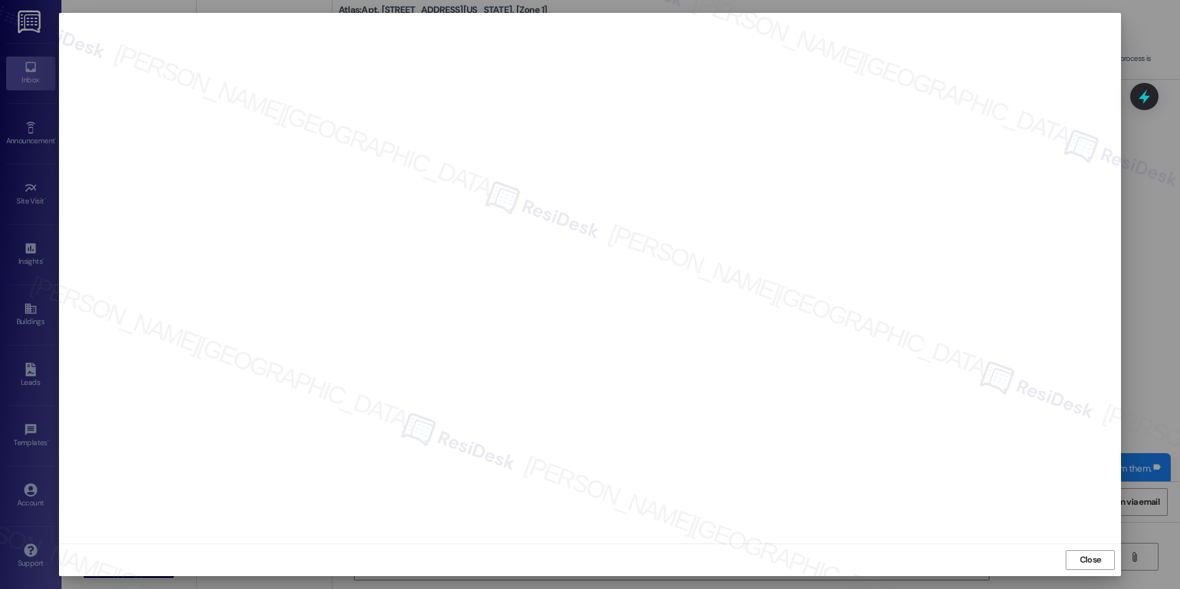
click at [1086, 547] on div "Close" at bounding box center [590, 559] width 1062 height 33
click at [1086, 552] on span "Close" at bounding box center [1091, 560] width 26 height 18
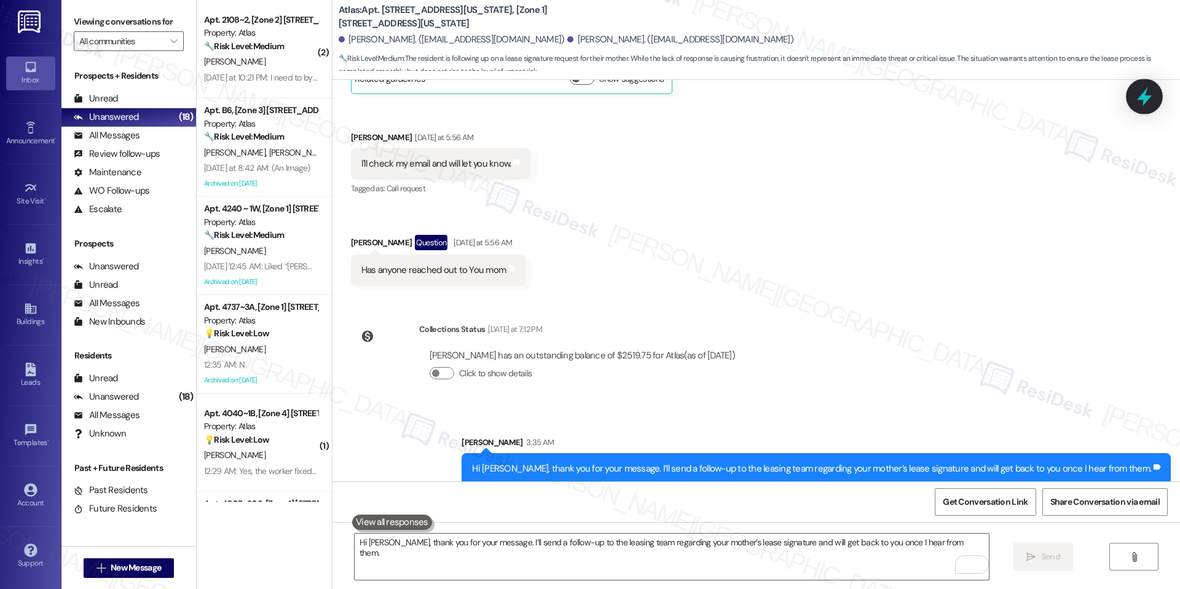
click at [1142, 93] on icon at bounding box center [1144, 96] width 21 height 21
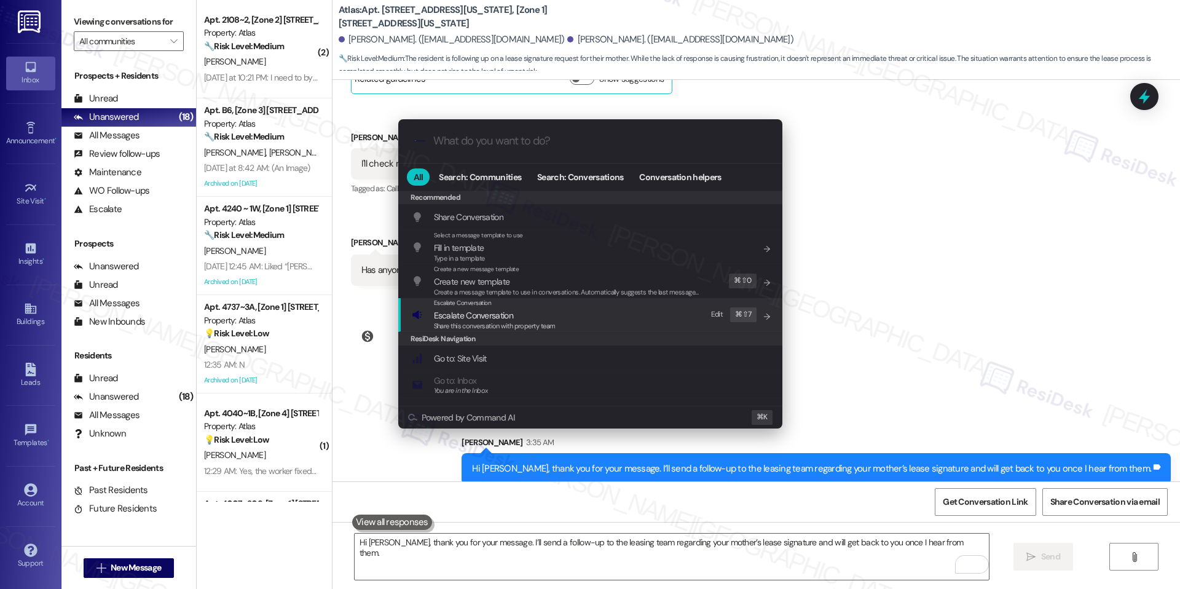
click at [498, 318] on span "Escalate Conversation" at bounding box center [473, 315] width 79 height 11
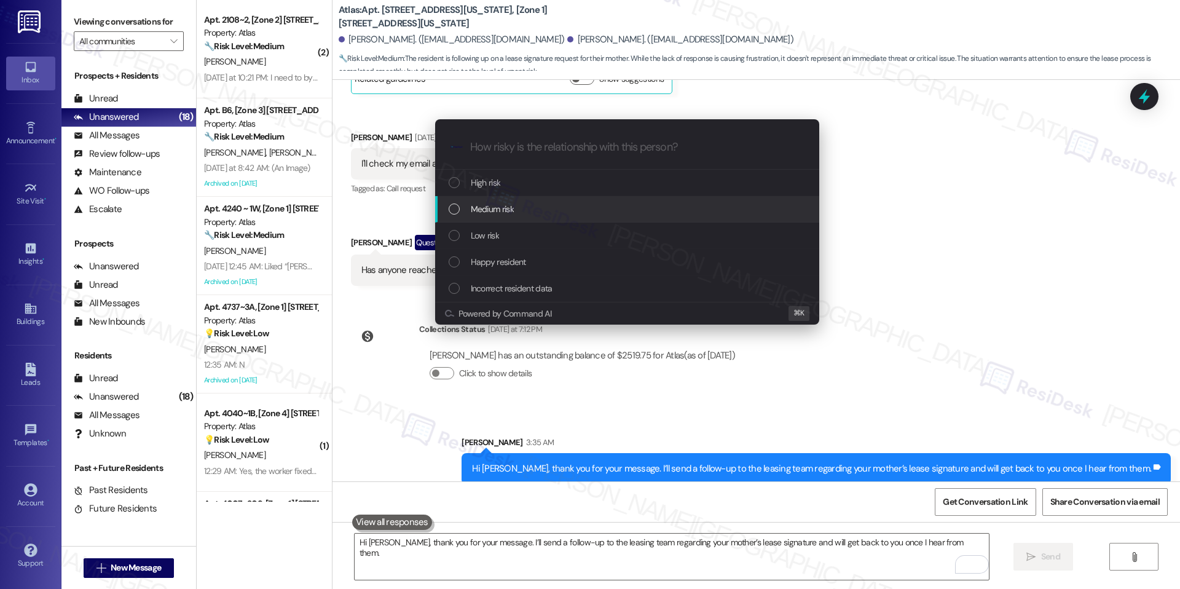
click at [575, 205] on div "Medium risk" at bounding box center [629, 209] width 360 height 14
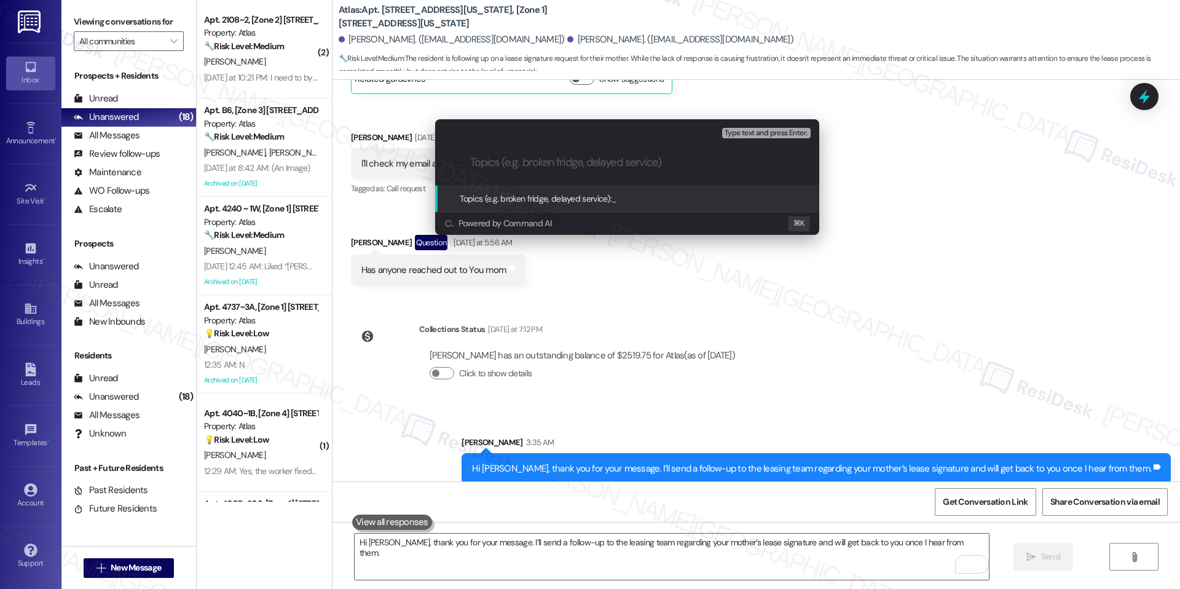
paste input "Leasing – DocuSign Lease Signature Follow-Up"
type input "Leasing – DocuSign Lease Signature Follow-Up"
click at [669, 203] on span "Leasing – DocuSign Lease Signature Follow-Up" at bounding box center [696, 198] width 168 height 11
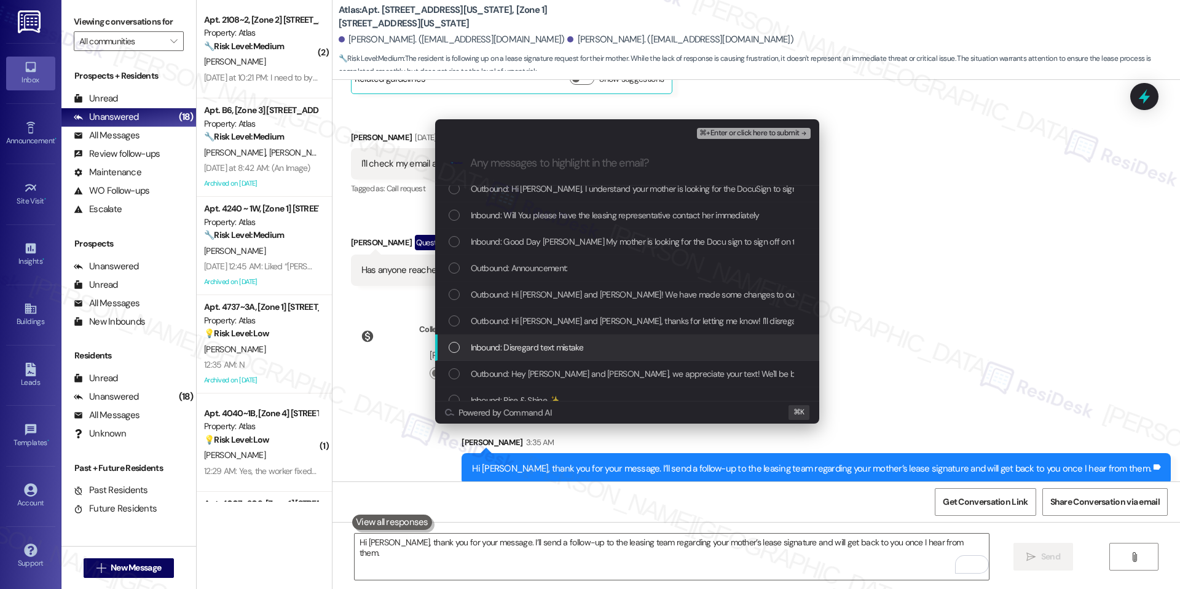
scroll to position [122, 0]
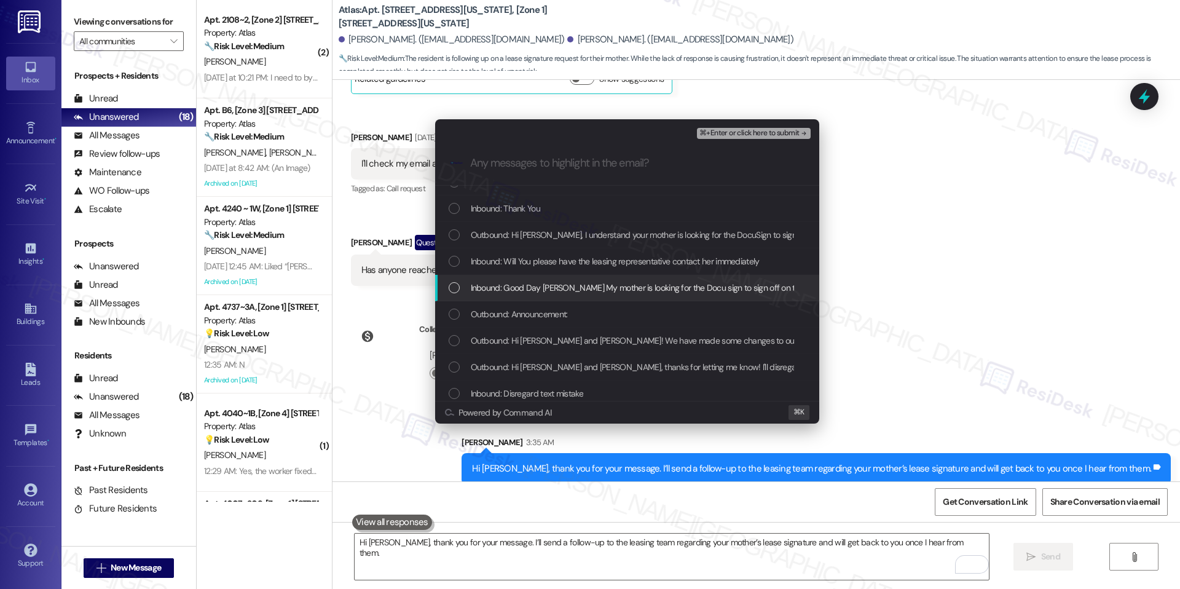
click at [652, 286] on span "Inbound: Good Day Monique My mother is looking for the Docu sign to sign off on…" at bounding box center [739, 288] width 537 height 14
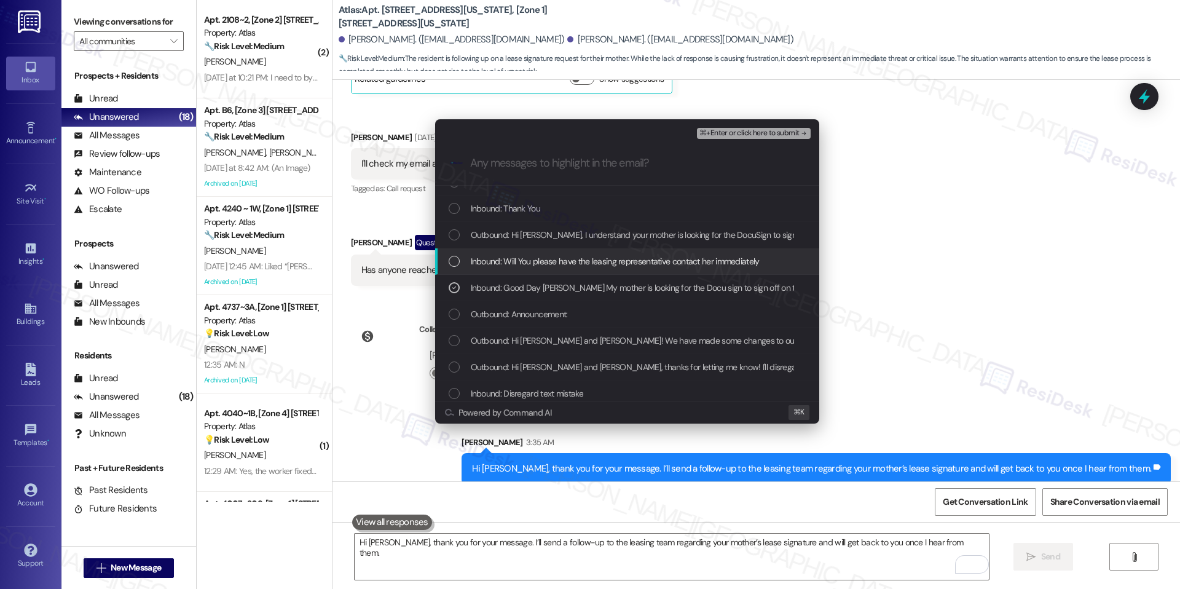
click at [645, 261] on span "Inbound: Will You please have the leasing representative contact her immediately" at bounding box center [615, 262] width 289 height 14
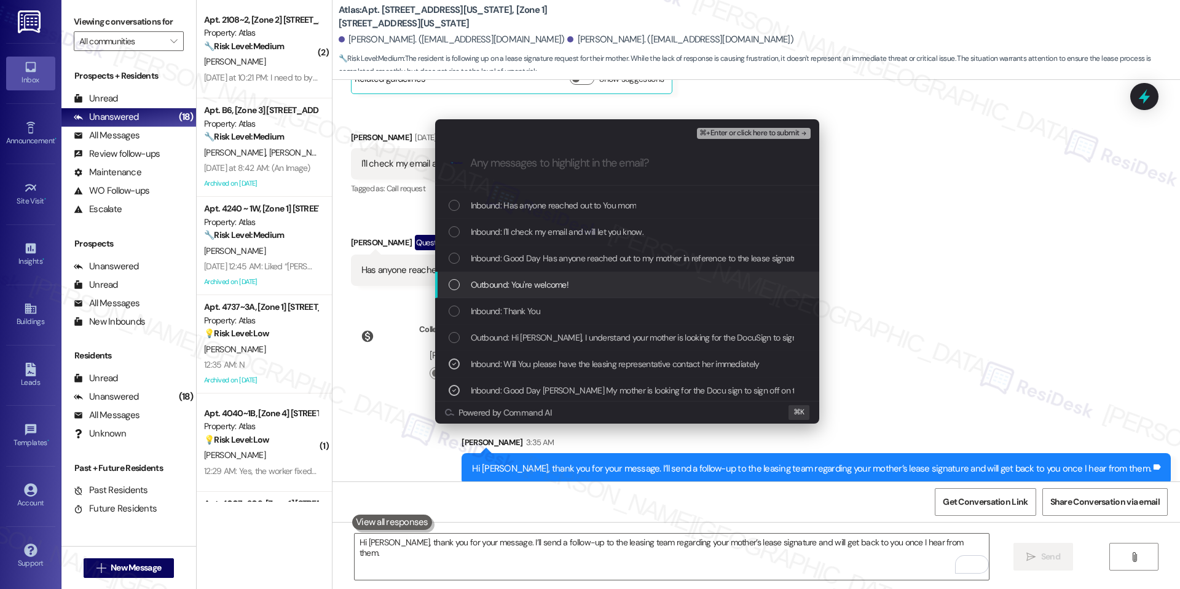
scroll to position [15, 0]
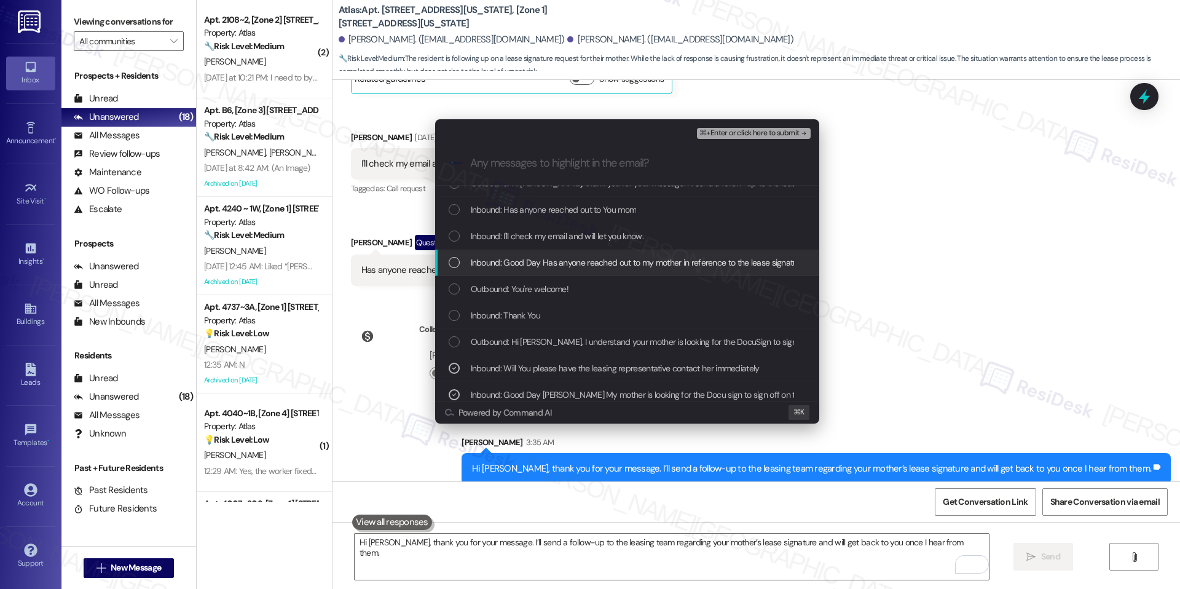
click at [665, 256] on span "Inbound: Good Day Has anyone reached out to my mother in reference to the lease…" at bounding box center [757, 263] width 573 height 14
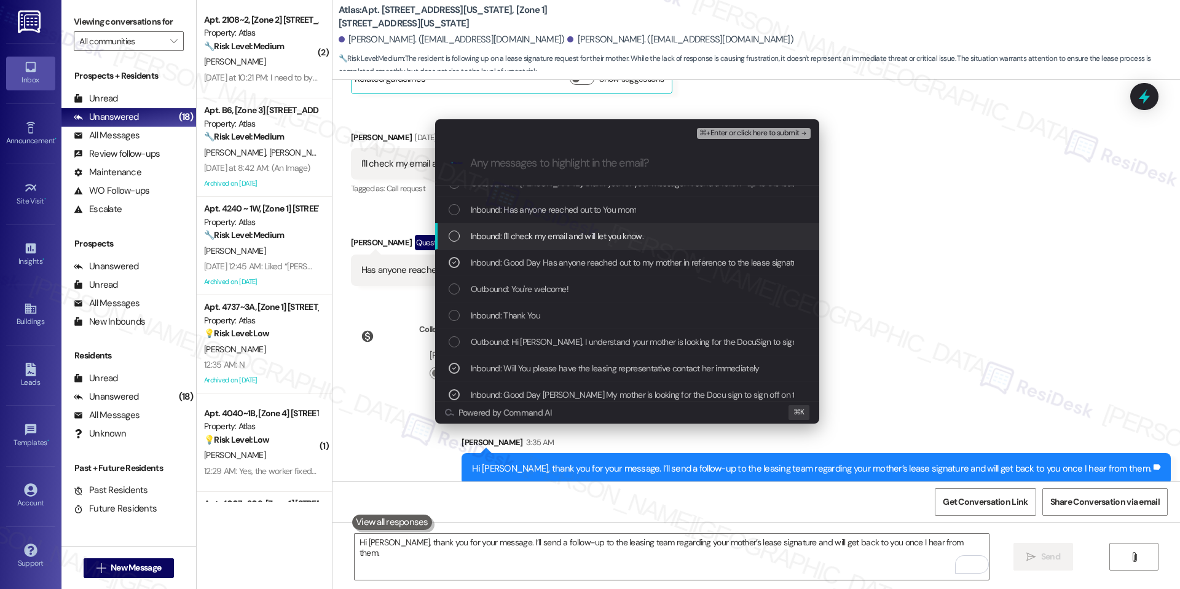
click at [644, 239] on div "Inbound: I'll check my email and will let you know." at bounding box center [629, 236] width 360 height 14
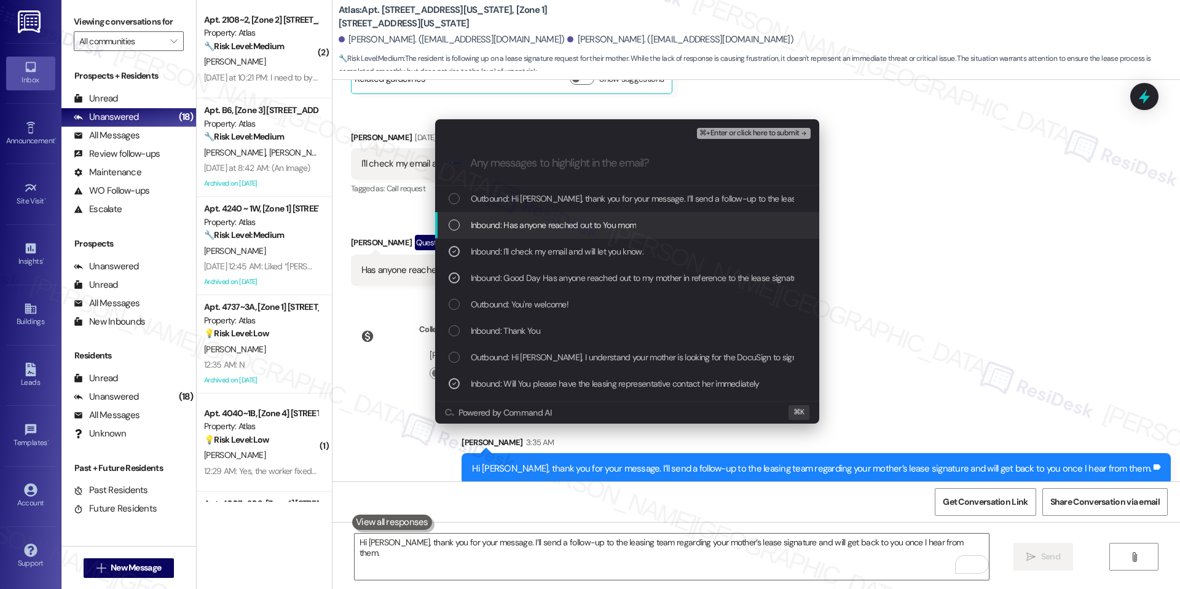
click at [644, 231] on div "Inbound: Has anyone reached out to You mom" at bounding box center [629, 225] width 360 height 14
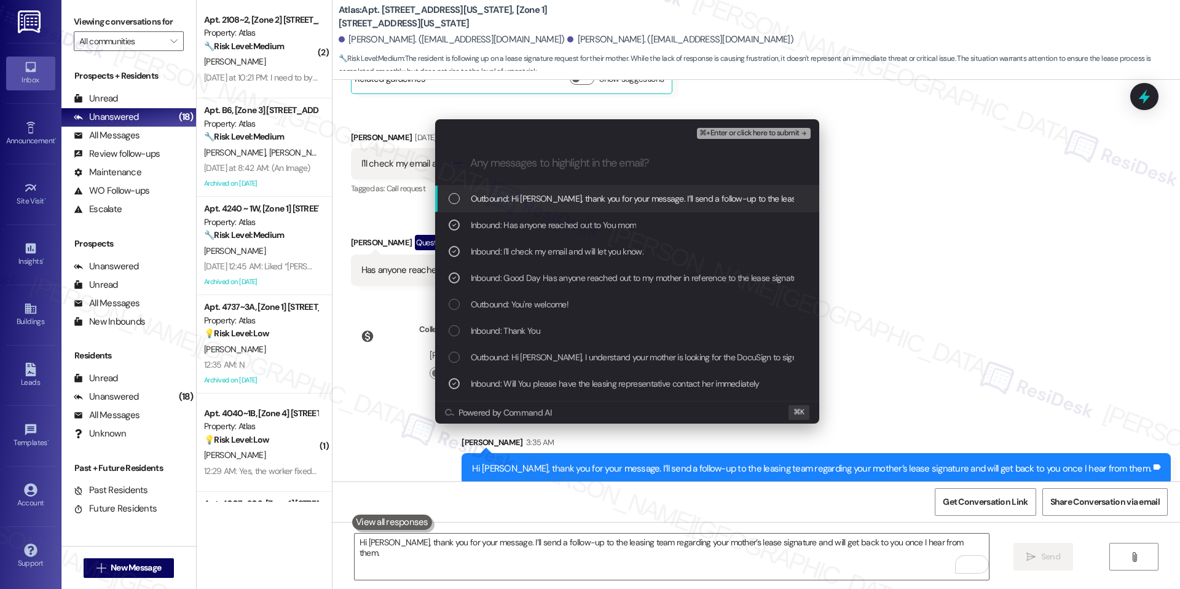
click at [780, 139] on div "⌘+Enter or click here to submit" at bounding box center [755, 133] width 116 height 16
click at [787, 133] on span "⌘+Enter or click here to submit" at bounding box center [750, 133] width 100 height 9
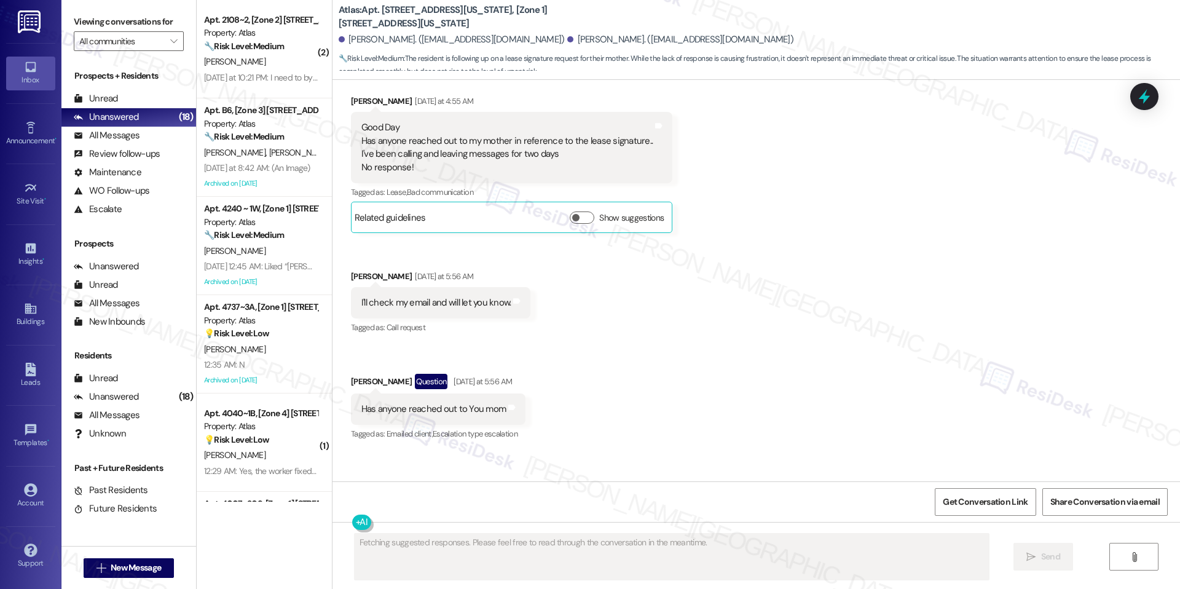
scroll to position [5131, 0]
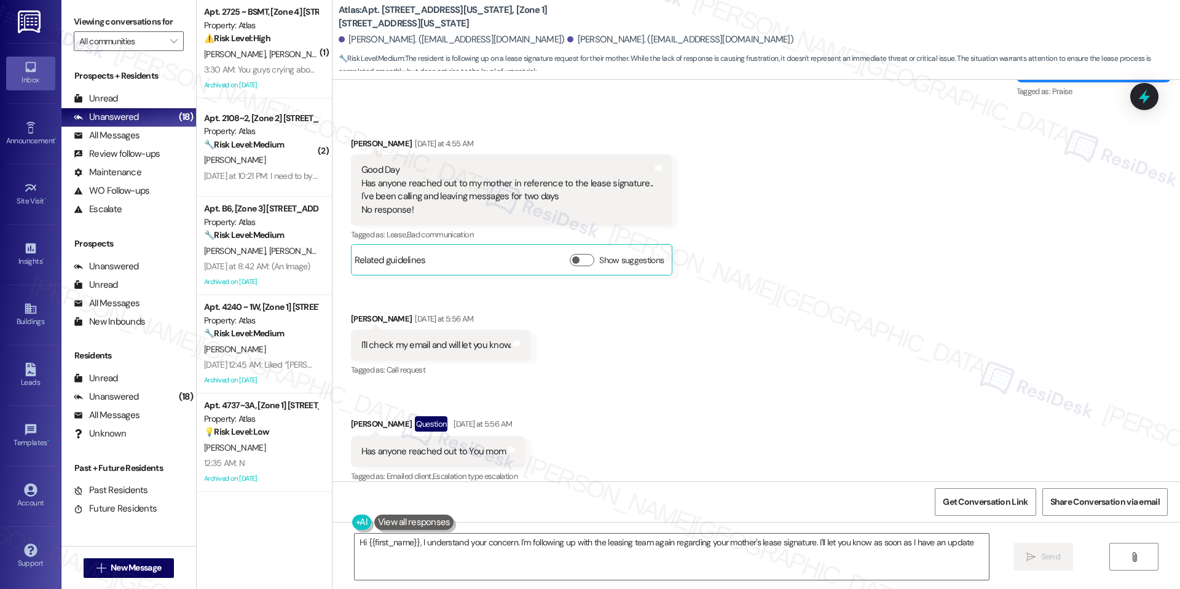
type textarea "Hi {{first_name}}, I understand your concern. I'm following up with the leasing…"
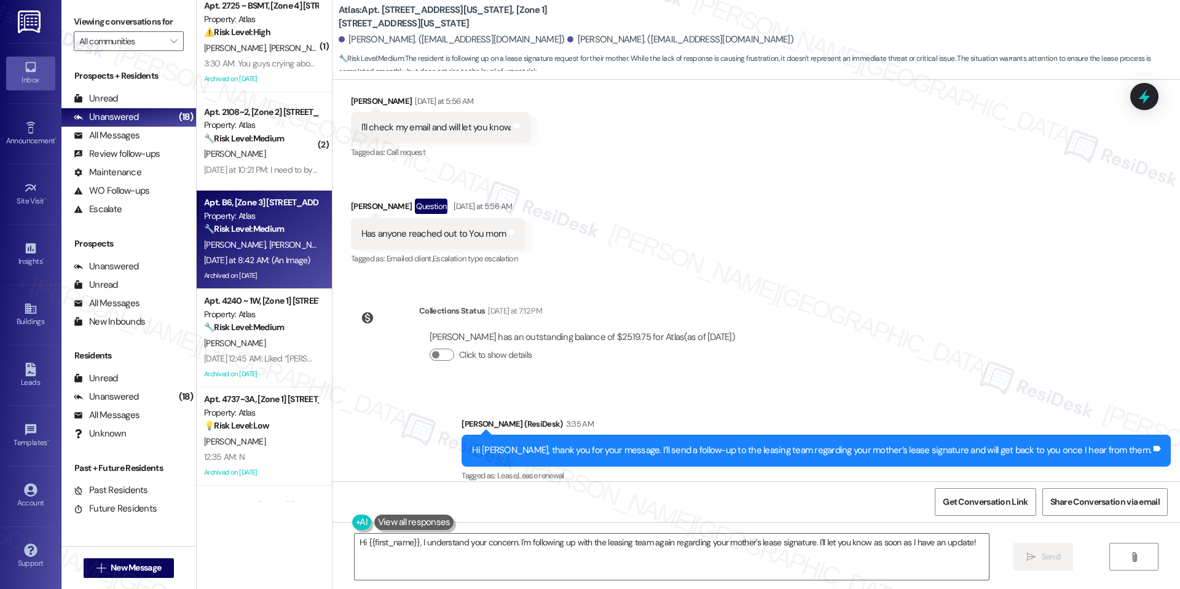
scroll to position [0, 0]
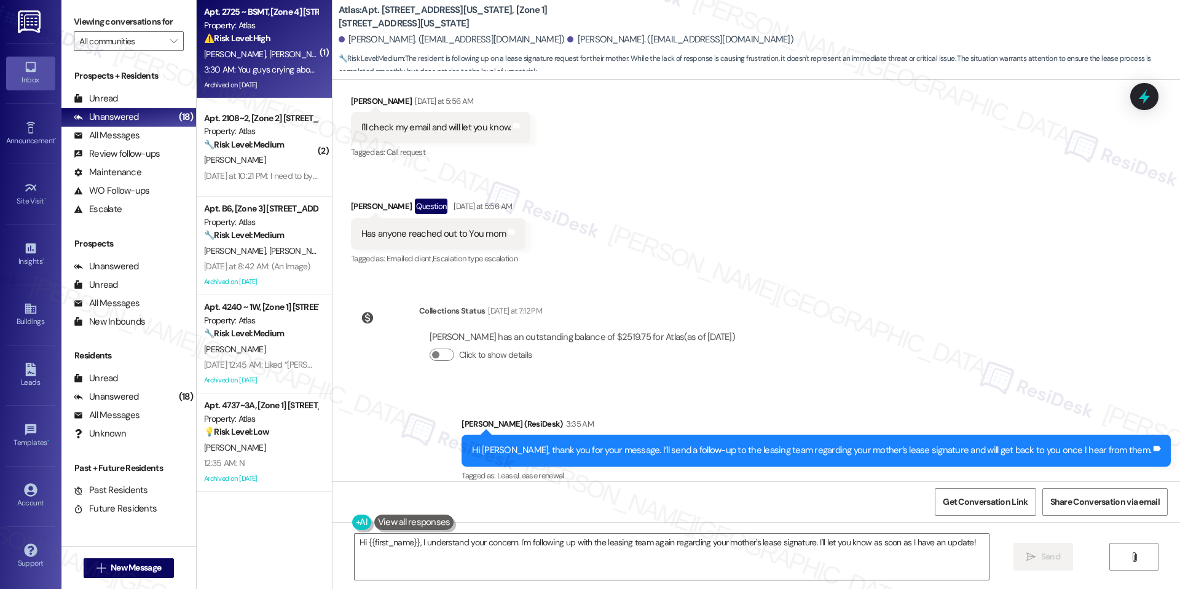
click at [293, 64] on div "3:30 AM: You guys crying about my rent this month but it's still mold and milde…" at bounding box center [538, 69] width 668 height 11
type textarea "Fetching suggested responses. Please feel free to read through the conversation…"
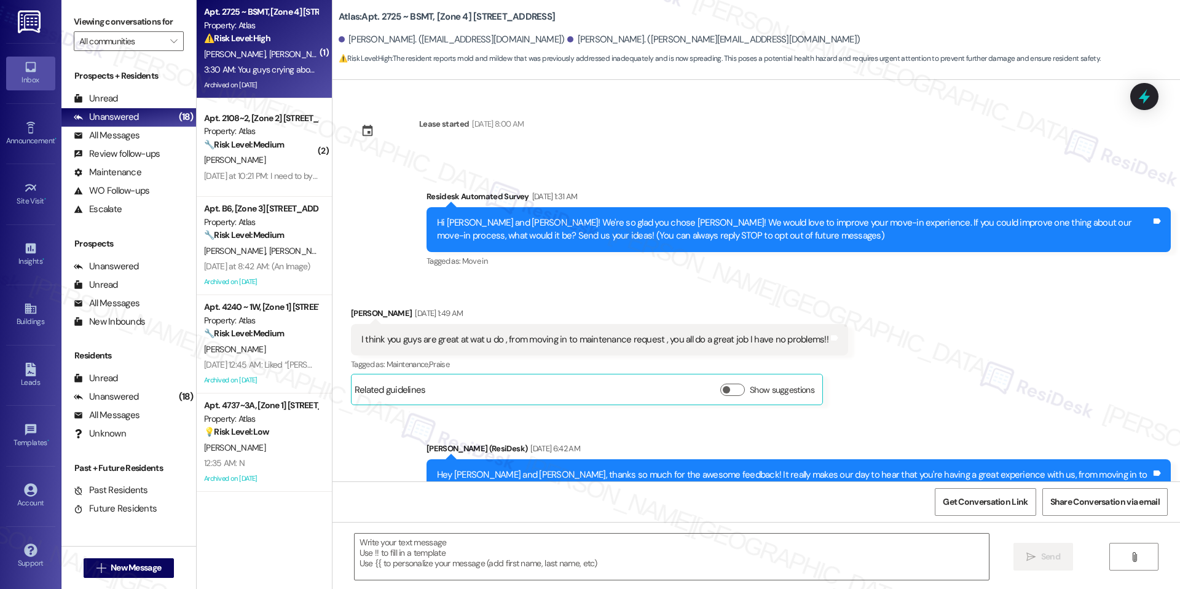
scroll to position [4832, 0]
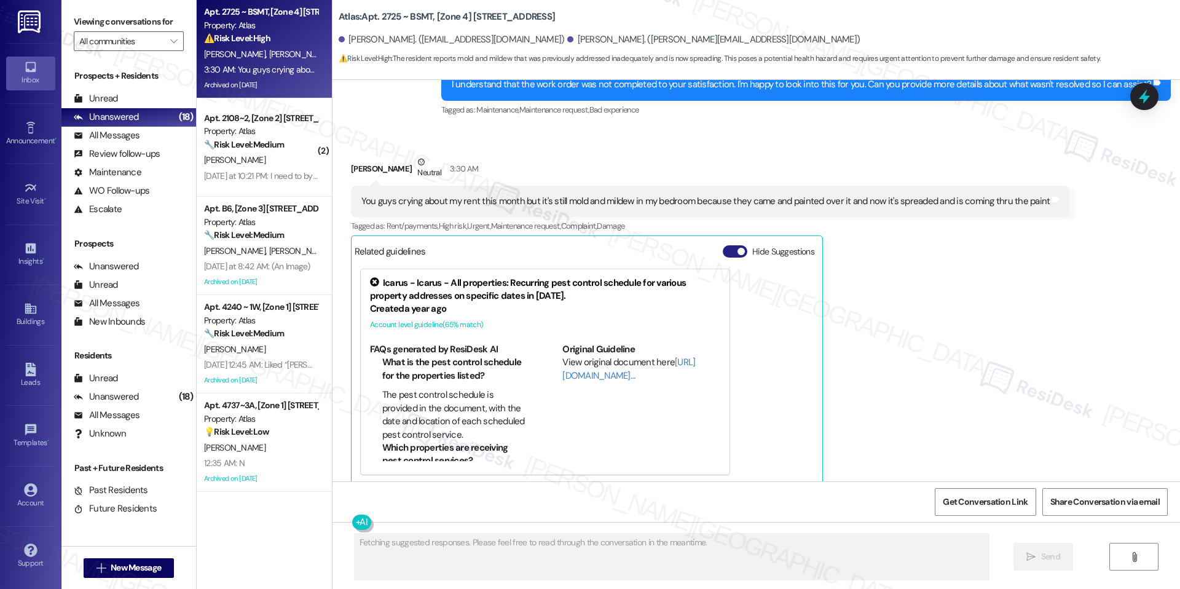
click at [726, 245] on button "Hide Suggestions" at bounding box center [735, 251] width 25 height 12
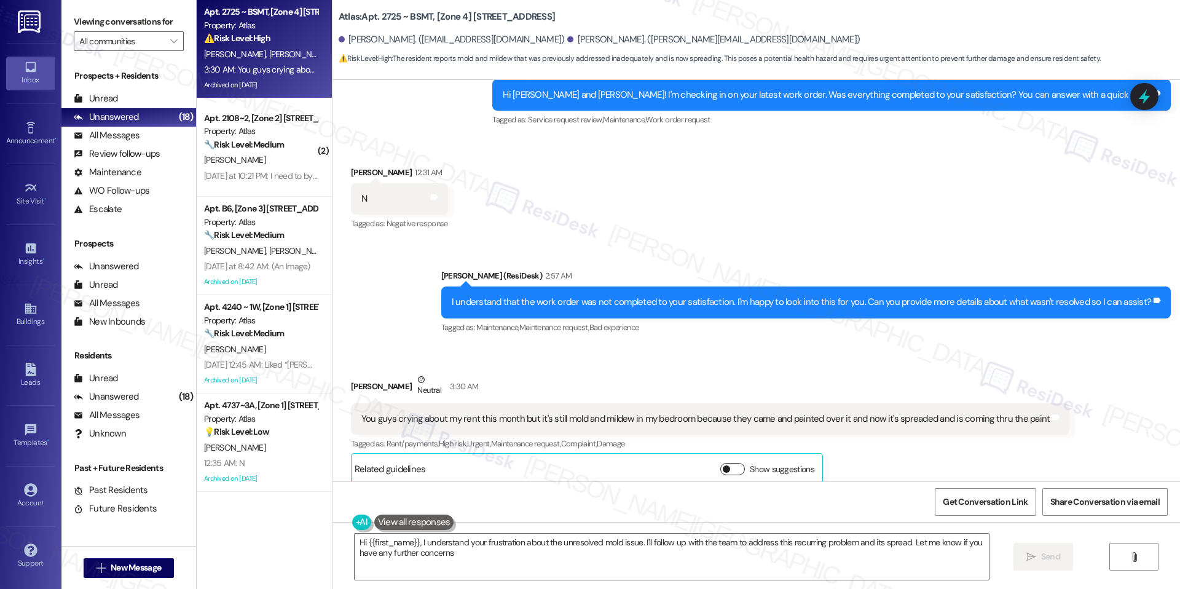
type textarea "Hi {{first_name}}, I understand your frustration about the unresolved mold issu…"
click at [962, 503] on span "Get Conversation Link" at bounding box center [985, 502] width 85 height 13
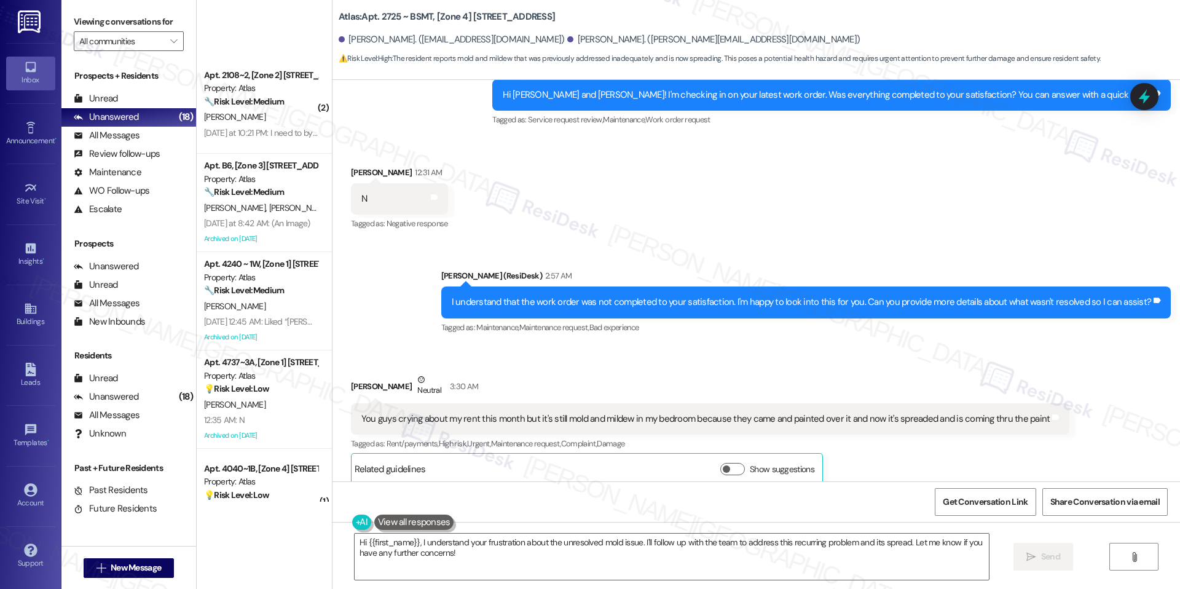
scroll to position [0, 0]
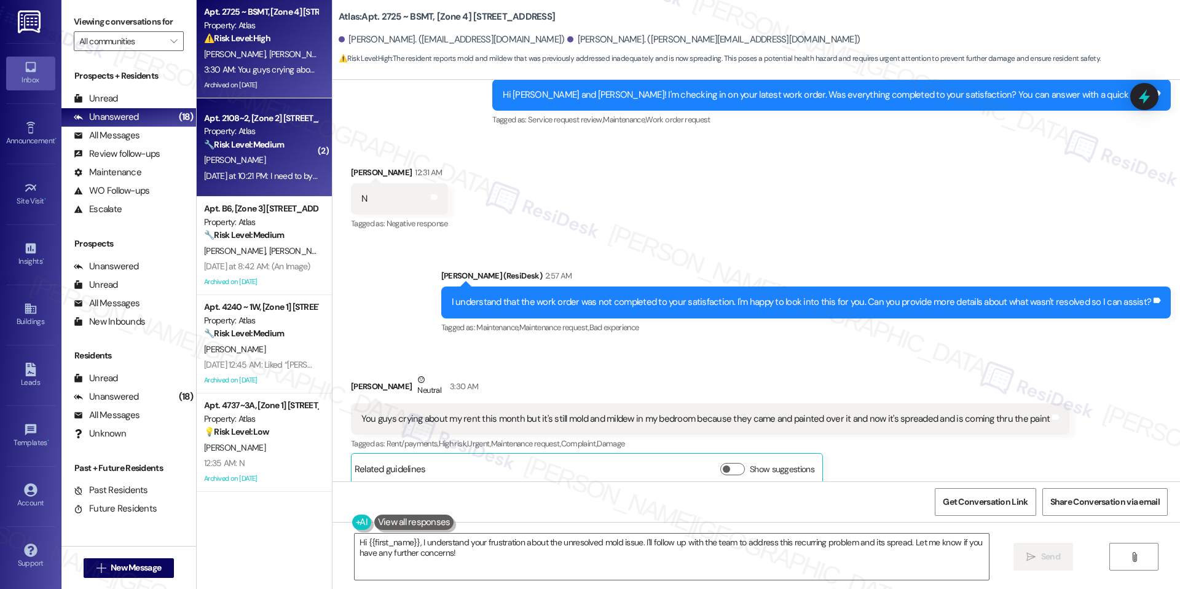
click at [232, 185] on div "Apt. 2108~2, [Zone 2] 6757-6759 S Clyde Ave Property: Atlas 🔧 Risk Level: Mediu…" at bounding box center [264, 147] width 135 height 98
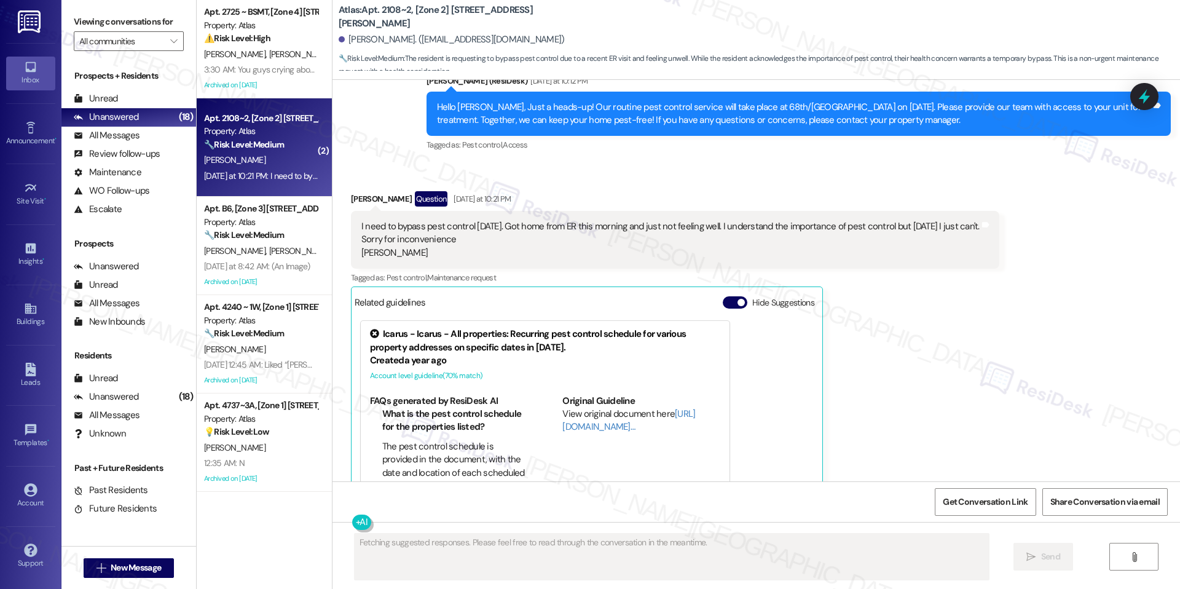
scroll to position [9591, 0]
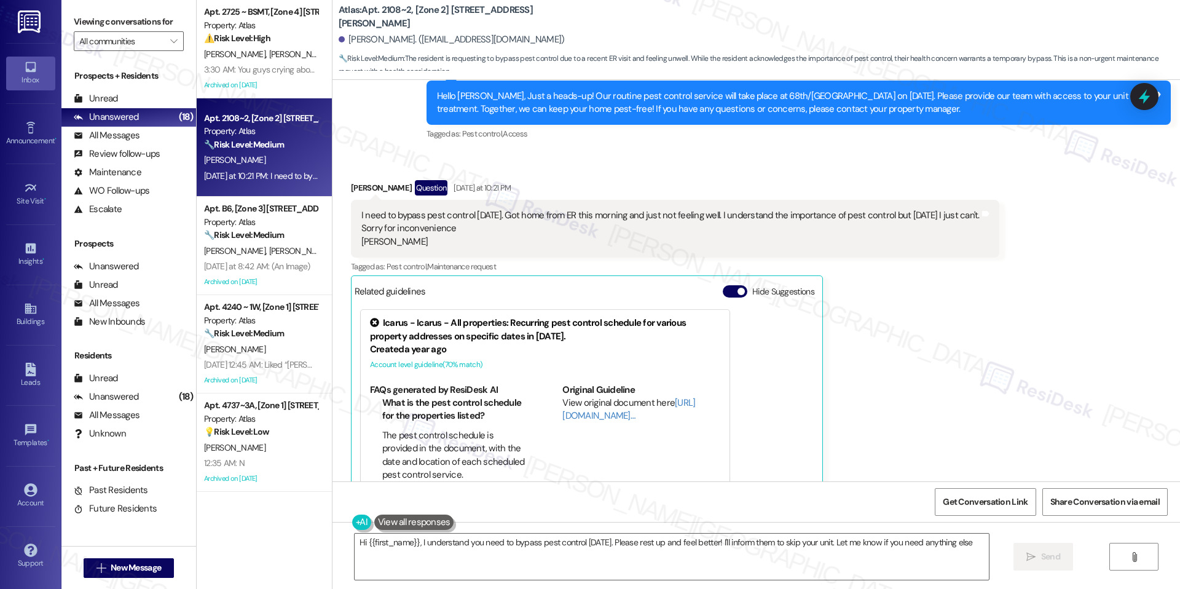
type textarea "Hi {{first_name}}, I understand you need to bypass pest control today. Please r…"
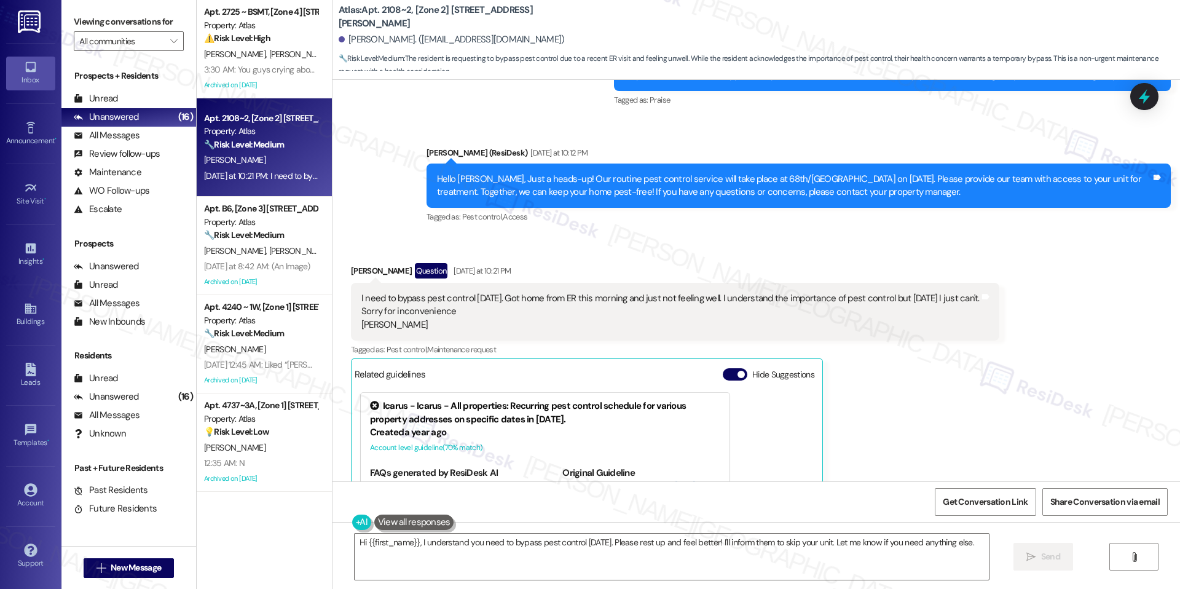
scroll to position [9508, 0]
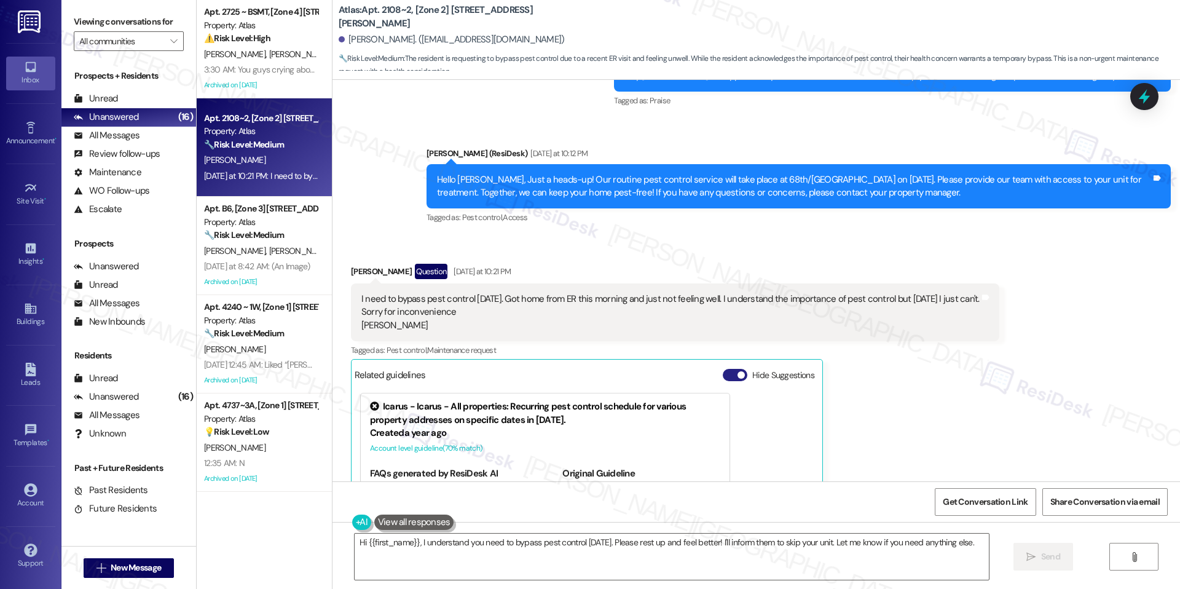
click at [738, 371] on span "button" at bounding box center [741, 374] width 7 height 7
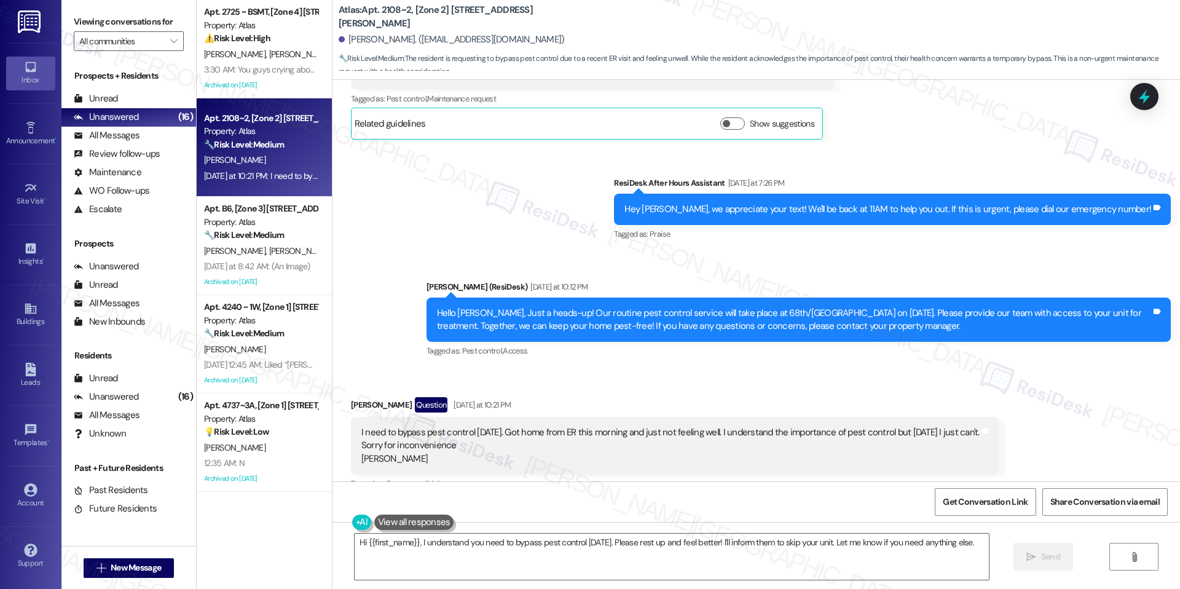
click at [1004, 369] on div "Received via SMS Denise Butler Question Yesterday at 10:21 PM I need to bypass …" at bounding box center [757, 451] width 848 height 164
click at [553, 535] on textarea "Hi {{first_name}}, I understand you need to bypass pest control today. Please r…" at bounding box center [672, 557] width 634 height 46
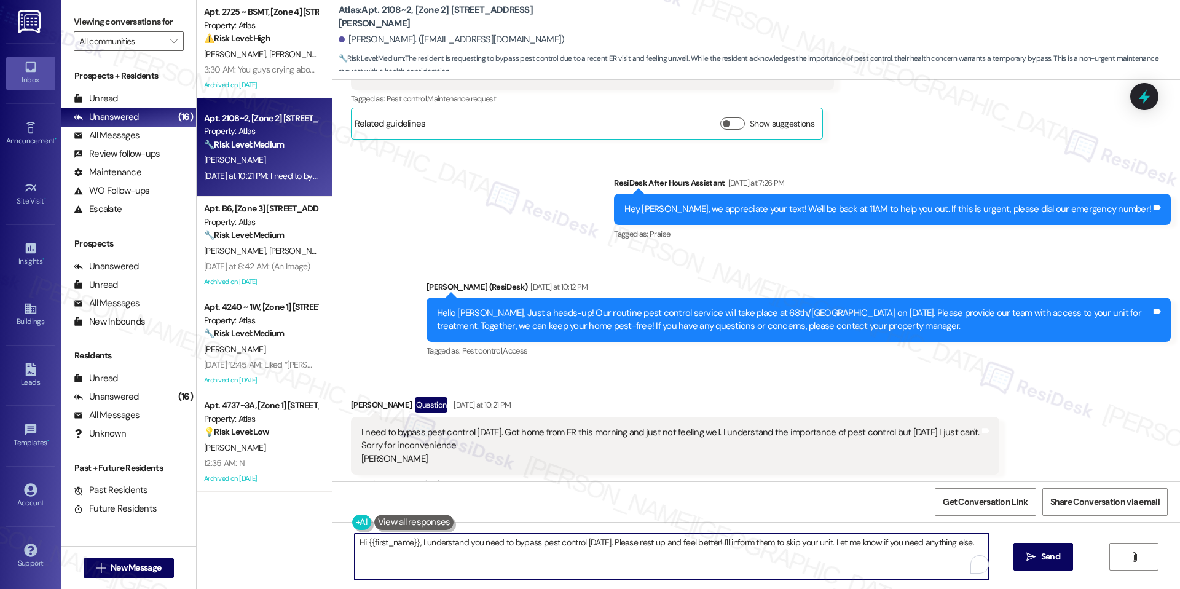
click at [553, 535] on textarea "Hi {{first_name}}, I understand you need to bypass pest control today. Please r…" at bounding box center [672, 557] width 634 height 46
paste textarea "Denise, thank you for letting us know. I’ll let the team know about your reques…"
type textarea "Hi Denise, thank you for letting us know. I’ll let the team know about your req…"
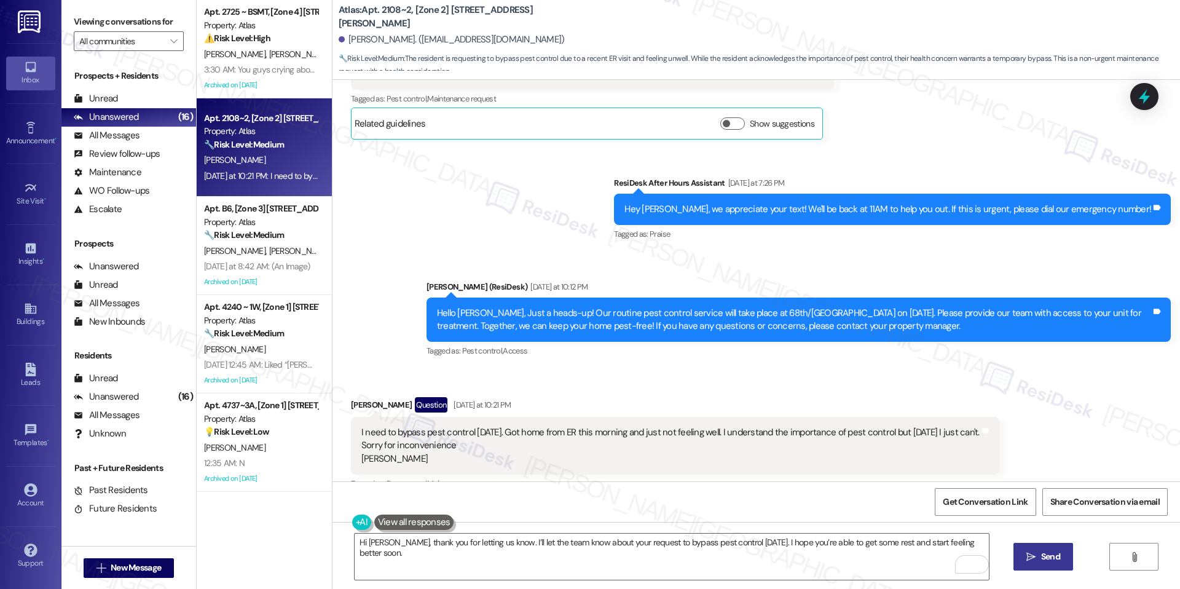
click at [1058, 546] on button " Send" at bounding box center [1044, 557] width 60 height 28
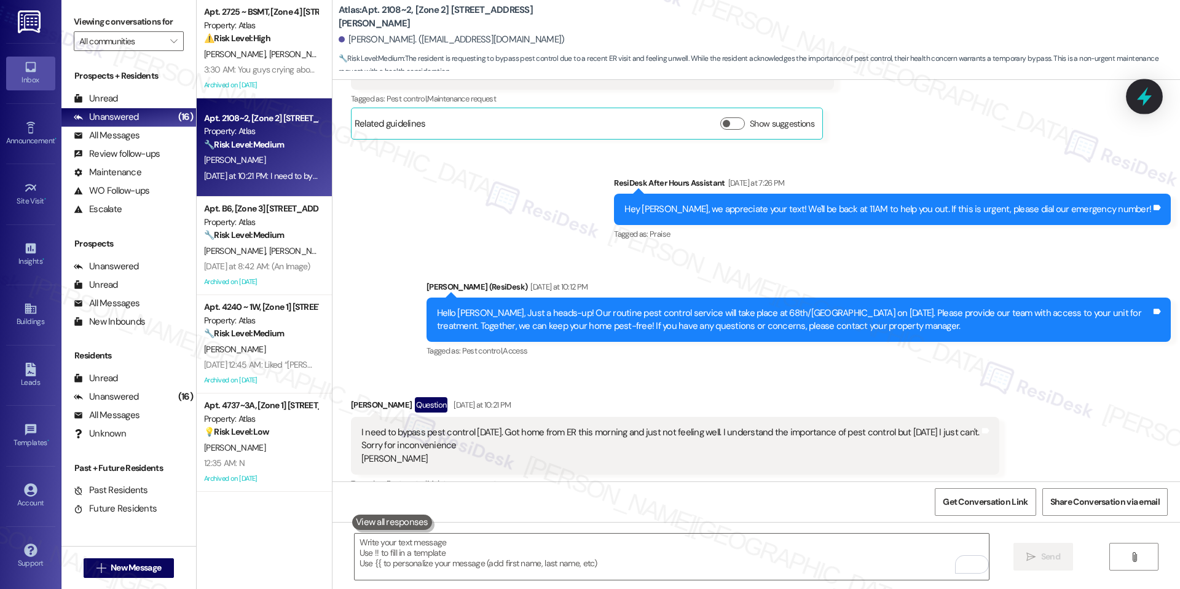
click at [1150, 102] on icon at bounding box center [1144, 96] width 21 height 21
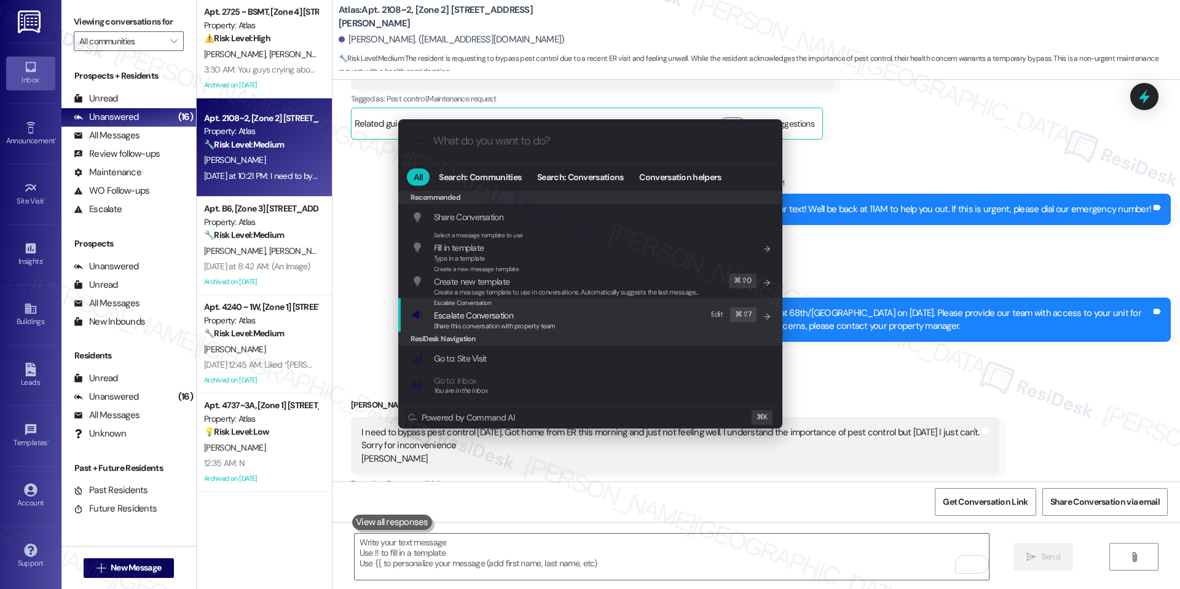
click at [514, 302] on div "Escalate Conversation" at bounding box center [495, 303] width 122 height 10
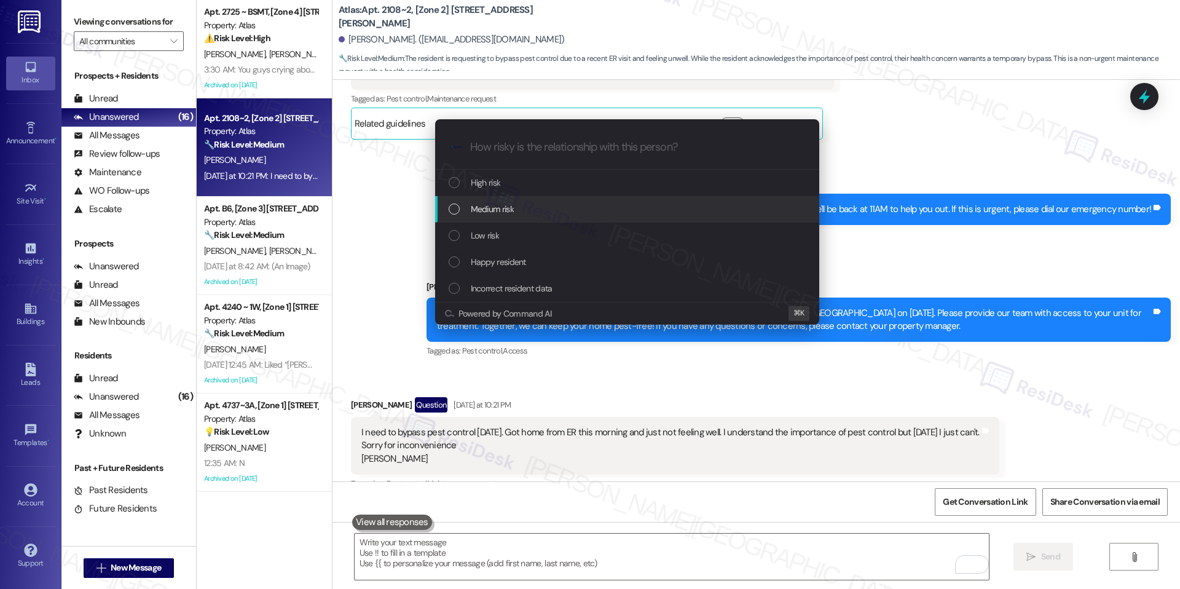
click at [604, 199] on div "Medium risk" at bounding box center [627, 209] width 384 height 26
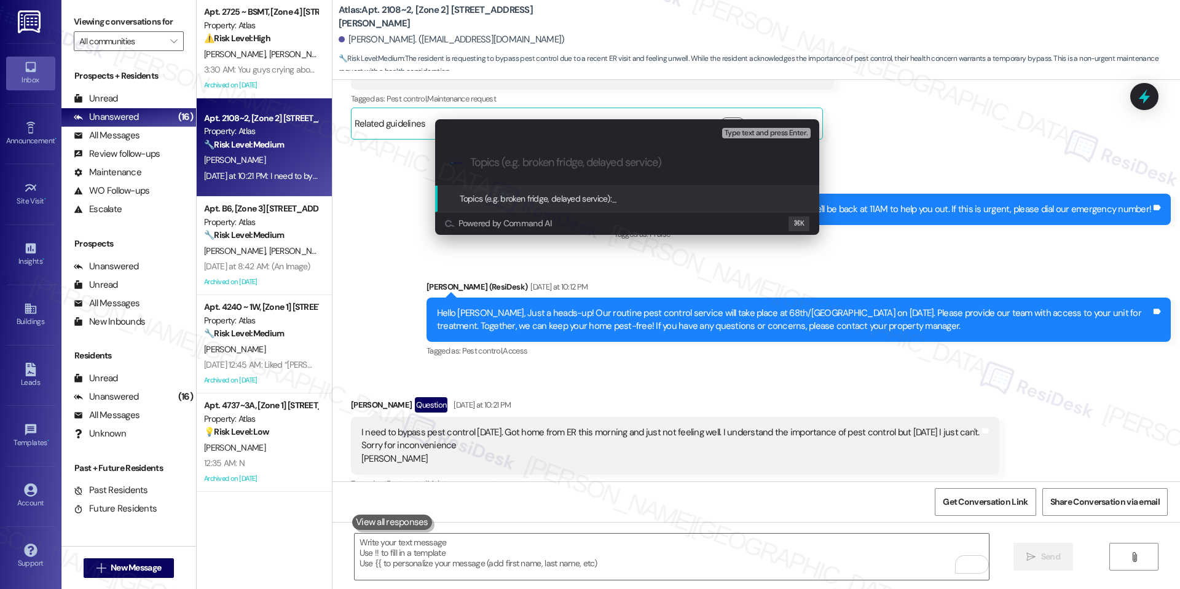
paste input "Pest Control – Resident Request to Bypass"
type input "Pest Control – Resident Request to Bypass"
click at [658, 193] on span "Pest Control – Resident Request to Bypass" at bounding box center [688, 198] width 152 height 11
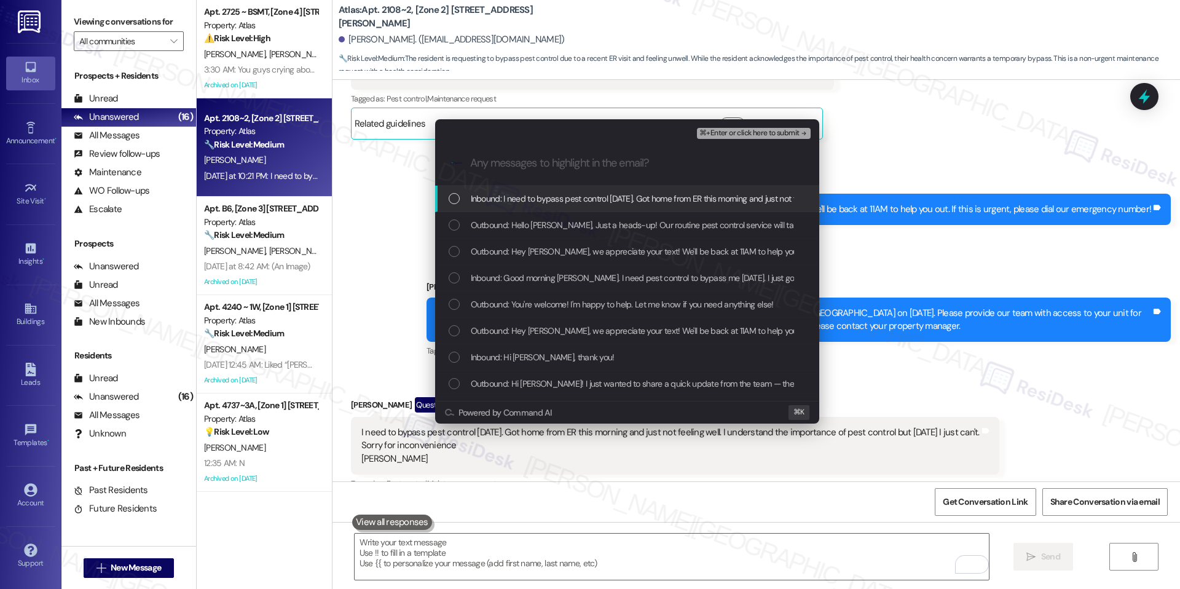
click at [656, 207] on div "Inbound: I need to bypass pest control today. Got home from ER this morning and…" at bounding box center [627, 199] width 384 height 26
click at [768, 138] on button "⌘+Enter or click here to submit" at bounding box center [753, 133] width 113 height 11
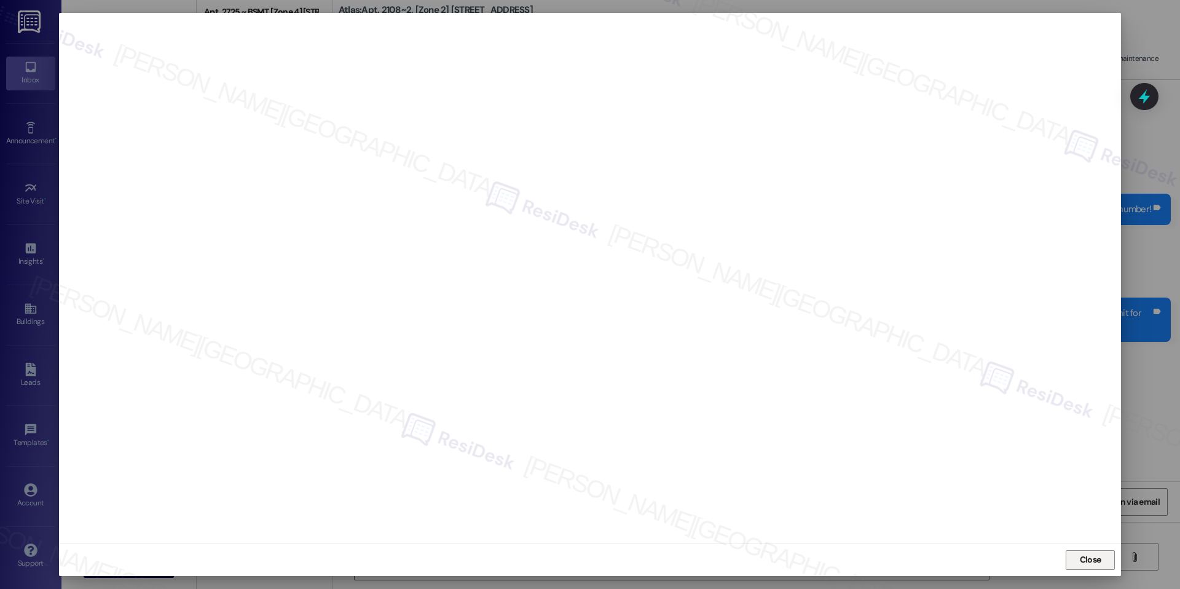
click at [1089, 551] on span "Close" at bounding box center [1091, 560] width 26 height 18
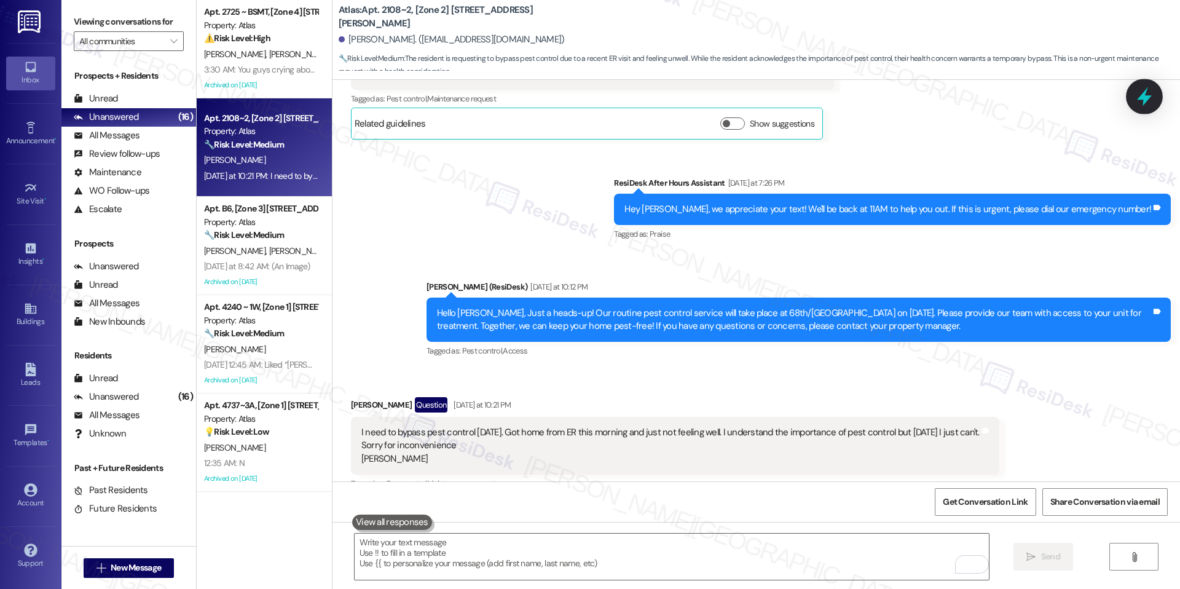
click at [1138, 101] on icon at bounding box center [1144, 96] width 21 height 21
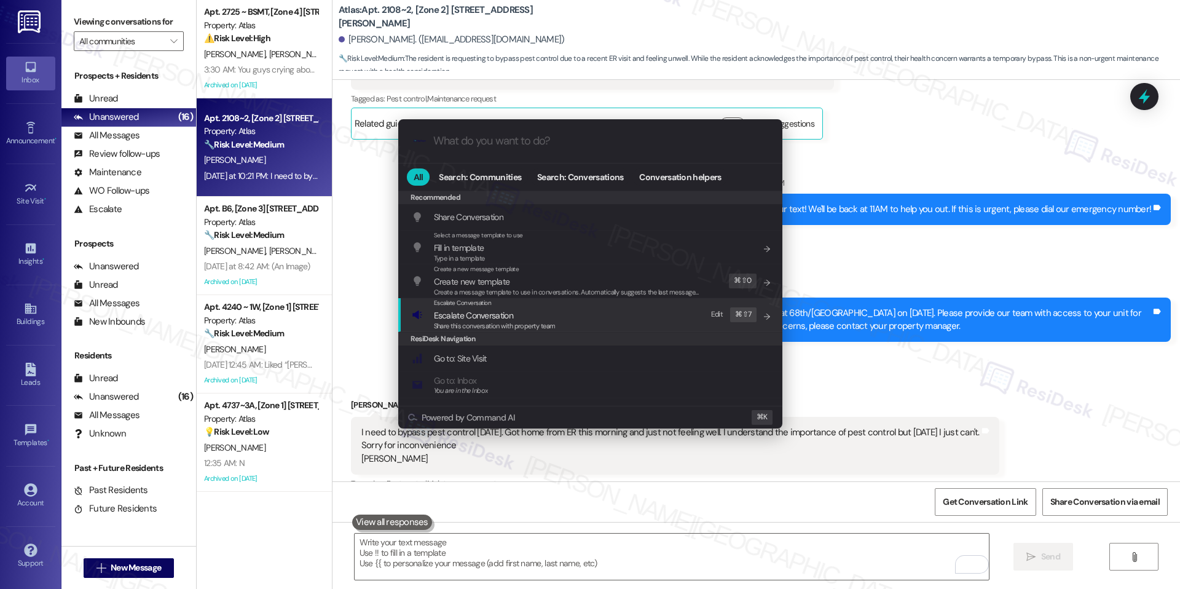
click at [652, 325] on div "Escalate Conversation Escalate Conversation Share this conversation with proper…" at bounding box center [592, 314] width 360 height 33
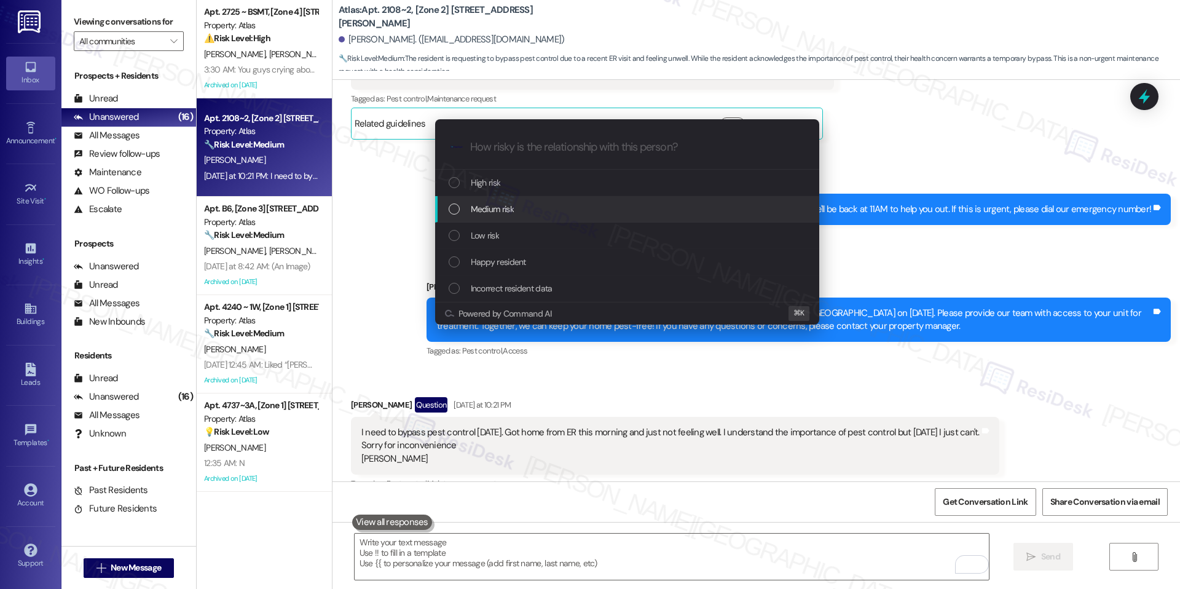
click at [661, 210] on div "Medium risk" at bounding box center [629, 209] width 360 height 14
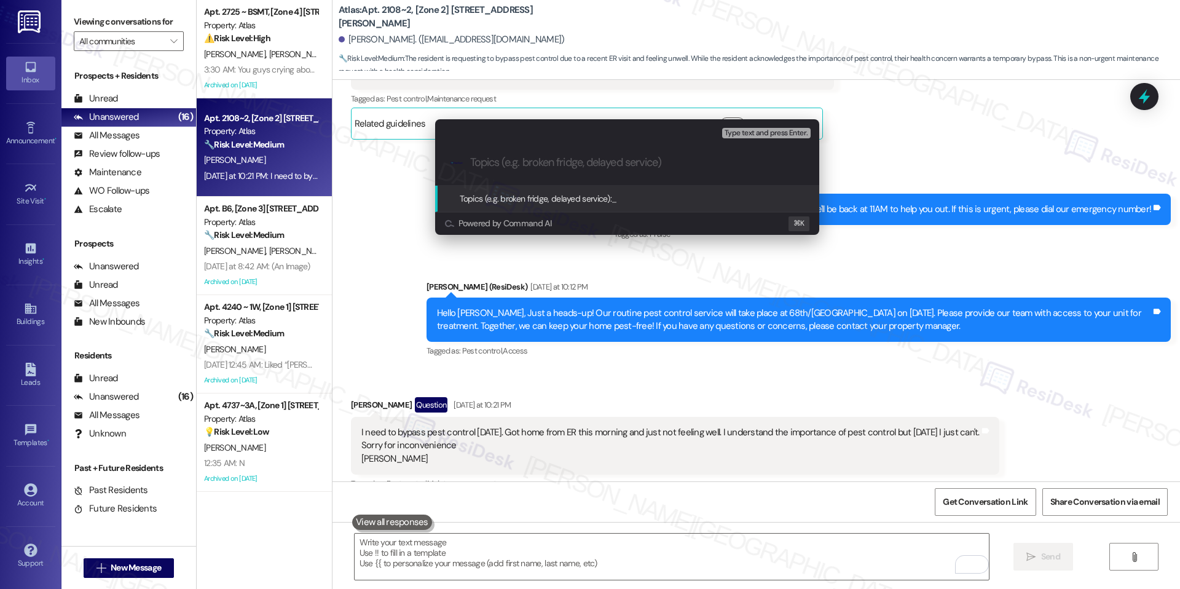
paste input "Pest Control – Resident Request to Bypass"
type input "Pest Control – Resident Request to Bypass"
click at [685, 196] on span "Pest Control – Resident Request to Bypass" at bounding box center [688, 198] width 152 height 11
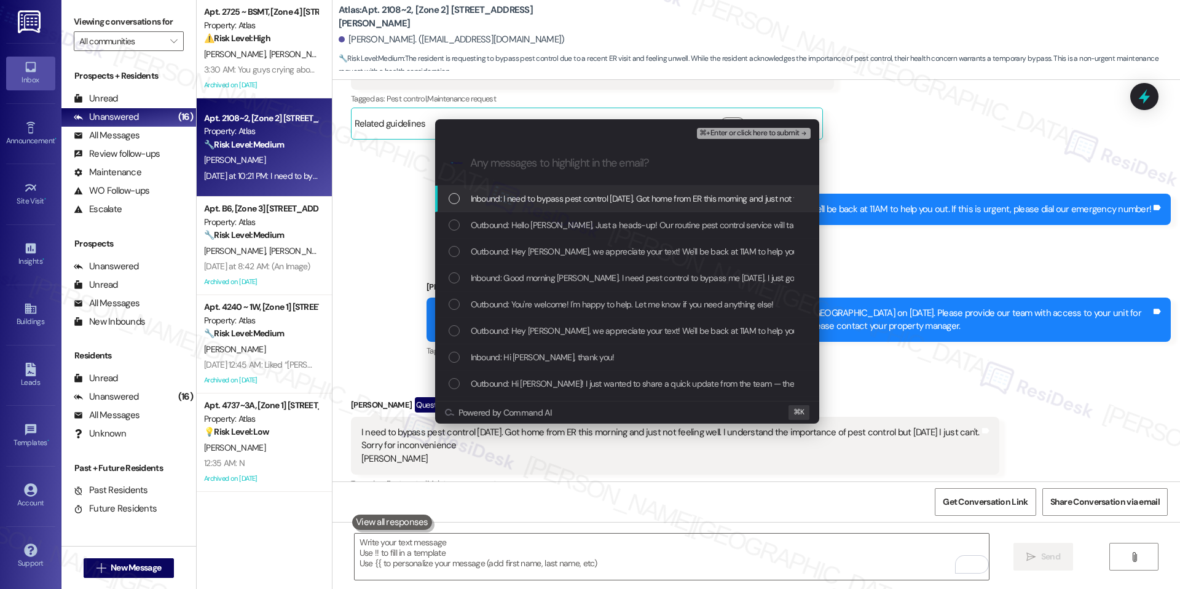
click at [674, 200] on span "Inbound: I need to bypass pest control today. Got home from ER this morning and…" at bounding box center [845, 199] width 748 height 14
click at [748, 131] on span "⌘+Enter or click here to submit" at bounding box center [750, 133] width 100 height 9
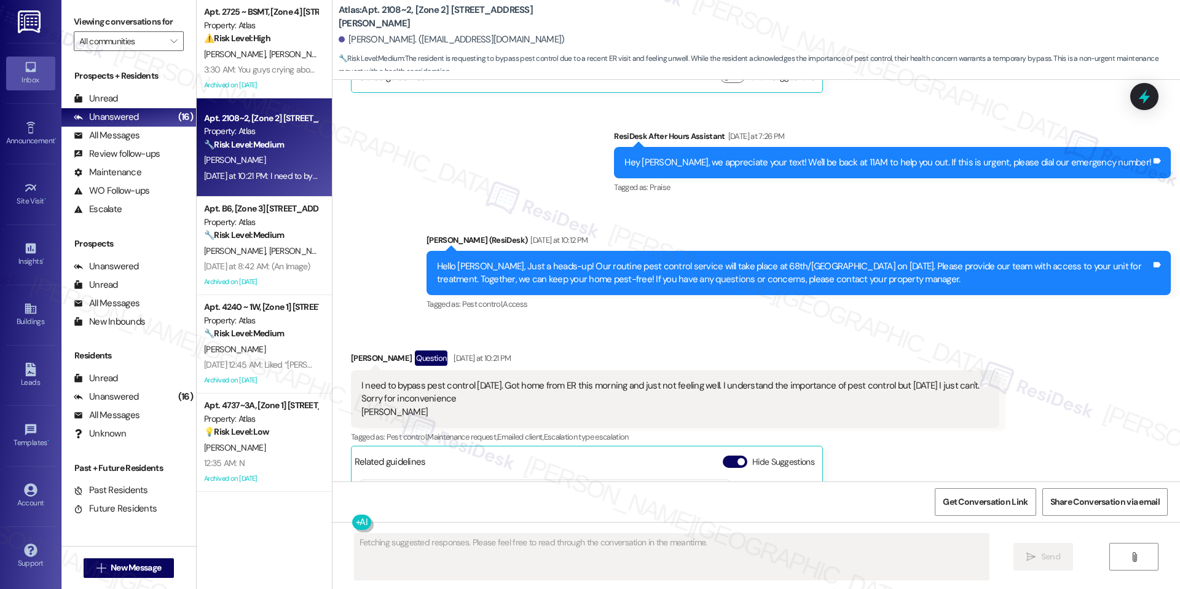
scroll to position [9591, 0]
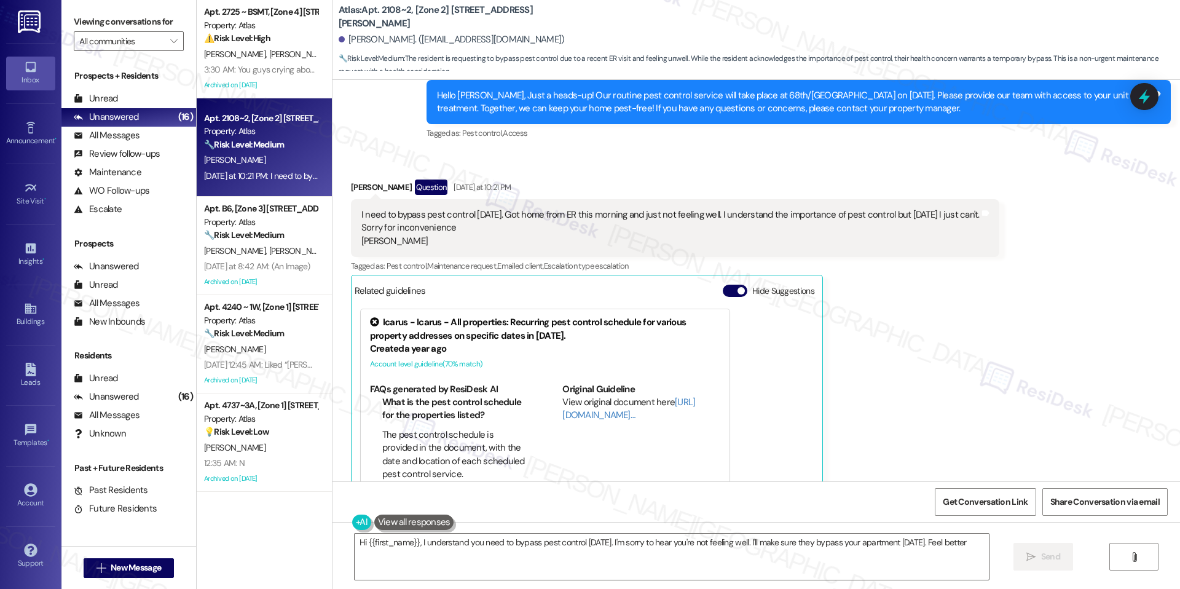
type textarea "Hi {{first_name}}, I understand you need to bypass pest control today. I'm sorr…"
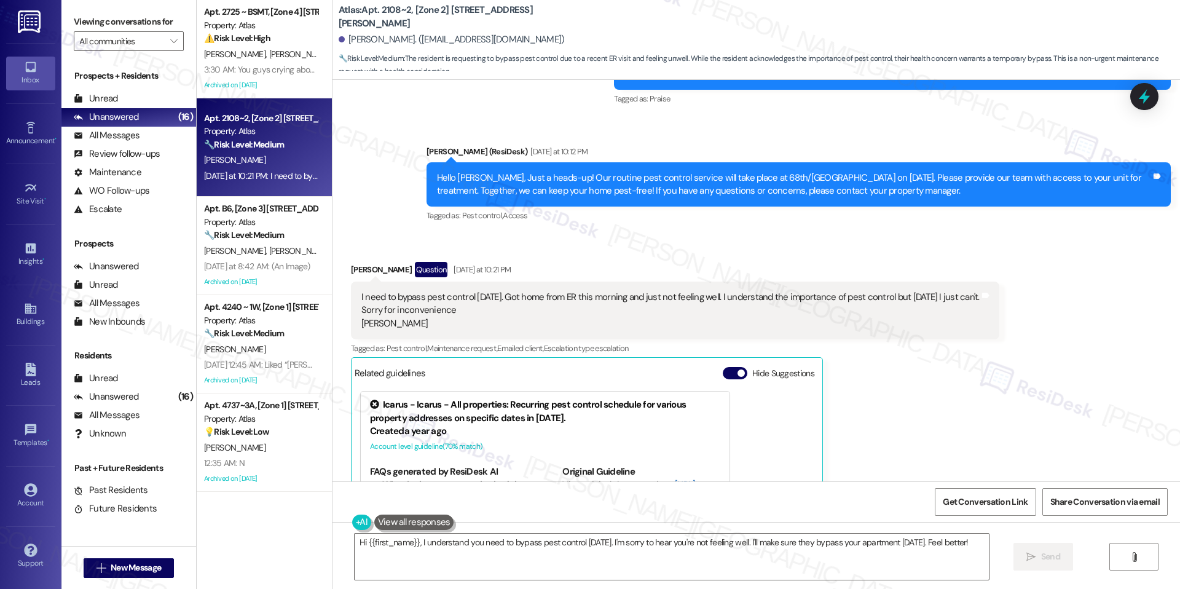
scroll to position [9592, 0]
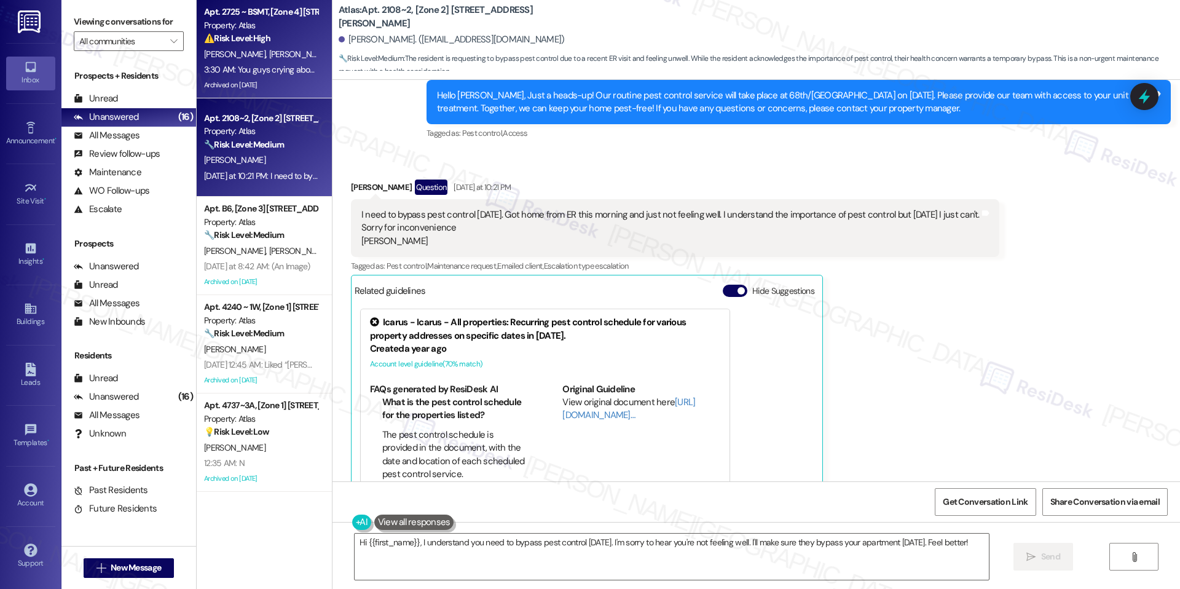
click at [284, 79] on div "Archived on 02/07/2025" at bounding box center [261, 84] width 116 height 15
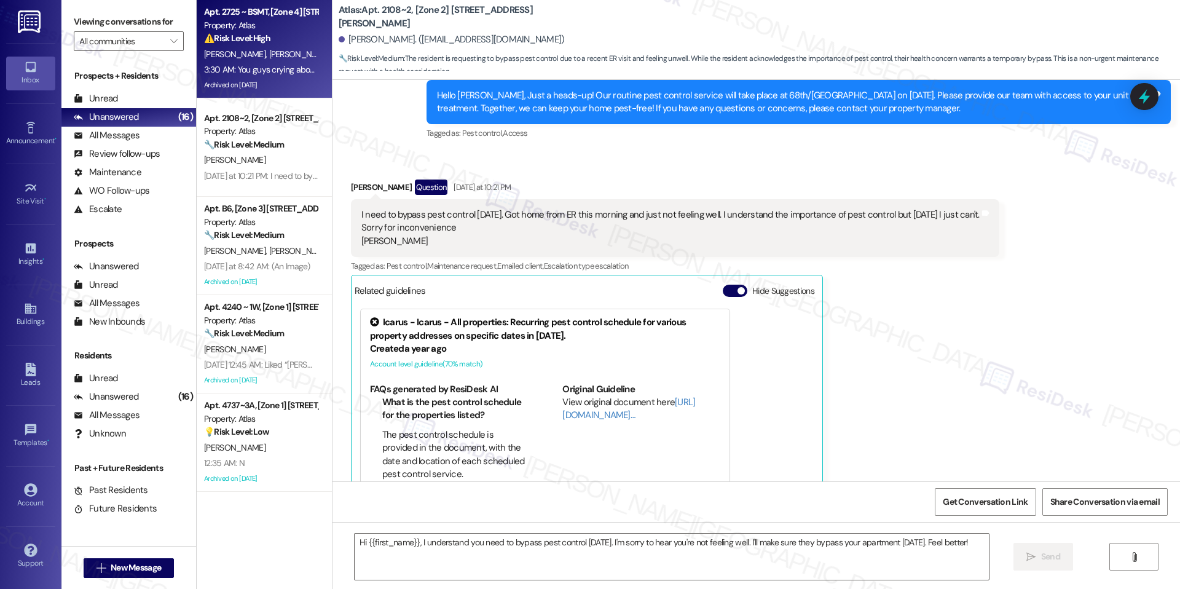
type textarea "Fetching suggested responses. Please feel free to read through the conversation…"
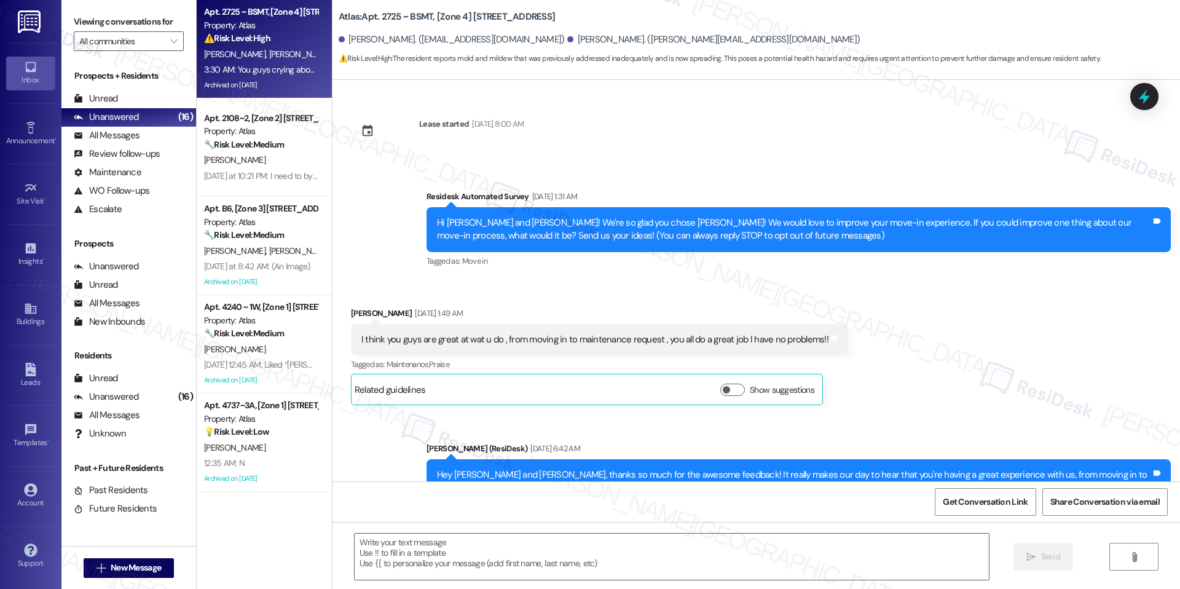
scroll to position [4831, 0]
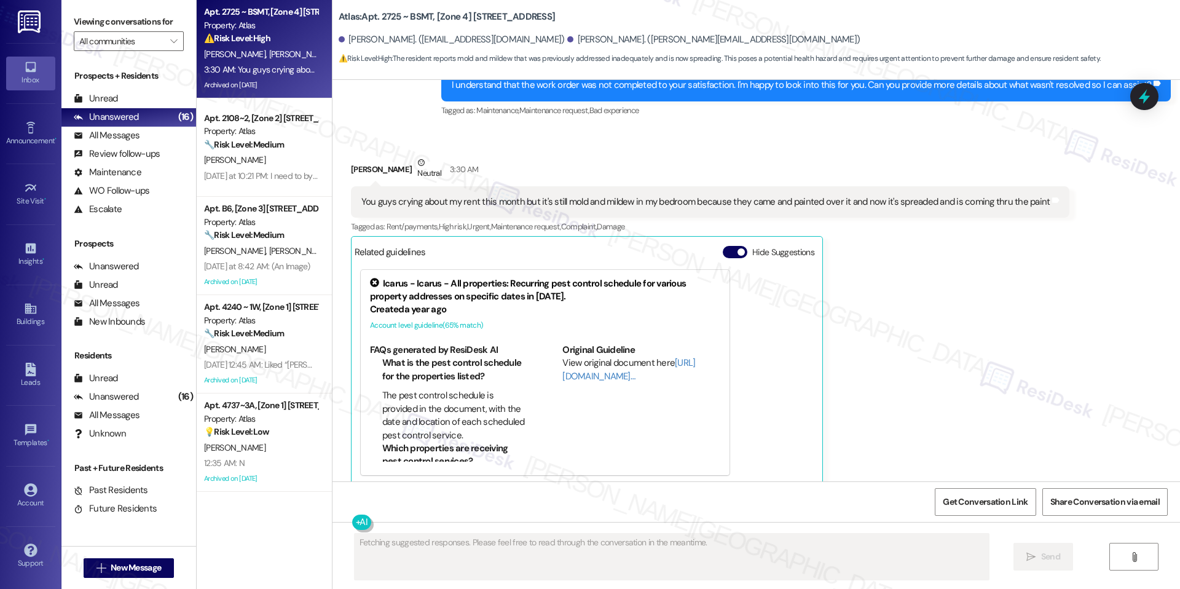
click at [722, 240] on div "Related guidelines Hide Suggestions" at bounding box center [587, 252] width 465 height 24
click at [723, 246] on button "Hide Suggestions" at bounding box center [735, 252] width 25 height 12
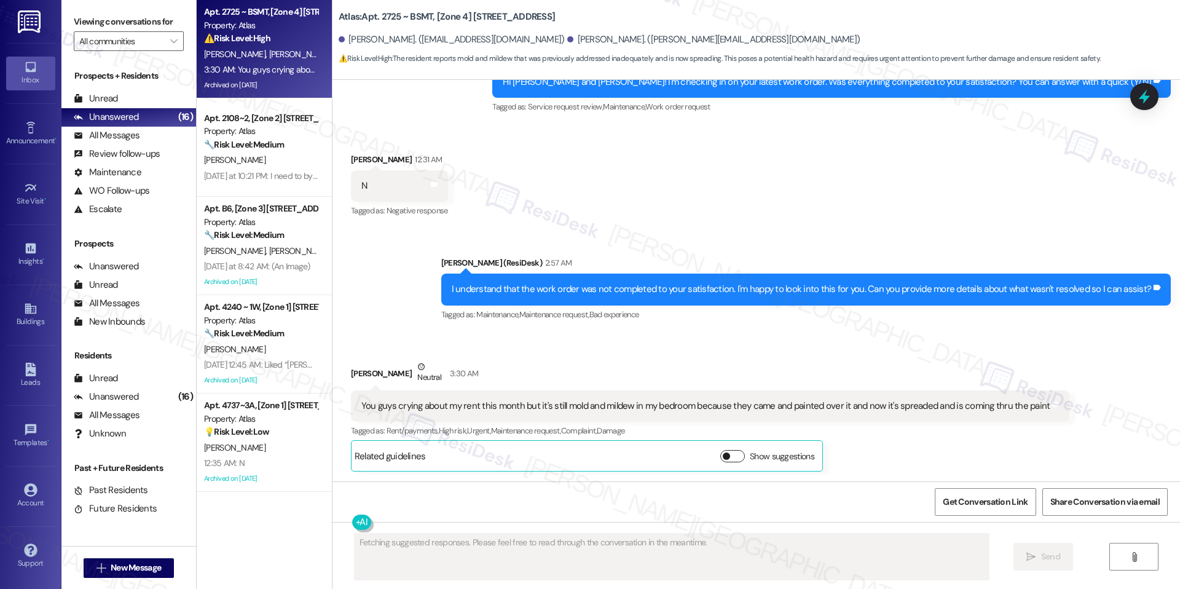
scroll to position [4614, 0]
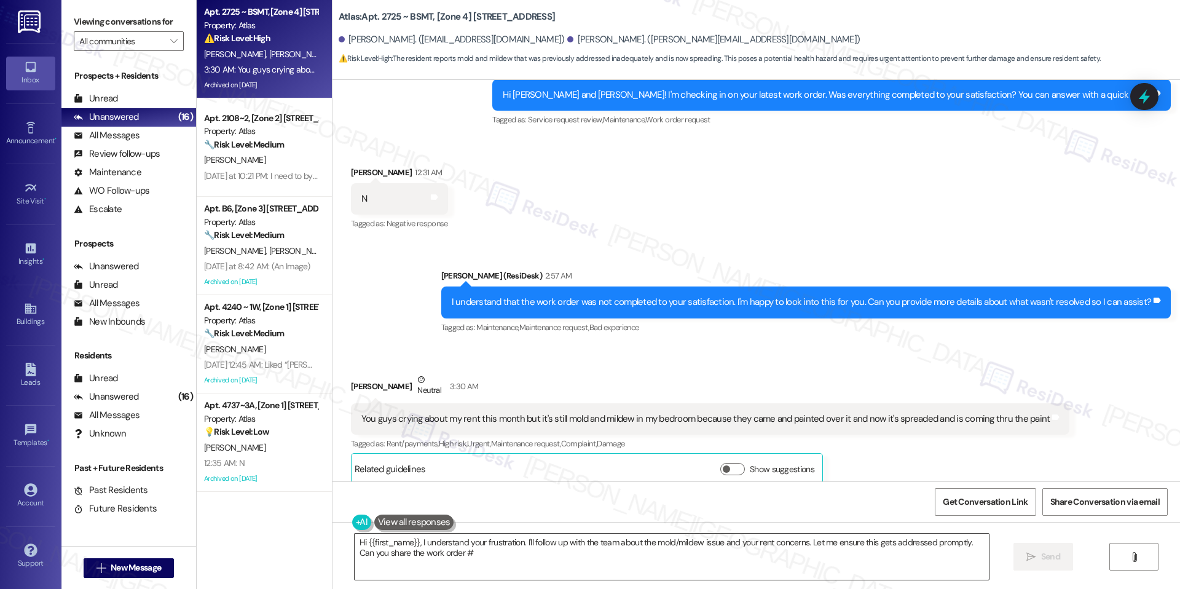
type textarea "Hi {{first_name}}, I understand your frustration. I'll follow up with the team …"
drag, startPoint x: 460, startPoint y: 16, endPoint x: 495, endPoint y: 16, distance: 35.0
click at [495, 16] on b "Atlas: Apt. 2725 ~ BSMT, [Zone 4] 2723-25 W 60th St" at bounding box center [447, 16] width 216 height 13
copy b "2723-25"
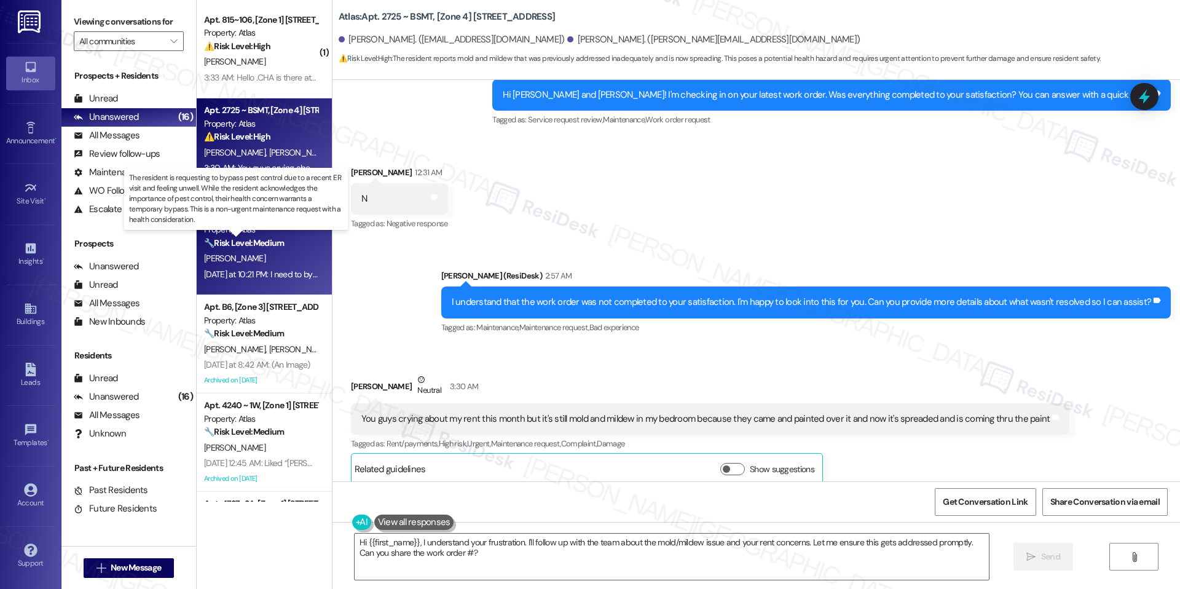
click at [261, 237] on strong "🔧 Risk Level: Medium" at bounding box center [244, 242] width 80 height 11
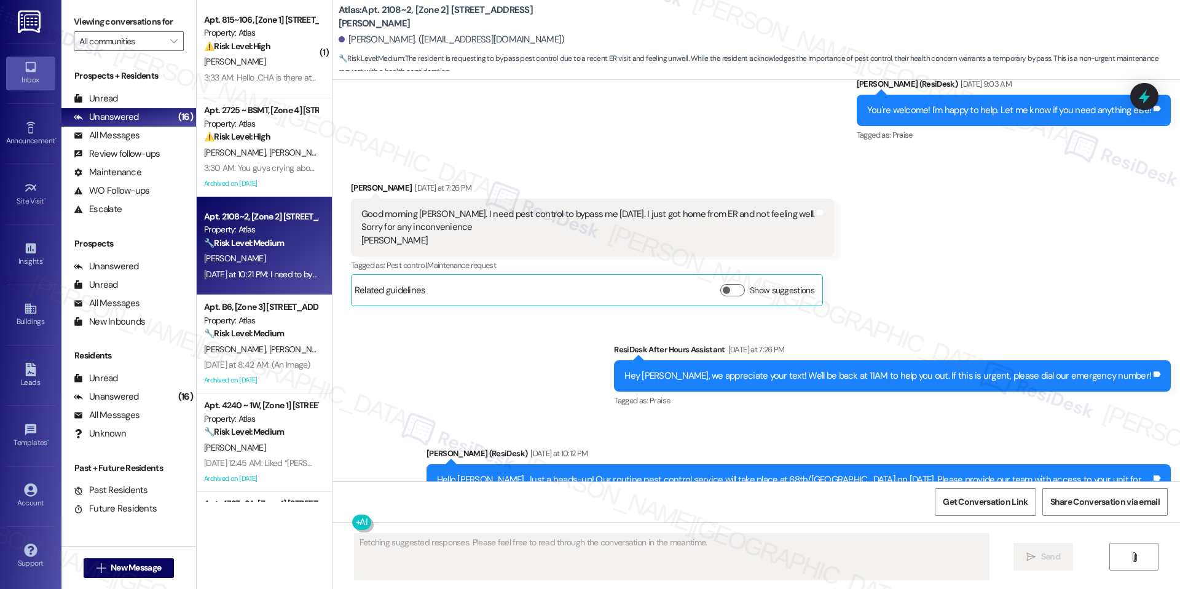
scroll to position [9591, 0]
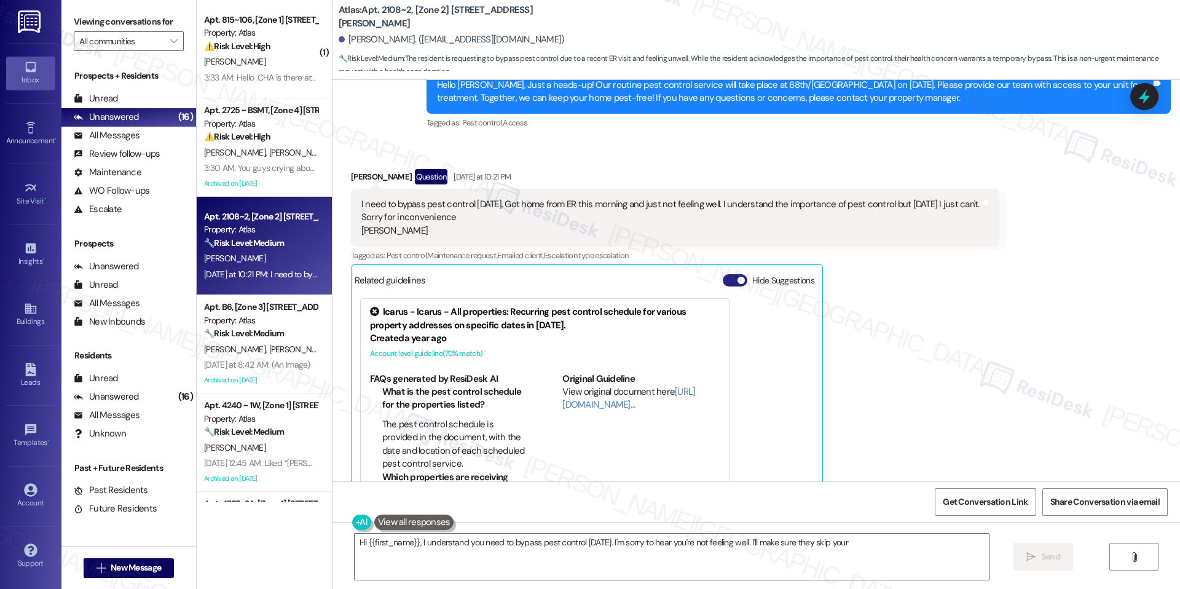
click at [737, 274] on button "Hide Suggestions" at bounding box center [735, 280] width 25 height 12
type textarea "Hi {{first_name}}, I understand you need to bypass pest control today. I'm sorr…"
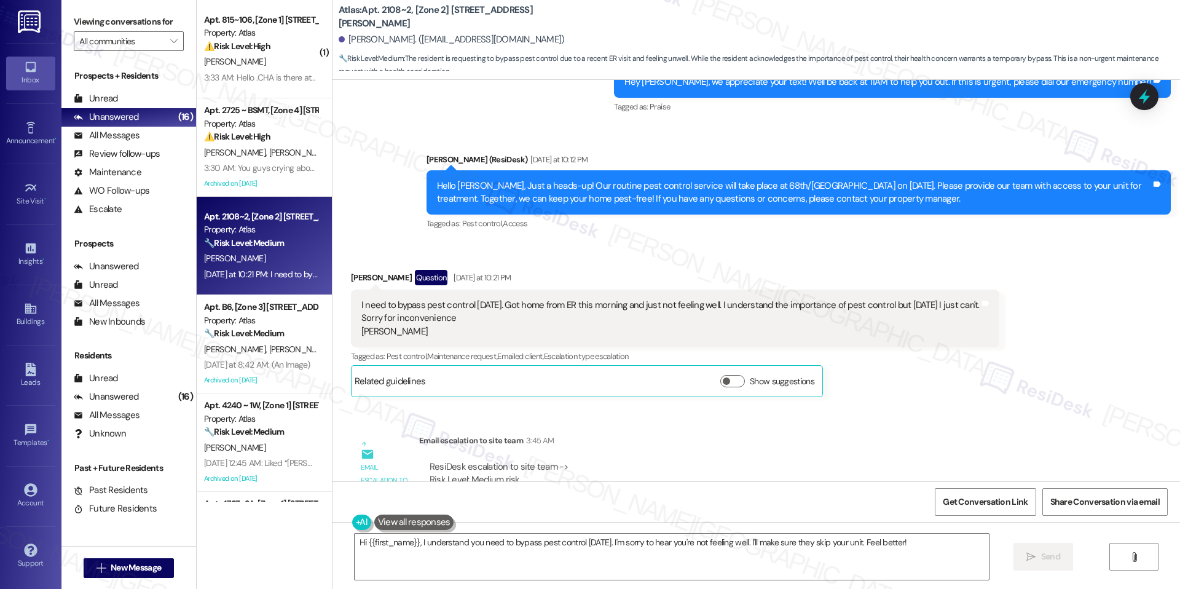
scroll to position [9512, 0]
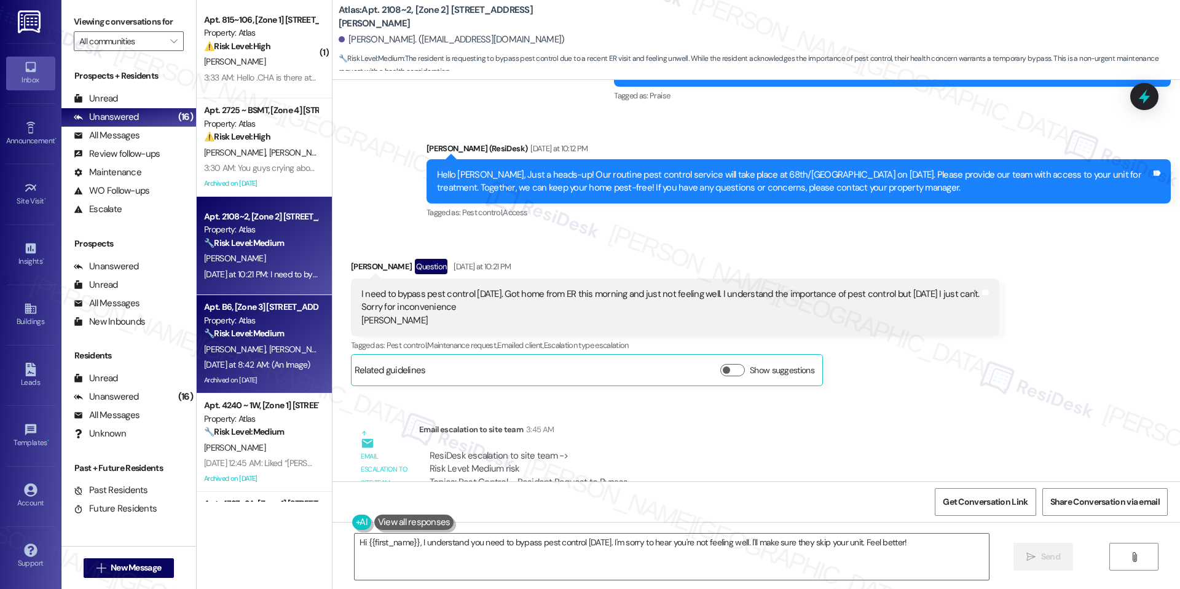
click at [269, 349] on span "W. Bailey" at bounding box center [299, 349] width 61 height 11
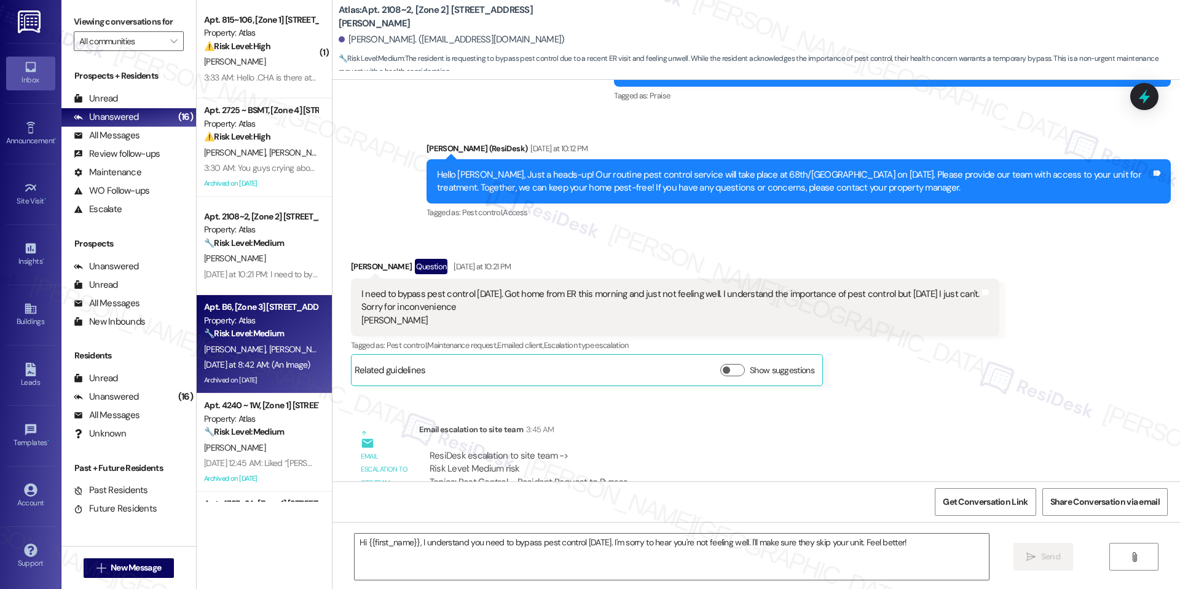
type textarea "Fetching suggested responses. Please feel free to read through the conversation…"
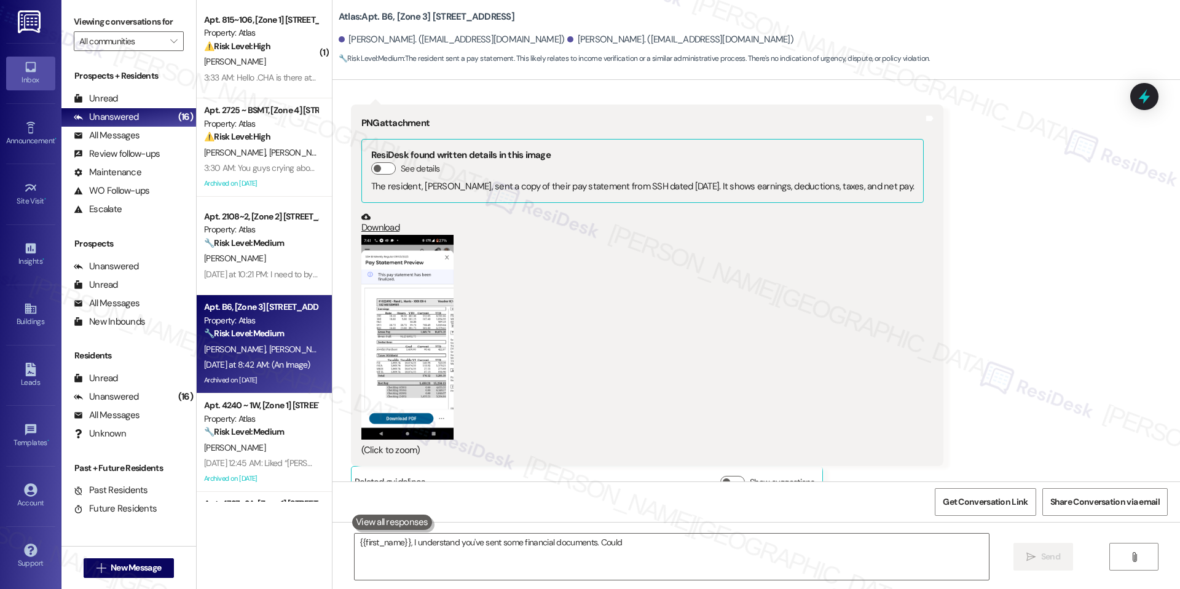
scroll to position [7905, 0]
type textarea "{{first_name}}, I understand you've sent some financial documents. Could you pl…"
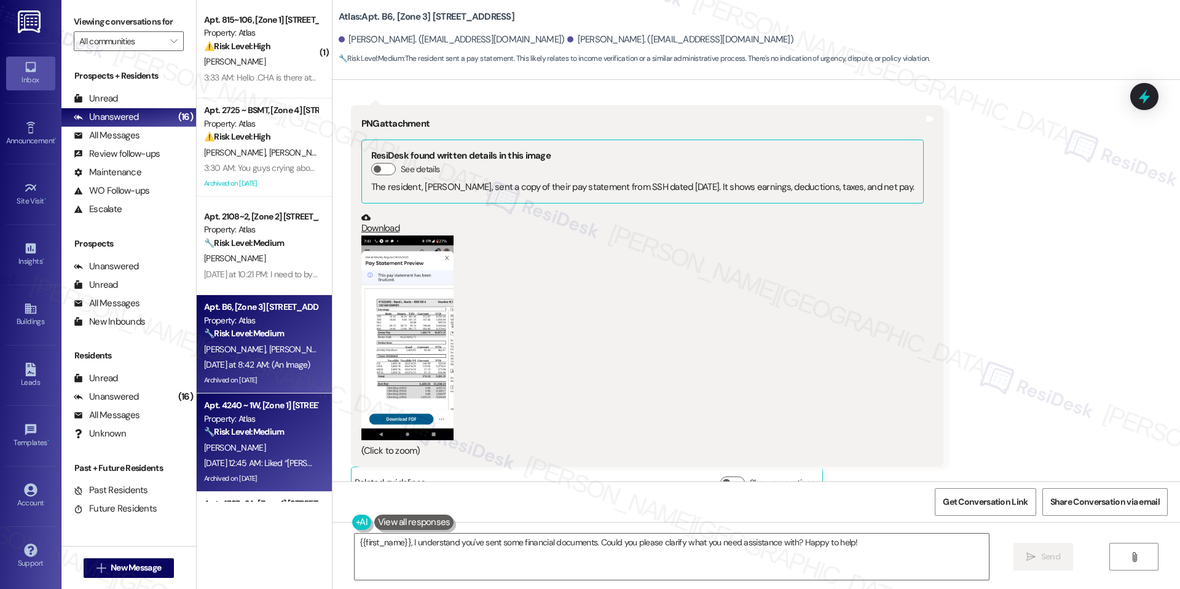
click at [266, 457] on div "Sep 16, 2025 at 12:45 AM: Liked “Sarah (Atlas): I understand your concern, Khyl…" at bounding box center [663, 462] width 918 height 11
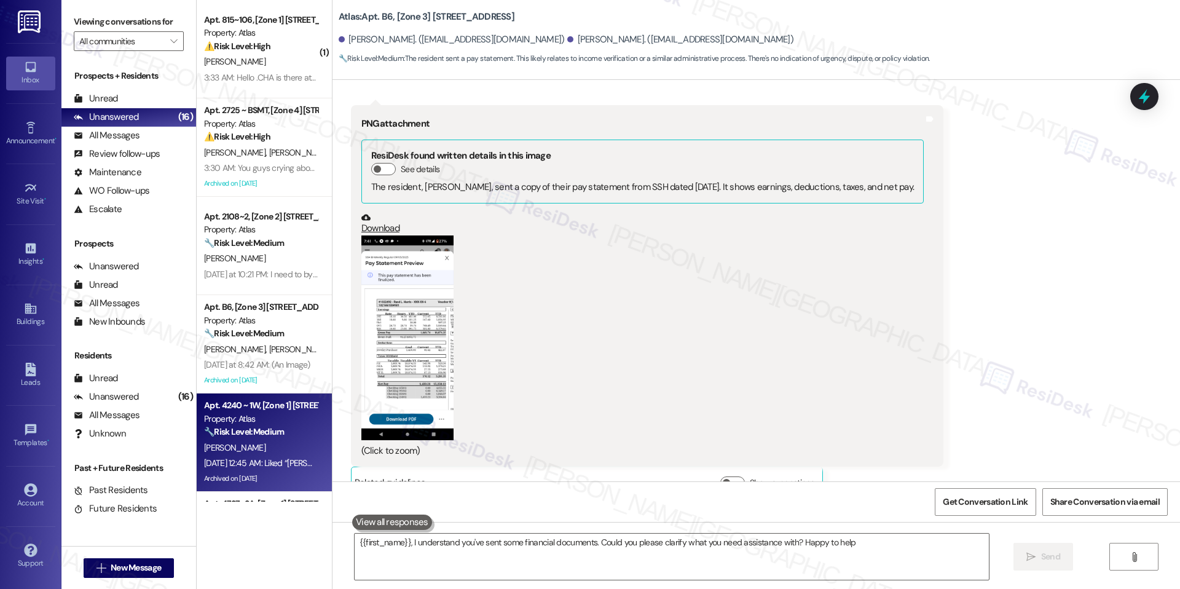
type textarea "{{first_name}}, I understand you've sent some financial documents. Could you pl…"
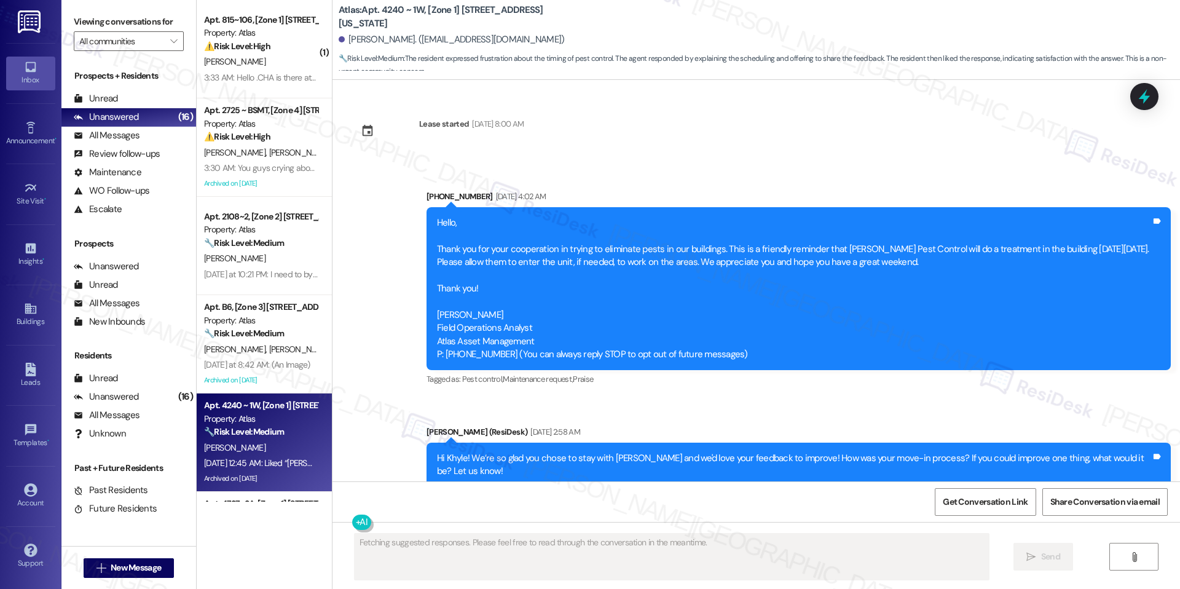
scroll to position [18834, 0]
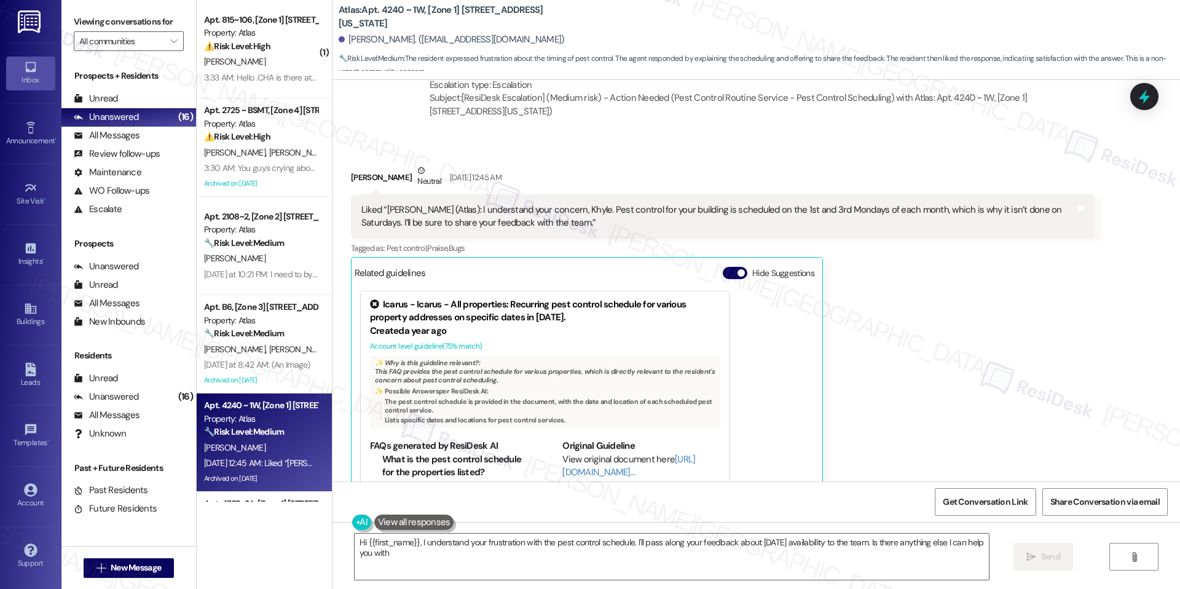
type textarea "Hi {{first_name}}, I understand your frustration with the pest control schedule…"
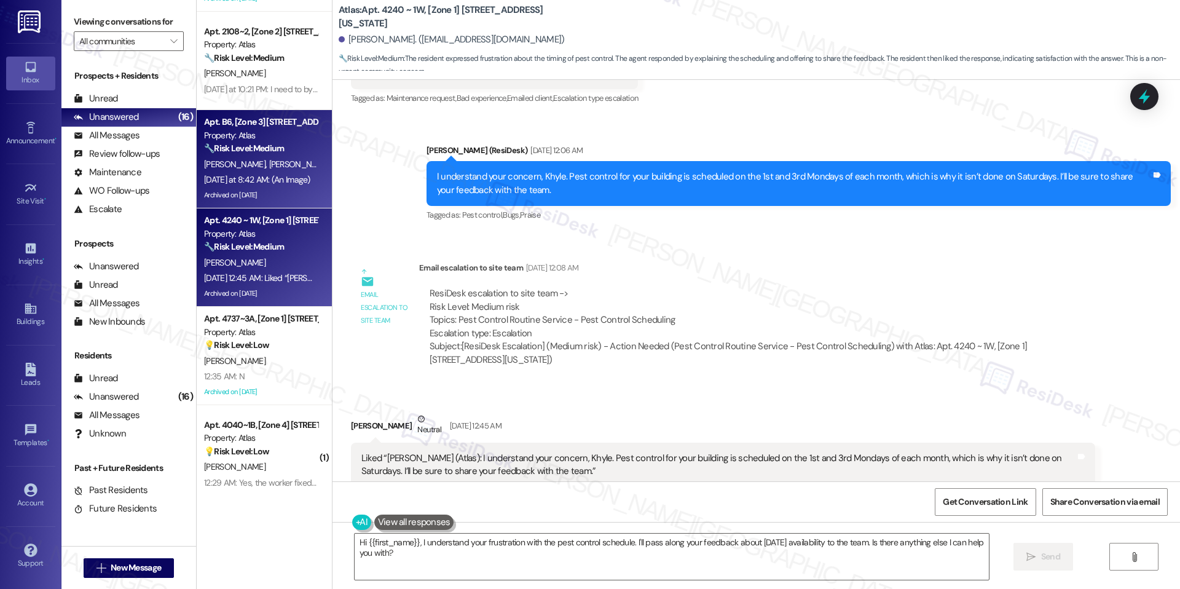
scroll to position [189, 0]
click at [259, 366] on div "12:35 AM: N 12:35 AM: N" at bounding box center [261, 372] width 116 height 15
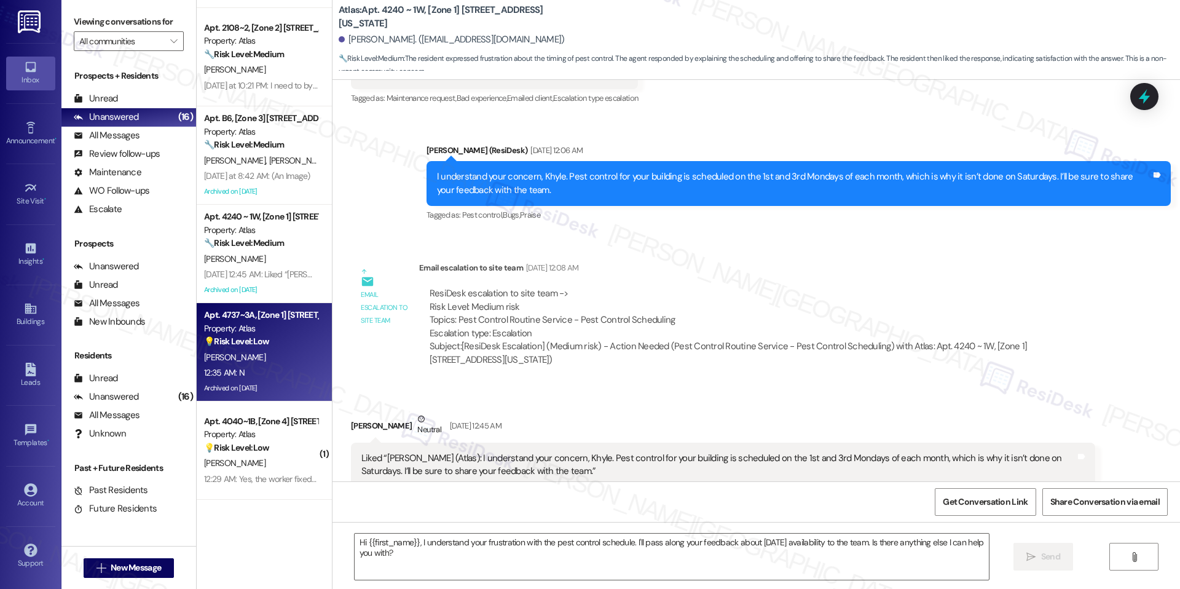
type textarea "Fetching suggested responses. Please feel free to read through the conversation…"
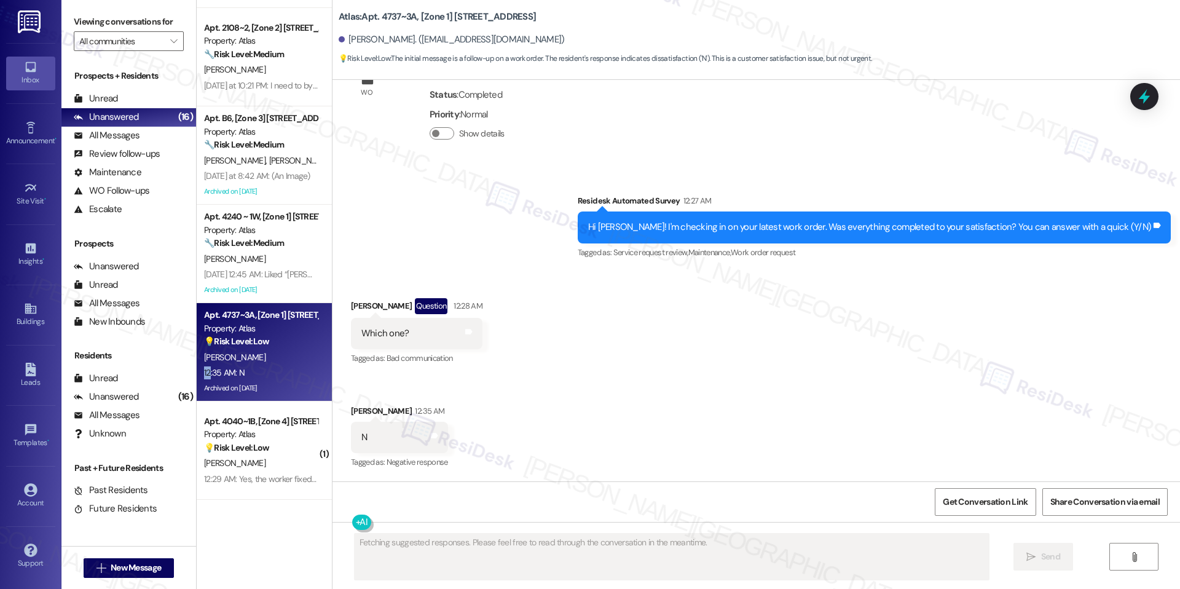
scroll to position [24152, 0]
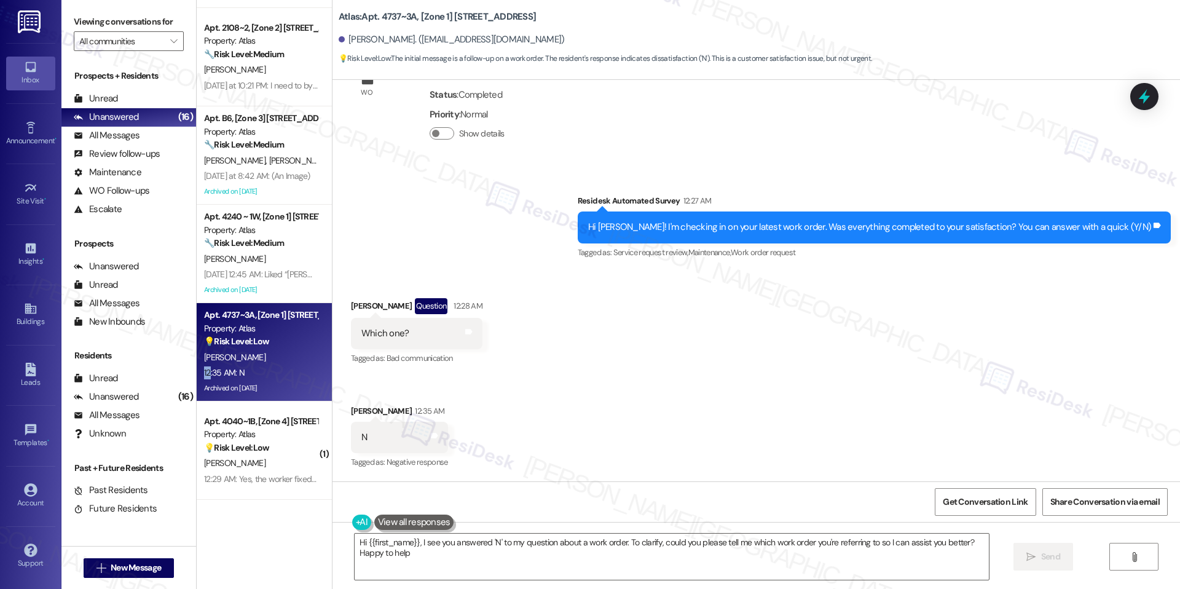
type textarea "Hi {{first_name}}, I see you answered 'N' to my question about a work order. To…"
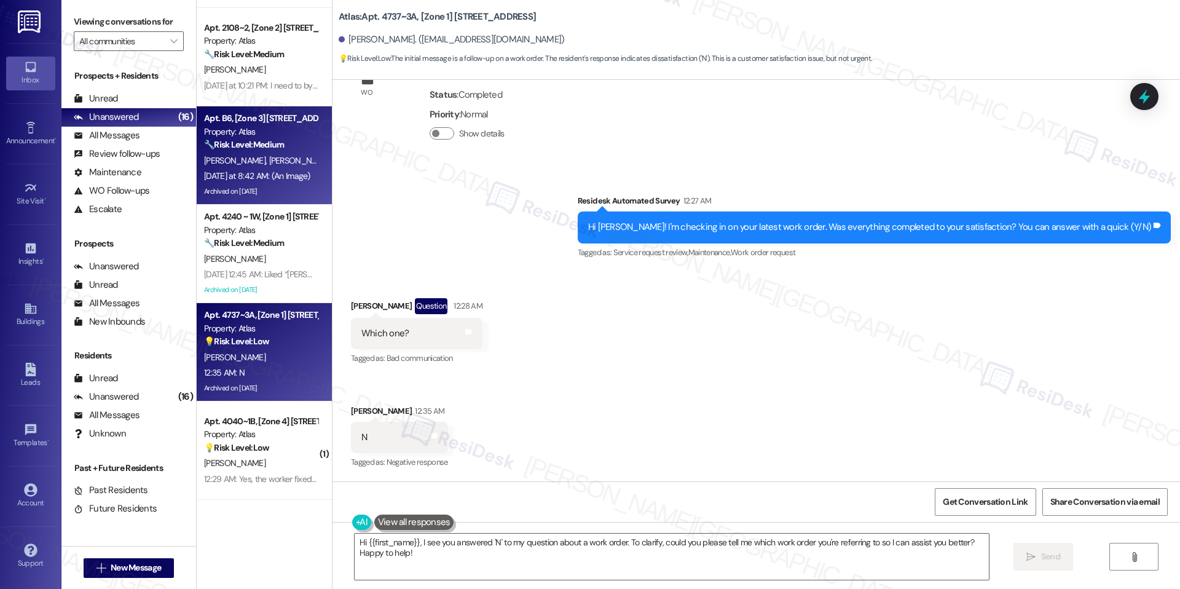
scroll to position [0, 0]
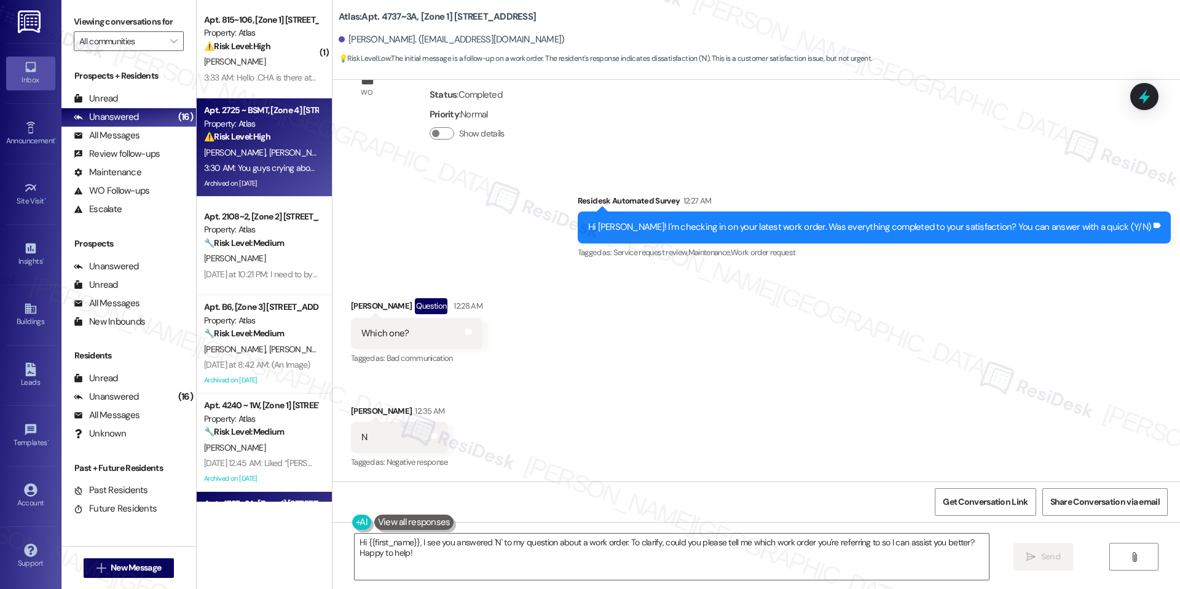
click at [245, 125] on div "Property: Atlas" at bounding box center [261, 123] width 114 height 13
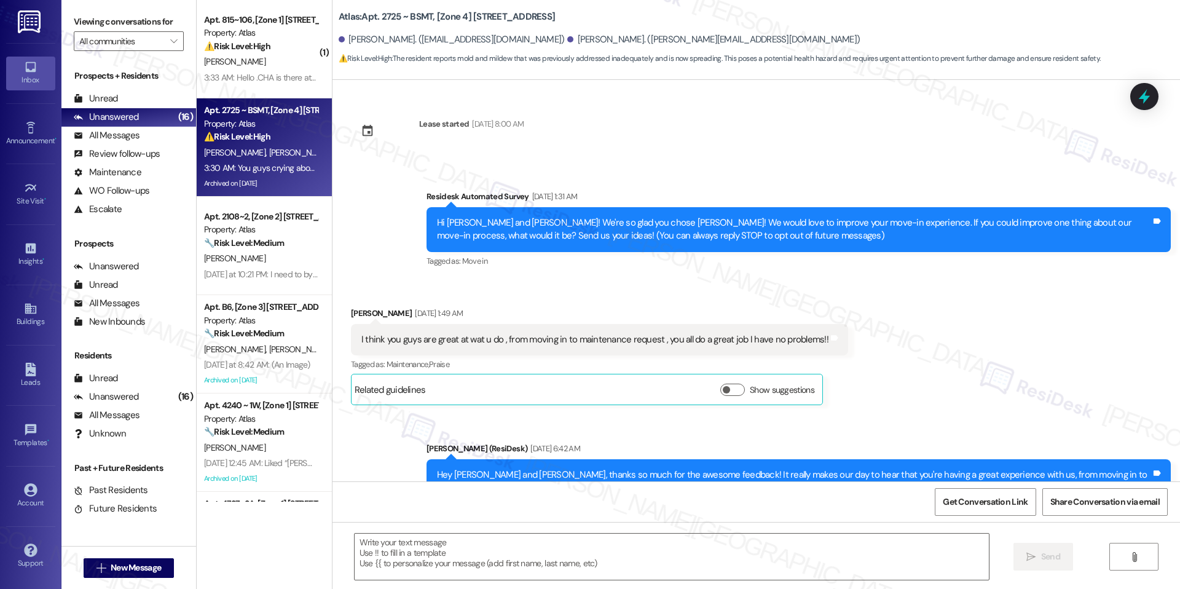
scroll to position [4831, 0]
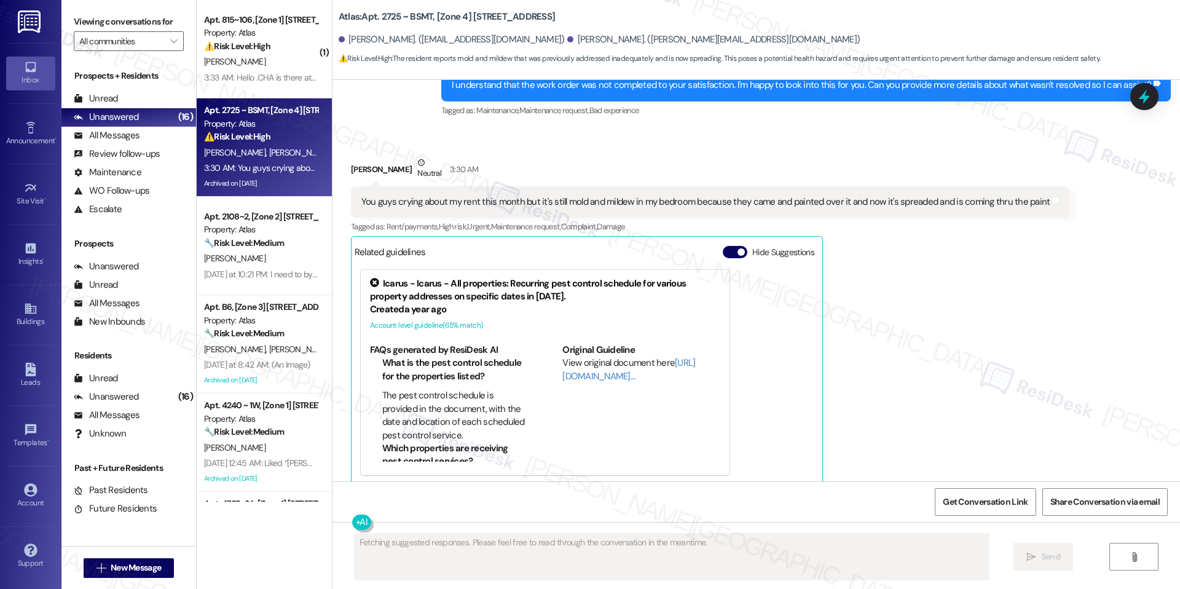
click at [737, 246] on div "Hide Suggestions" at bounding box center [771, 252] width 97 height 13
click at [738, 248] on span "button" at bounding box center [741, 251] width 7 height 7
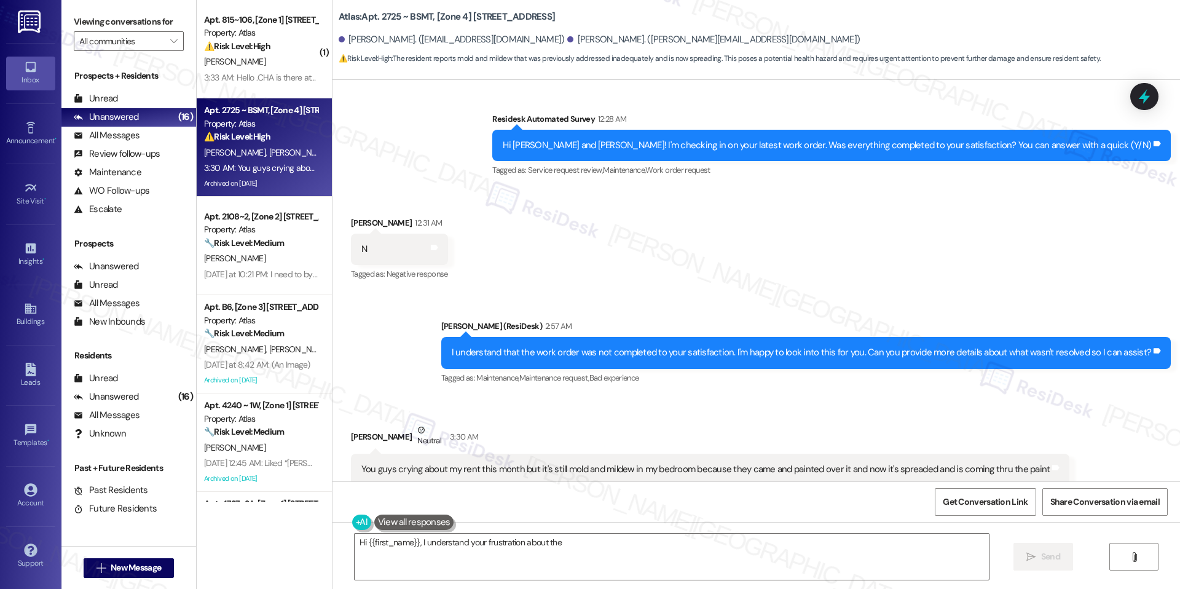
scroll to position [4614, 0]
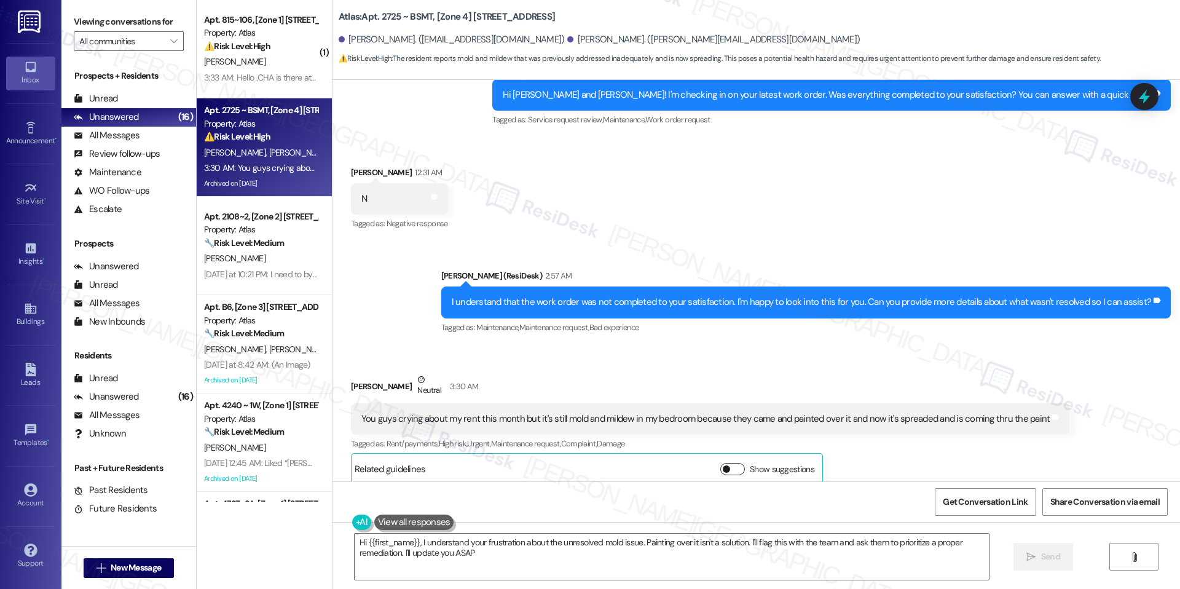
type textarea "Hi {{first_name}}, I understand your frustration about the unresolved mold issu…"
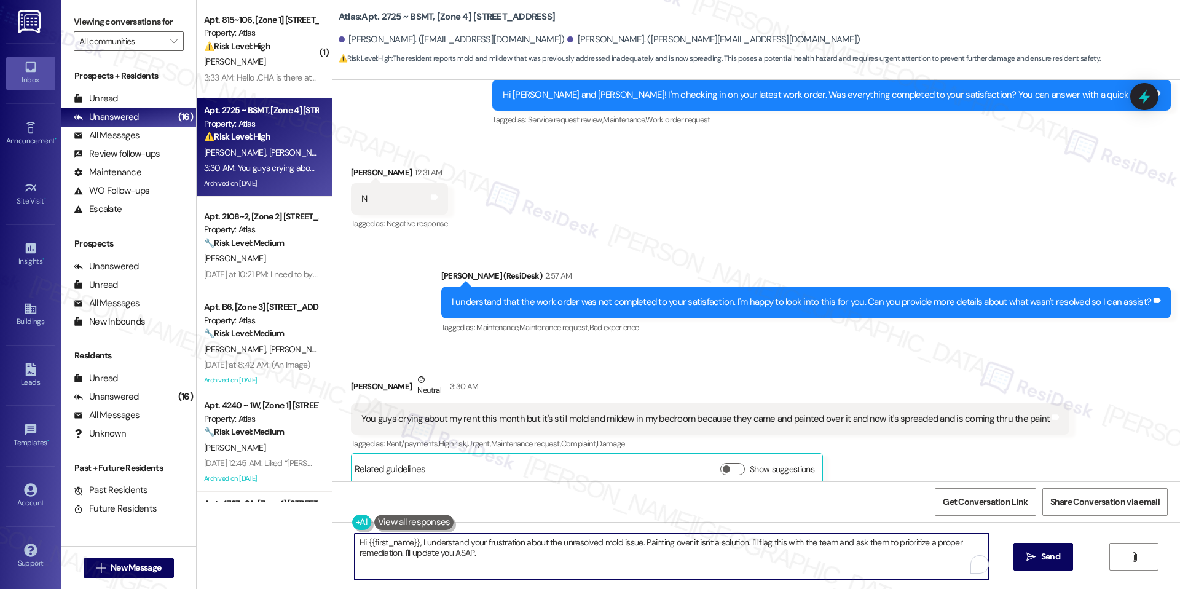
click at [575, 543] on textarea "Hi {{first_name}}, I understand your frustration about the unresolved mold issu…" at bounding box center [672, 557] width 634 height 46
paste textarea "Monica, thank you for reaching out and sharing this. I understand how concernin…"
type textarea "Hi Monica, thank you for reaching out and sharing this. I understand how concer…"
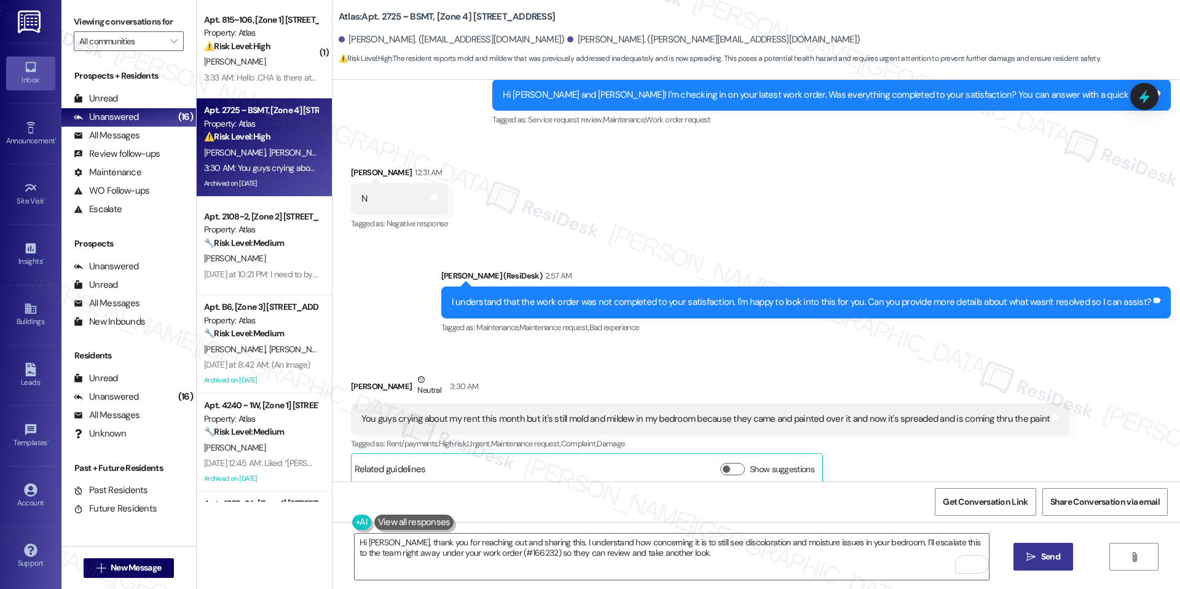
click at [1027, 553] on icon "" at bounding box center [1031, 557] width 9 height 10
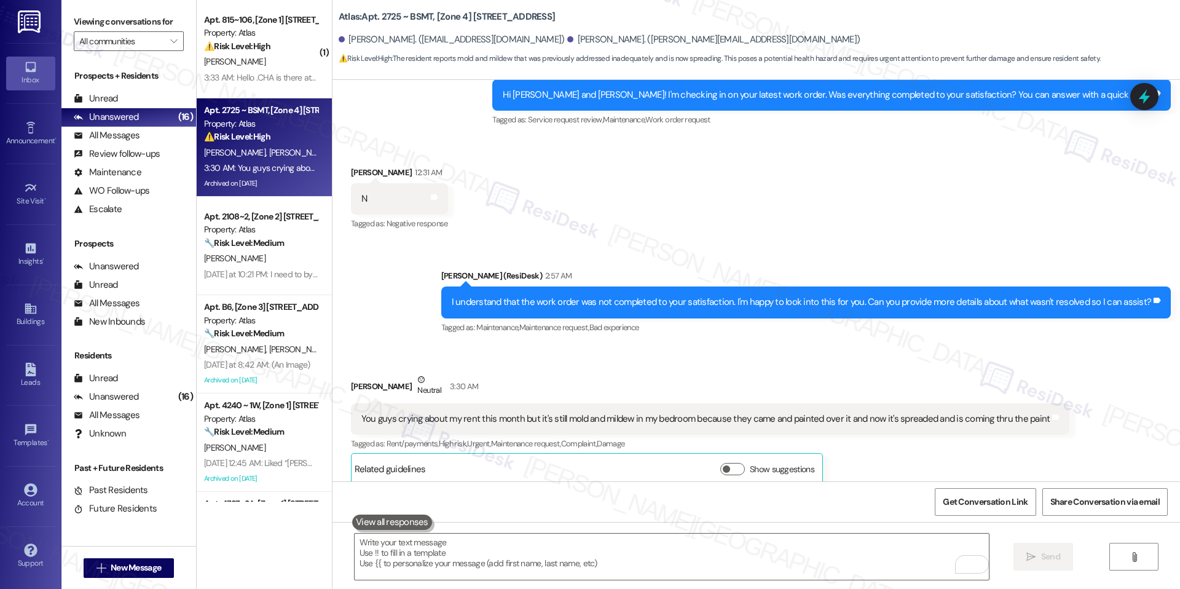
scroll to position [4613, 0]
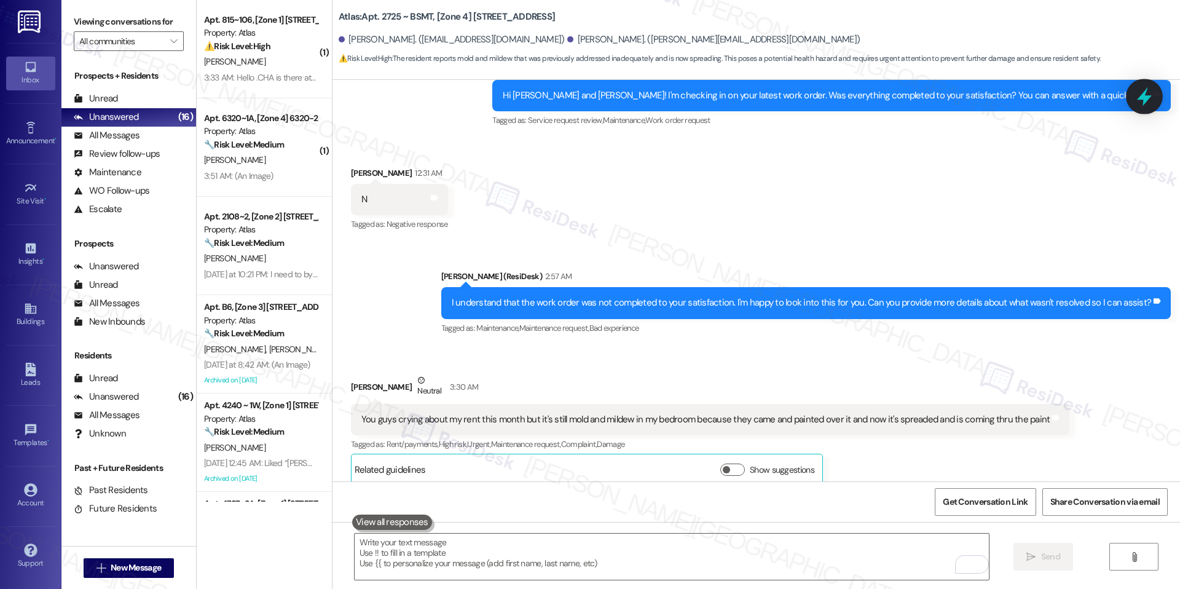
click at [1131, 100] on div at bounding box center [1144, 96] width 37 height 35
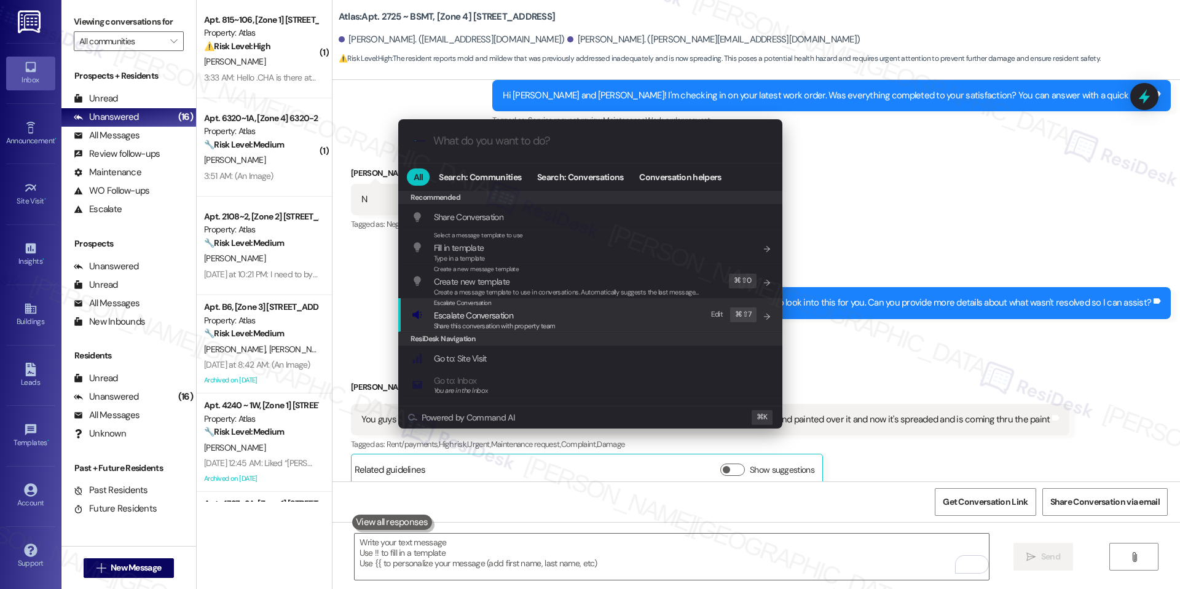
click at [515, 333] on div "ResiDesk Navigation" at bounding box center [590, 339] width 384 height 14
click at [526, 322] on span "Share this conversation with property team" at bounding box center [495, 326] width 122 height 9
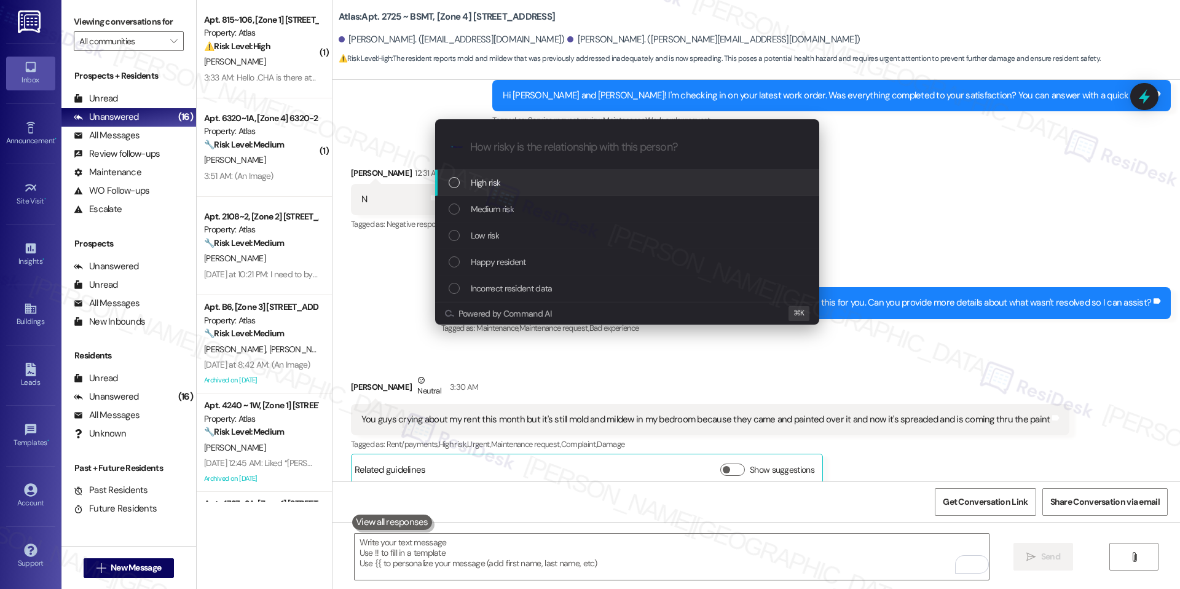
click at [526, 187] on div "High risk" at bounding box center [629, 183] width 360 height 14
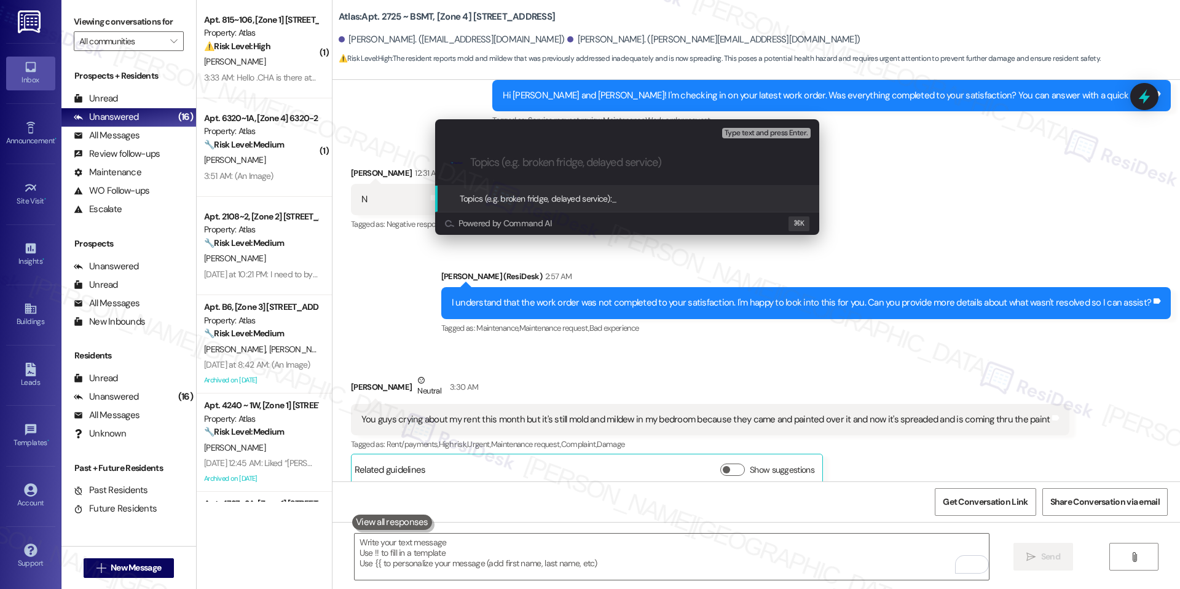
paste input "Mold/Mildew Issue – Bedroom WO #: 166232"
type input "Mold/Mildew Issue – Bedroom WO #: 166232"
click at [628, 195] on span "Mold/Mildew Issue – Bedroom WO #: 166232" at bounding box center [693, 198] width 163 height 11
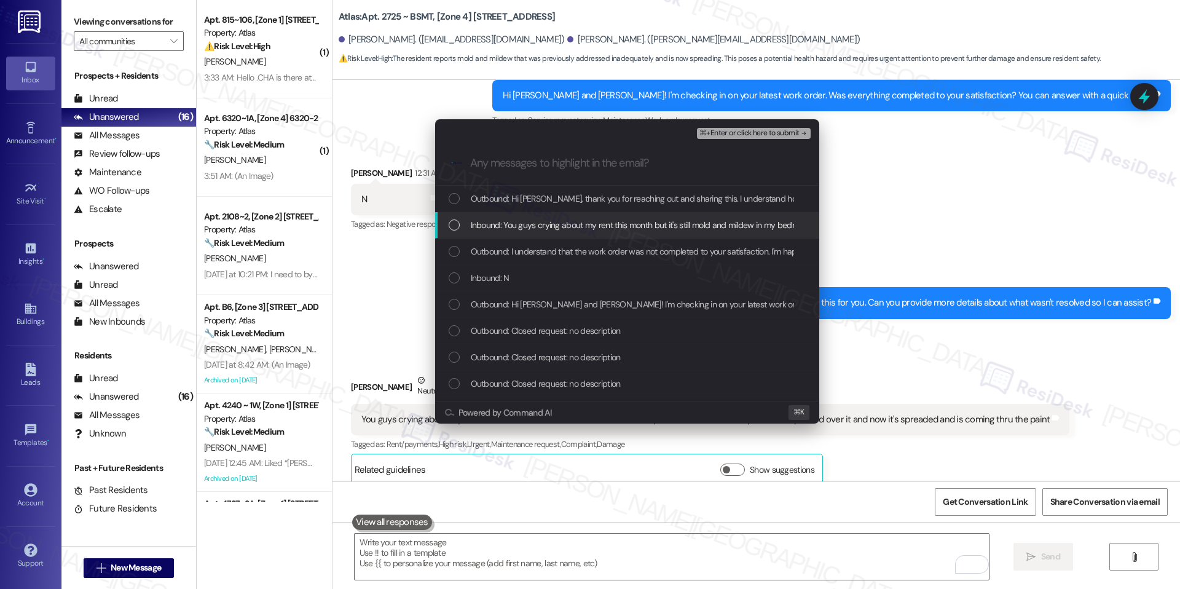
click at [597, 218] on span "Inbound: You guys crying about my rent this month but it's still mold and milde…" at bounding box center [804, 225] width 667 height 14
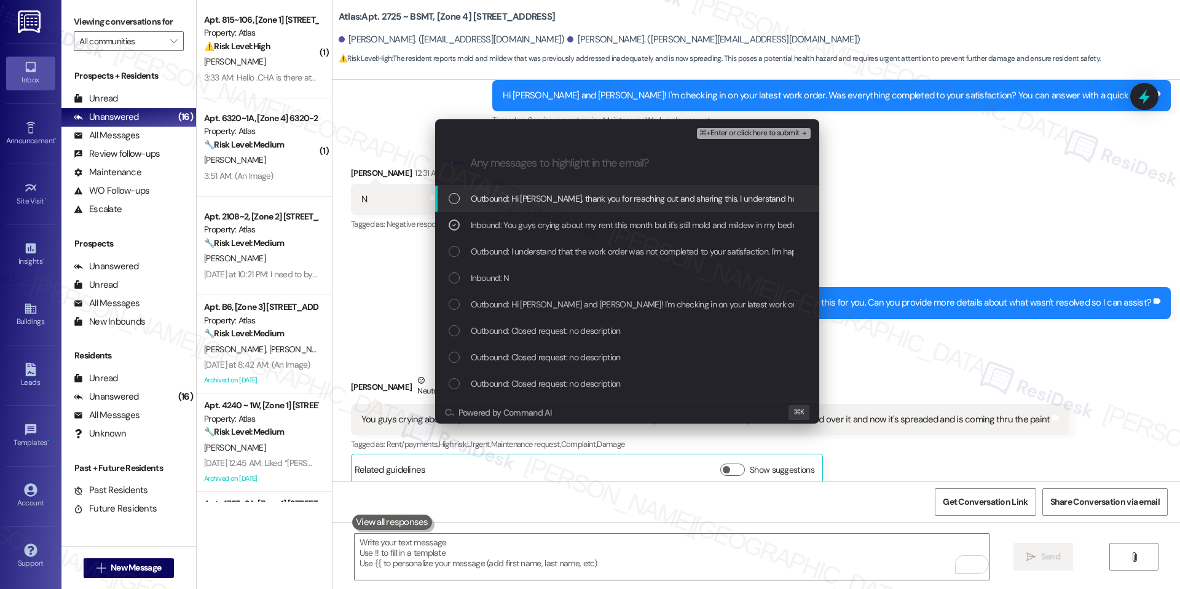
click at [733, 132] on span "⌘+Enter or click here to submit" at bounding box center [750, 133] width 100 height 9
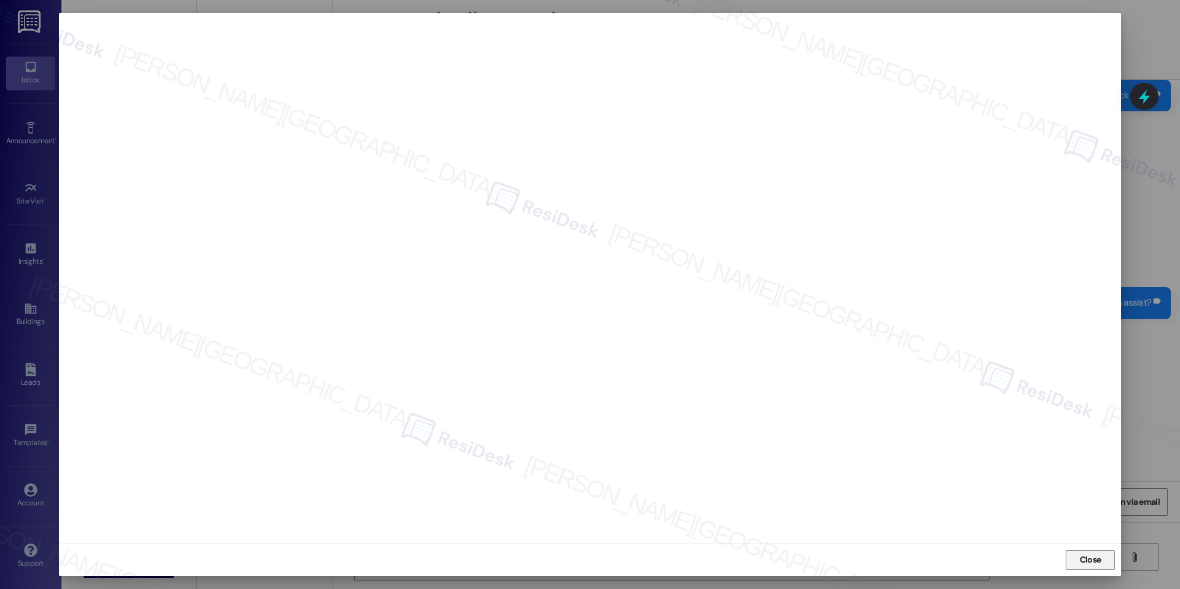
click at [1071, 553] on button "Close" at bounding box center [1090, 560] width 49 height 20
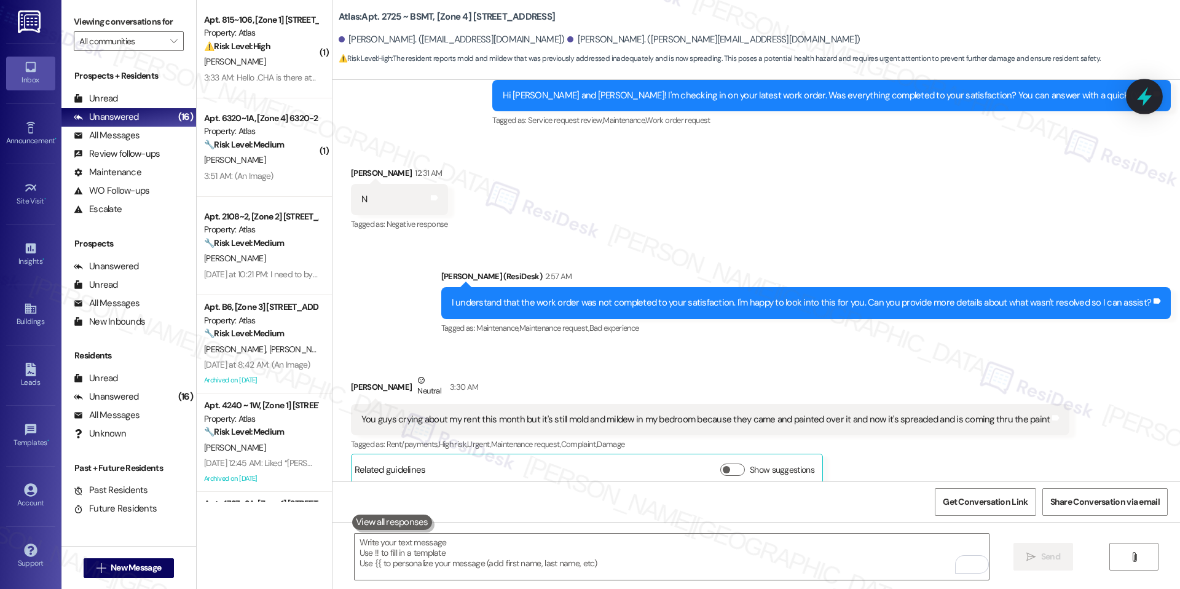
click at [1148, 92] on icon at bounding box center [1144, 96] width 21 height 21
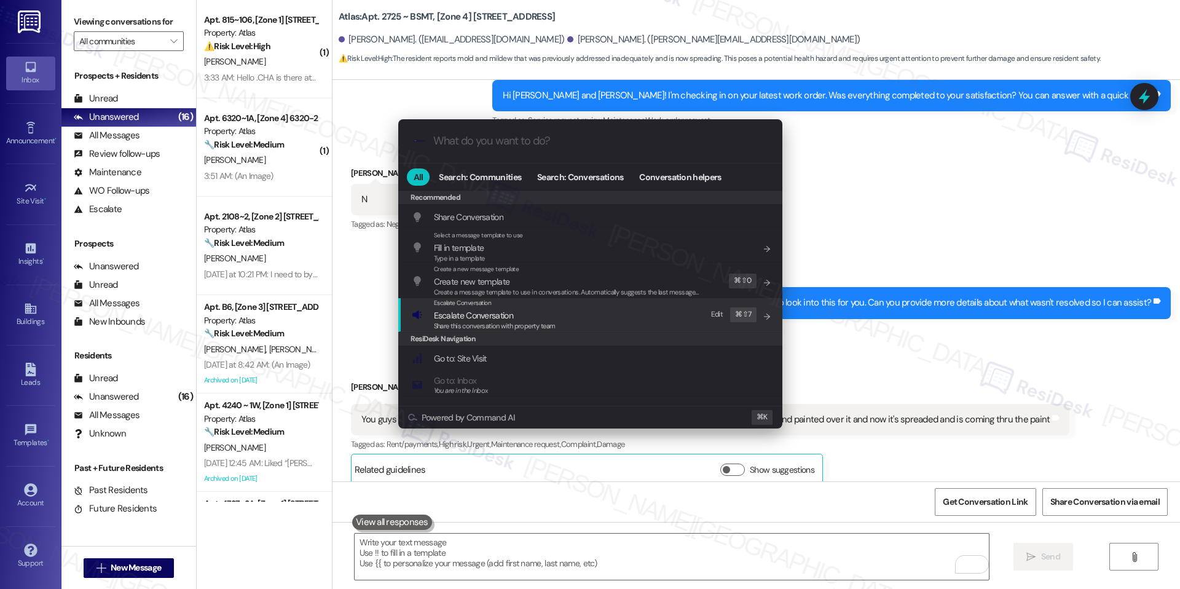
click at [542, 340] on div "ResiDesk Navigation" at bounding box center [590, 339] width 384 height 14
click at [579, 309] on div "Escalate Conversation Escalate Conversation Share this conversation with proper…" at bounding box center [592, 314] width 360 height 33
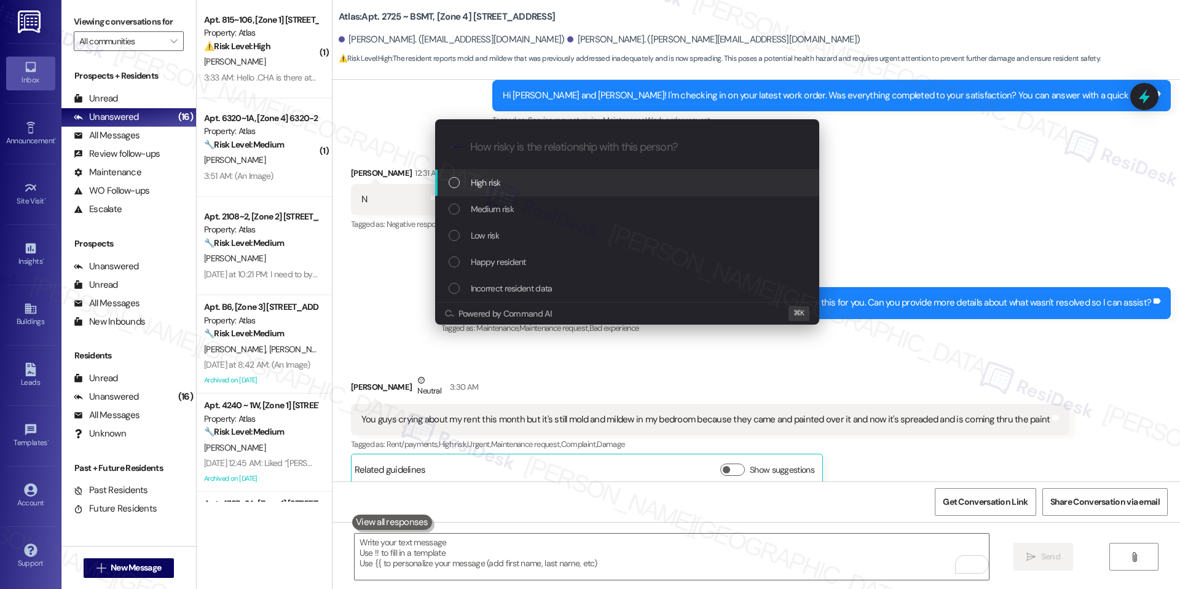
click at [640, 176] on div "High risk" at bounding box center [629, 183] width 360 height 14
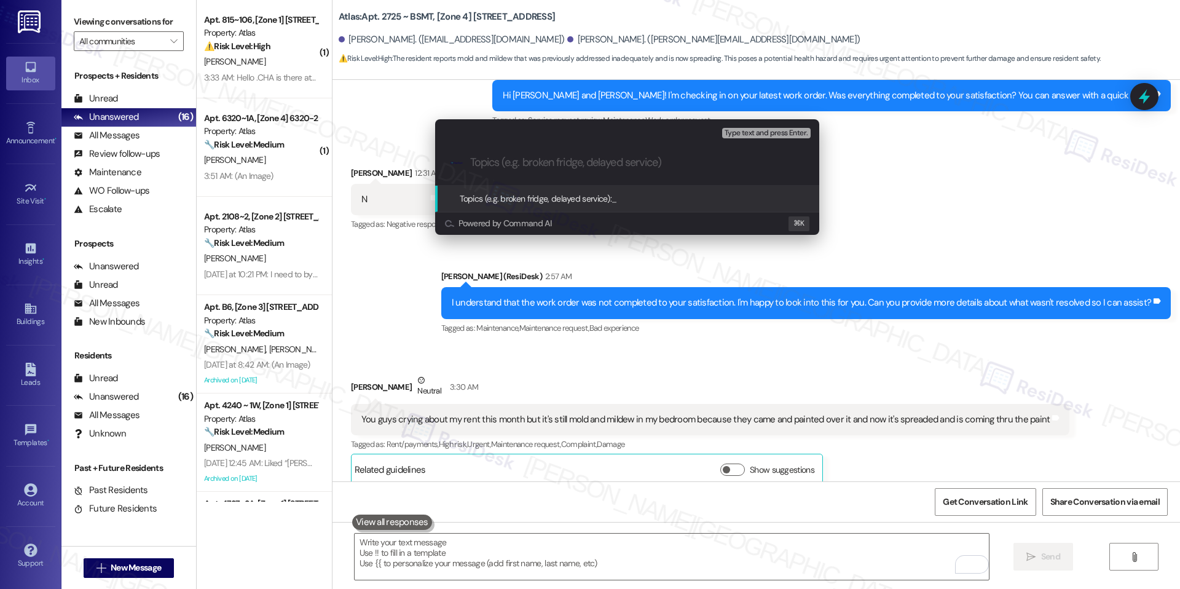
paste input "Mold/Mildew Issue – Bedroom WO #: 166232"
type input "Mold/Mildew Issue – Bedroom WO #: 166232"
click at [650, 195] on span "Mold/Mildew Issue – Bedroom WO #: 166232" at bounding box center [693, 198] width 163 height 11
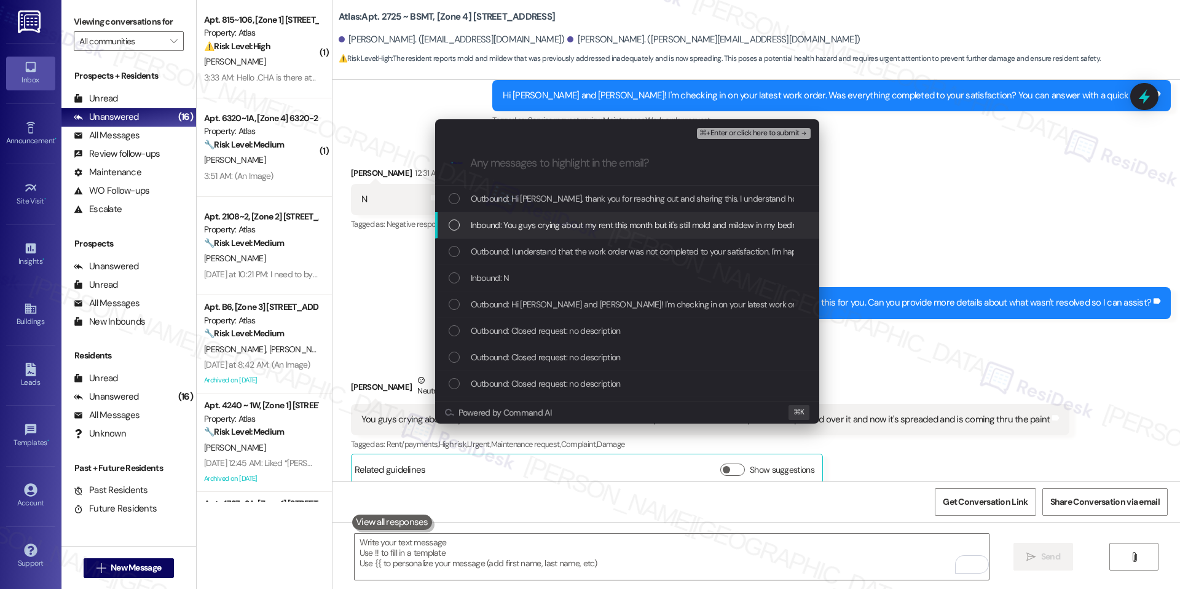
click at [659, 213] on div "Inbound: You guys crying about my rent this month but it's still mold and milde…" at bounding box center [627, 225] width 384 height 26
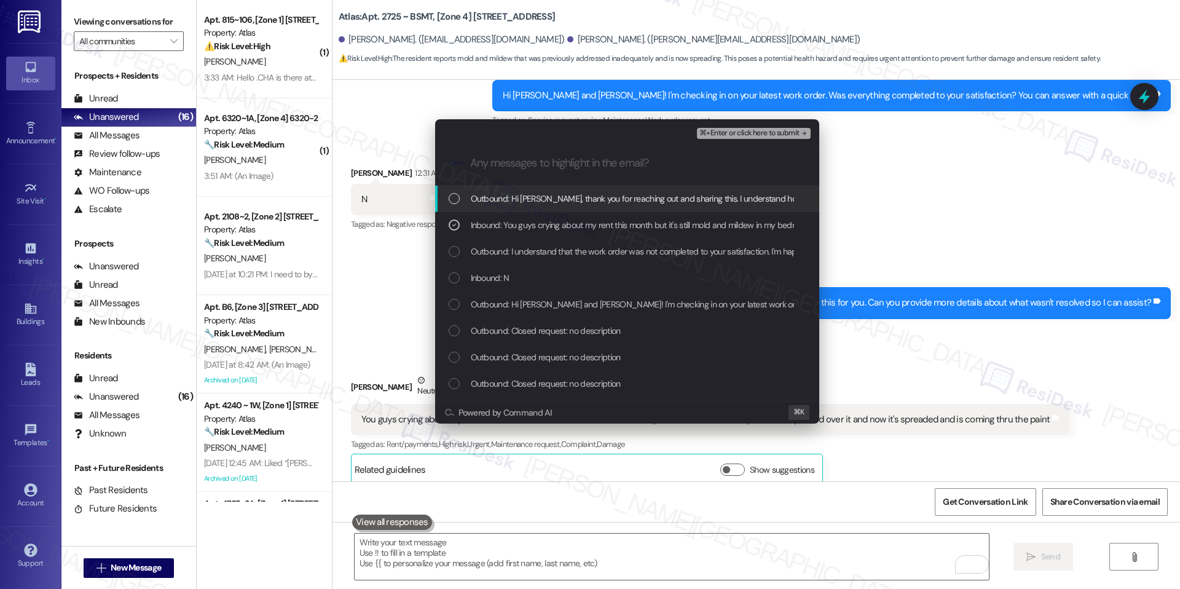
click at [776, 133] on span "⌘+Enter or click here to submit" at bounding box center [750, 133] width 100 height 9
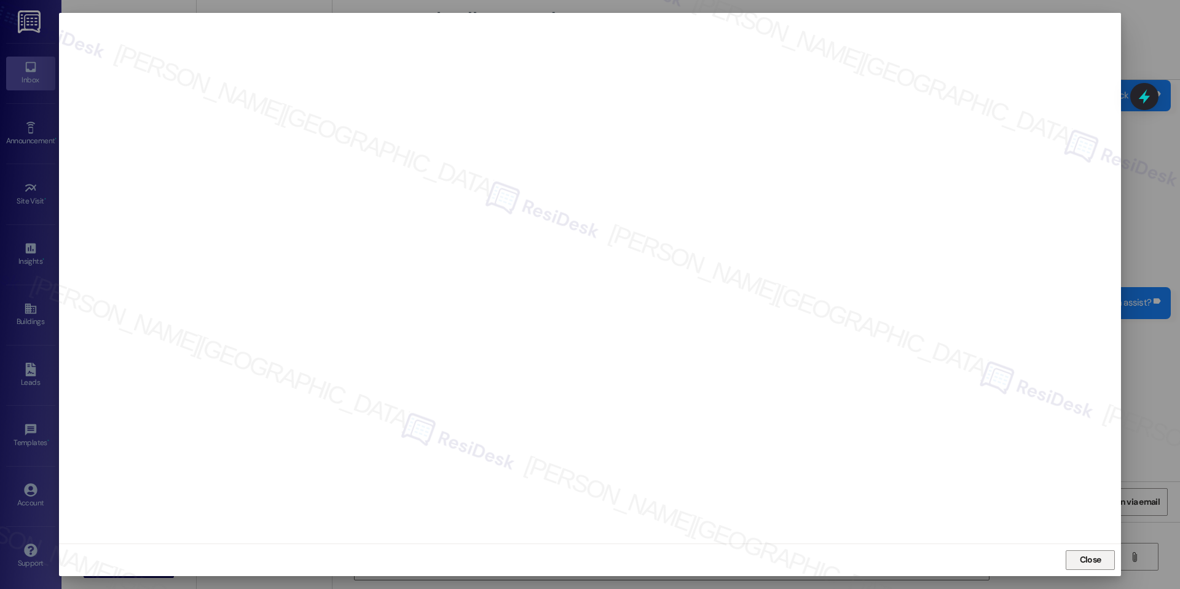
click at [1086, 560] on span "Close" at bounding box center [1091, 559] width 22 height 13
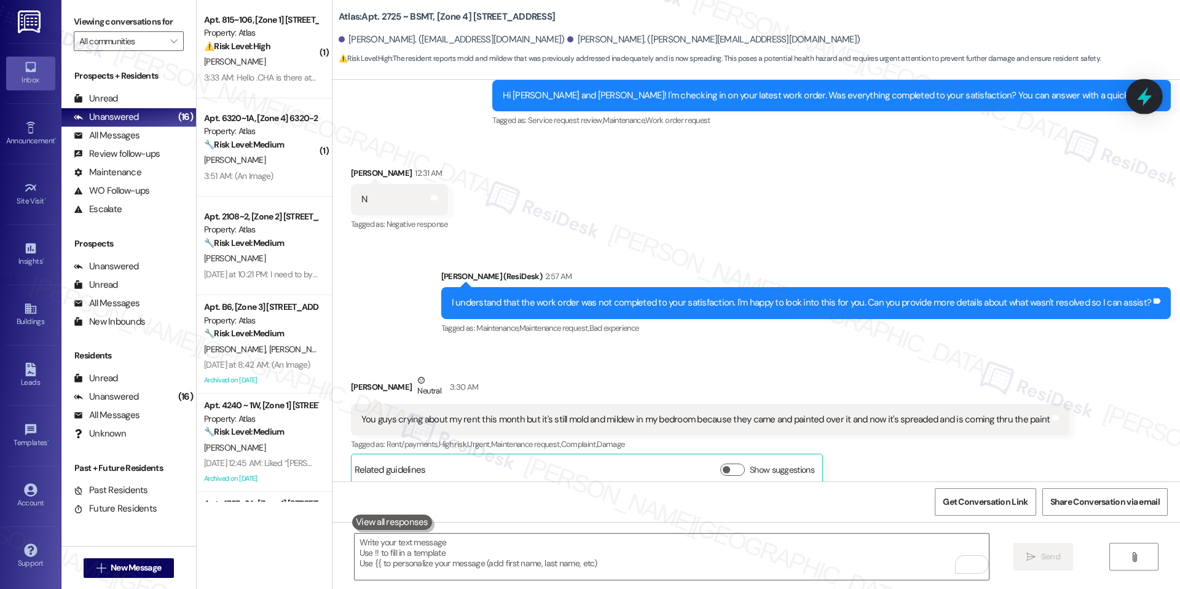
click at [1148, 87] on icon at bounding box center [1144, 96] width 21 height 21
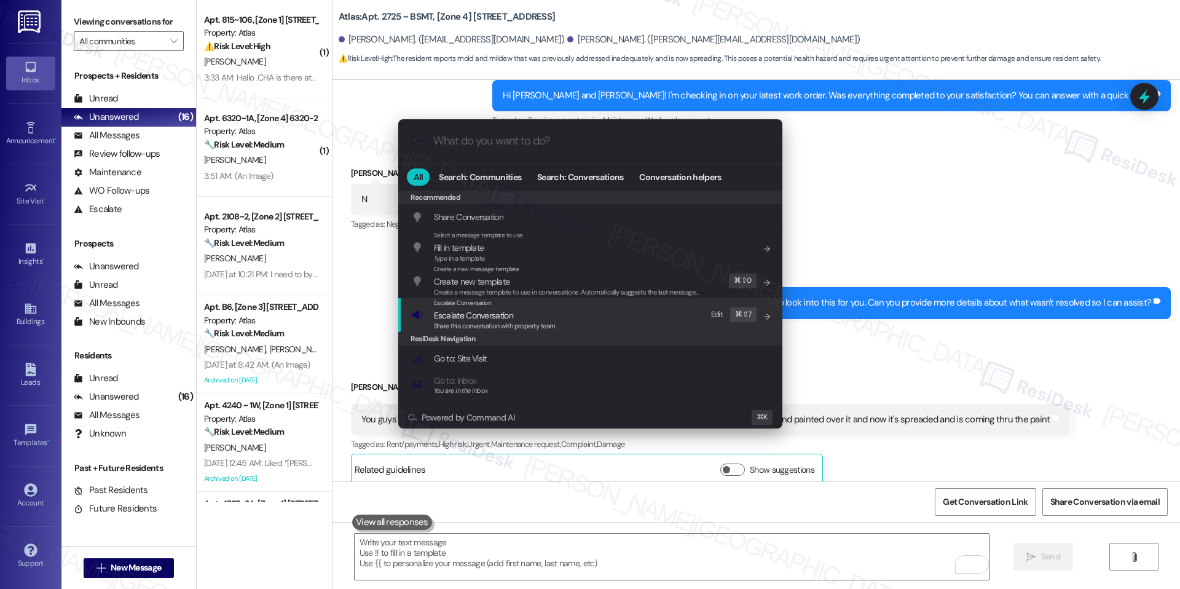
click at [543, 313] on span "Escalate Conversation" at bounding box center [495, 316] width 122 height 14
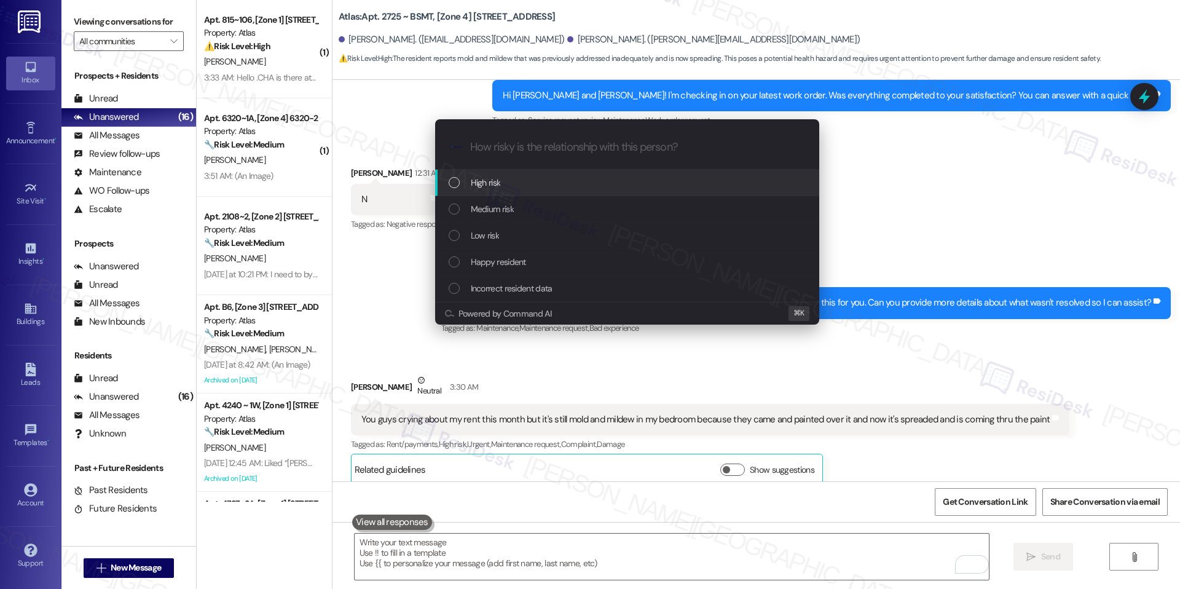
click at [558, 180] on div "High risk" at bounding box center [629, 183] width 360 height 14
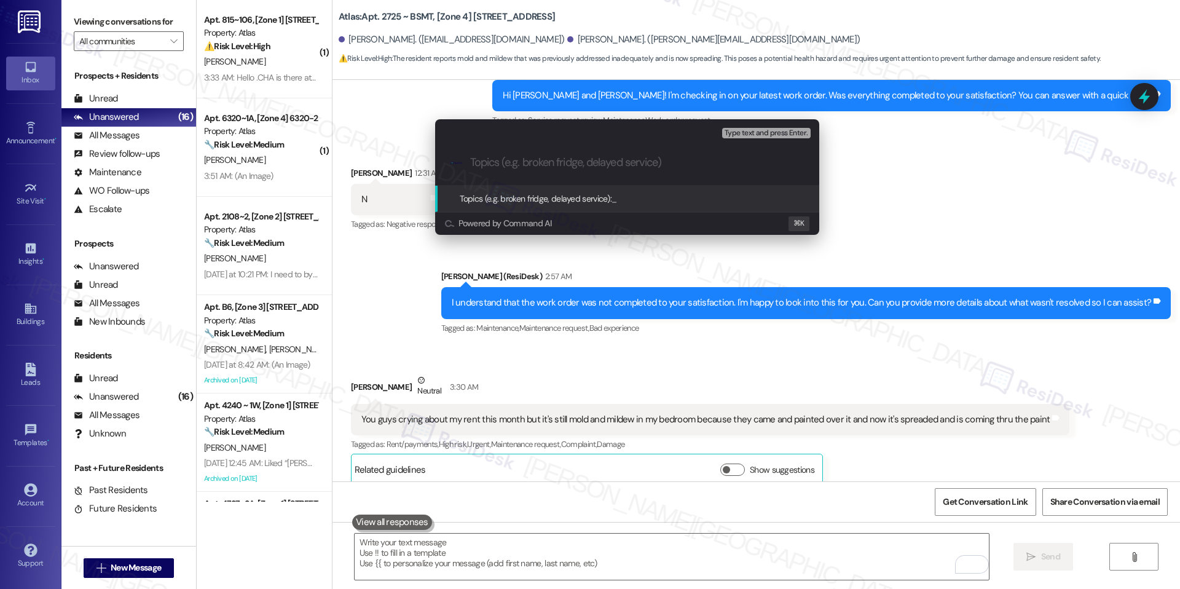
paste input "Mold/Mildew Issue – Bedroom WO #: 166232"
type input "Mold/Mildew Issue – Bedroom WO #: 166232"
click at [633, 195] on span "Mold/Mildew Issue – Bedroom WO #: 166232" at bounding box center [693, 198] width 163 height 11
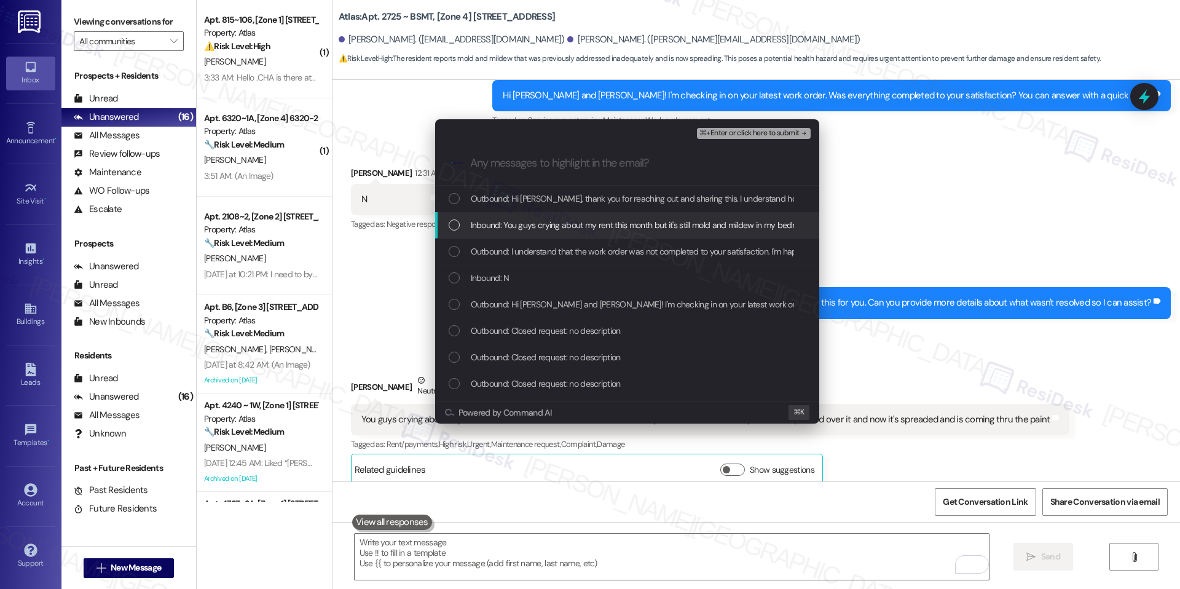
click at [641, 213] on div "Inbound: You guys crying about my rent this month but it's still mold and milde…" at bounding box center [627, 225] width 384 height 26
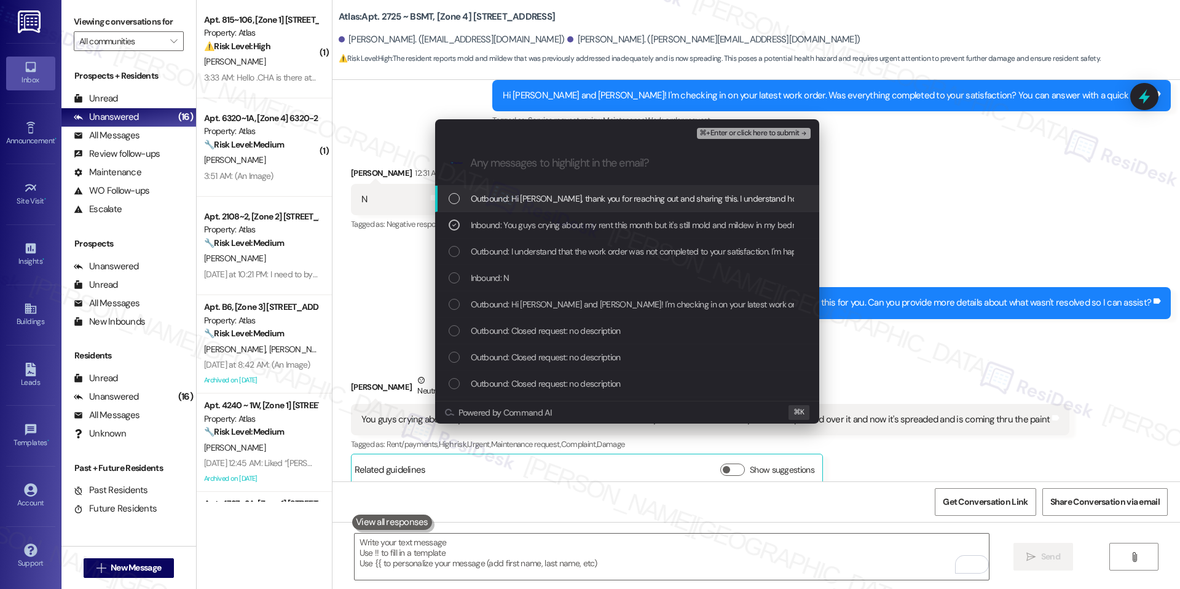
click at [765, 138] on button "⌘+Enter or click here to submit" at bounding box center [753, 133] width 113 height 11
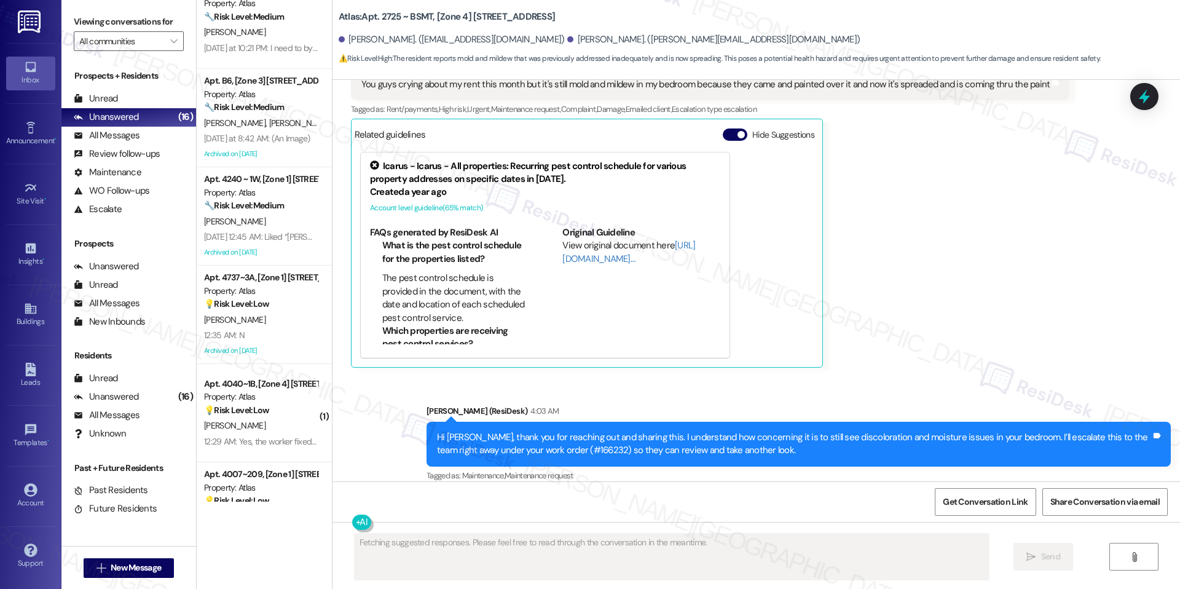
scroll to position [0, 0]
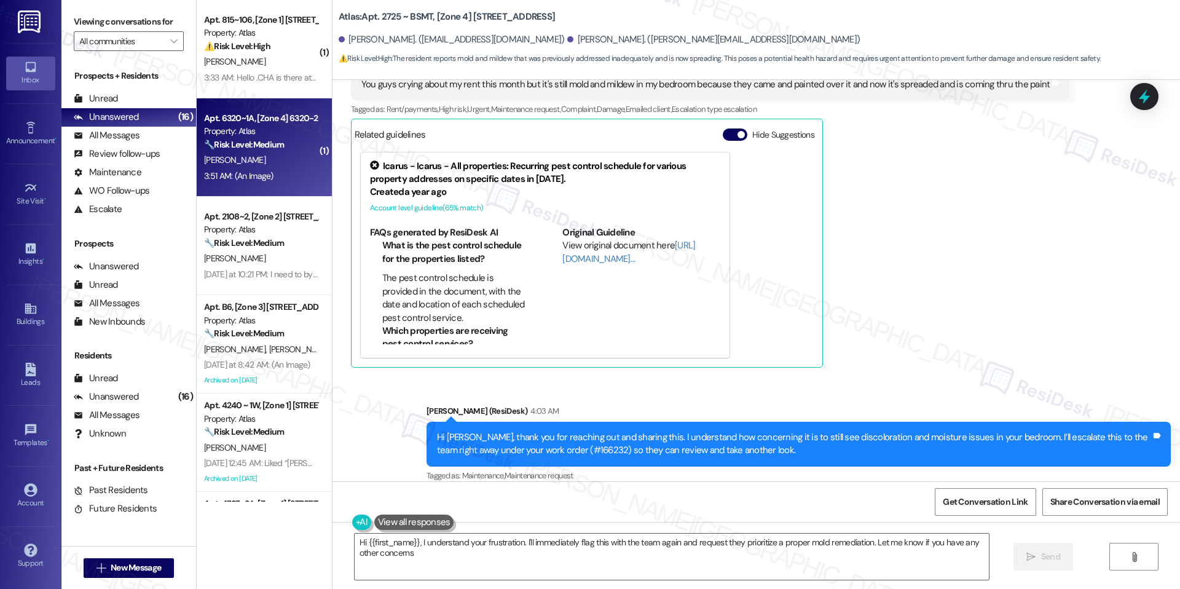
type textarea "Hi {{first_name}}, I understand your frustration. I'll immediately flag this wi…"
click at [283, 183] on div "3:51 AM: (An Image) 3:51 AM: (An Image)" at bounding box center [261, 175] width 116 height 15
type textarea "Fetching suggested responses. Please feel free to read through the conversation…"
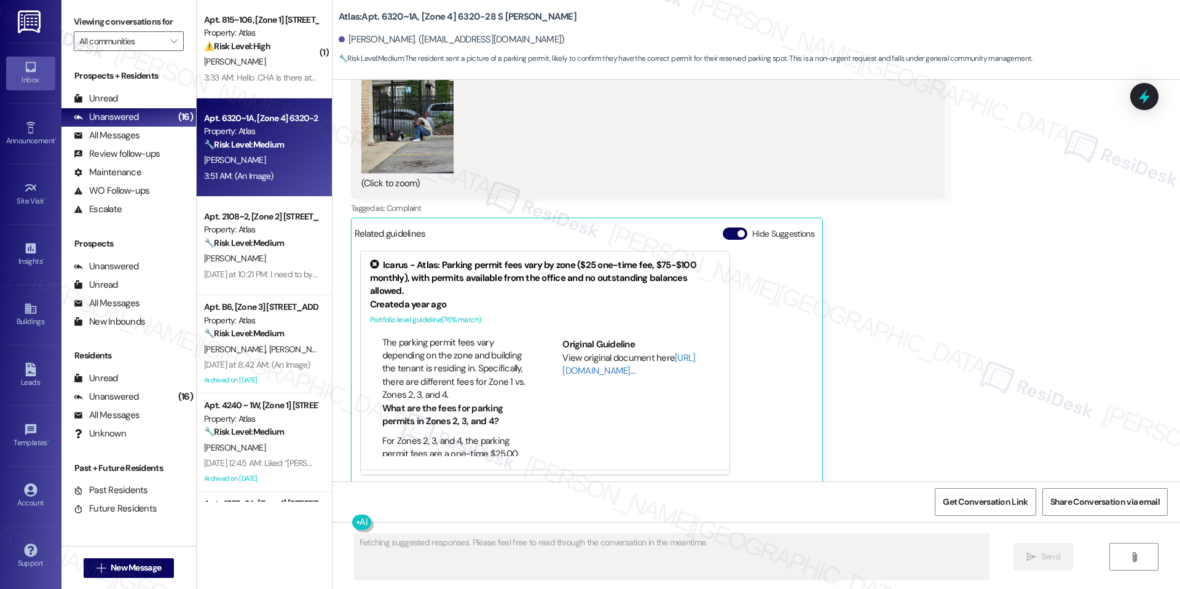
scroll to position [50, 0]
click at [725, 227] on button "Hide Suggestions" at bounding box center [735, 233] width 25 height 12
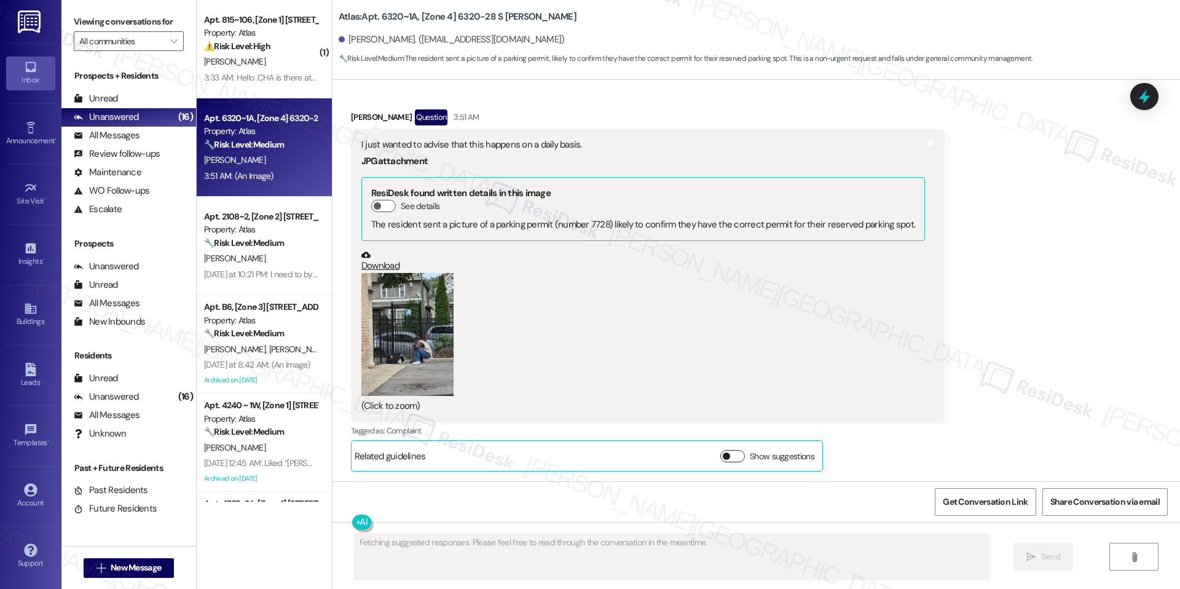
scroll to position [12295, 0]
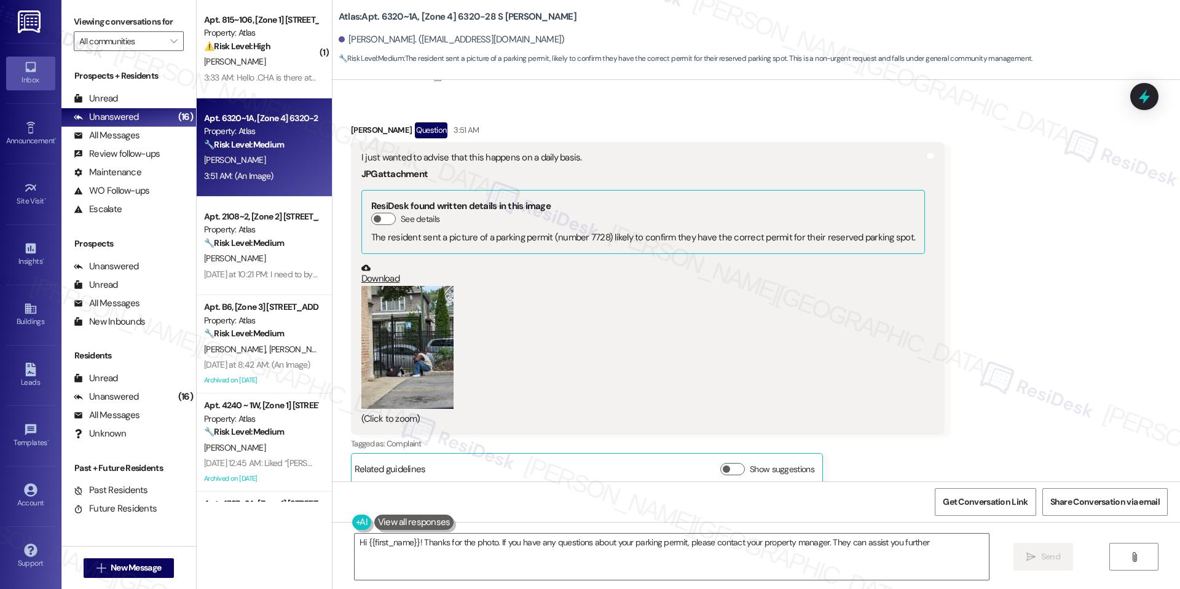
type textarea "Hi {{first_name}}! Thanks for the photo. If you have any questions about your p…"
click at [434, 349] on button "Zoom image" at bounding box center [407, 347] width 92 height 123
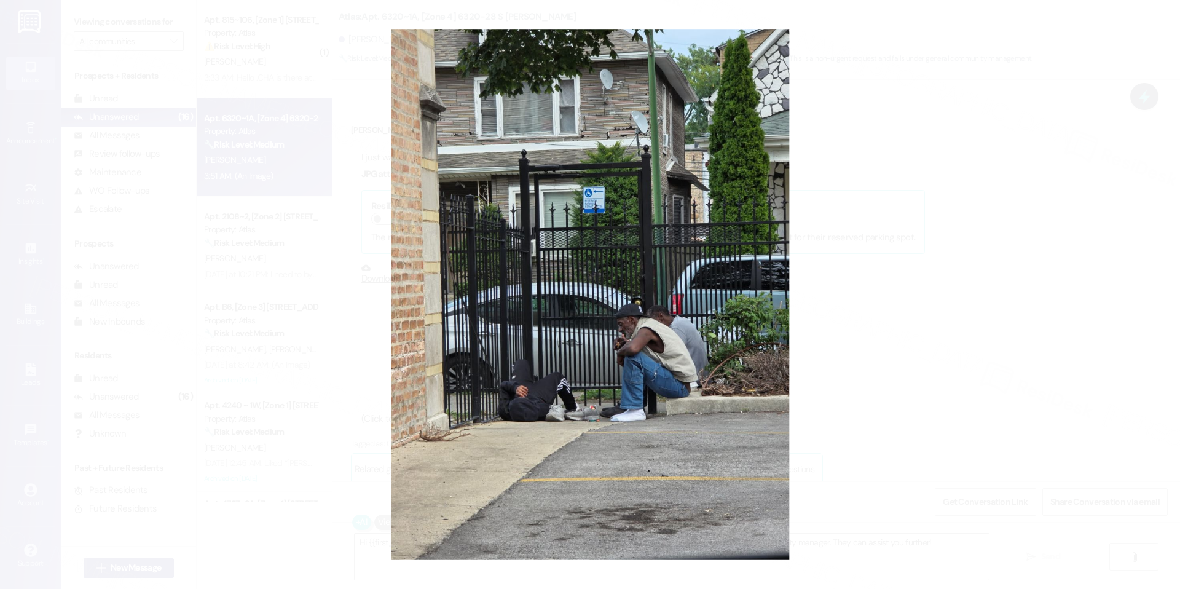
click at [661, 386] on button "Unzoom image" at bounding box center [590, 294] width 1180 height 589
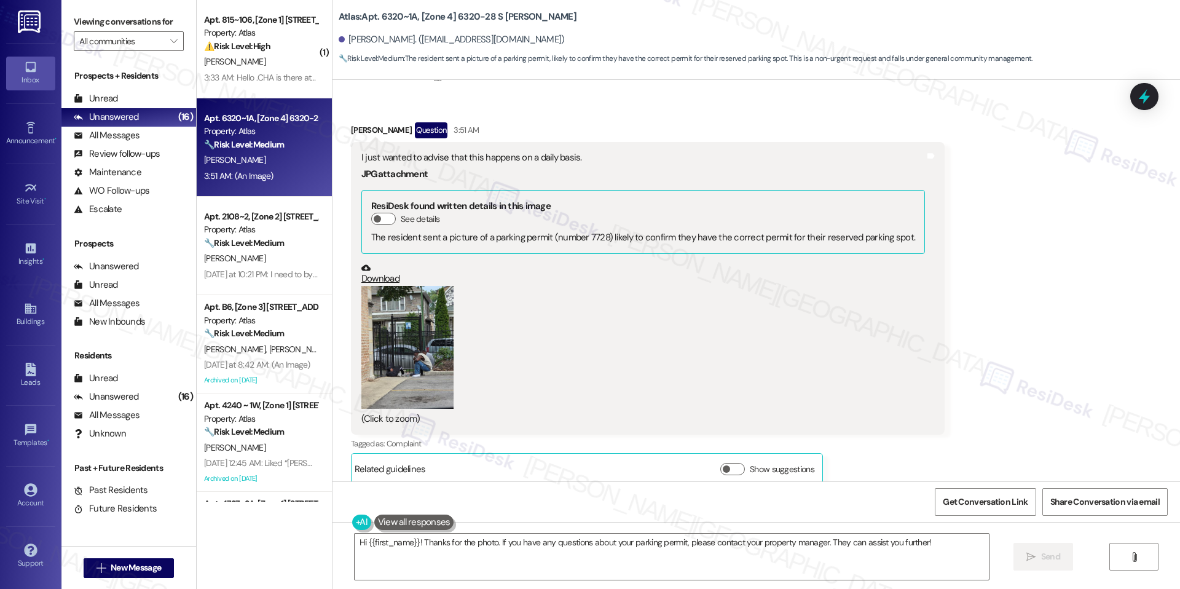
click at [405, 358] on button "Zoom image" at bounding box center [407, 347] width 92 height 123
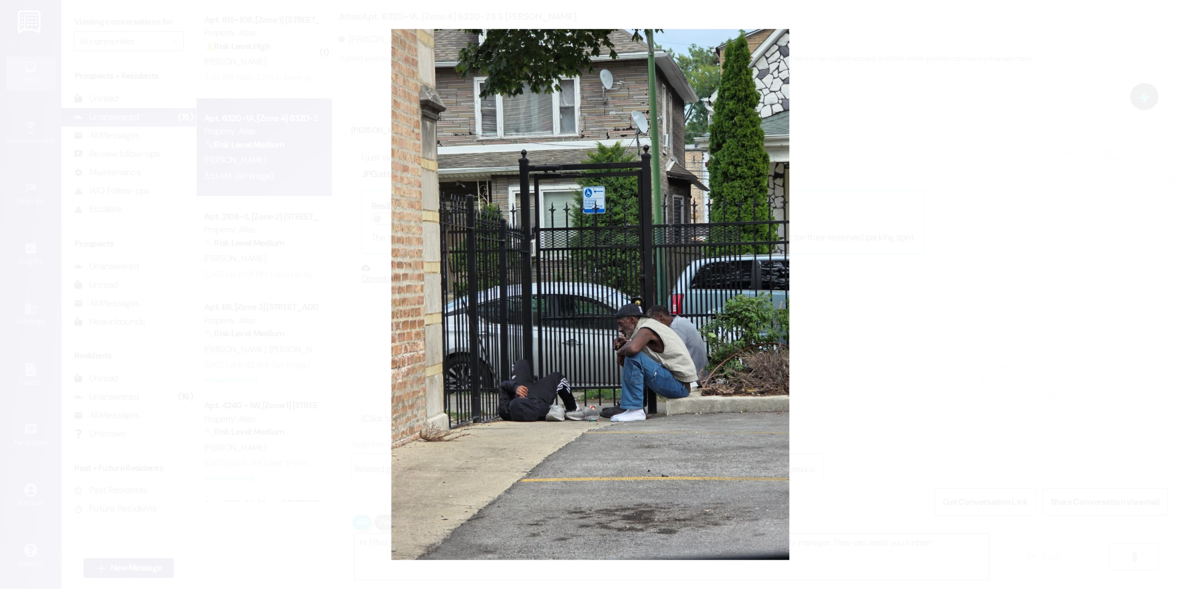
click at [841, 332] on button "Unzoom image" at bounding box center [590, 294] width 1180 height 589
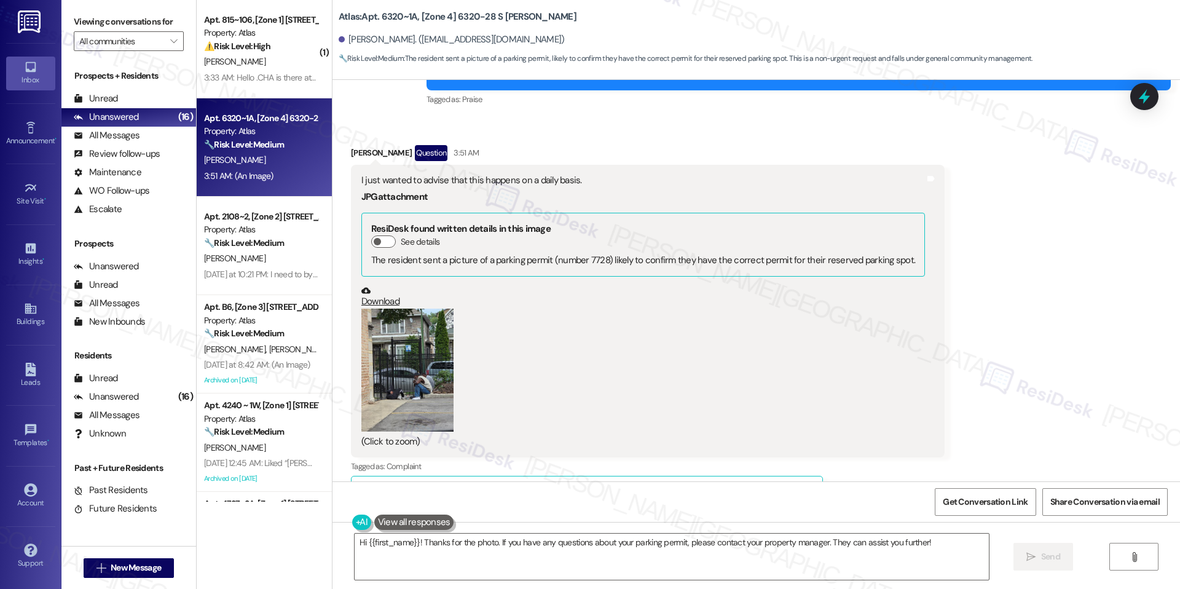
scroll to position [12273, 0]
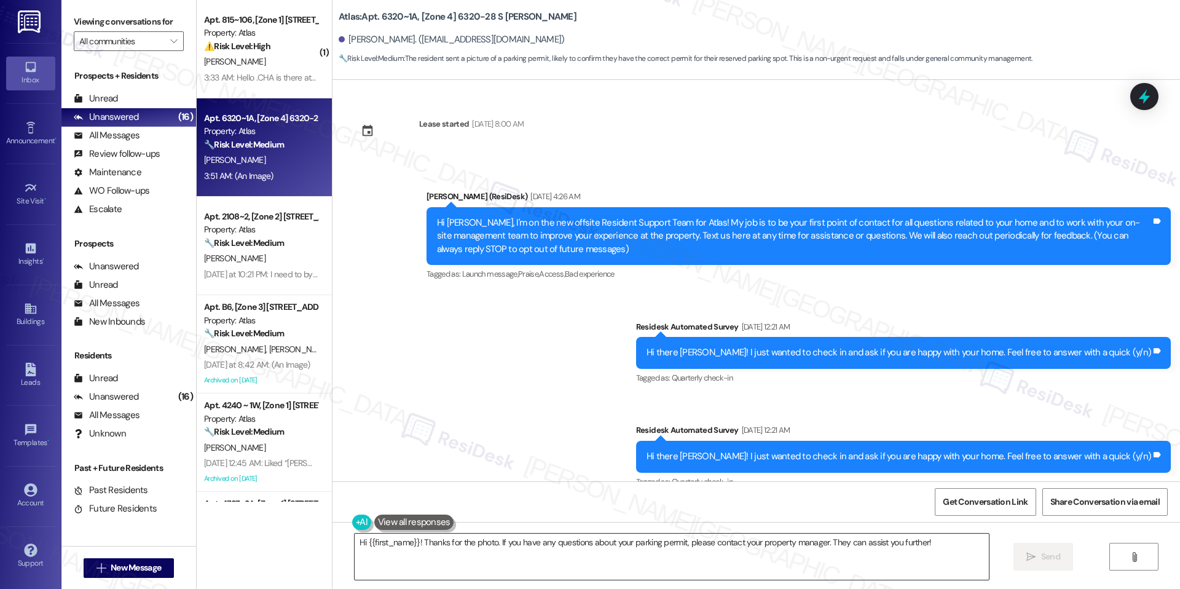
scroll to position [12273, 0]
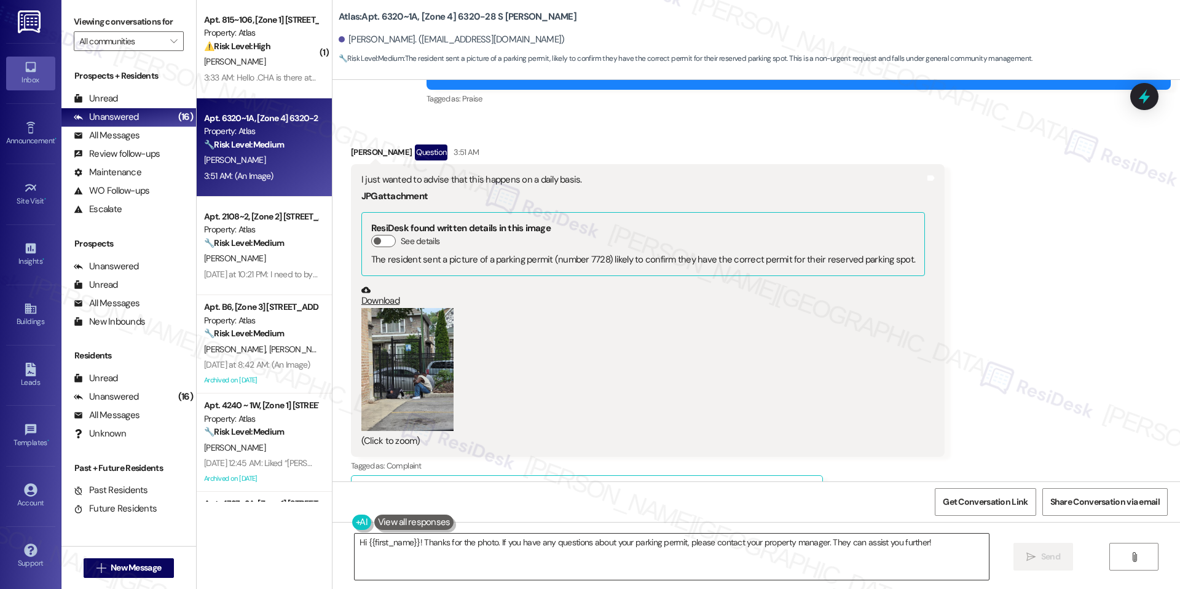
click at [550, 534] on textarea "Hi {{first_name}}! Thanks for the photo. If you have any questions about your p…" at bounding box center [672, 557] width 634 height 46
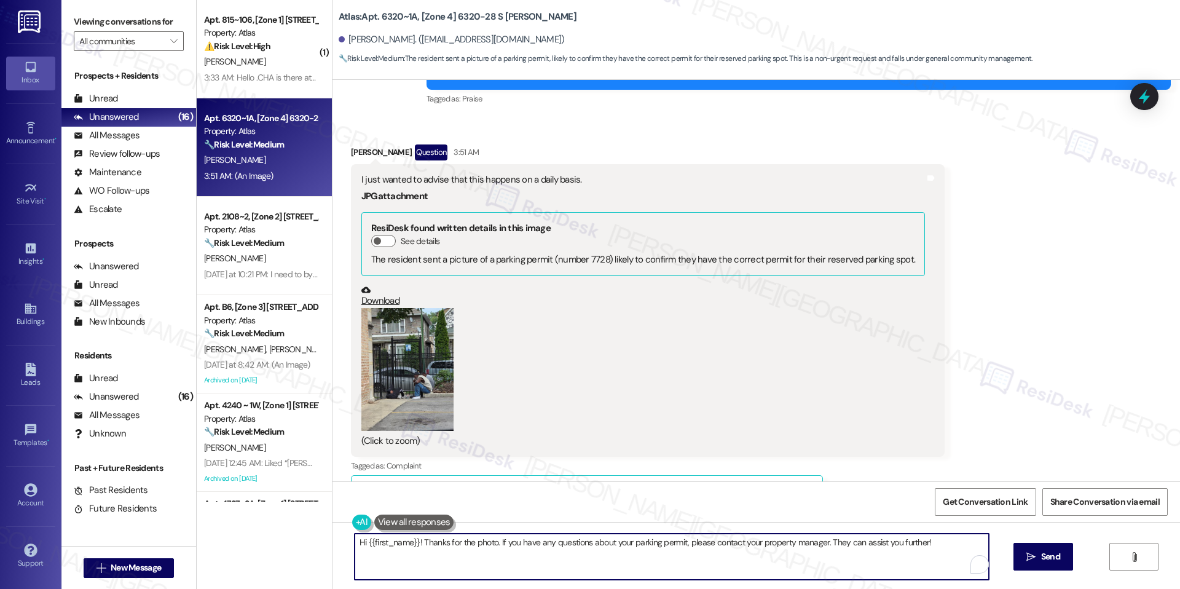
click at [550, 539] on textarea "Hi {{first_name}}! Thanks for the photo. If you have any questions about your p…" at bounding box center [672, 557] width 634 height 46
paste textarea "[PERSON_NAME], thank you for letting us know and for sharing the photo. We real…"
click at [782, 543] on textarea "Hi [PERSON_NAME], thank you for letting us know and for sharing the photo. We r…" at bounding box center [672, 557] width 634 height 46
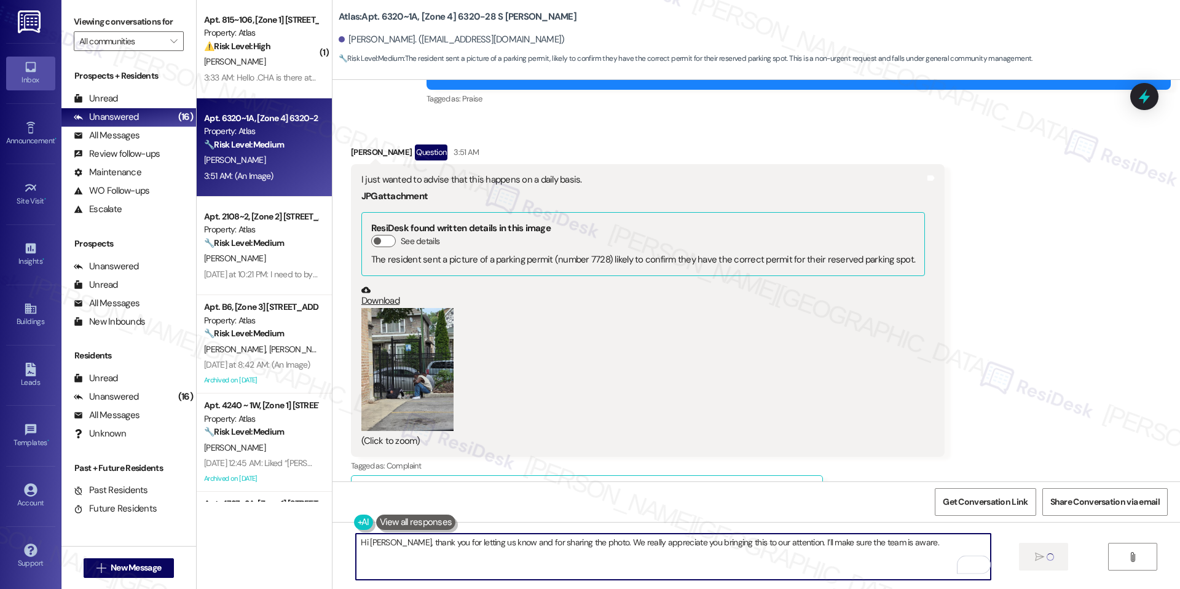
type textarea "Hi [PERSON_NAME], thank you for letting us know and for sharing the photo. We r…"
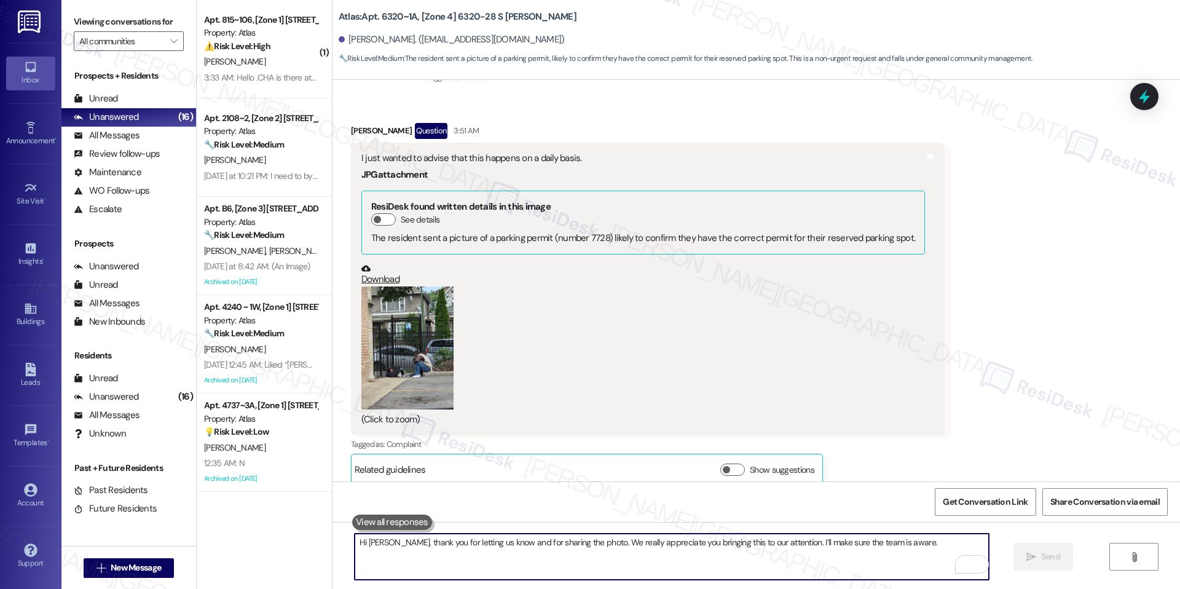
scroll to position [12380, 0]
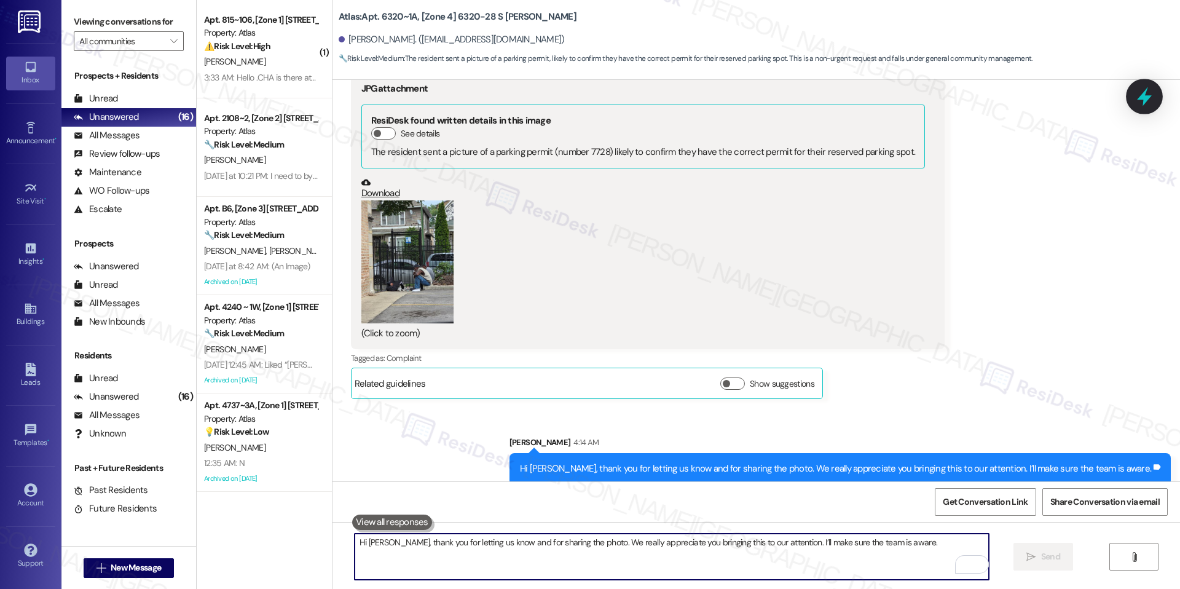
click at [1135, 103] on icon at bounding box center [1144, 96] width 21 height 21
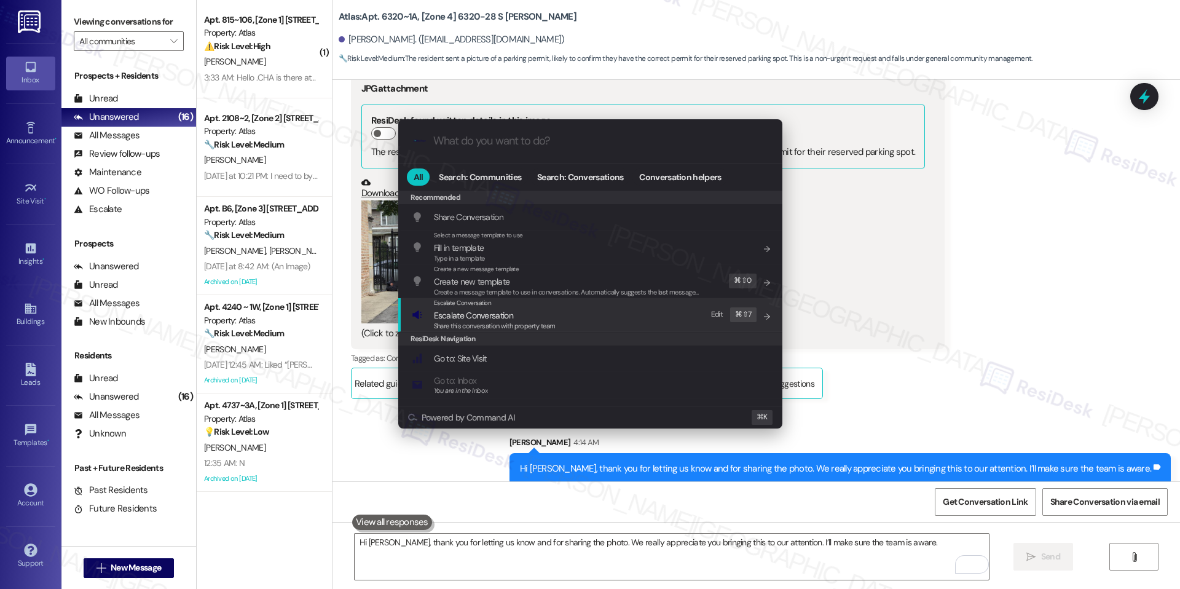
click at [502, 311] on span "Escalate Conversation" at bounding box center [473, 315] width 79 height 11
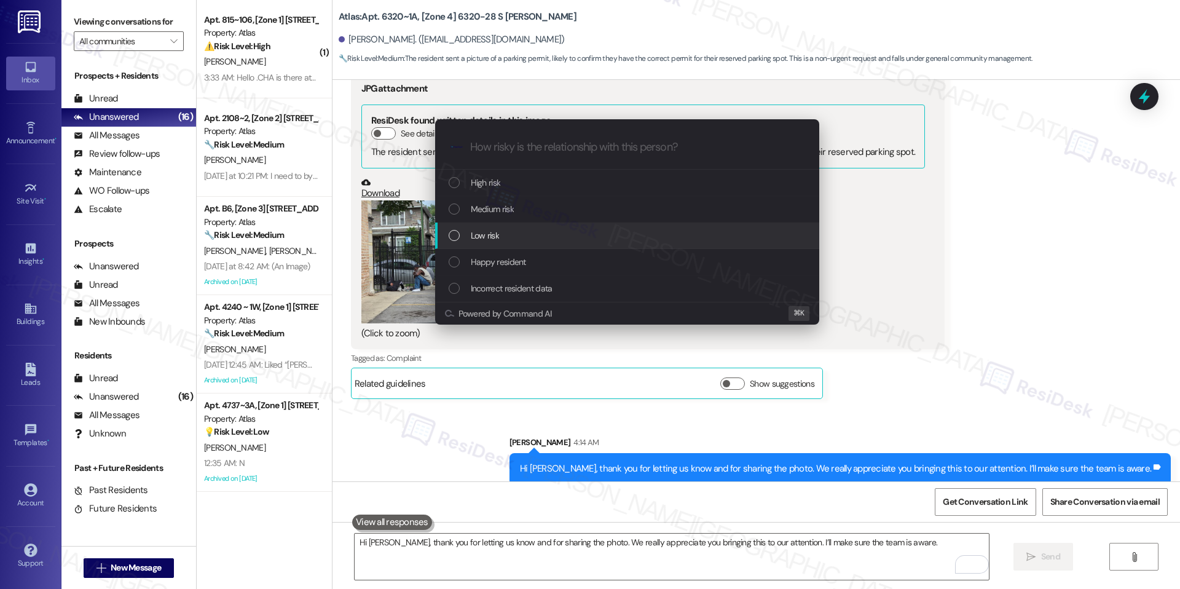
click at [579, 239] on div "Low risk" at bounding box center [629, 236] width 360 height 14
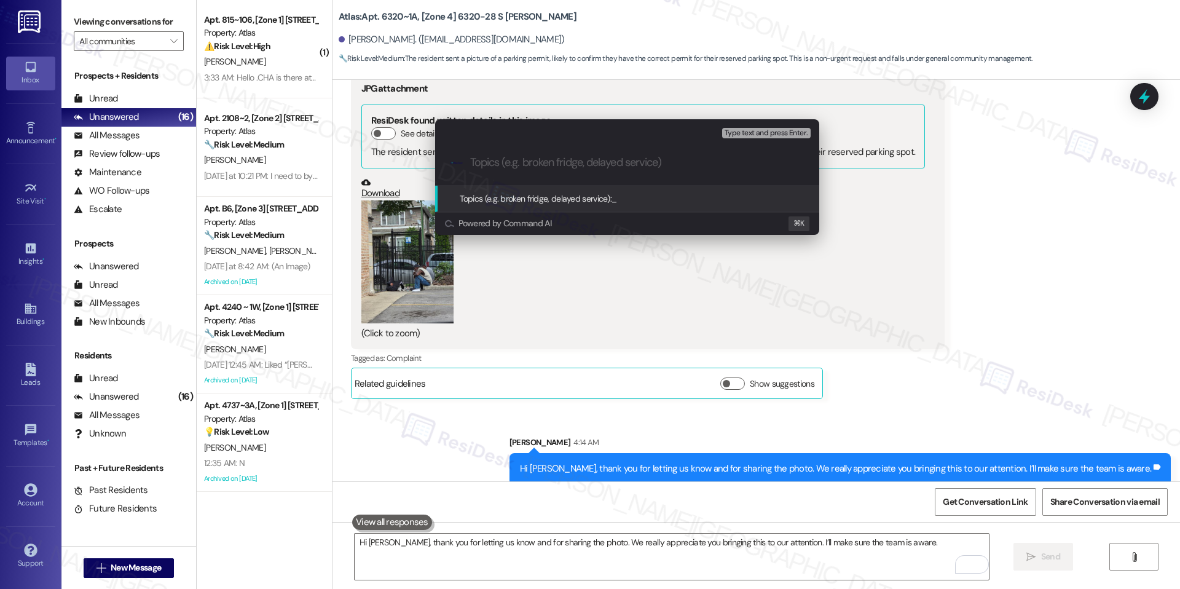
paste input "Parking Concern / Unauthorized Activity"
type input "Parking Concern / Unauthorized Activity"
click at [697, 199] on span "Parking Concern / Unauthorized Activity" at bounding box center [682, 198] width 141 height 11
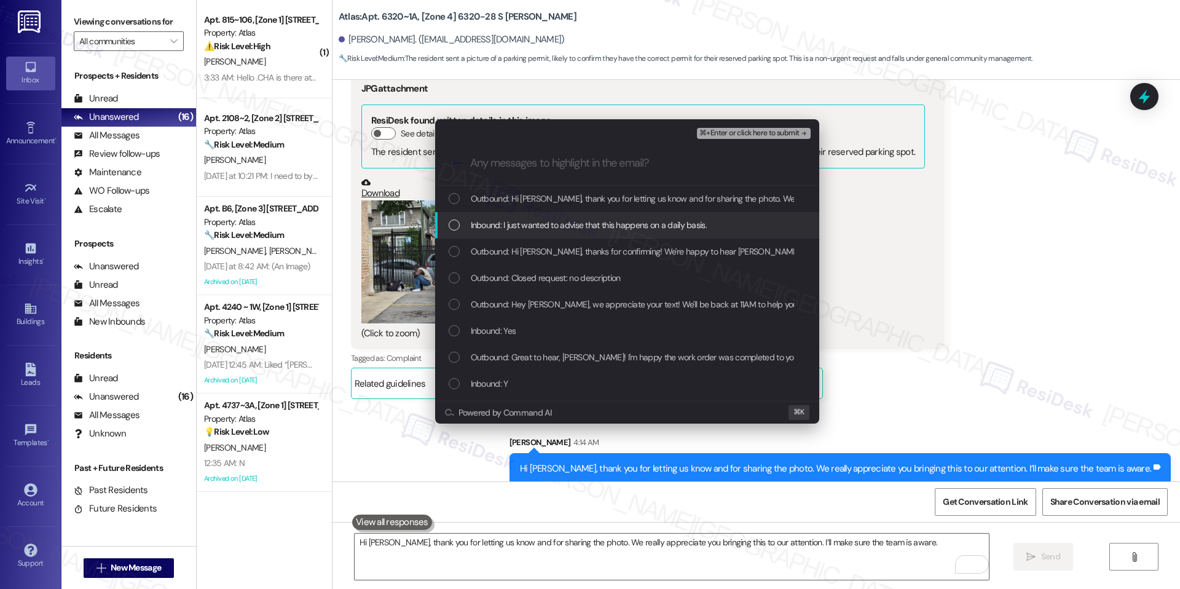
click at [680, 217] on div "Inbound: I just wanted to advise that this happens on a daily basis." at bounding box center [627, 225] width 384 height 26
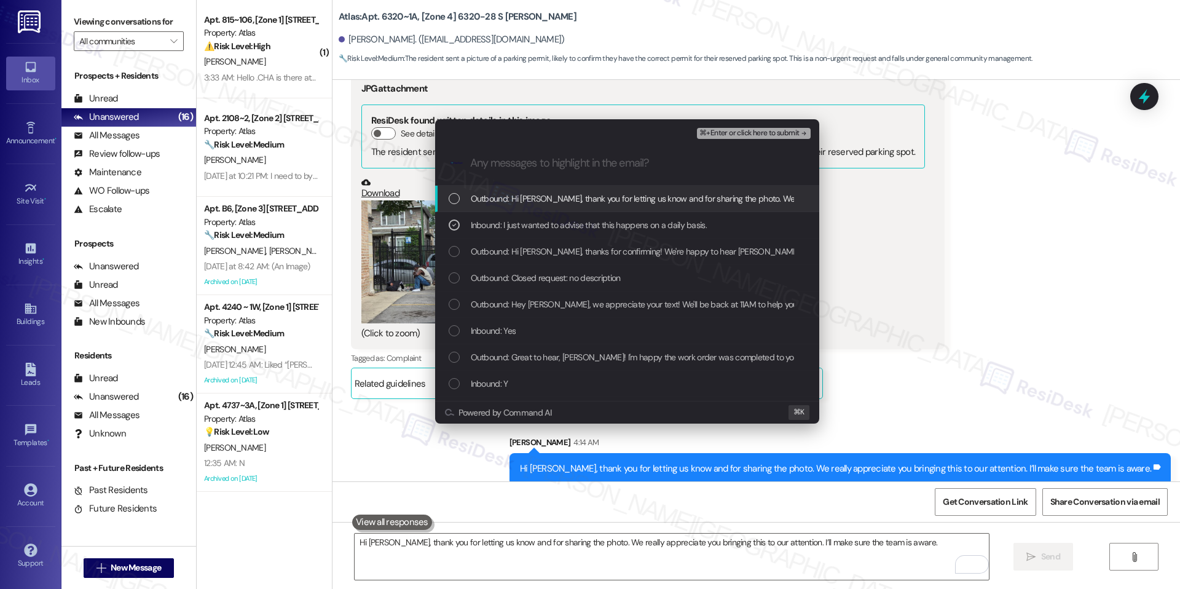
click at [774, 136] on span "⌘+Enter or click here to submit" at bounding box center [750, 133] width 100 height 9
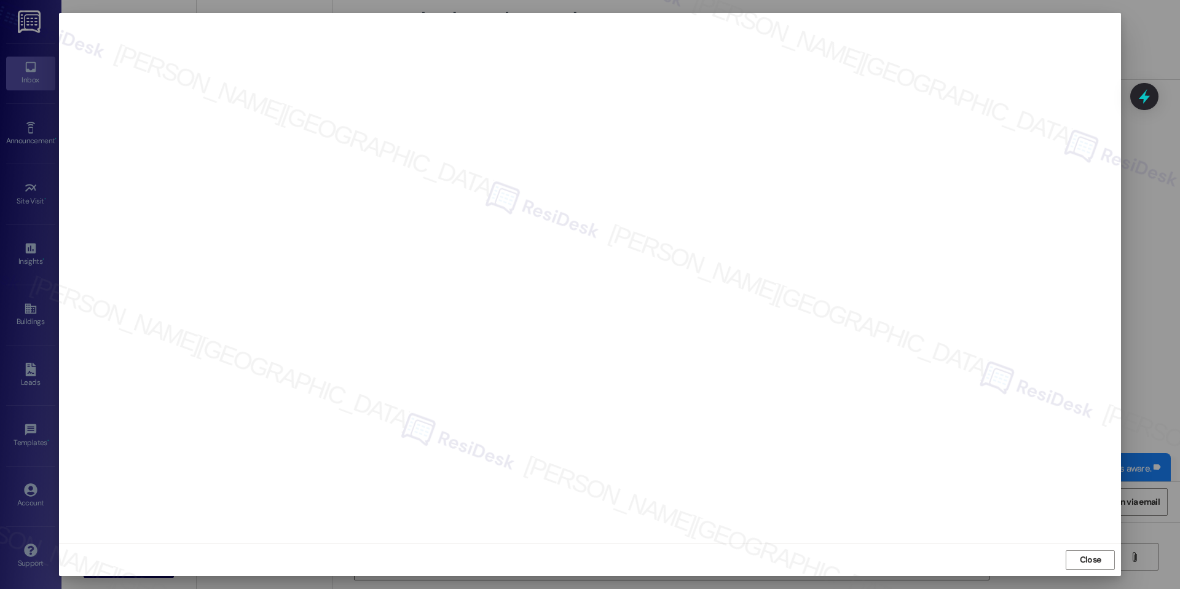
click at [1070, 548] on div "Close" at bounding box center [590, 559] width 1062 height 33
click at [1072, 551] on button "Close" at bounding box center [1090, 560] width 49 height 20
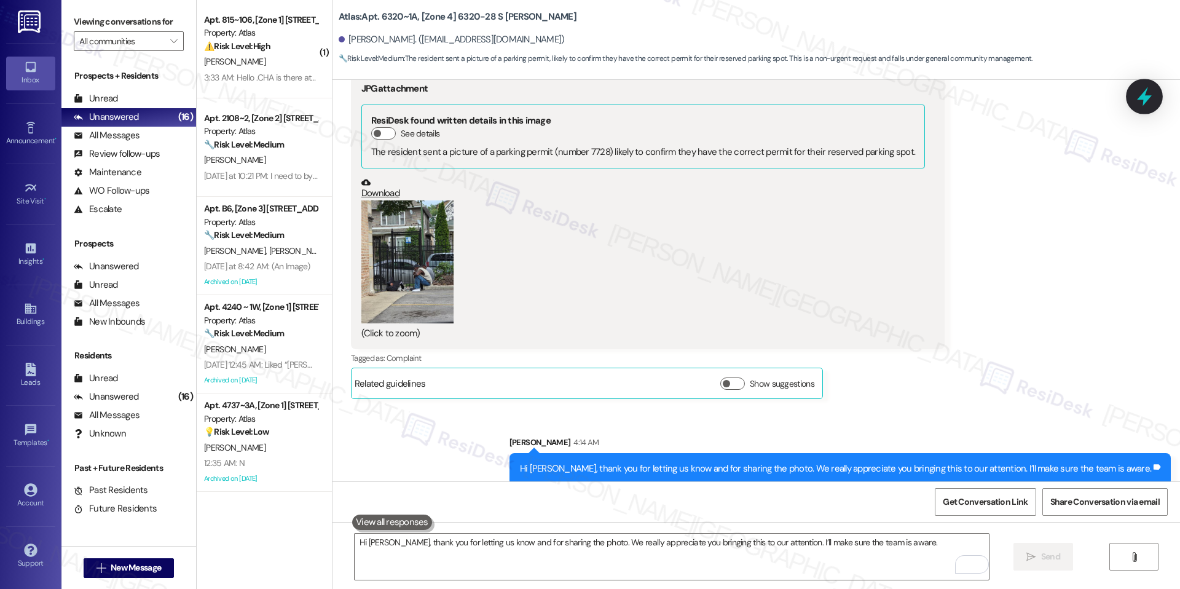
click at [1147, 108] on div at bounding box center [1144, 96] width 37 height 35
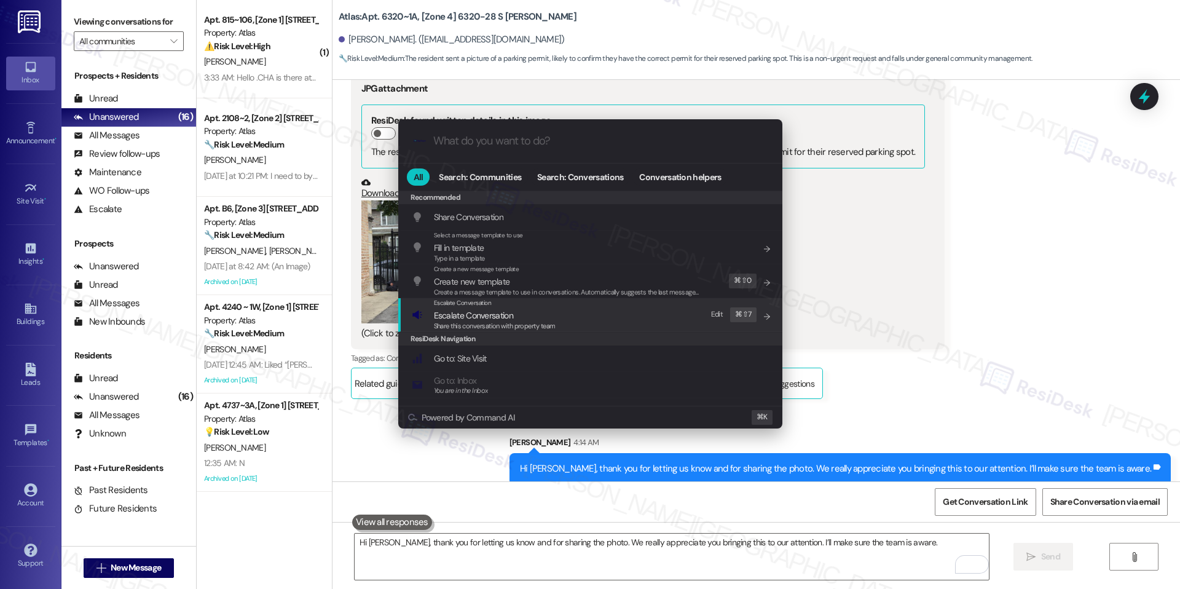
click at [515, 306] on div "Escalate Conversation" at bounding box center [495, 303] width 122 height 10
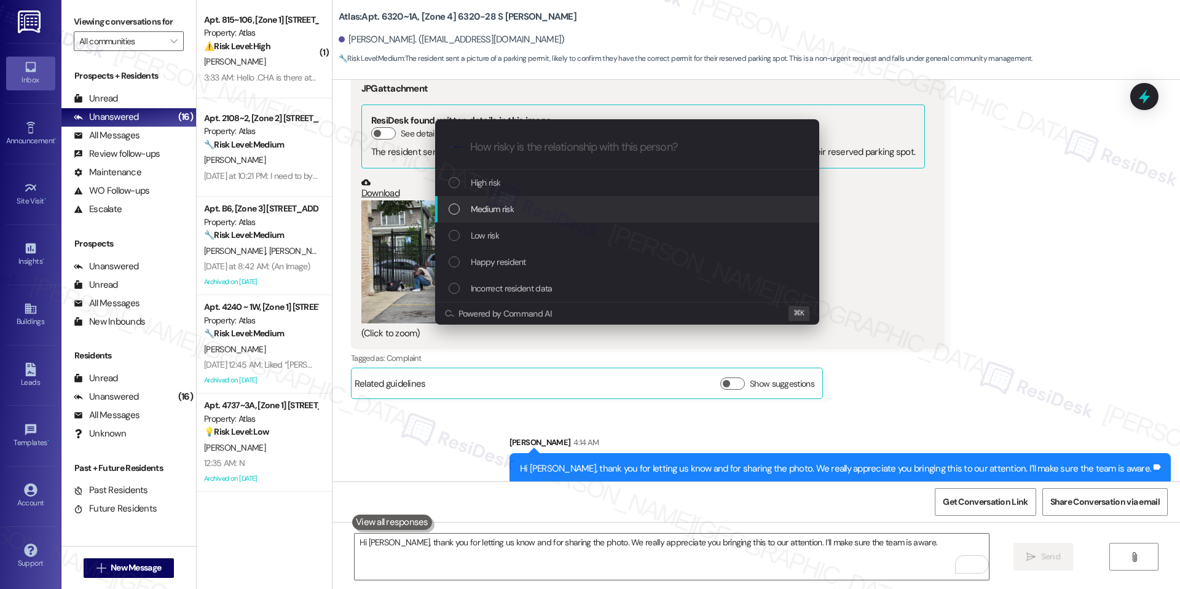
click at [578, 215] on div "Medium risk" at bounding box center [629, 209] width 360 height 14
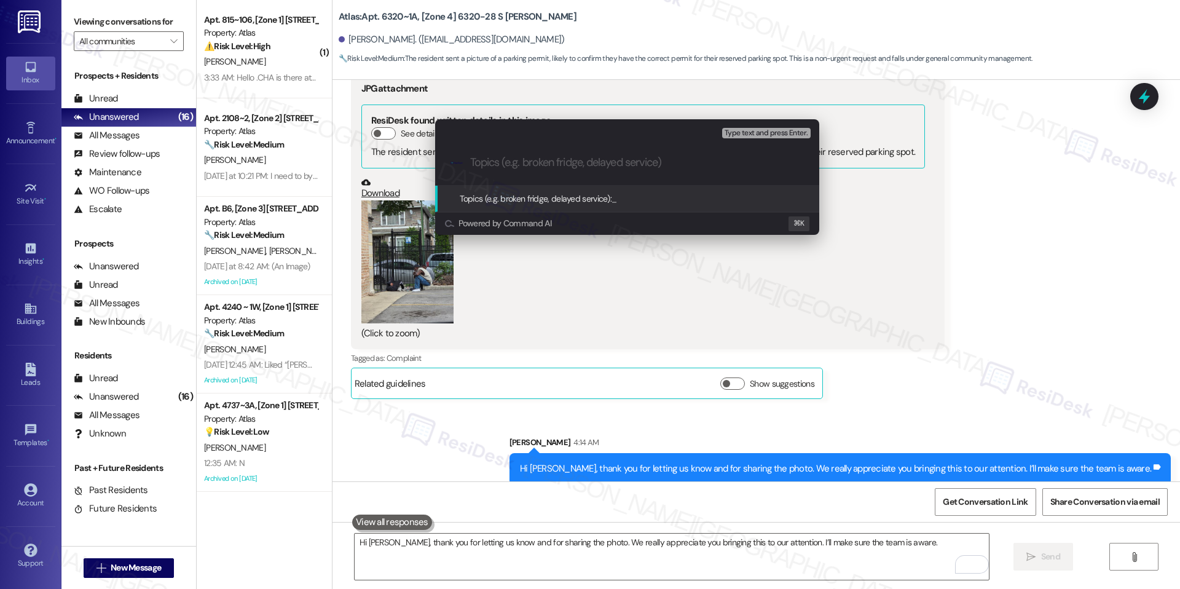
paste input "Parking Concern / Unauthorized Activity"
type input "Parking Concern / Unauthorized Activity"
click at [657, 202] on span "Parking Concern / Unauthorized Activity" at bounding box center [682, 198] width 141 height 11
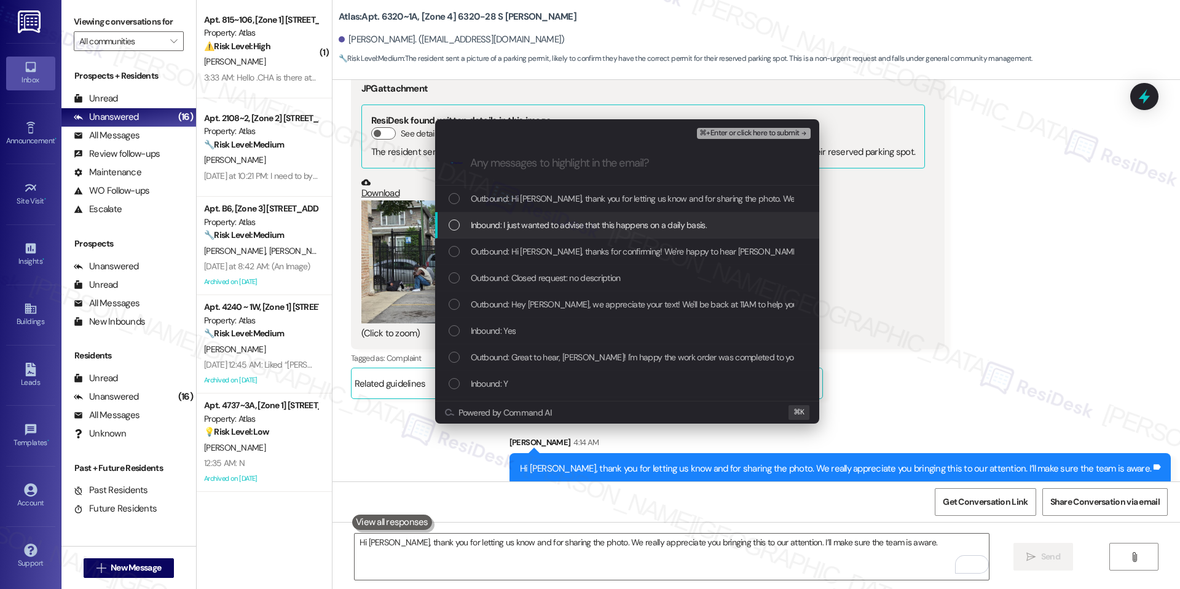
click at [637, 220] on span "Inbound: I just wanted to advise that this happens on a daily basis." at bounding box center [589, 225] width 236 height 14
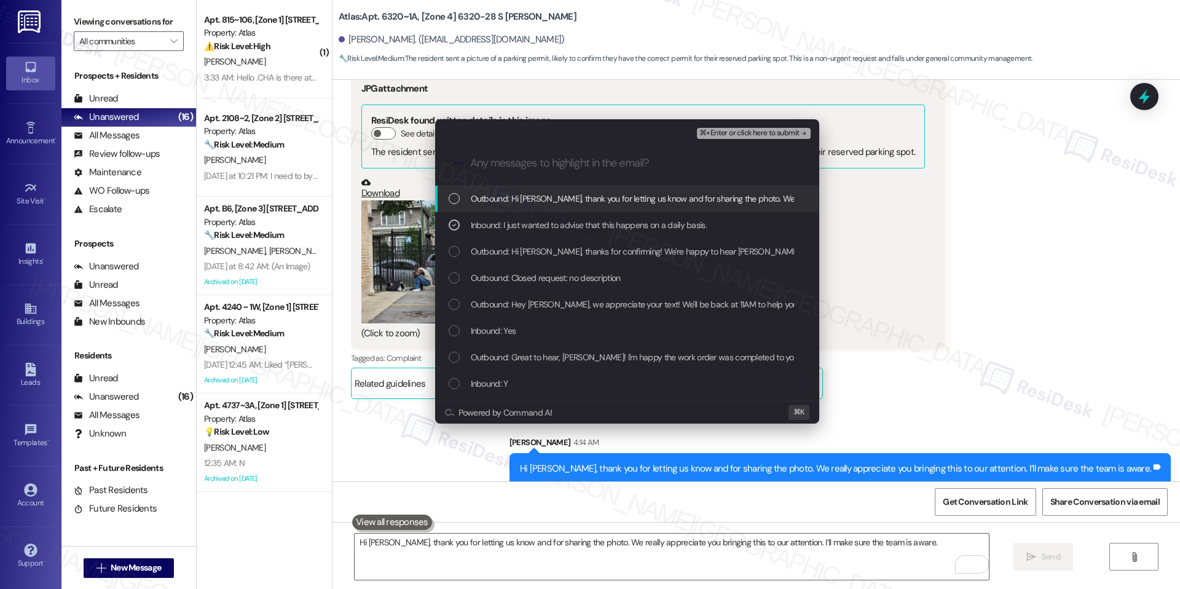
click at [783, 134] on span "⌘+Enter or click here to submit" at bounding box center [750, 133] width 100 height 9
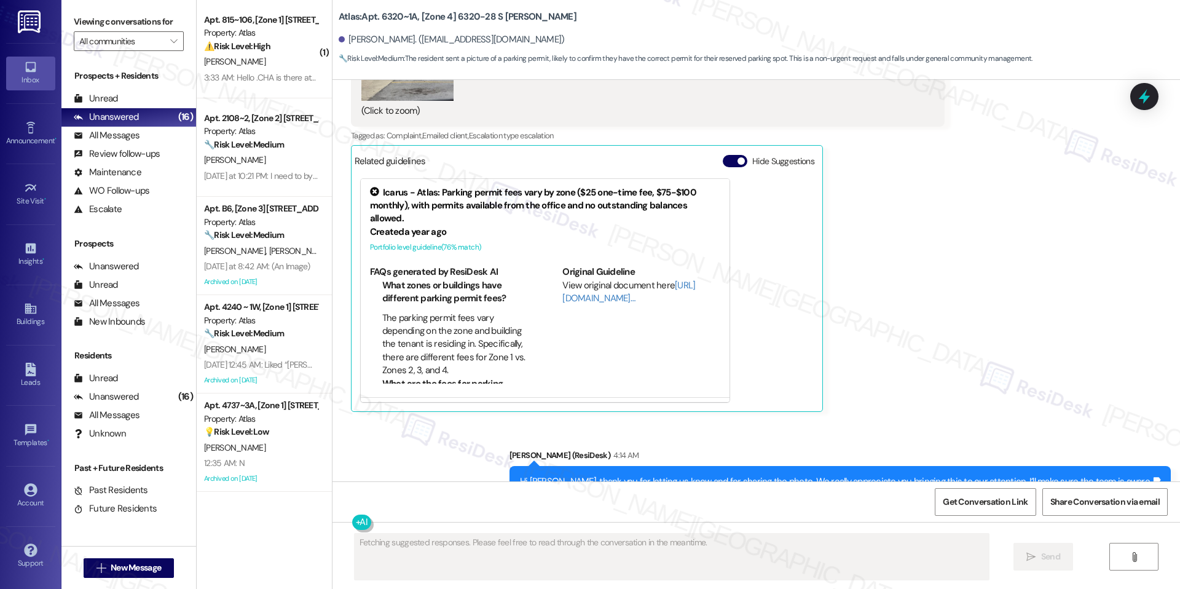
scroll to position [12530, 0]
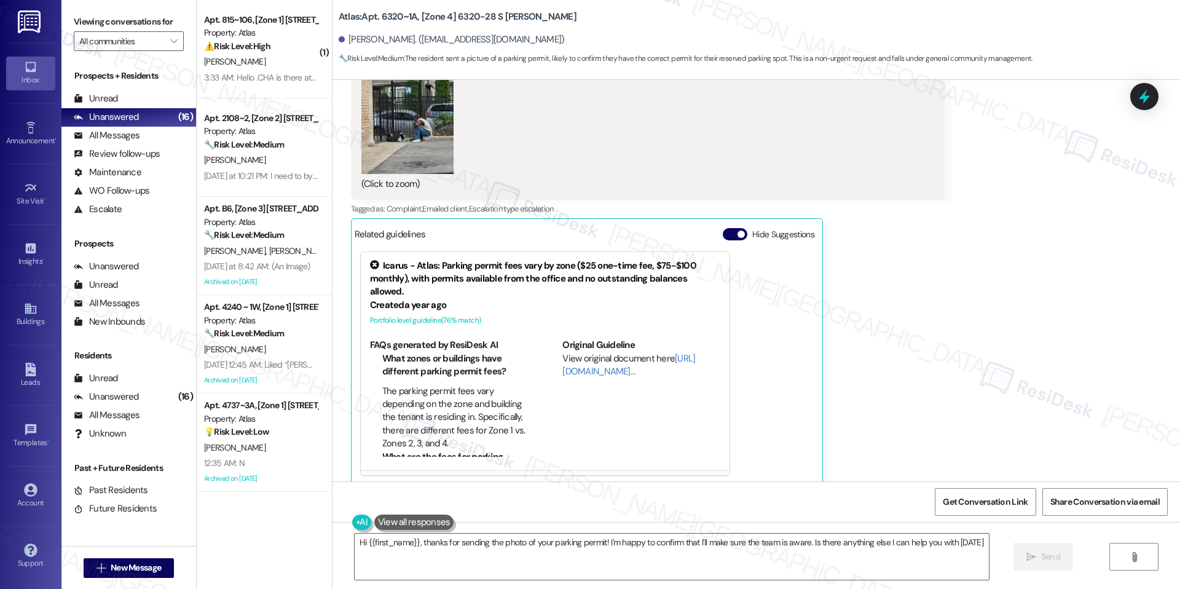
type textarea "Hi {{first_name}}, thanks for sending the photo of your parking permit! I'm hap…"
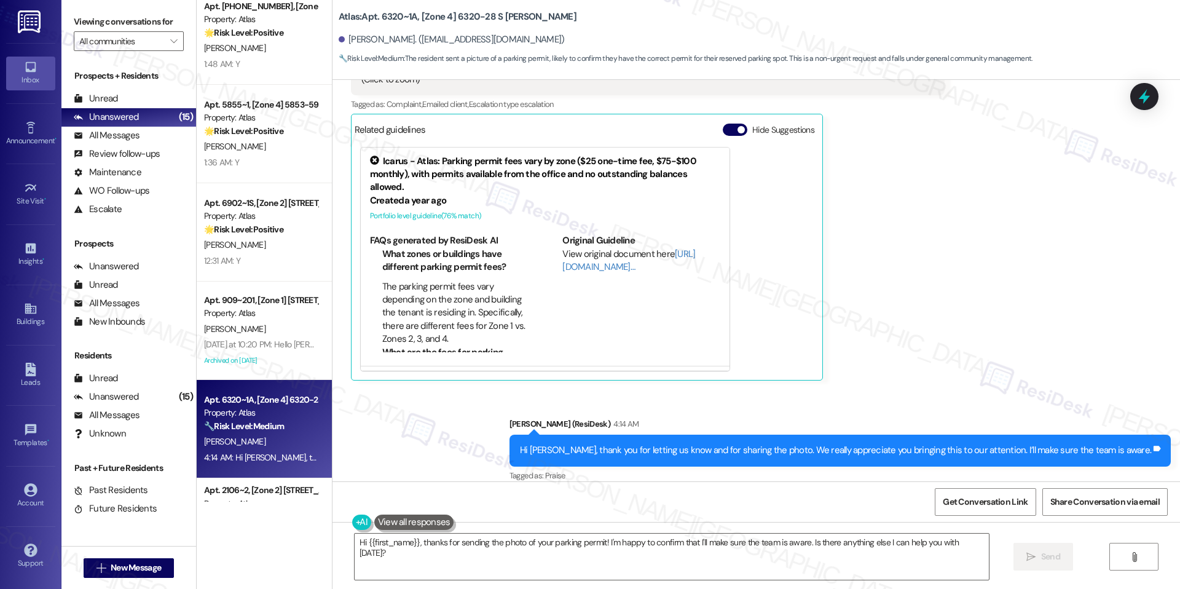
scroll to position [204, 0]
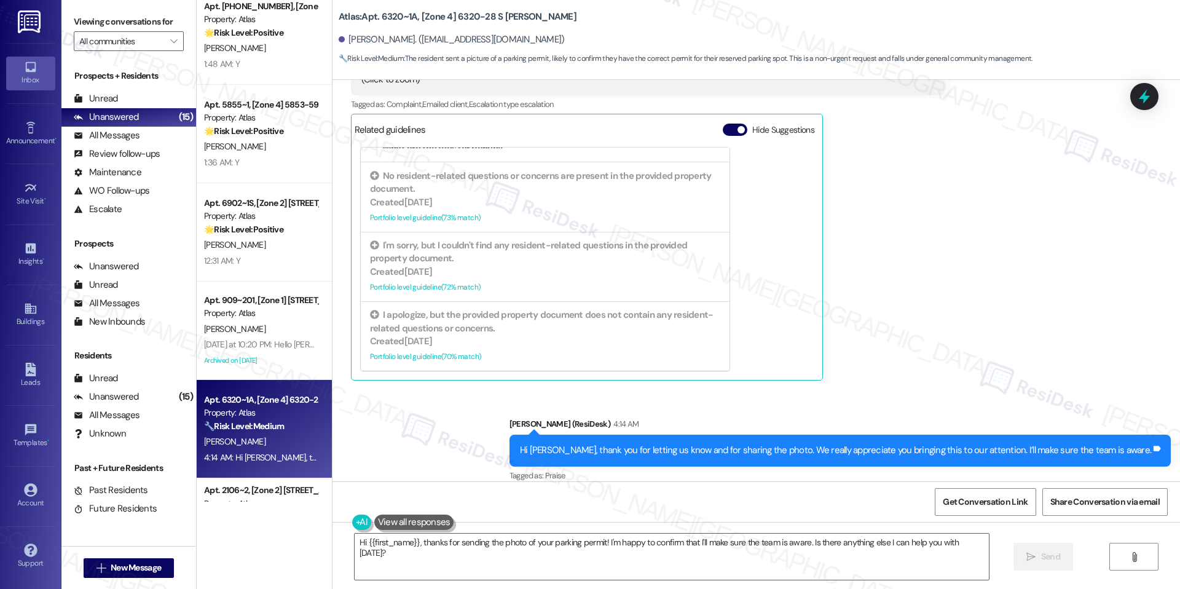
click at [879, 408] on div "Sent via SMS [PERSON_NAME] (ResiDesk) 4:14 AM Hi [PERSON_NAME], thank you for l…" at bounding box center [840, 450] width 680 height 85
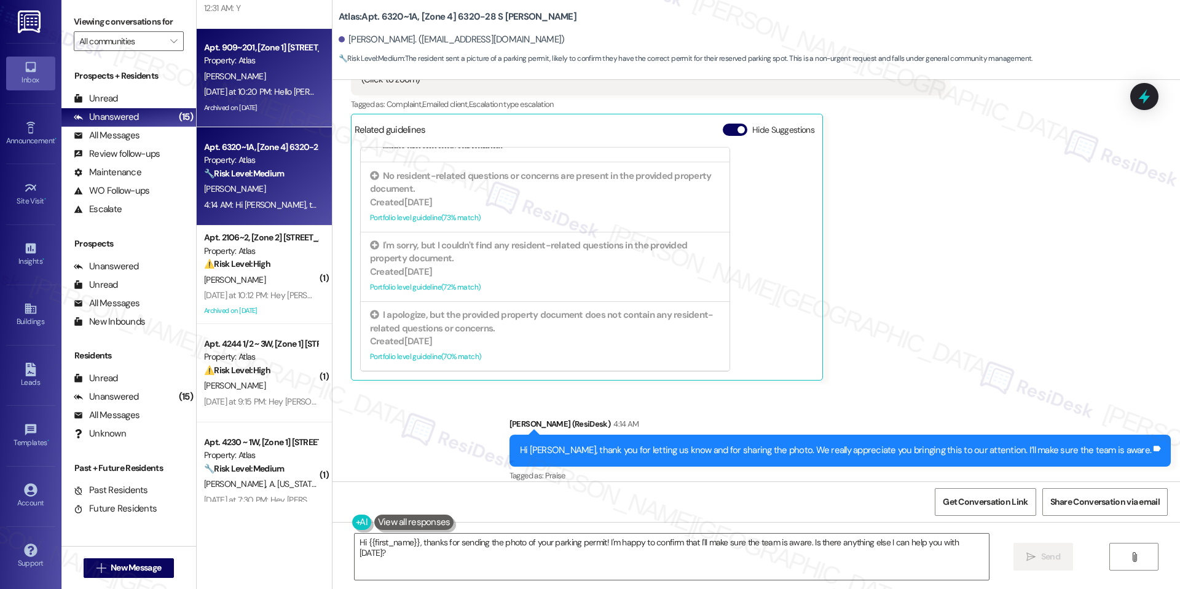
scroll to position [1038, 0]
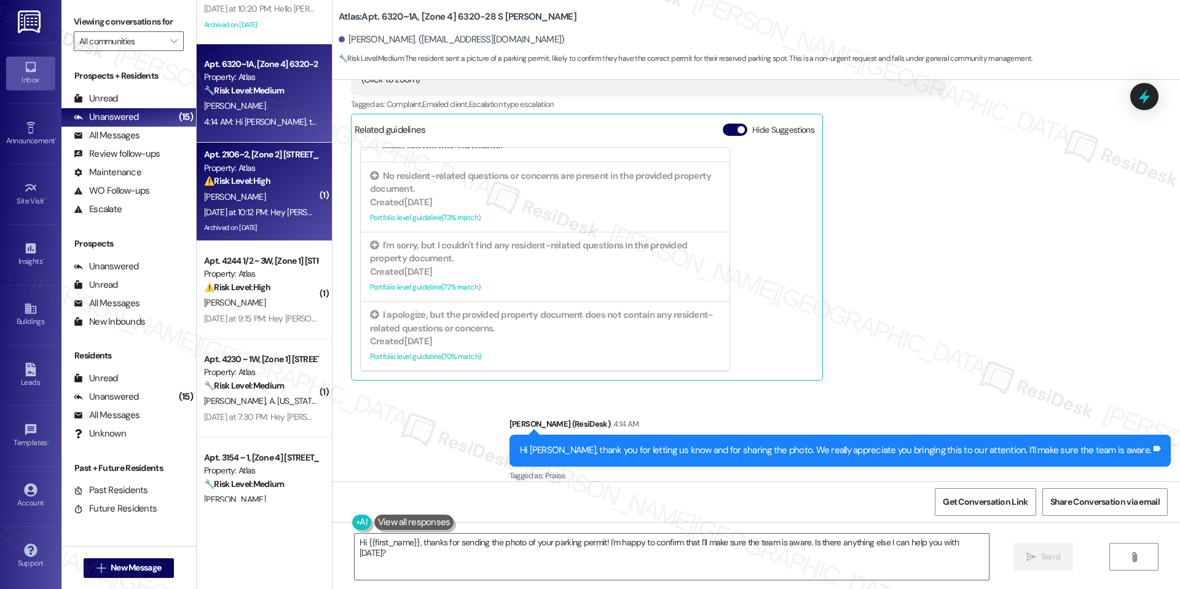
click at [258, 232] on div "Archived on [DATE]" at bounding box center [261, 227] width 116 height 15
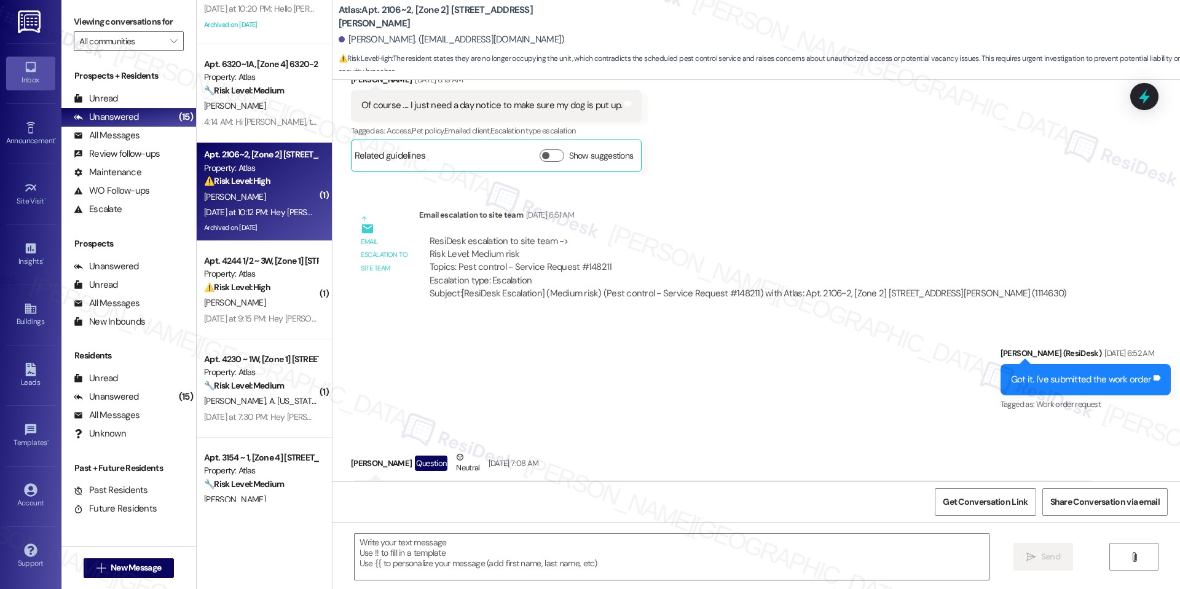
type textarea "Fetching suggested responses. Please feel free to read through the conversation…"
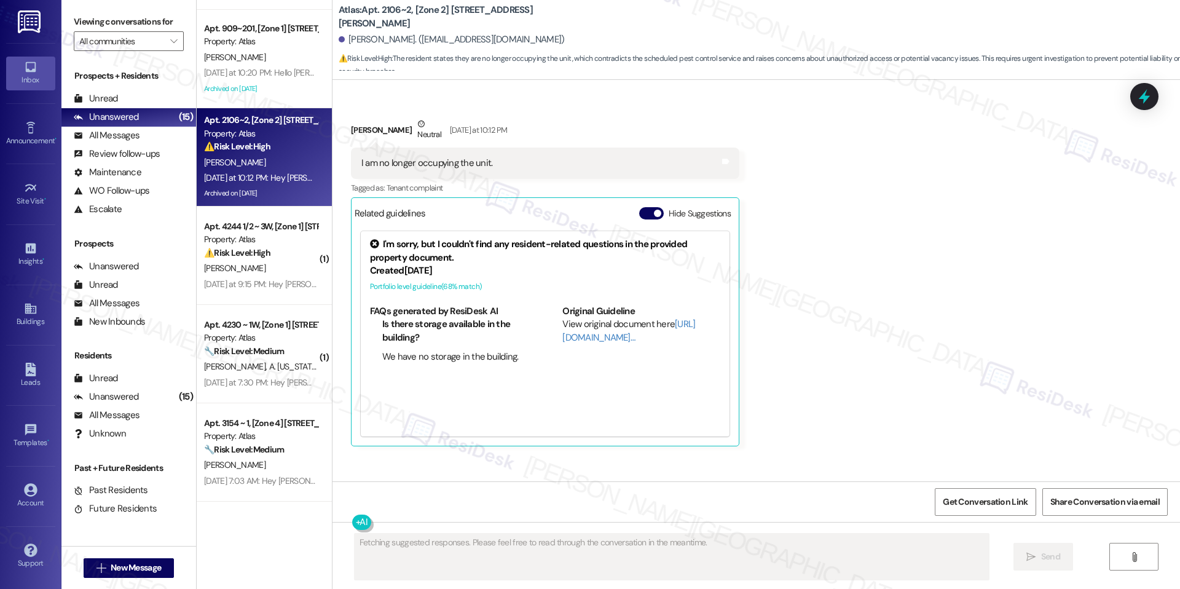
scroll to position [10505, 0]
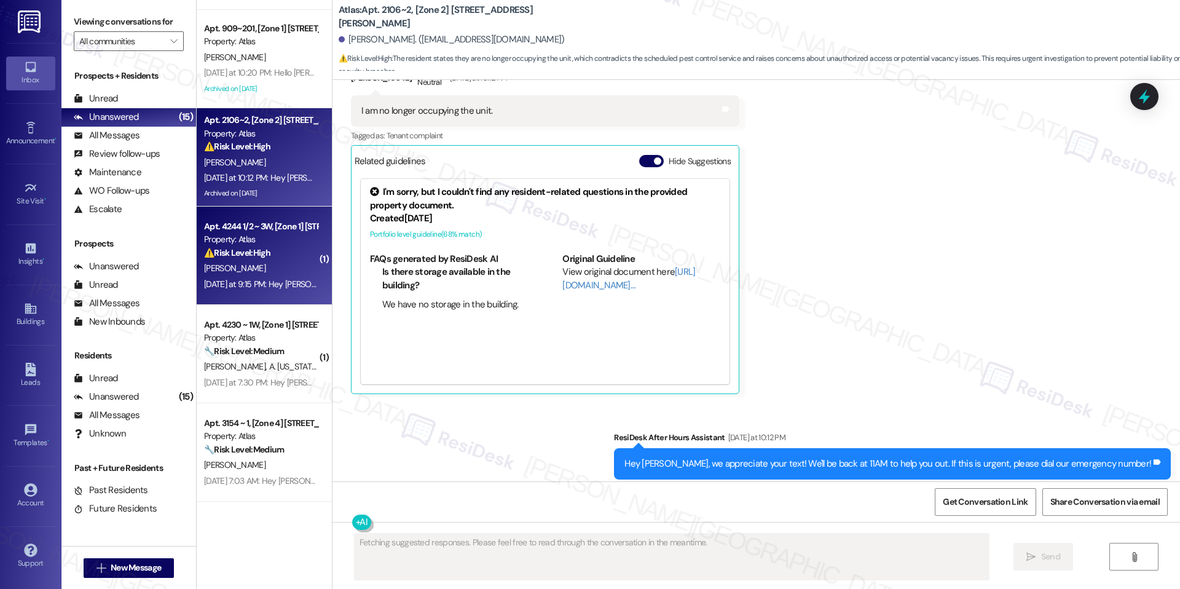
click at [250, 270] on div "[PERSON_NAME]" at bounding box center [261, 268] width 116 height 15
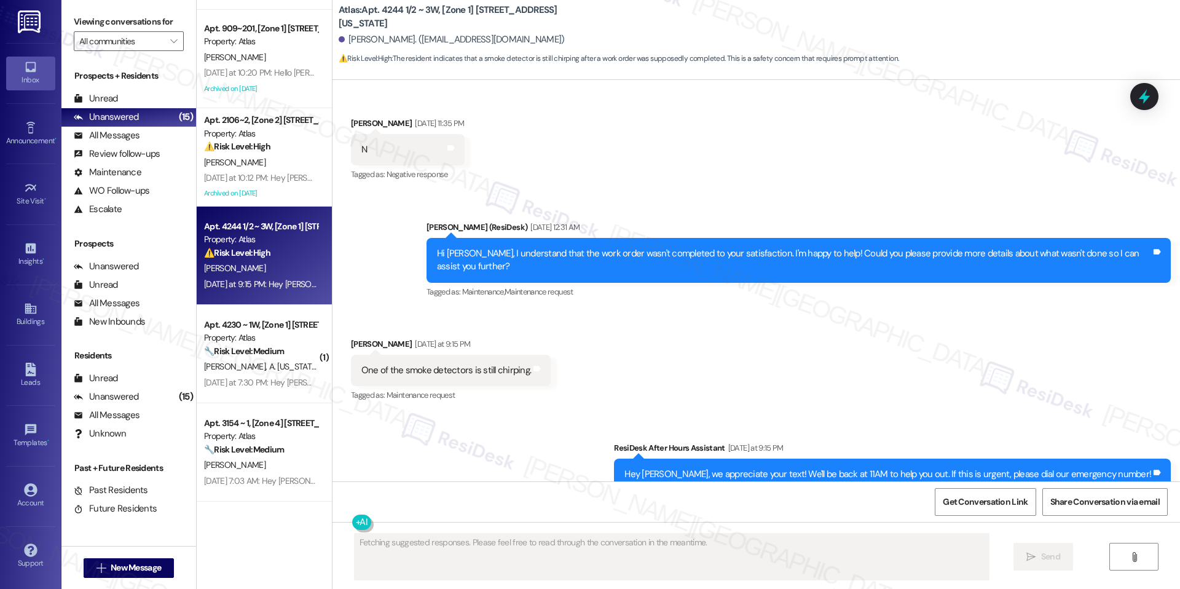
scroll to position [3259, 0]
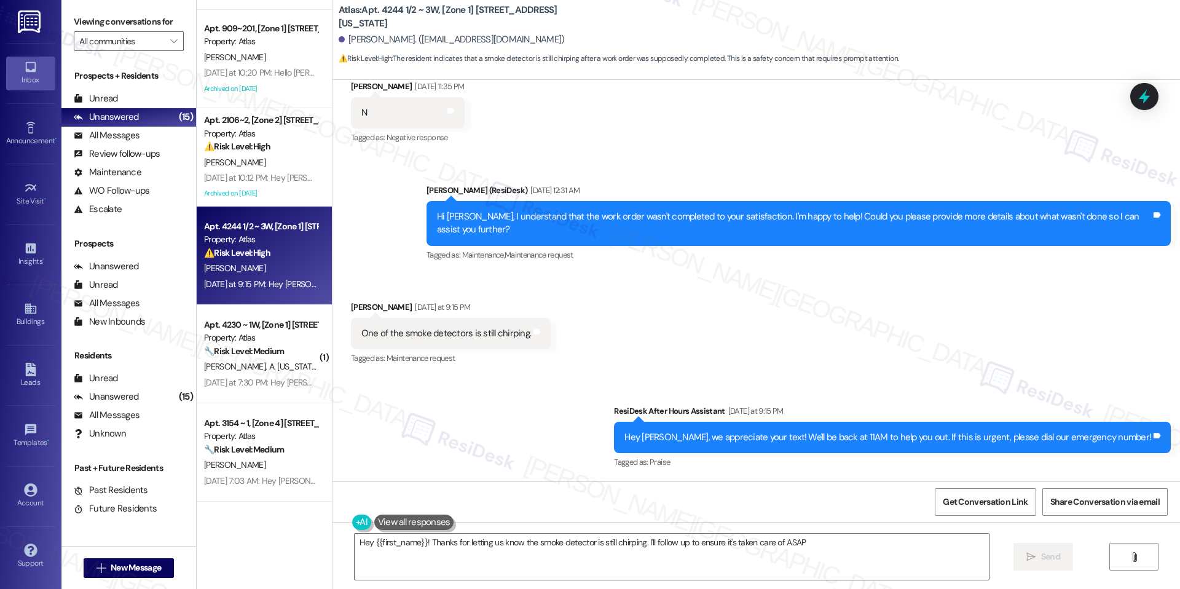
type textarea "Hey {{first_name}}! Thanks for letting us know the smoke detector is still chir…"
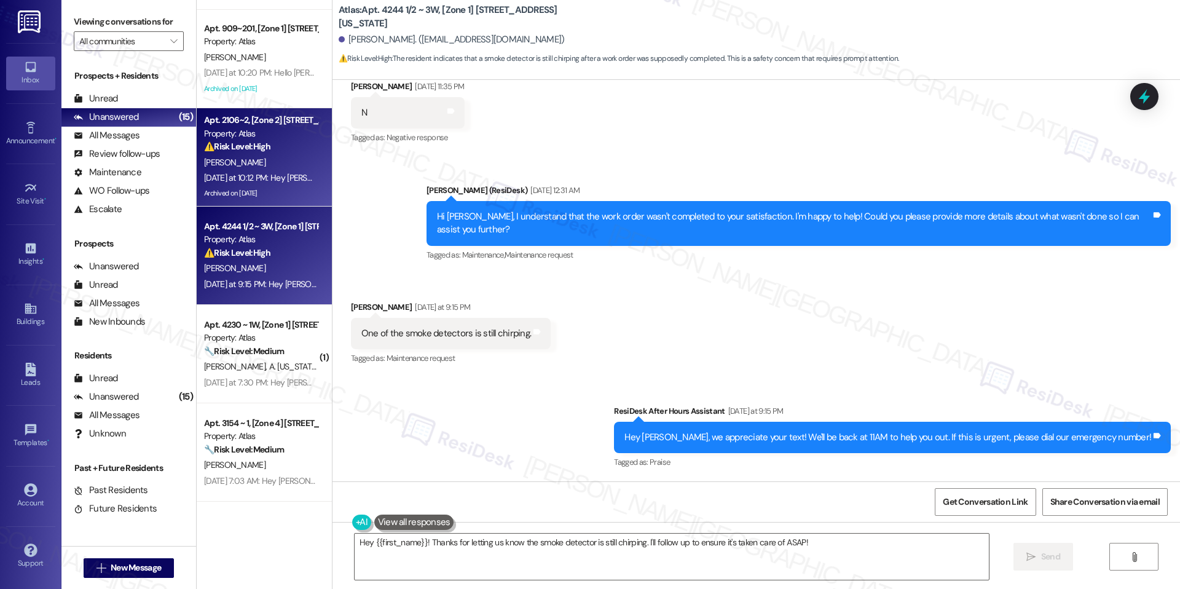
click at [251, 195] on div "Archived on [DATE]" at bounding box center [261, 193] width 116 height 15
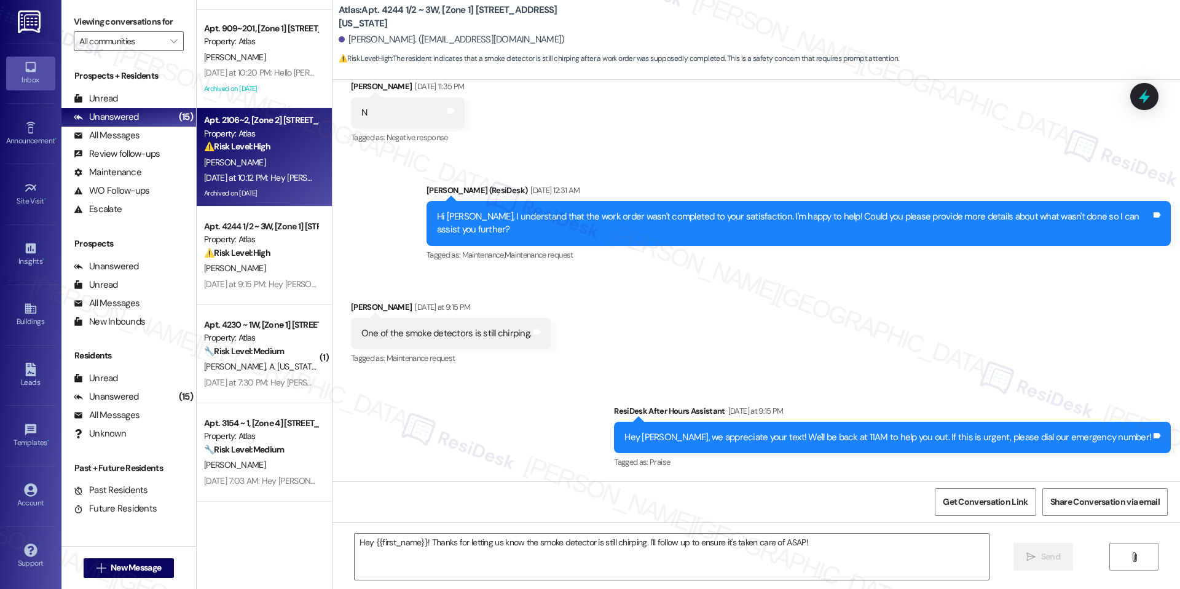
type textarea "Fetching suggested responses. Please feel free to read through the conversation…"
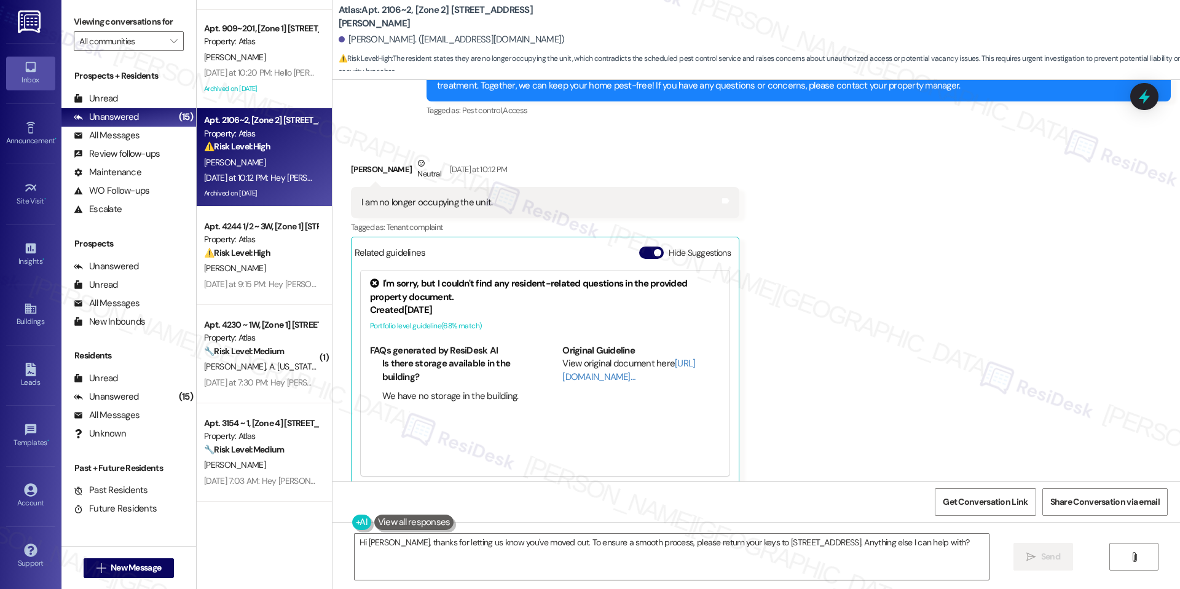
scroll to position [10405, 0]
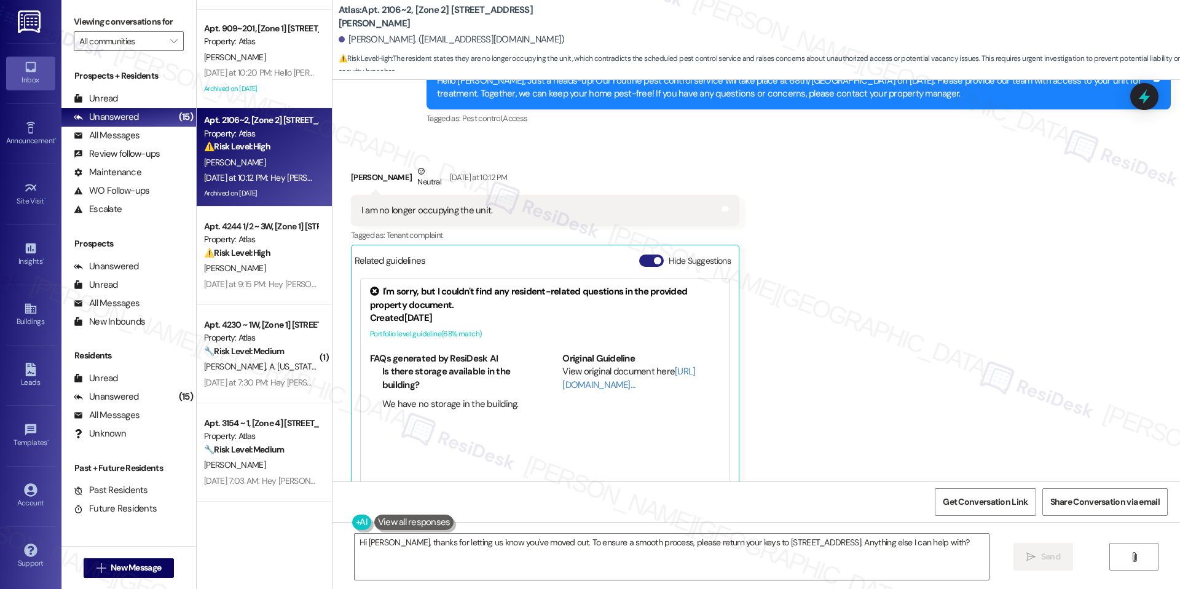
click at [654, 257] on span "button" at bounding box center [657, 260] width 7 height 7
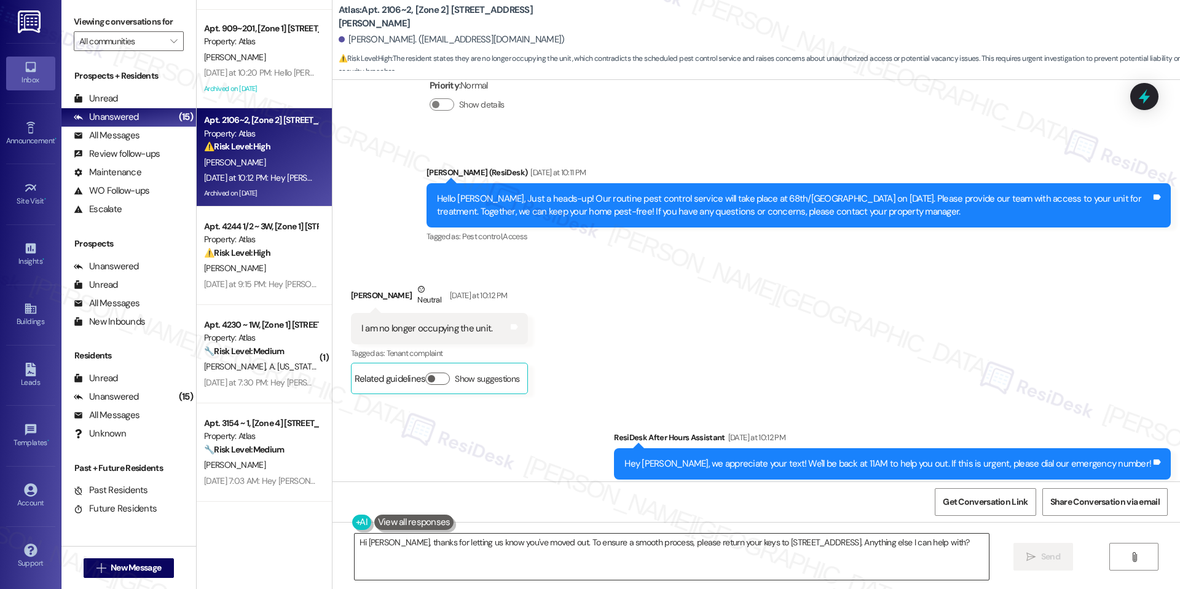
click at [663, 551] on textarea "Hi Shari, thanks for letting us know you've moved out. To ensure a smooth proce…" at bounding box center [672, 557] width 634 height 46
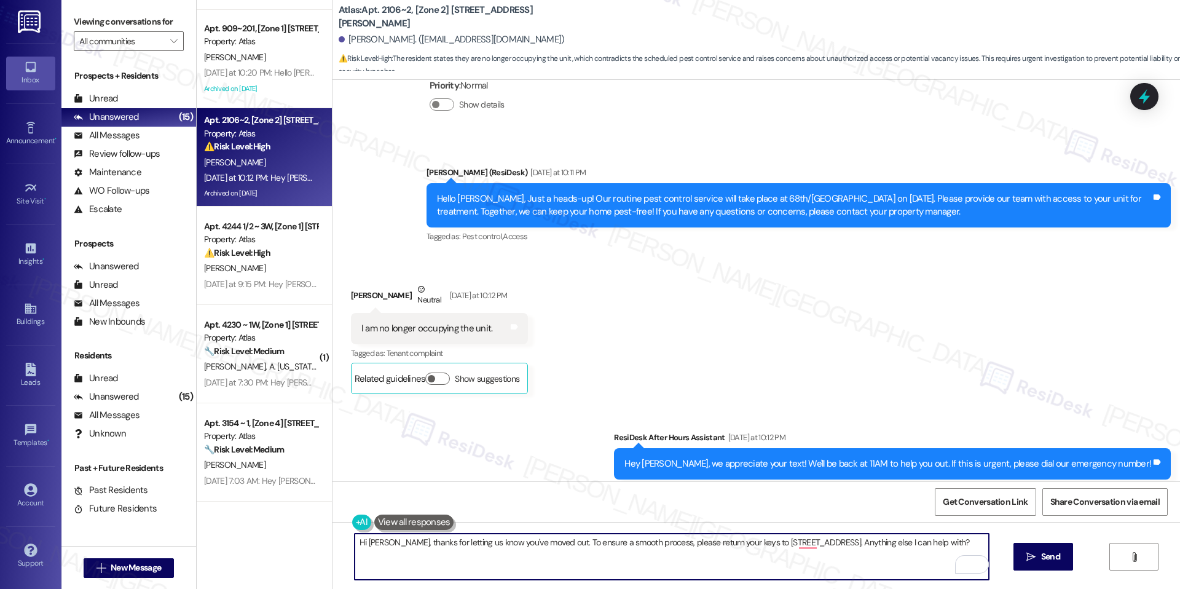
click at [500, 550] on textarea "Hi Shari, thanks for letting us know you've moved out. To ensure a smooth proce…" at bounding box center [672, 557] width 634 height 46
paste textarea "you for letting us know. I’ll share your update with the team so they can remov…"
type textarea "Hi Shari, thank you for letting us know. I’ll share your update with the team s…"
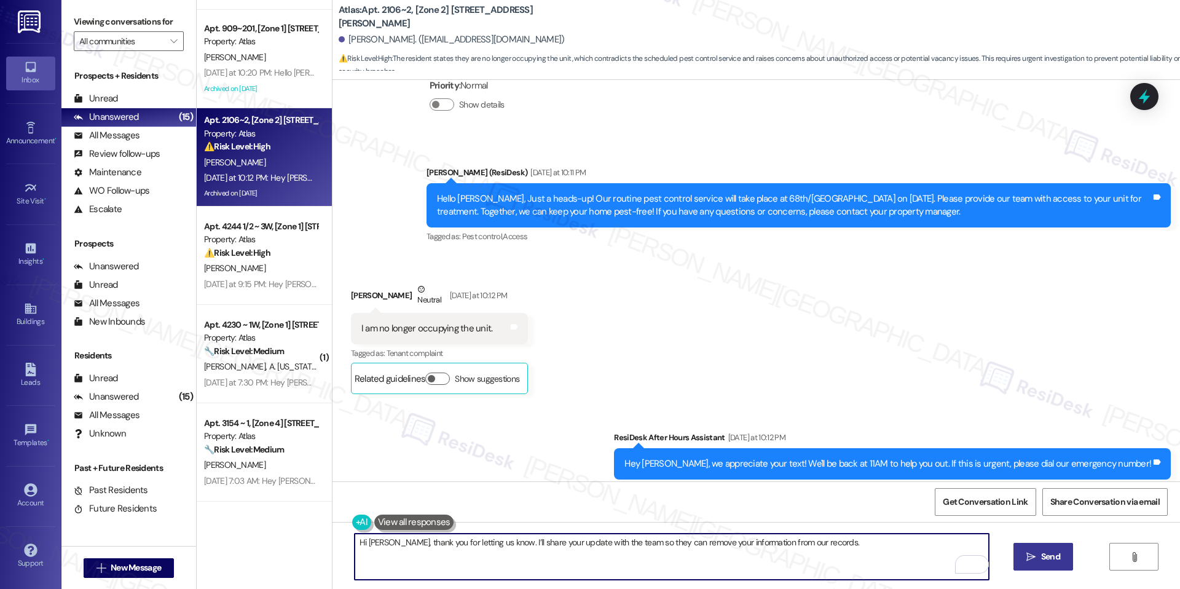
click at [1058, 547] on button " Send" at bounding box center [1044, 557] width 60 height 28
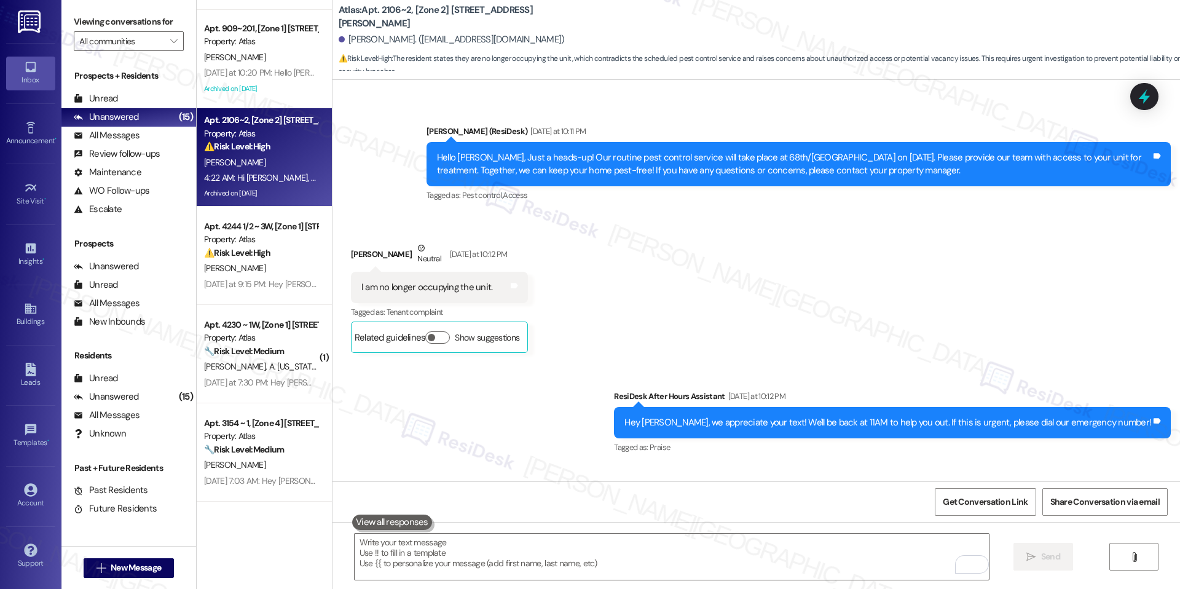
scroll to position [10373, 0]
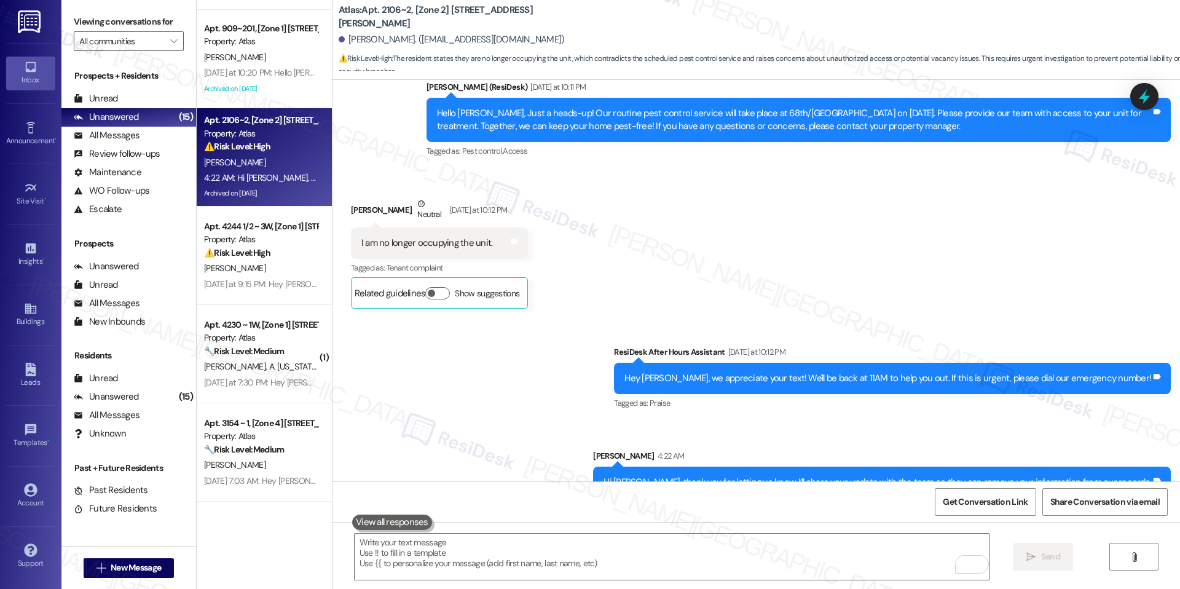
click at [467, 13] on b "Atlas: Apt. 2106~2, [Zone 2] 6757-6759 S Clyde Ave" at bounding box center [462, 17] width 246 height 26
copy div "Atlas: Apt. 2106~2, [Zone 2] 6757-6759 S Clyde Ave"
click at [522, 19] on b "Atlas: Apt. 2106~2, [Zone 2] 6757-6759 S Clyde Ave" at bounding box center [462, 17] width 246 height 26
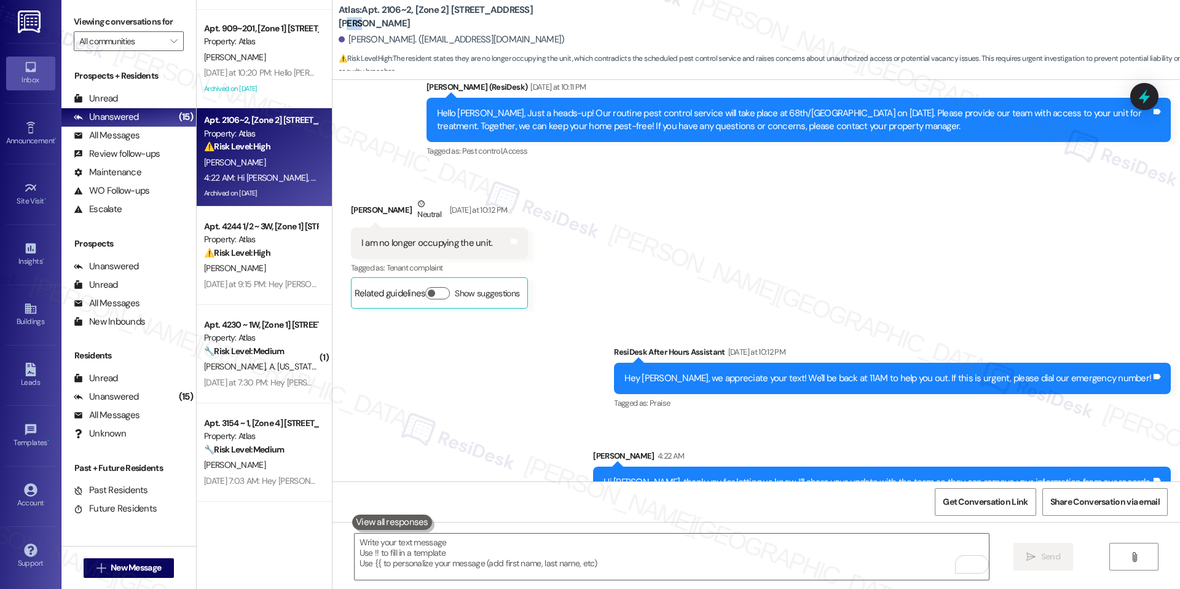
click at [522, 19] on b "Atlas: Apt. 2106~2, [Zone 2] 6757-6759 S Clyde Ave" at bounding box center [462, 17] width 246 height 26
click at [952, 502] on span "Get Conversation Link" at bounding box center [985, 502] width 85 height 13
drag, startPoint x: 339, startPoint y: 38, endPoint x: 382, endPoint y: 37, distance: 43.1
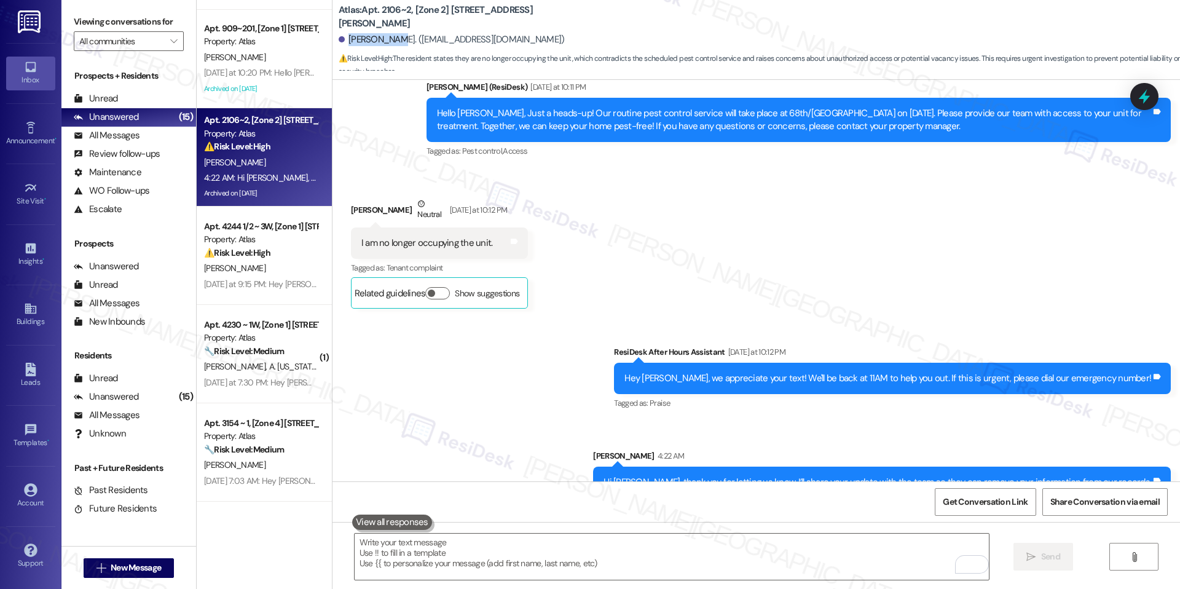
click at [382, 36] on div "Shari Oneal. (sprice9918@gmail.com)" at bounding box center [452, 39] width 226 height 13
copy div "Shari Oneal"
click at [1139, 101] on icon at bounding box center [1144, 96] width 21 height 21
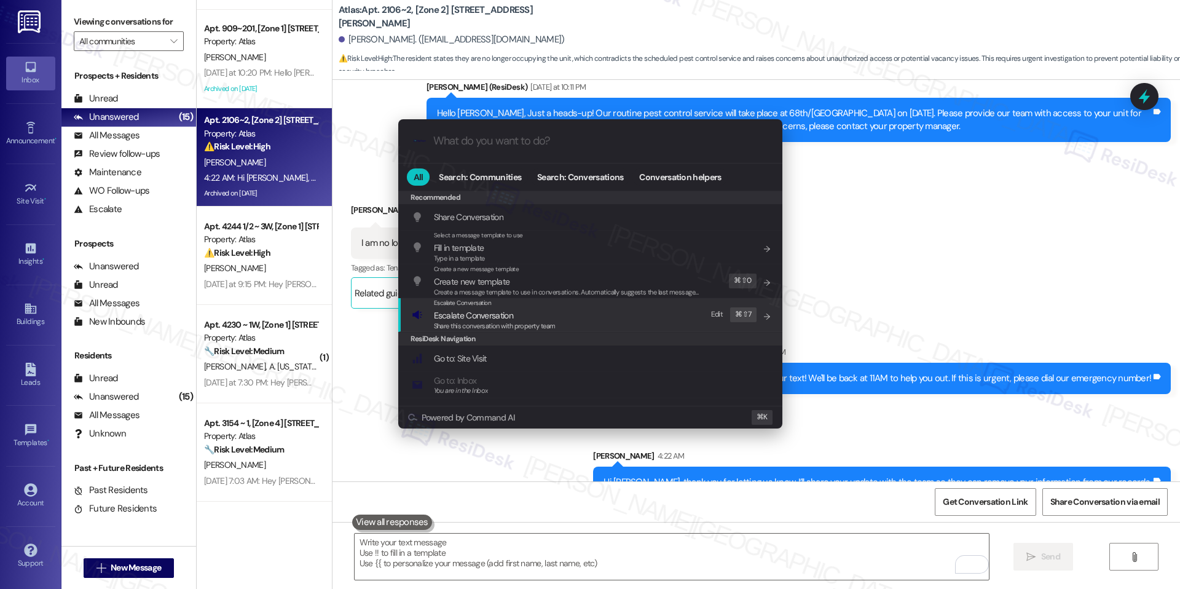
click at [508, 325] on span "Share this conversation with property team" at bounding box center [495, 326] width 122 height 9
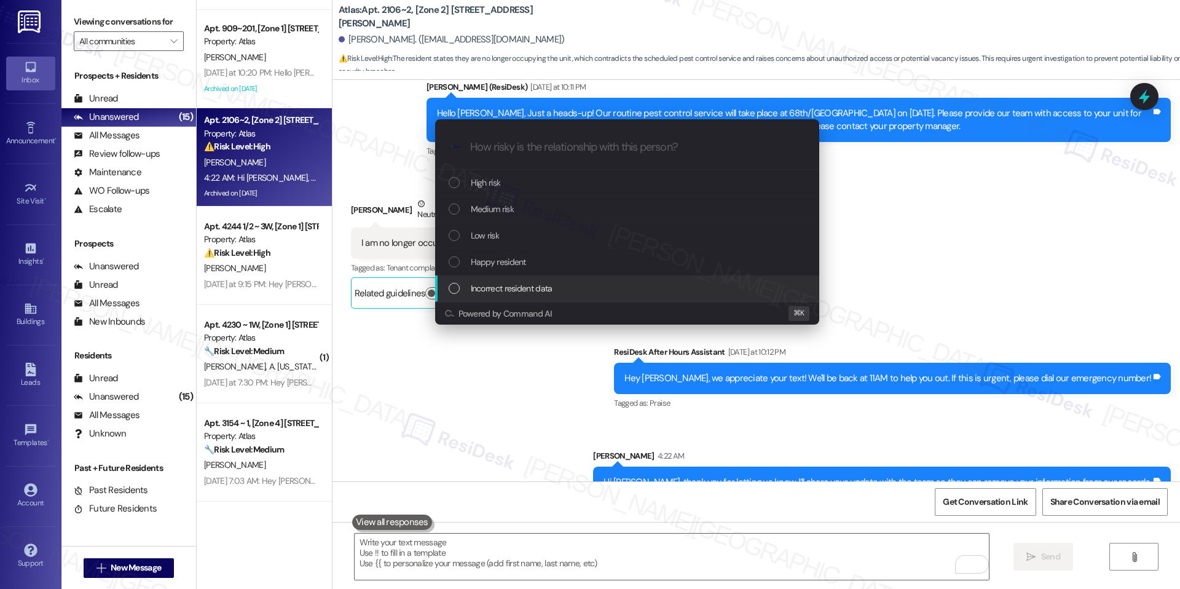
click at [559, 286] on div "Incorrect resident data" at bounding box center [629, 289] width 360 height 14
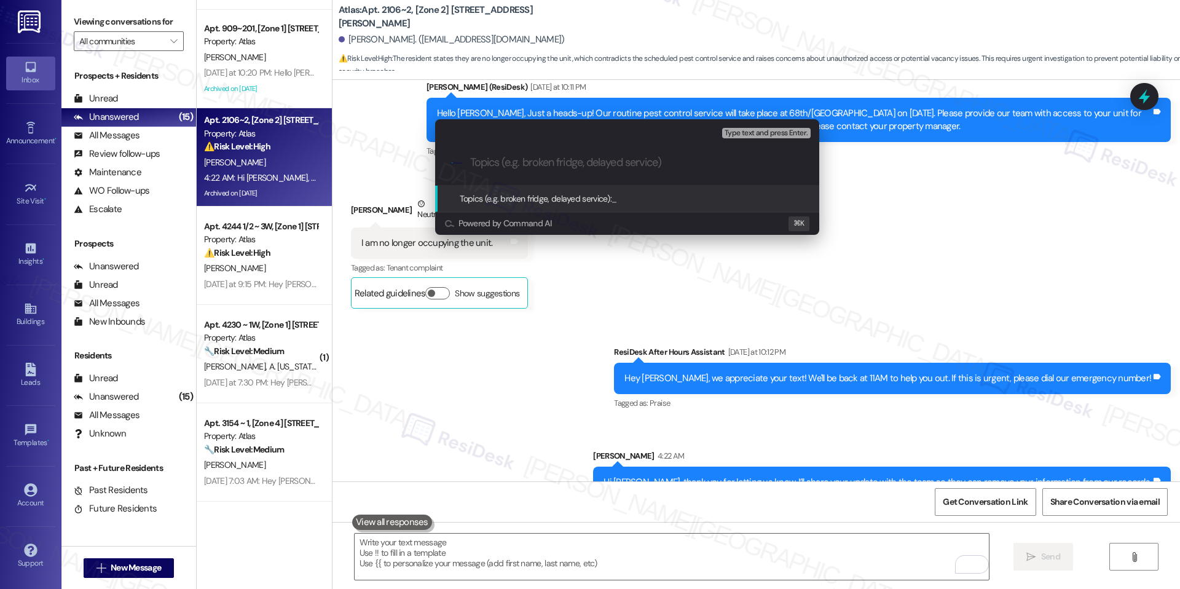
click at [861, 219] on div "Escalate Conversation Incorrect resident data Topics (e.g. broken fridge, delay…" at bounding box center [590, 294] width 1180 height 589
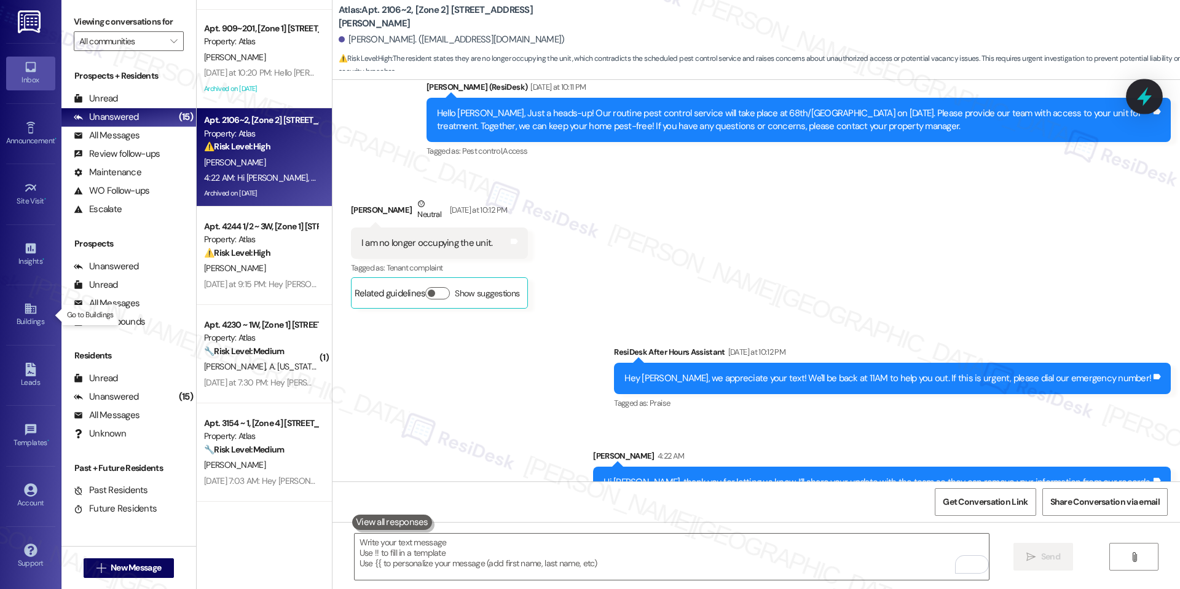
click at [1151, 96] on icon at bounding box center [1144, 96] width 15 height 19
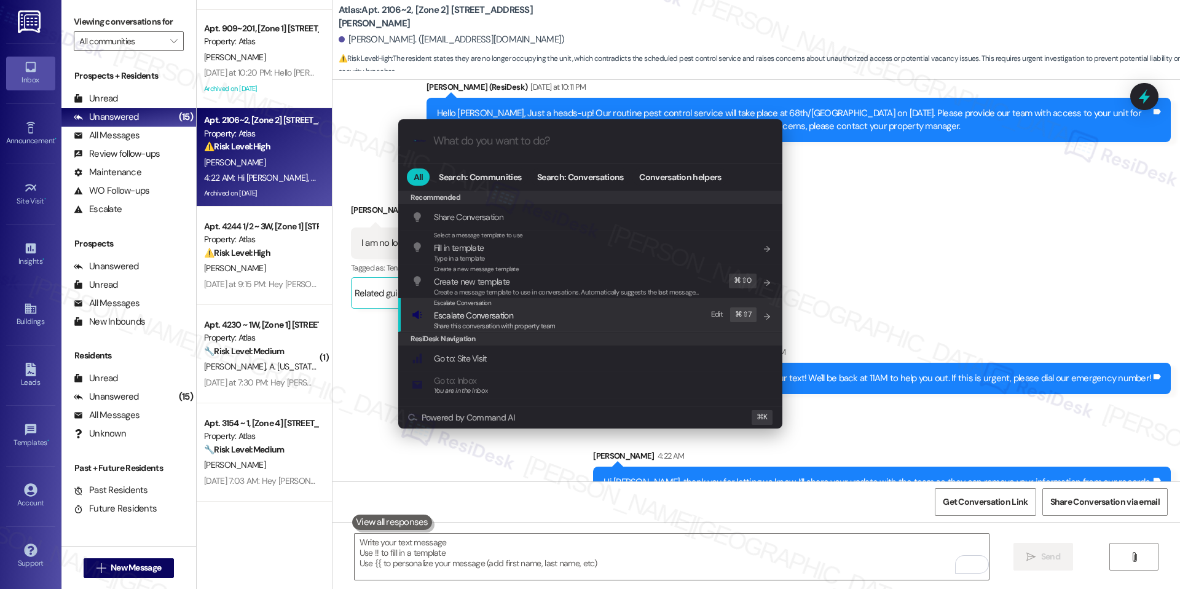
click at [499, 306] on div "Escalate Conversation" at bounding box center [495, 303] width 122 height 10
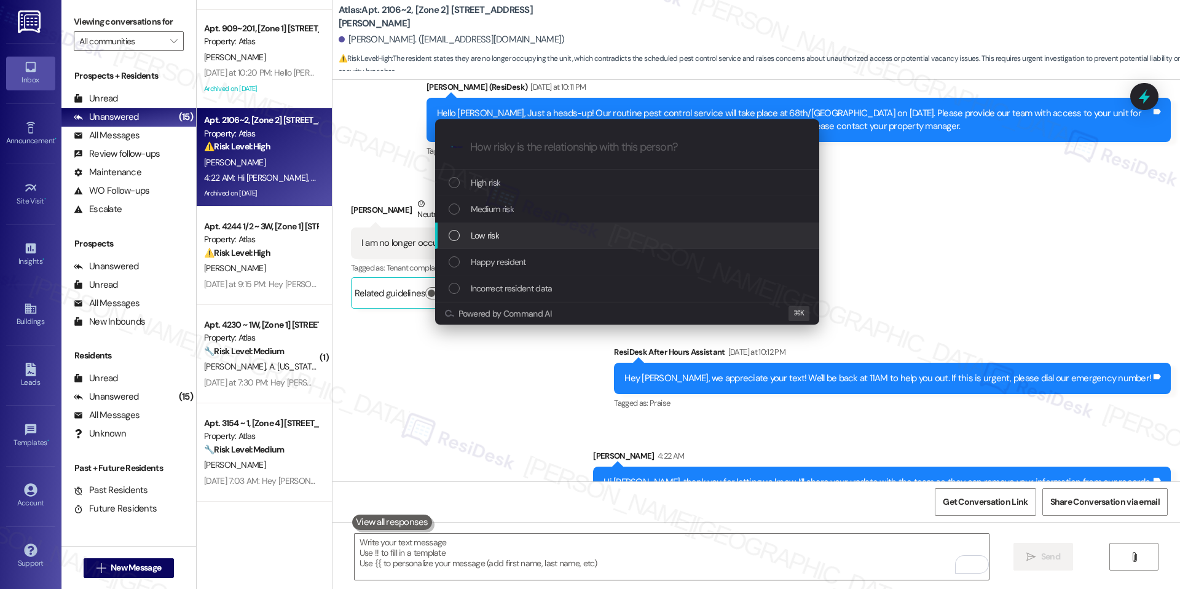
click at [557, 234] on div "Low risk" at bounding box center [629, 236] width 360 height 14
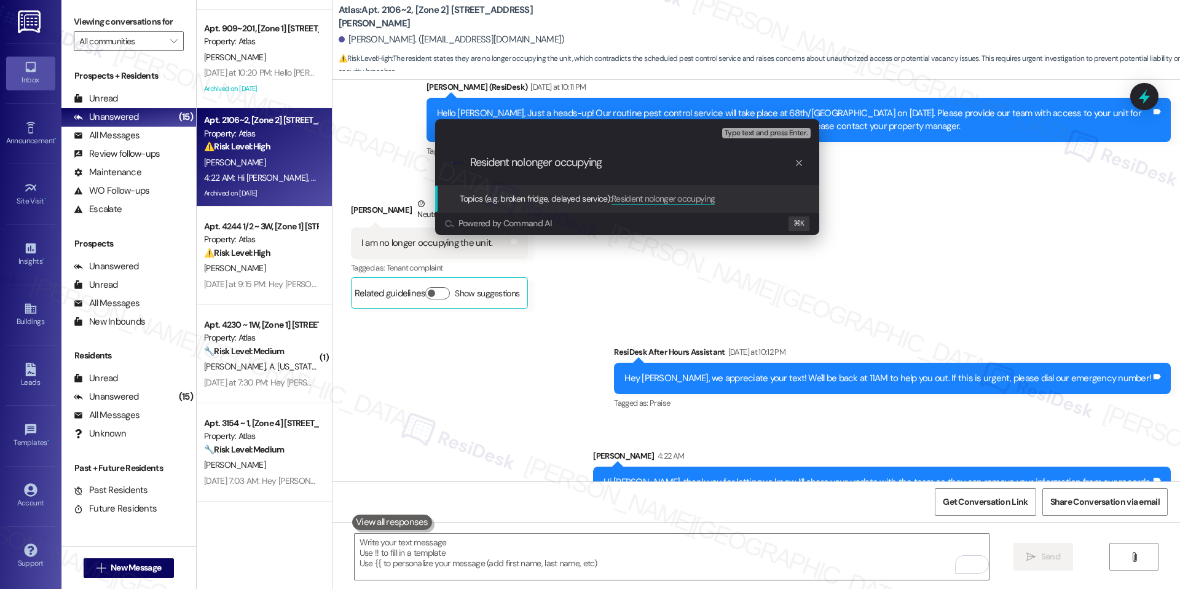
click at [523, 163] on input "Resident nolonger occupying" at bounding box center [632, 162] width 324 height 13
click at [618, 170] on div ".cls-1{fill:#0a055f;}.cls-2{fill:#0cc4c4;} resideskLogoBlueOrange Resident no l…" at bounding box center [627, 163] width 384 height 44
click at [621, 165] on input "Resident no longer occupying" at bounding box center [632, 162] width 324 height 13
click at [620, 159] on input "Resident no longer occupying the unit" at bounding box center [632, 162] width 324 height 13
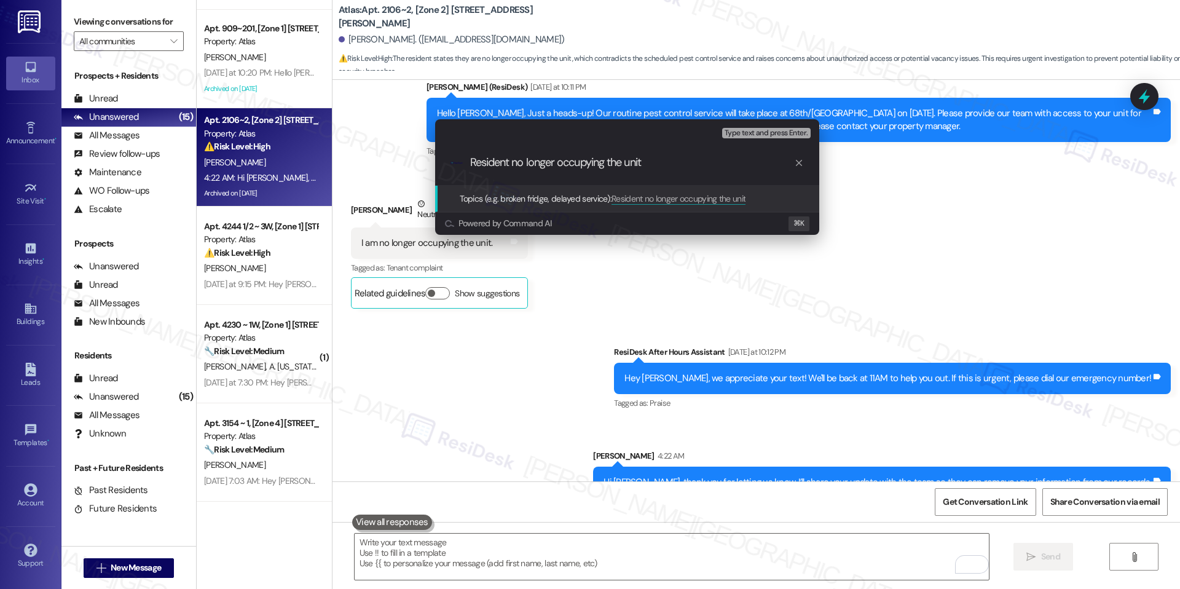
click at [620, 159] on input "Resident no longer occupying the unit" at bounding box center [632, 162] width 324 height 13
type input "Resident no longer occupying the unit"
click at [668, 194] on span "Resident no longer occupying the unit" at bounding box center [679, 198] width 134 height 11
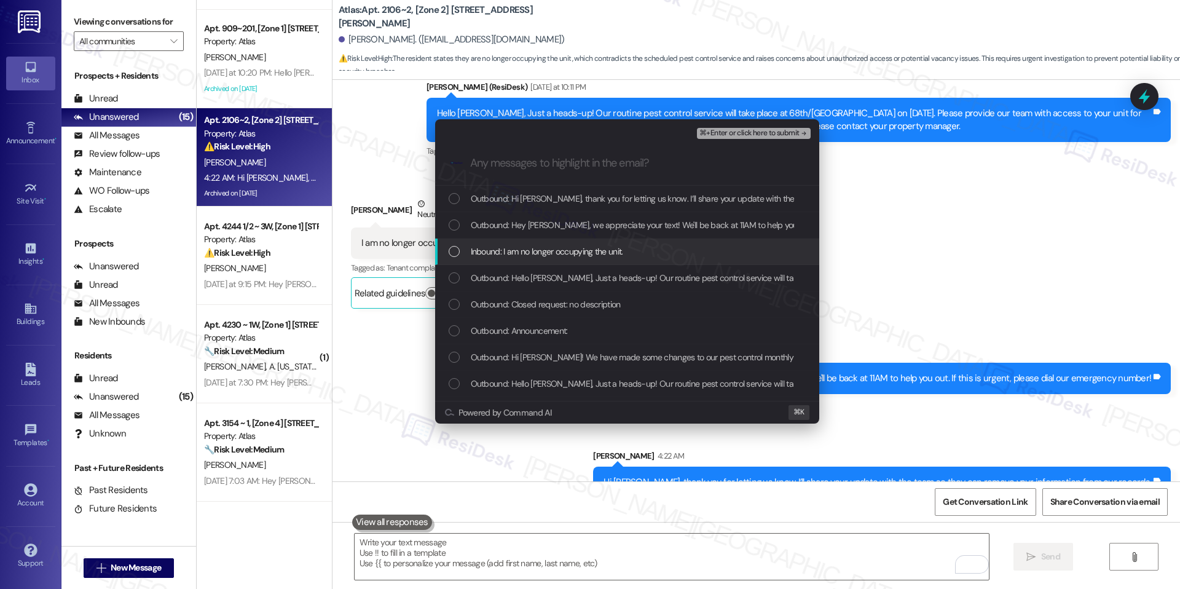
click at [637, 248] on div "Inbound: I am no longer occupying the unit." at bounding box center [629, 252] width 360 height 14
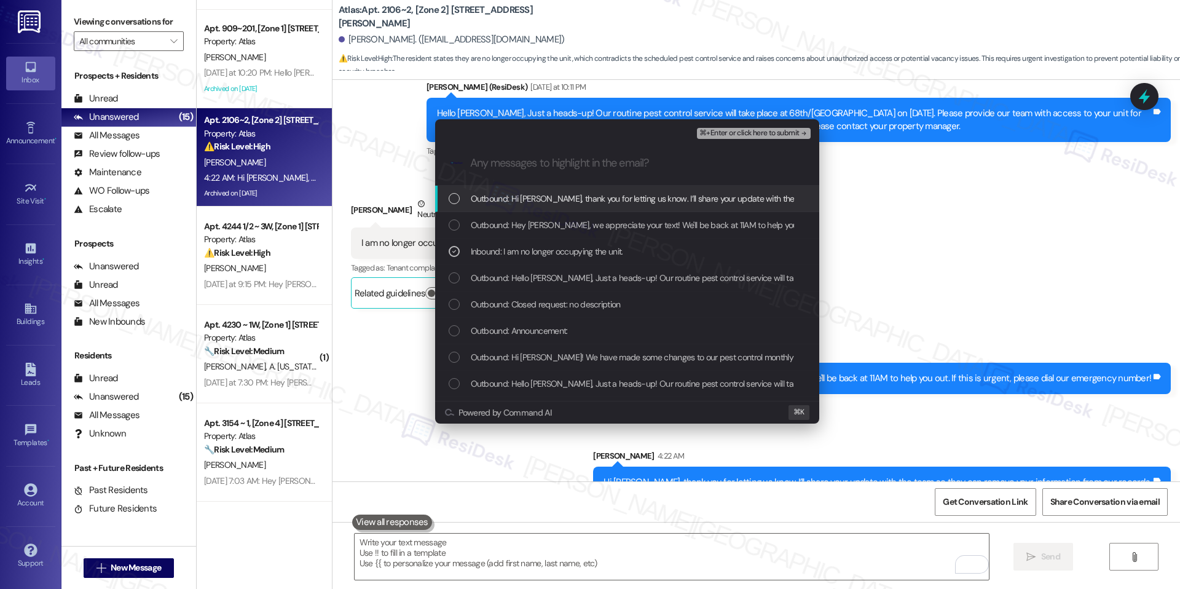
click at [775, 134] on span "⌘+Enter or click here to submit" at bounding box center [750, 133] width 100 height 9
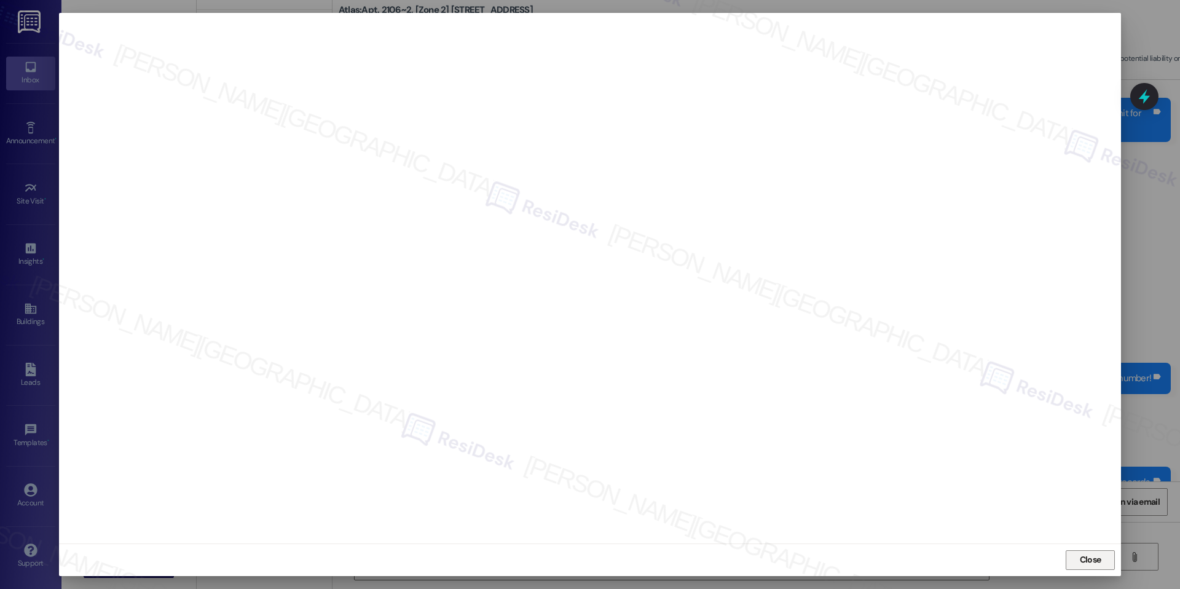
click at [1096, 559] on span "Close" at bounding box center [1091, 559] width 22 height 13
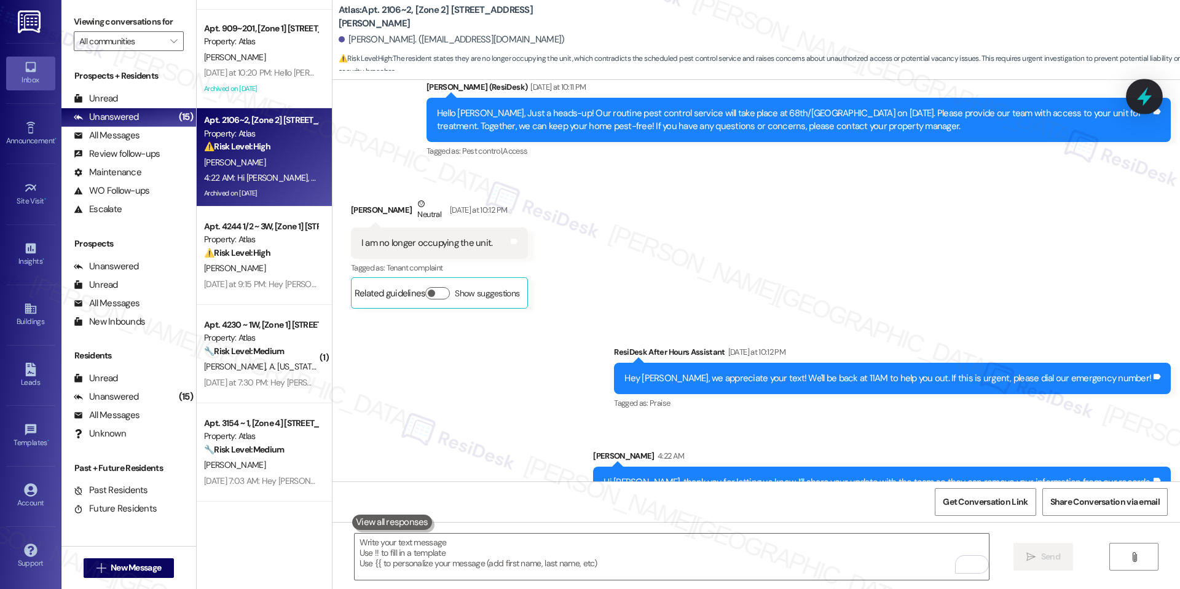
click at [1145, 101] on icon at bounding box center [1144, 96] width 15 height 19
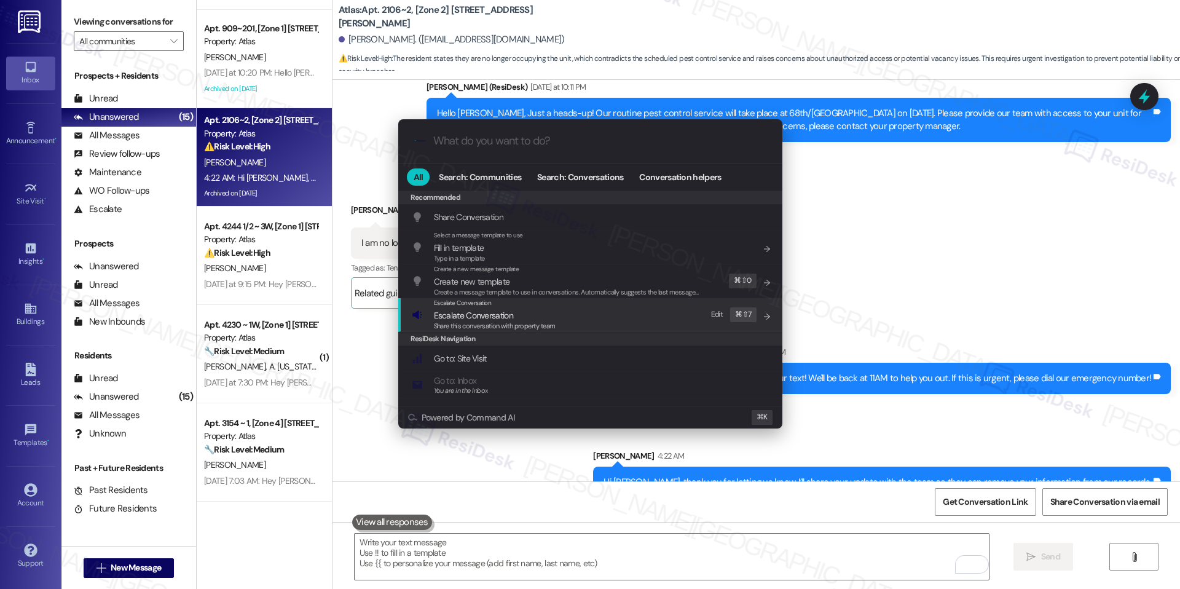
click at [642, 314] on div "Escalate Conversation Escalate Conversation Share this conversation with proper…" at bounding box center [592, 314] width 360 height 33
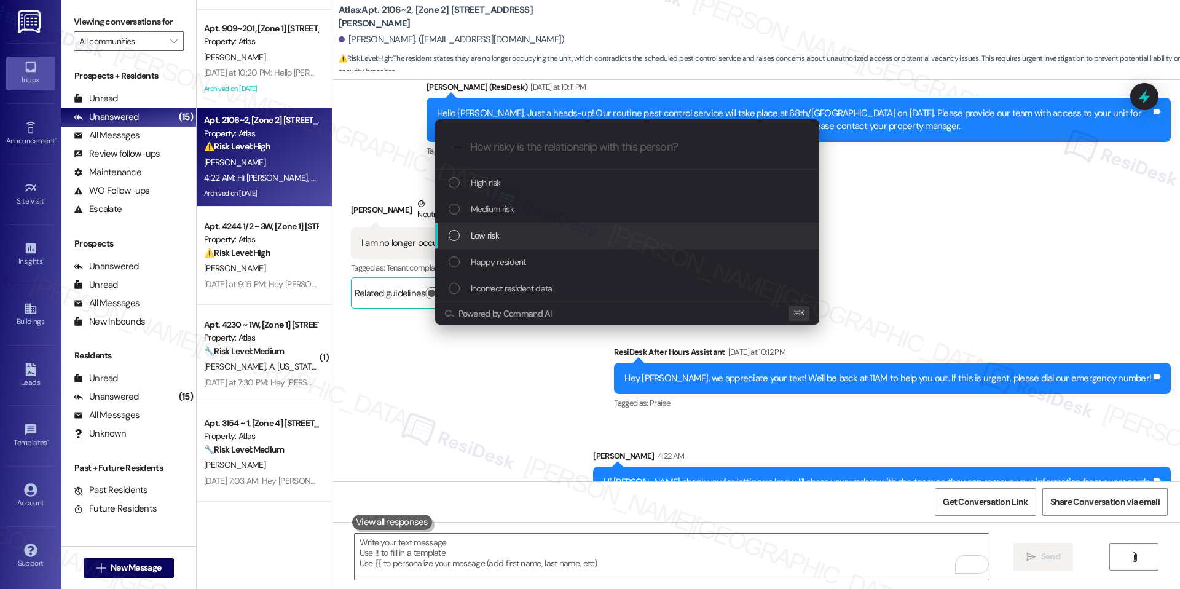
click at [593, 231] on div "Low risk" at bounding box center [629, 236] width 360 height 14
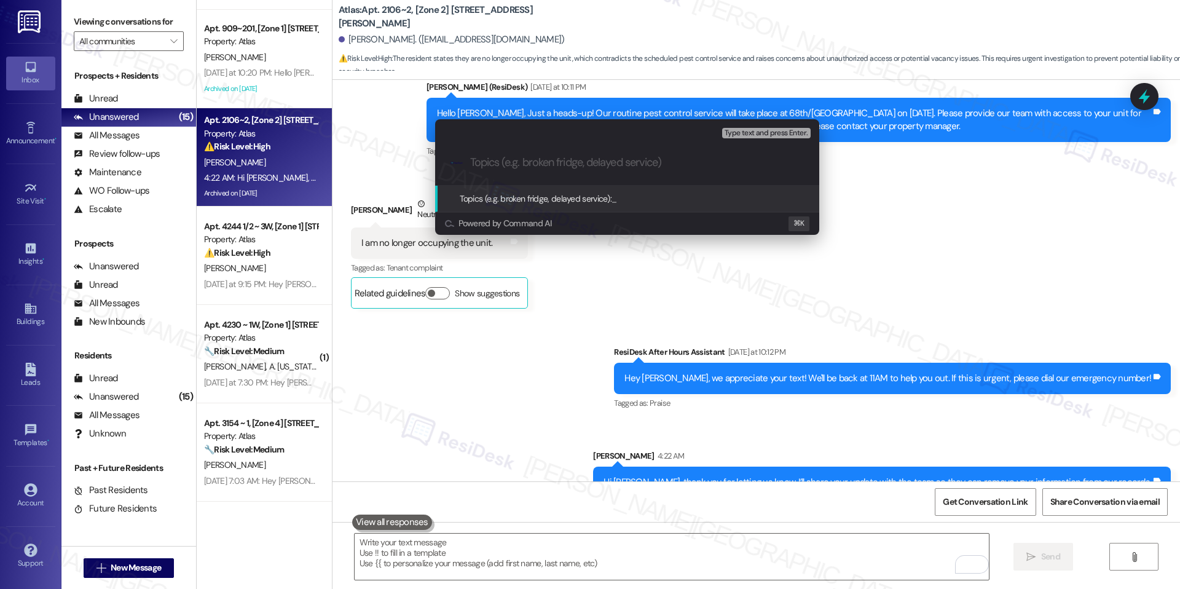
paste input "Resident no longer occupying the unit"
type input "Resident no longer occupying the unit"
click at [681, 205] on div "Topics (e.g. broken fridge, delayed service): Resident no longer occupying the …" at bounding box center [603, 199] width 286 height 14
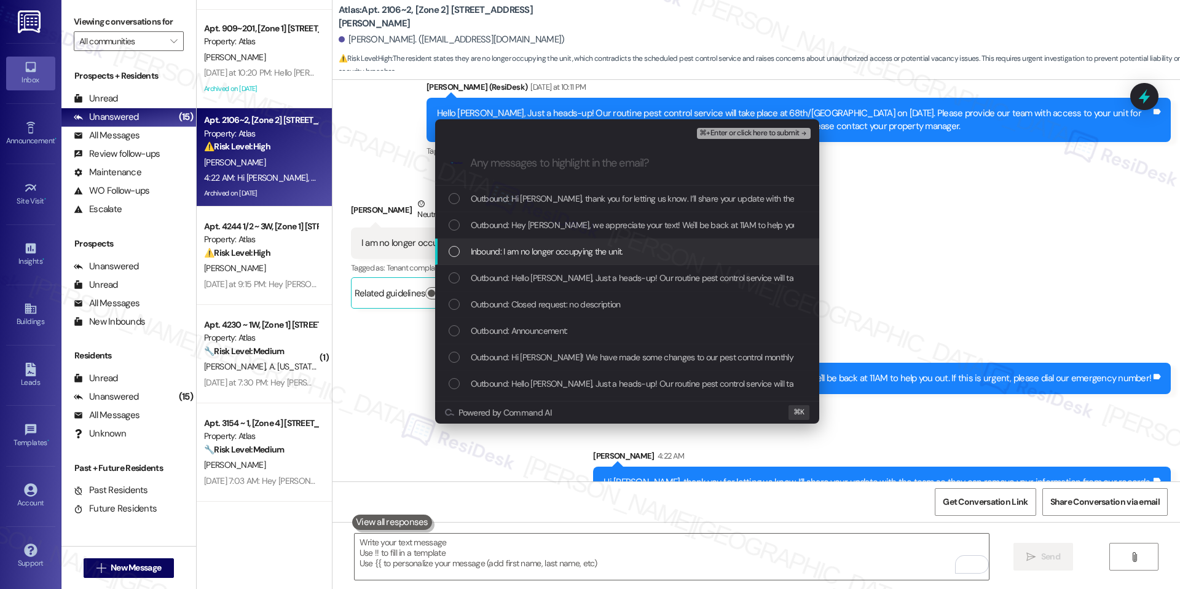
click at [657, 242] on div "Inbound: I am no longer occupying the unit." at bounding box center [627, 252] width 384 height 26
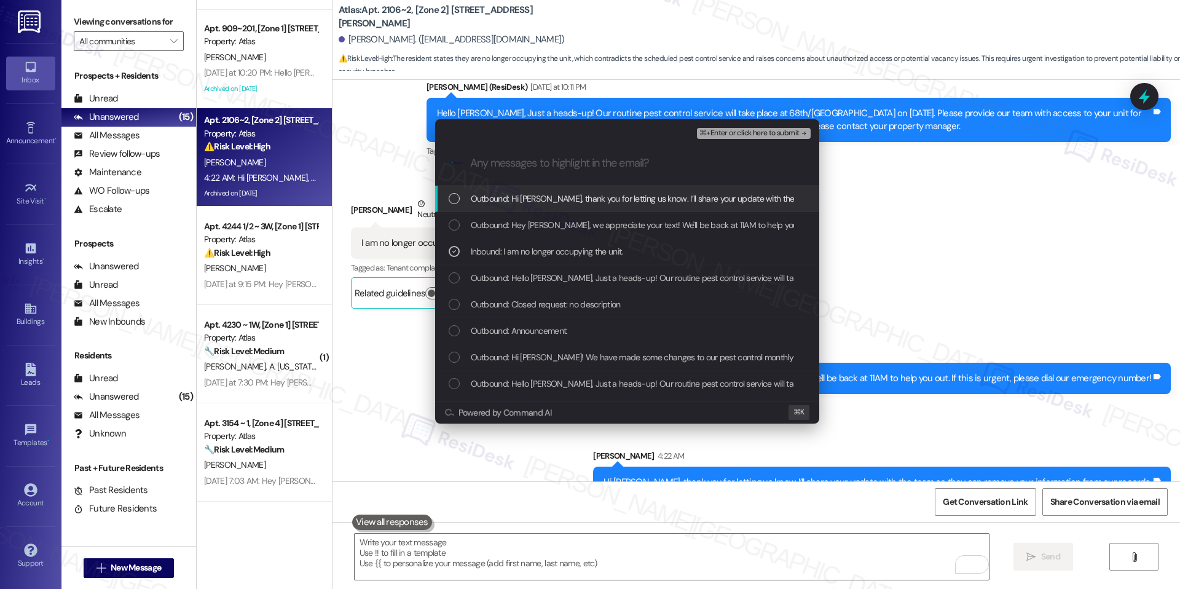
click at [771, 138] on button "⌘+Enter or click here to submit" at bounding box center [753, 133] width 113 height 11
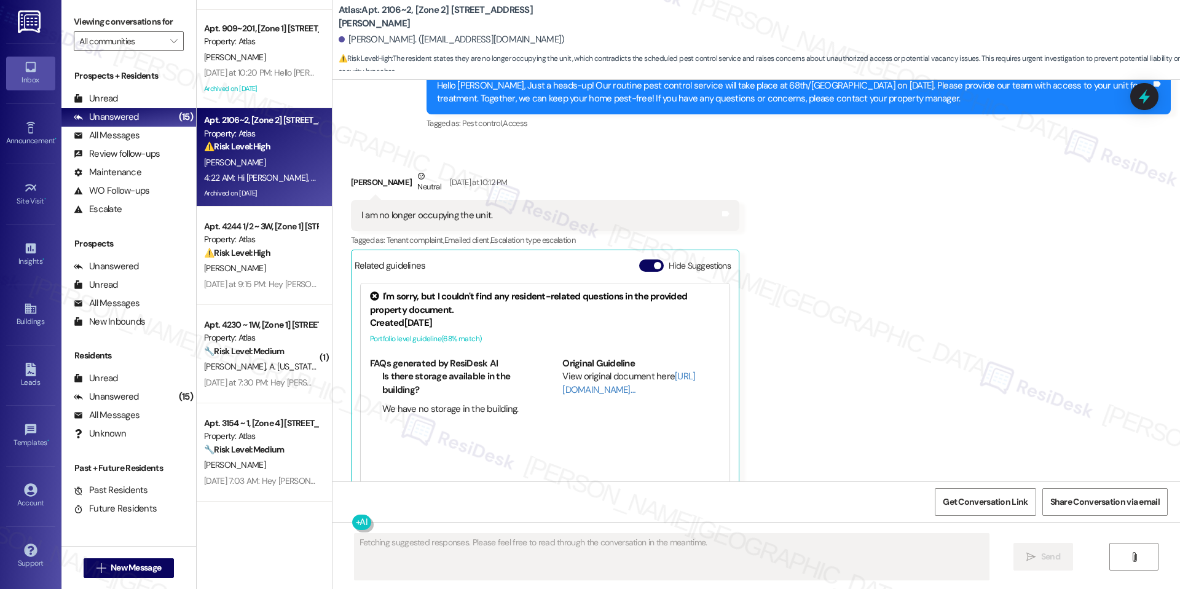
scroll to position [10608, 0]
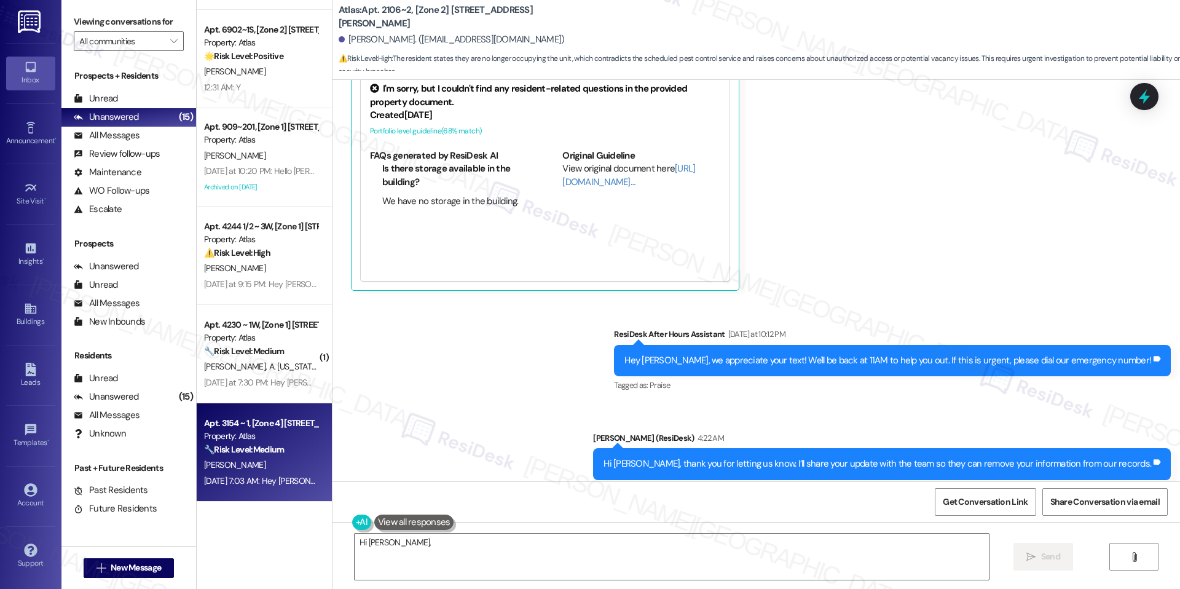
type textarea "Hi Shari, thanks"
click at [282, 438] on div "Property: Atlas" at bounding box center [261, 436] width 114 height 13
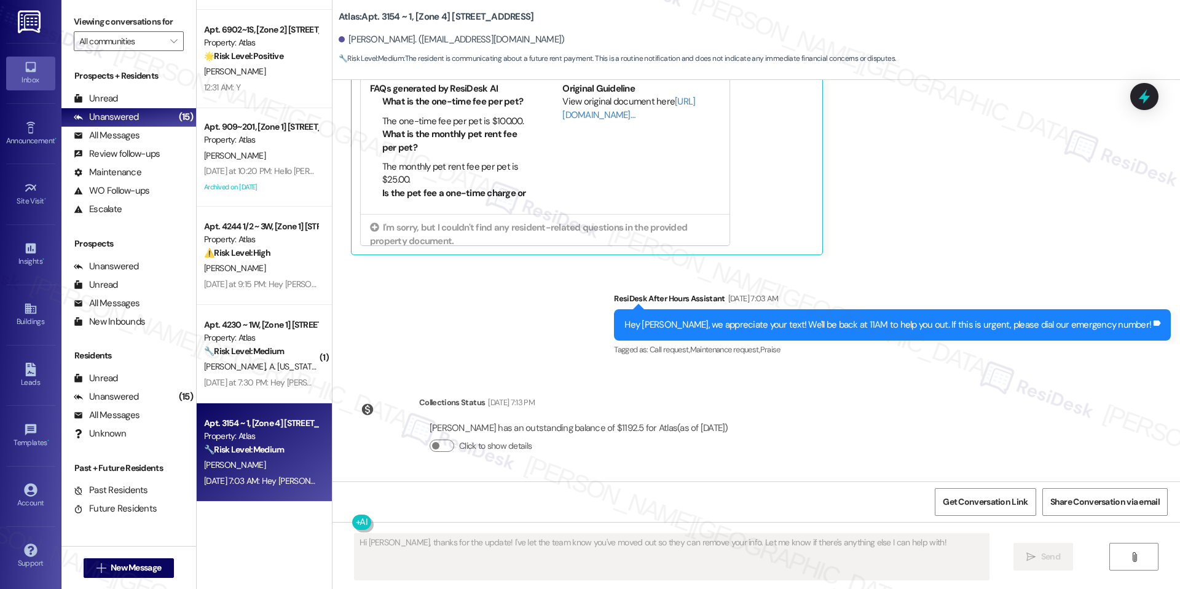
scroll to position [4149, 0]
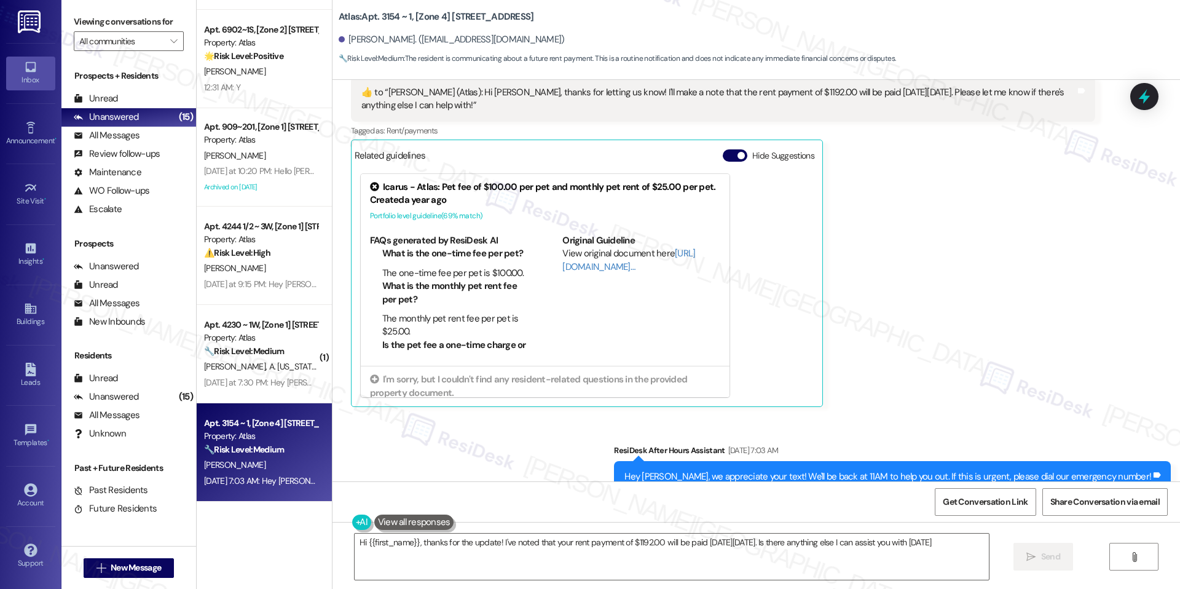
type textarea "Hi {{first_name}}, thanks for the update! I've noted that your rent payment of …"
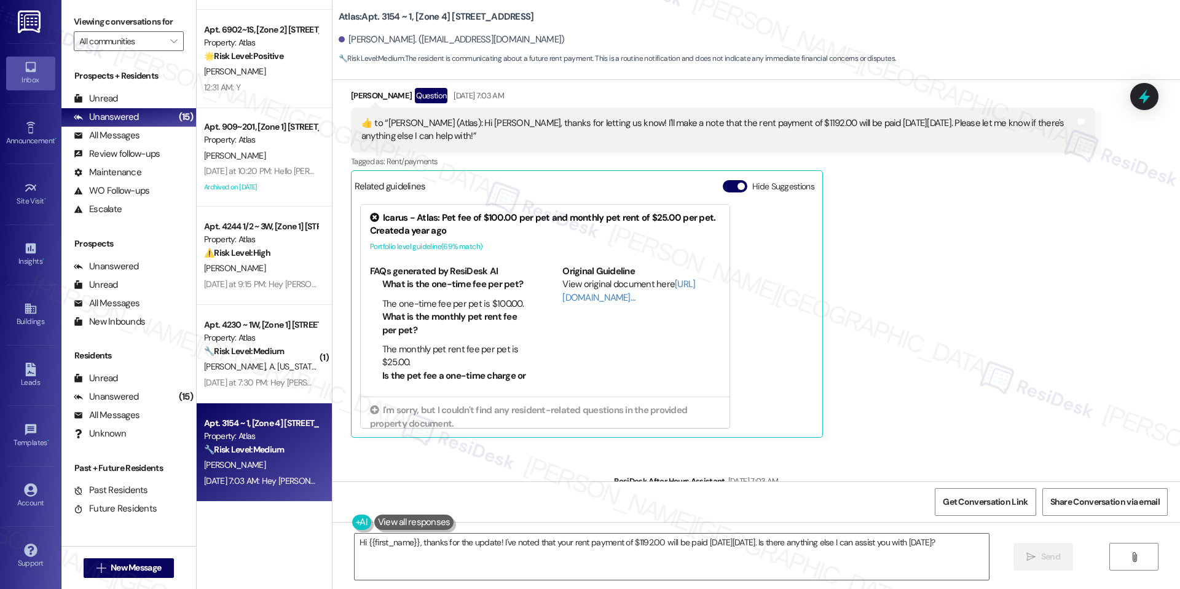
scroll to position [3965, 0]
click at [723, 183] on button "Hide Suggestions" at bounding box center [735, 187] width 25 height 12
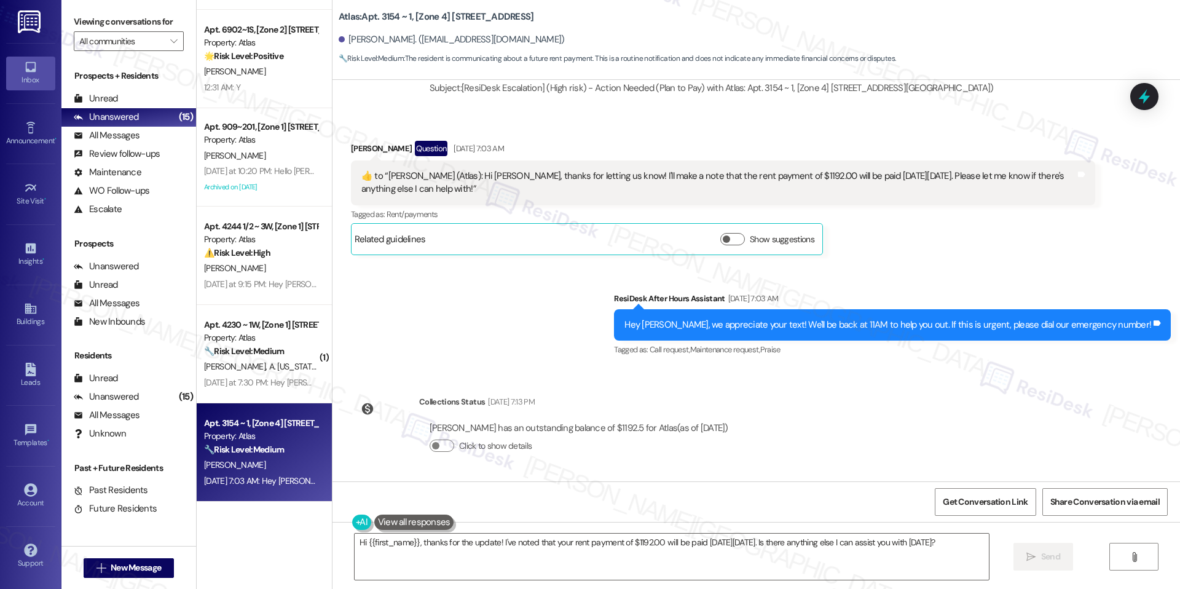
scroll to position [3913, 0]
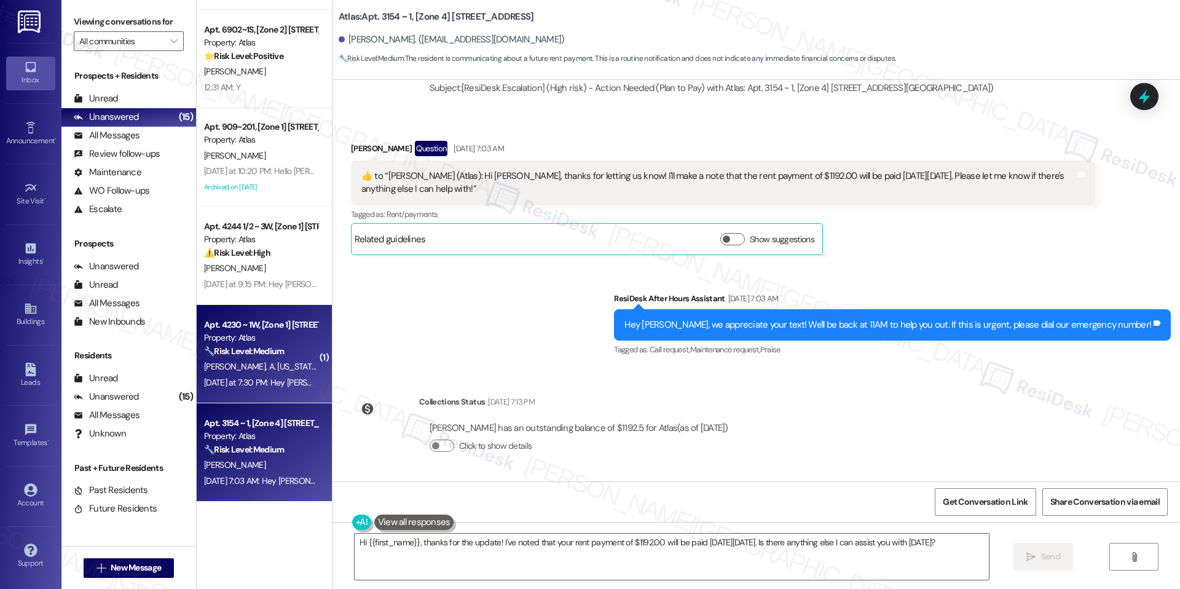
click at [269, 370] on span "A. [US_STATE]" at bounding box center [293, 366] width 49 height 11
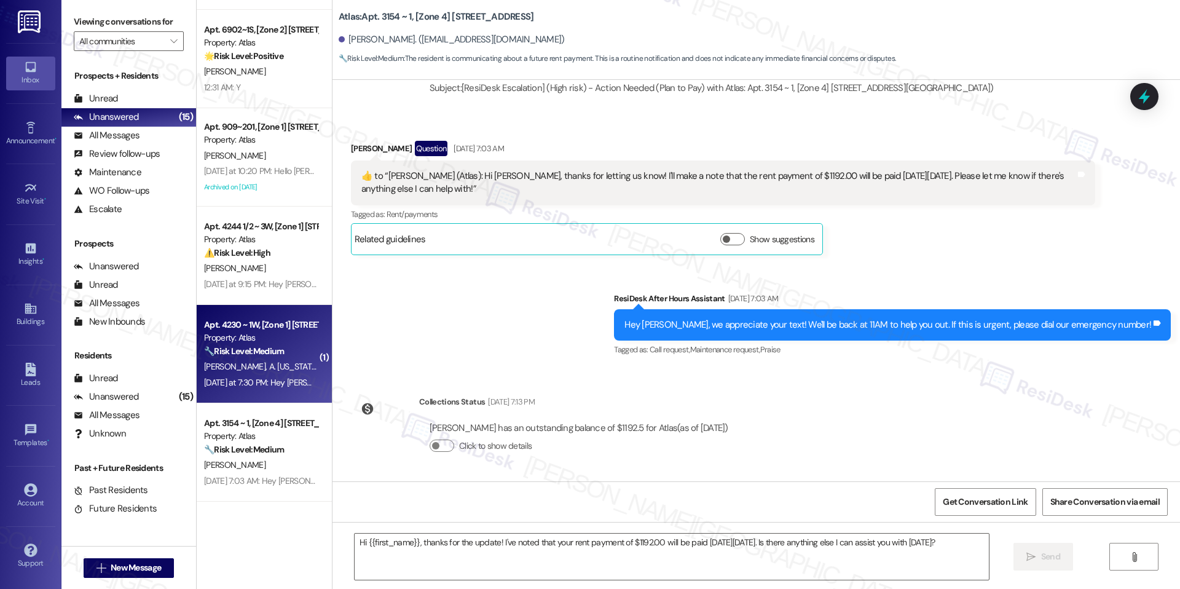
type textarea "Fetching suggested responses. Please feel free to read through the conversation…"
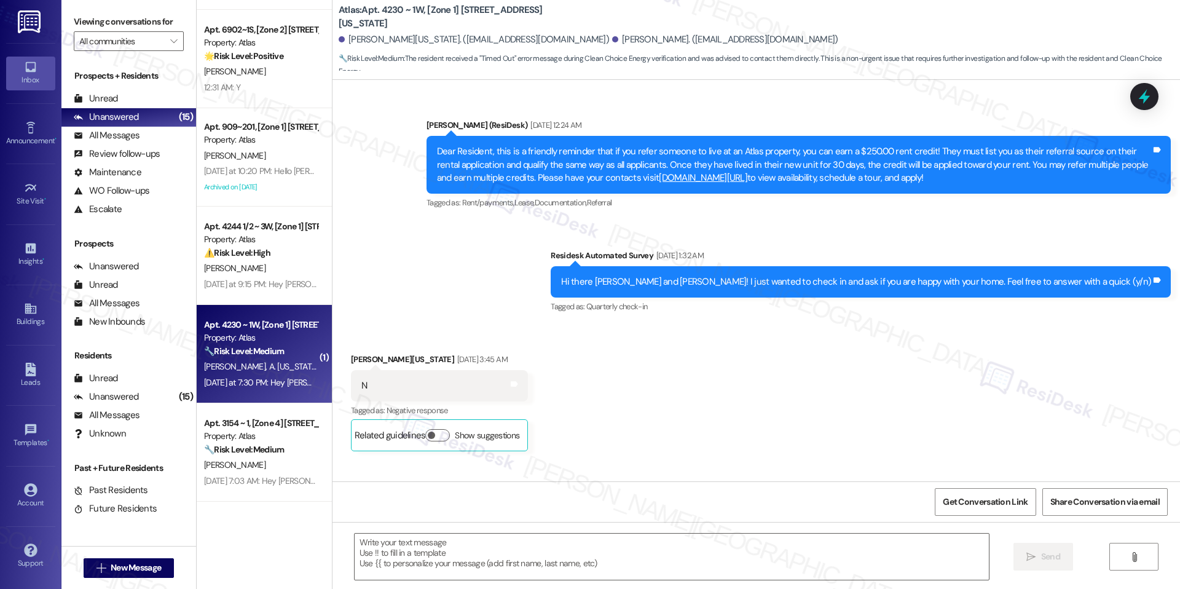
type textarea "Fetching suggested responses. Please feel free to read through the conversation…"
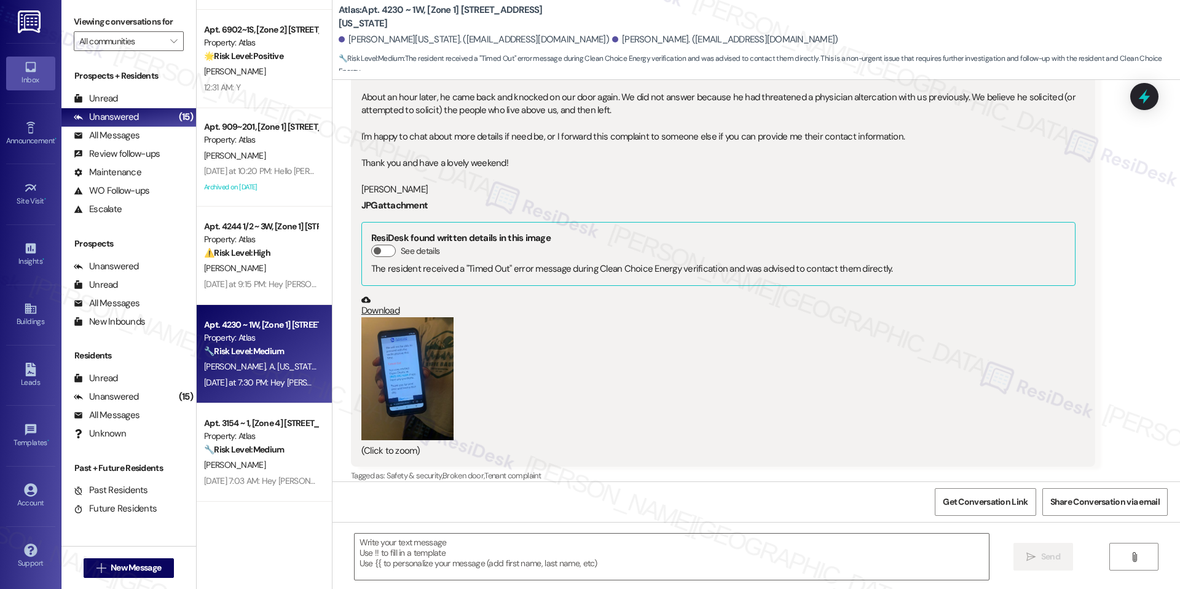
scroll to position [7306, 0]
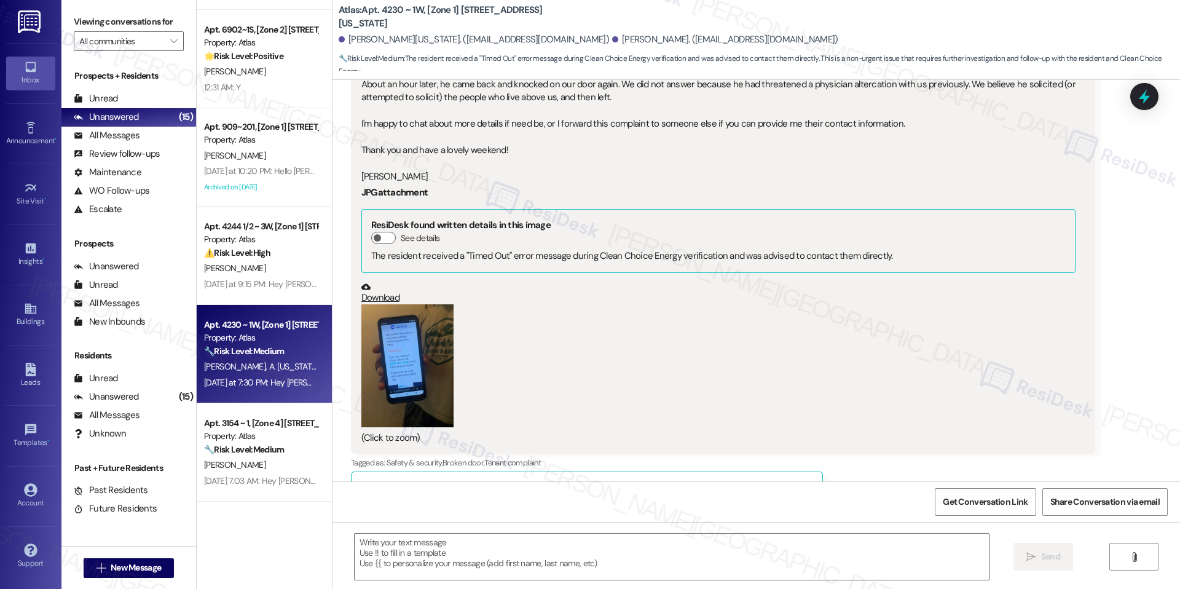
click at [427, 333] on button "Zoom image" at bounding box center [407, 365] width 92 height 123
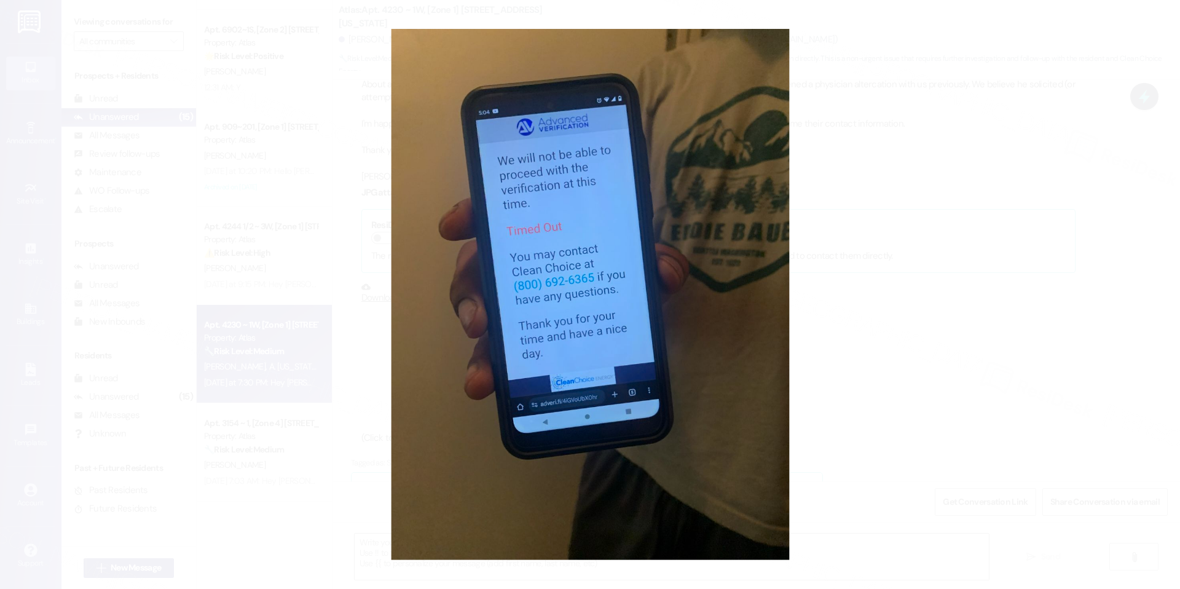
click at [1028, 339] on button "Unzoom image" at bounding box center [590, 294] width 1180 height 589
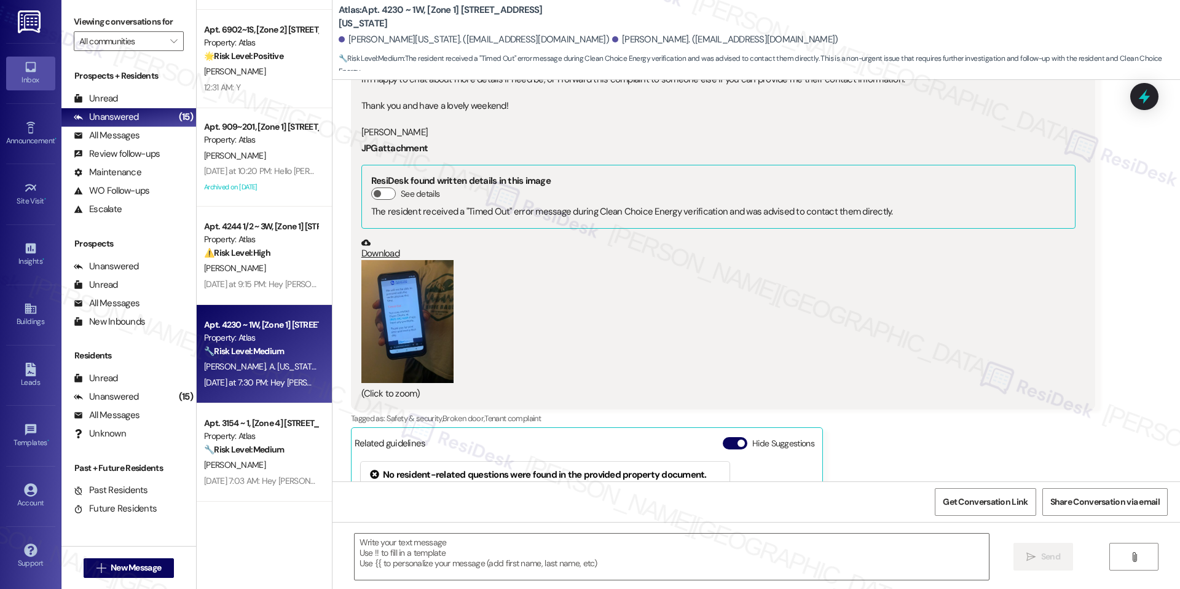
scroll to position [7385, 0]
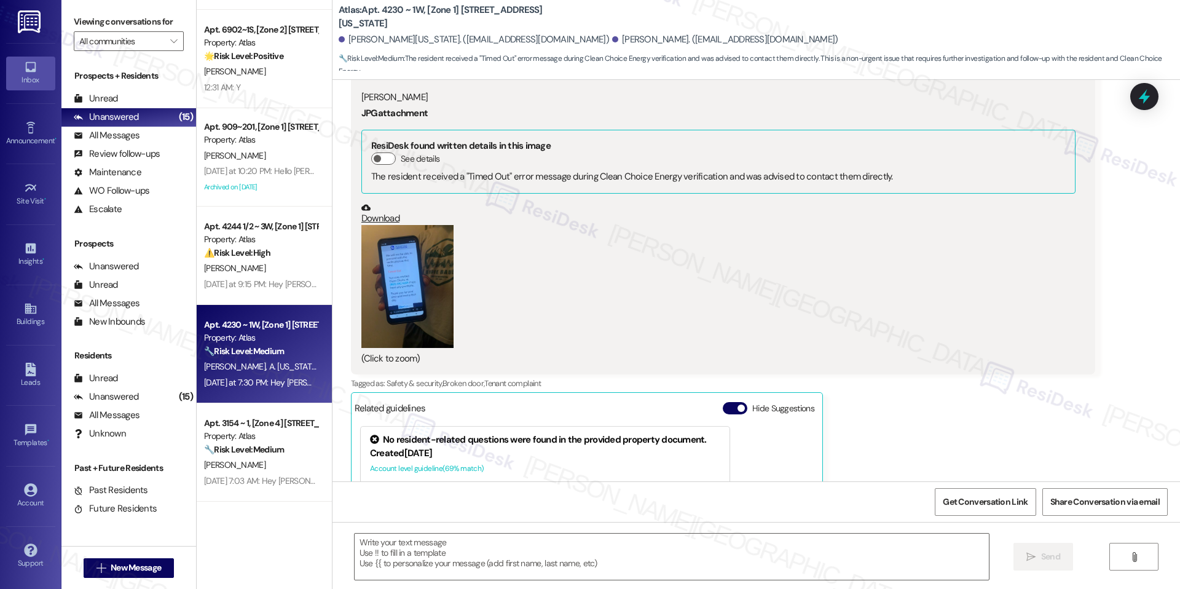
click at [736, 402] on div "Hide Suggestions" at bounding box center [771, 411] width 97 height 18
click at [738, 405] on span "button" at bounding box center [741, 408] width 7 height 7
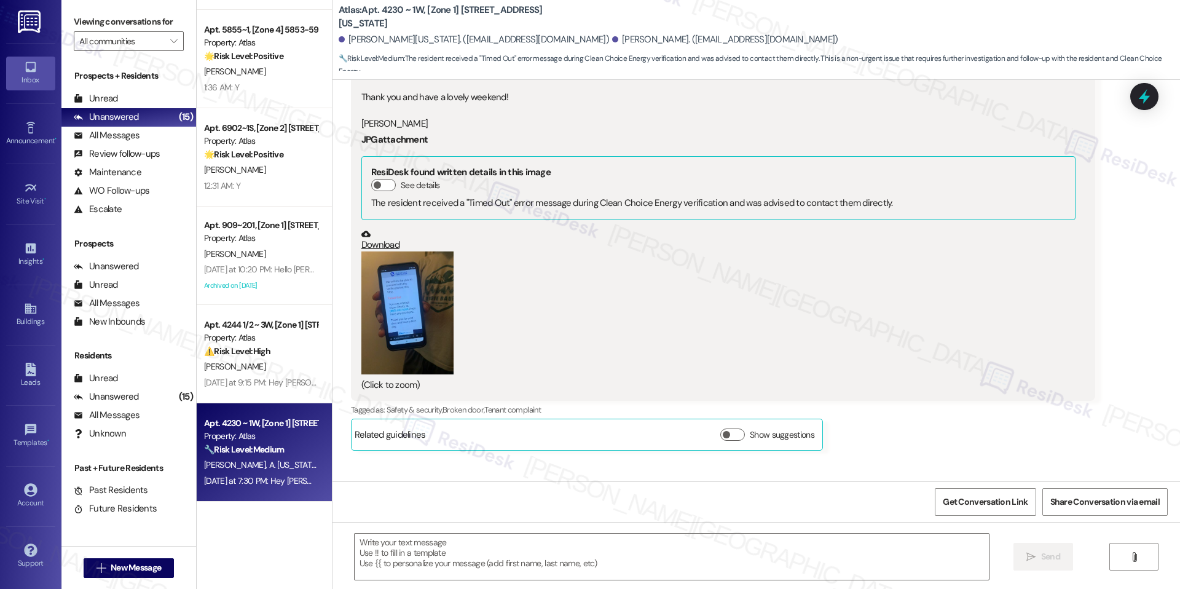
scroll to position [7360, 0]
click at [409, 266] on button "Zoom image" at bounding box center [407, 312] width 92 height 123
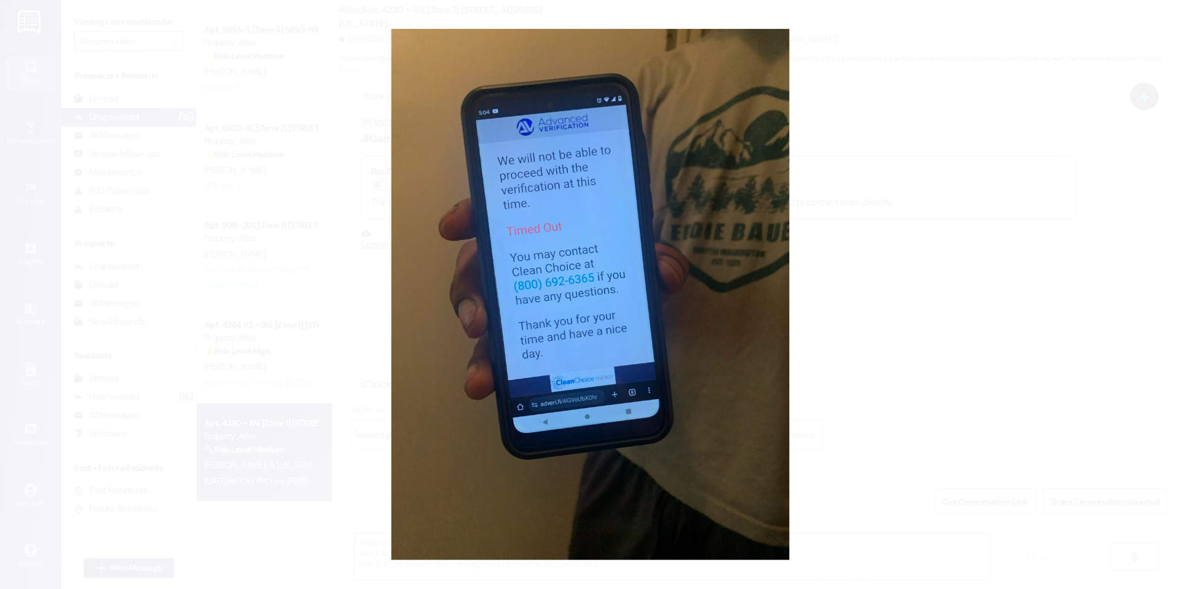
click at [869, 146] on button "Unzoom image" at bounding box center [590, 294] width 1180 height 589
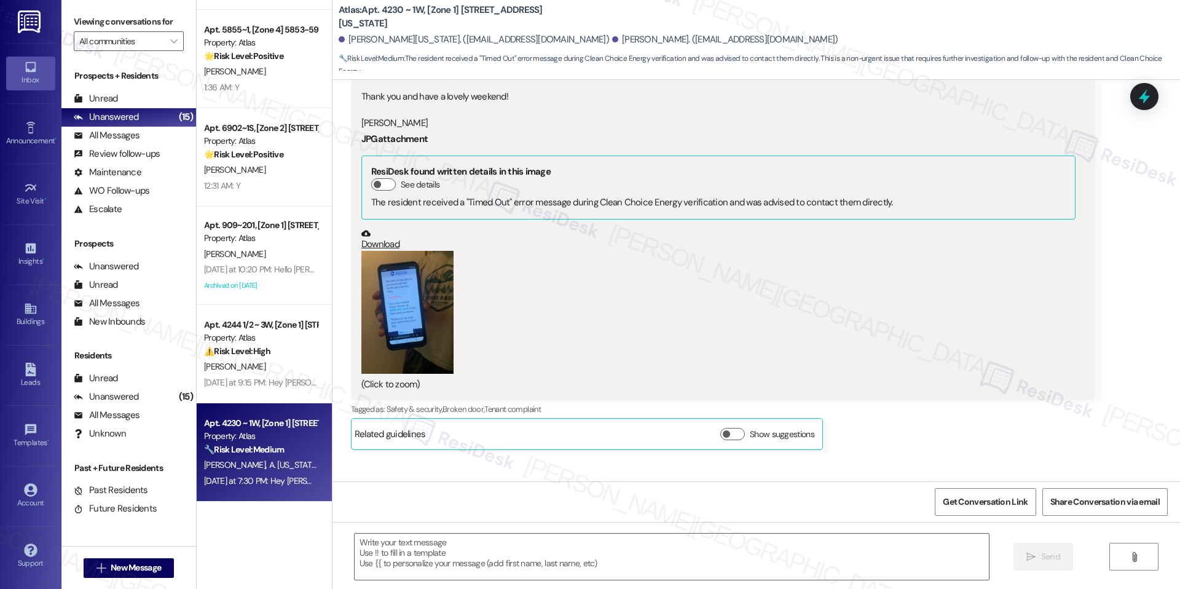
scroll to position [7415, 0]
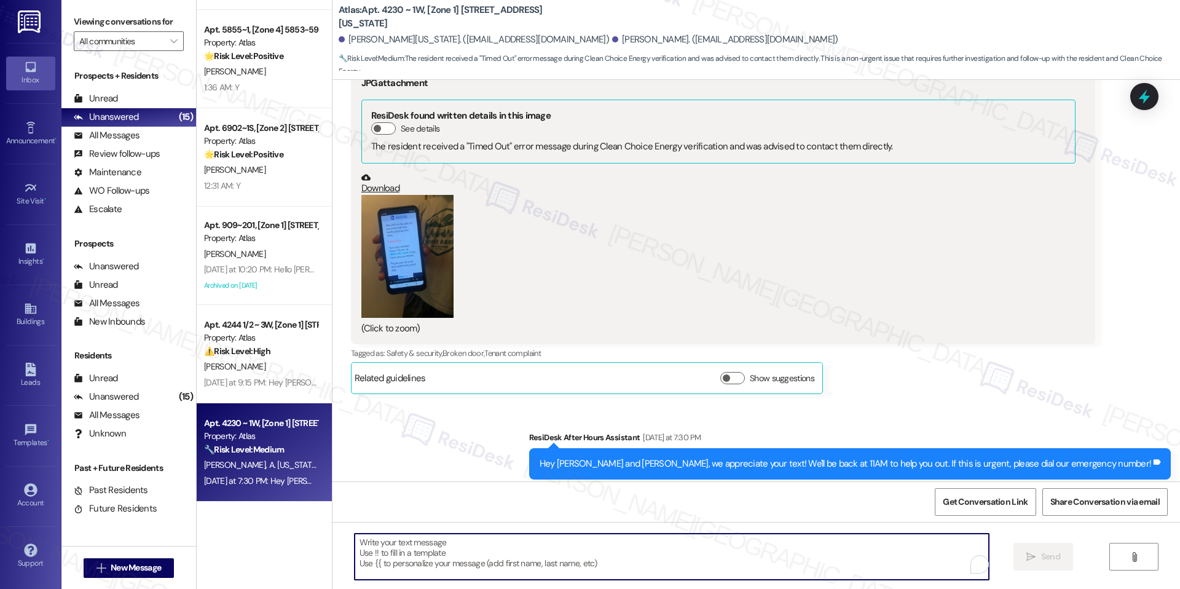
click at [665, 541] on textarea "To enrich screen reader interactions, please activate Accessibility in Grammarl…" at bounding box center [672, 557] width 634 height 46
paste textarea "Hi [PERSON_NAME], thank you for letting us know and for sharing these details (…"
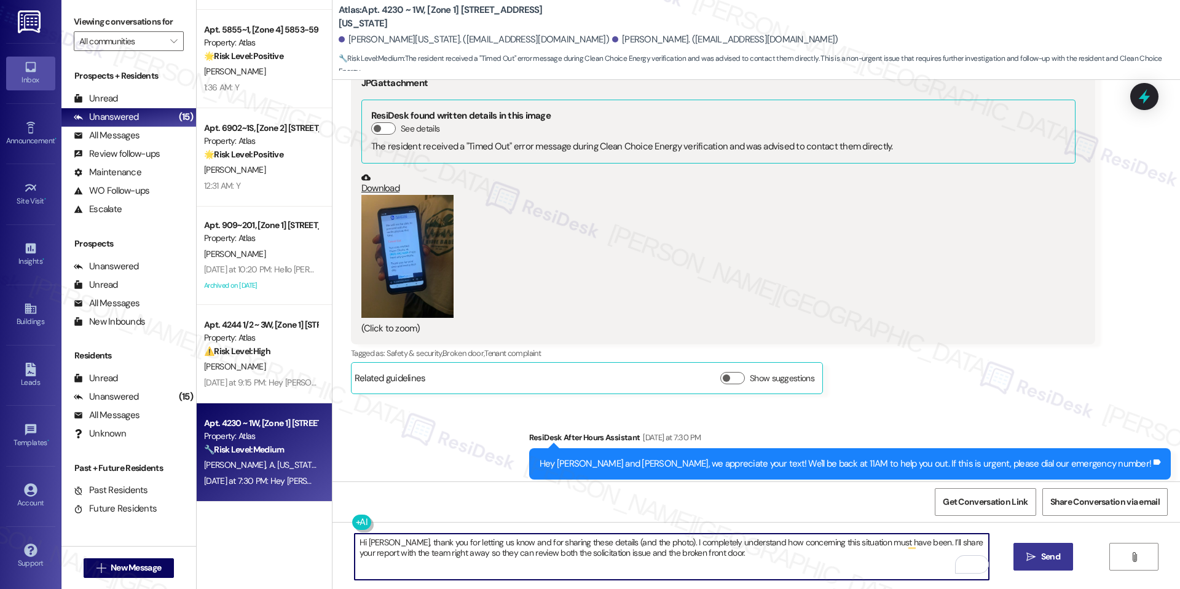
type textarea "Hi [PERSON_NAME], thank you for letting us know and for sharing these details (…"
click at [1041, 551] on span "Send" at bounding box center [1050, 556] width 19 height 13
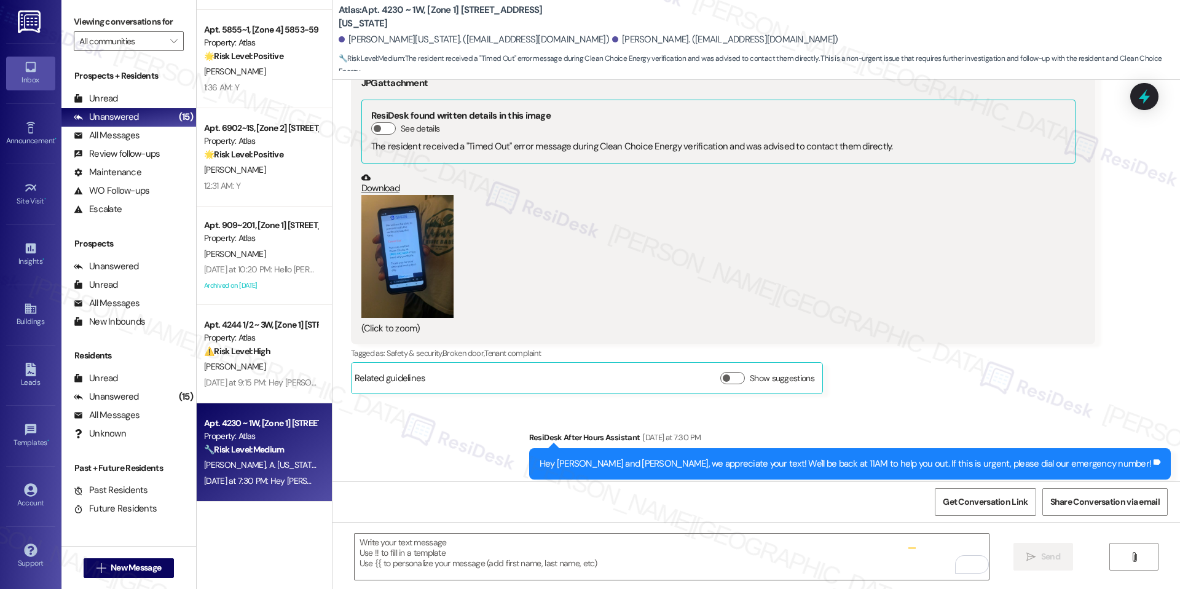
scroll to position [7311, 0]
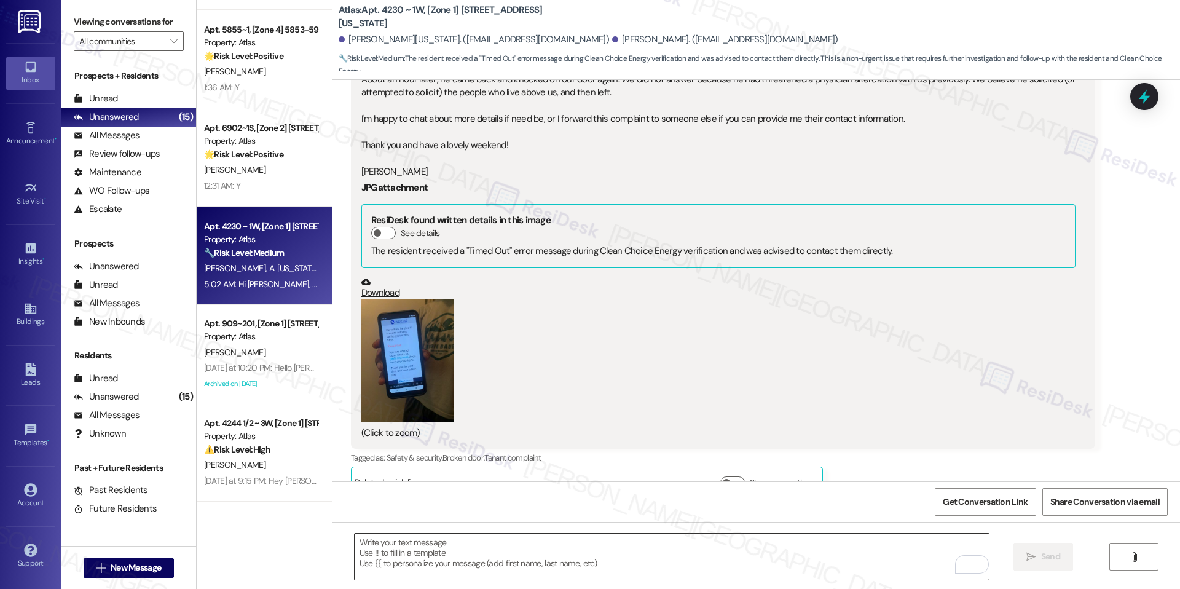
click at [687, 545] on textarea "To enrich screen reader interactions, please activate Accessibility in Grammarl…" at bounding box center [672, 557] width 634 height 46
click at [1156, 100] on div at bounding box center [1144, 96] width 37 height 35
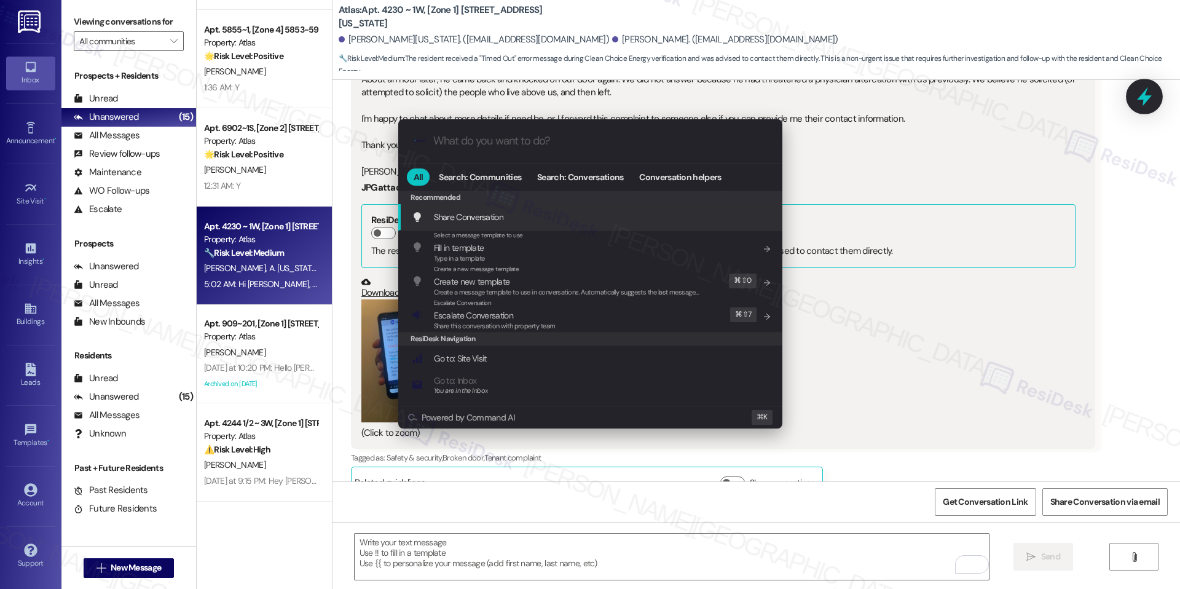
type input "p"
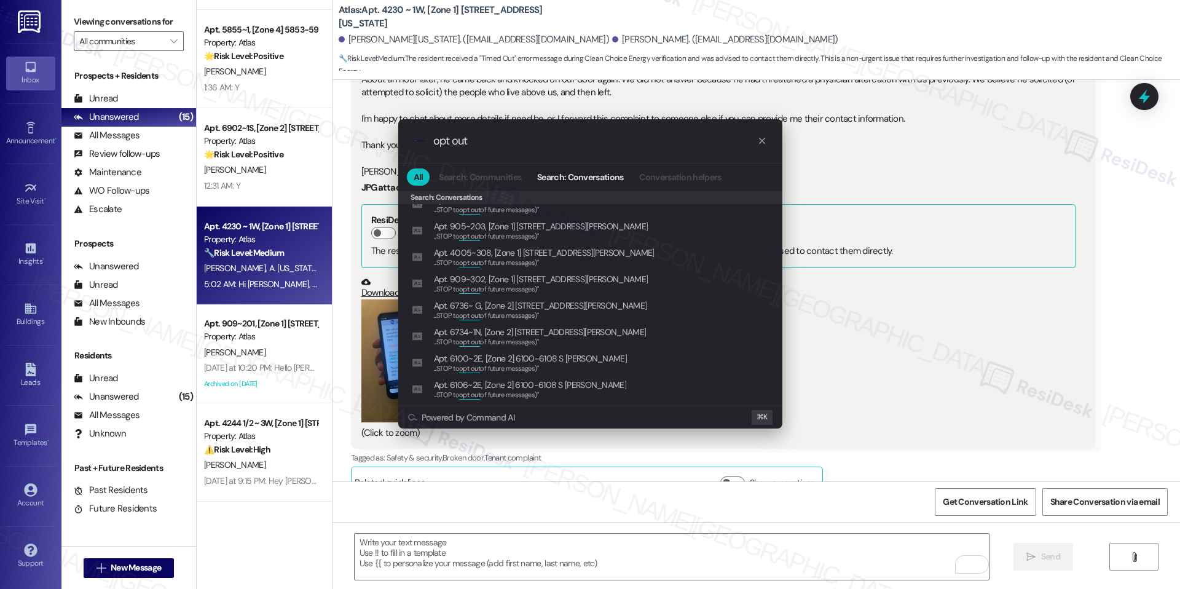
scroll to position [906, 0]
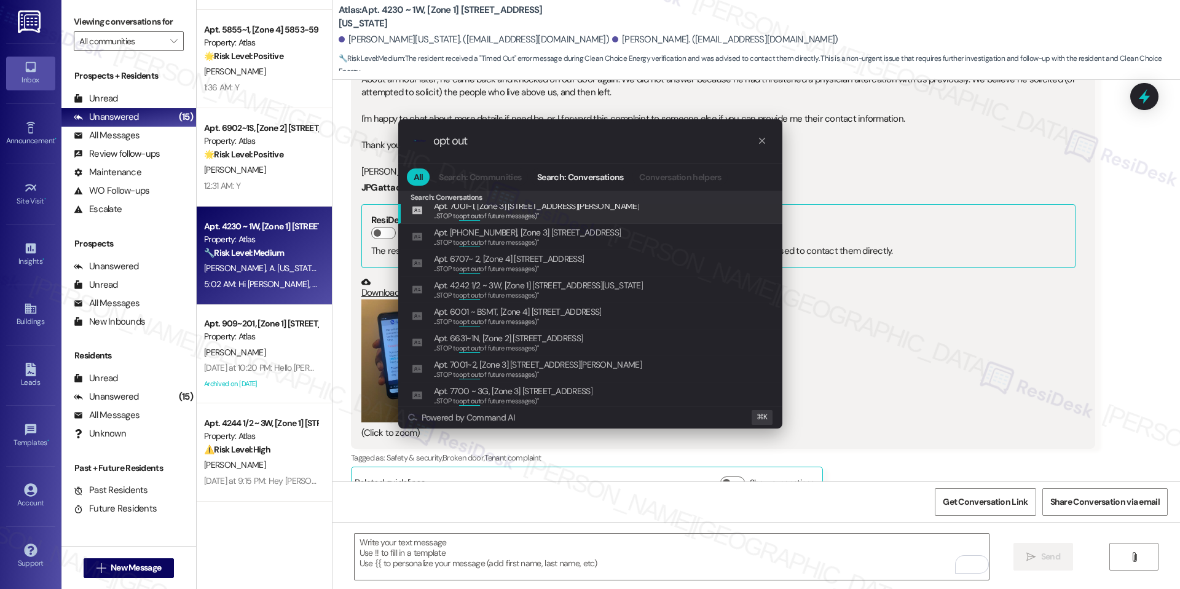
type input "opt out"
click at [766, 138] on icon "progress bar" at bounding box center [762, 141] width 10 height 10
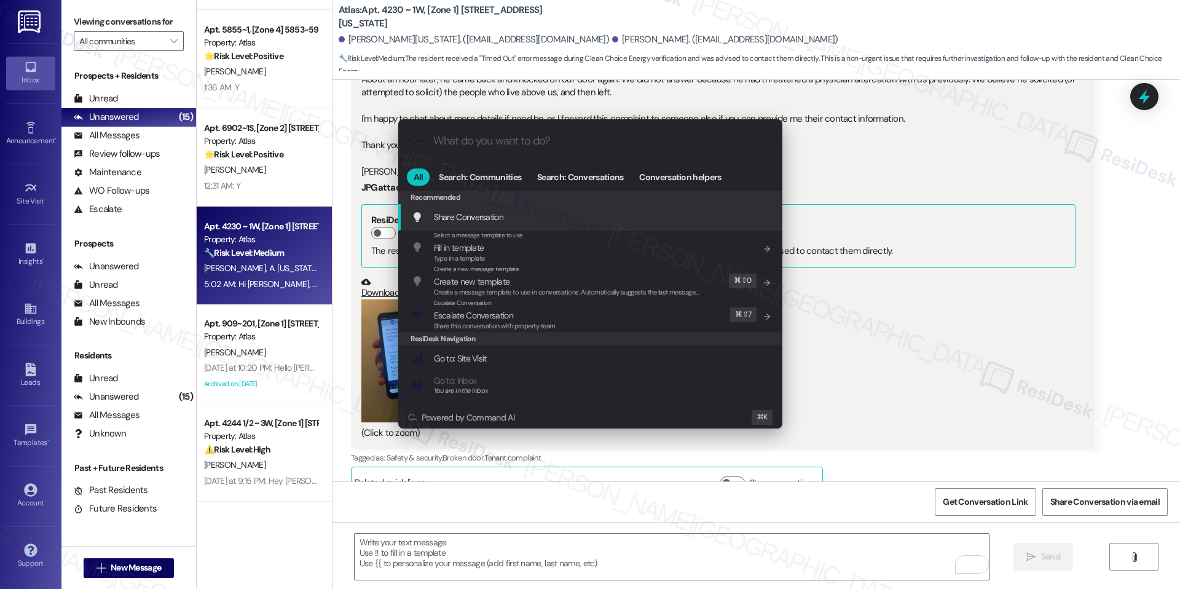
click at [916, 247] on div ".cls-1{fill:#0a055f;}.cls-2{fill:#0cc4c4;} resideskLogoBlueOrange All Search: C…" at bounding box center [590, 294] width 1180 height 589
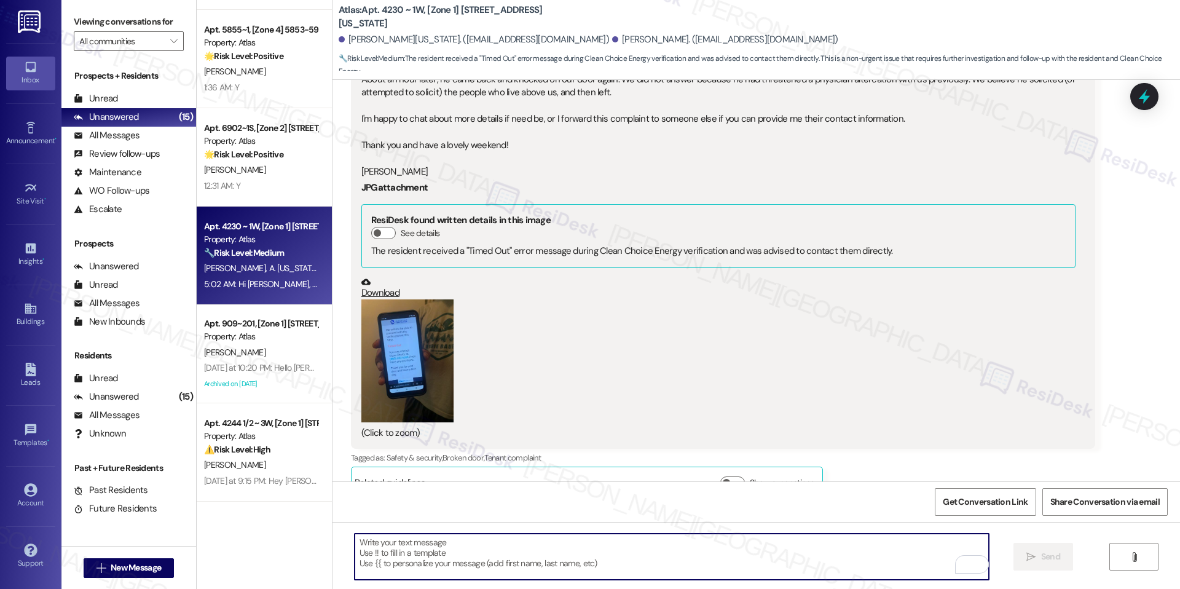
scroll to position [7514, 0]
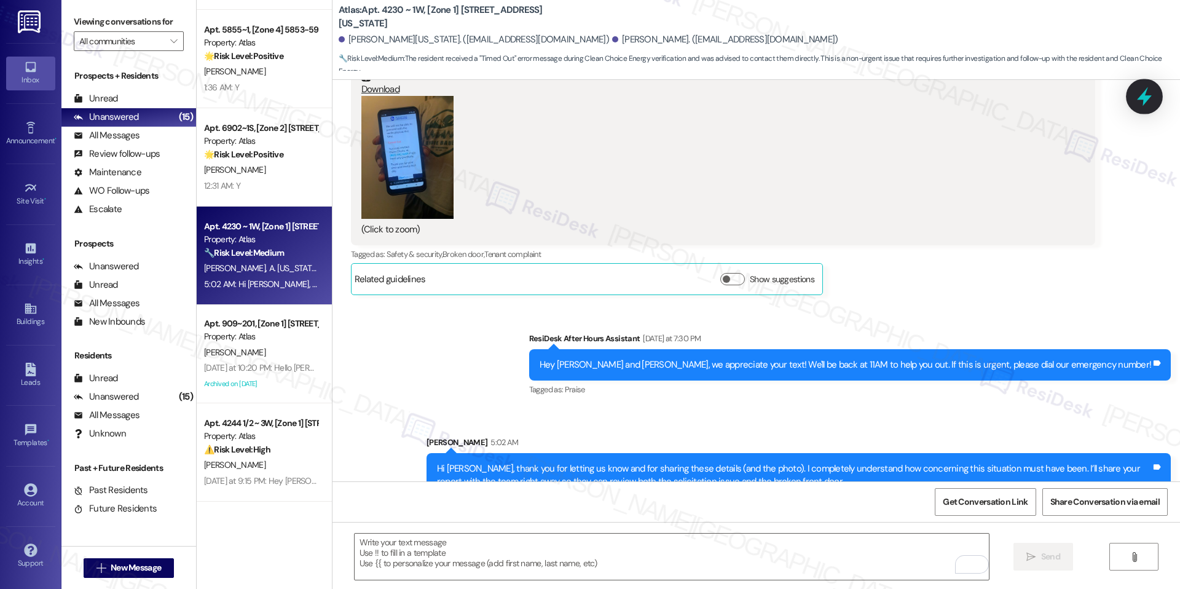
click at [1150, 103] on icon at bounding box center [1144, 96] width 21 height 21
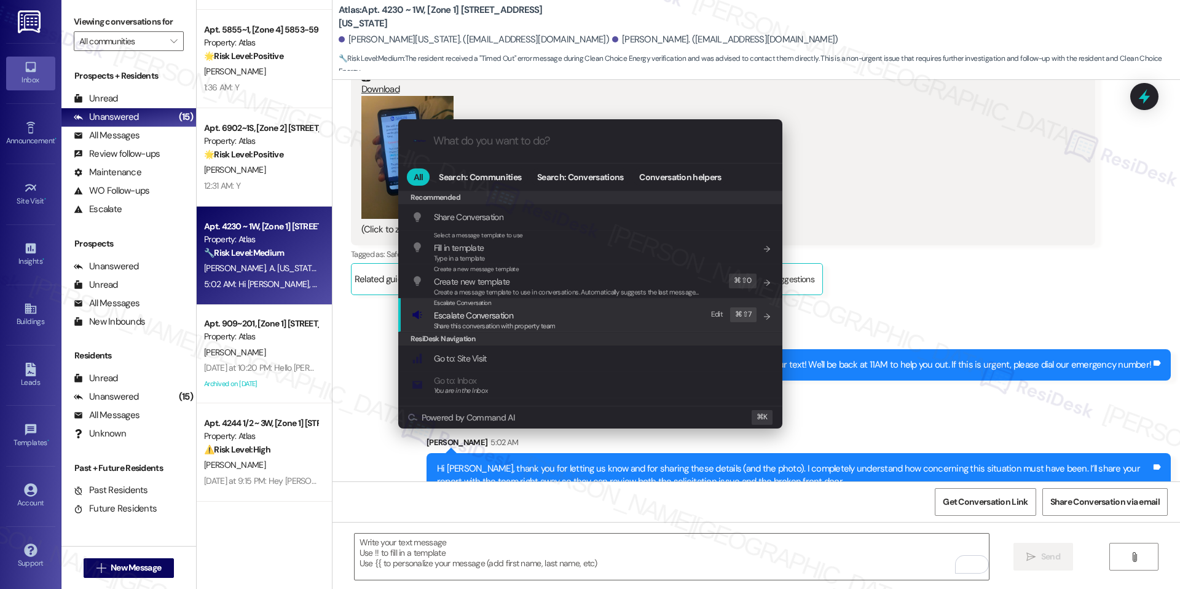
click at [505, 317] on span "Escalate Conversation" at bounding box center [473, 315] width 79 height 11
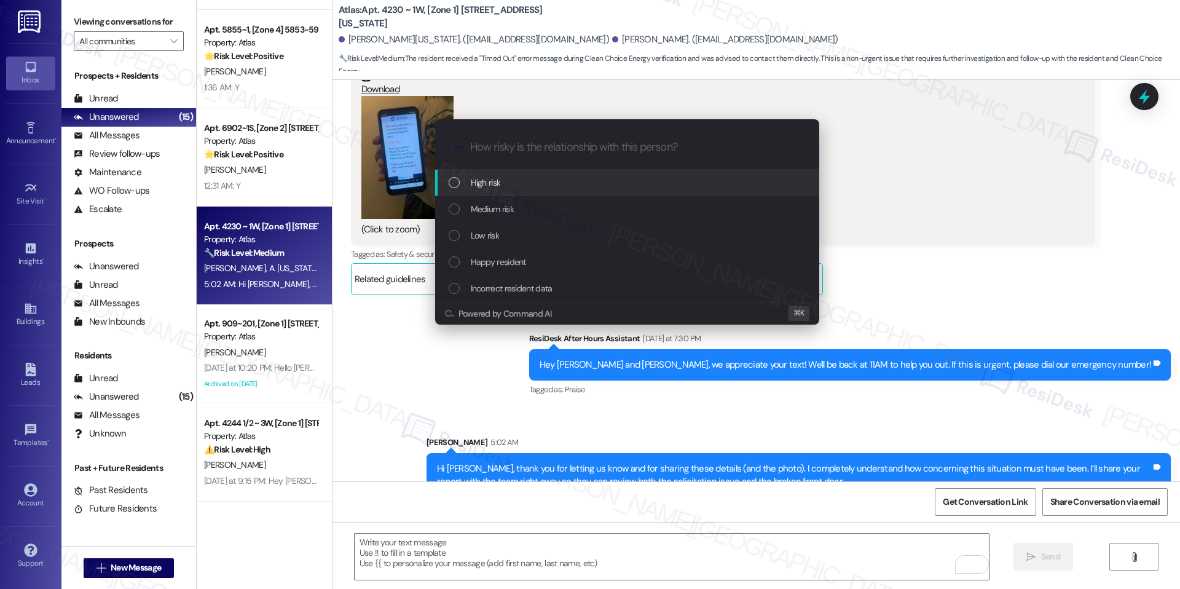
click at [547, 194] on div "High risk" at bounding box center [627, 183] width 384 height 26
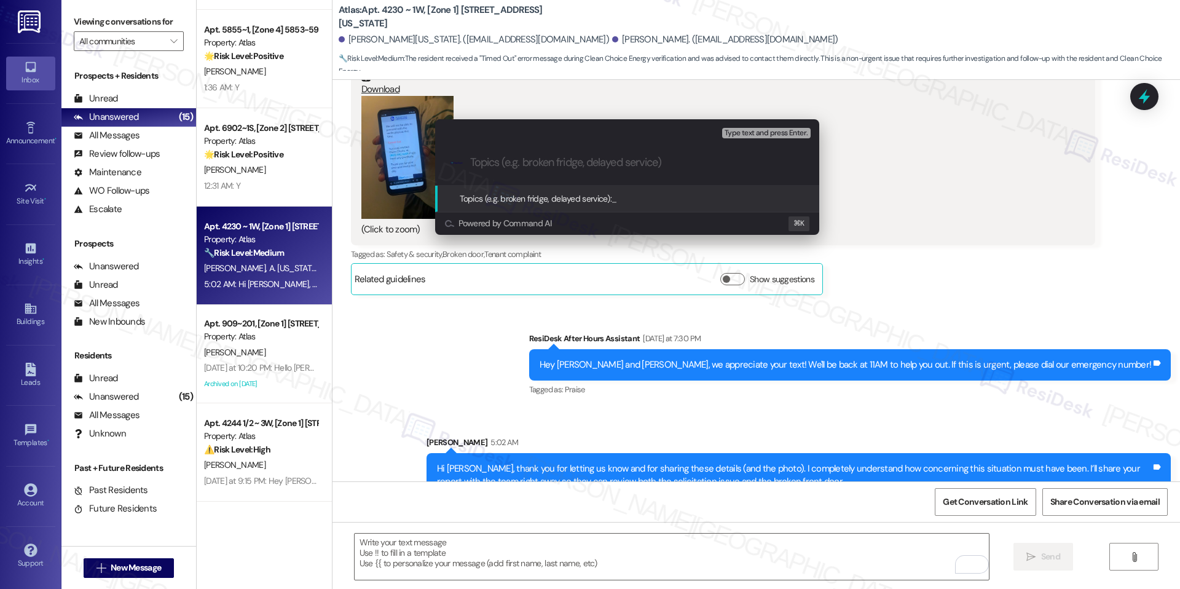
paste input "Solicitation Incident & Broken Front Door (Safety/Security Concern)"
type input "Solicitation Incident & Broken Front Door (Safety/Security Concern)"
click at [635, 202] on span "Solicitation Incident & Broken Front Door (Safety/Security Concern)" at bounding box center [730, 198] width 236 height 11
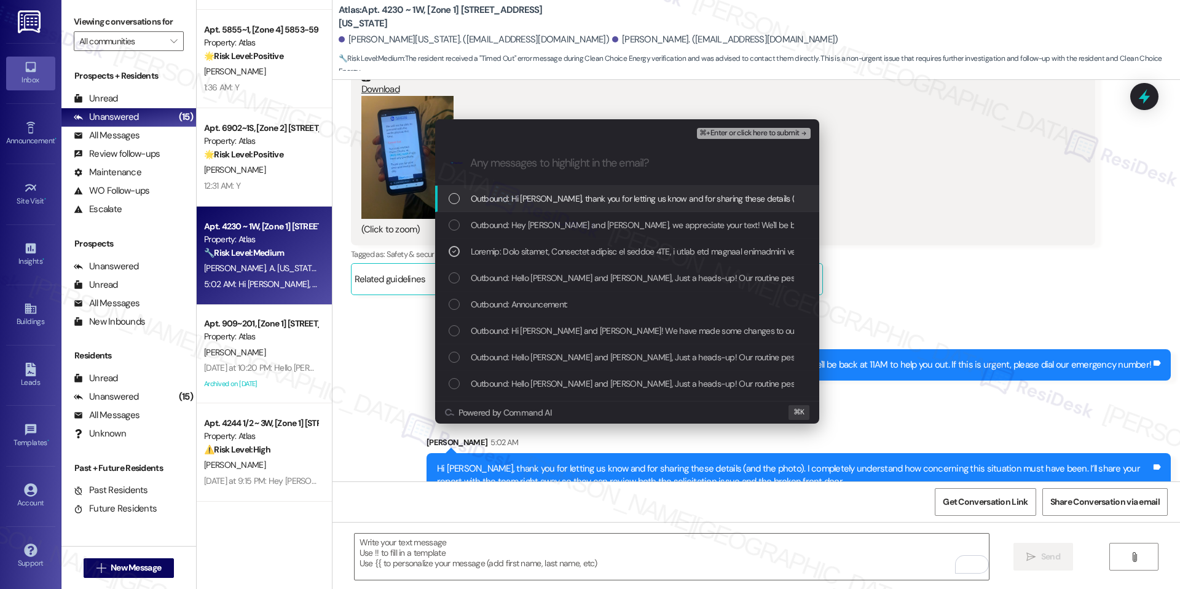
click at [751, 135] on span "⌘+Enter or click here to submit" at bounding box center [750, 133] width 100 height 9
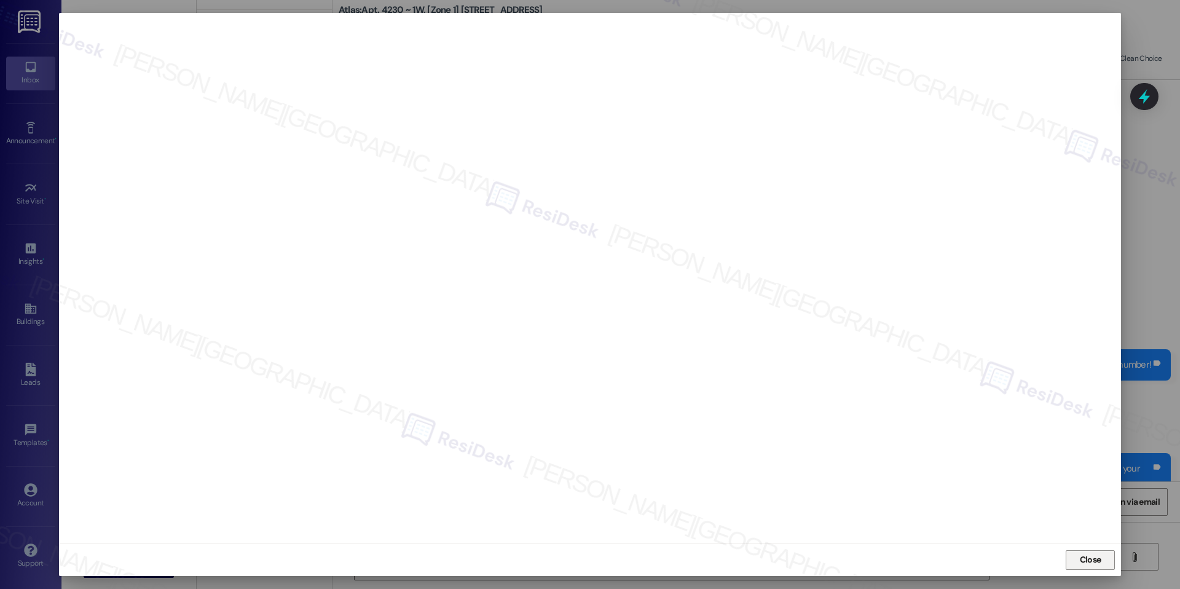
click at [1070, 555] on button "Close" at bounding box center [1090, 560] width 49 height 20
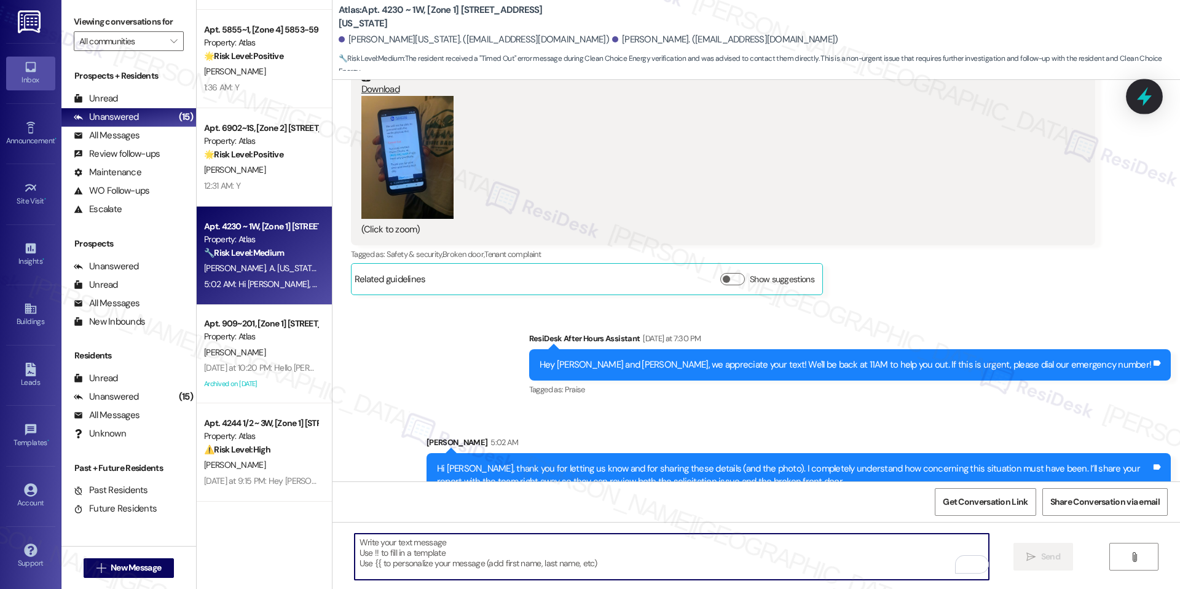
click at [1143, 109] on div at bounding box center [1144, 96] width 37 height 35
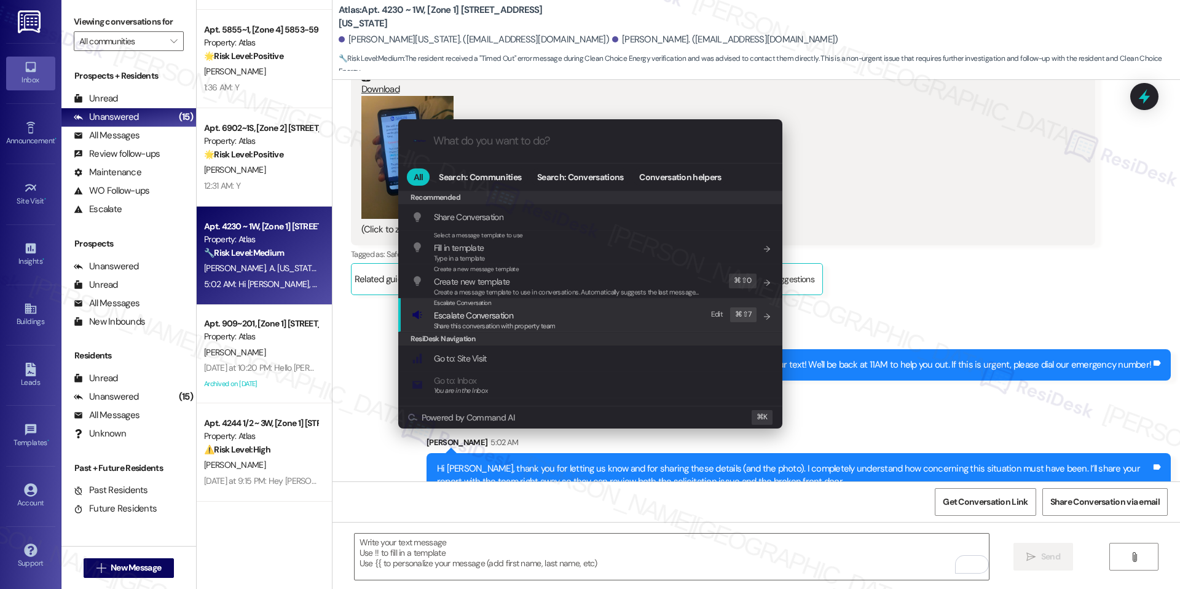
click at [507, 328] on span "Share this conversation with property team" at bounding box center [495, 326] width 122 height 9
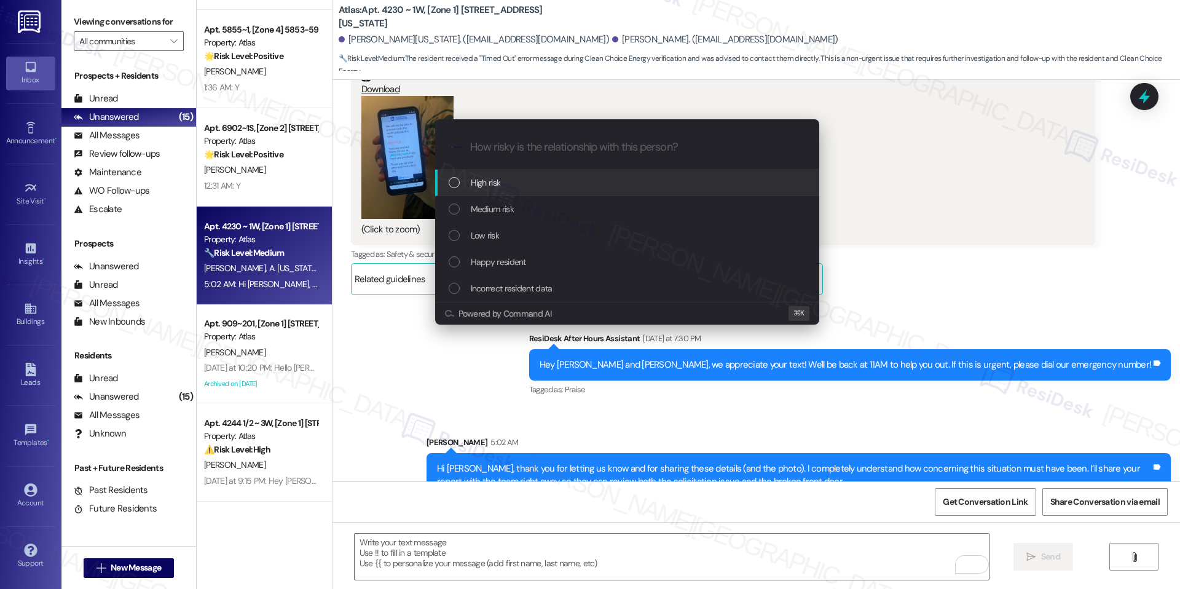
click at [582, 194] on div "High risk" at bounding box center [627, 183] width 384 height 26
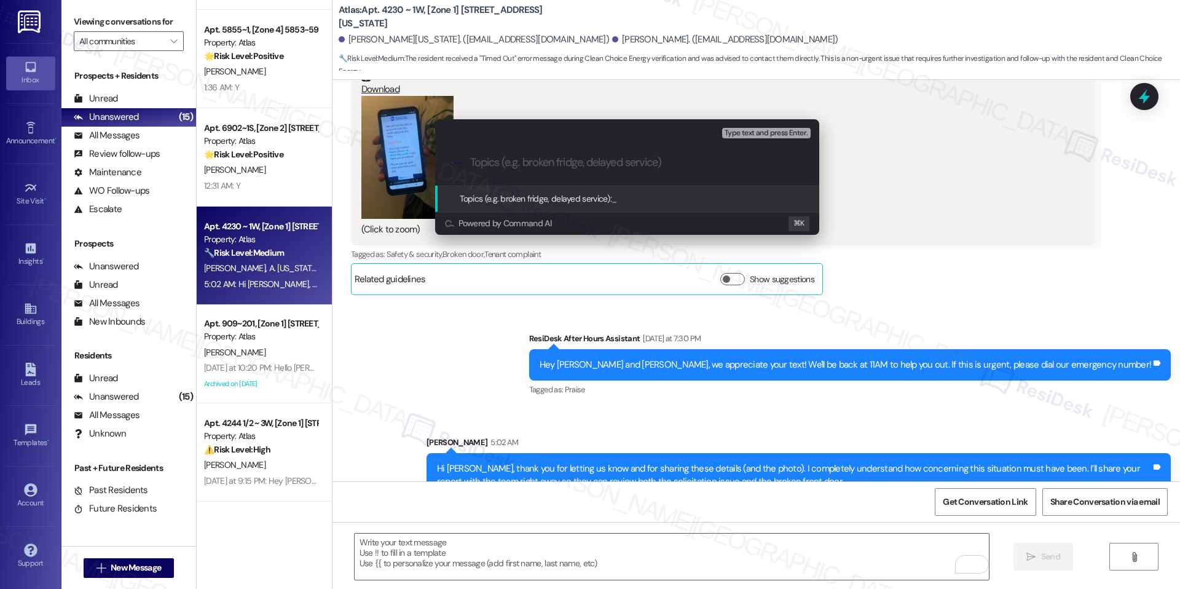
paste input "Solicitation Incident & Broken Front Door (Safety/Security Concern)"
type input "Solicitation Incident & Broken Front Door (Safety/Security Concern)"
click at [621, 200] on span "Solicitation Incident & Broken Front Door (Safety/Security Concern)" at bounding box center [730, 198] width 236 height 11
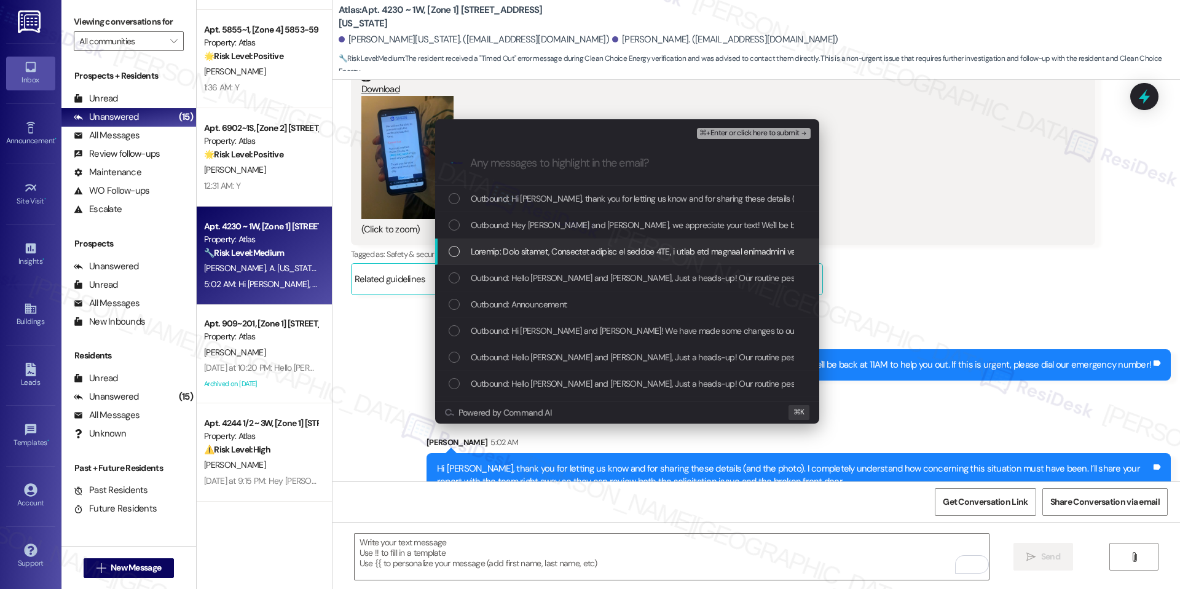
click at [563, 242] on div "List of options" at bounding box center [627, 252] width 384 height 26
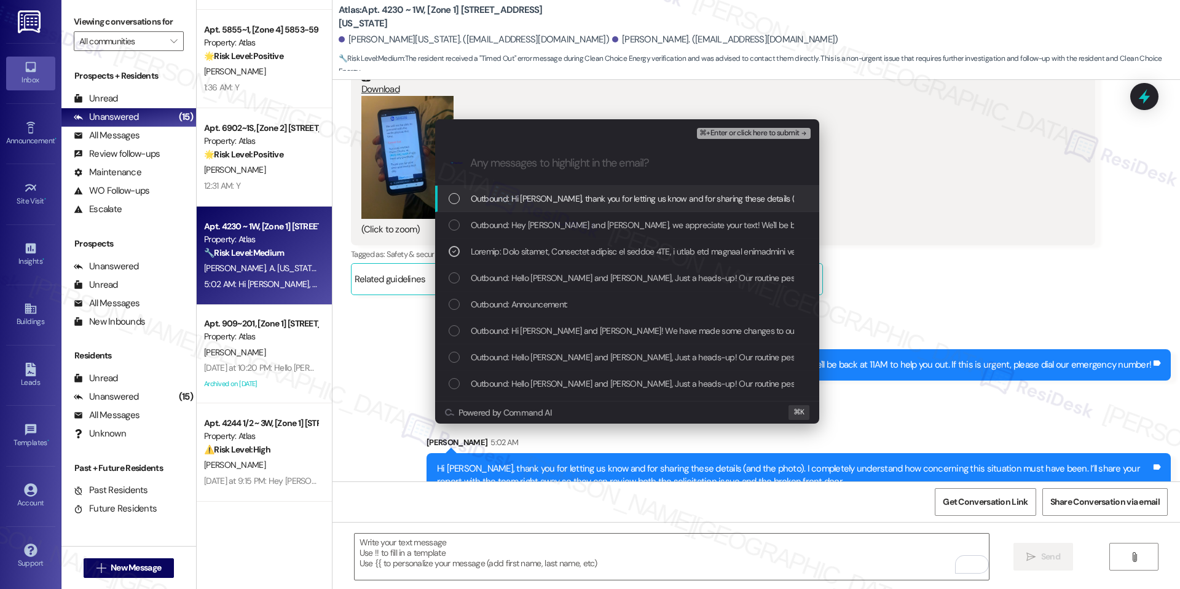
click at [732, 136] on span "⌘+Enter or click here to submit" at bounding box center [750, 133] width 100 height 9
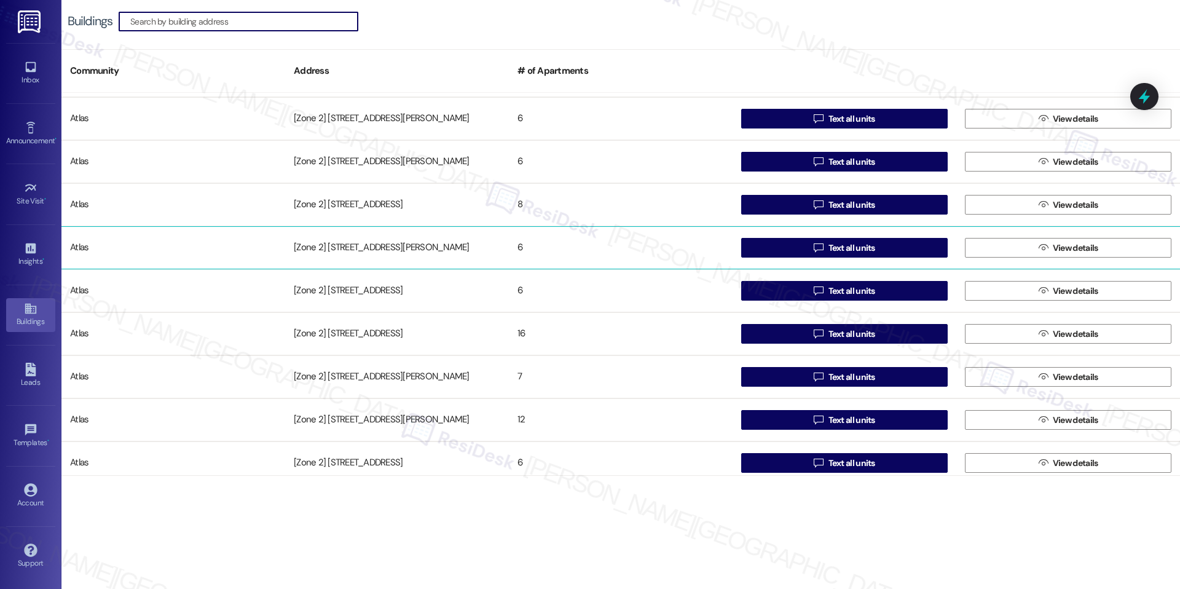
scroll to position [2403, 0]
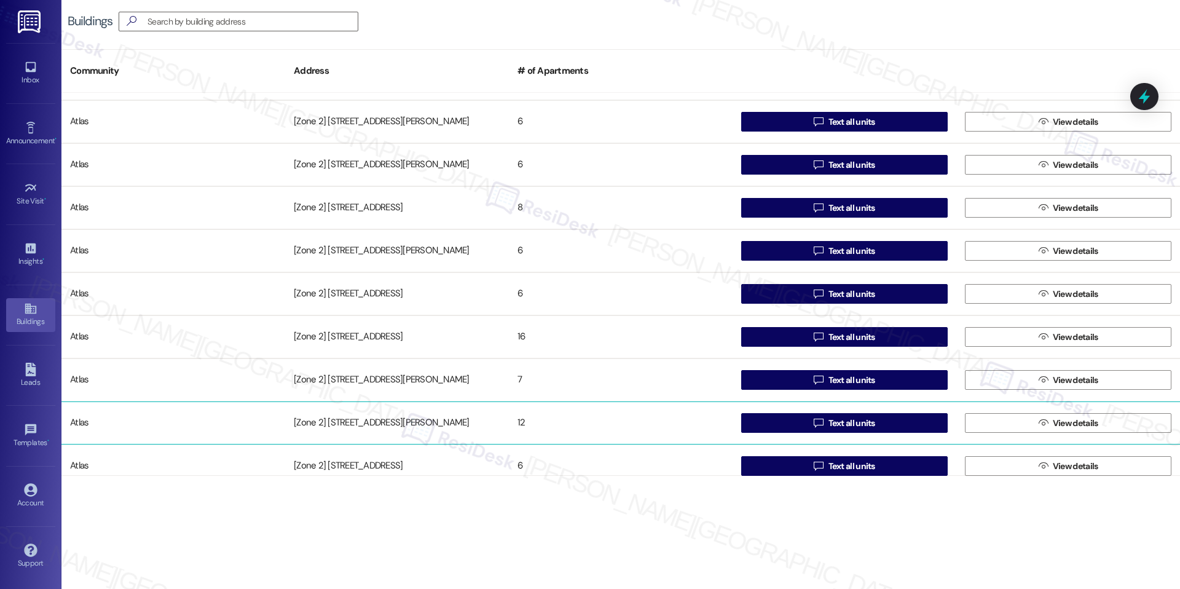
click at [451, 414] on div "[Zone 2] [STREET_ADDRESS][PERSON_NAME]" at bounding box center [397, 423] width 224 height 25
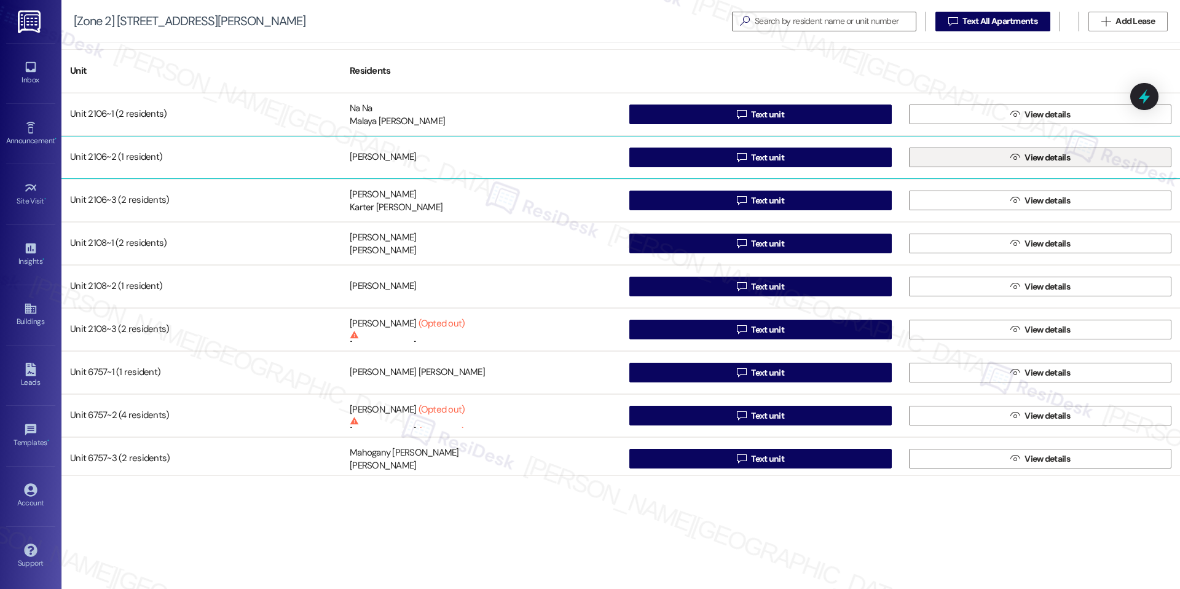
click at [1001, 161] on button " View details" at bounding box center [1040, 158] width 263 height 20
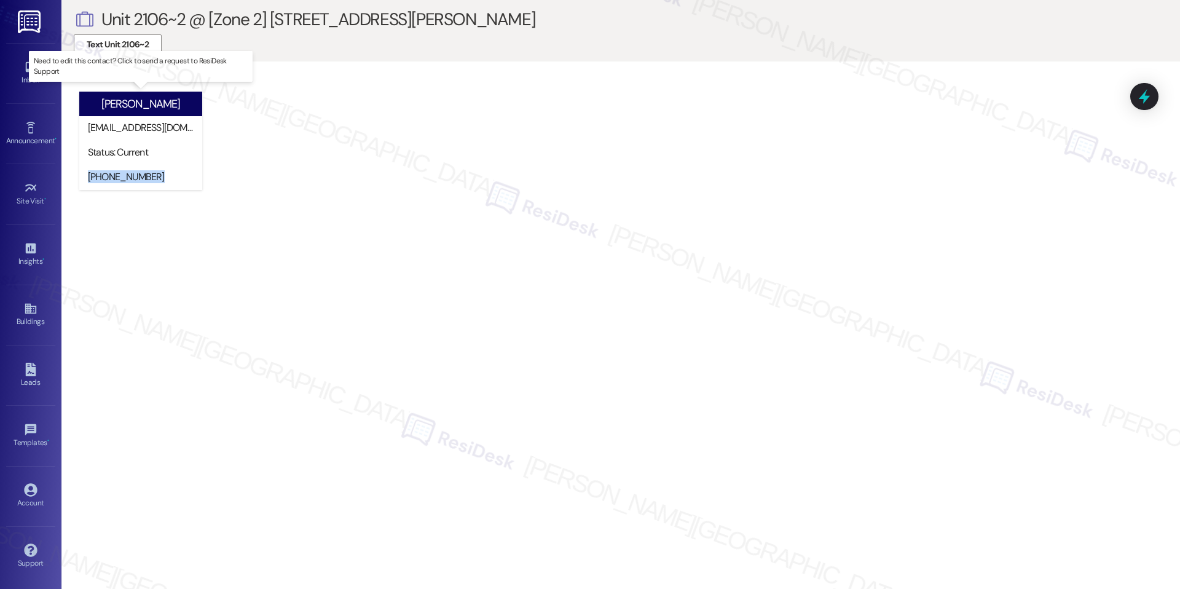
drag, startPoint x: 82, startPoint y: 175, endPoint x: 151, endPoint y: 176, distance: 68.3
click at [151, 176] on div "[PHONE_NUMBER]" at bounding box center [140, 177] width 123 height 25
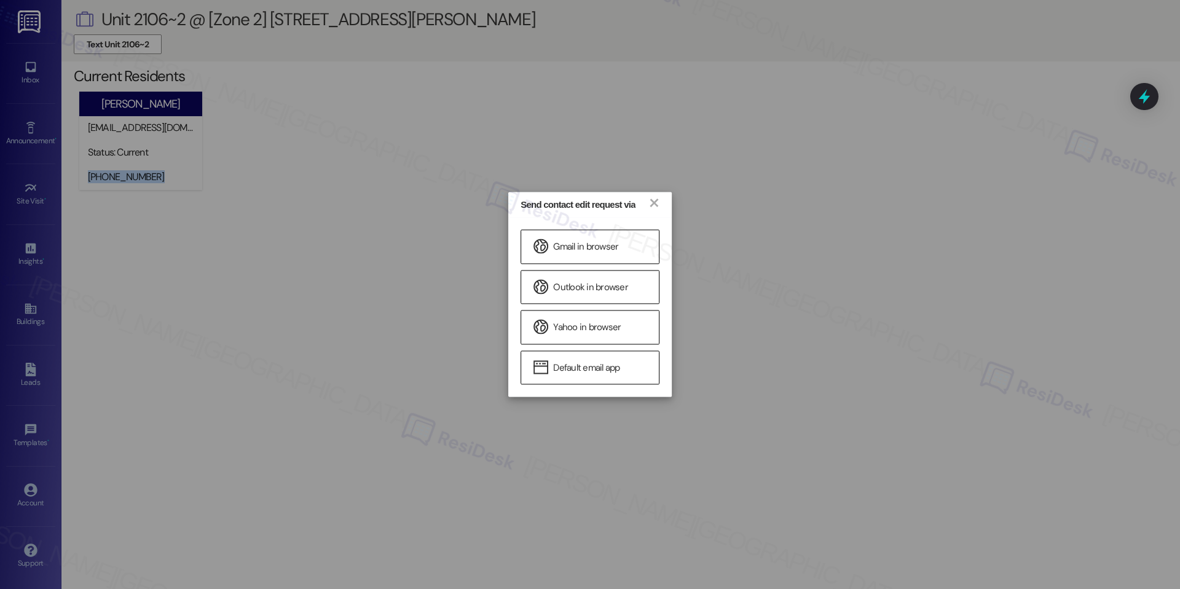
copy div "[PHONE_NUMBER]"
click at [599, 505] on div "Send contact edit request via × Gmail in browser Outlook in browser Yahoo in br…" at bounding box center [590, 294] width 1180 height 589
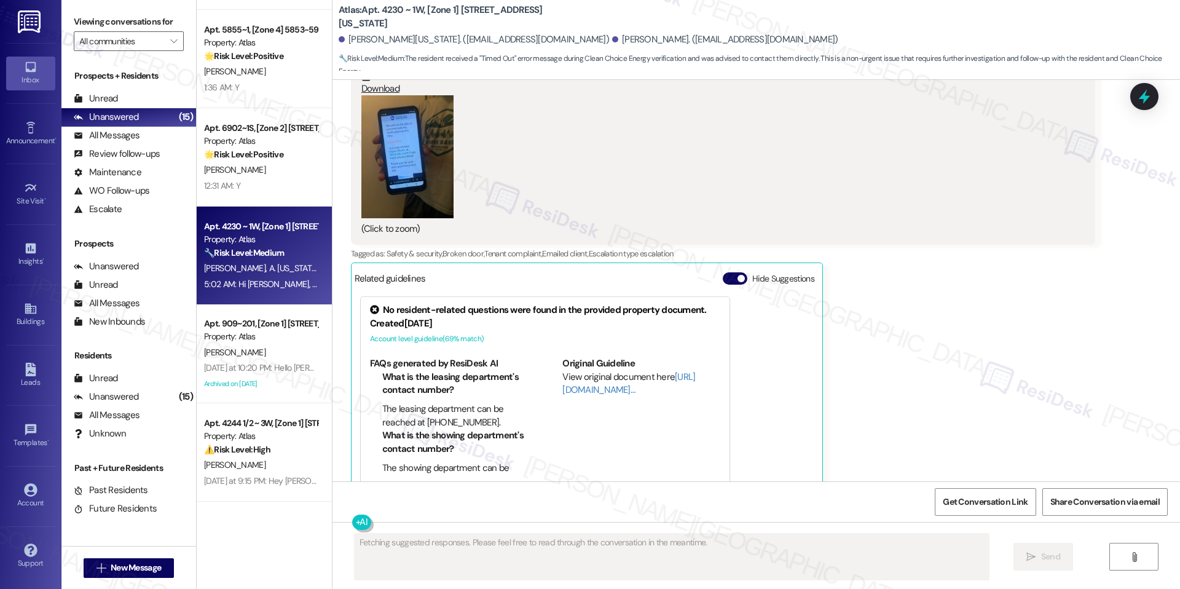
scroll to position [7736, 0]
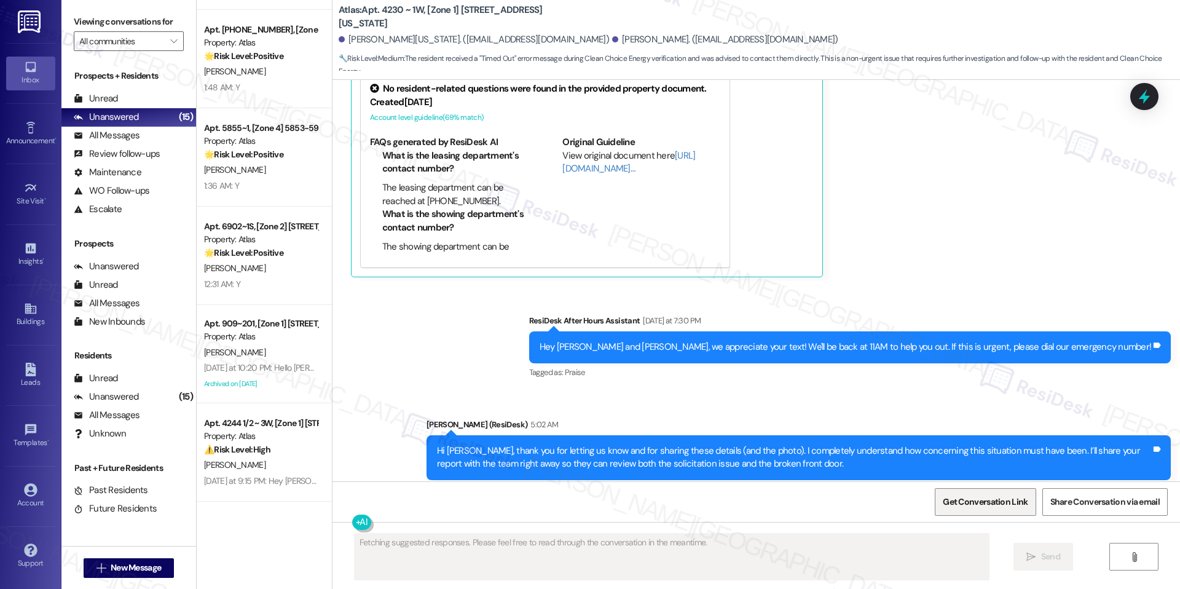
click at [997, 508] on span "Get Conversation Link" at bounding box center [985, 502] width 85 height 13
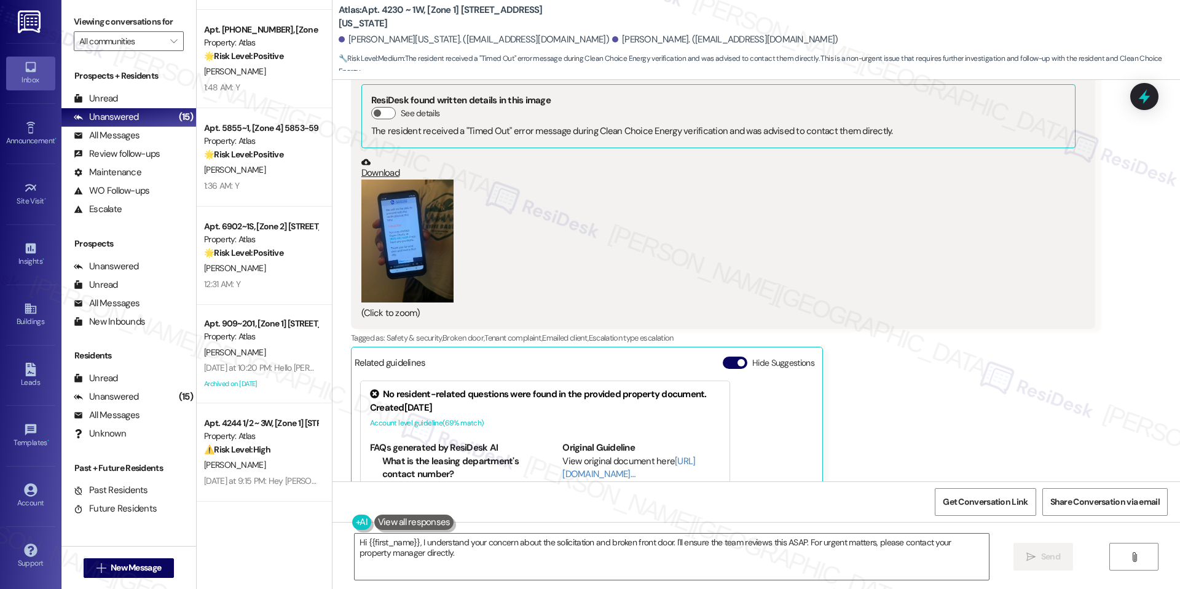
scroll to position [7430, 0]
click at [723, 358] on button "Hide Suggestions" at bounding box center [735, 364] width 25 height 12
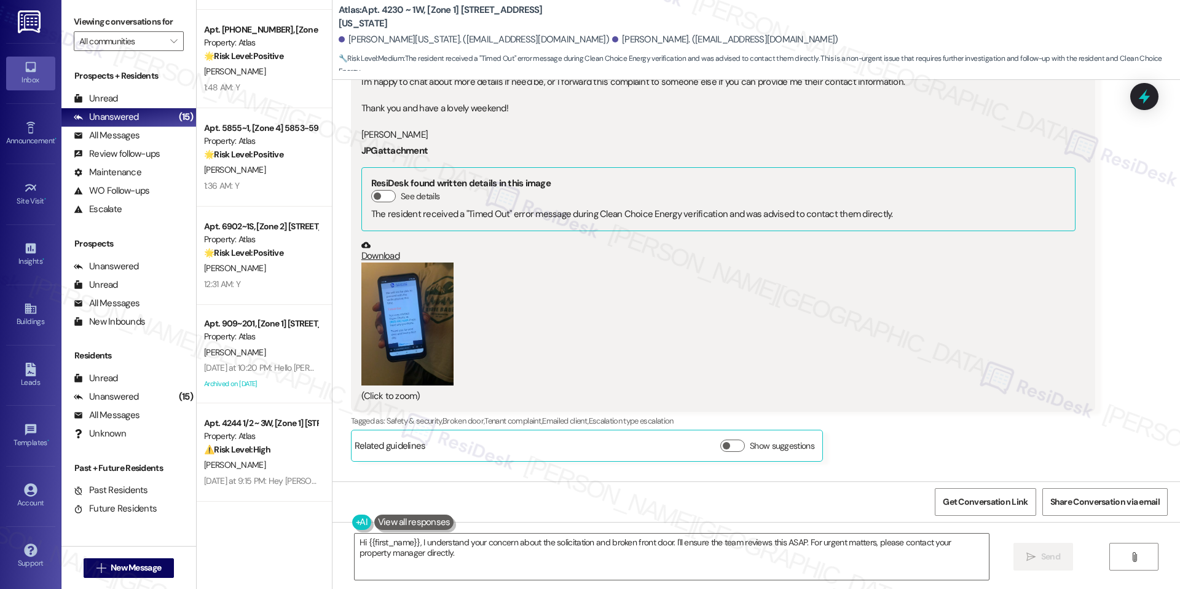
scroll to position [7532, 0]
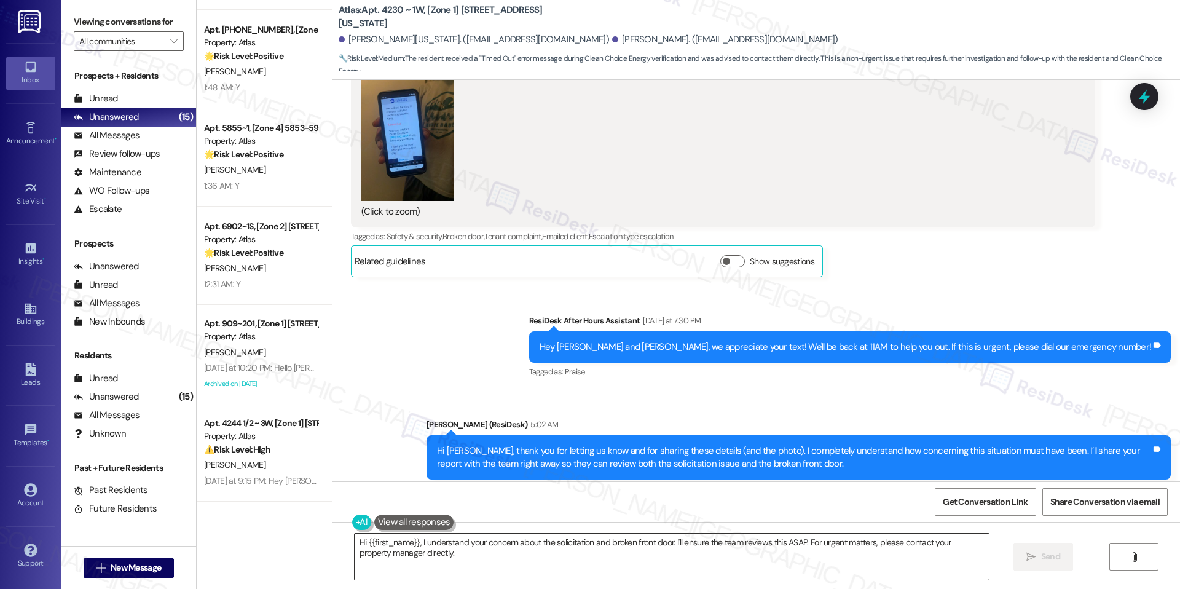
click at [483, 544] on textarea "Hi {{first_name}}, I understand your concern about the solicitation and broken …" at bounding box center [672, 557] width 634 height 46
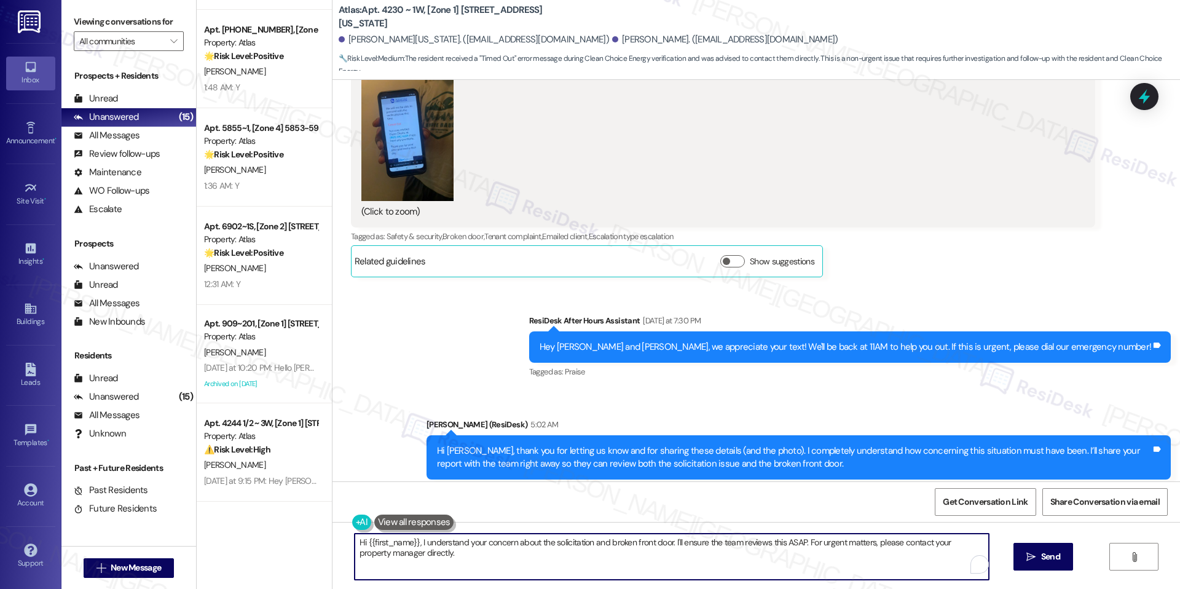
click at [483, 544] on textarea "Hi {{first_name}}, I understand your concern about the solicitation and broken …" at bounding box center [672, 557] width 634 height 46
paste textarea "[PERSON_NAME], thank you again for reporting this. We’ve created a new work ord…"
drag, startPoint x: 387, startPoint y: 545, endPoint x: 353, endPoint y: 545, distance: 33.8
click at [355, 545] on textarea "Hi [PERSON_NAME], thank you again for reporting this. We’ve created a new work …" at bounding box center [672, 557] width 634 height 46
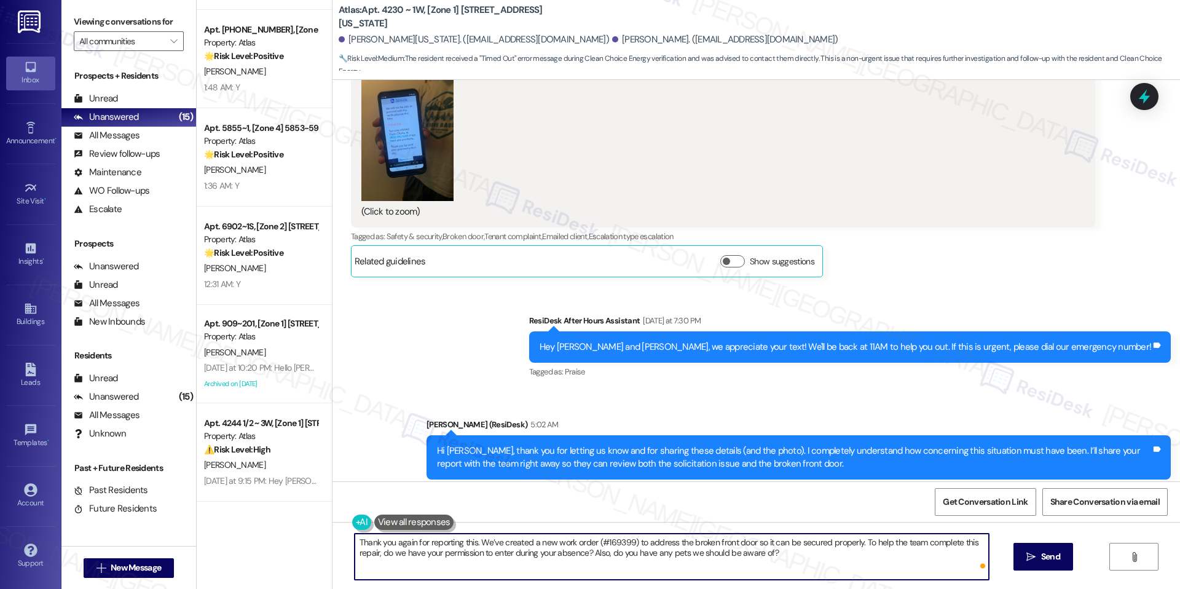
click at [416, 562] on textarea "Thank you again for reporting this. We’ve created a new work order (#169399) to…" at bounding box center [672, 557] width 634 height 46
type textarea "Thank you again for reporting this. We’ve created a new work order (#169399) to…"
click at [1030, 566] on button " Send" at bounding box center [1044, 557] width 60 height 28
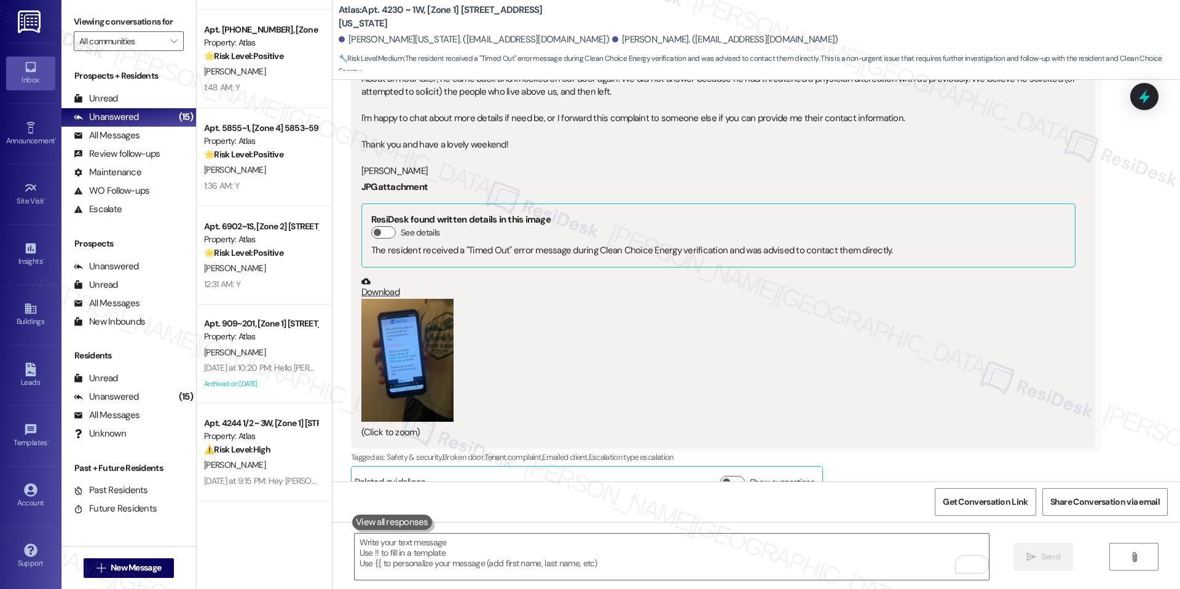
scroll to position [7631, 0]
